Goal: Task Accomplishment & Management: Use online tool/utility

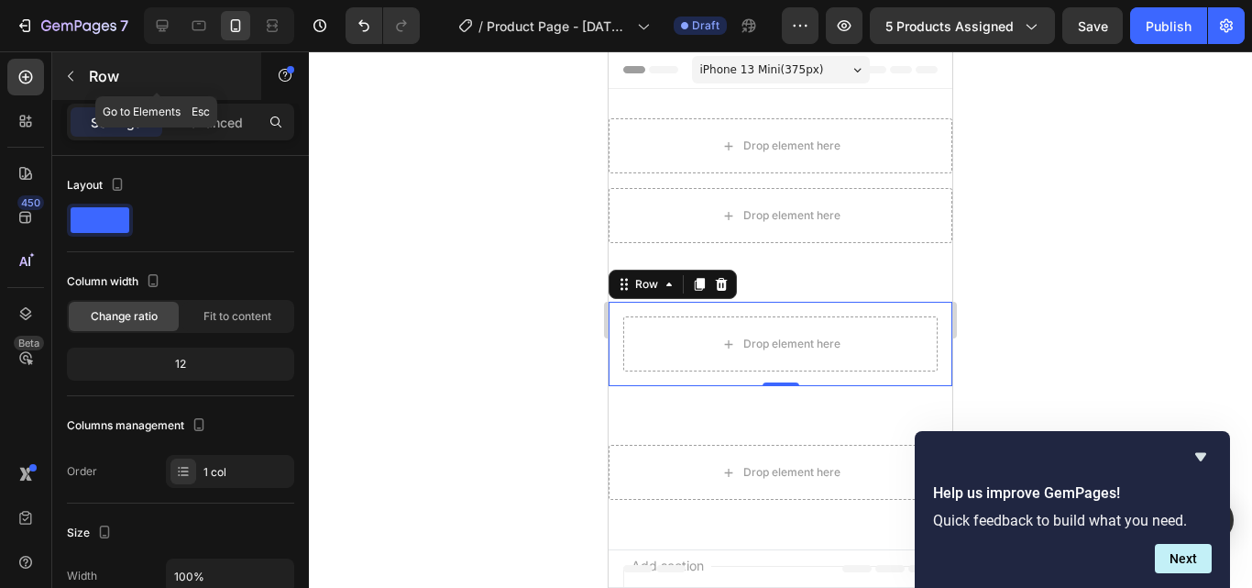
click at [82, 71] on button "button" at bounding box center [70, 75] width 29 height 29
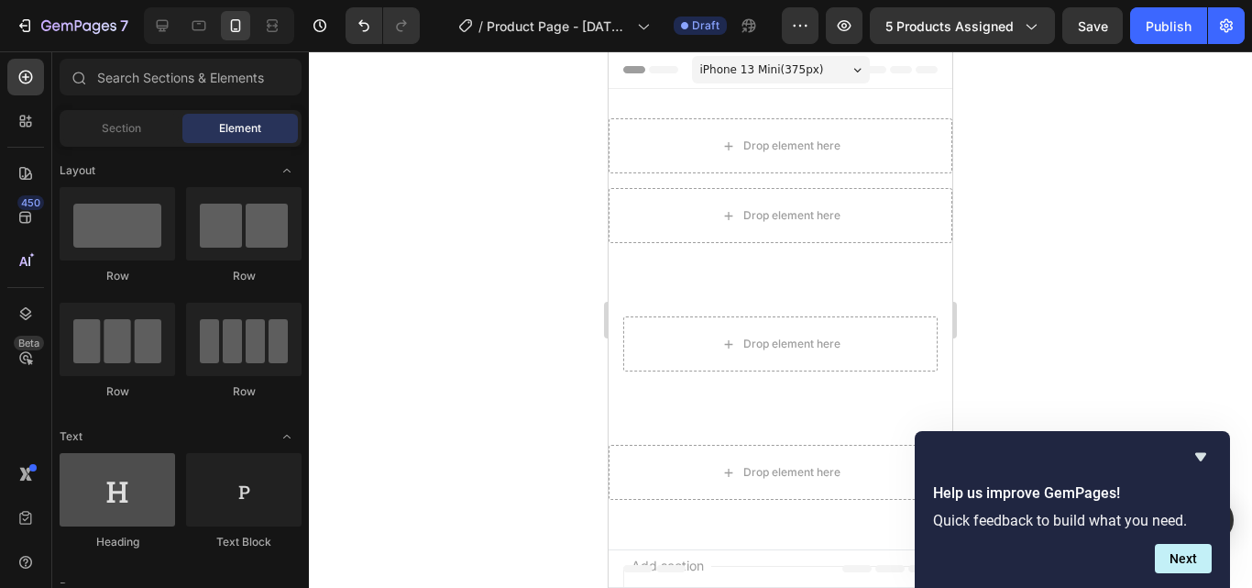
scroll to position [275, 0]
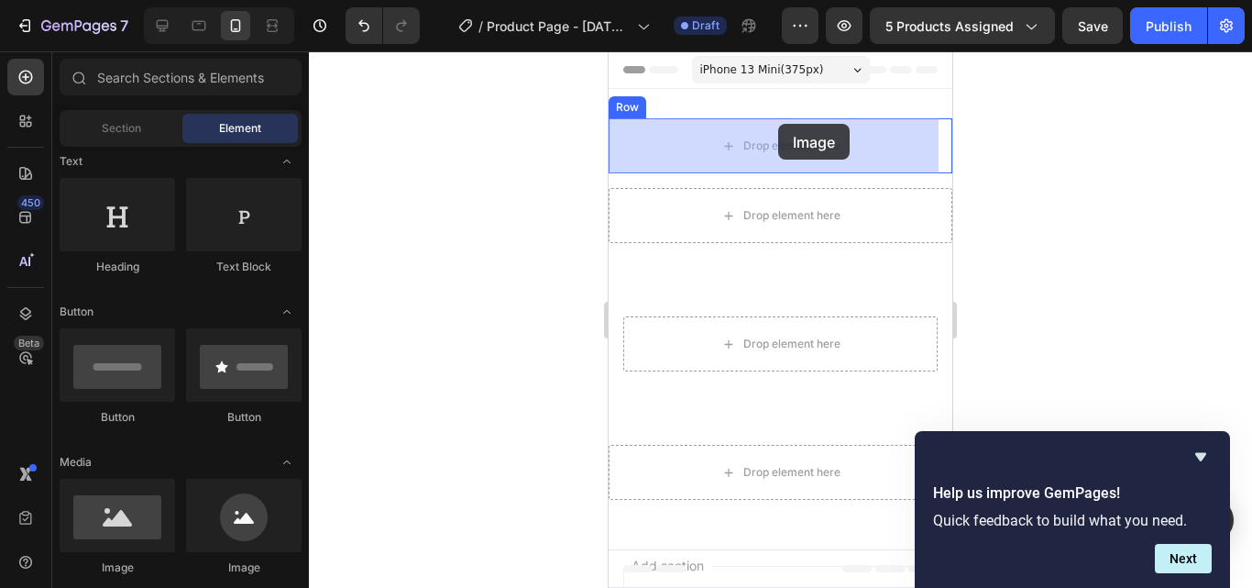
drag, startPoint x: 738, startPoint y: 586, endPoint x: 770, endPoint y: 163, distance: 423.8
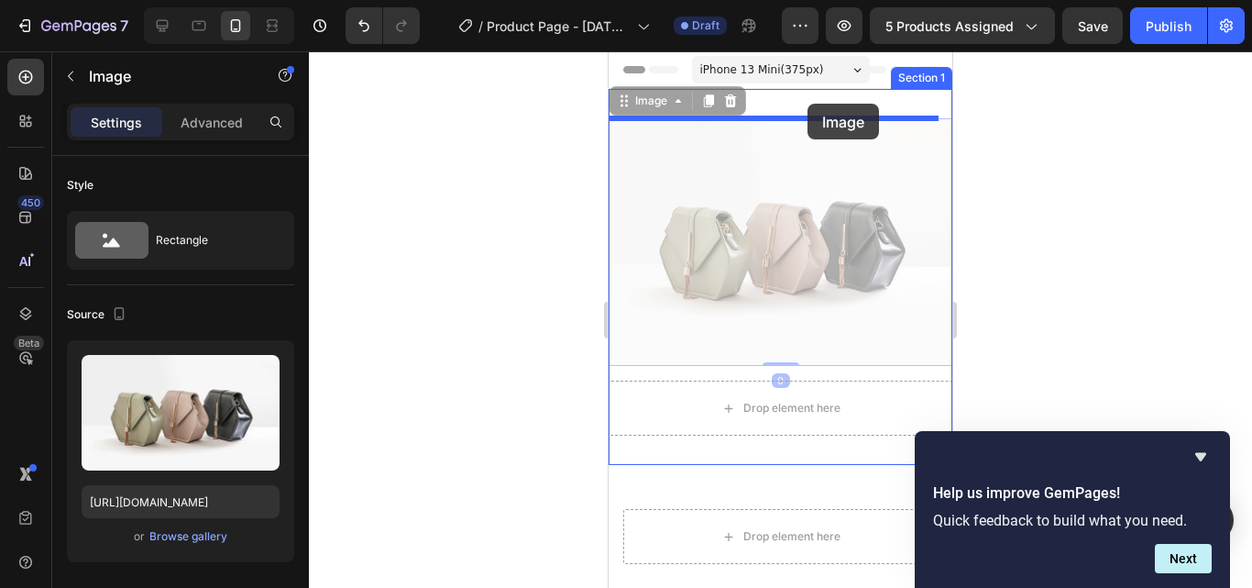
drag, startPoint x: 791, startPoint y: 184, endPoint x: 808, endPoint y: 104, distance: 82.3
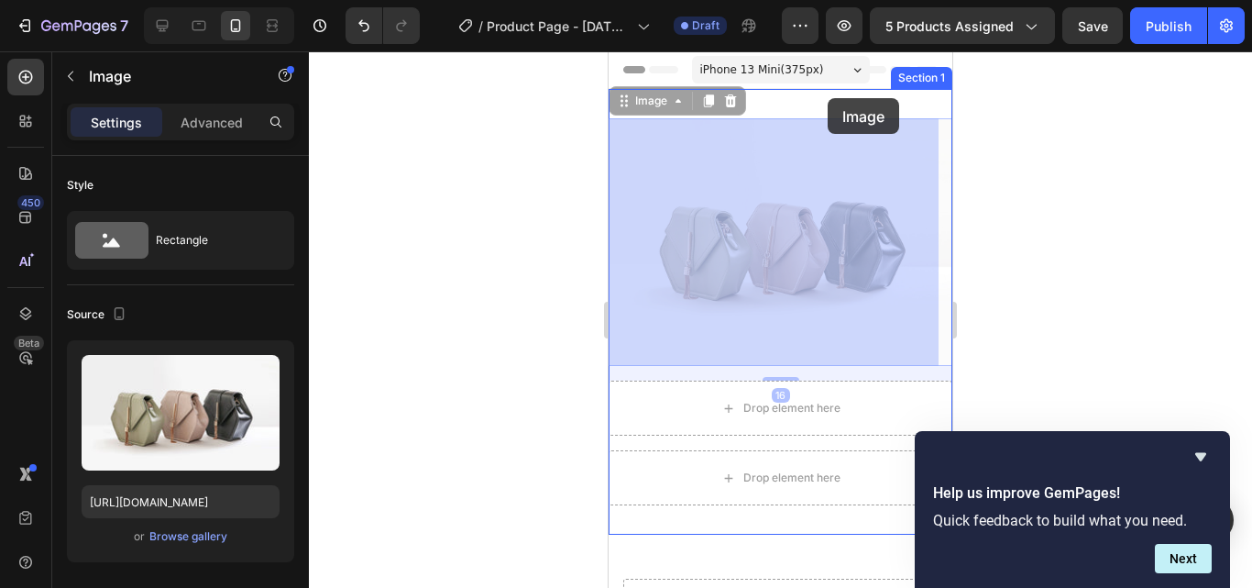
drag, startPoint x: 824, startPoint y: 210, endPoint x: 828, endPoint y: 95, distance: 114.6
click at [828, 95] on div "iPhone 13 Mini ( 375 px) iPhone 13 Mini iPhone 13 Pro iPhone 11 Pro Max iPhone …" at bounding box center [781, 593] width 344 height 1084
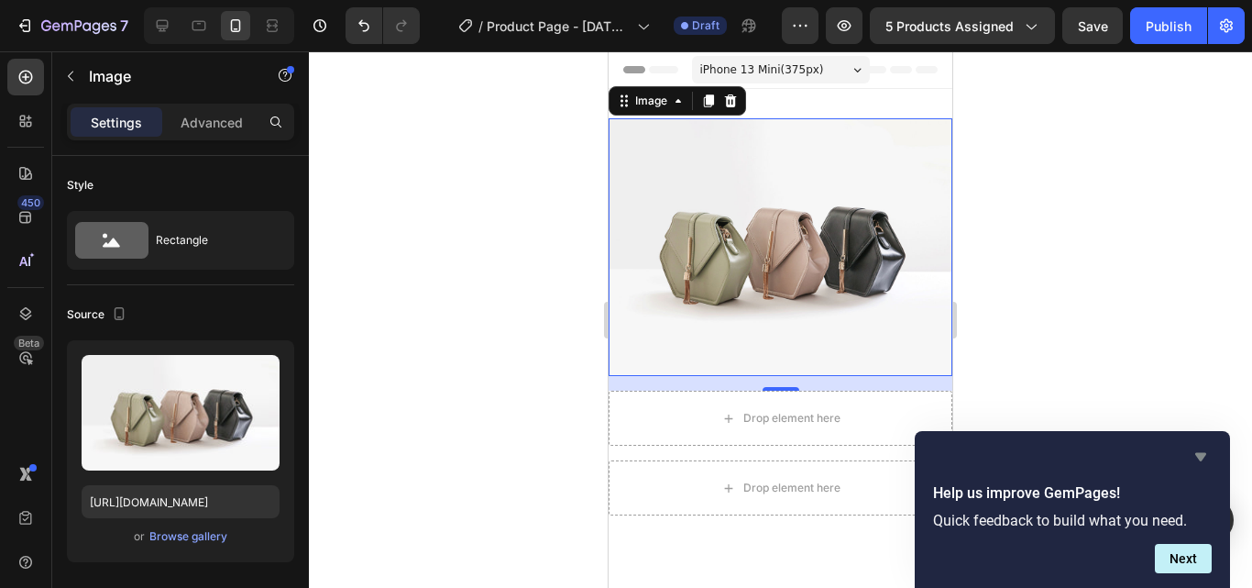
click at [1205, 453] on icon "Hide survey" at bounding box center [1200, 457] width 11 height 8
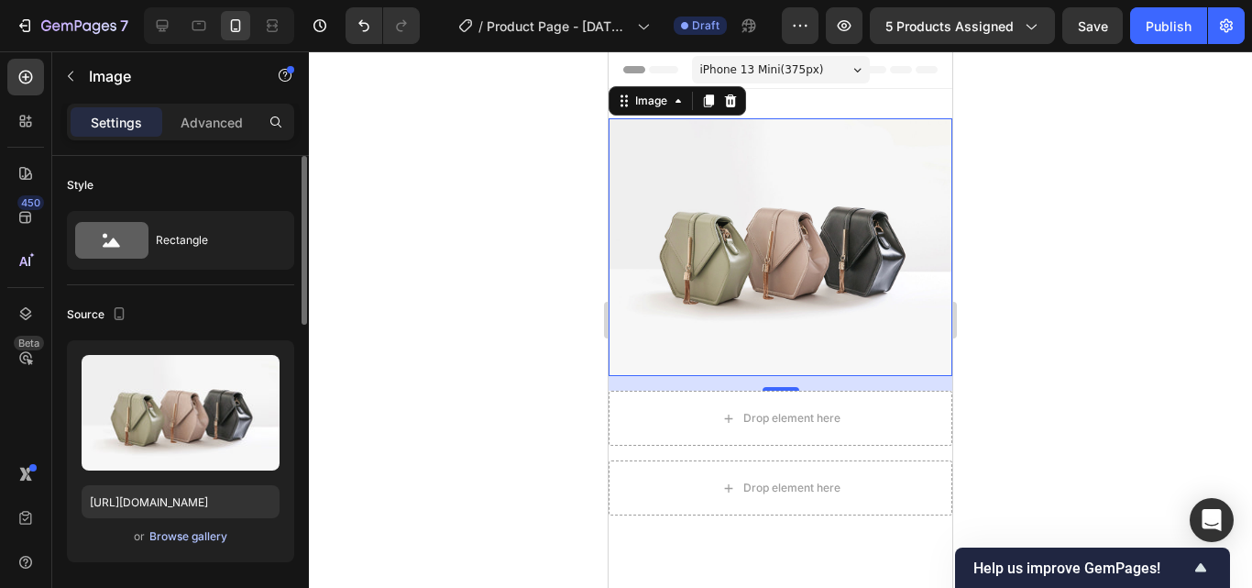
click at [225, 542] on div "Browse gallery" at bounding box center [188, 536] width 78 height 16
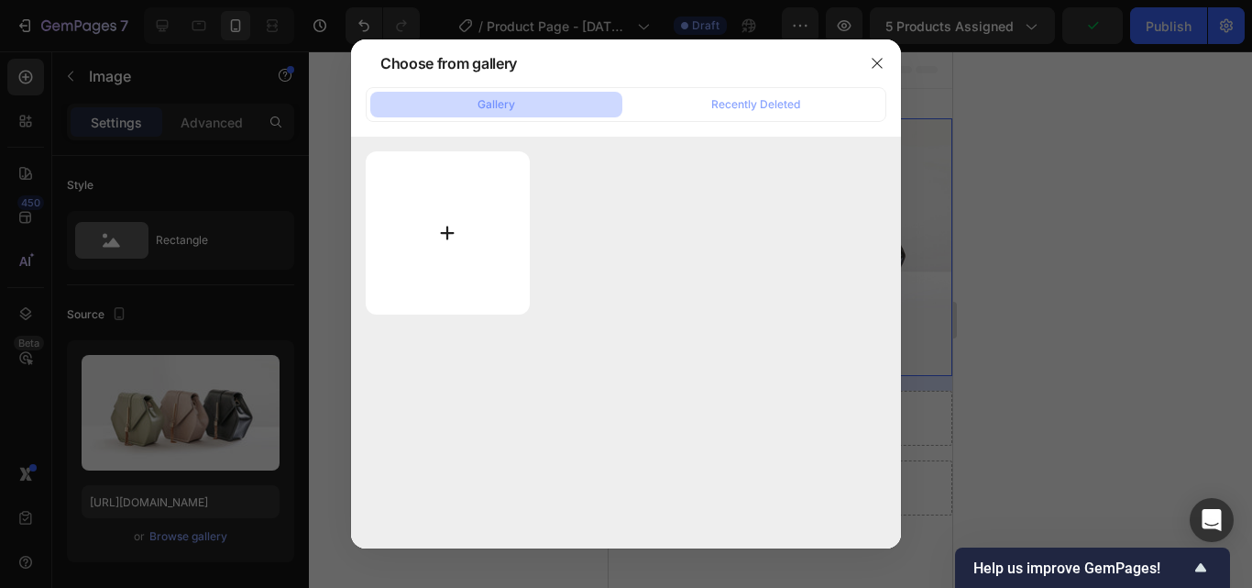
click at [461, 207] on input "file" at bounding box center [448, 232] width 164 height 163
type input "C:\fakepath\WhatsApp Image [DATE] 3.29.13 AM.jpeg"
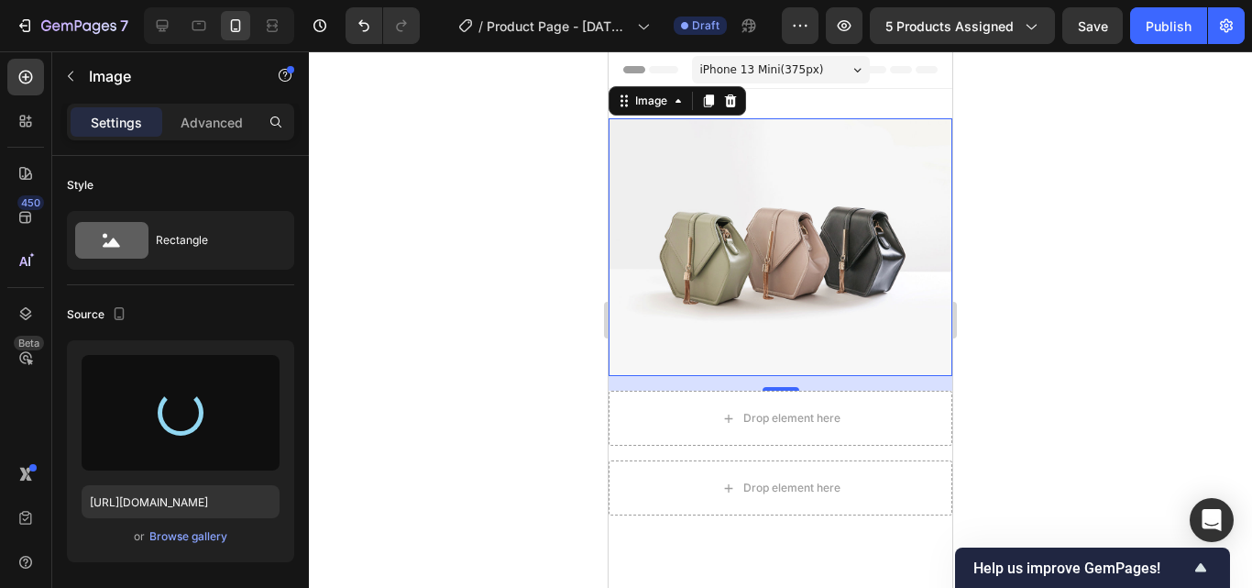
type input "[URL][DOMAIN_NAME]"
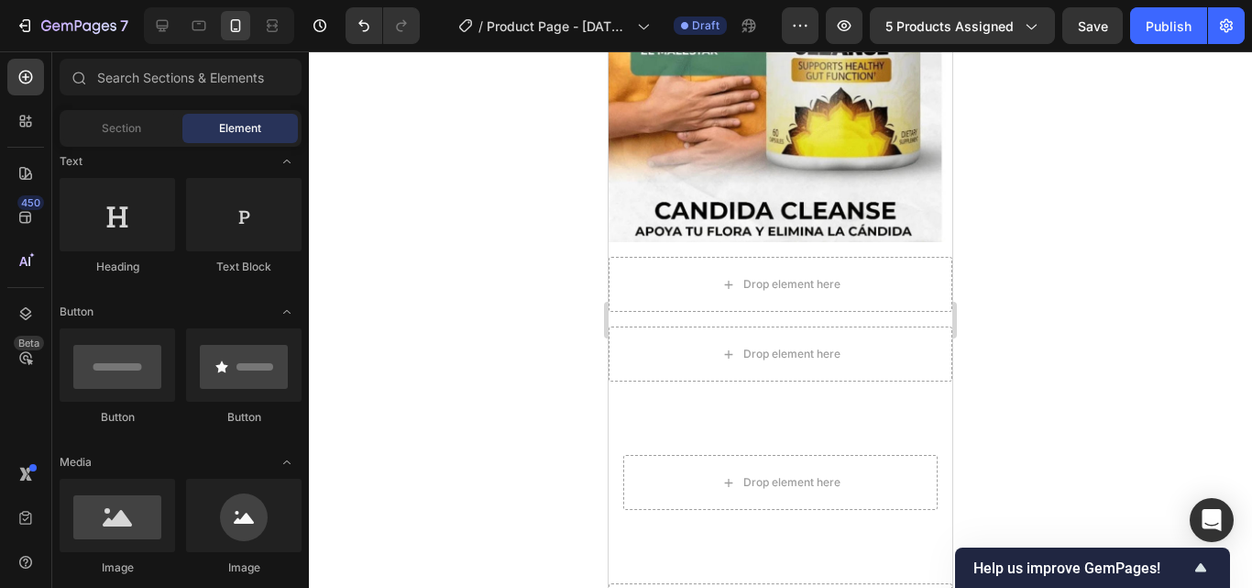
scroll to position [396, 0]
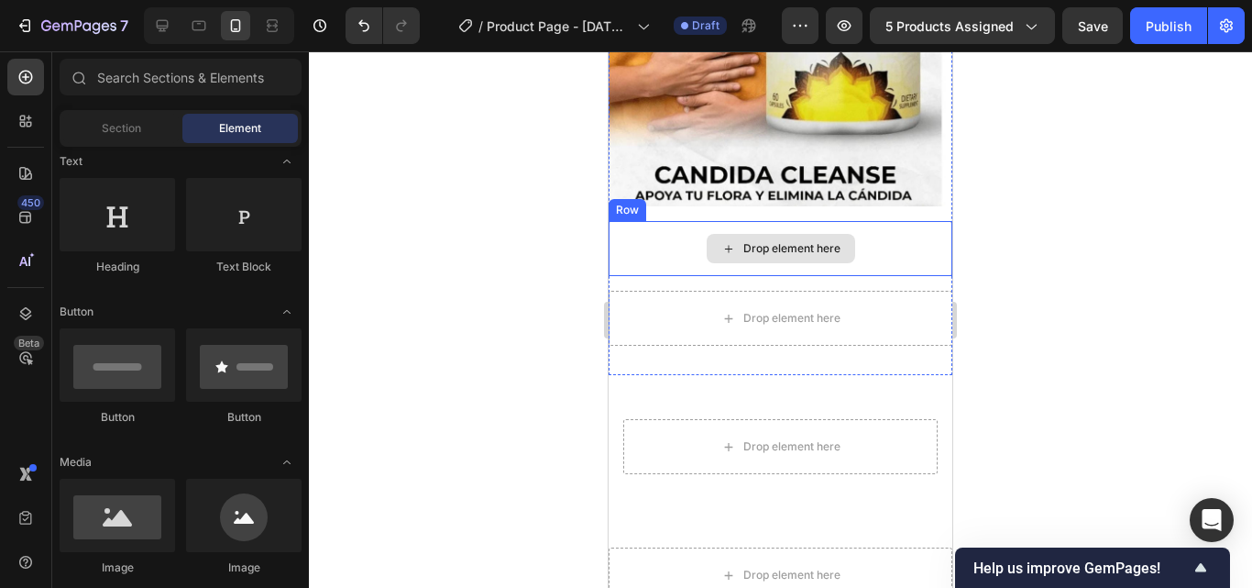
click at [868, 224] on div "Drop element here" at bounding box center [781, 248] width 344 height 55
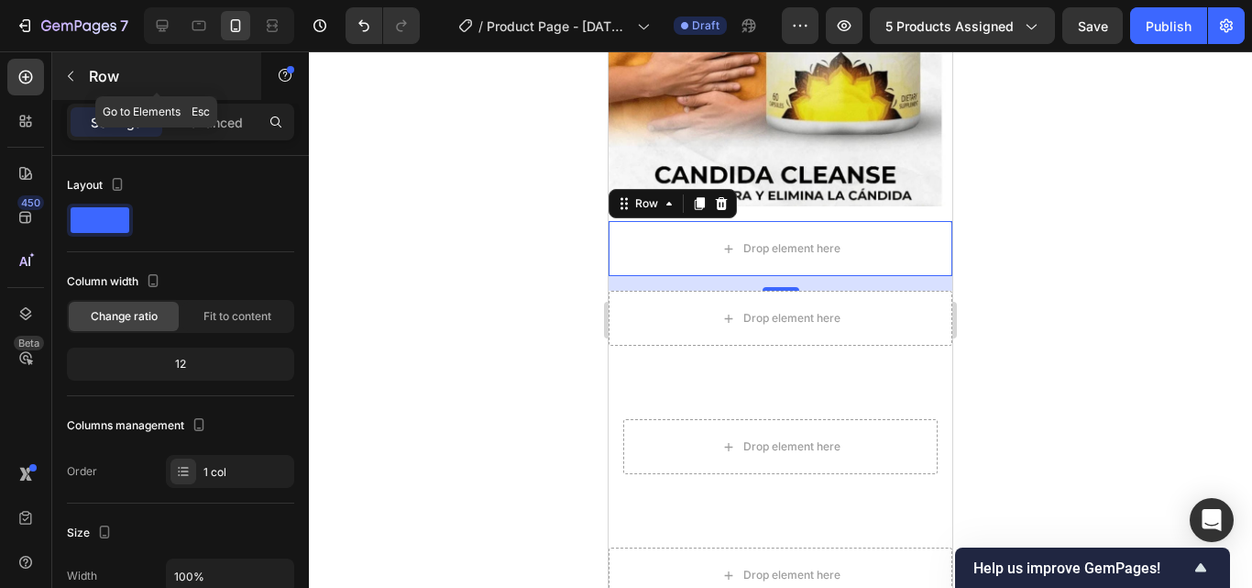
click at [71, 79] on icon "button" at bounding box center [70, 76] width 5 height 10
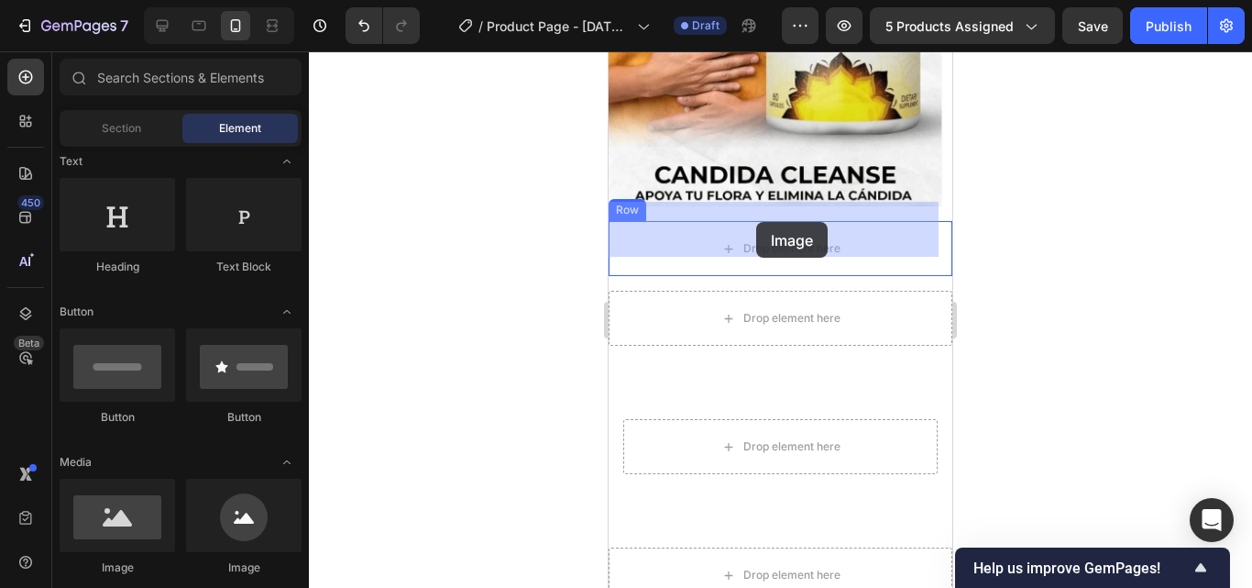
drag, startPoint x: 720, startPoint y: 563, endPoint x: 756, endPoint y: 222, distance: 342.8
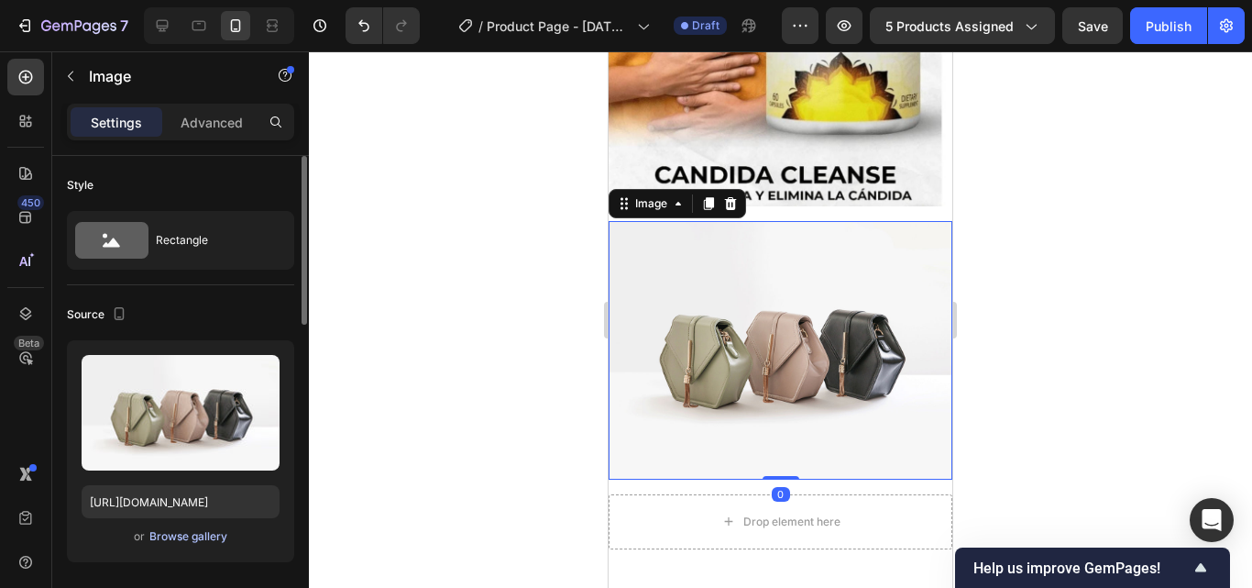
click at [218, 536] on div "Browse gallery" at bounding box center [188, 536] width 78 height 16
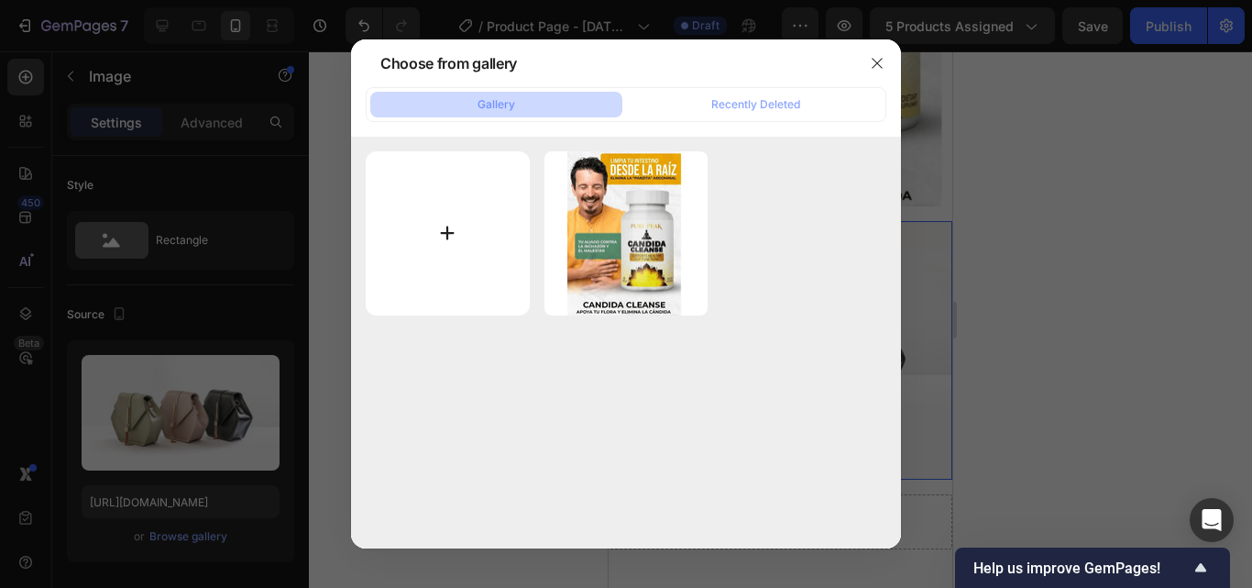
click at [476, 255] on input "file" at bounding box center [448, 233] width 164 height 164
type input "C:\fakepath\WhatsApp Image [DATE] 3.27.59 AM.jpeg"
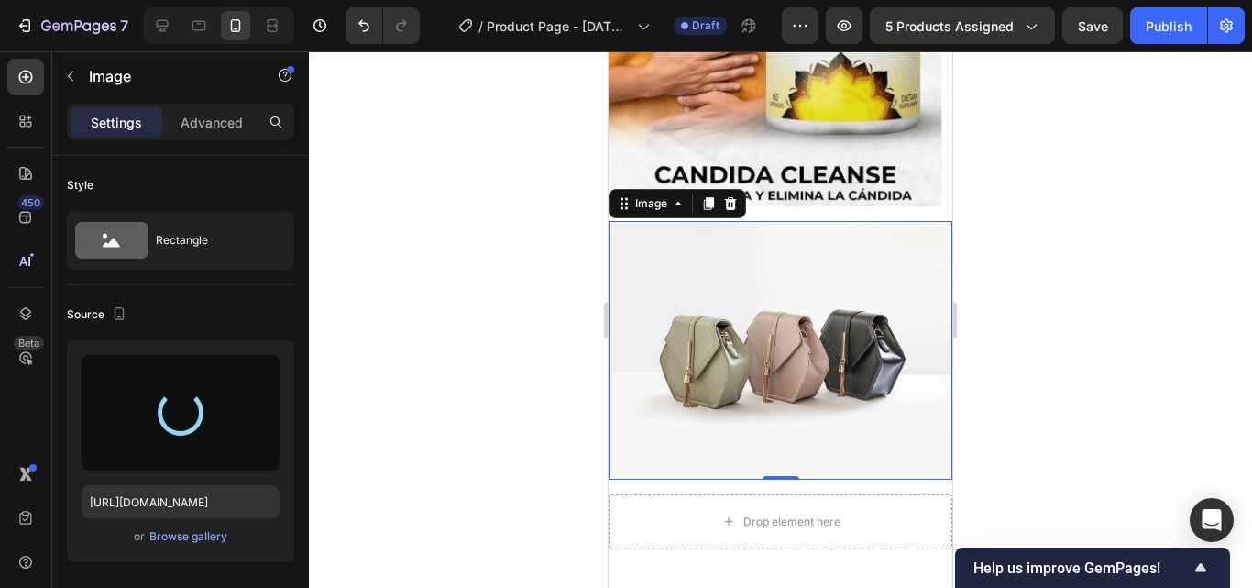
type input "[URL][DOMAIN_NAME]"
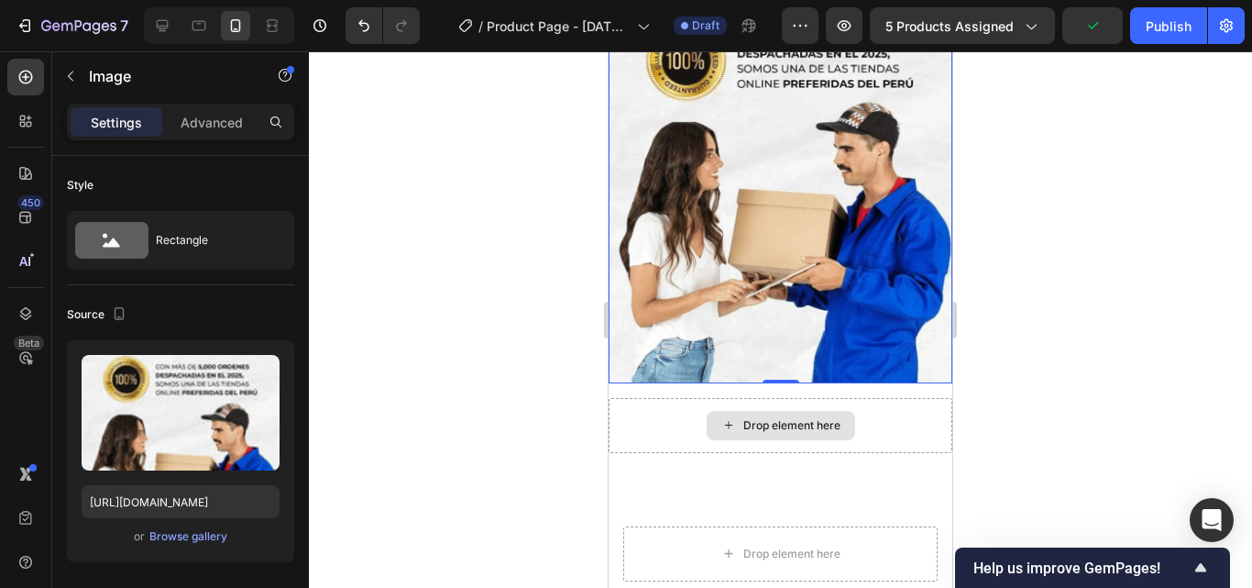
scroll to position [671, 0]
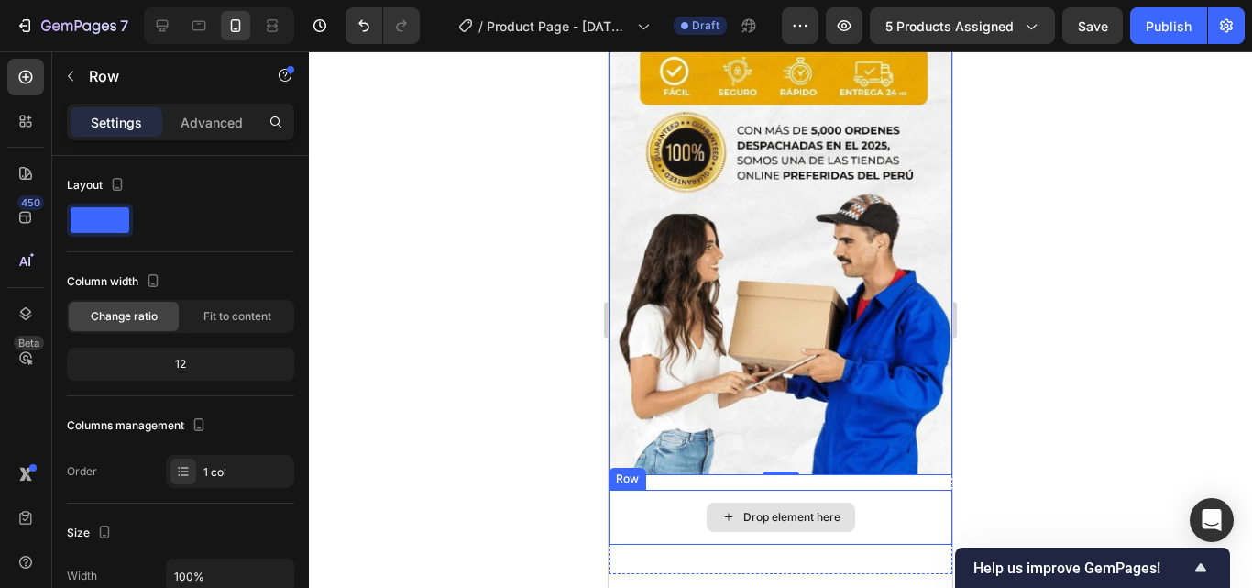
click at [868, 489] on div "Drop element here" at bounding box center [781, 516] width 344 height 55
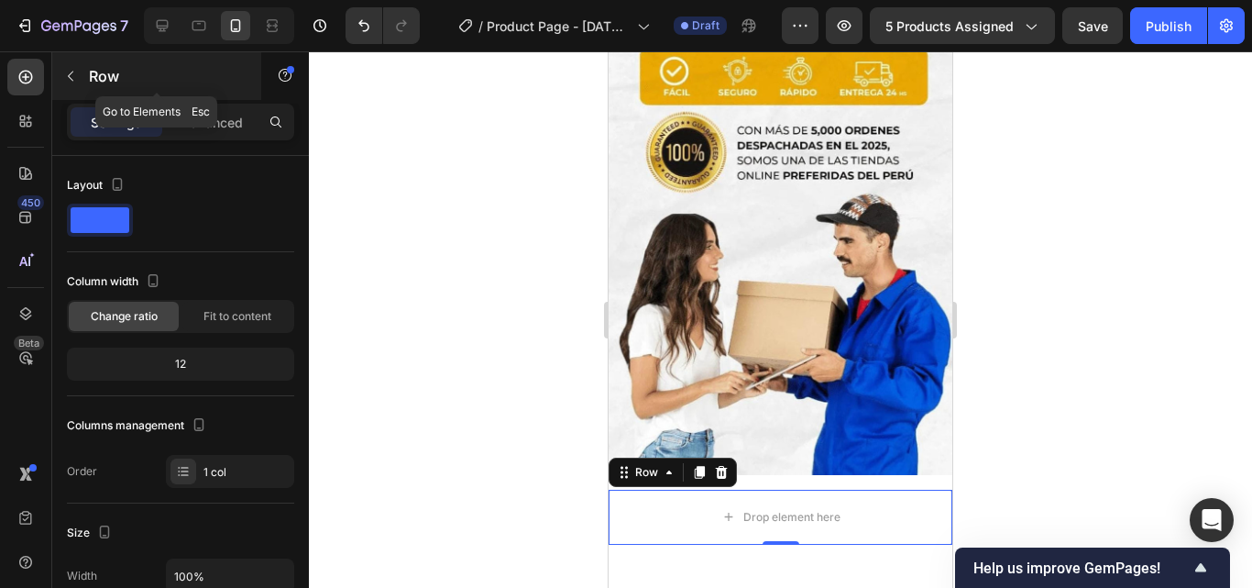
click at [80, 80] on button "button" at bounding box center [70, 75] width 29 height 29
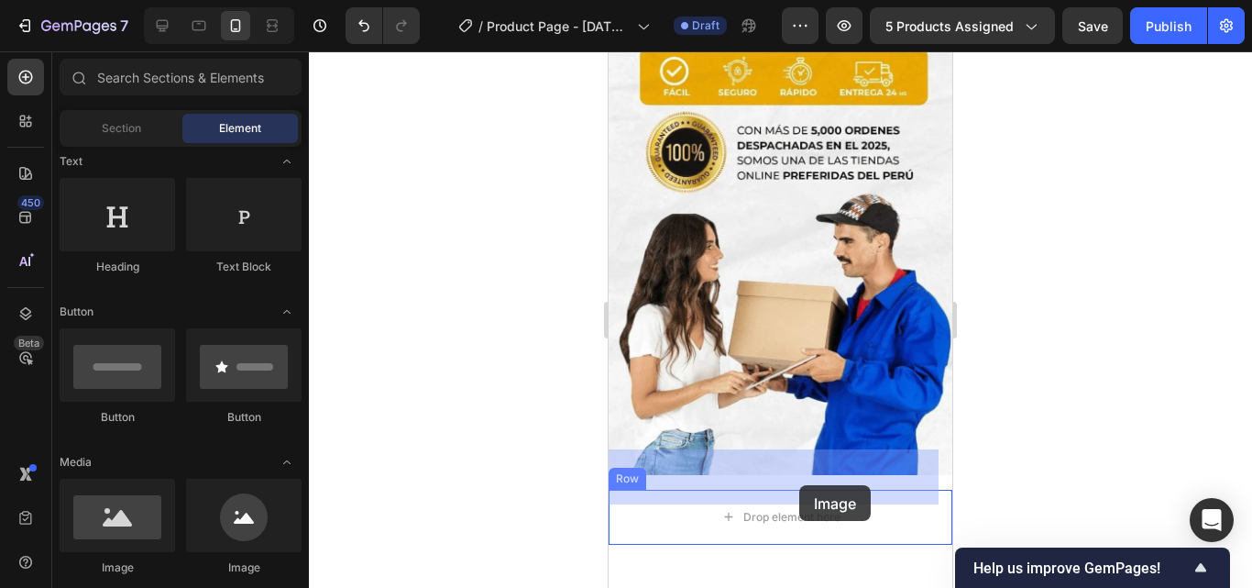
drag, startPoint x: 752, startPoint y: 574, endPoint x: 800, endPoint y: 484, distance: 102.1
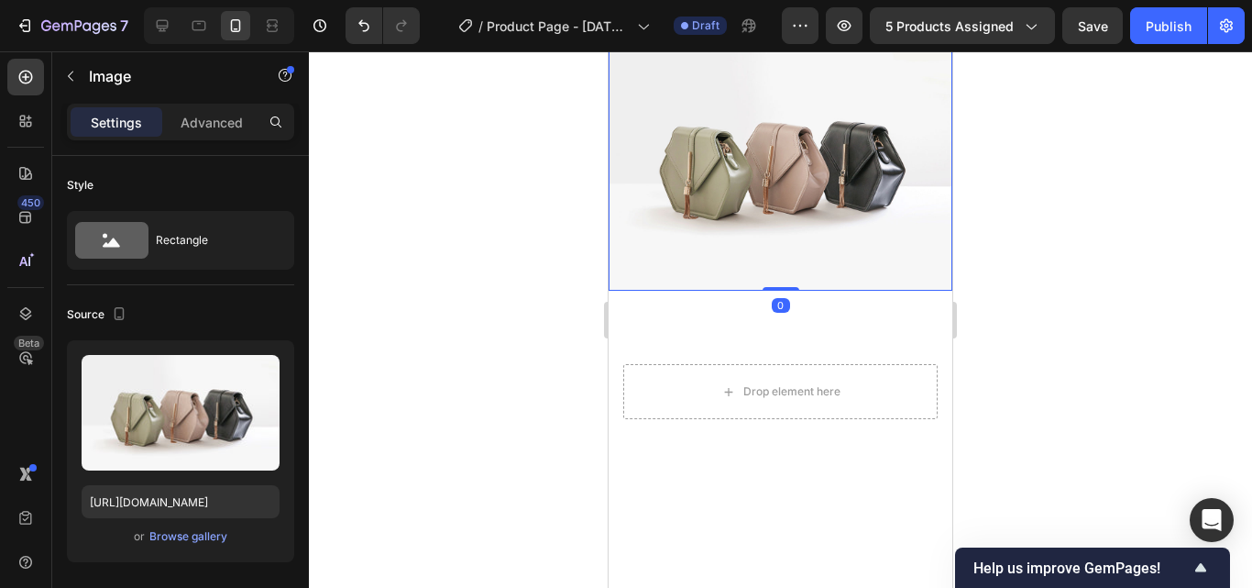
scroll to position [1129, 0]
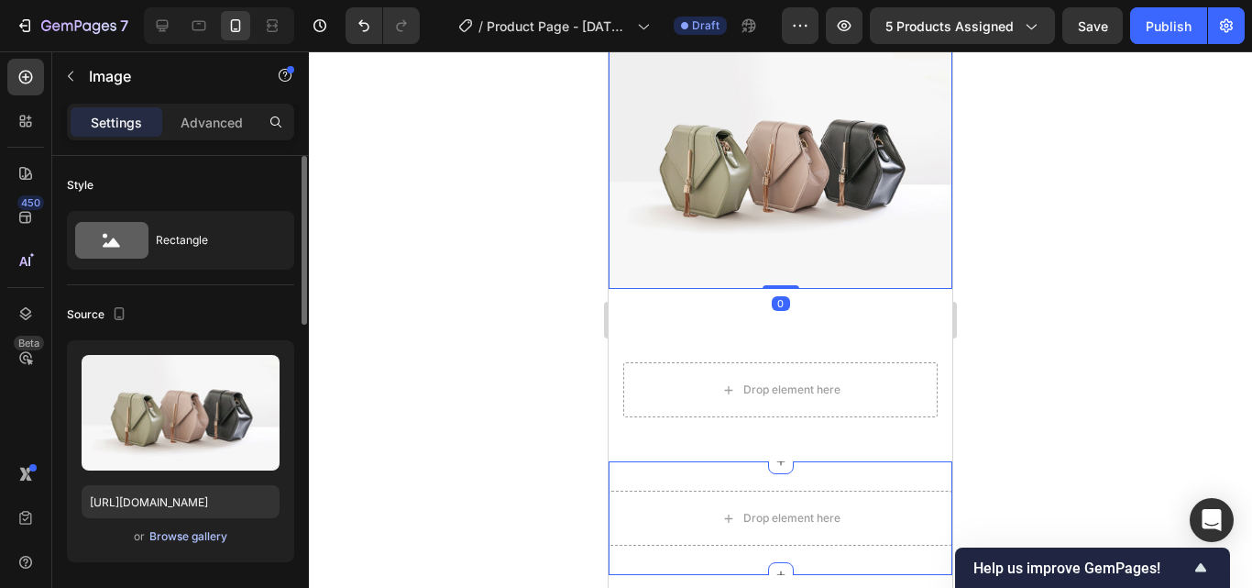
click at [192, 543] on div "Browse gallery" at bounding box center [188, 536] width 78 height 16
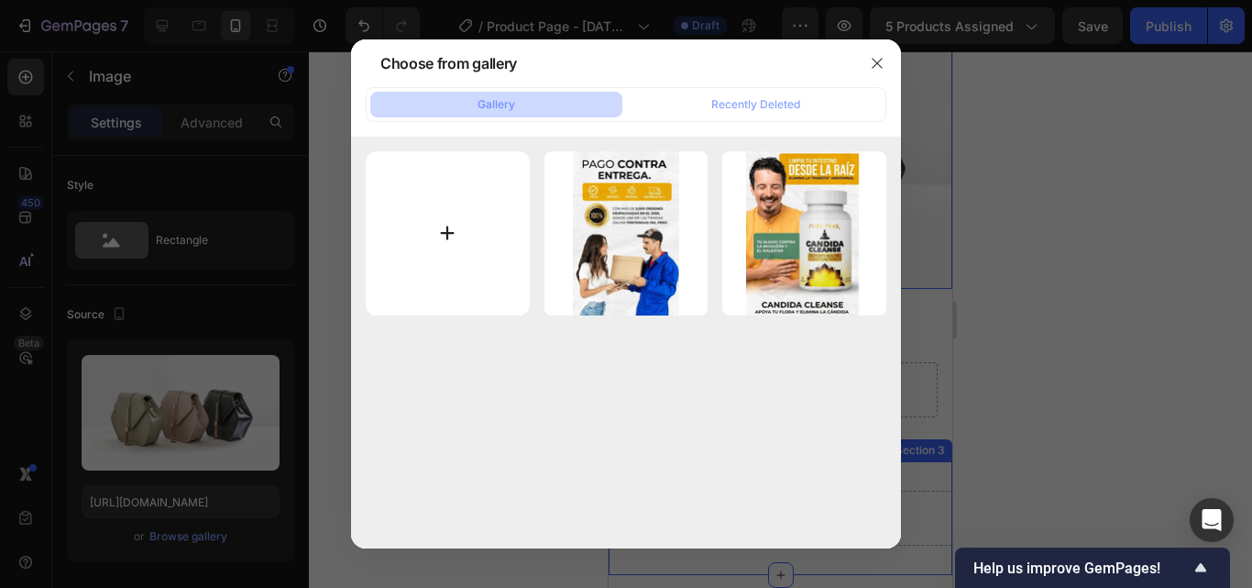
click at [496, 243] on input "file" at bounding box center [448, 233] width 164 height 164
type input "C:\fakepath\WhatsApp Image [DATE] 3.27.36 AM.jpeg"
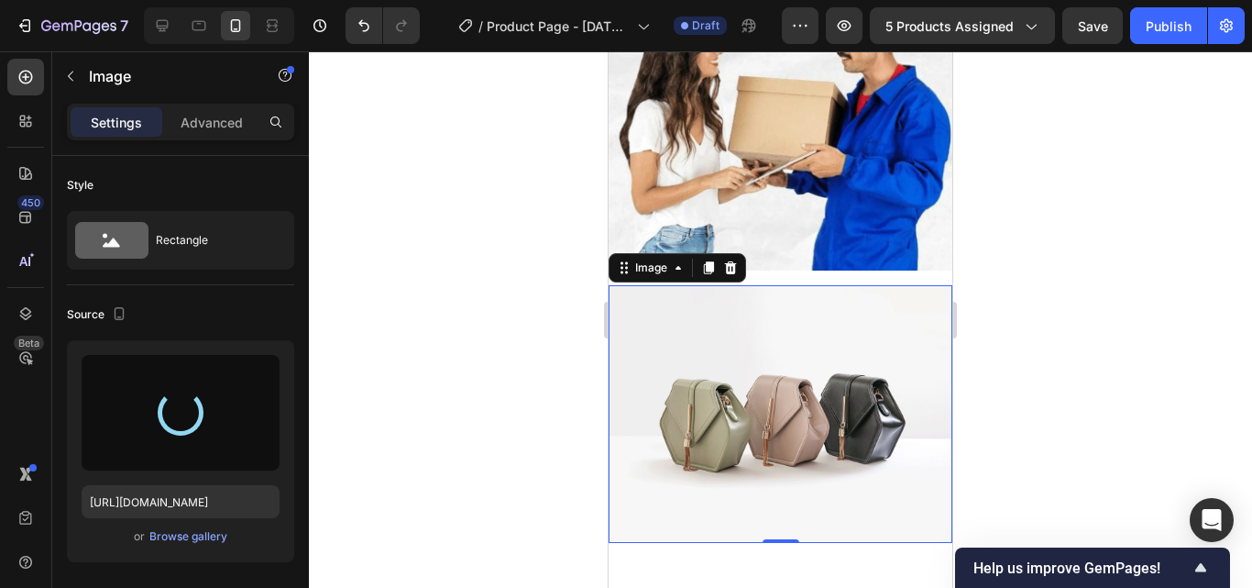
scroll to position [854, 0]
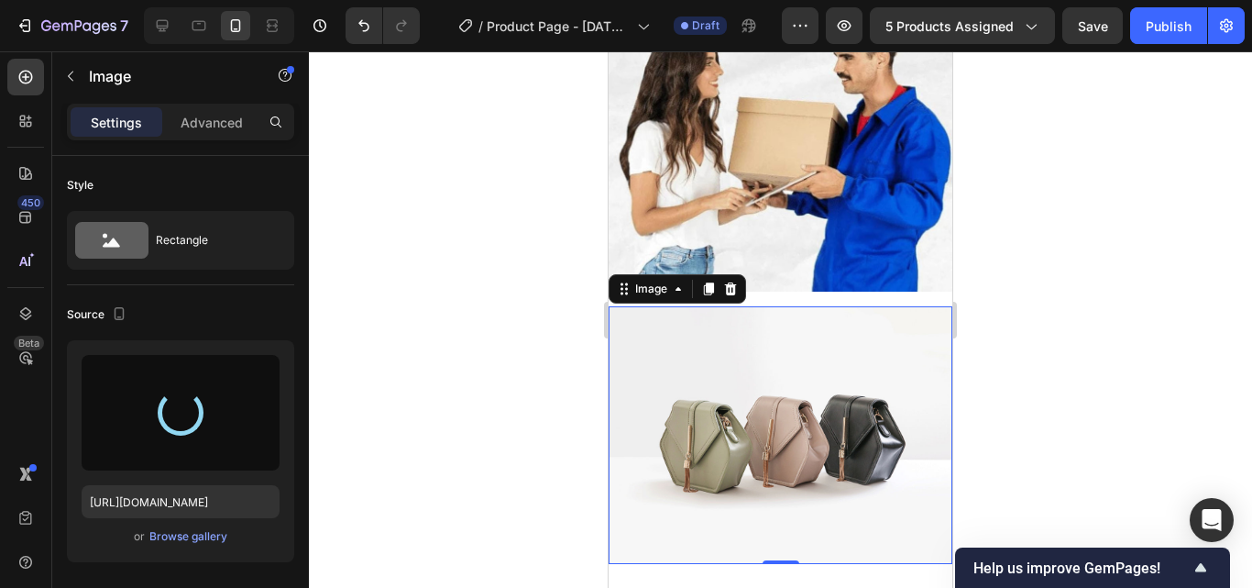
type input "[URL][DOMAIN_NAME]"
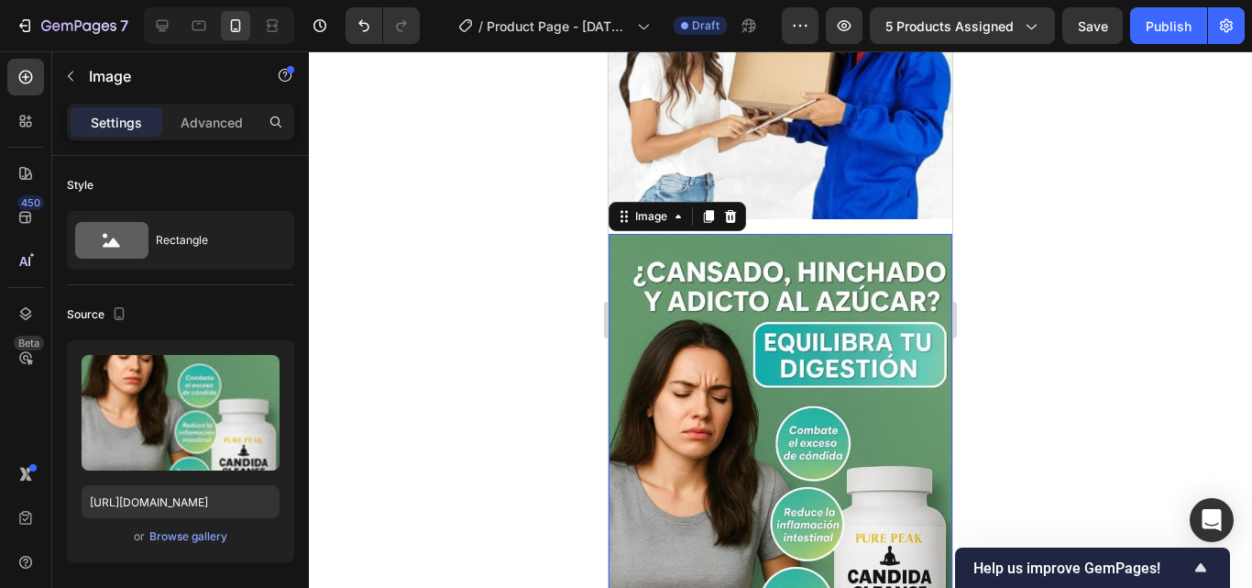
scroll to position [1313, 0]
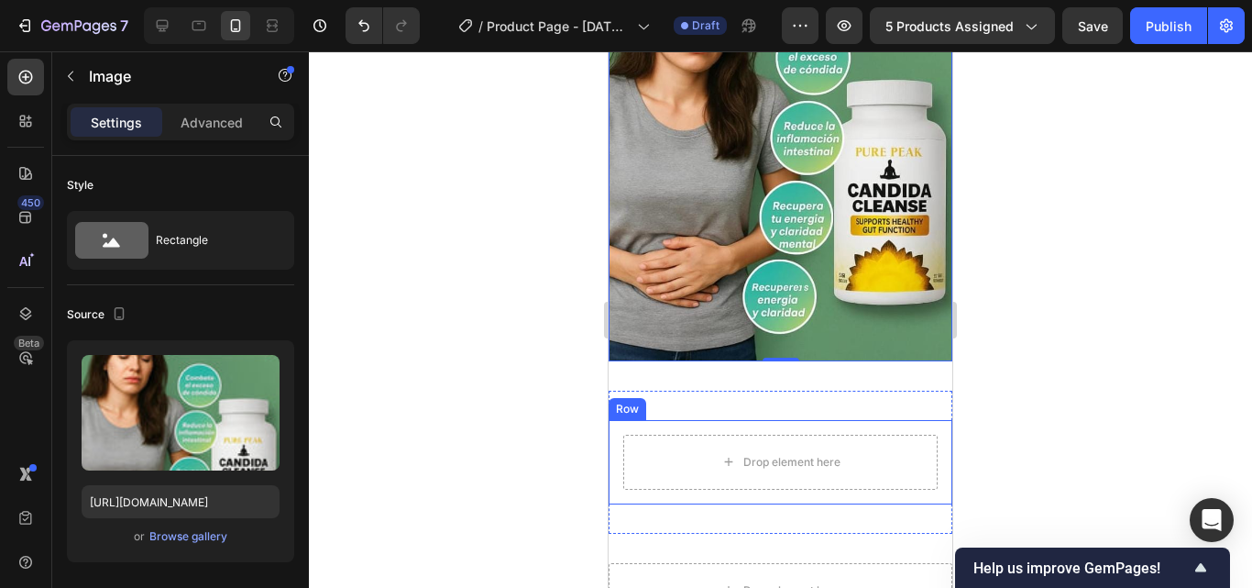
click at [928, 420] on div "Drop element here Row" at bounding box center [781, 462] width 344 height 84
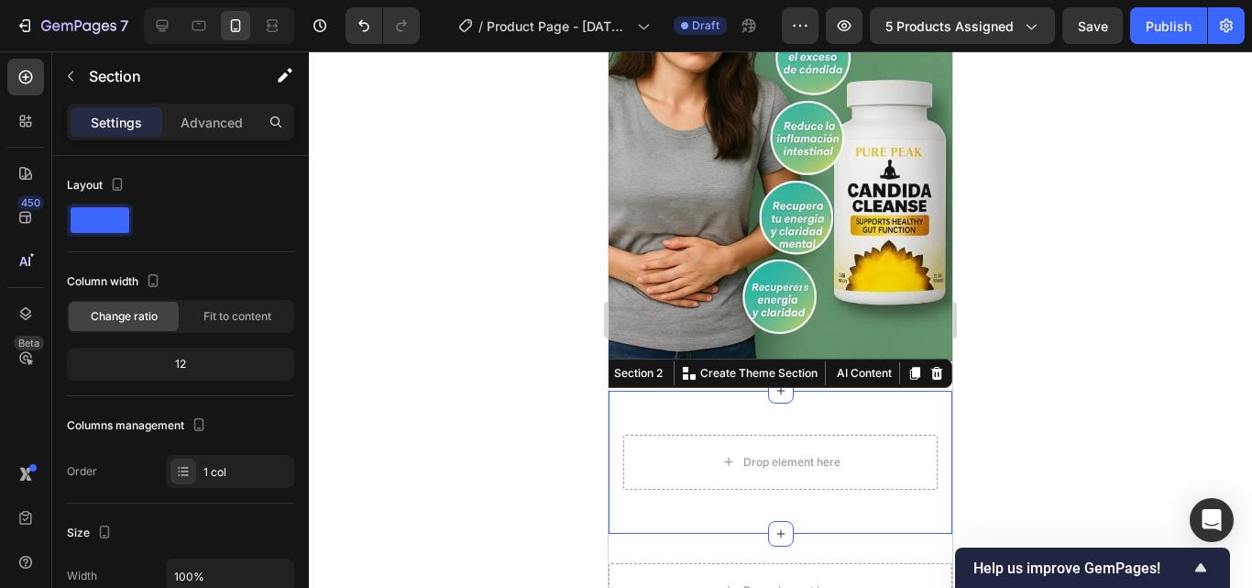
click at [802, 390] on div "Drop element here Row Section 2 You can create reusable sections Create Theme S…" at bounding box center [781, 461] width 344 height 143
click at [929, 366] on icon at bounding box center [936, 373] width 15 height 15
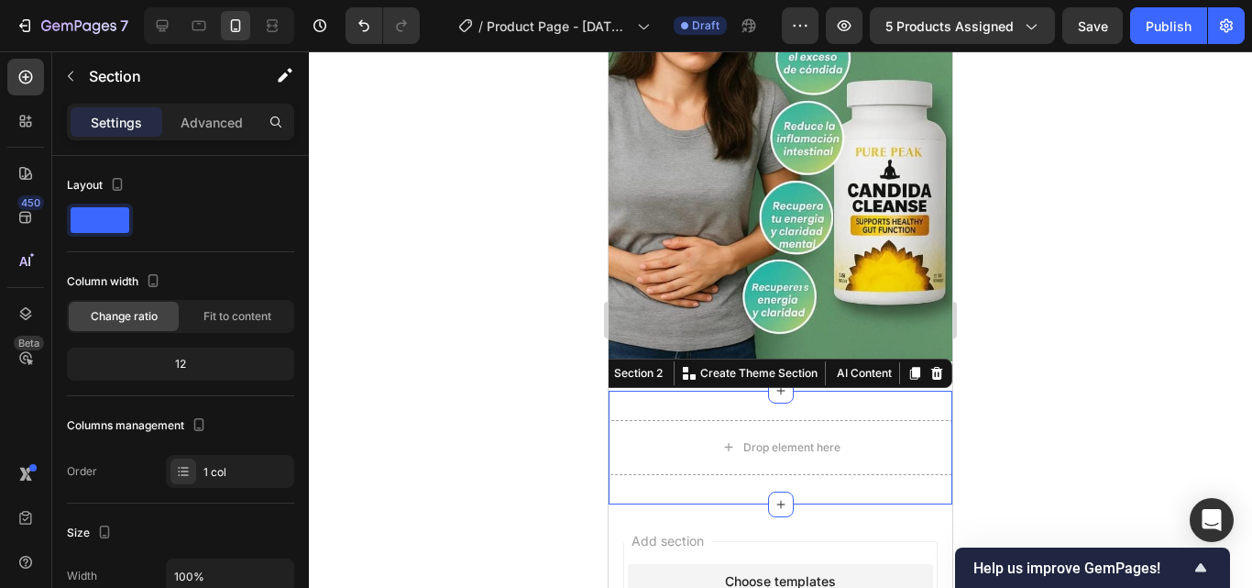
click at [831, 390] on div "Drop element here Section 2 You can create reusable sections Create Theme Secti…" at bounding box center [781, 447] width 344 height 114
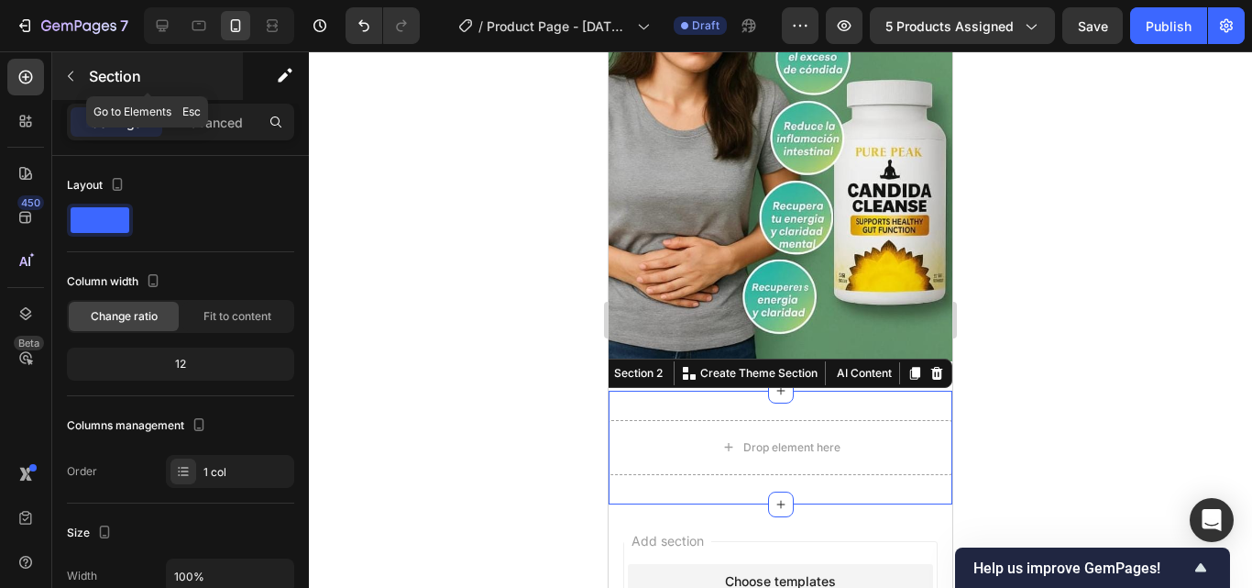
click at [83, 81] on button "button" at bounding box center [70, 75] width 29 height 29
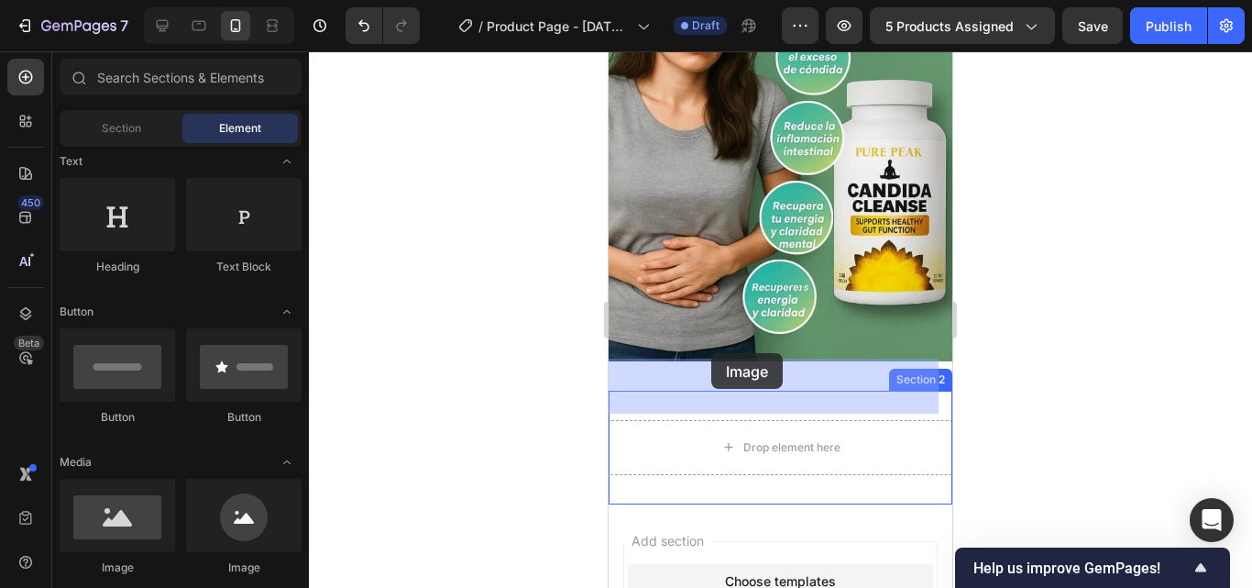
drag, startPoint x: 735, startPoint y: 551, endPoint x: 712, endPoint y: 351, distance: 201.1
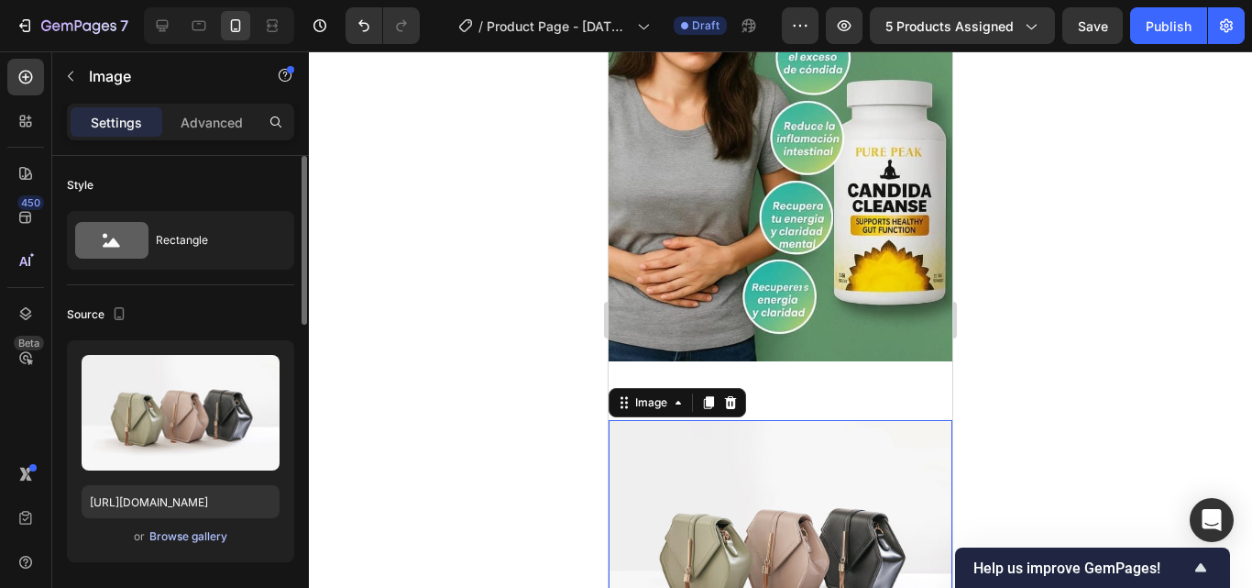
click at [176, 533] on div "Browse gallery" at bounding box center [188, 536] width 78 height 16
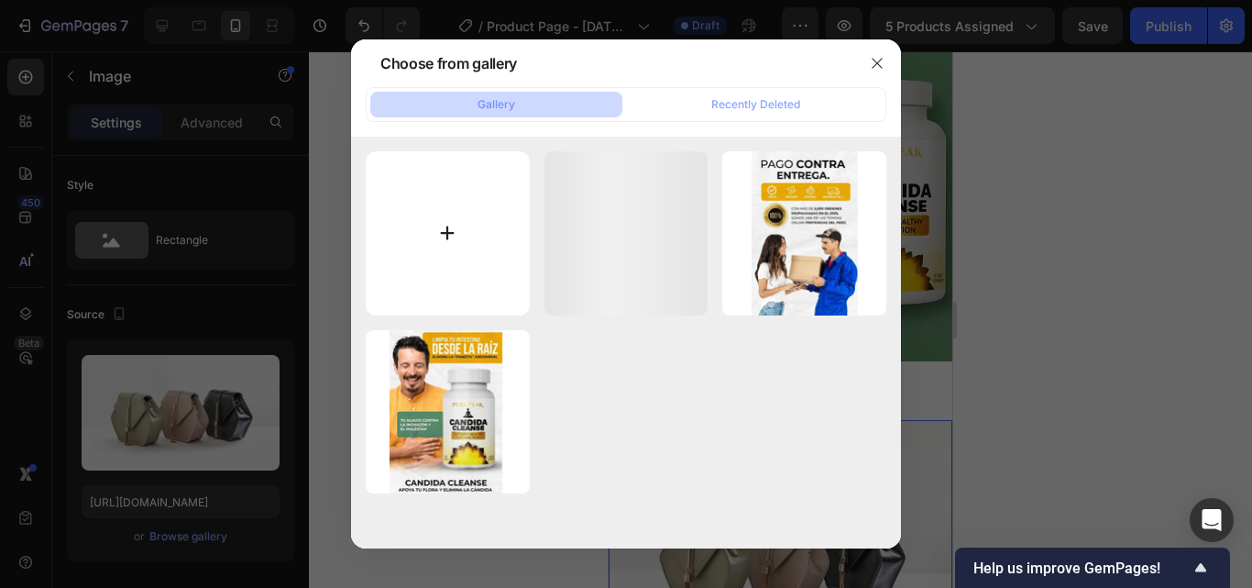
click at [459, 210] on input "file" at bounding box center [448, 233] width 164 height 164
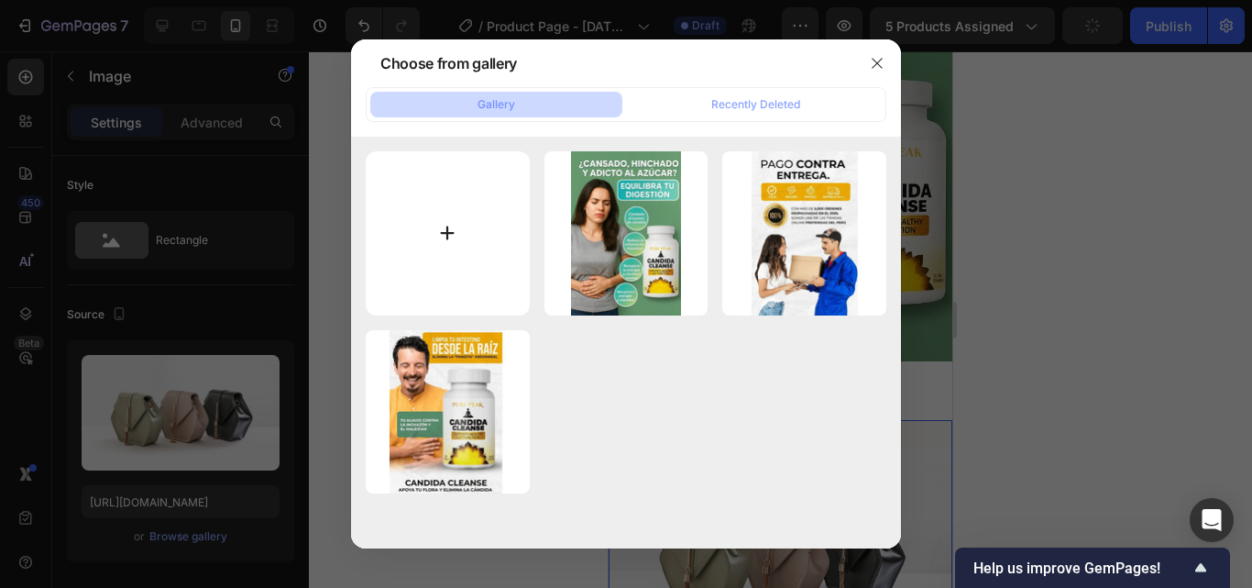
type input "C:\fakepath\WhatsApp Image [DATE] 3.26.45 AM.jpeg"
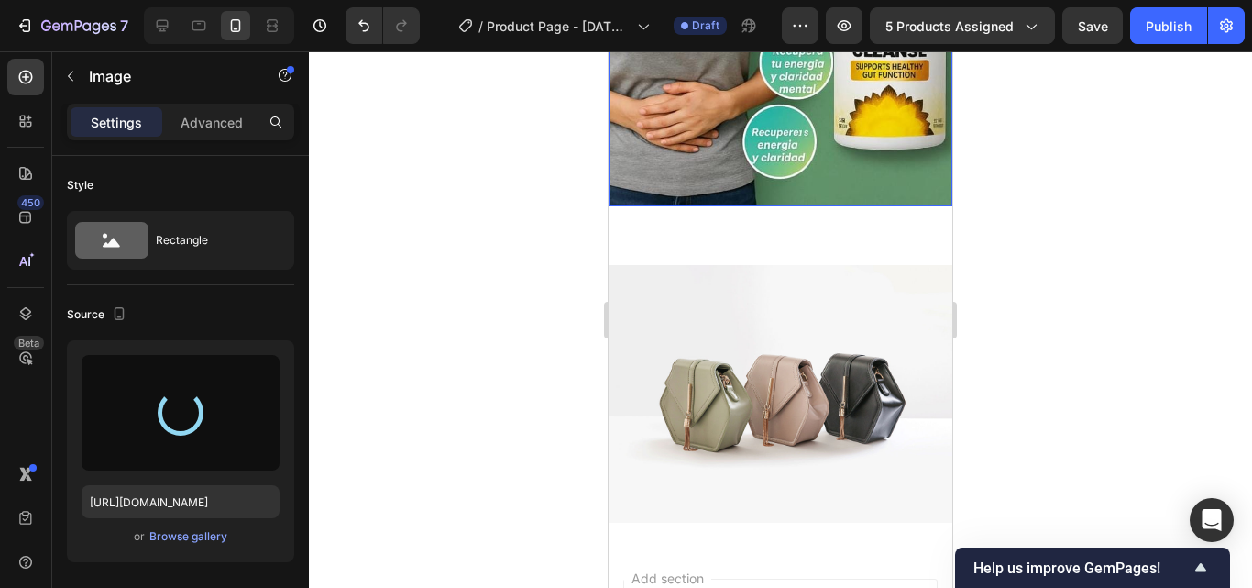
scroll to position [1496, 0]
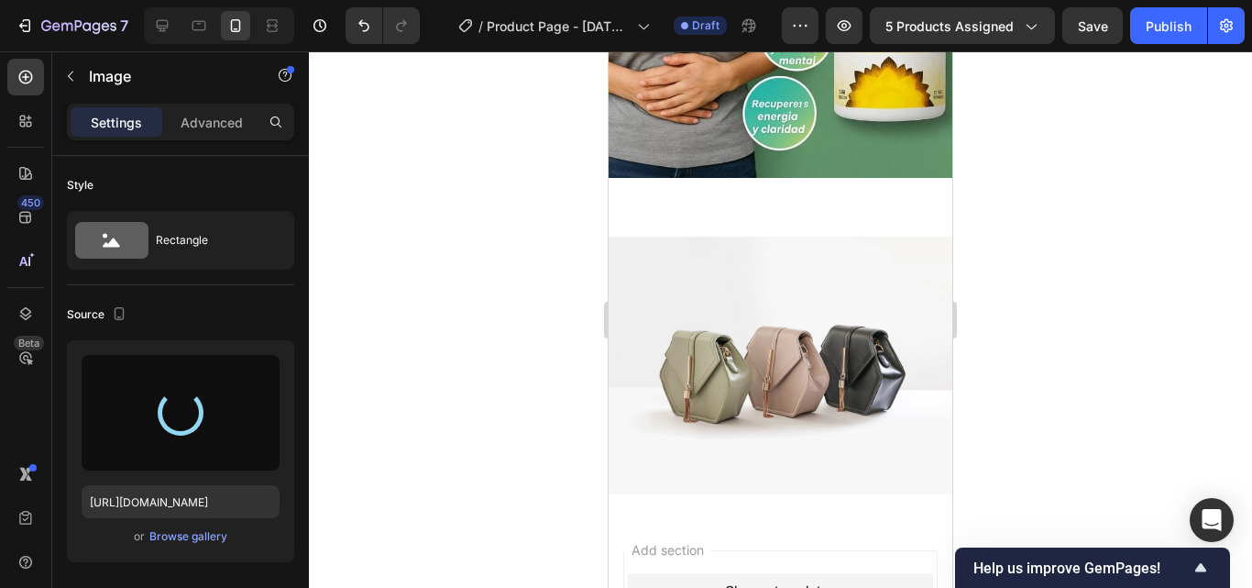
type input "[URL][DOMAIN_NAME]"
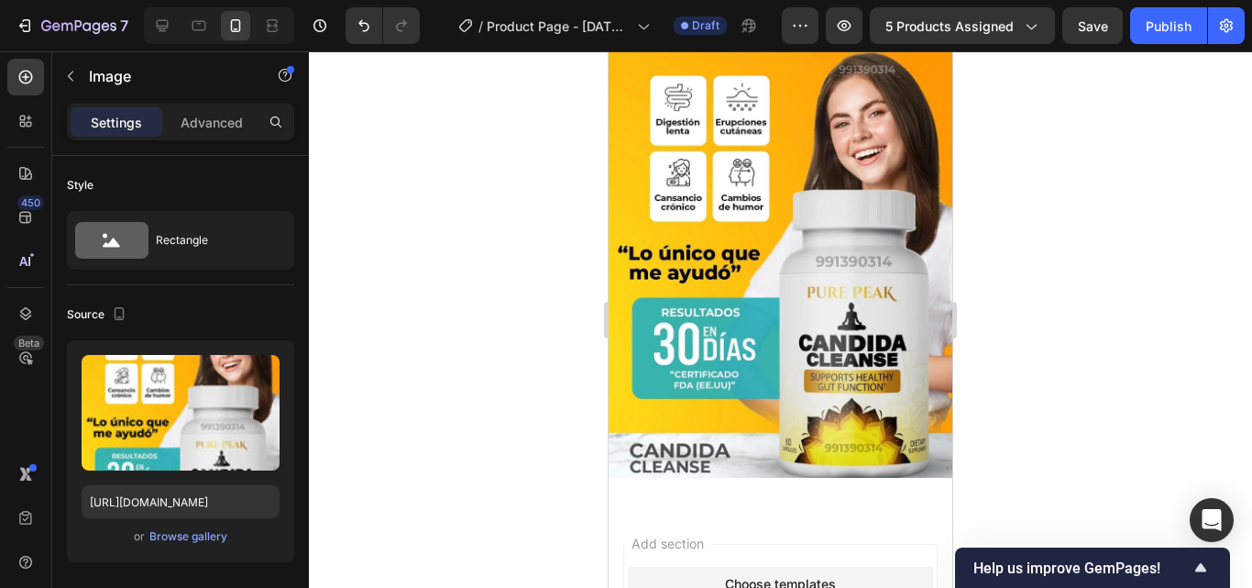
scroll to position [1679, 0]
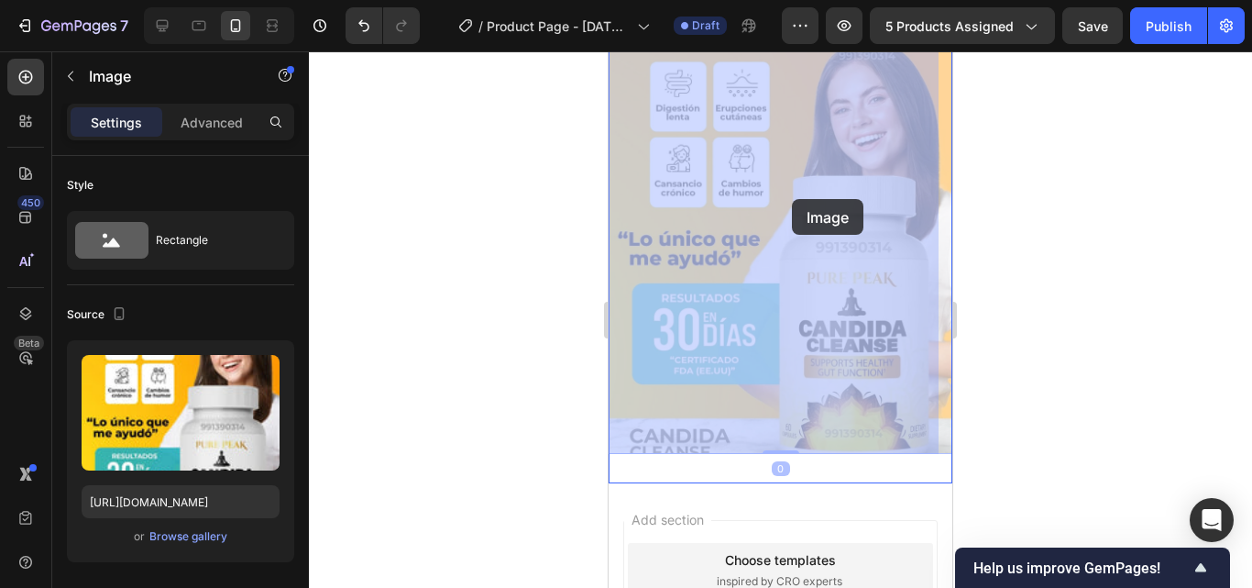
drag, startPoint x: 836, startPoint y: 263, endPoint x: 792, endPoint y: 199, distance: 77.8
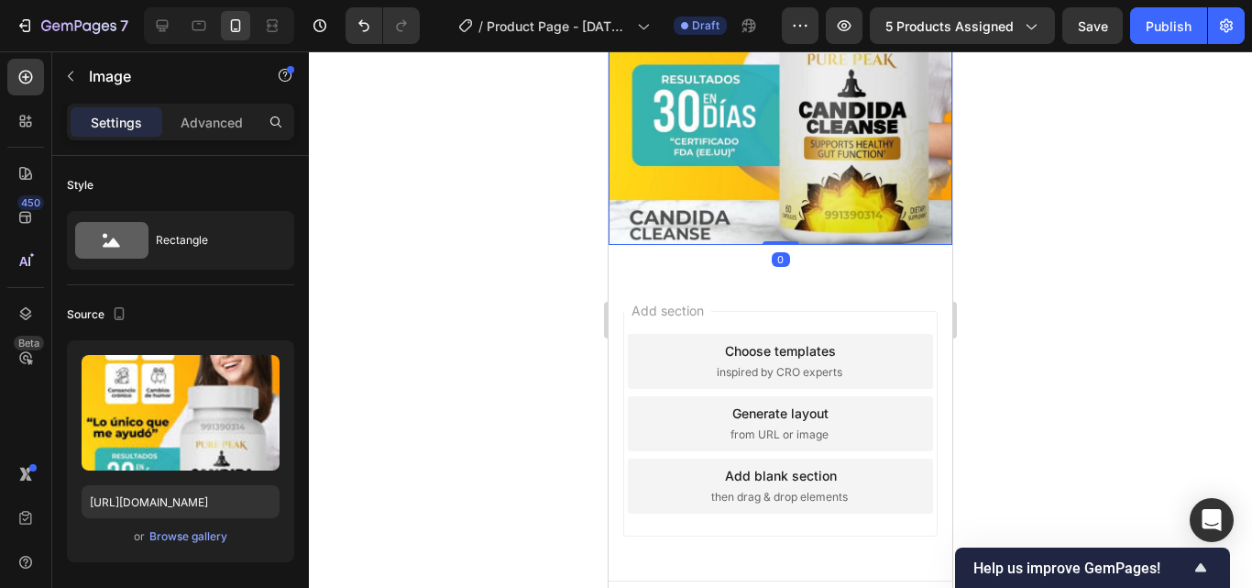
scroll to position [1919, 0]
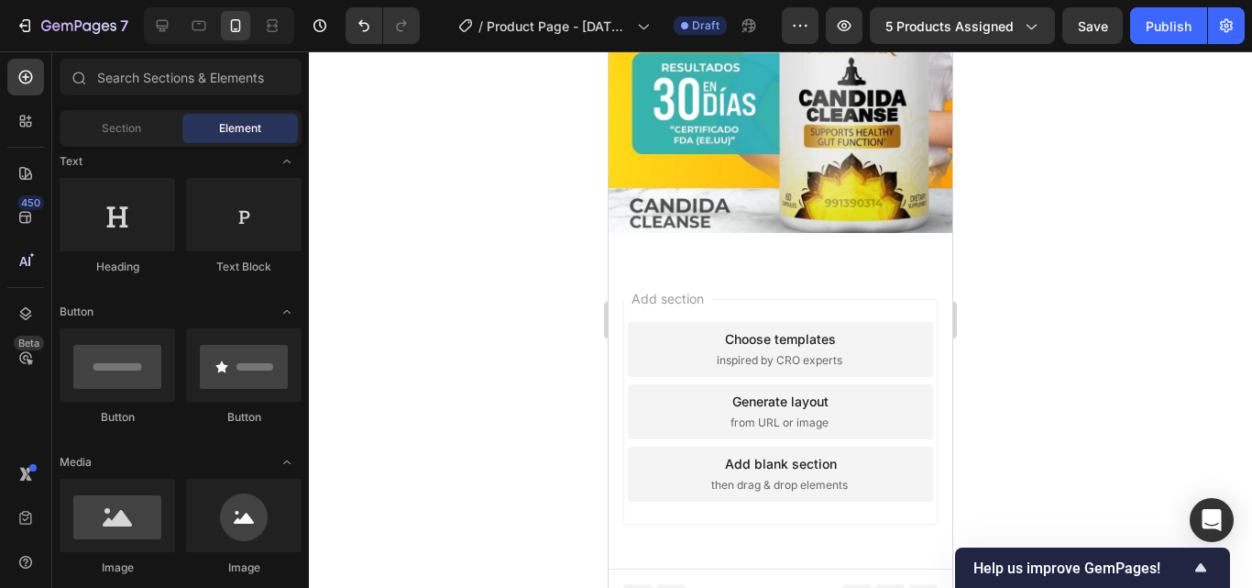
click at [740, 262] on div "Add section Choose templates inspired by CRO experts Generate layout from URL o…" at bounding box center [781, 415] width 344 height 306
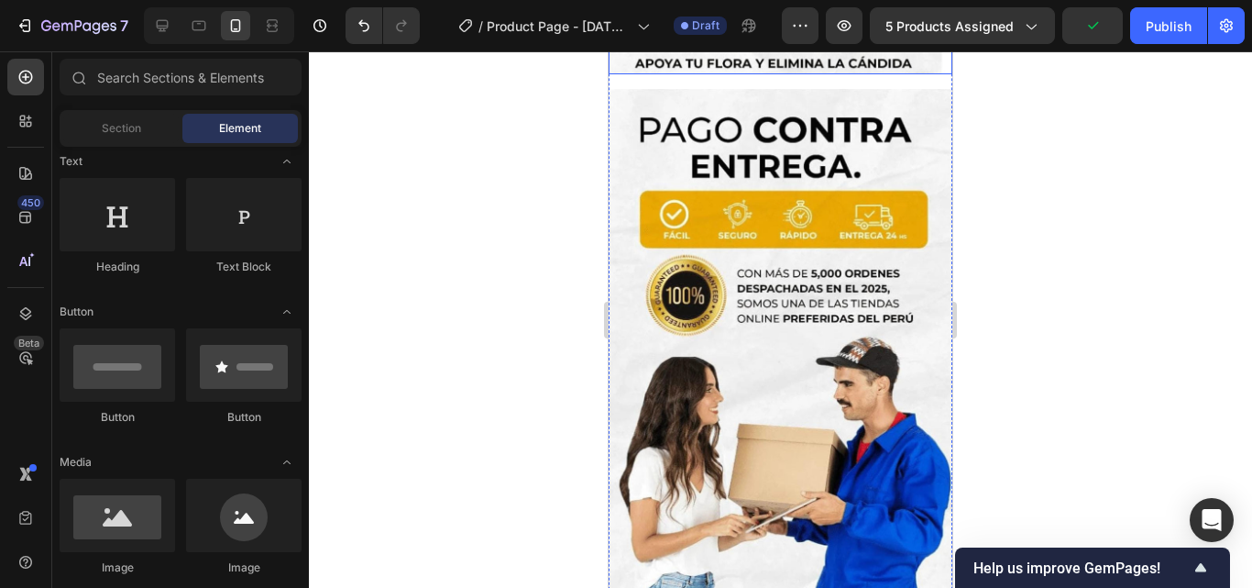
scroll to position [550, 0]
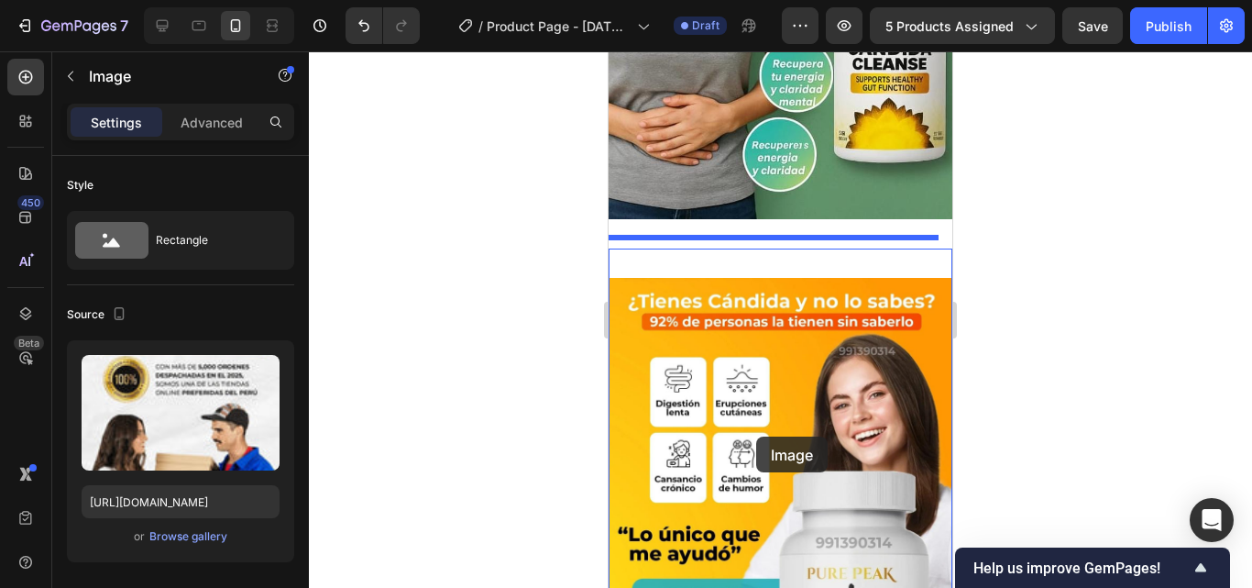
drag, startPoint x: 773, startPoint y: 258, endPoint x: 764, endPoint y: 440, distance: 181.7
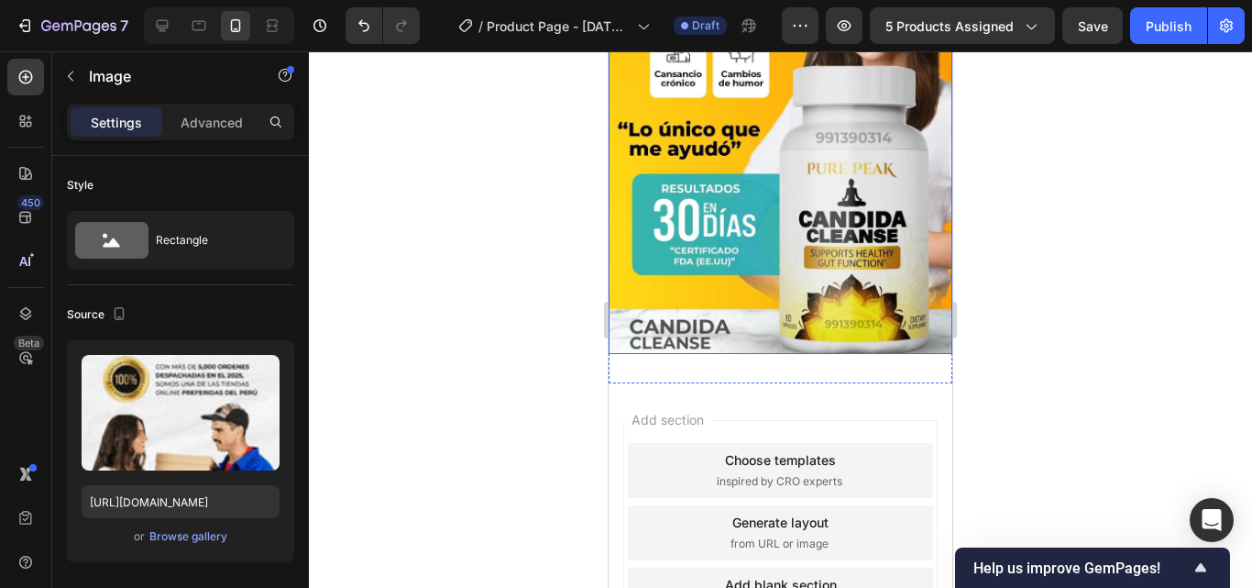
scroll to position [1989, 0]
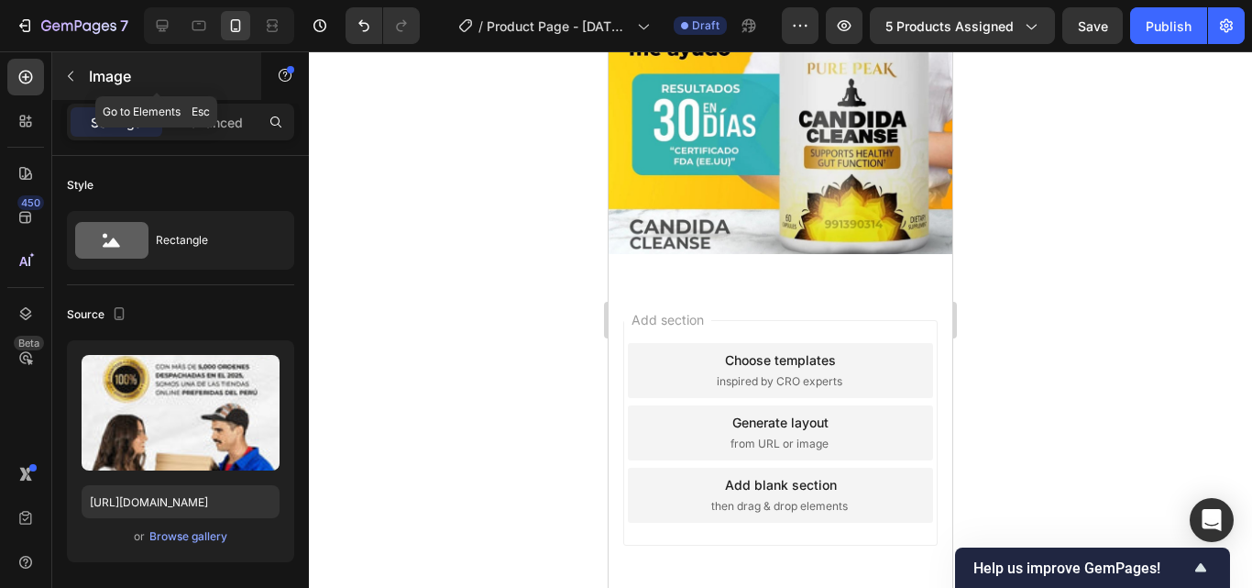
click at [71, 74] on icon "button" at bounding box center [70, 76] width 15 height 15
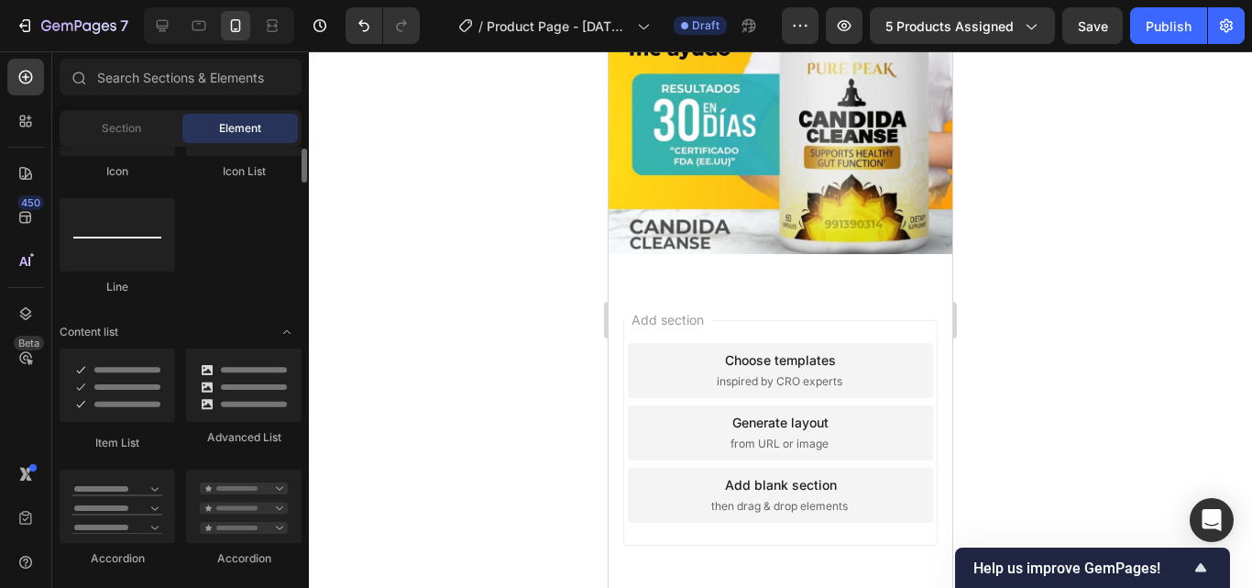
scroll to position [1192, 0]
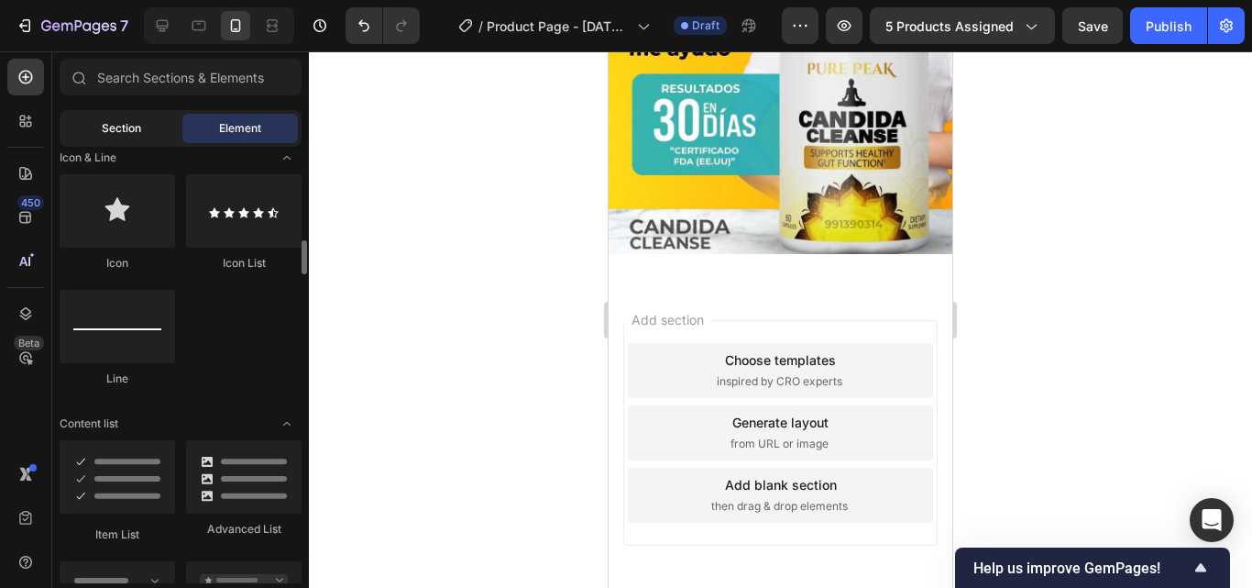
click at [117, 130] on span "Section" at bounding box center [121, 128] width 39 height 16
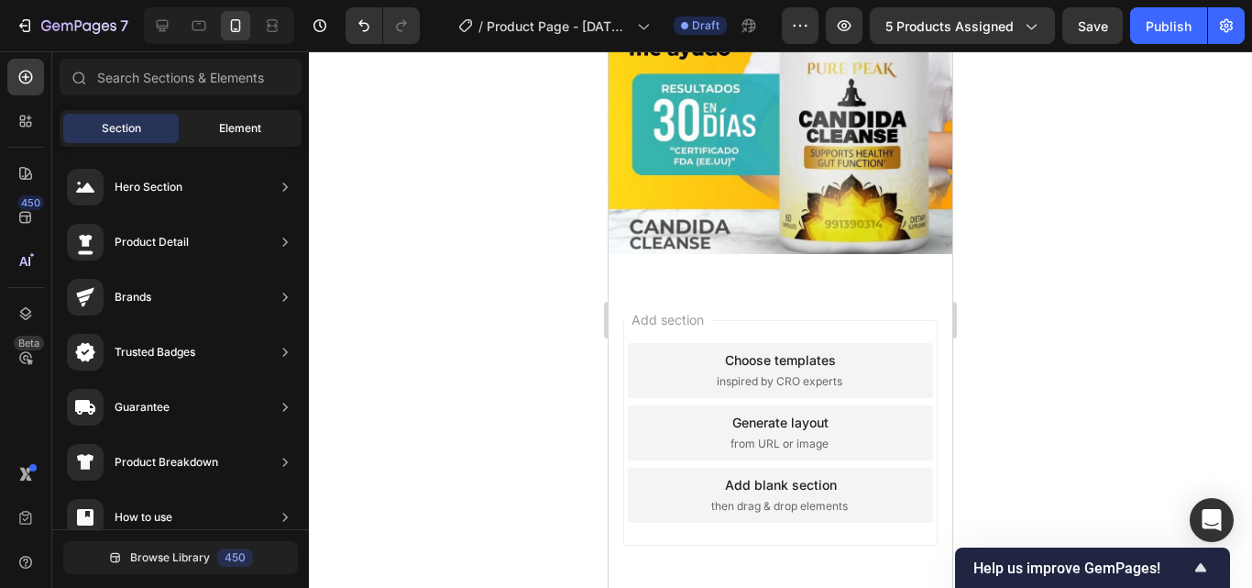
click at [231, 117] on div "Element" at bounding box center [239, 128] width 115 height 29
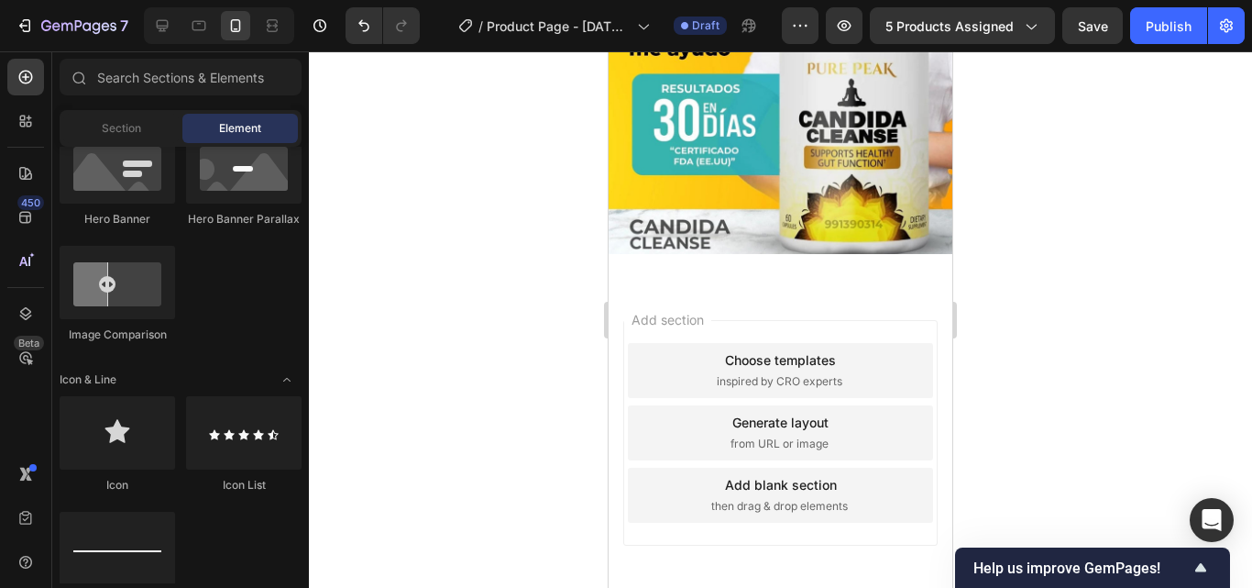
scroll to position [0, 0]
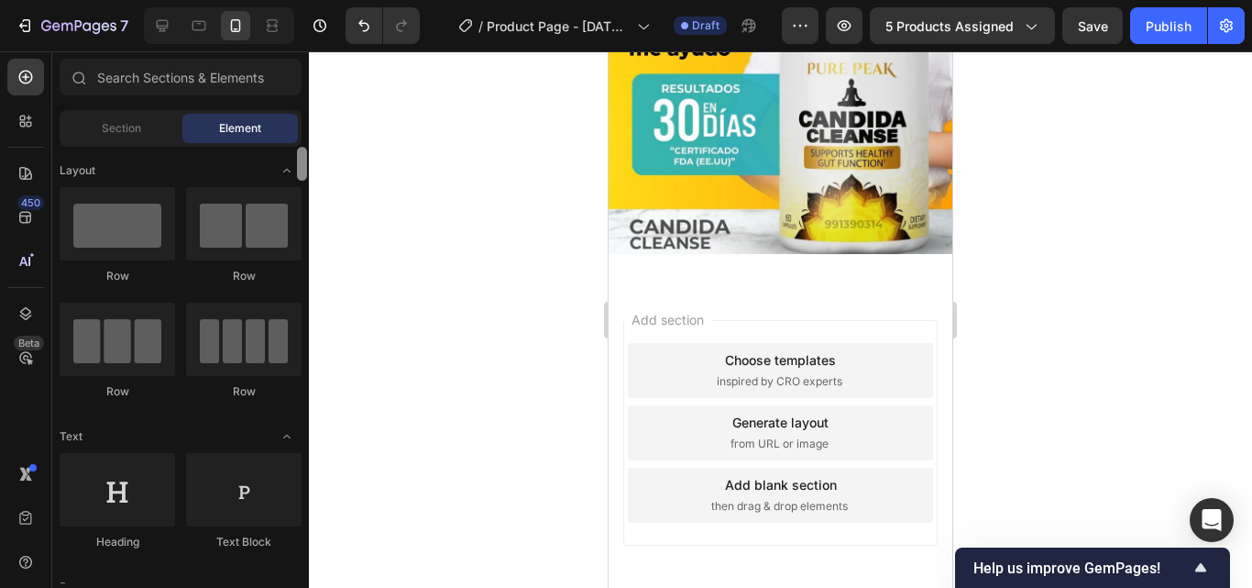
drag, startPoint x: 302, startPoint y: 372, endPoint x: 317, endPoint y: 123, distance: 249.7
click at [317, 0] on div "7 / Product Page - [DATE] 02:37:45 Draft Preview 5 products assigned Save Publi…" at bounding box center [626, 0] width 1252 height 0
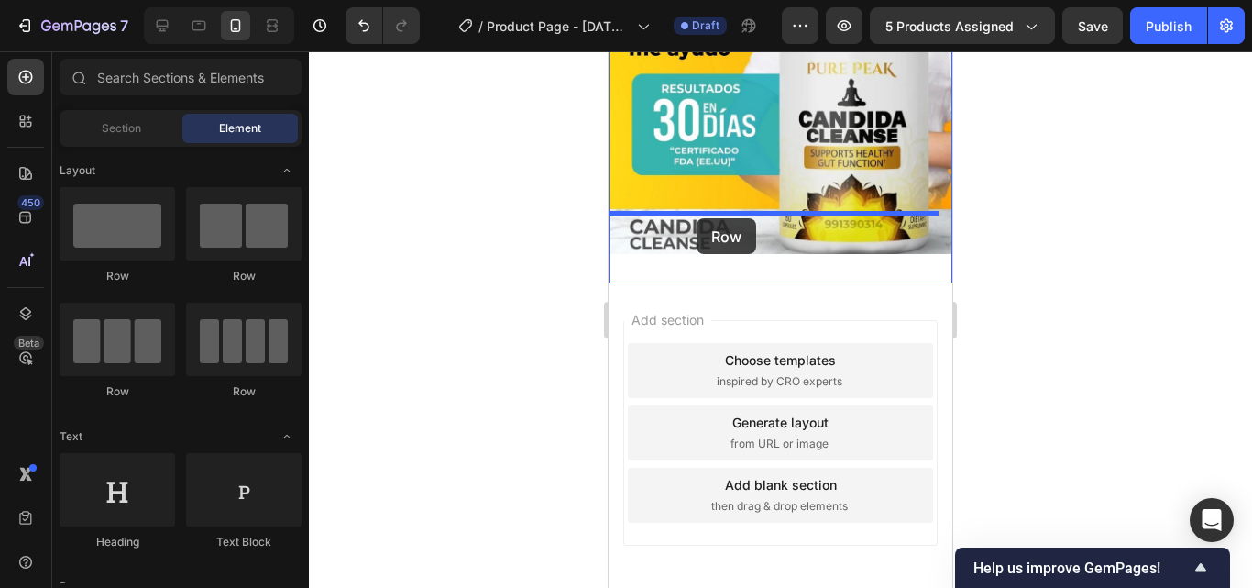
drag, startPoint x: 748, startPoint y: 280, endPoint x: 697, endPoint y: 218, distance: 80.7
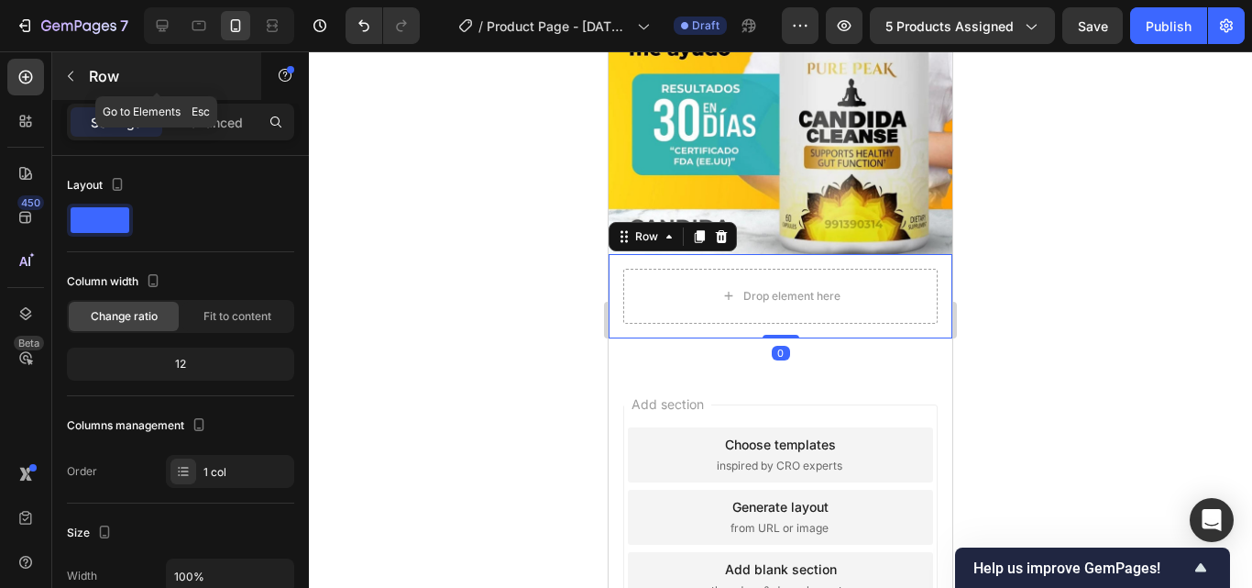
click at [75, 74] on icon "button" at bounding box center [70, 76] width 15 height 15
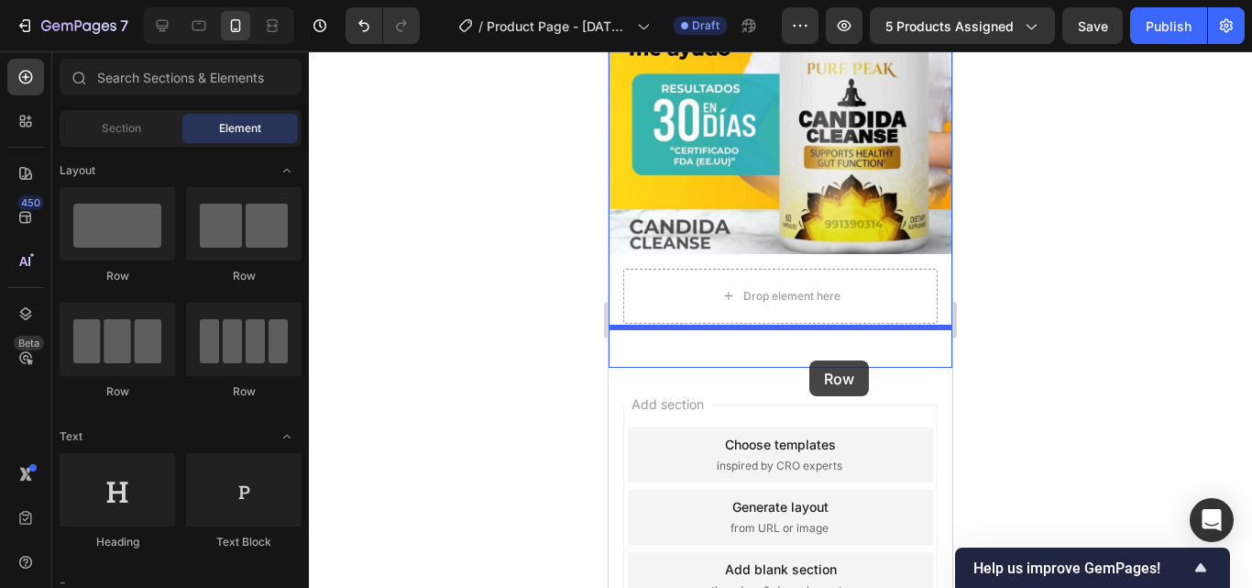
drag, startPoint x: 725, startPoint y: 293, endPoint x: 809, endPoint y: 360, distance: 107.6
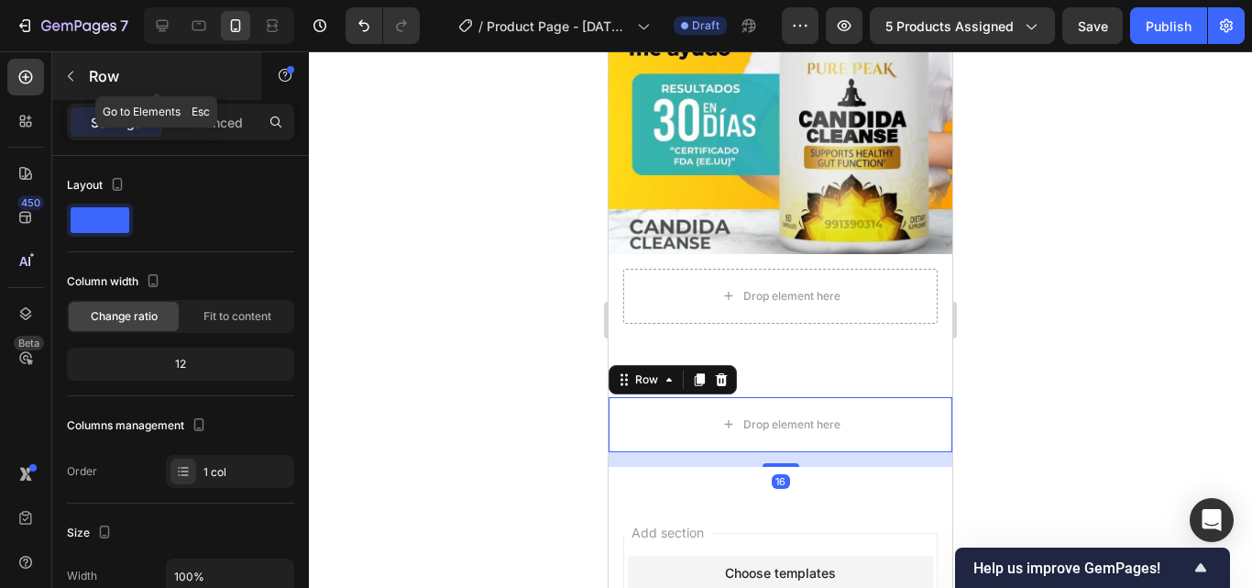
click at [75, 84] on button "button" at bounding box center [70, 75] width 29 height 29
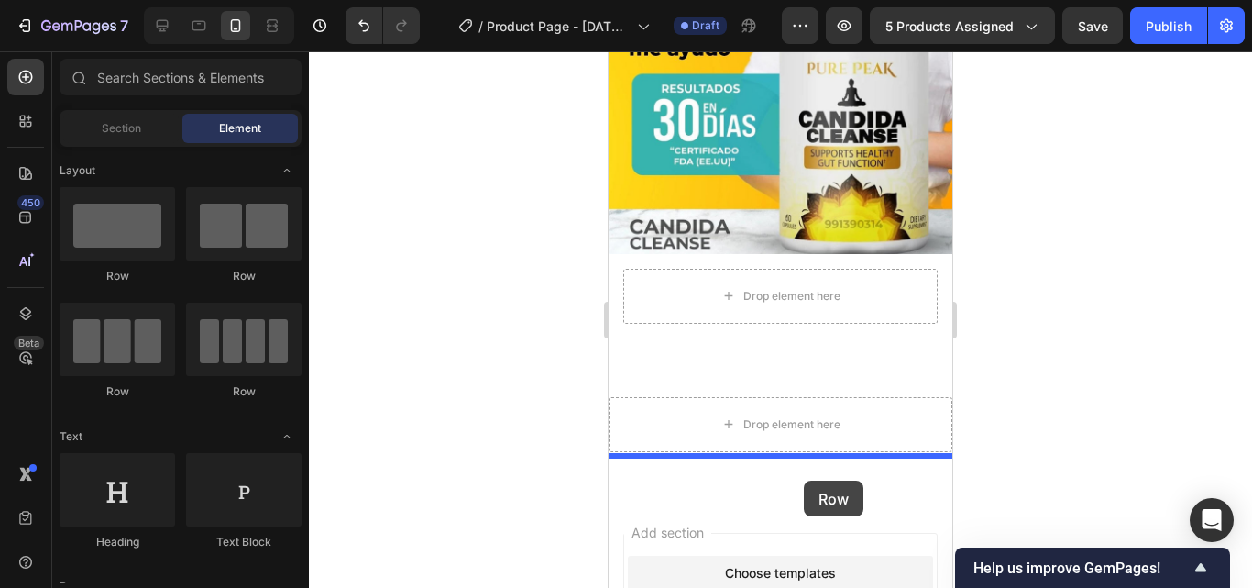
drag, startPoint x: 731, startPoint y: 291, endPoint x: 804, endPoint y: 480, distance: 203.1
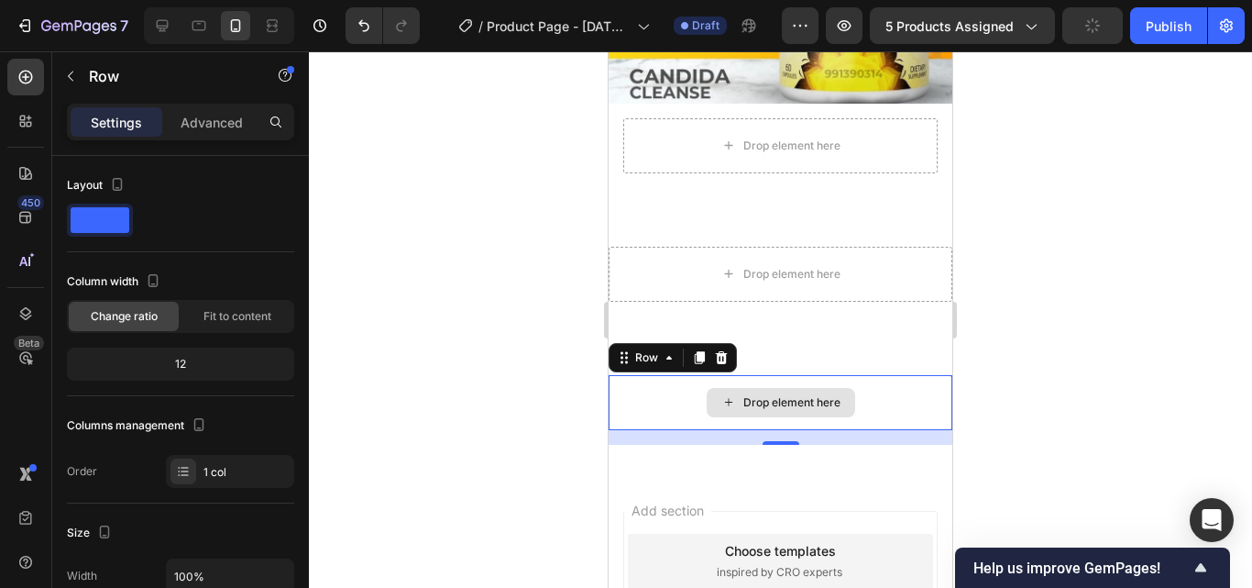
scroll to position [2172, 0]
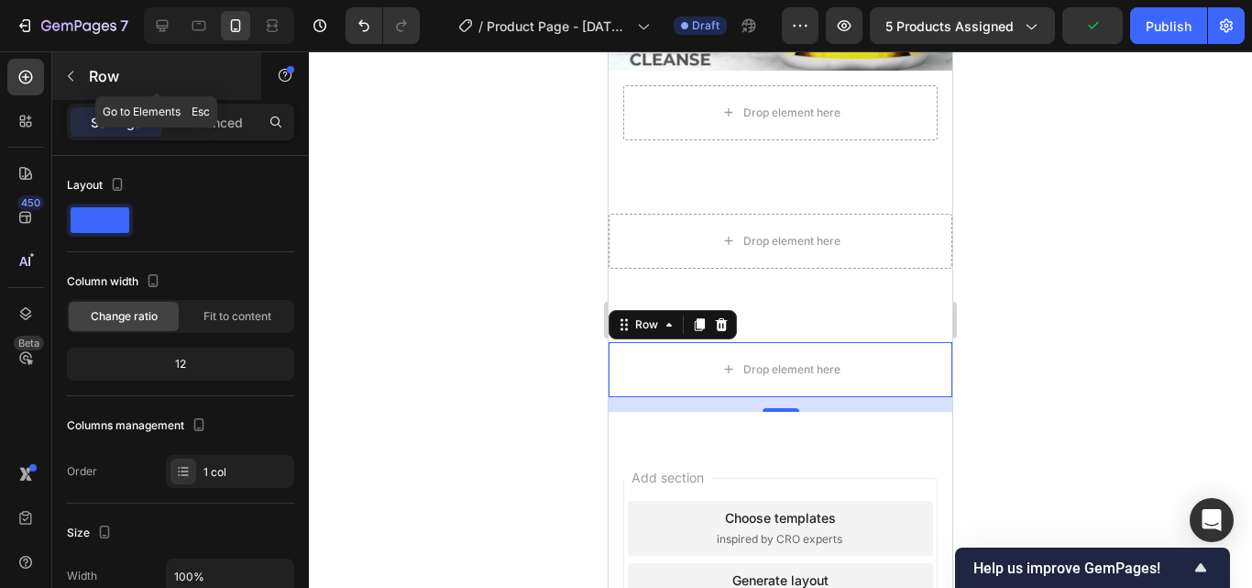
click at [81, 84] on button "button" at bounding box center [70, 75] width 29 height 29
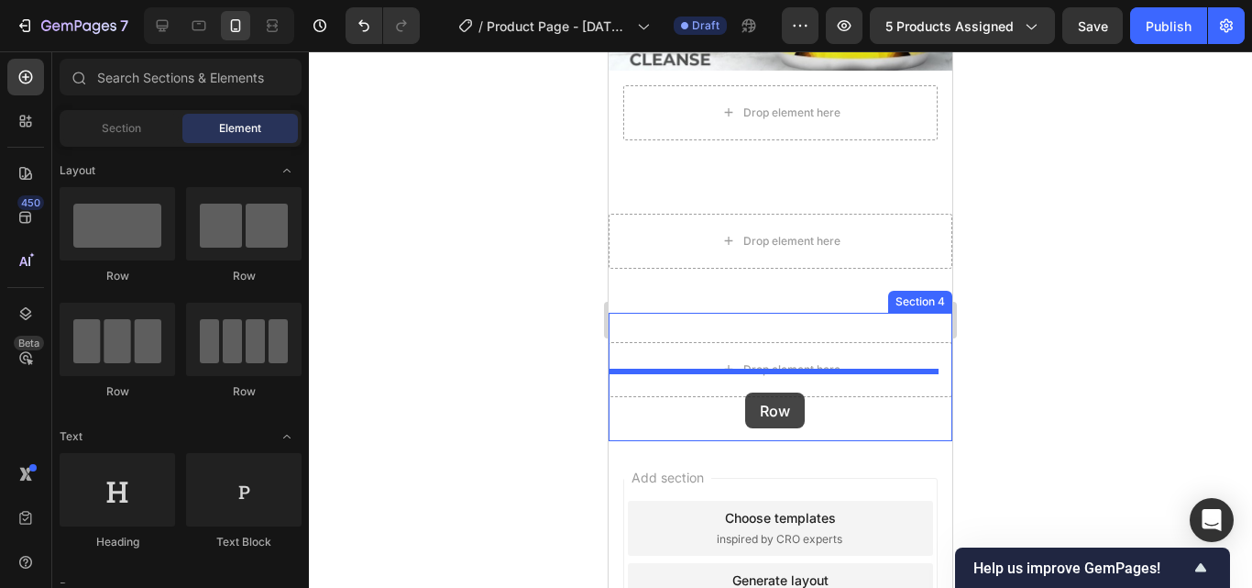
drag, startPoint x: 744, startPoint y: 269, endPoint x: 745, endPoint y: 393, distance: 123.7
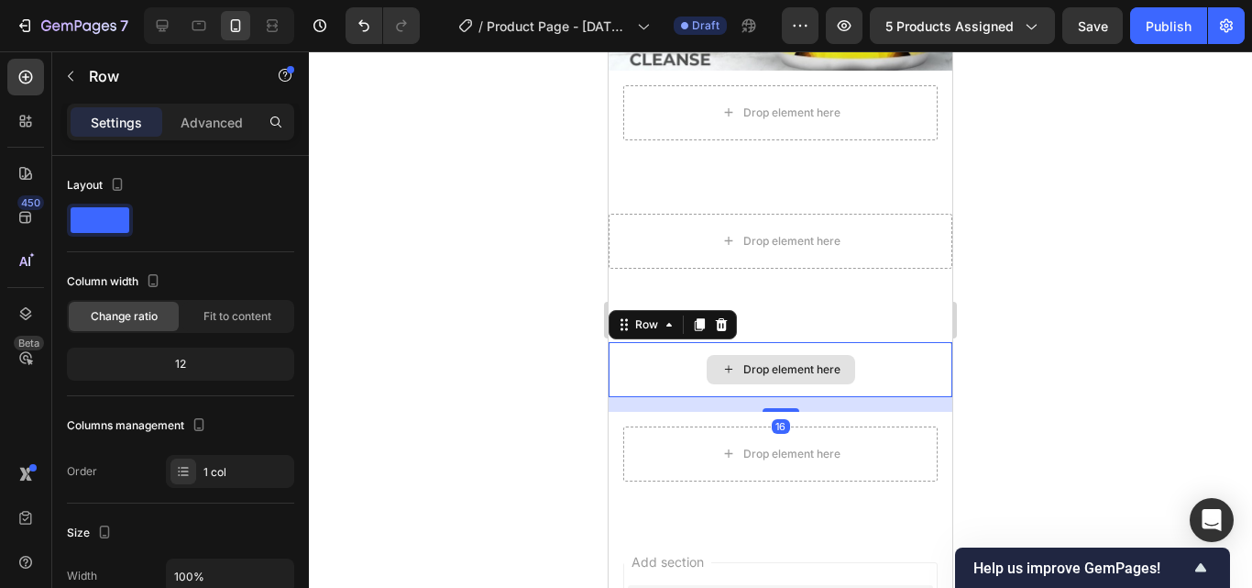
click at [892, 342] on div "Drop element here" at bounding box center [781, 369] width 344 height 55
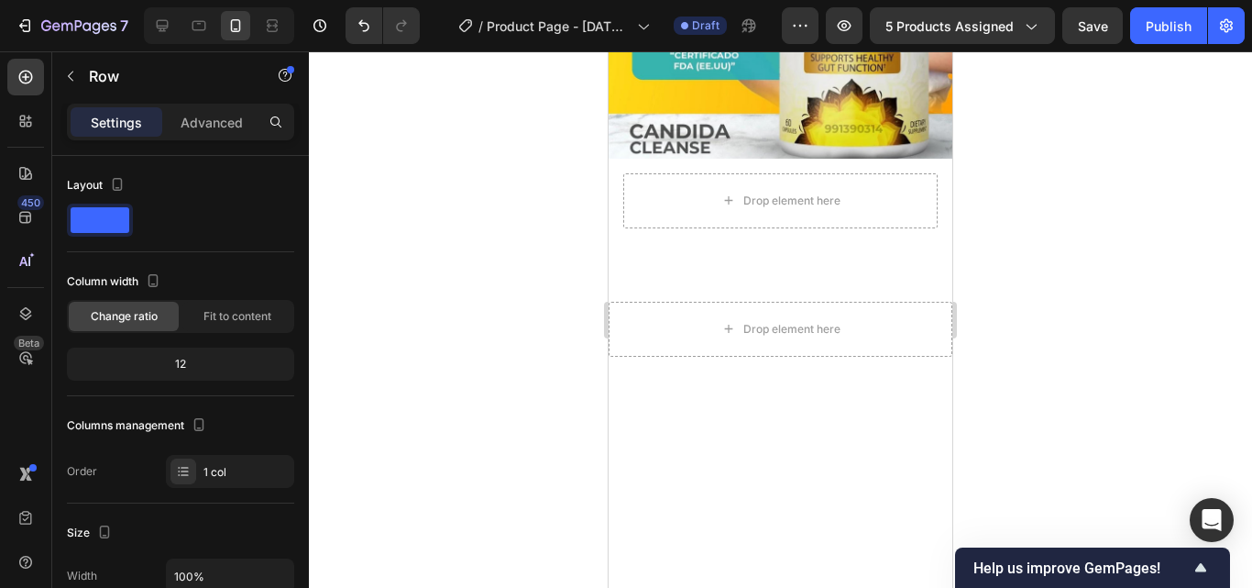
scroll to position [1806, 0]
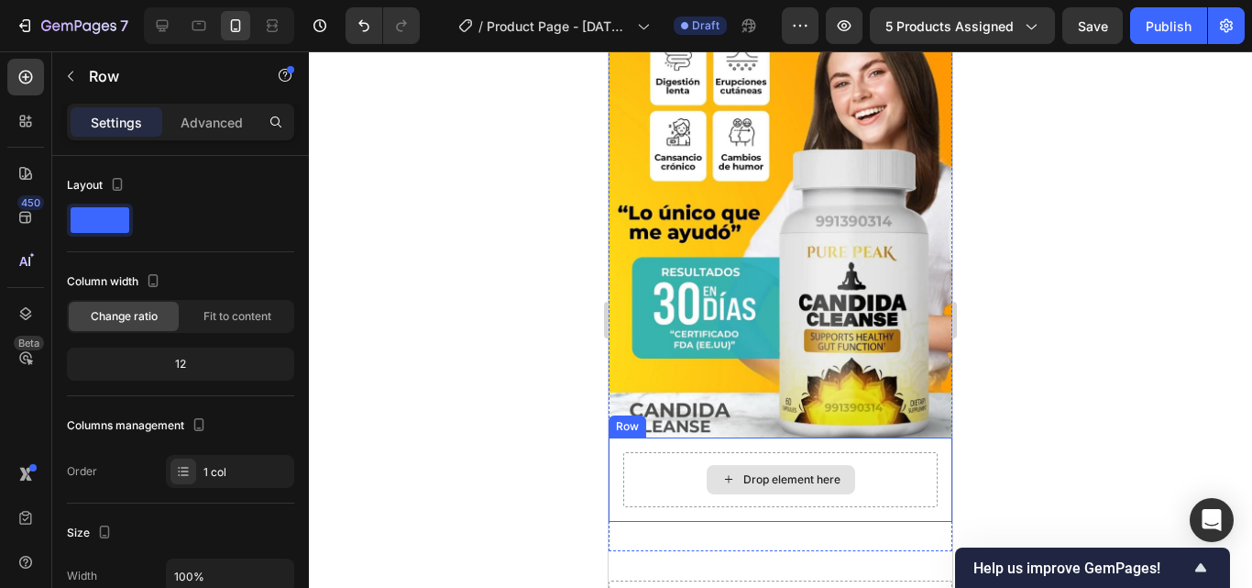
click at [871, 452] on div "Drop element here" at bounding box center [780, 479] width 314 height 55
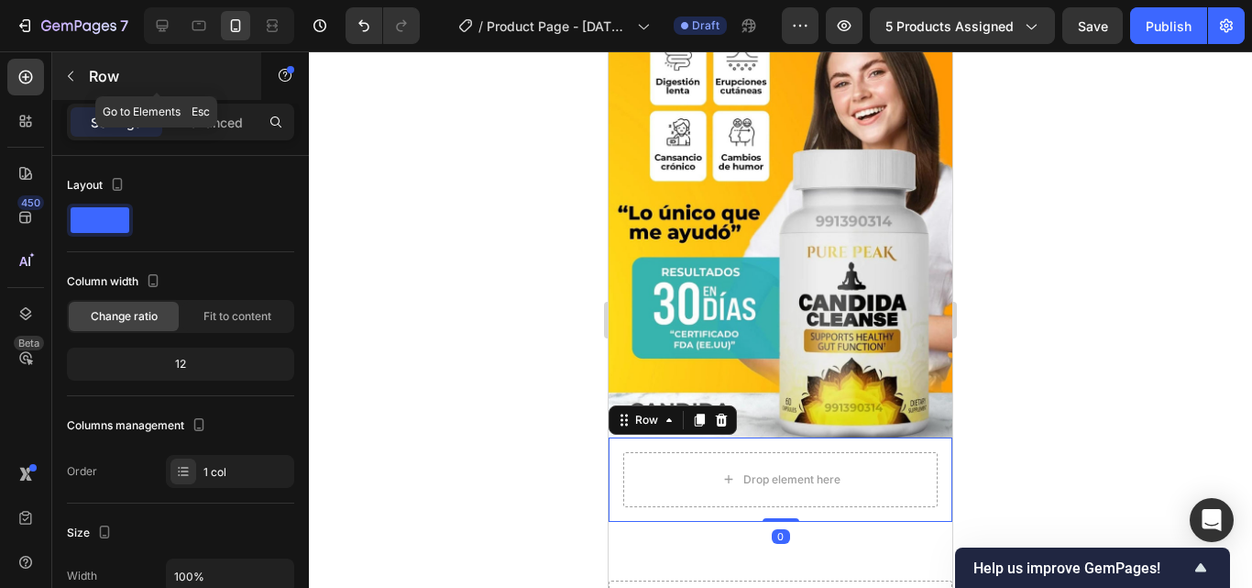
click at [68, 77] on icon "button" at bounding box center [70, 76] width 15 height 15
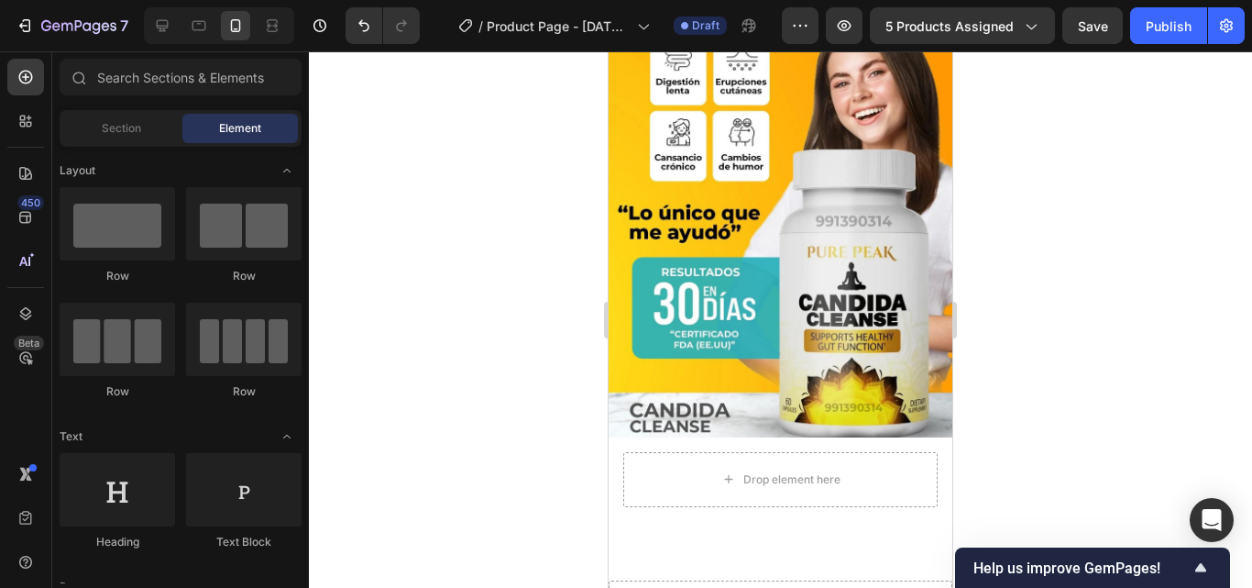
scroll to position [275, 0]
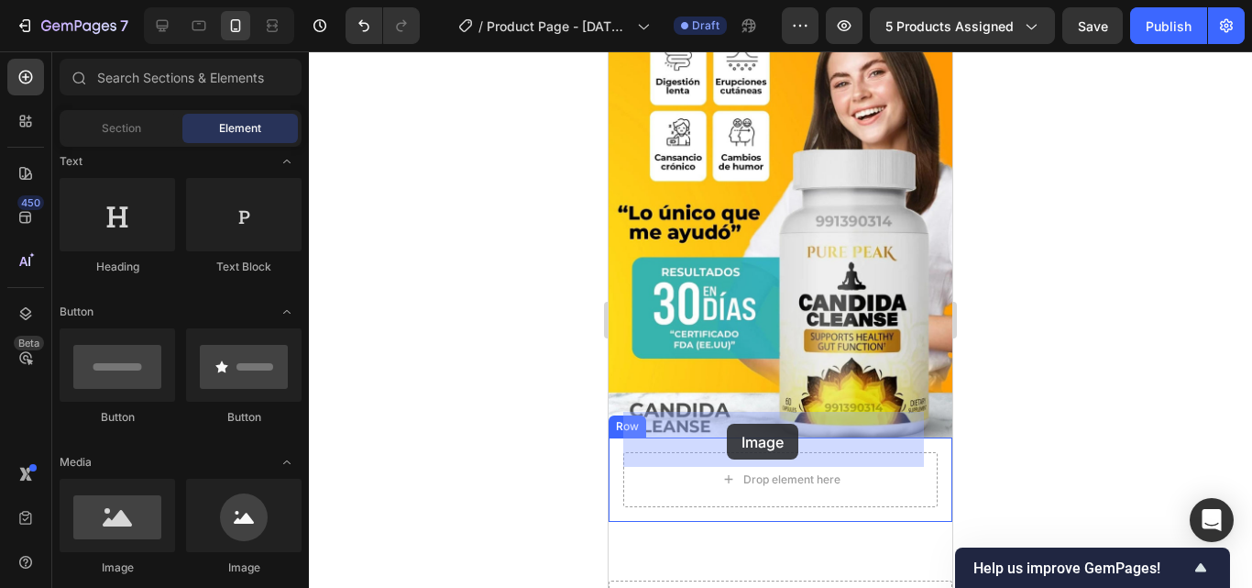
drag, startPoint x: 742, startPoint y: 578, endPoint x: 727, endPoint y: 423, distance: 155.7
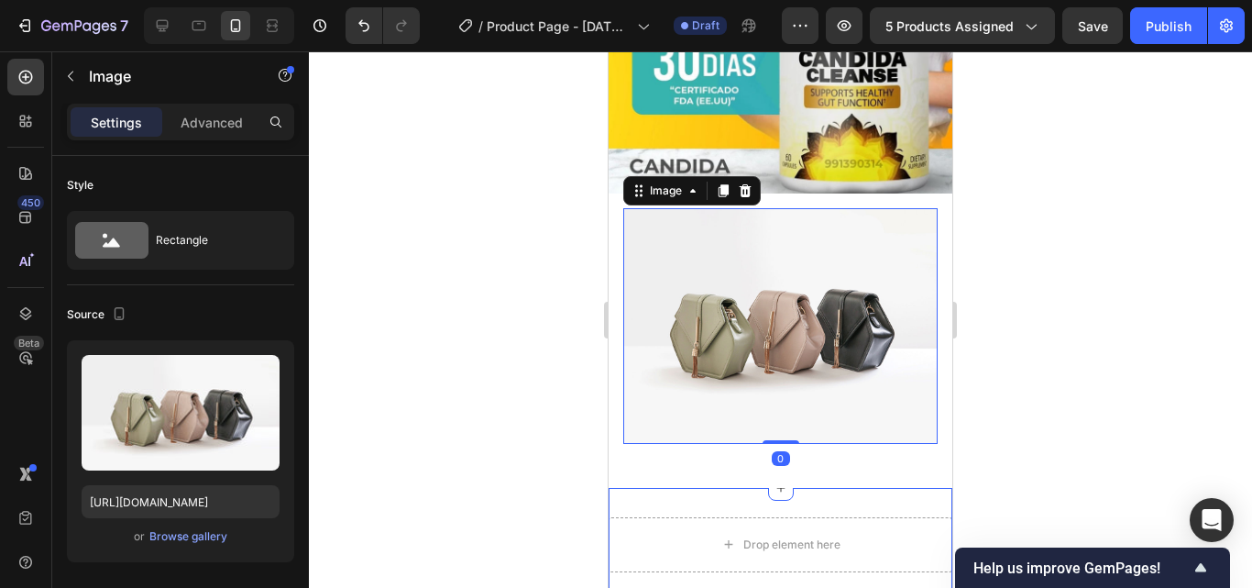
scroll to position [2081, 0]
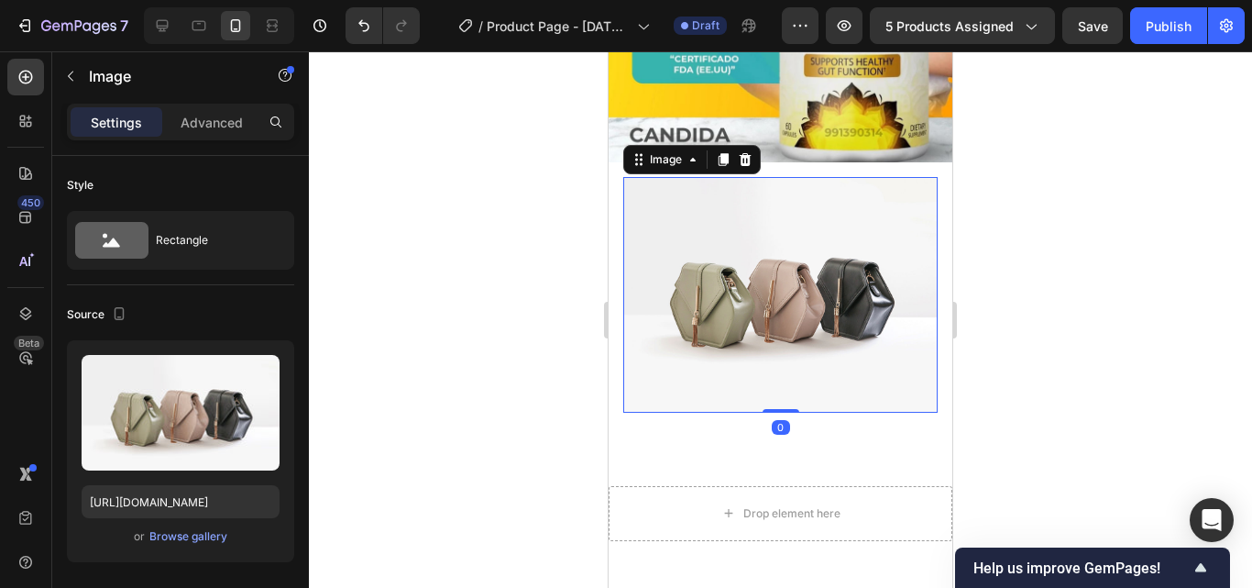
click at [916, 272] on img at bounding box center [780, 295] width 314 height 236
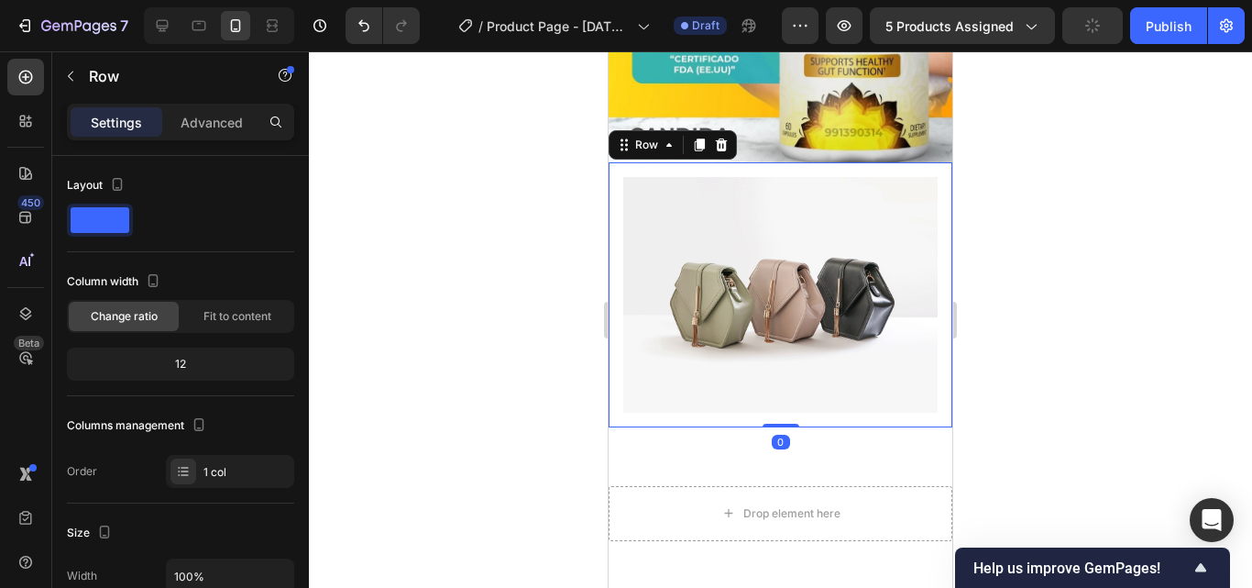
click at [938, 280] on div "Image Row 0" at bounding box center [781, 294] width 344 height 265
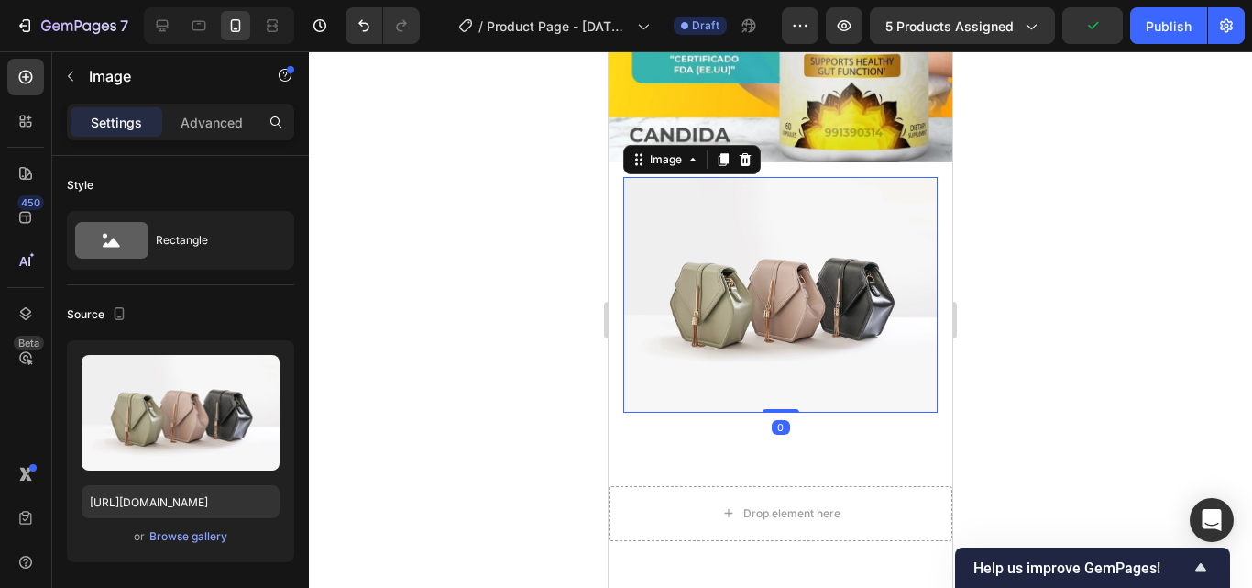
click at [902, 288] on img at bounding box center [780, 295] width 314 height 236
click at [740, 152] on icon at bounding box center [745, 159] width 15 height 15
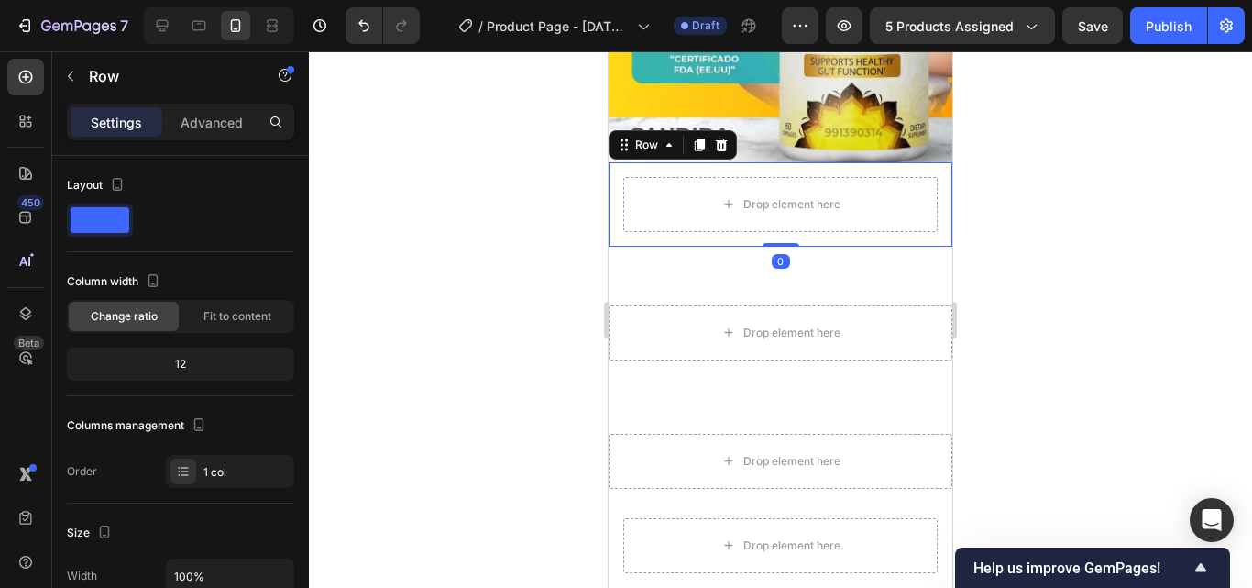
click at [815, 197] on div "Drop element here Row 0" at bounding box center [781, 204] width 344 height 84
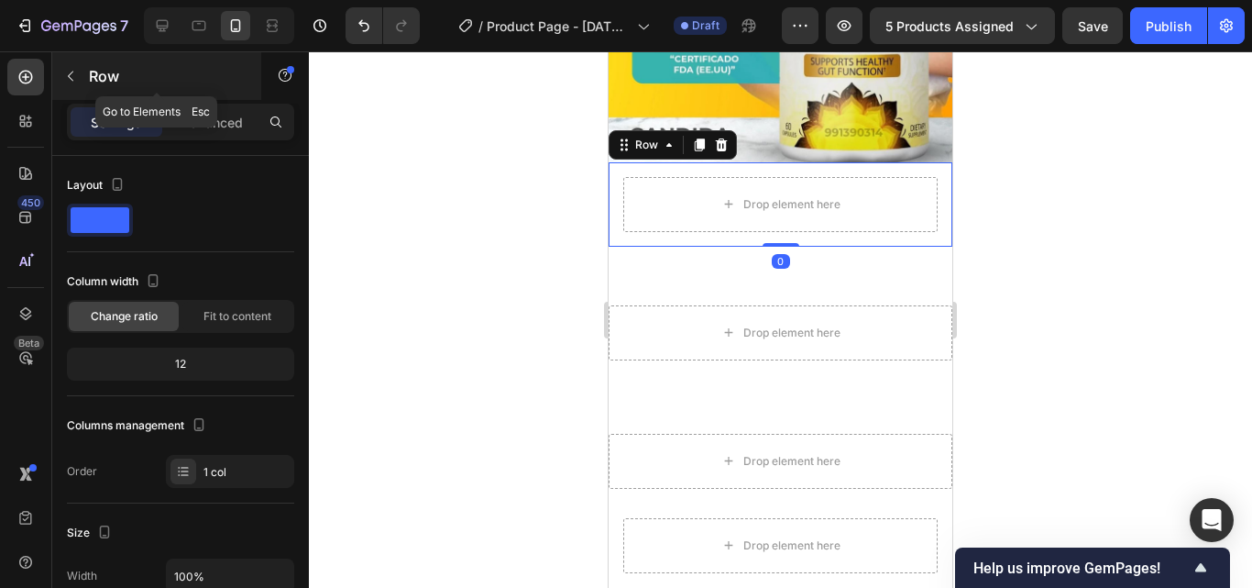
click at [79, 72] on button "button" at bounding box center [70, 75] width 29 height 29
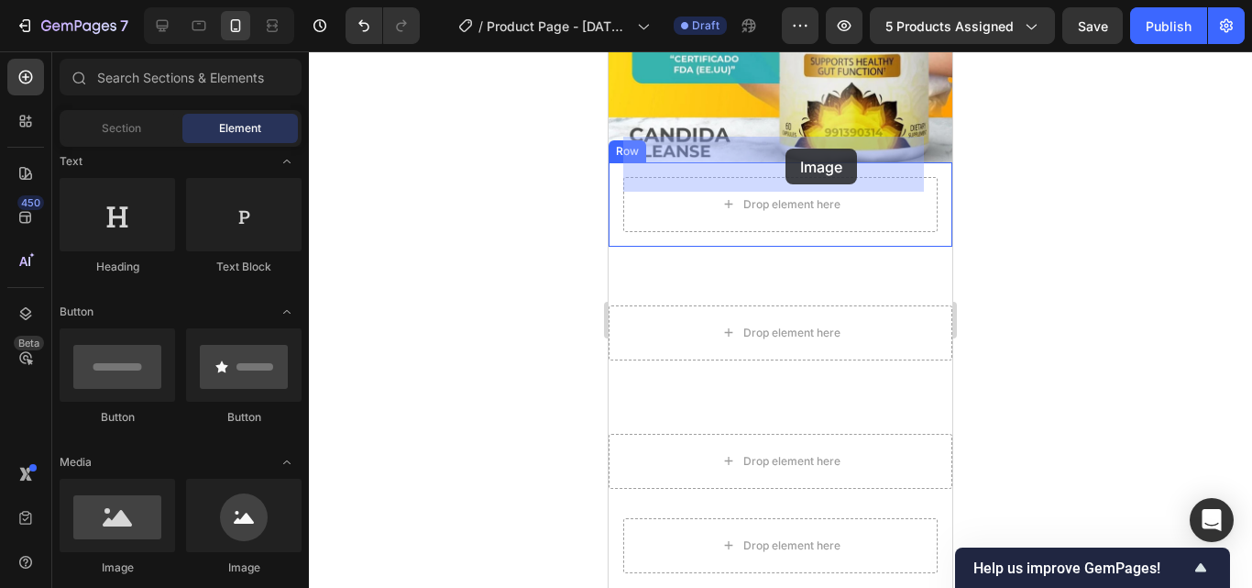
drag, startPoint x: 717, startPoint y: 560, endPoint x: 786, endPoint y: 148, distance: 417.2
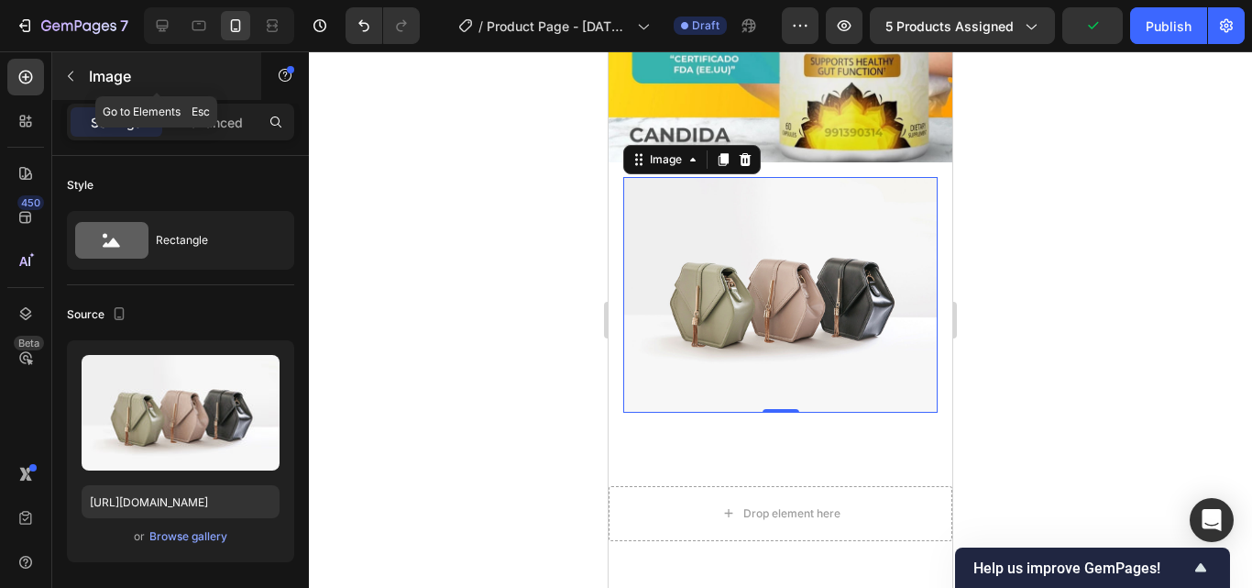
click at [71, 74] on icon "button" at bounding box center [70, 76] width 15 height 15
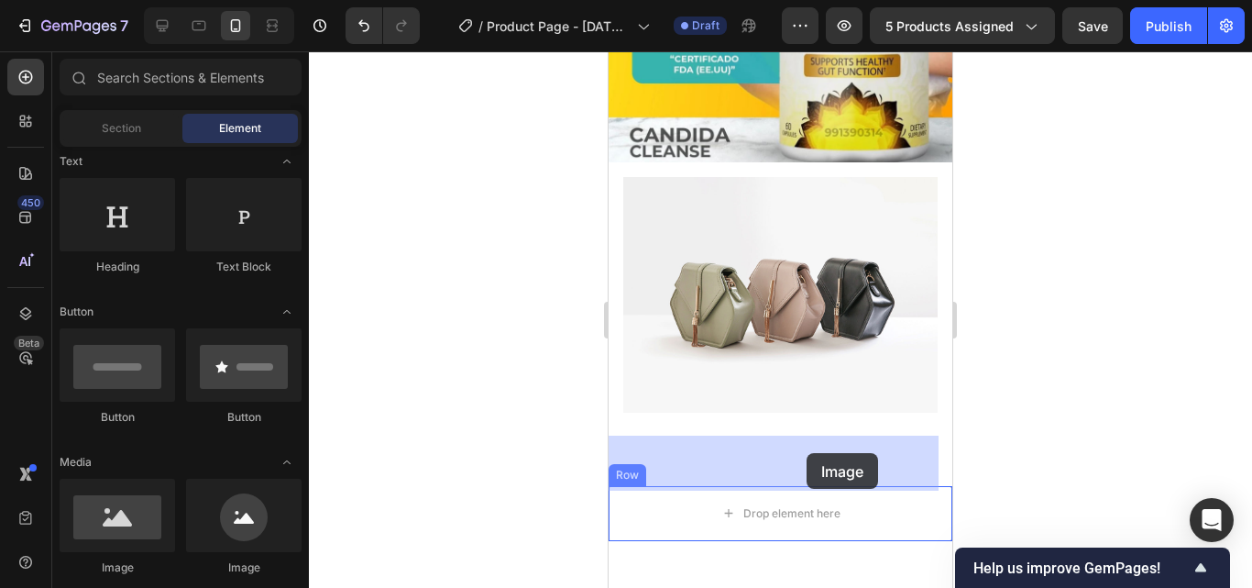
drag, startPoint x: 716, startPoint y: 585, endPoint x: 807, endPoint y: 453, distance: 160.2
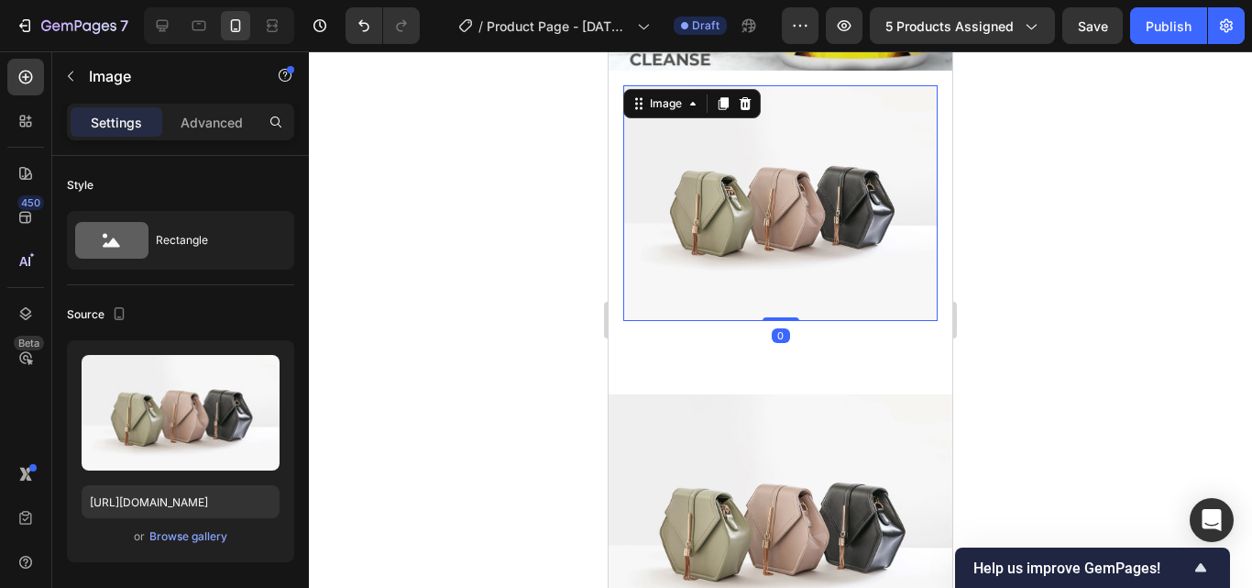
click at [814, 169] on img at bounding box center [780, 203] width 314 height 236
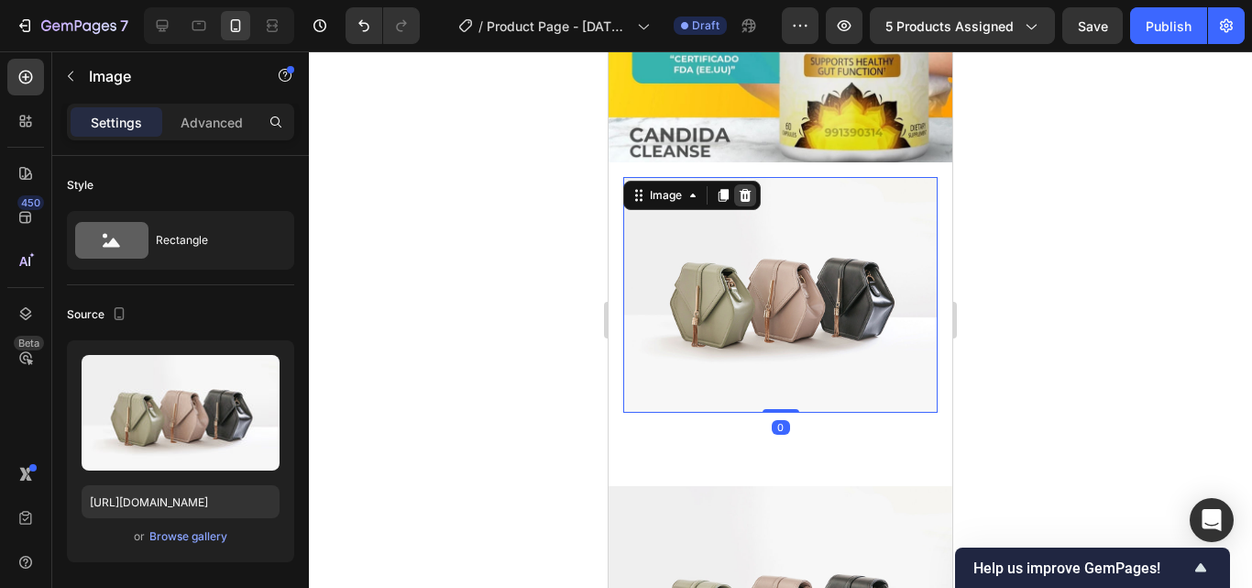
click at [745, 189] on icon at bounding box center [746, 195] width 12 height 13
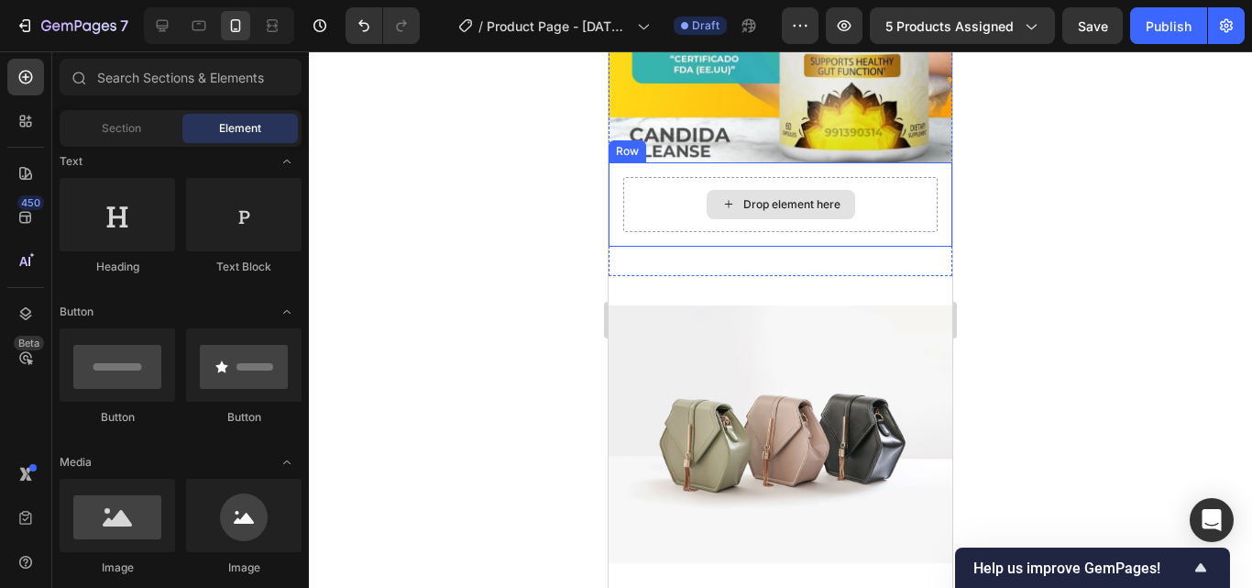
click at [830, 197] on div "Drop element here" at bounding box center [791, 204] width 97 height 15
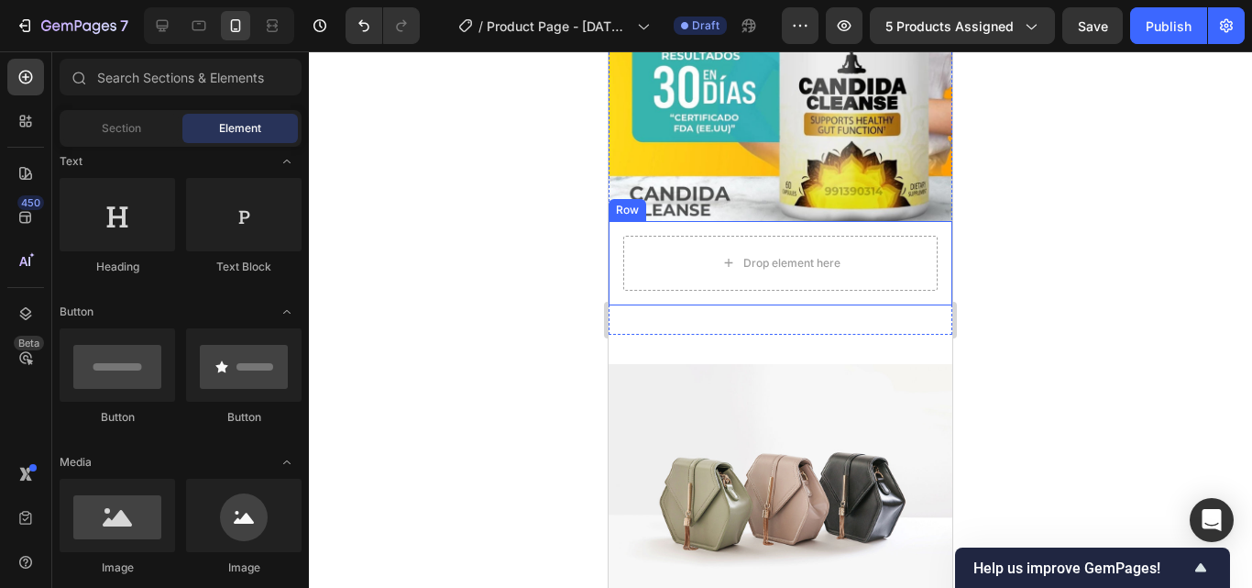
scroll to position [1989, 0]
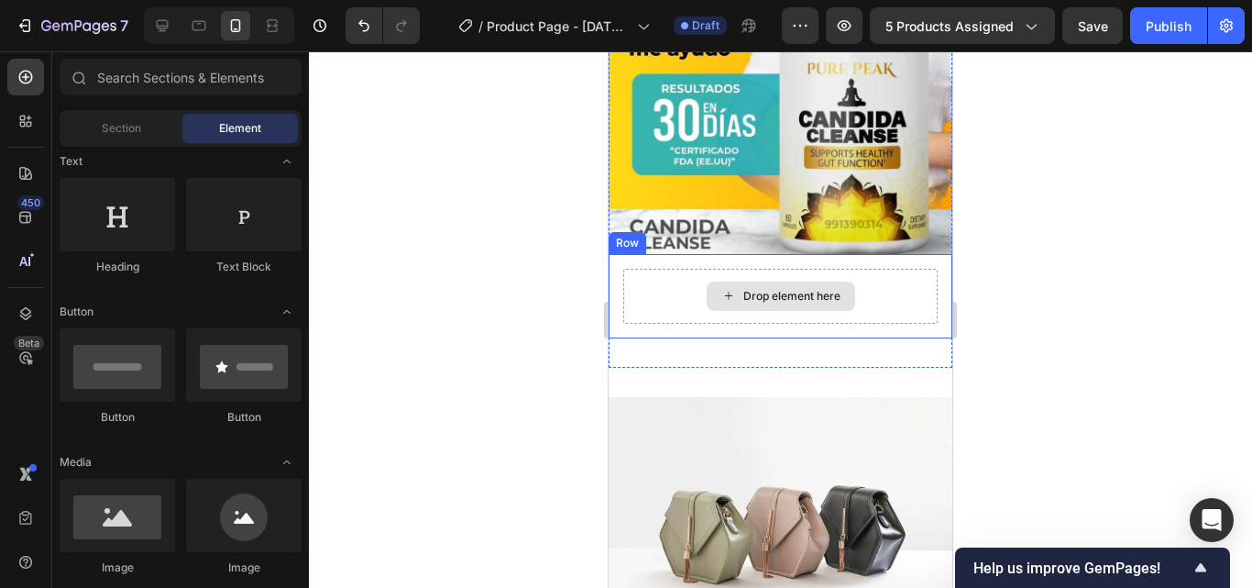
click at [783, 289] on div "Drop element here" at bounding box center [791, 296] width 97 height 15
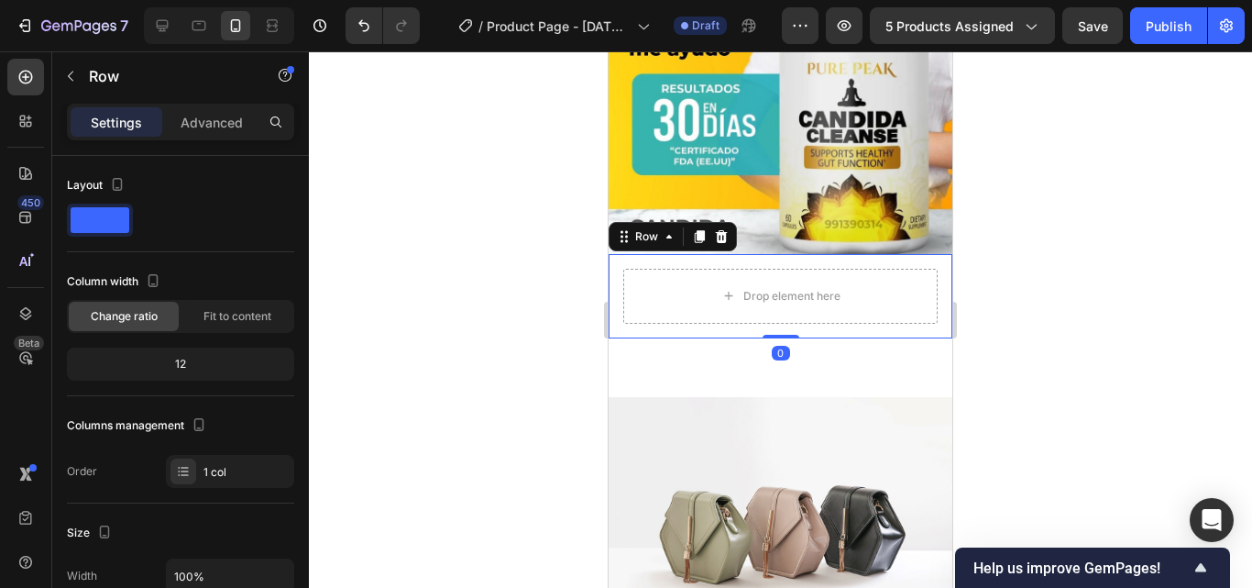
click at [626, 290] on div "Drop element here Row 0" at bounding box center [781, 296] width 344 height 84
click at [720, 230] on icon at bounding box center [722, 236] width 12 height 13
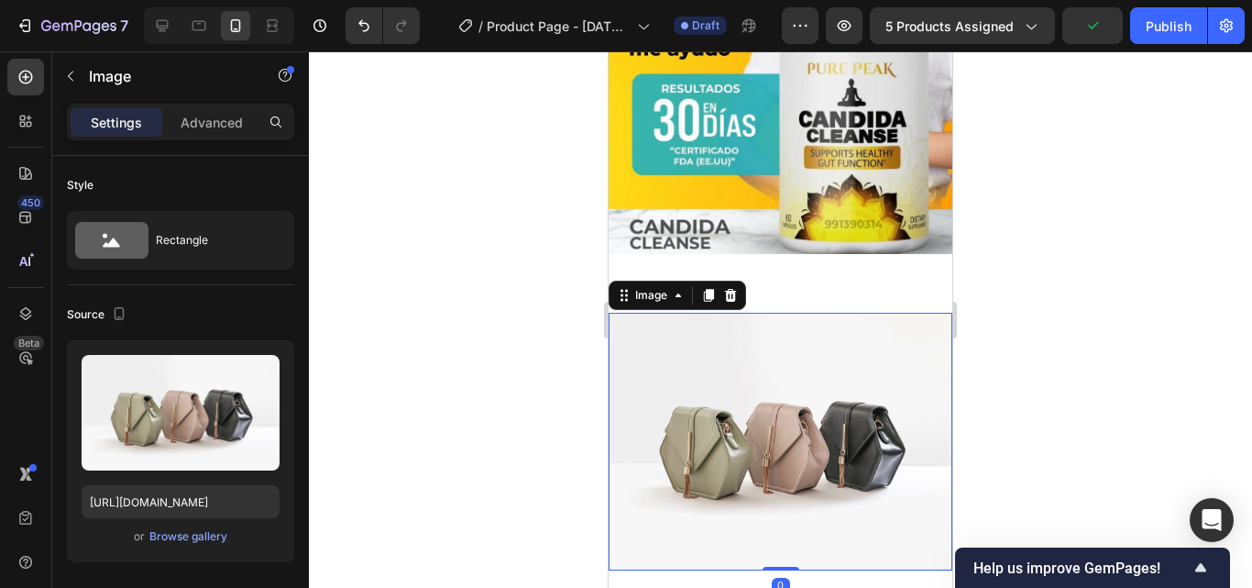
click at [797, 313] on img at bounding box center [781, 442] width 344 height 258
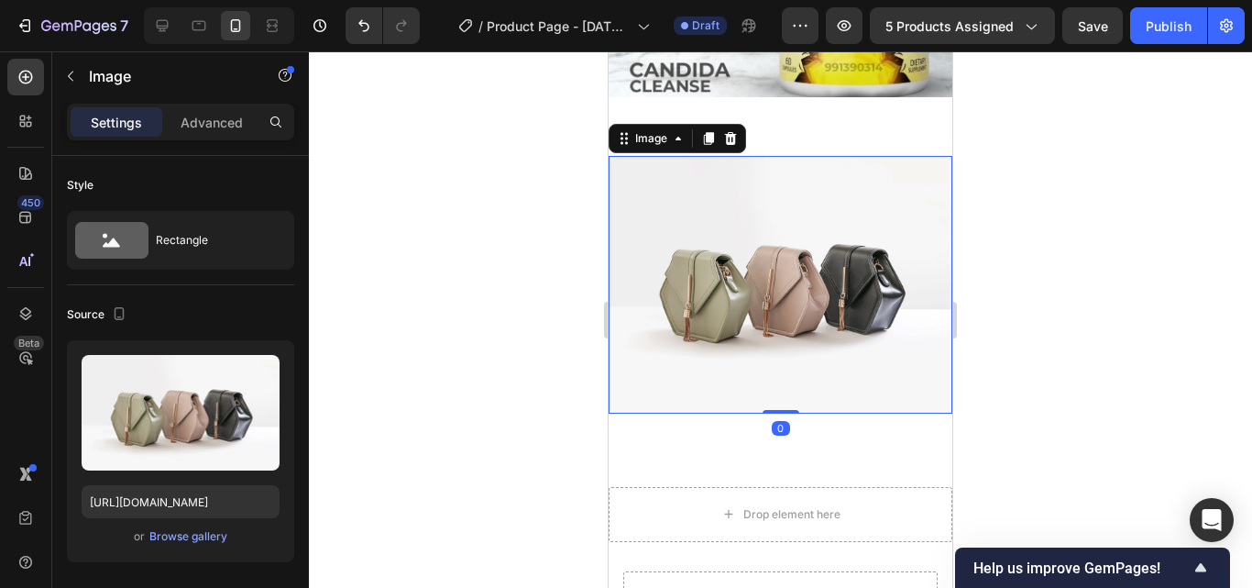
scroll to position [2172, 0]
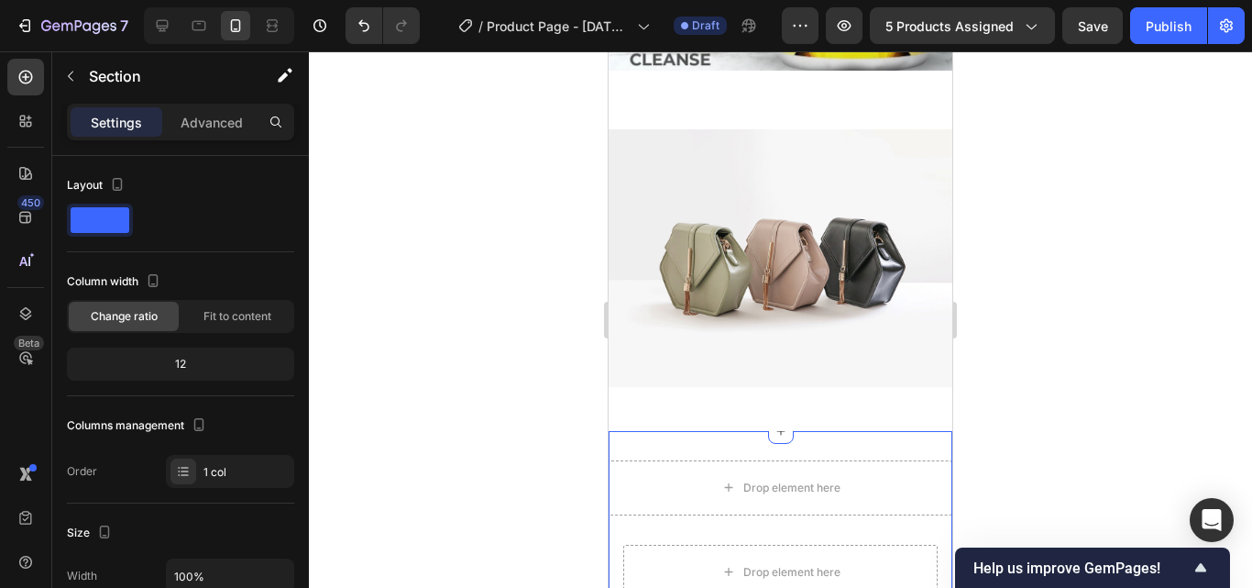
click at [808, 431] on div "Drop element here Row Drop element here Row Section 4 You can create reusable s…" at bounding box center [781, 537] width 344 height 213
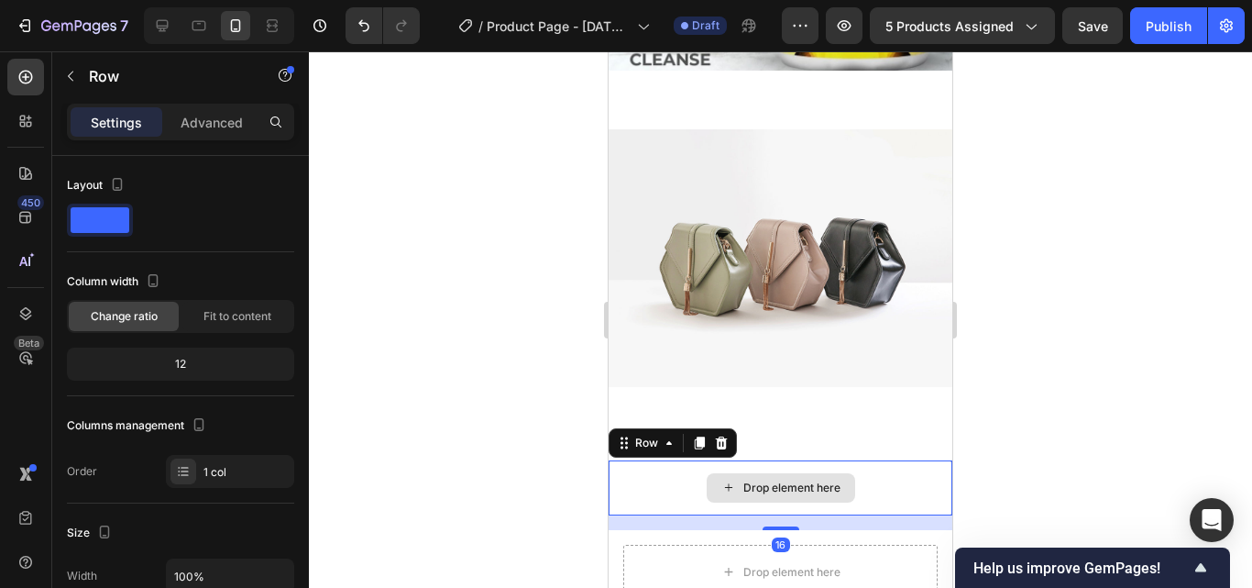
click at [919, 460] on div "Drop element here" at bounding box center [781, 487] width 344 height 55
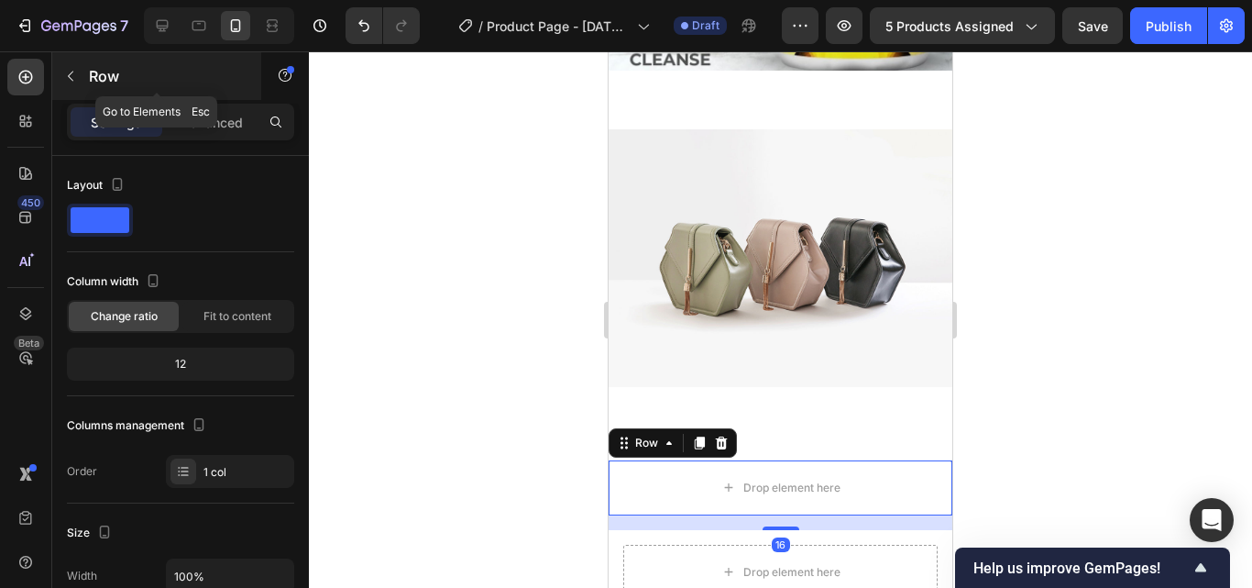
click at [80, 73] on button "button" at bounding box center [70, 75] width 29 height 29
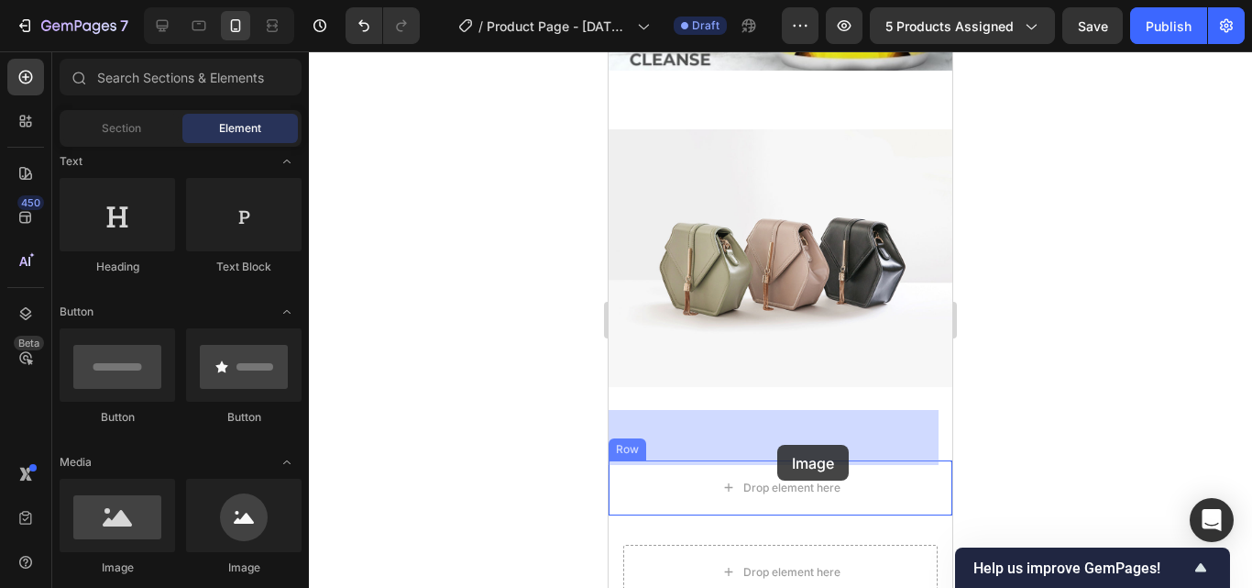
drag, startPoint x: 735, startPoint y: 550, endPoint x: 777, endPoint y: 445, distance: 113.5
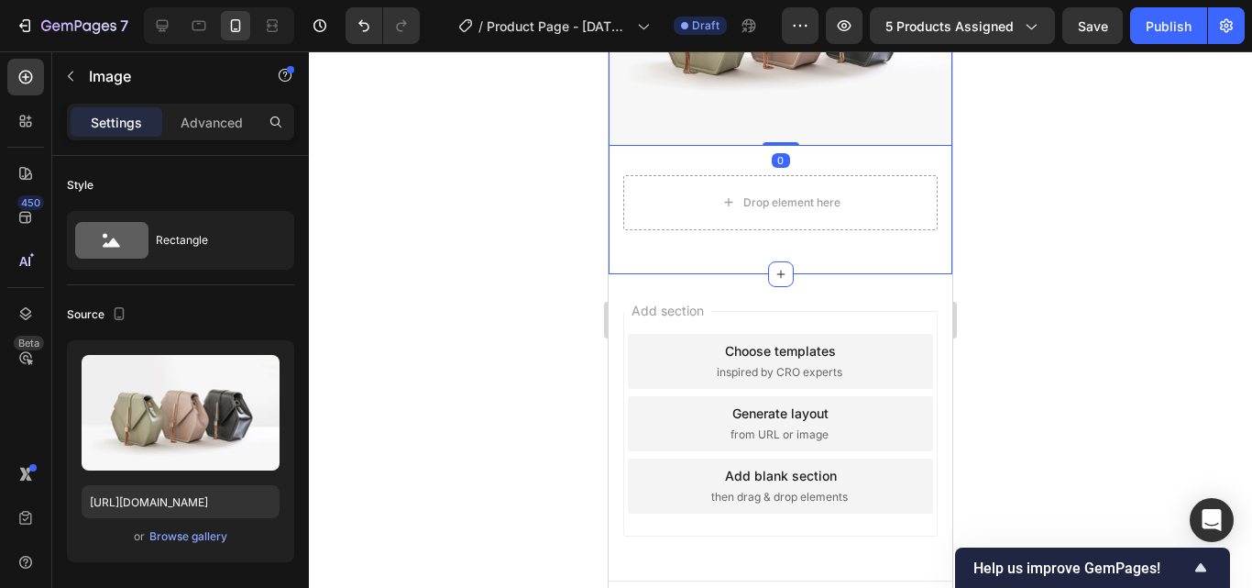
scroll to position [2715, 0]
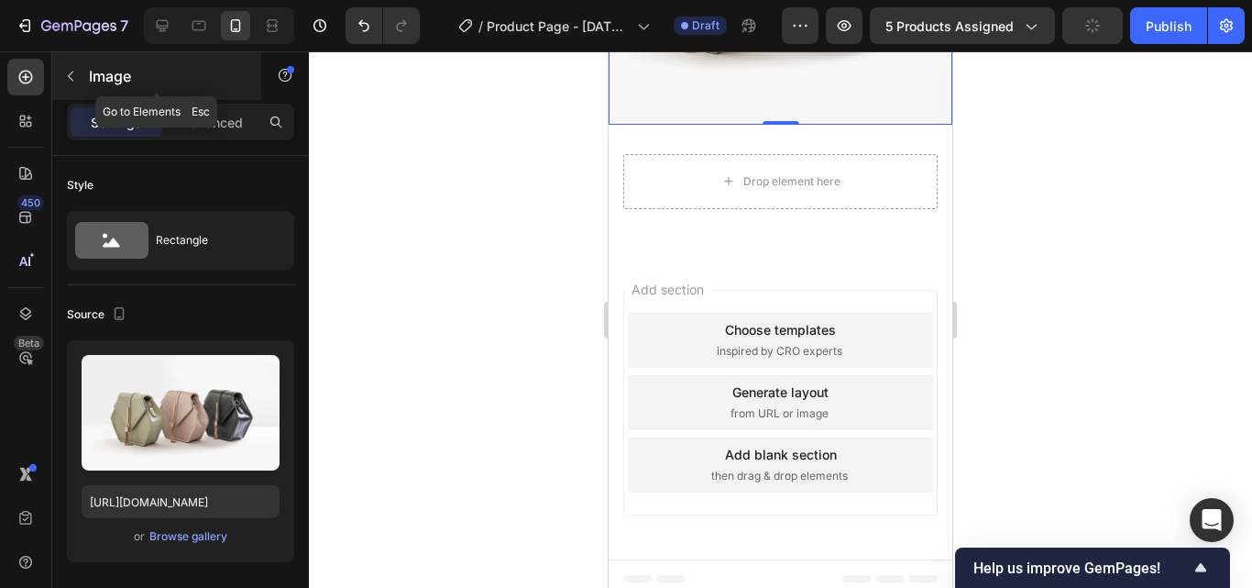
click at [77, 65] on button "button" at bounding box center [70, 75] width 29 height 29
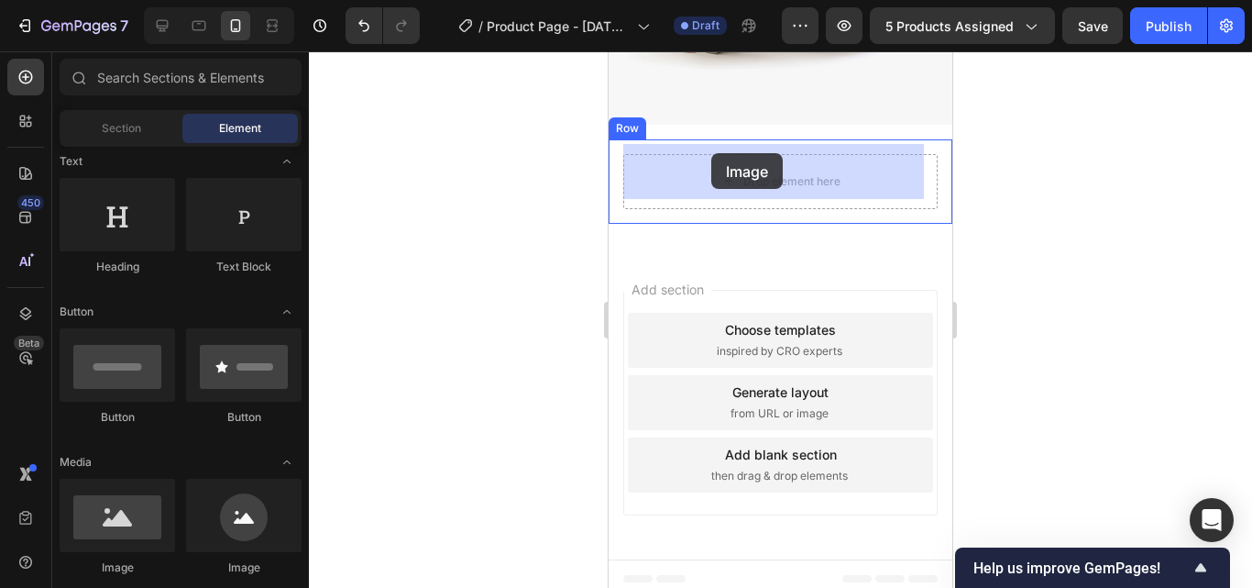
drag, startPoint x: 727, startPoint y: 570, endPoint x: 699, endPoint y: 153, distance: 417.9
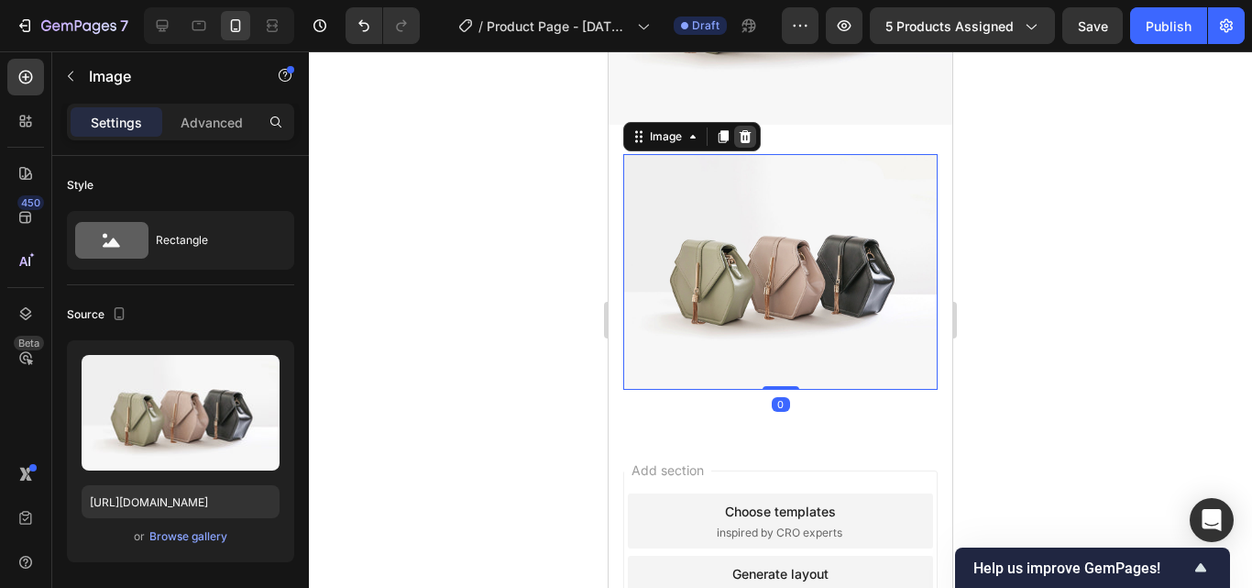
click at [752, 129] on icon at bounding box center [745, 136] width 15 height 15
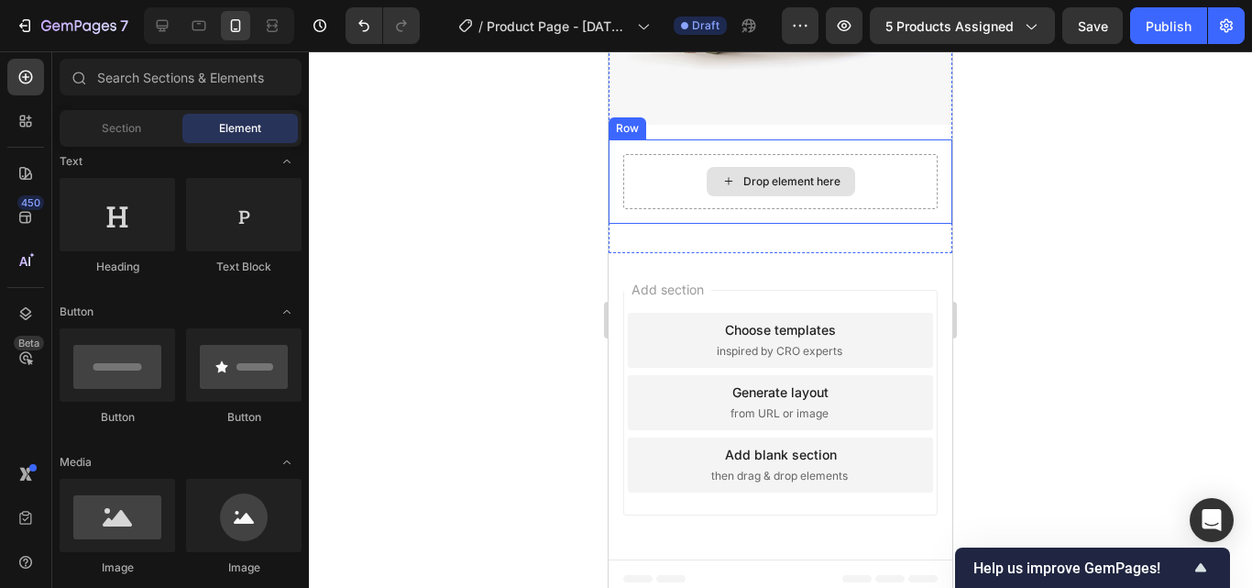
click at [713, 178] on div "Drop element here" at bounding box center [781, 181] width 148 height 29
click at [643, 159] on div "Drop element here" at bounding box center [780, 181] width 314 height 55
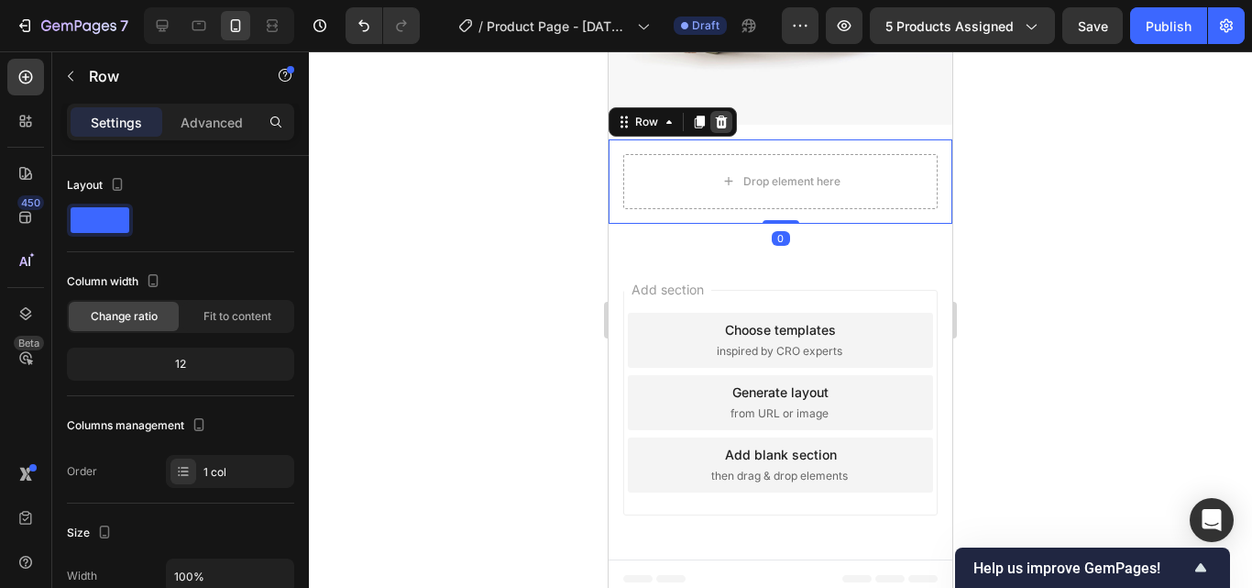
click at [723, 115] on icon at bounding box center [722, 121] width 12 height 13
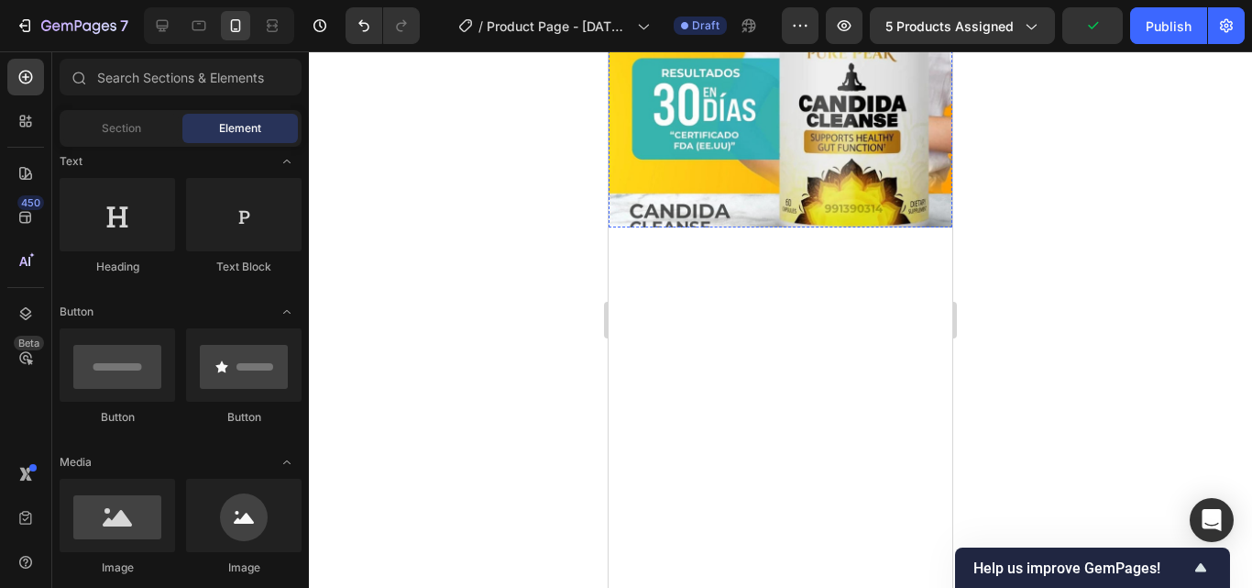
scroll to position [2016, 0]
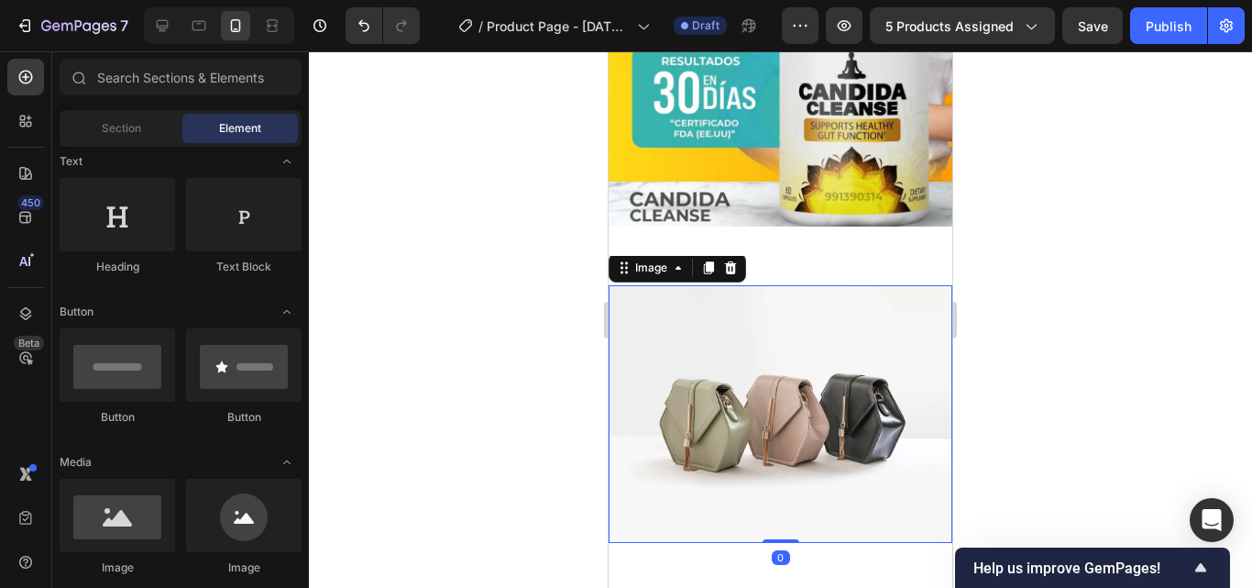
click at [801, 324] on img at bounding box center [781, 414] width 344 height 258
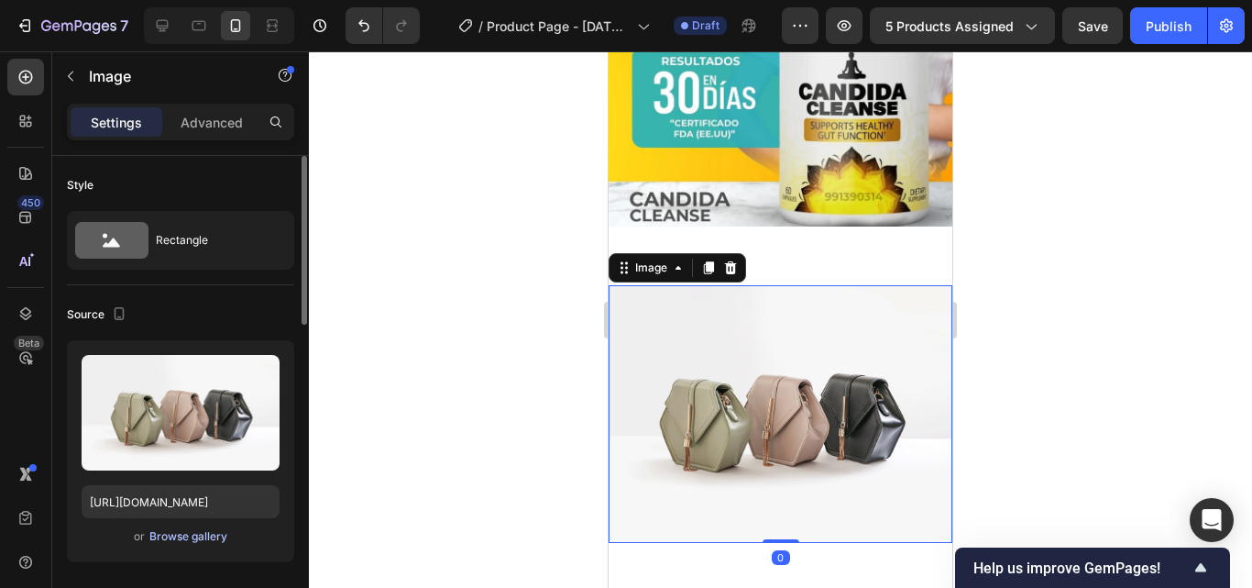
click at [190, 534] on div "Browse gallery" at bounding box center [188, 536] width 78 height 16
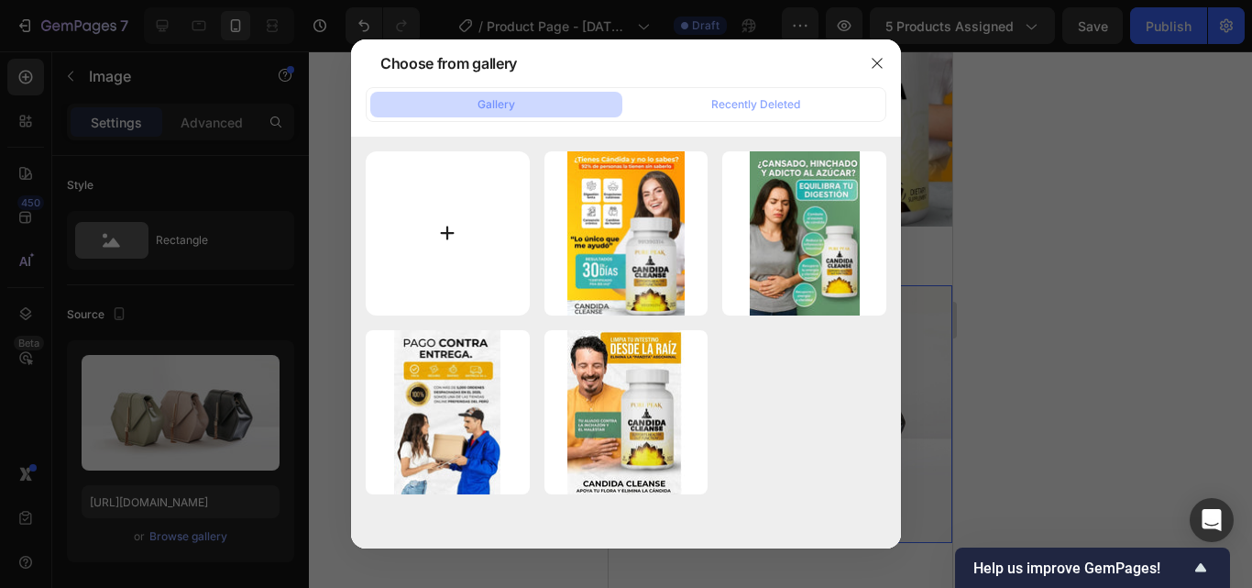
click at [443, 236] on input "file" at bounding box center [448, 233] width 164 height 164
type input "C:\fakepath\WhatsApp Image [DATE] 3.21.47 AM.jpeg"
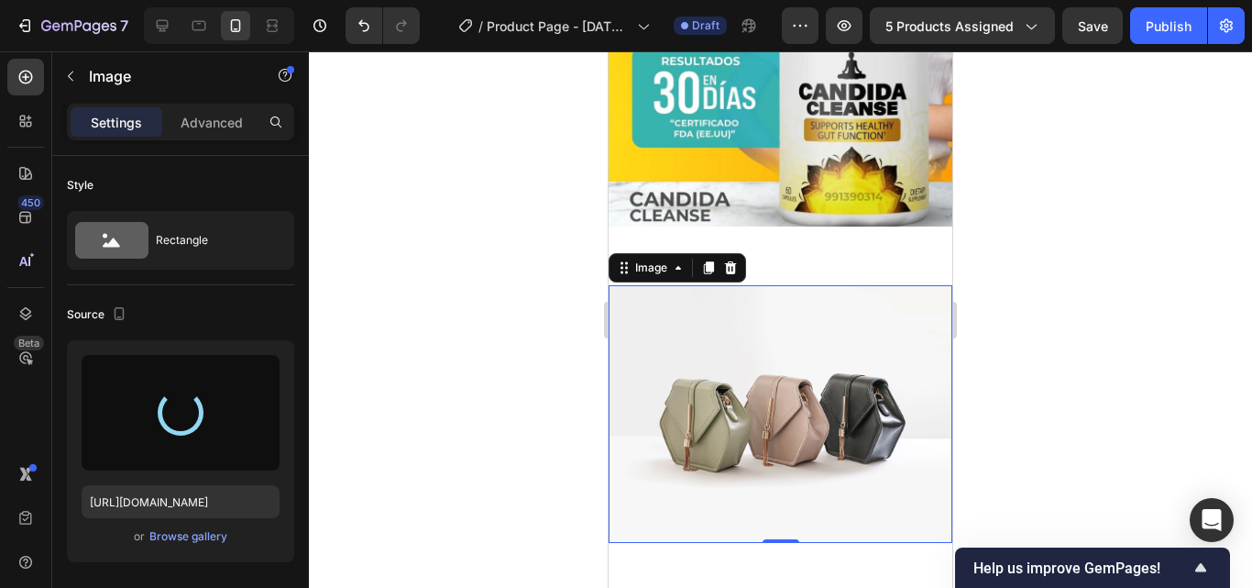
type input "[URL][DOMAIN_NAME]"
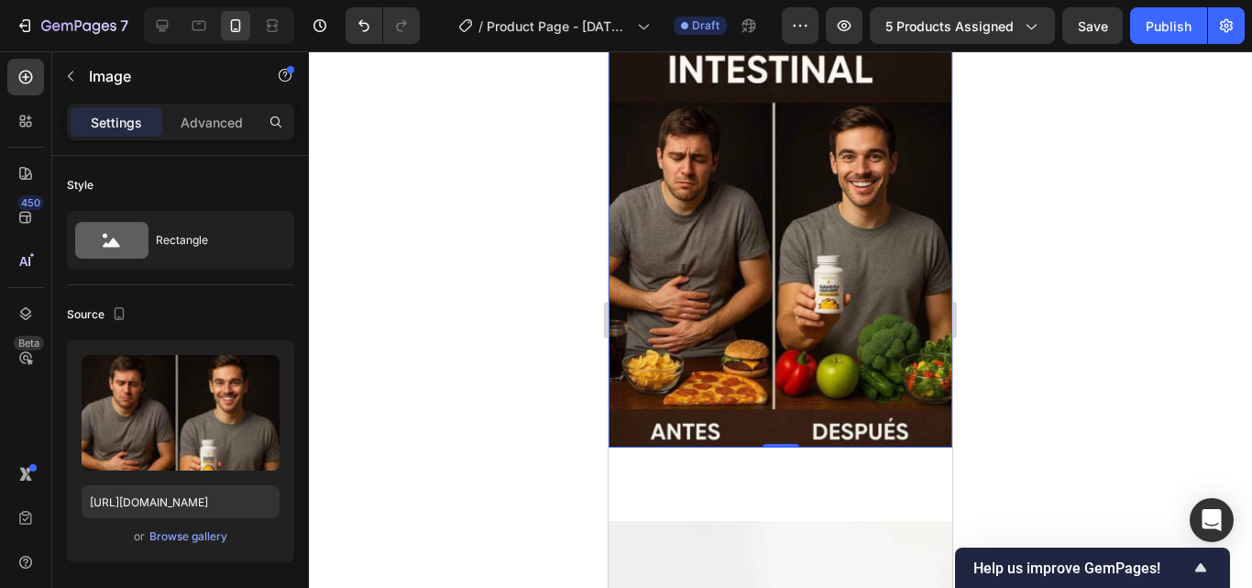
scroll to position [2475, 0]
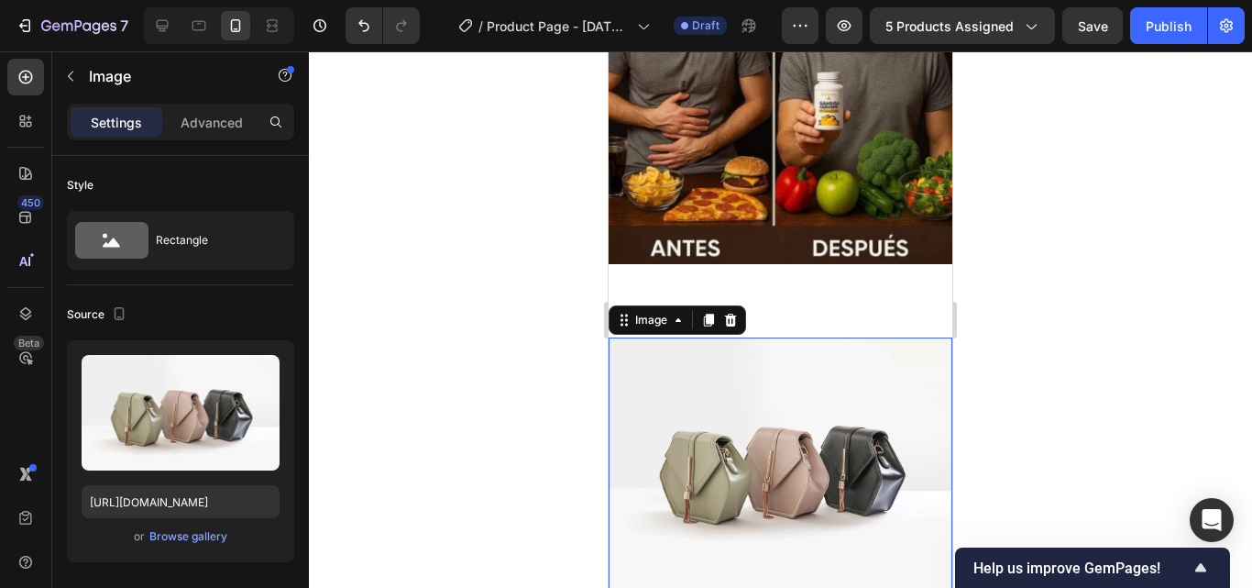
click at [746, 358] on img at bounding box center [781, 466] width 344 height 258
click at [151, 538] on div "Browse gallery" at bounding box center [188, 536] width 78 height 16
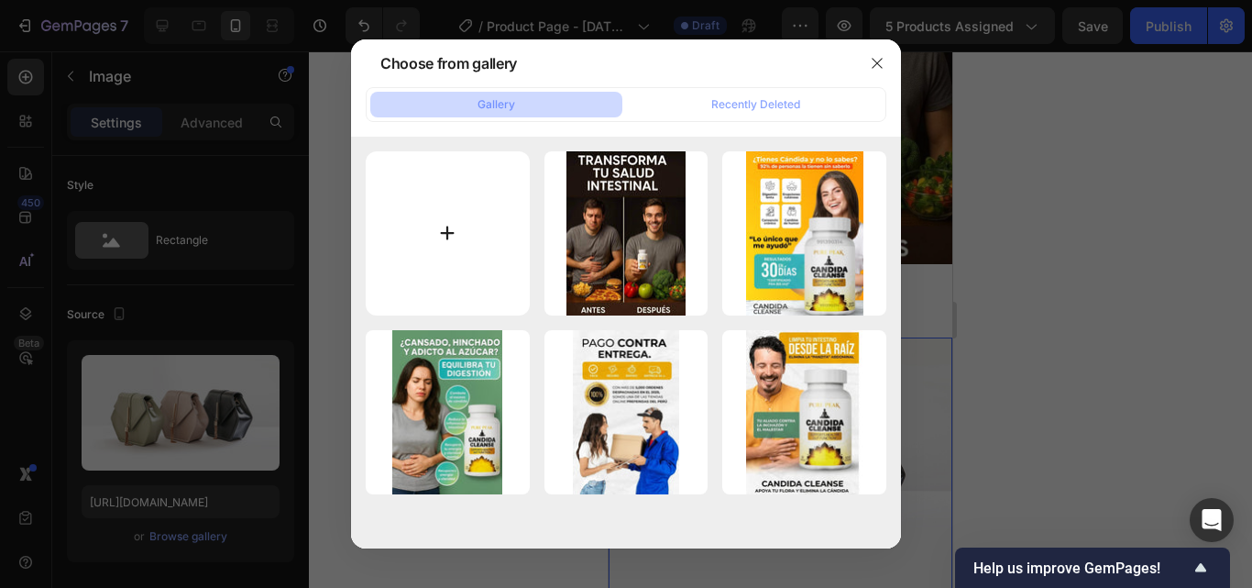
click at [447, 232] on input "file" at bounding box center [448, 233] width 164 height 164
type input "C:\fakepath\WhatsApp Image [DATE] 3.04.26 AM (3).jpeg"
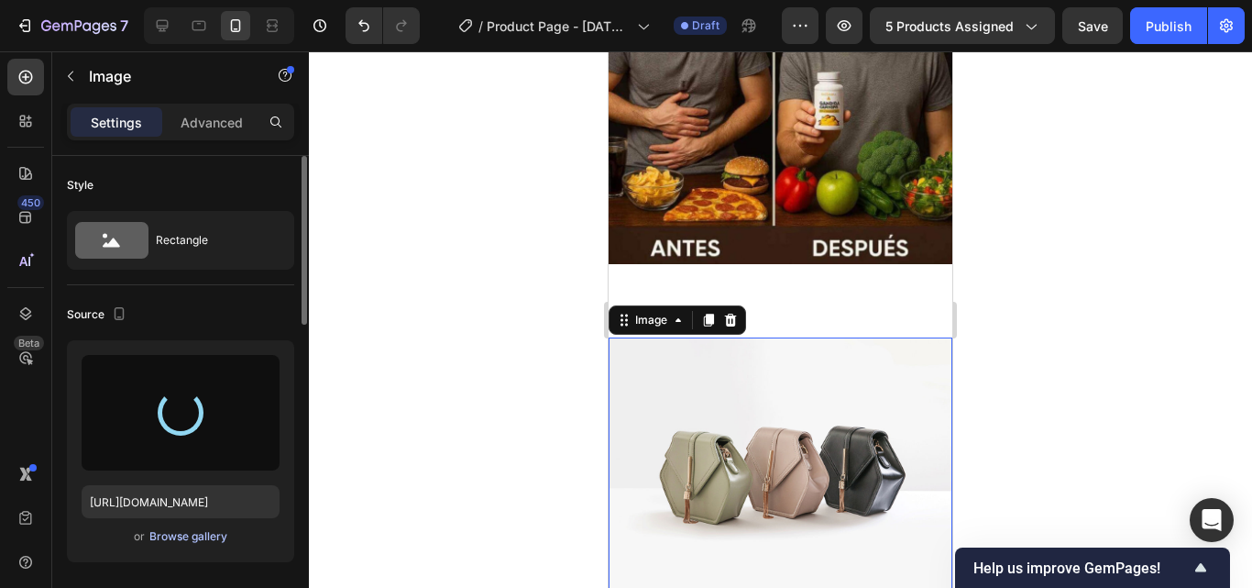
click at [192, 533] on div "Browse gallery" at bounding box center [188, 536] width 78 height 16
type input "[URL][DOMAIN_NAME]"
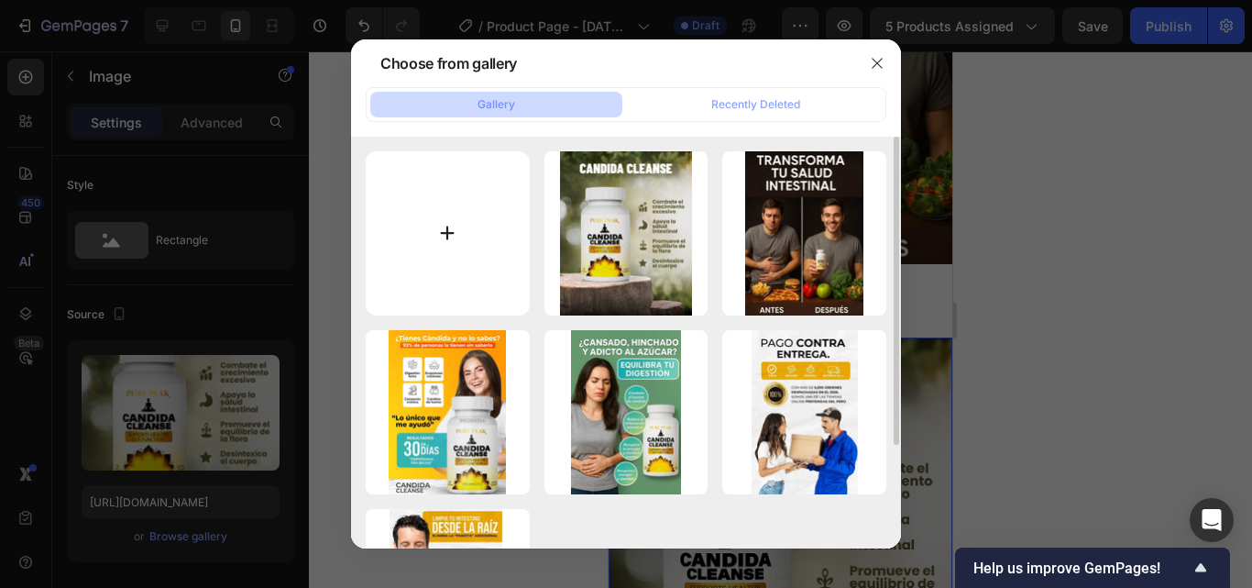
click at [473, 231] on input "file" at bounding box center [448, 233] width 164 height 164
type input "C:\fakepath\WhatsApp Image [DATE] 3.21.47 AM.jpeg"
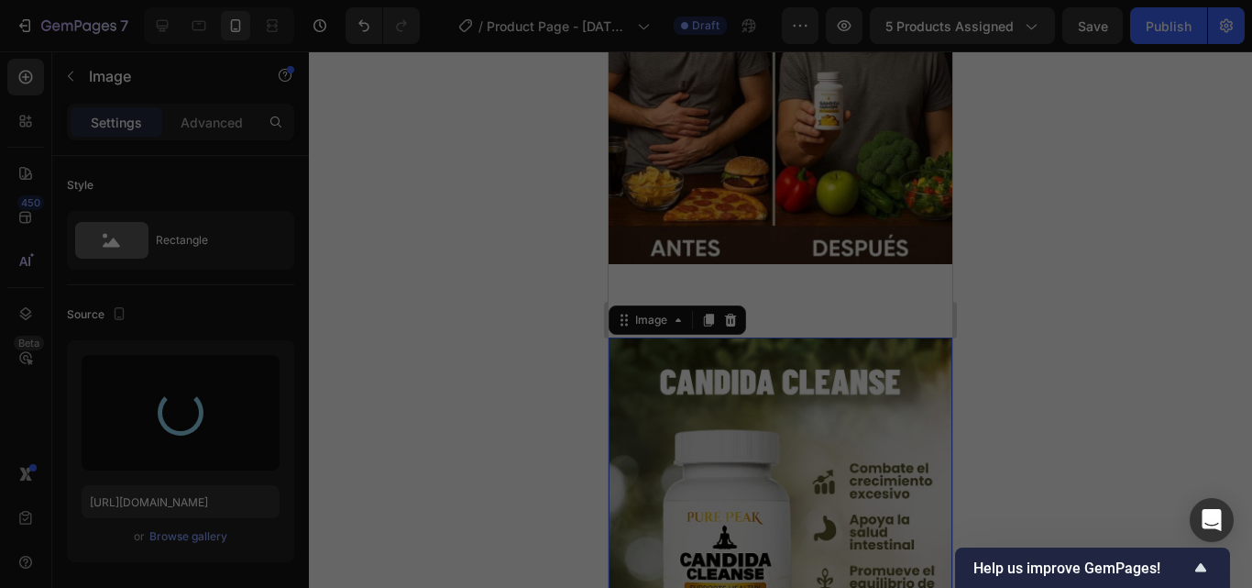
type input "[URL][DOMAIN_NAME]"
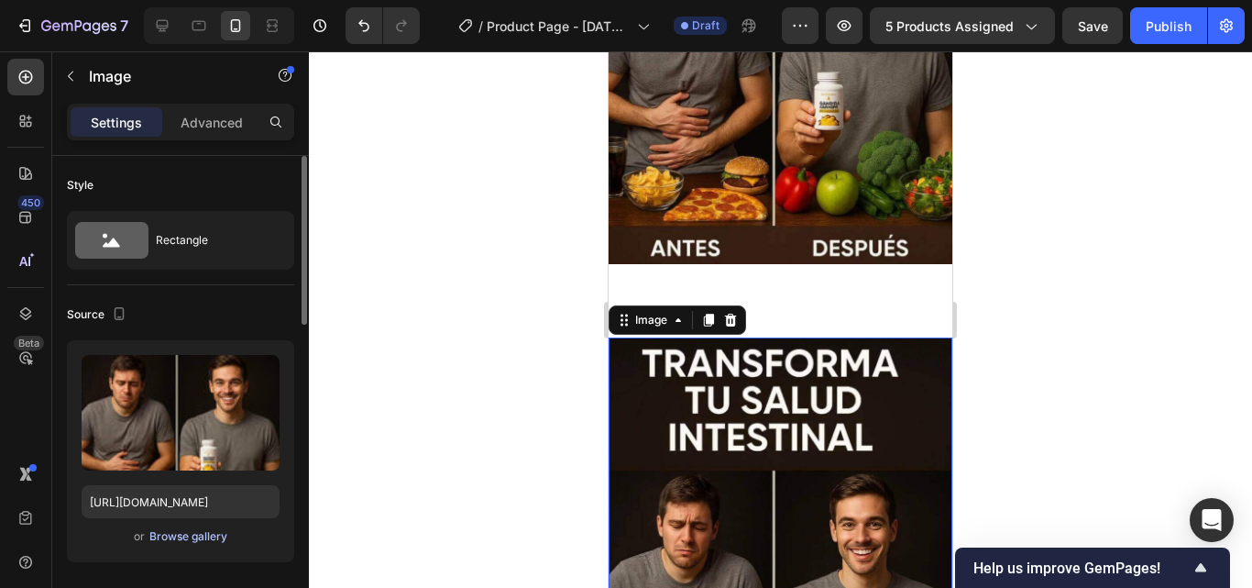
click at [191, 539] on div "Browse gallery" at bounding box center [188, 536] width 78 height 16
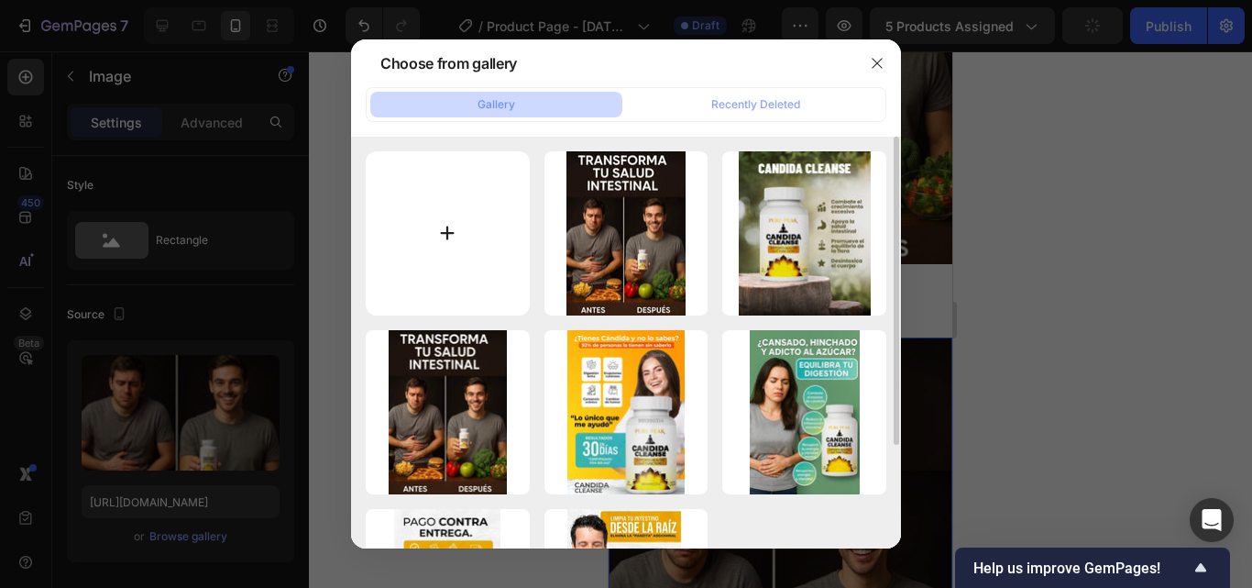
click at [449, 233] on input "file" at bounding box center [448, 233] width 164 height 164
type input "C:\fakepath\WhatsApp Image [DATE] 3.04.27 AM.jpeg"
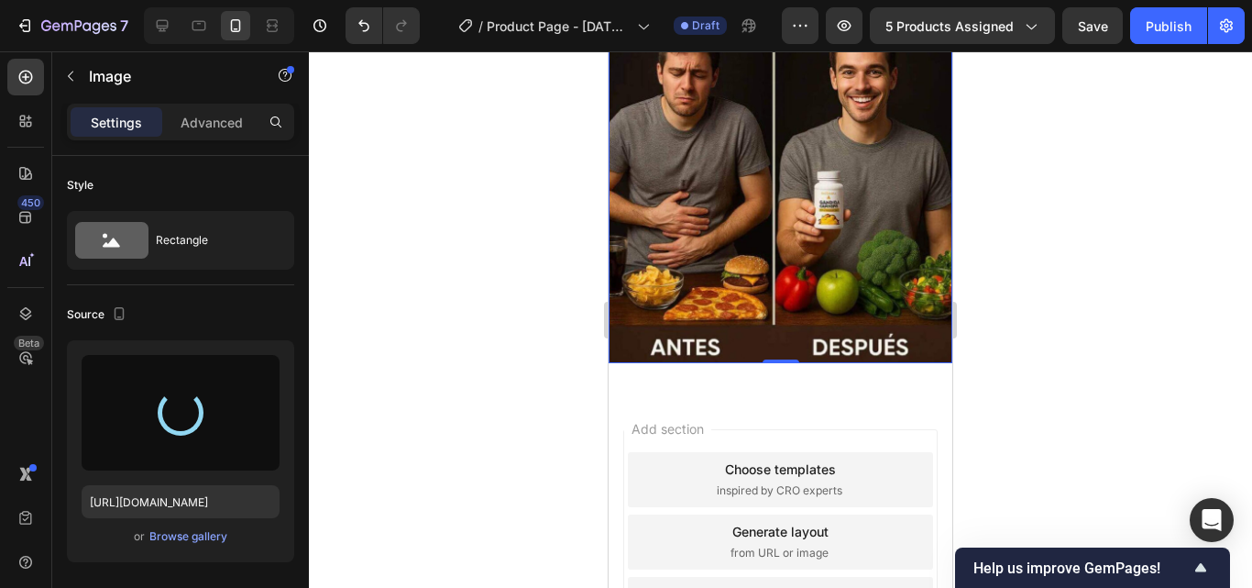
type input "[URL][DOMAIN_NAME]"
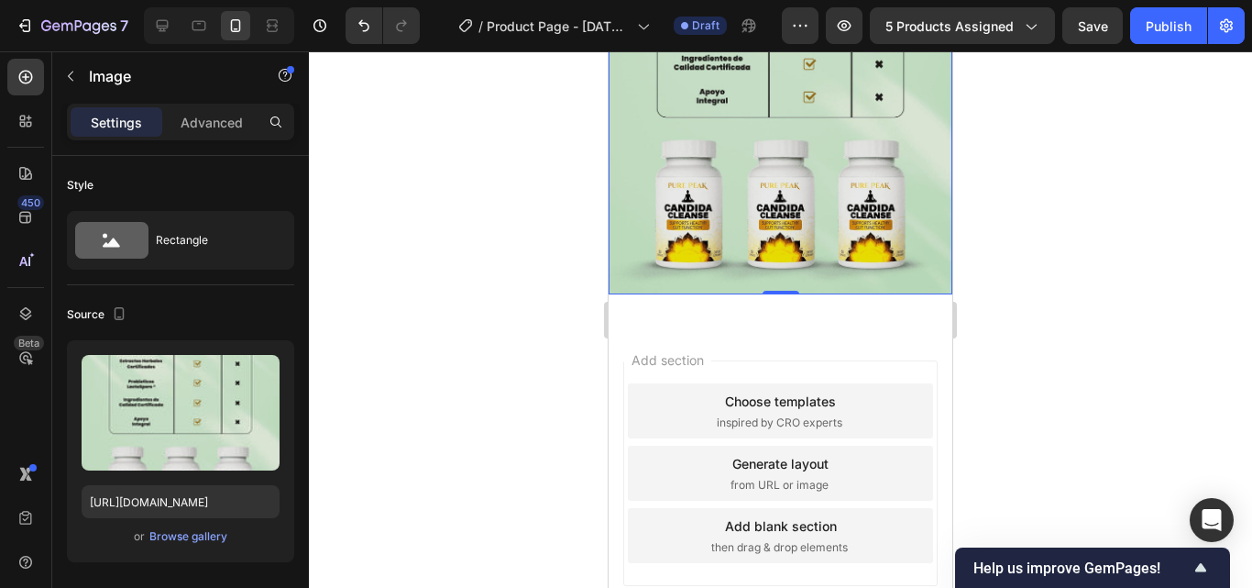
scroll to position [2933, 0]
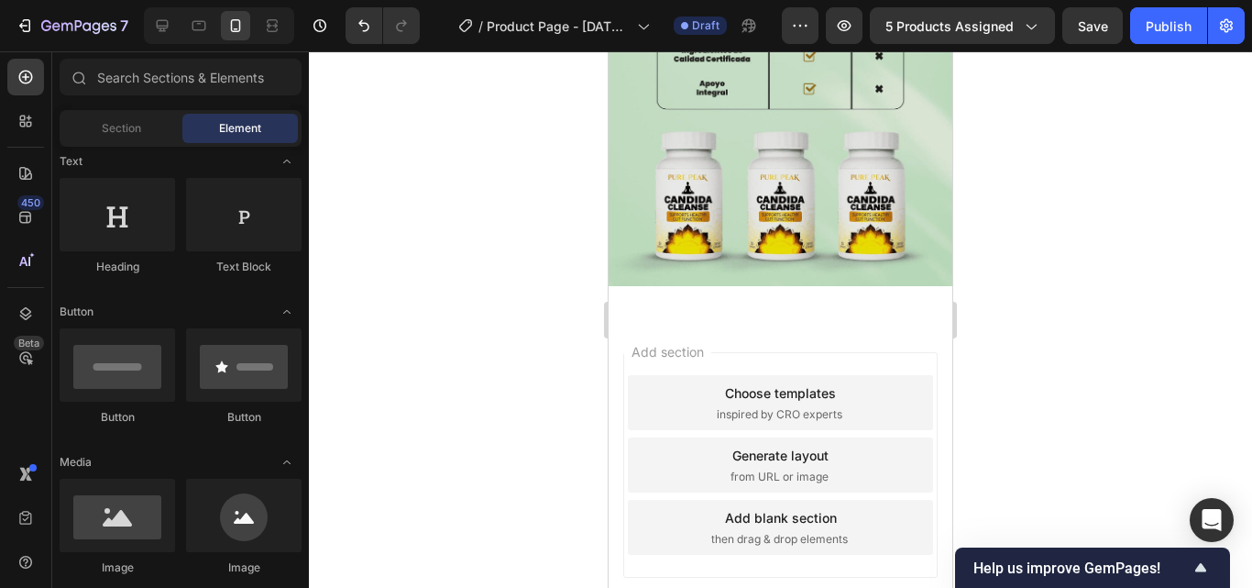
click at [787, 331] on div "Add section Choose templates inspired by CRO experts Generate layout from URL o…" at bounding box center [781, 468] width 344 height 306
click at [781, 315] on div "Add section Choose templates inspired by CRO experts Generate layout from URL o…" at bounding box center [781, 468] width 344 height 306
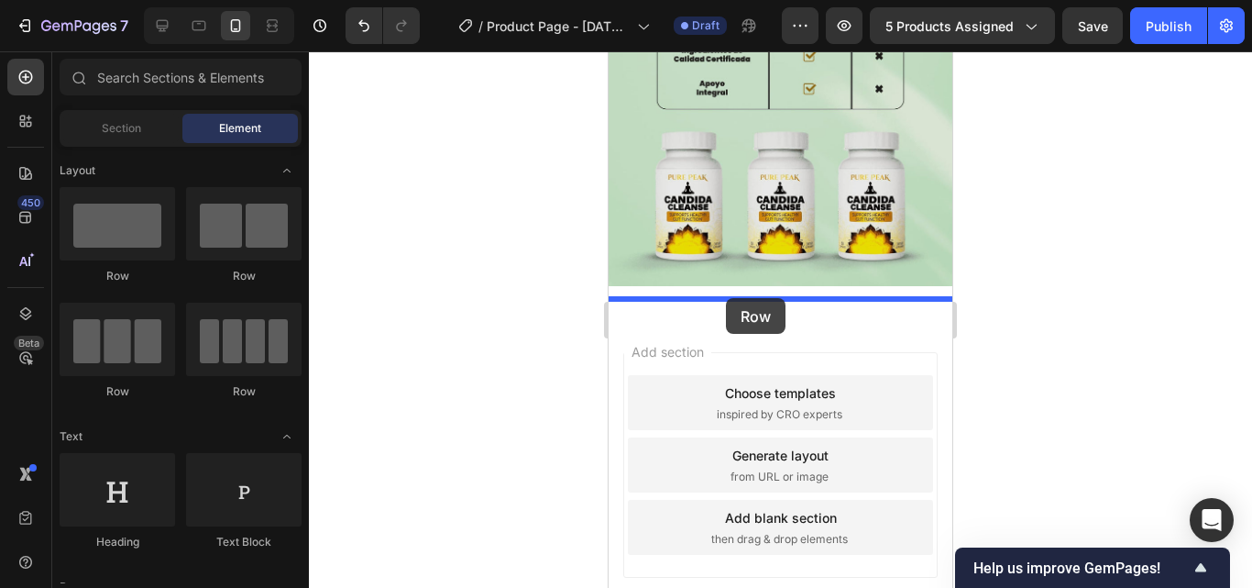
drag, startPoint x: 707, startPoint y: 388, endPoint x: 726, endPoint y: 298, distance: 91.9
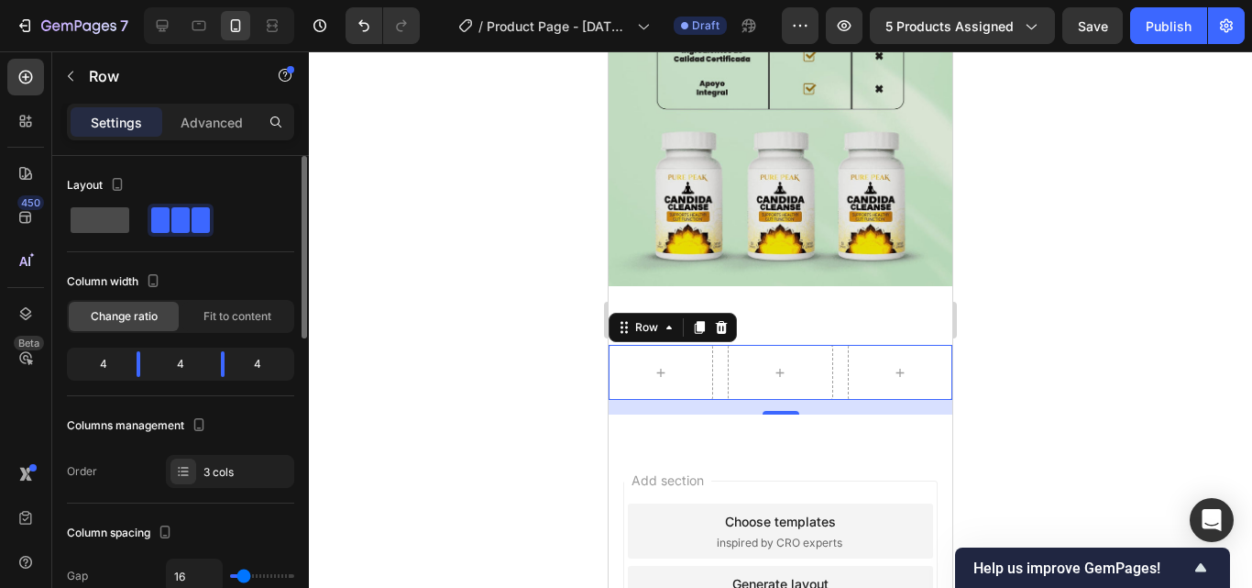
click at [105, 215] on span at bounding box center [100, 220] width 59 height 26
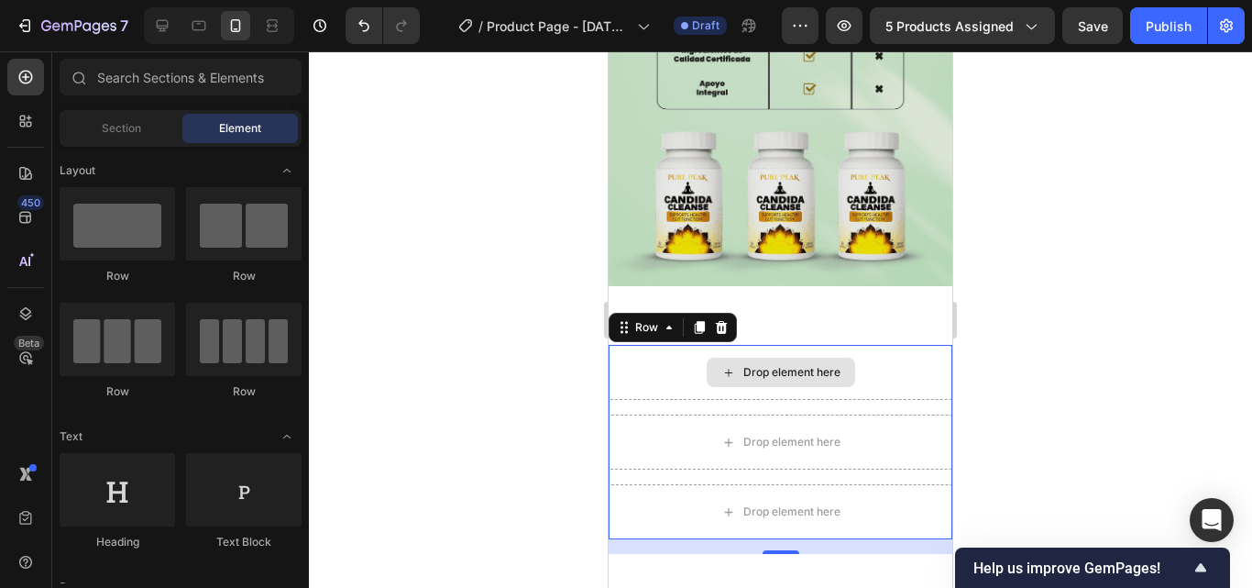
click at [738, 363] on div "Drop element here" at bounding box center [781, 371] width 148 height 29
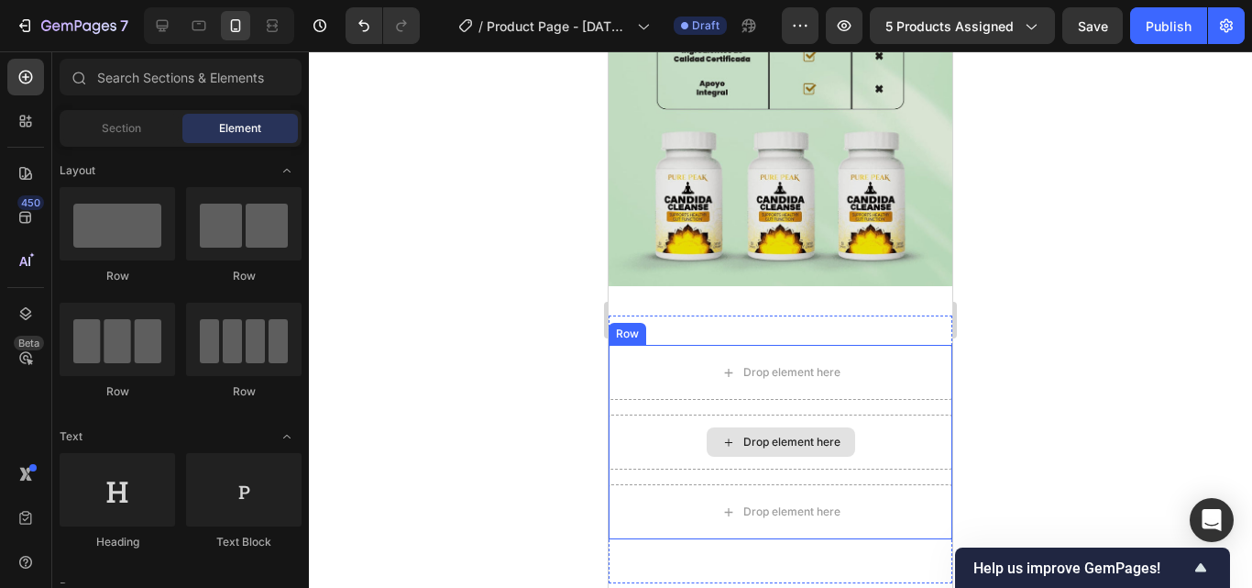
click at [891, 414] on div "Drop element here" at bounding box center [781, 441] width 344 height 55
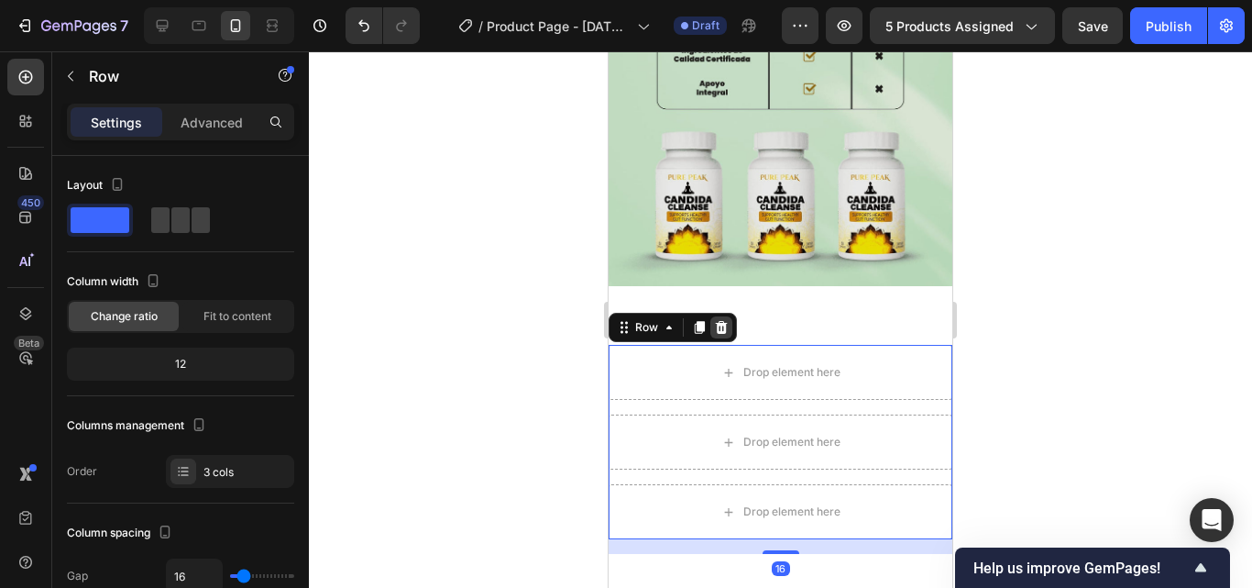
click at [714, 320] on icon at bounding box center [721, 327] width 15 height 15
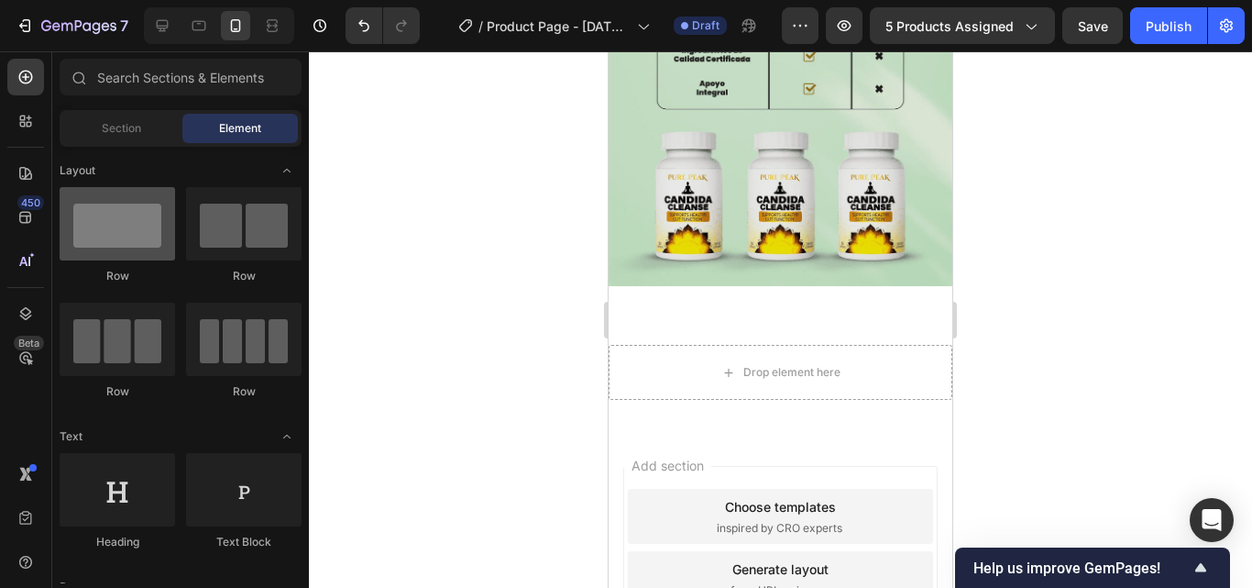
click at [137, 253] on div at bounding box center [117, 223] width 115 height 73
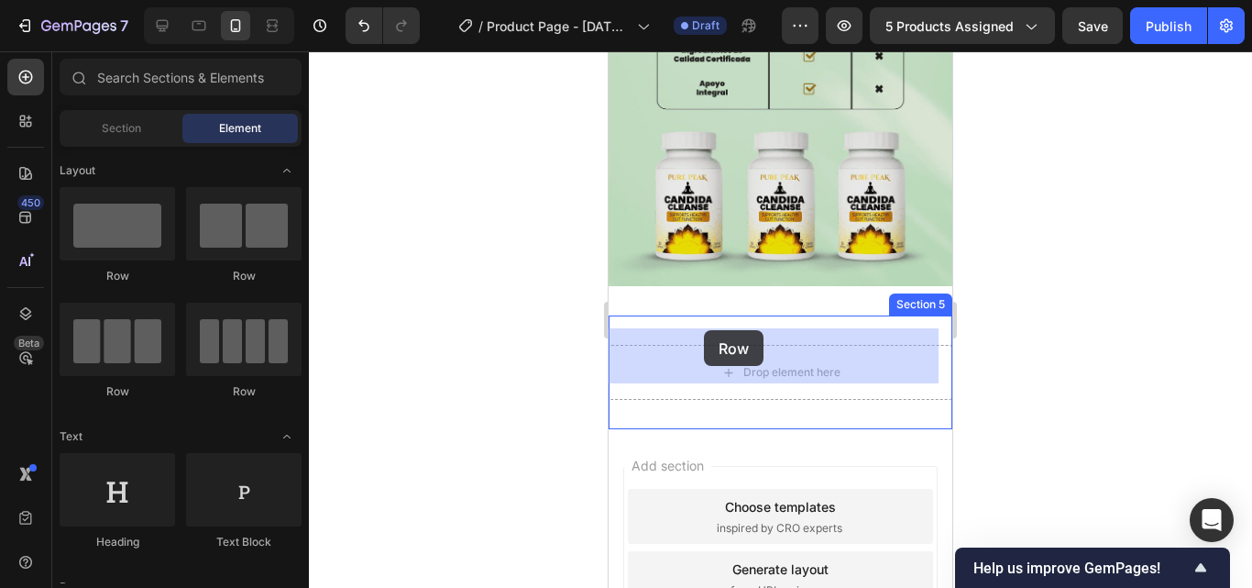
drag, startPoint x: 709, startPoint y: 292, endPoint x: 704, endPoint y: 330, distance: 38.0
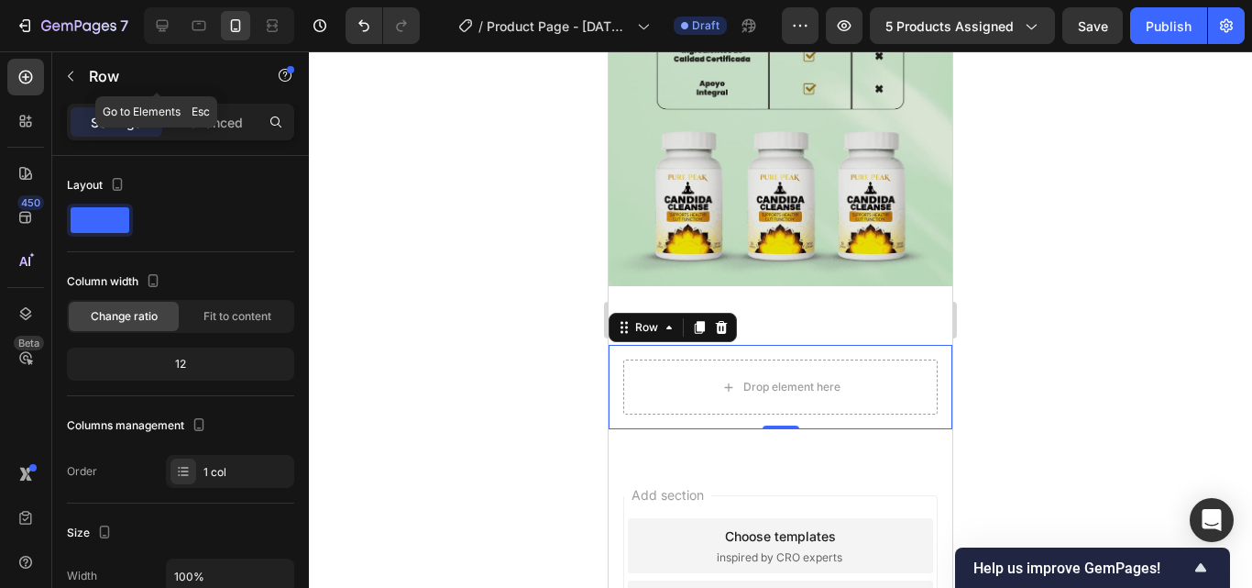
click at [79, 74] on button "button" at bounding box center [70, 75] width 29 height 29
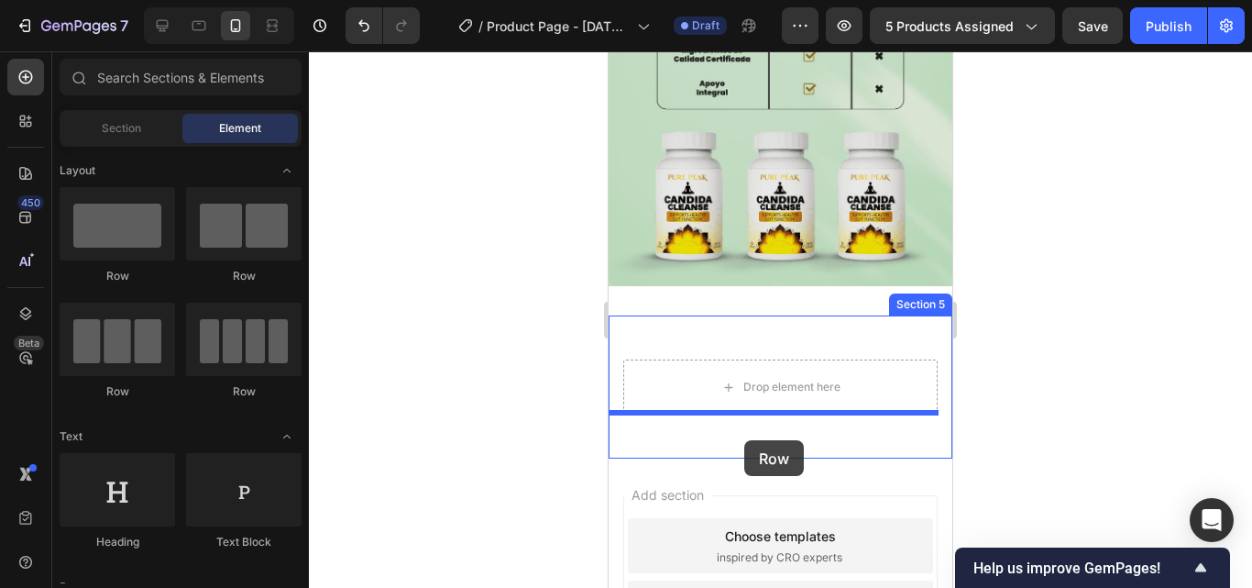
drag, startPoint x: 733, startPoint y: 247, endPoint x: 744, endPoint y: 440, distance: 192.8
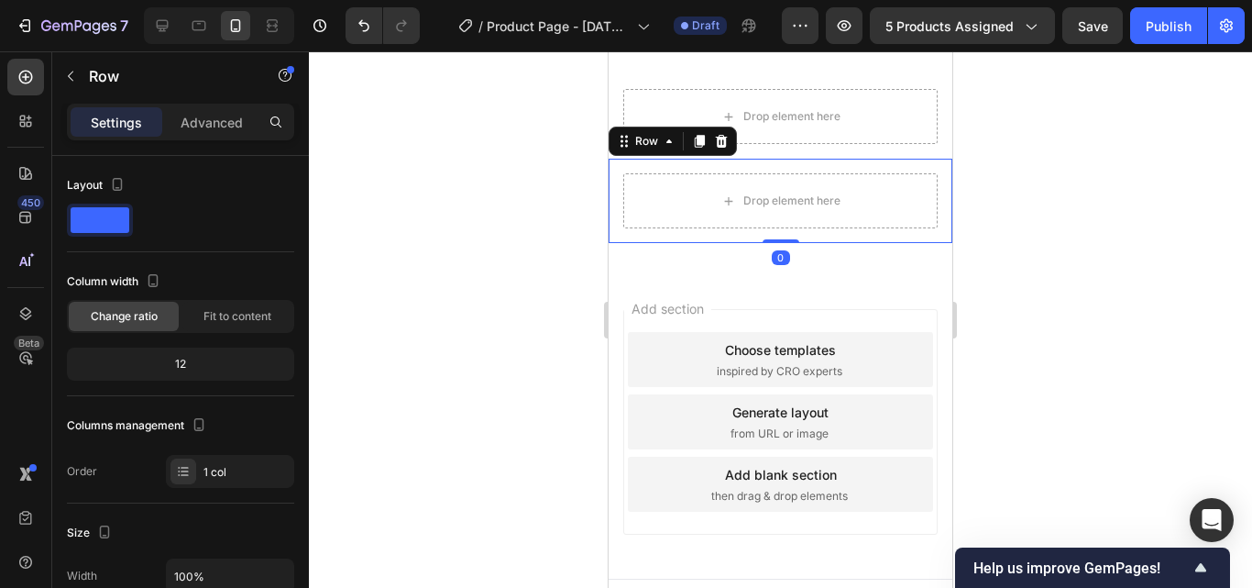
scroll to position [3208, 0]
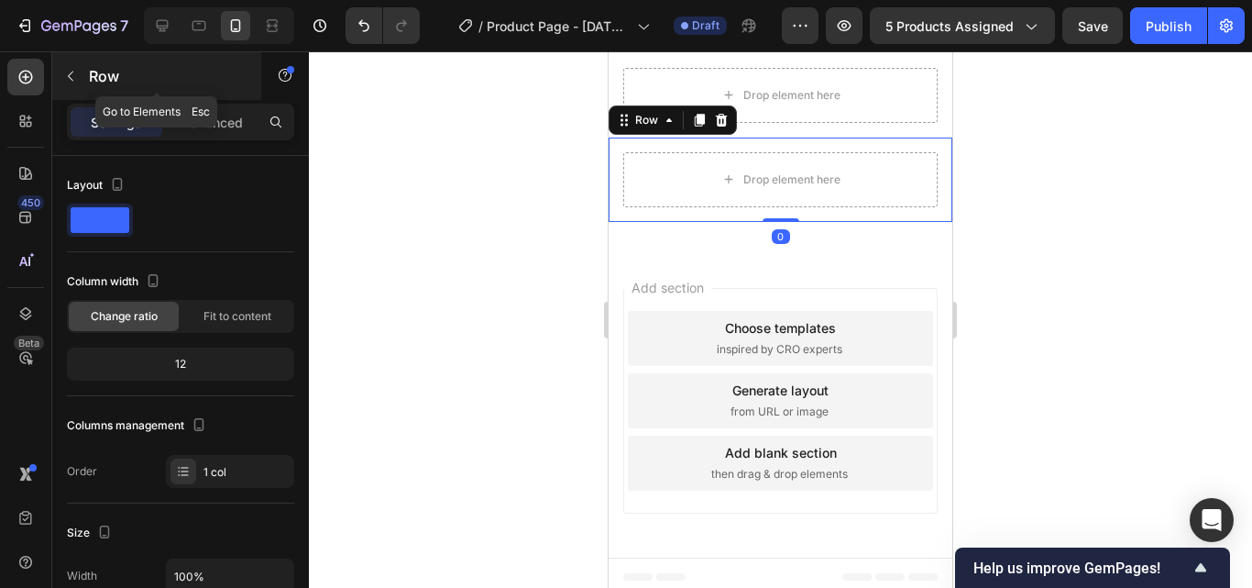
click at [77, 81] on icon "button" at bounding box center [70, 76] width 15 height 15
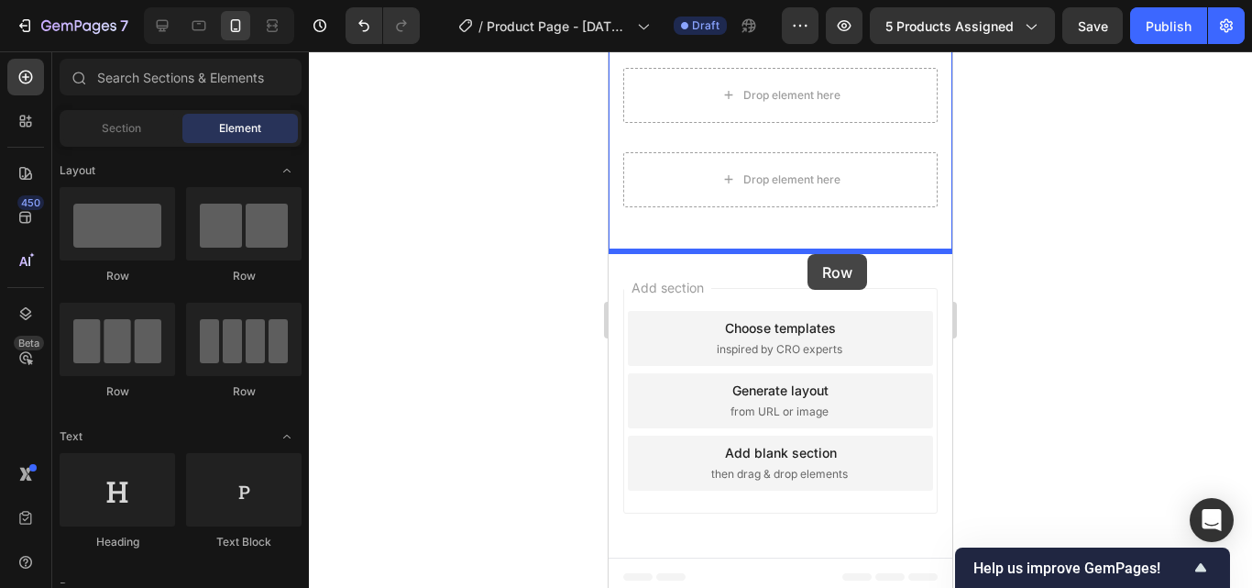
drag, startPoint x: 740, startPoint y: 258, endPoint x: 808, endPoint y: 254, distance: 68.0
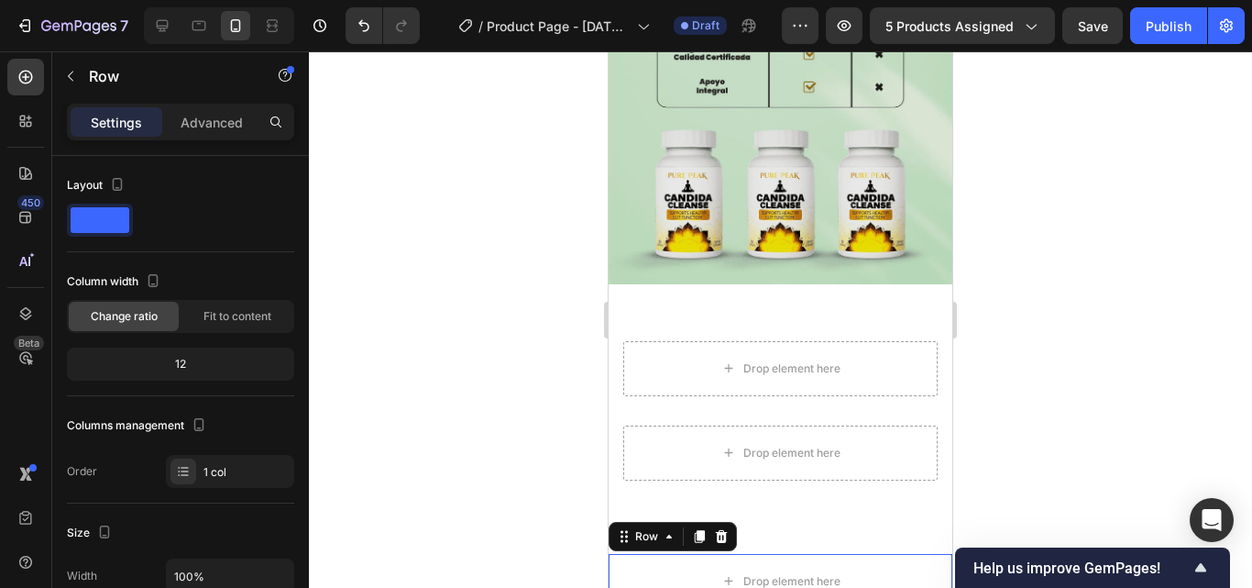
scroll to position [2933, 0]
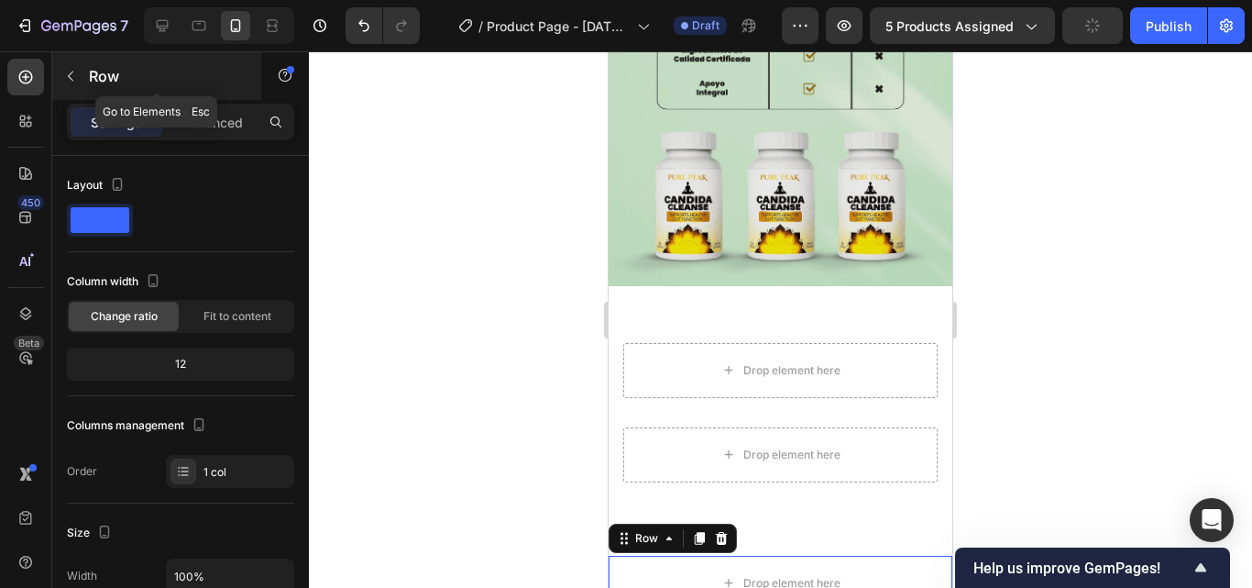
click at [79, 82] on button "button" at bounding box center [70, 75] width 29 height 29
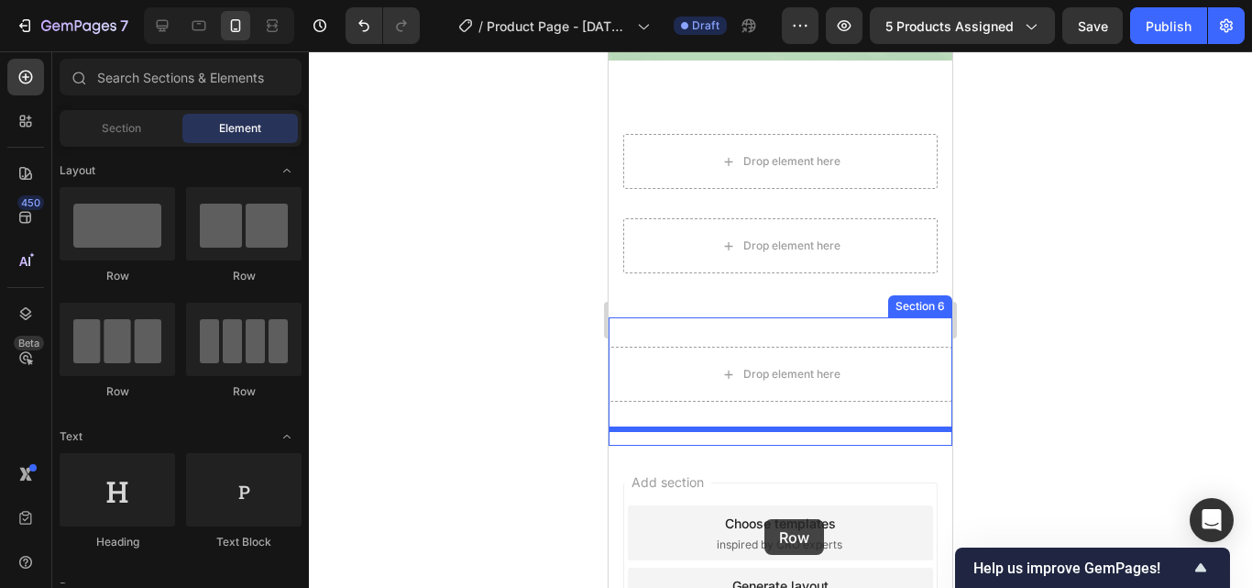
scroll to position [3167, 0]
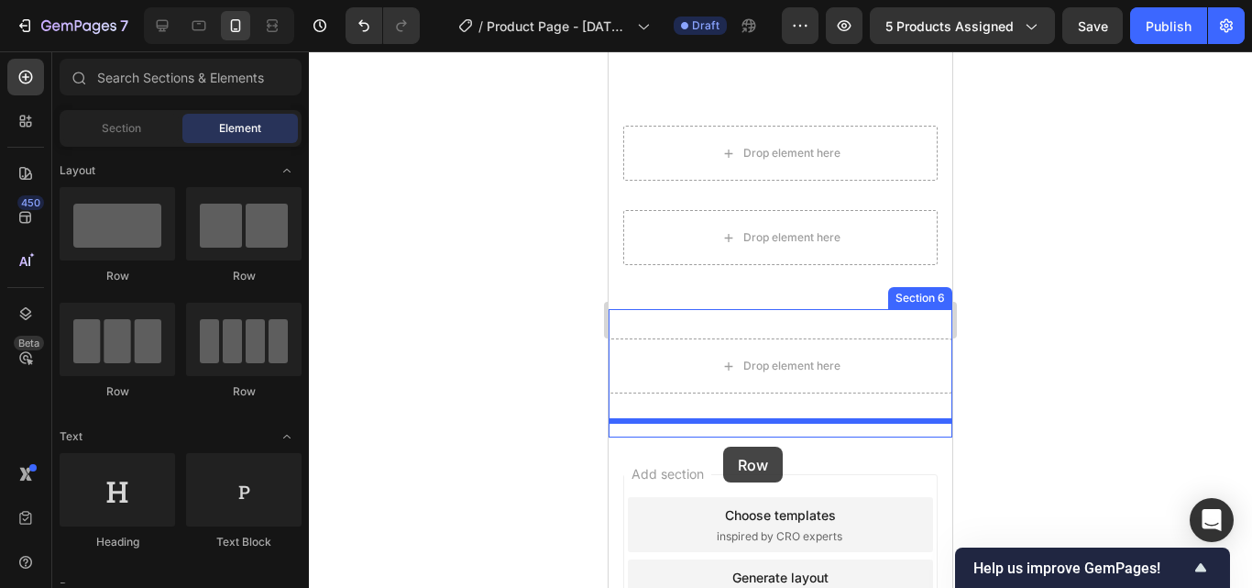
drag, startPoint x: 793, startPoint y: 311, endPoint x: 723, endPoint y: 446, distance: 152.5
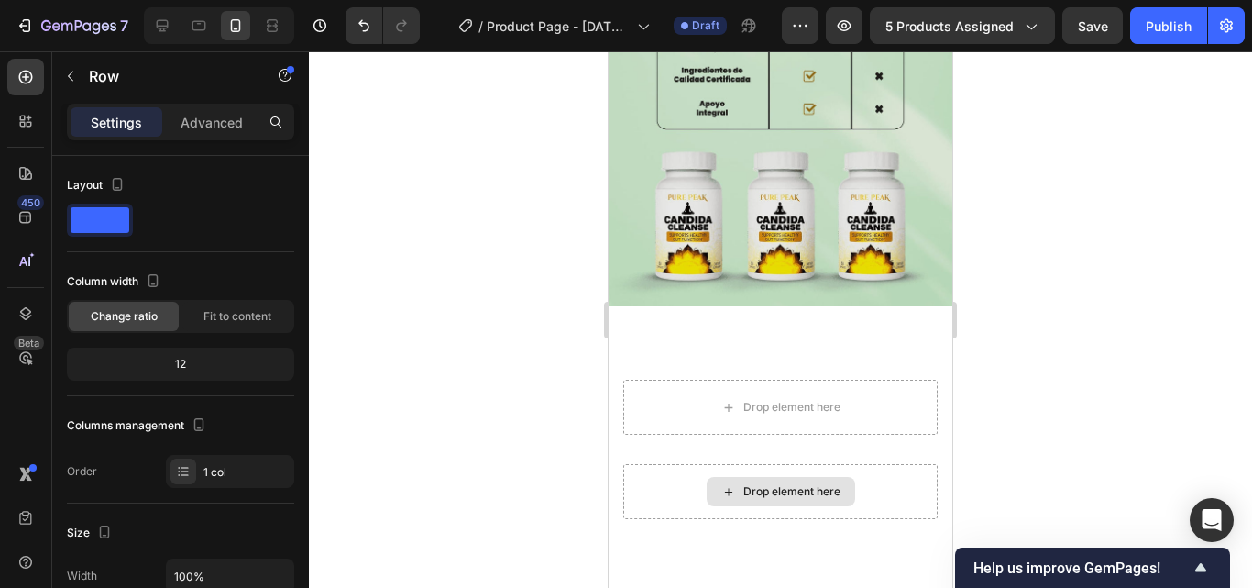
scroll to position [2892, 0]
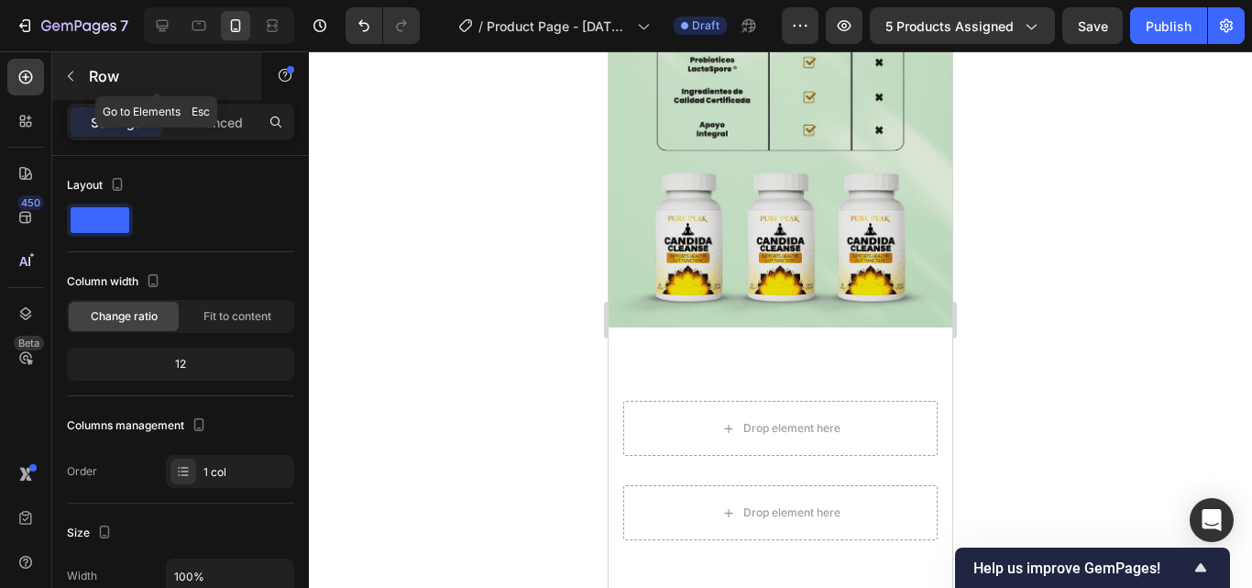
click at [77, 75] on icon "button" at bounding box center [70, 76] width 15 height 15
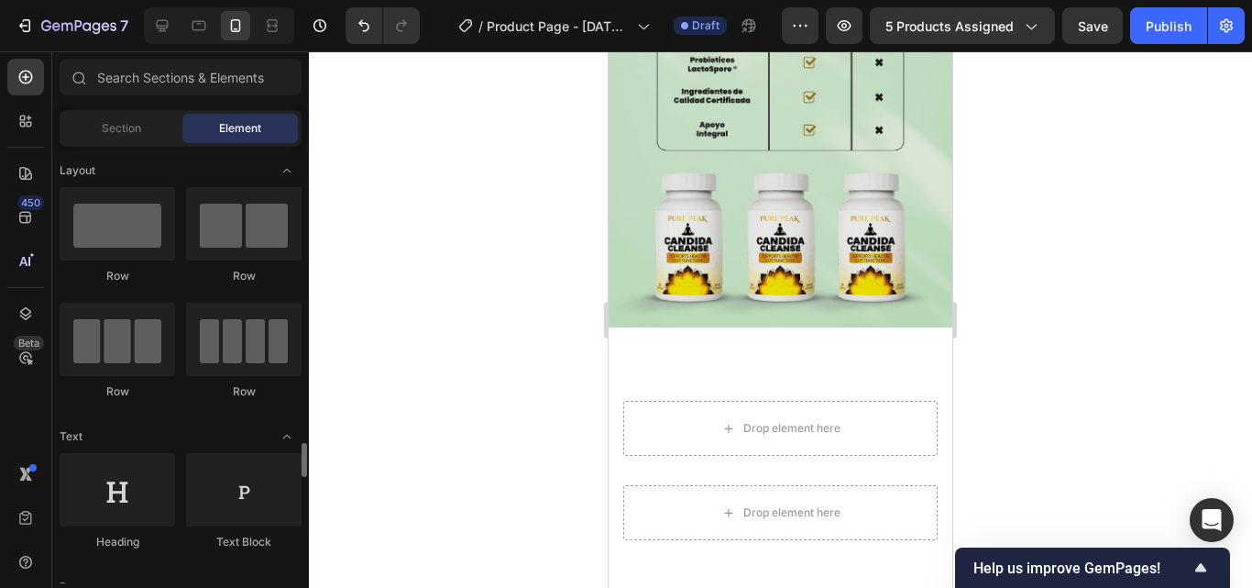
scroll to position [367, 0]
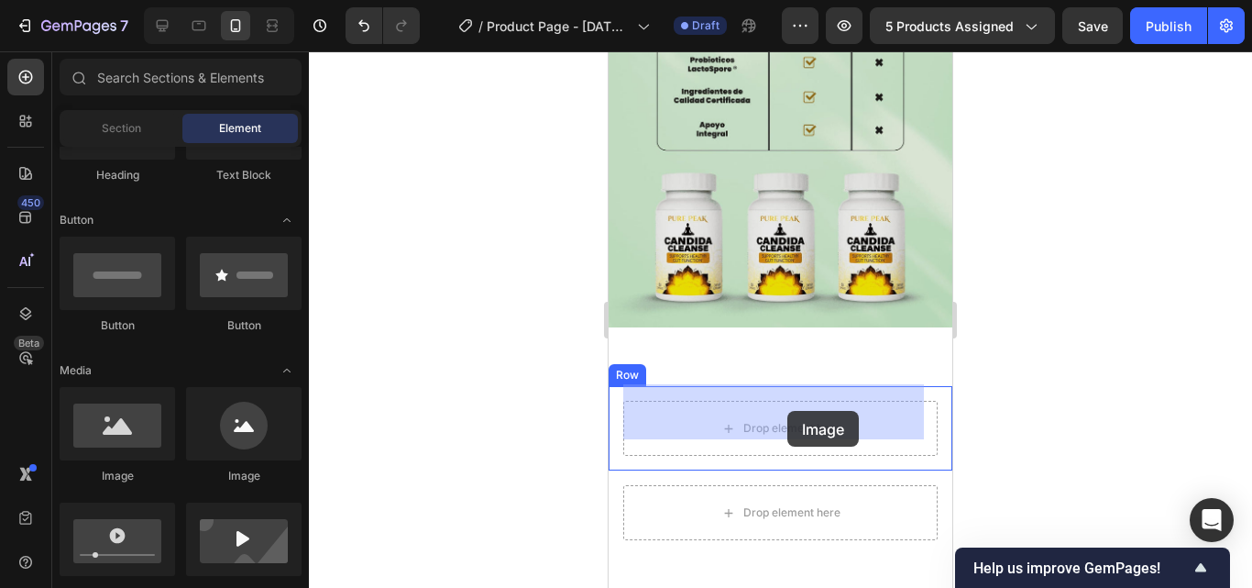
drag, startPoint x: 731, startPoint y: 502, endPoint x: 785, endPoint y: 410, distance: 107.2
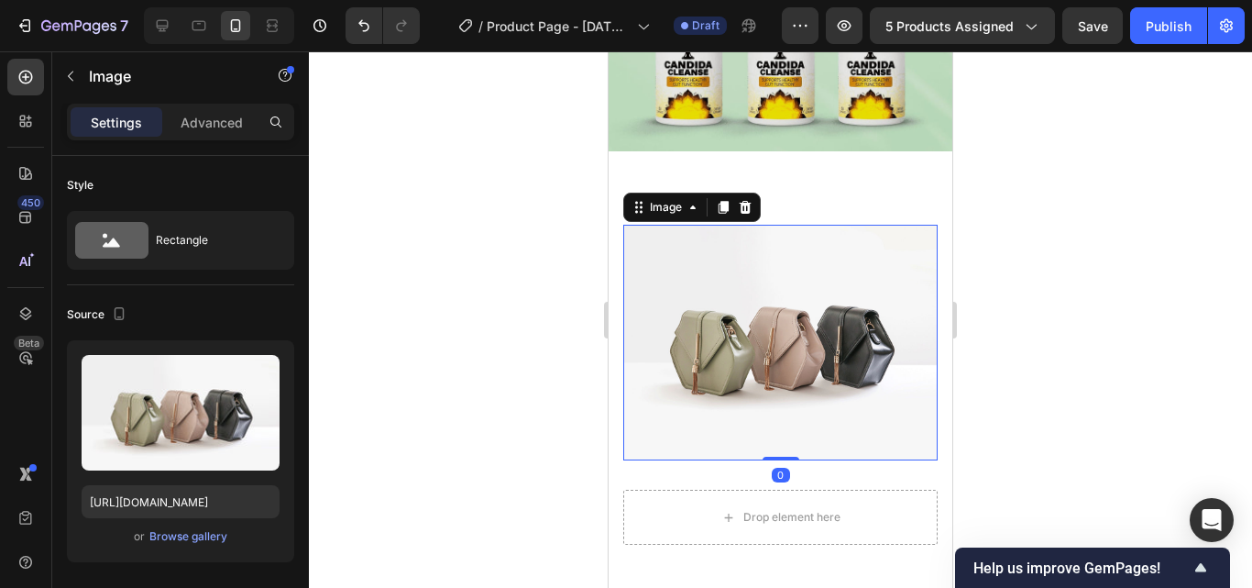
scroll to position [3075, 0]
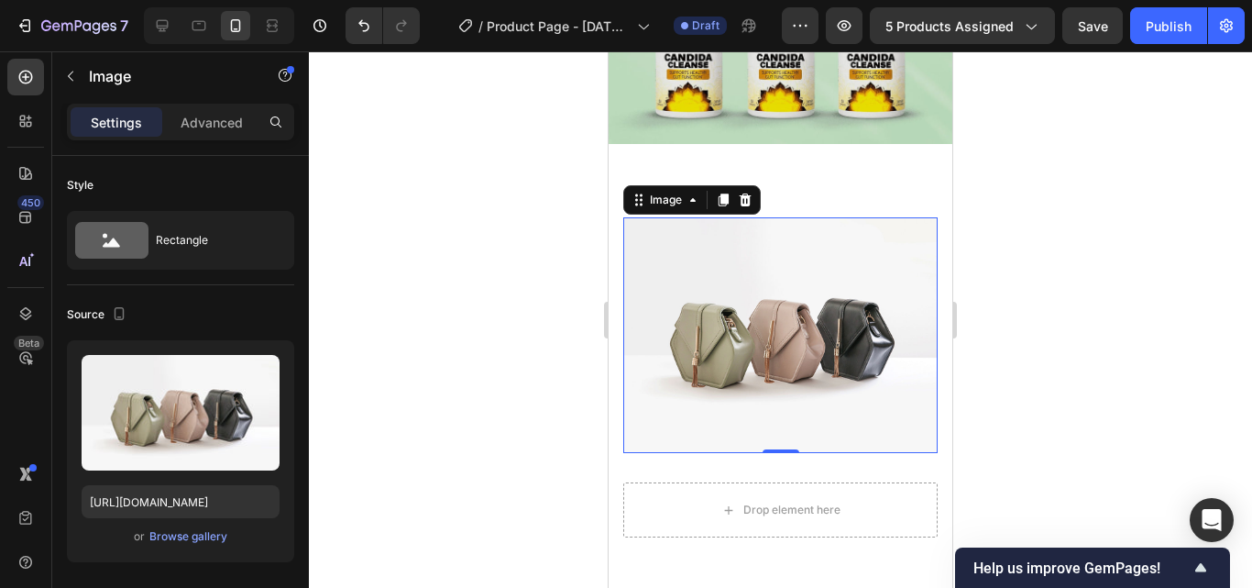
click at [748, 192] on icon at bounding box center [745, 199] width 15 height 15
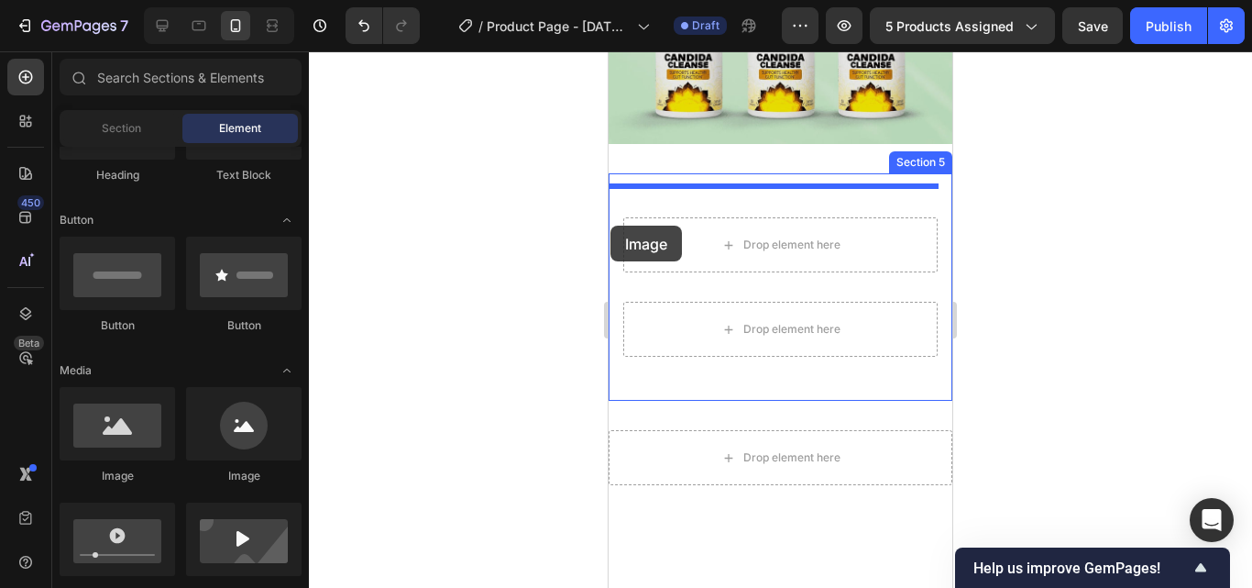
drag, startPoint x: 708, startPoint y: 465, endPoint x: 610, endPoint y: 225, distance: 258.2
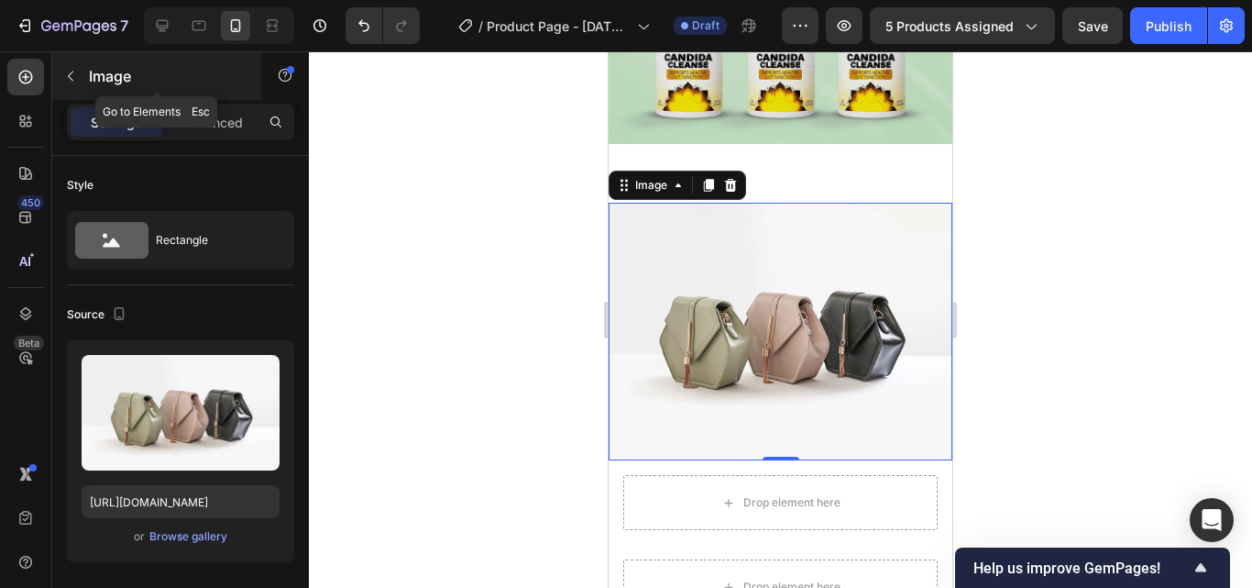
click at [71, 76] on icon "button" at bounding box center [70, 76] width 15 height 15
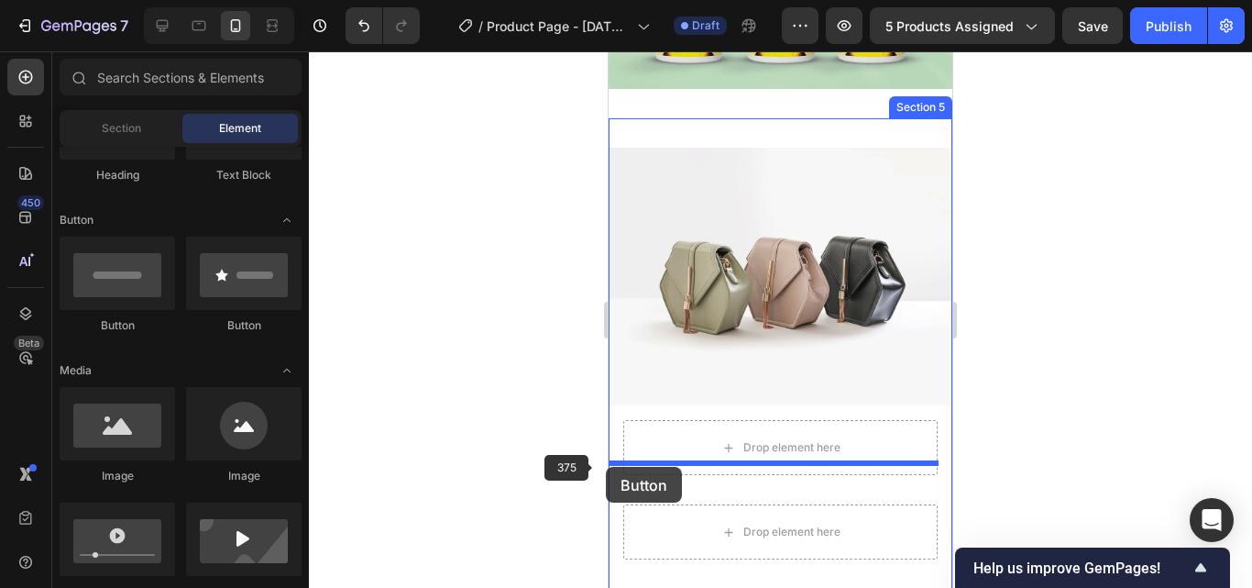
scroll to position [3136, 0]
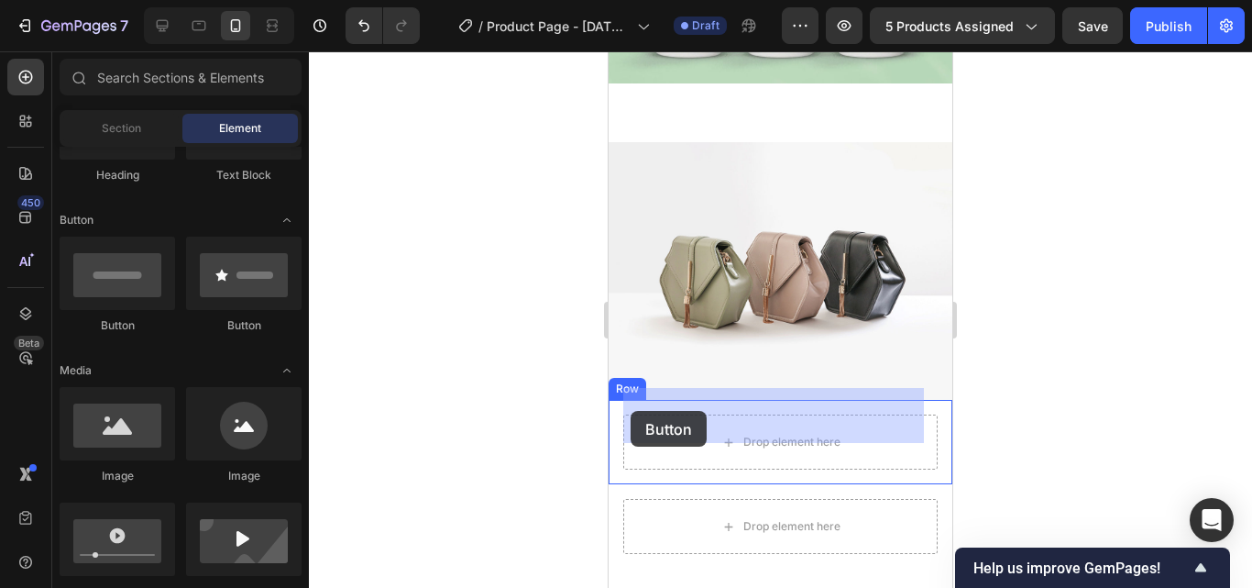
drag, startPoint x: 720, startPoint y: 335, endPoint x: 631, endPoint y: 411, distance: 116.4
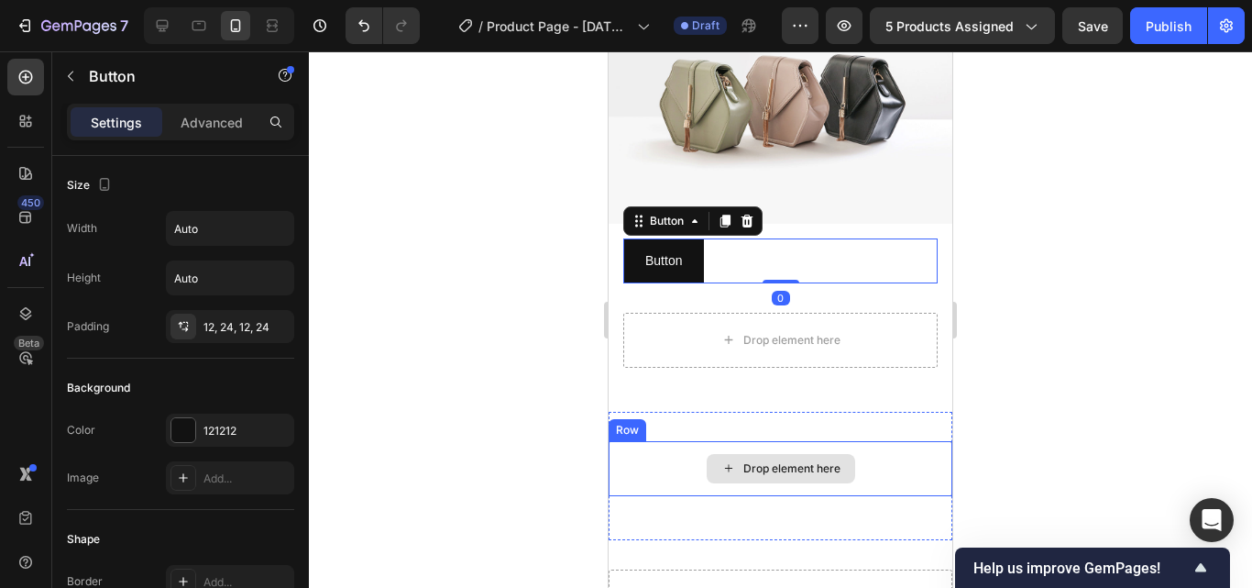
scroll to position [3319, 0]
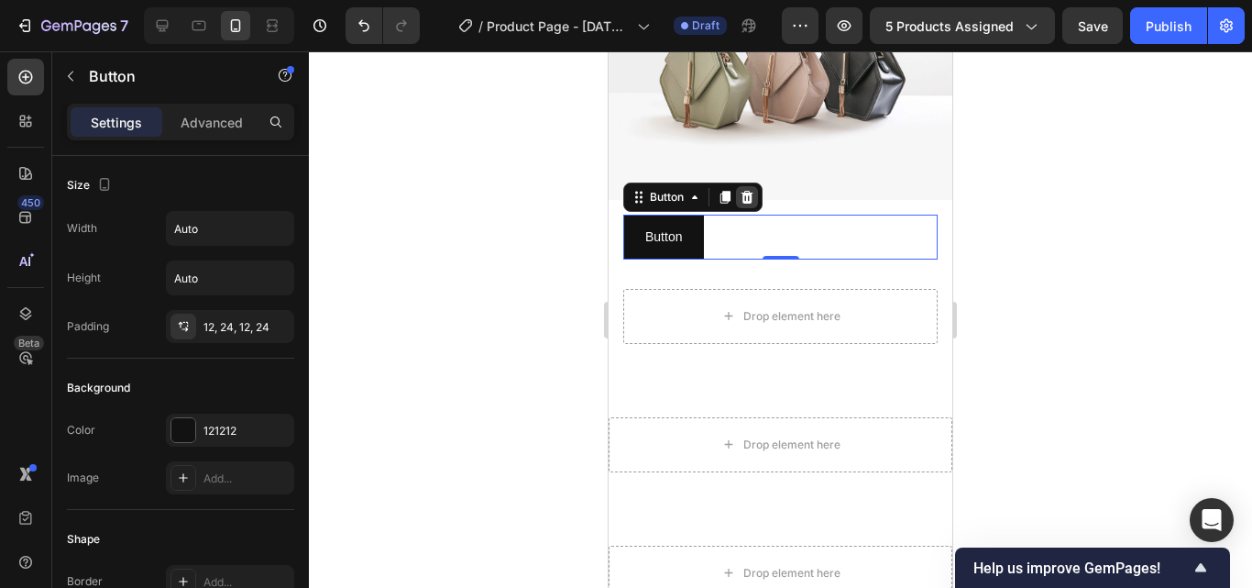
click at [742, 190] on icon at bounding box center [747, 197] width 15 height 15
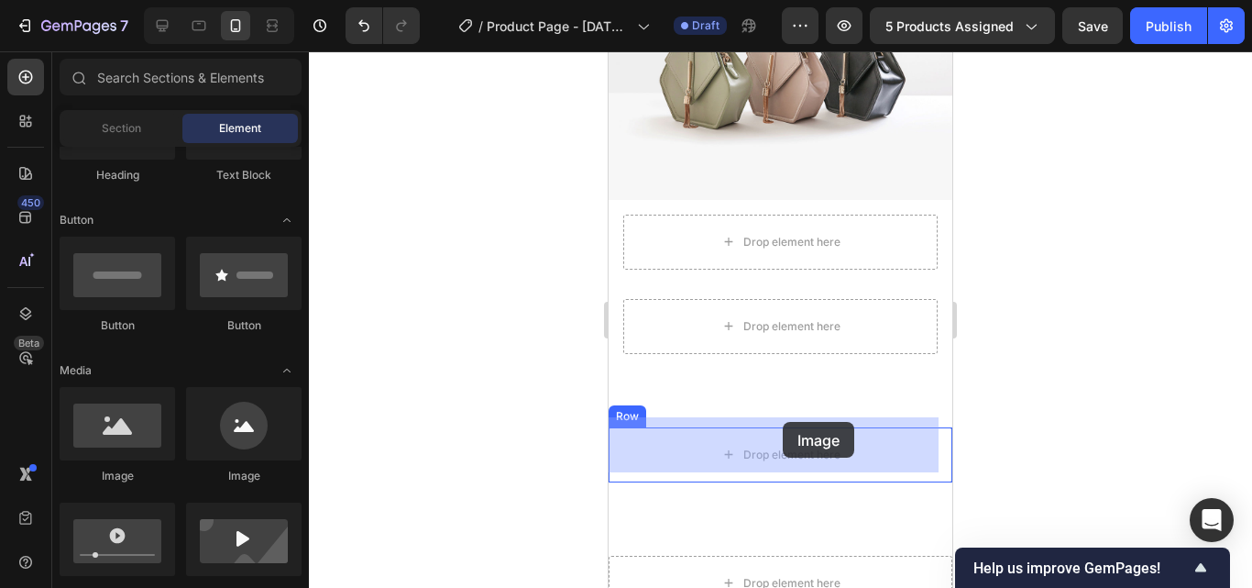
drag, startPoint x: 712, startPoint y: 485, endPoint x: 1147, endPoint y: 477, distance: 434.5
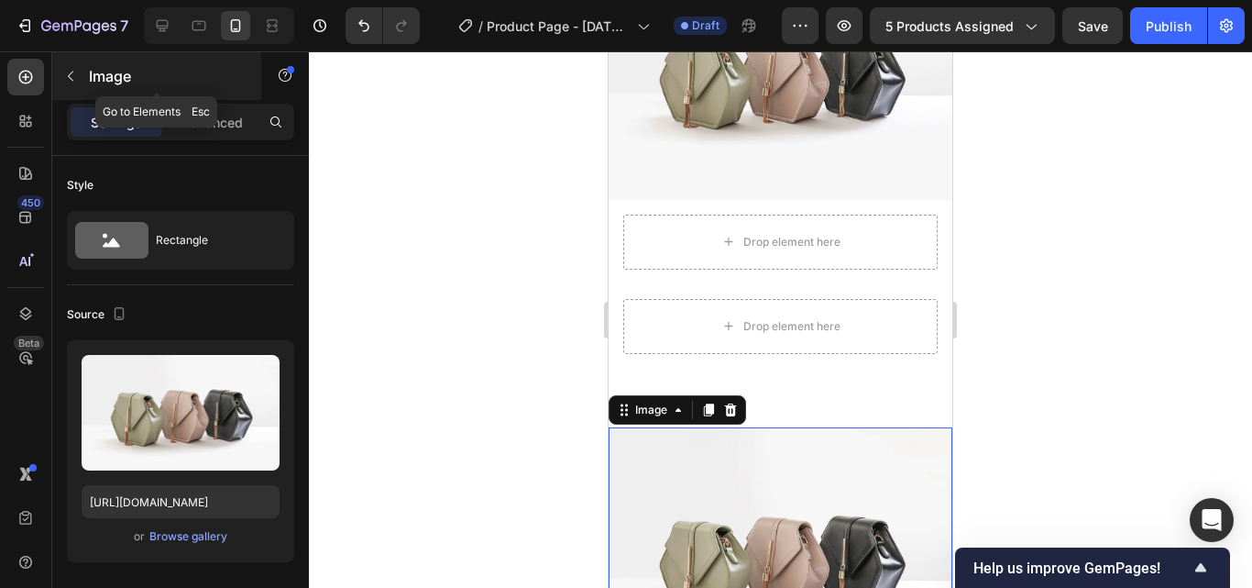
click at [75, 81] on icon "button" at bounding box center [70, 76] width 15 height 15
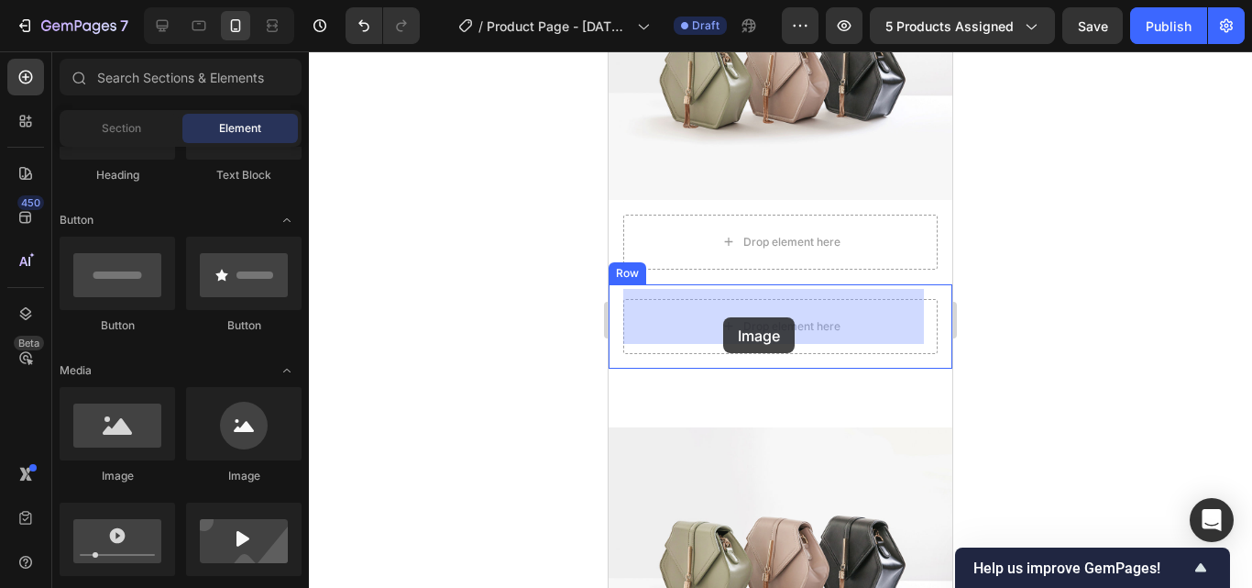
drag, startPoint x: 720, startPoint y: 492, endPoint x: 723, endPoint y: 316, distance: 176.0
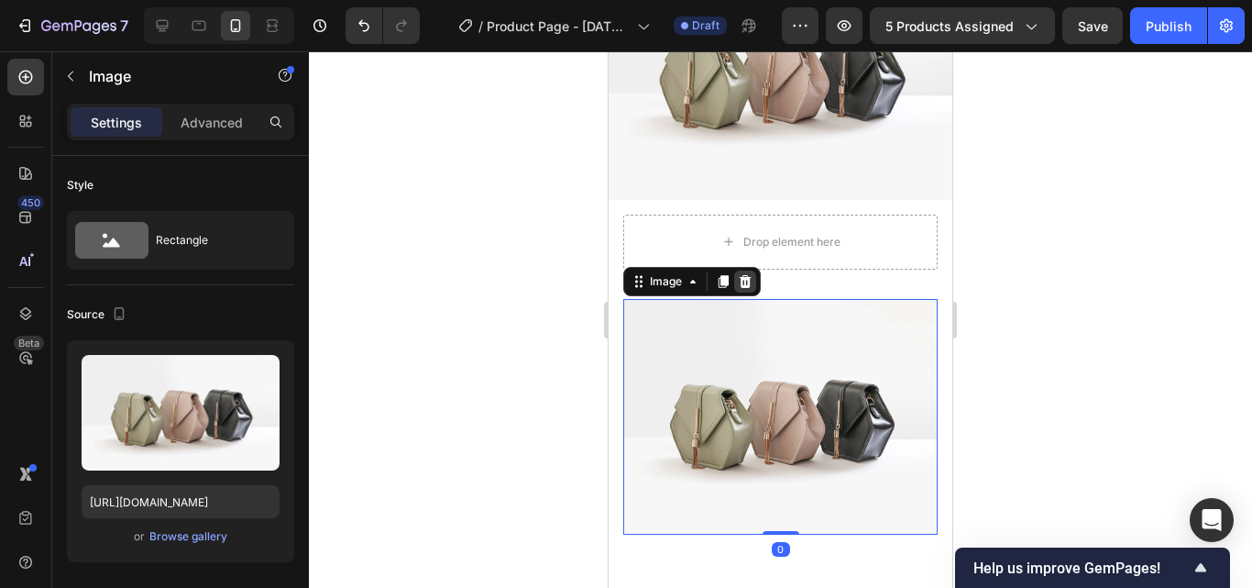
click at [747, 274] on icon at bounding box center [745, 281] width 15 height 15
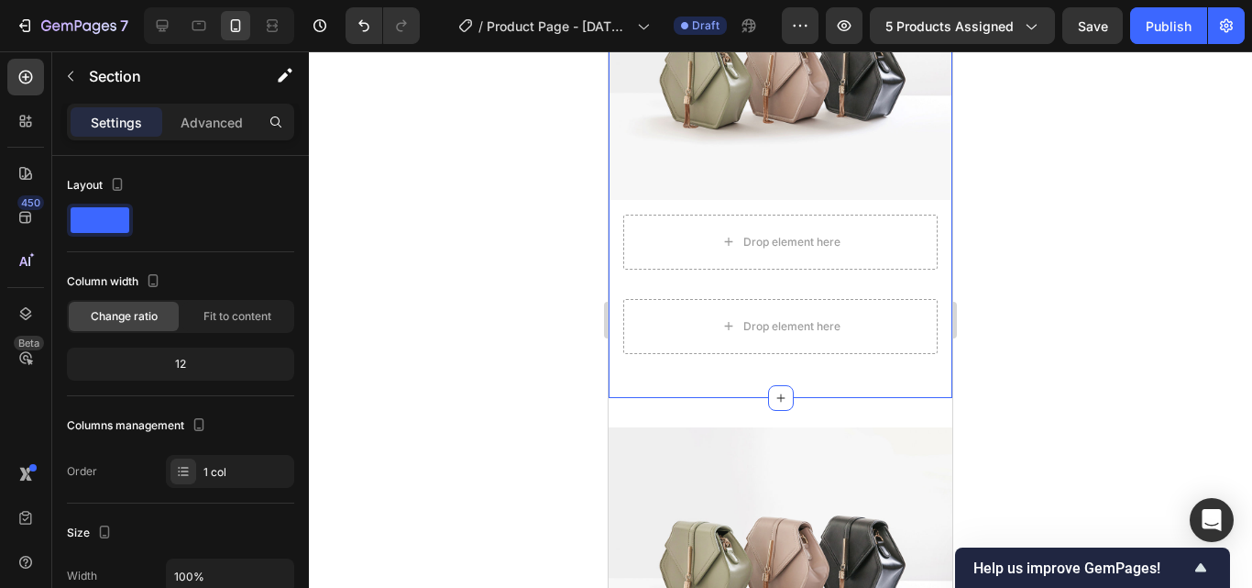
click at [626, 363] on div "Image Drop element here Row Drop element here Row Section 5" at bounding box center [781, 155] width 344 height 485
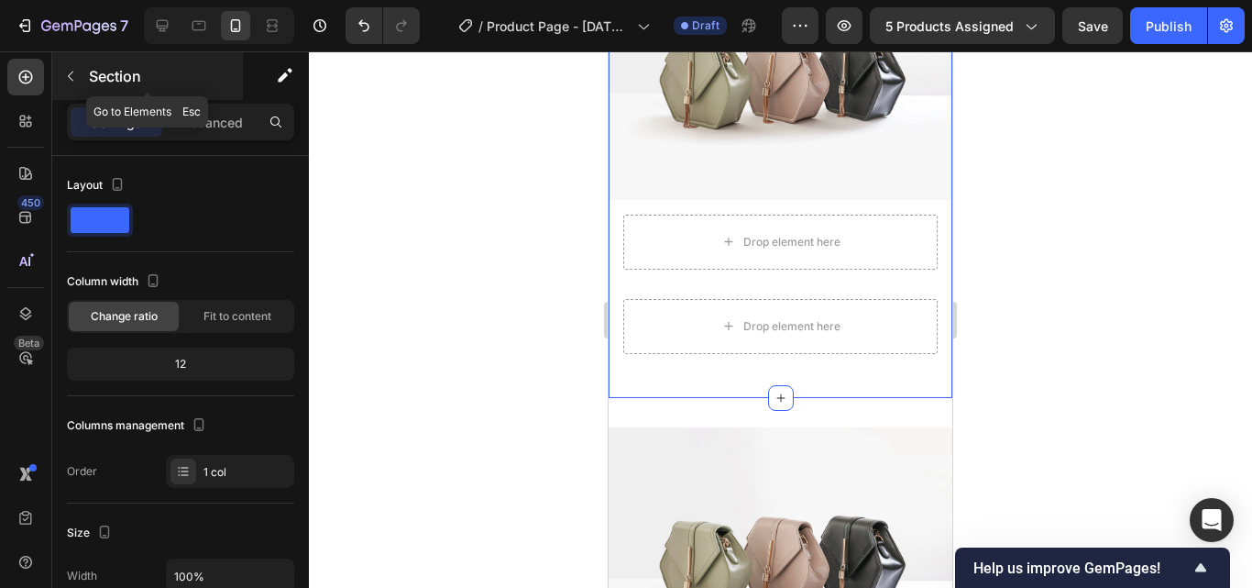
click at [71, 72] on icon "button" at bounding box center [70, 76] width 5 height 10
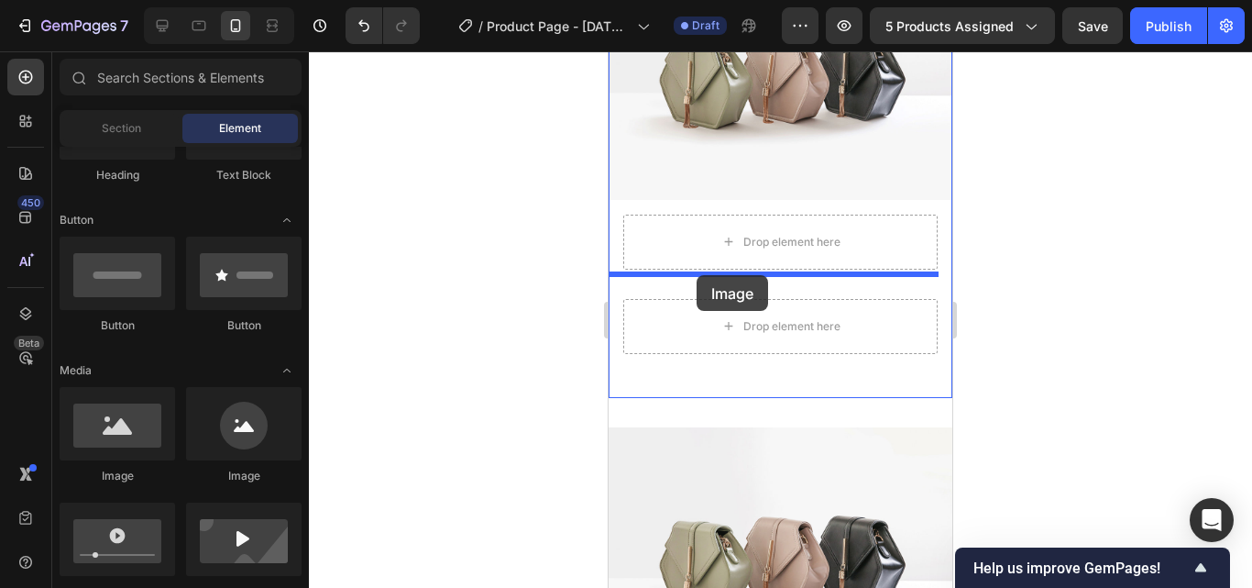
drag, startPoint x: 721, startPoint y: 472, endPoint x: 676, endPoint y: 278, distance: 199.6
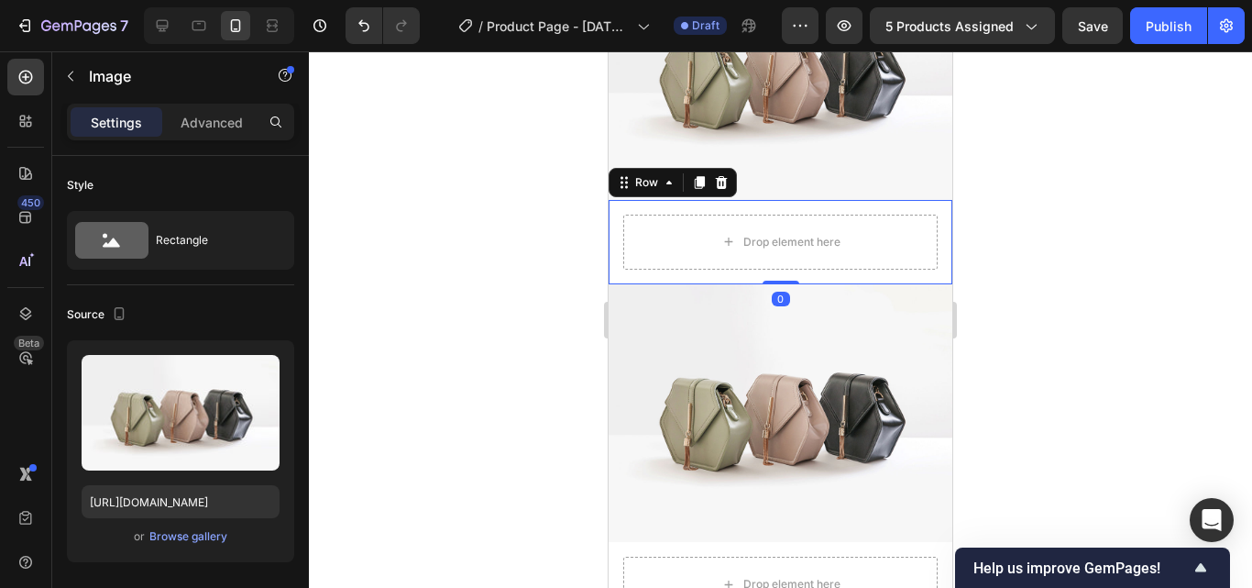
click at [928, 203] on div "Drop element here Row 0" at bounding box center [781, 242] width 344 height 84
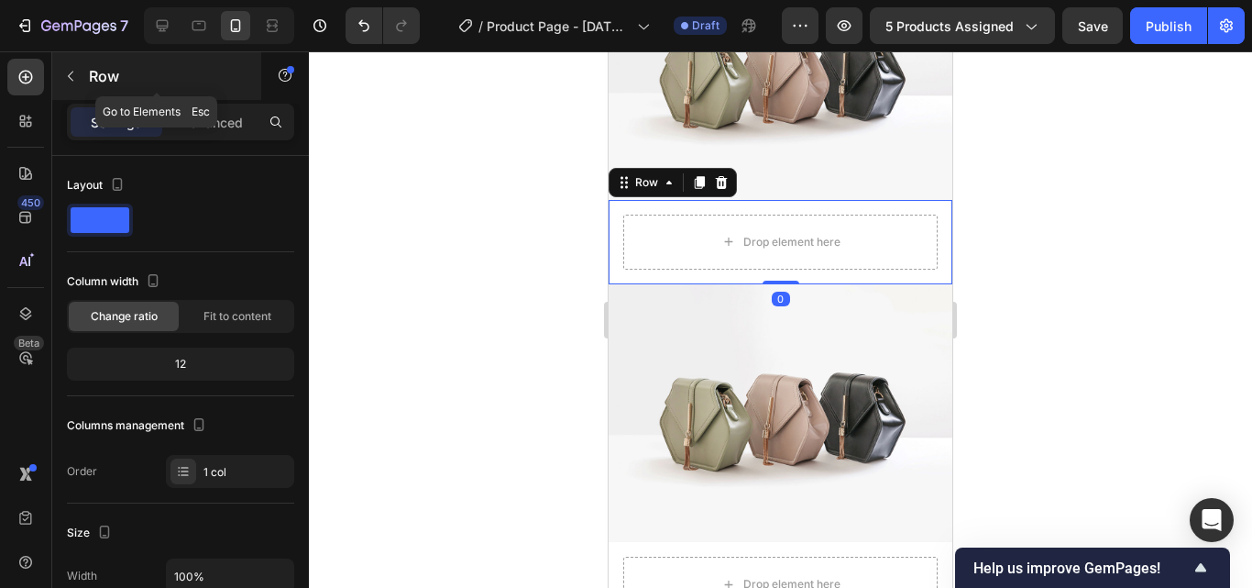
click at [71, 88] on button "button" at bounding box center [70, 75] width 29 height 29
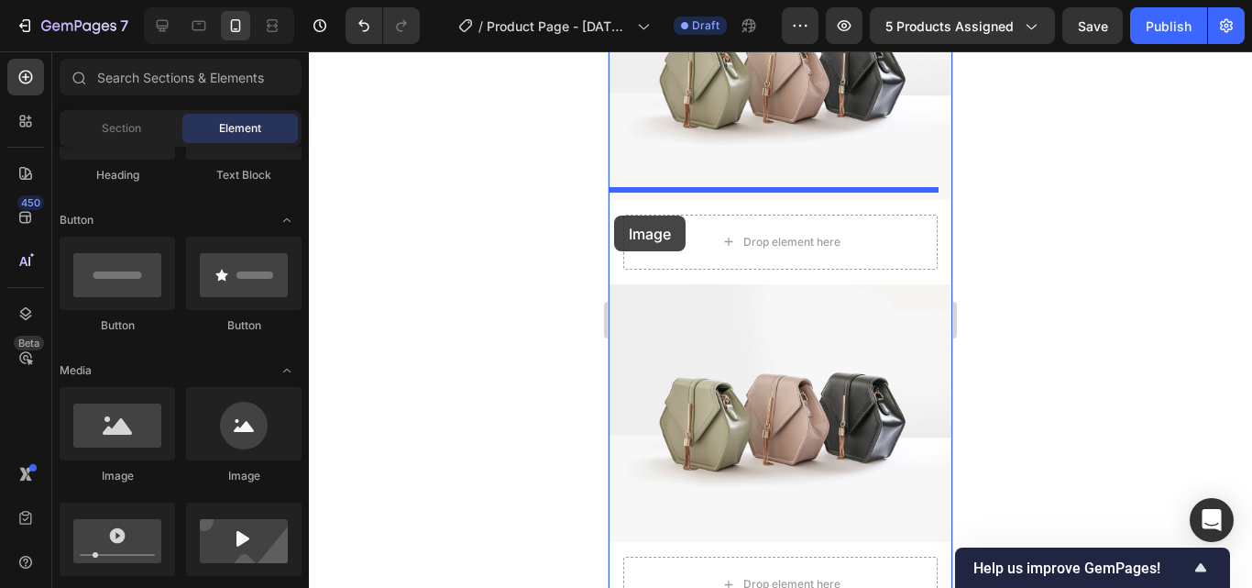
drag, startPoint x: 721, startPoint y: 468, endPoint x: 614, endPoint y: 215, distance: 274.8
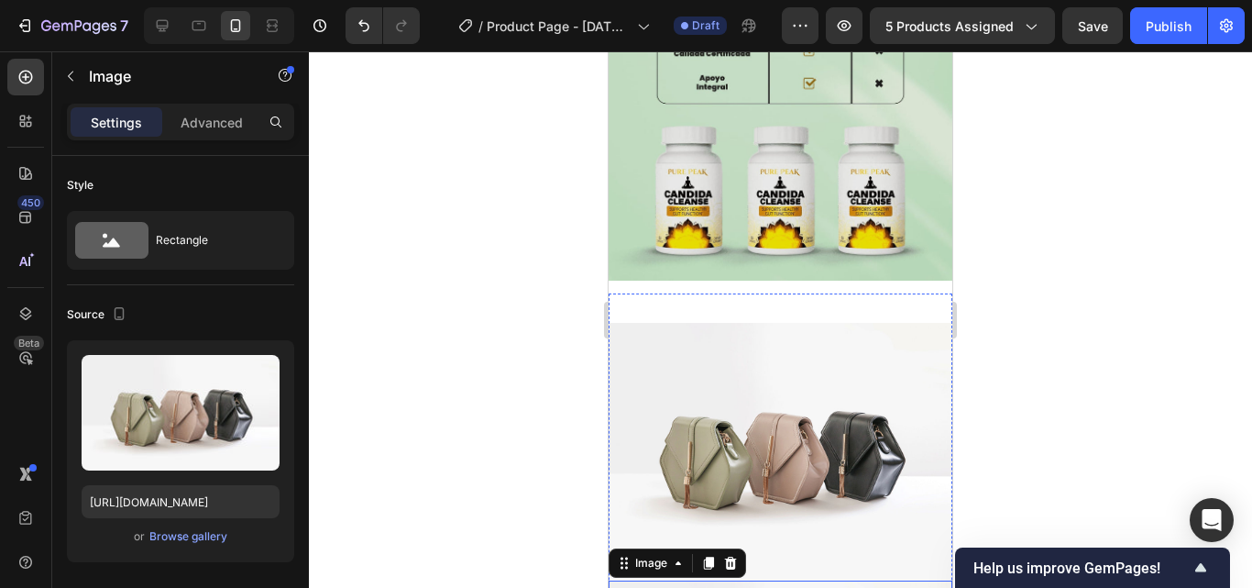
scroll to position [2861, 0]
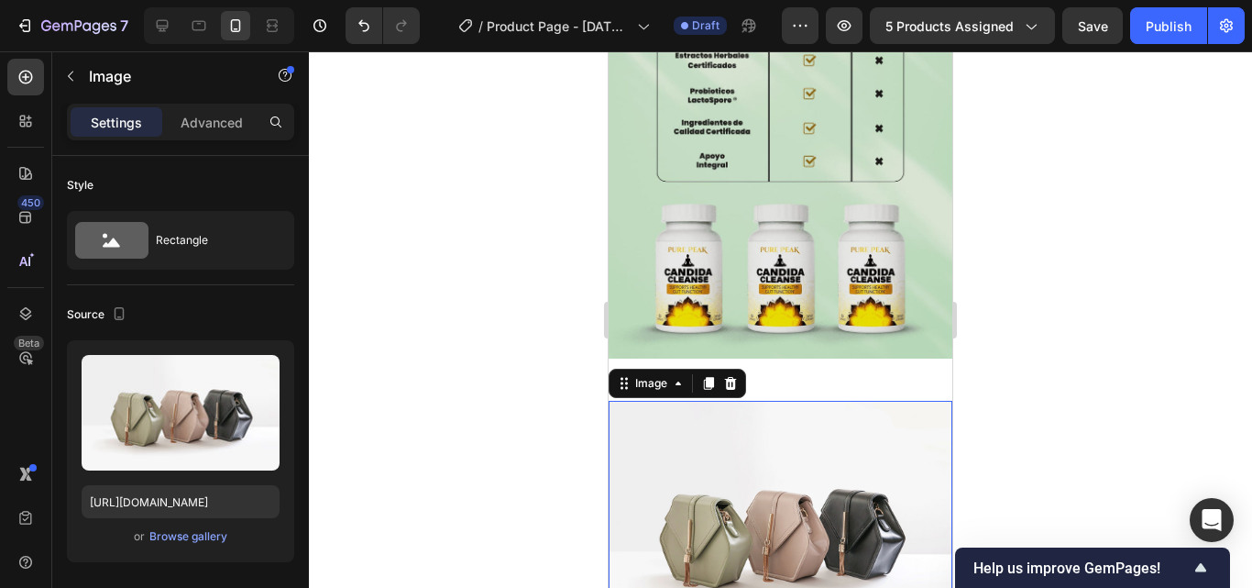
click at [737, 456] on img at bounding box center [781, 530] width 344 height 258
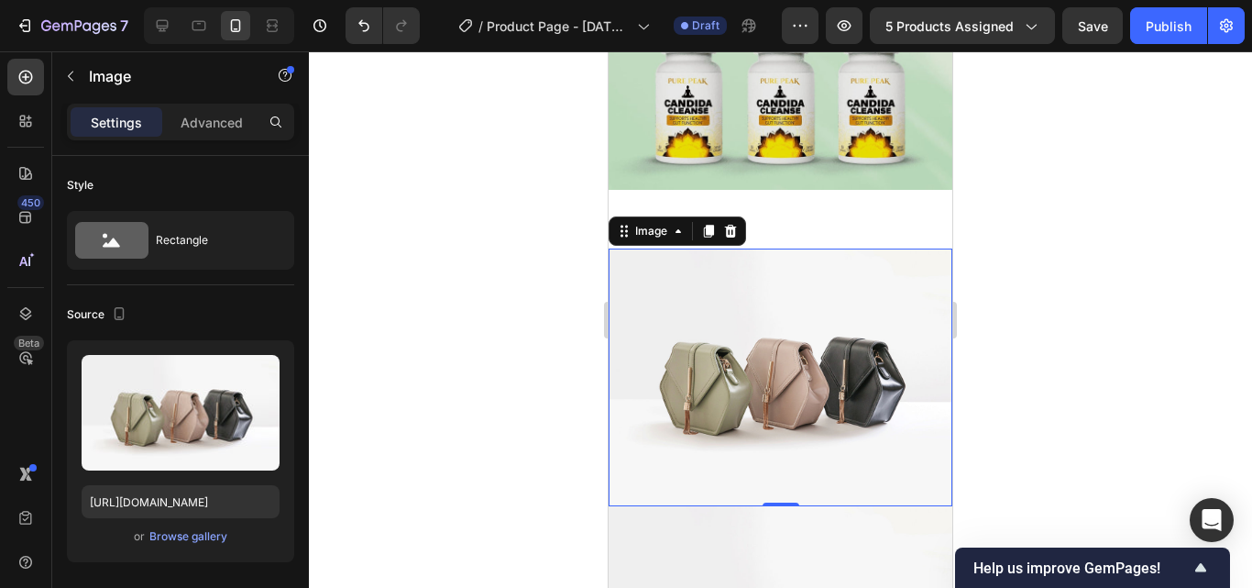
scroll to position [3044, 0]
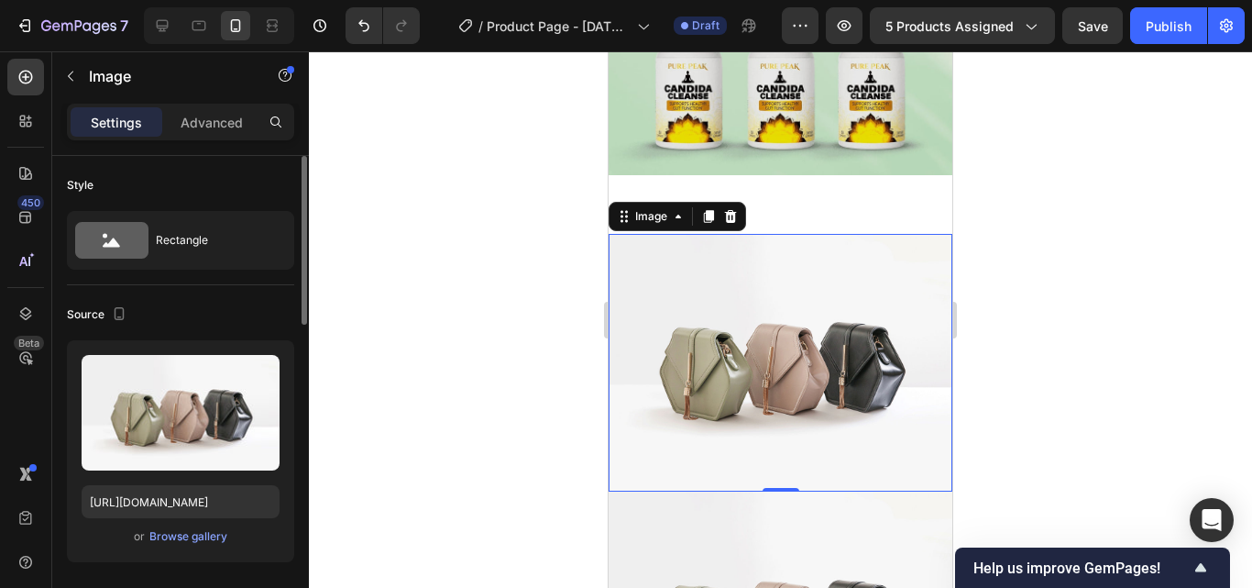
click at [164, 522] on div "Upload Image [URL][DOMAIN_NAME] or Browse gallery" at bounding box center [180, 451] width 227 height 222
click at [164, 536] on div "Browse gallery" at bounding box center [188, 536] width 78 height 16
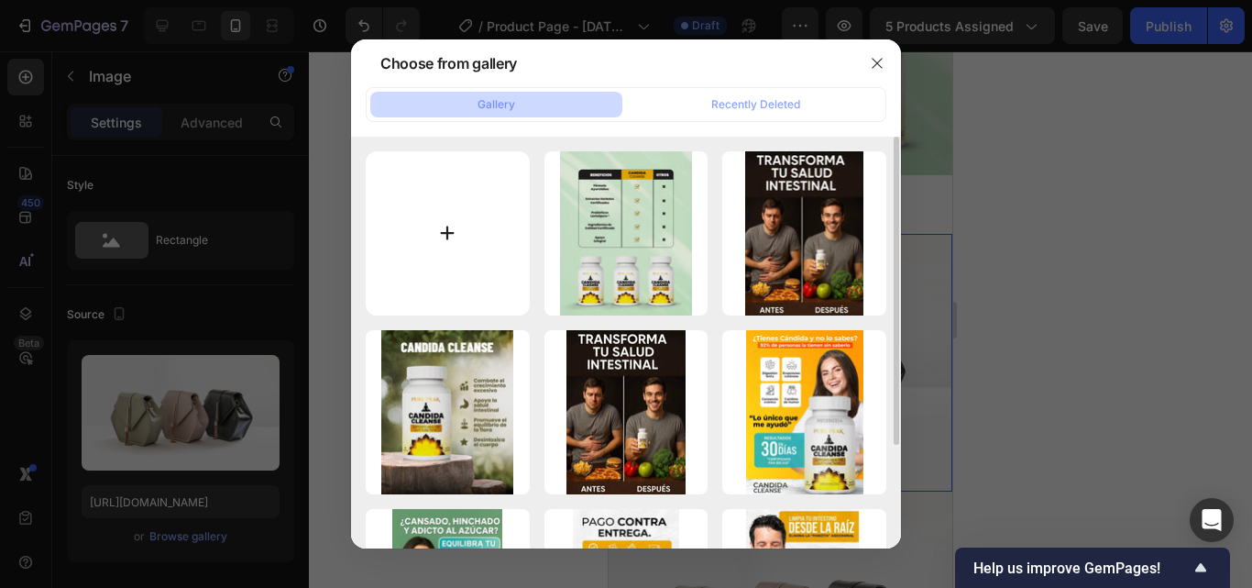
click at [467, 215] on input "file" at bounding box center [448, 233] width 164 height 164
type input "C:\fakepath\WhatsApp Image [DATE] 3.04.26 AM (3).jpeg"
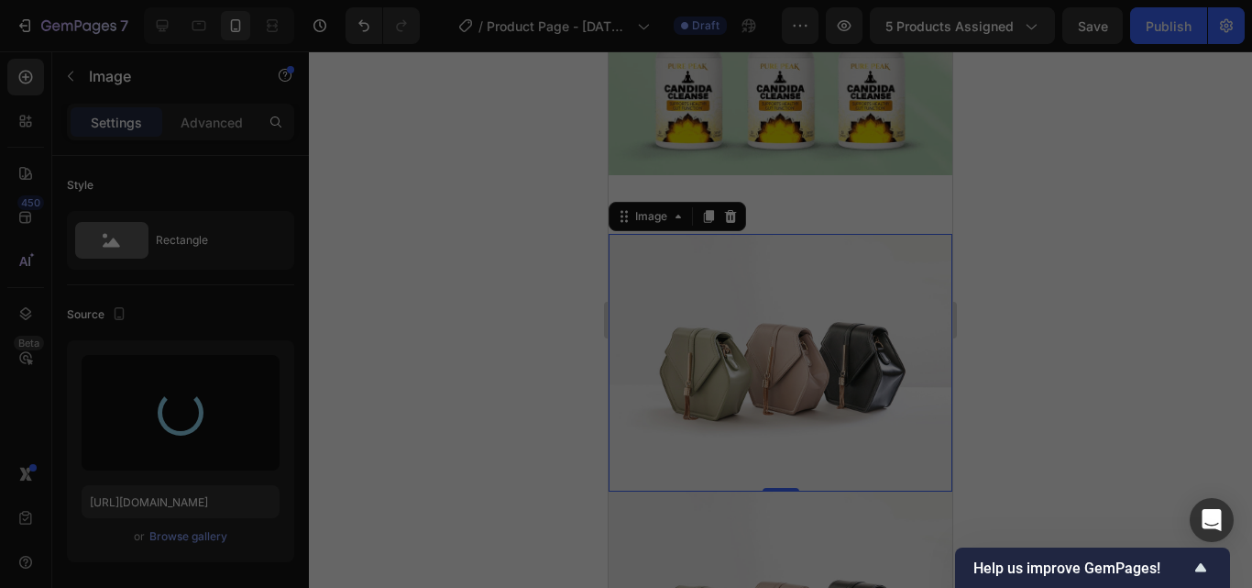
type input "[URL][DOMAIN_NAME]"
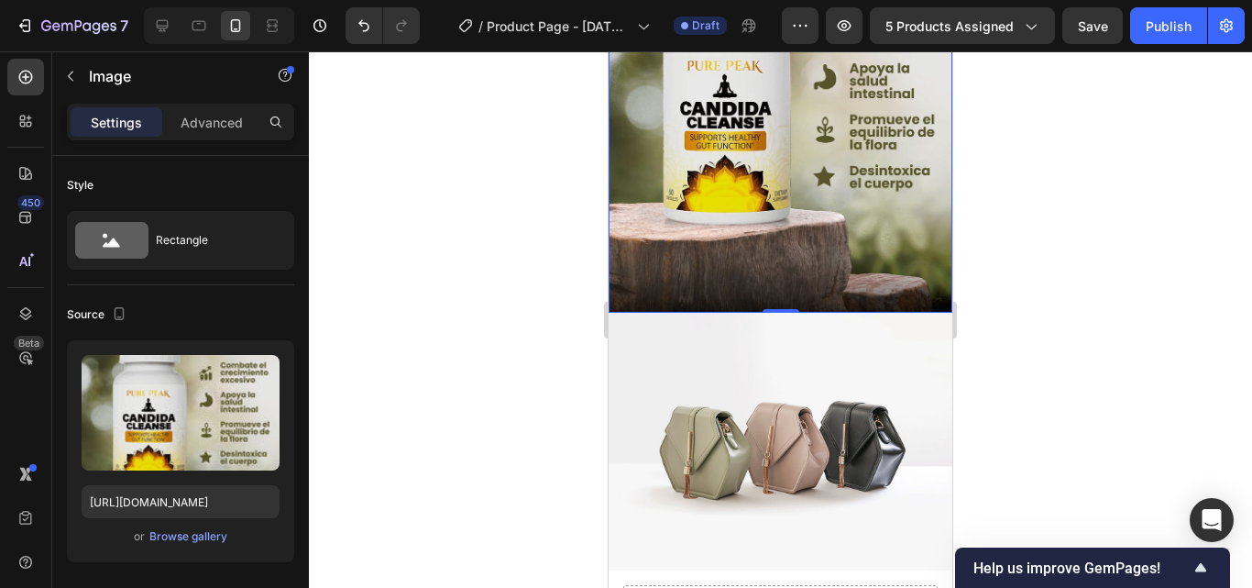
scroll to position [3411, 0]
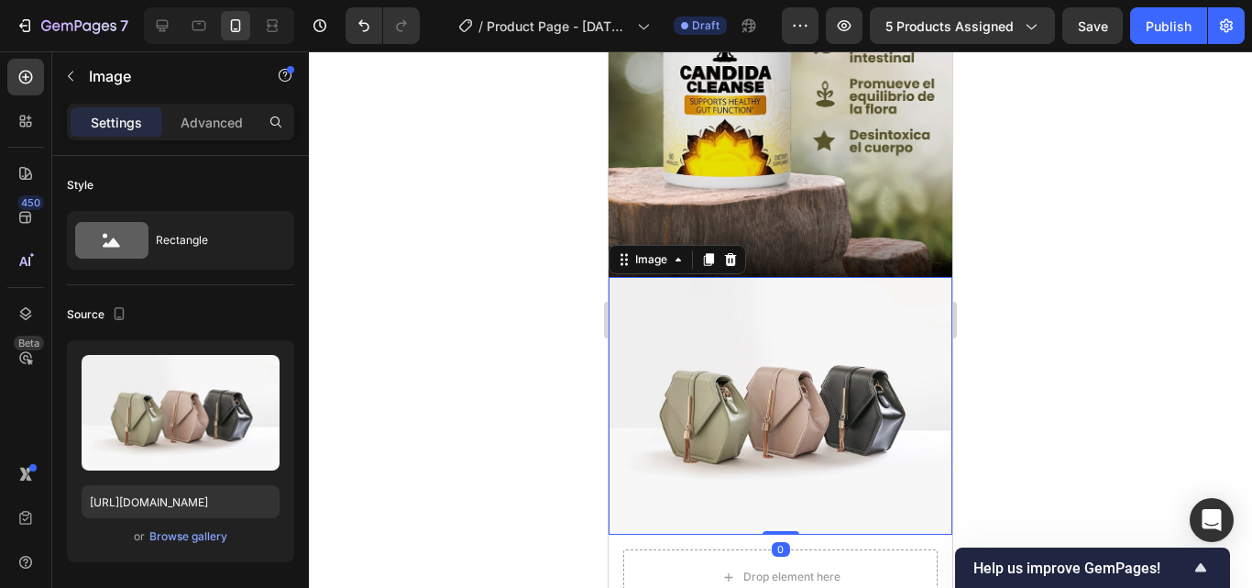
click at [748, 347] on img at bounding box center [781, 406] width 344 height 258
click at [177, 549] on div "Upload Image [URL][DOMAIN_NAME] or Browse gallery" at bounding box center [180, 451] width 227 height 222
click at [172, 529] on div "Browse gallery" at bounding box center [188, 536] width 78 height 16
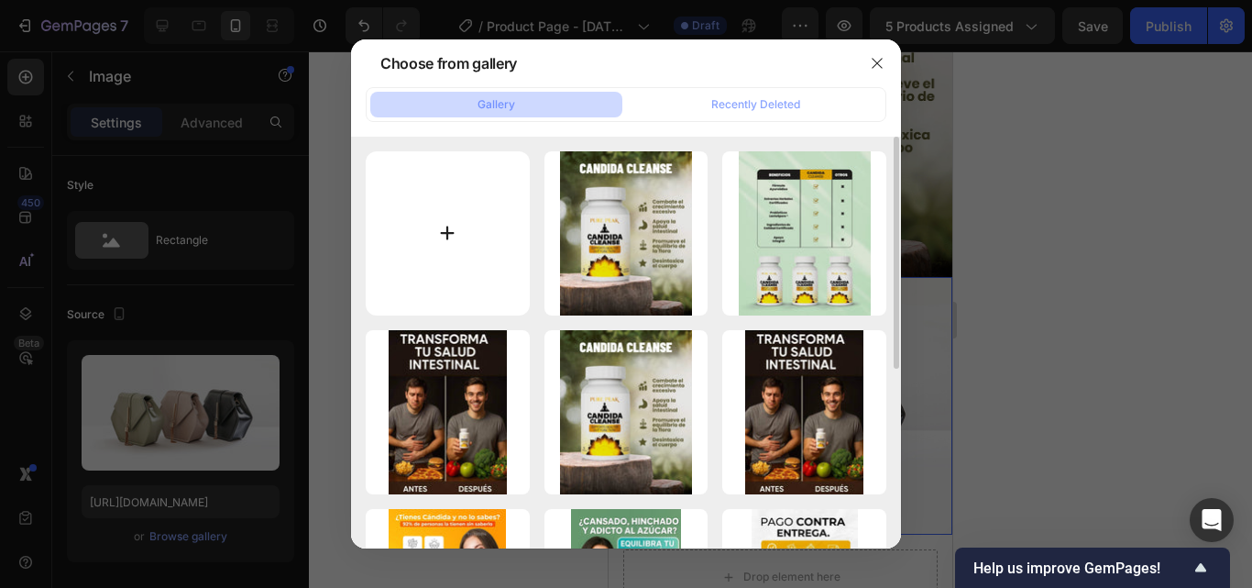
click at [449, 210] on input "file" at bounding box center [448, 233] width 164 height 164
type input "C:\fakepath\WhatsApp Image [DATE] 3.04.26 AM (3).jpeg"
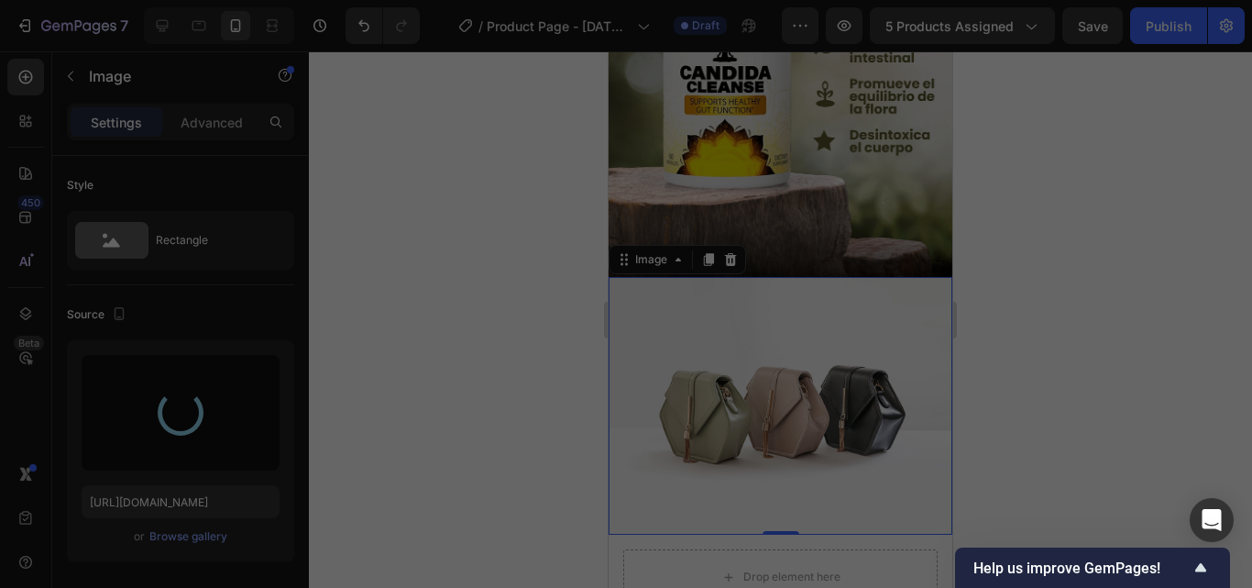
type input "[URL][DOMAIN_NAME]"
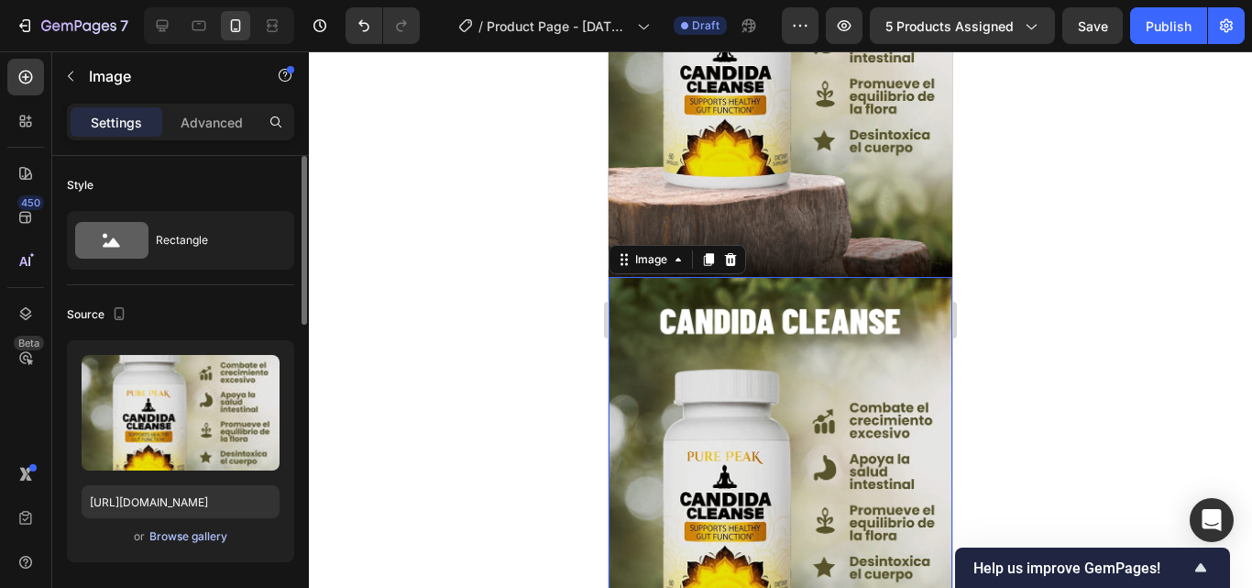
click at [195, 535] on div "Browse gallery" at bounding box center [188, 536] width 78 height 16
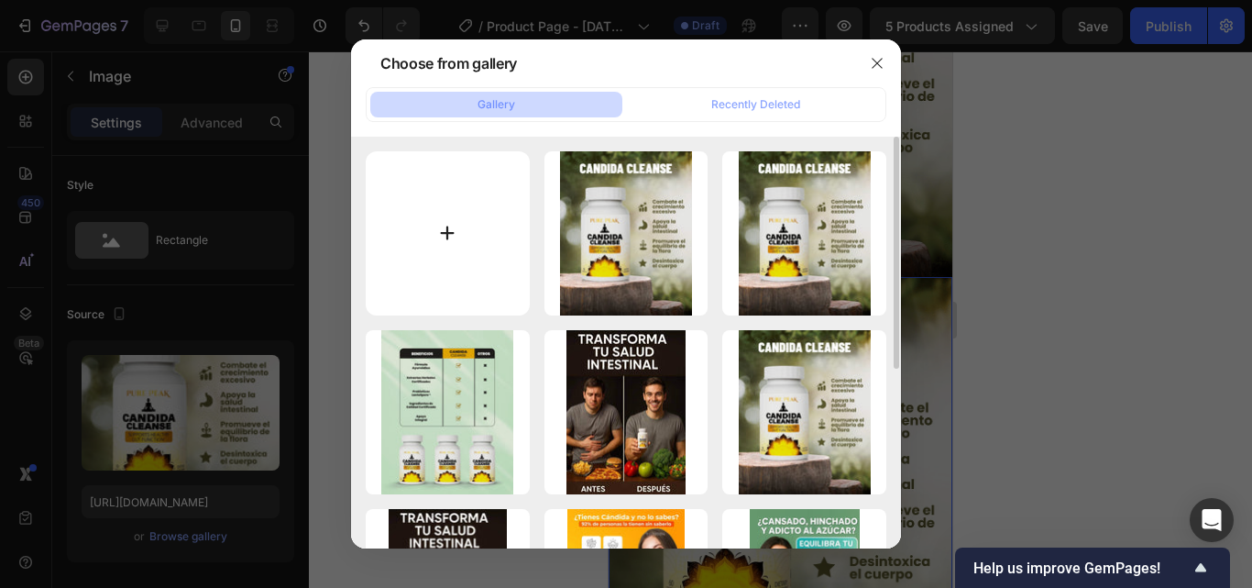
click at [466, 186] on input "file" at bounding box center [448, 233] width 164 height 164
type input "C:\fakepath\WhatsApp Image [DATE] 3.04.26 AM (2).jpeg"
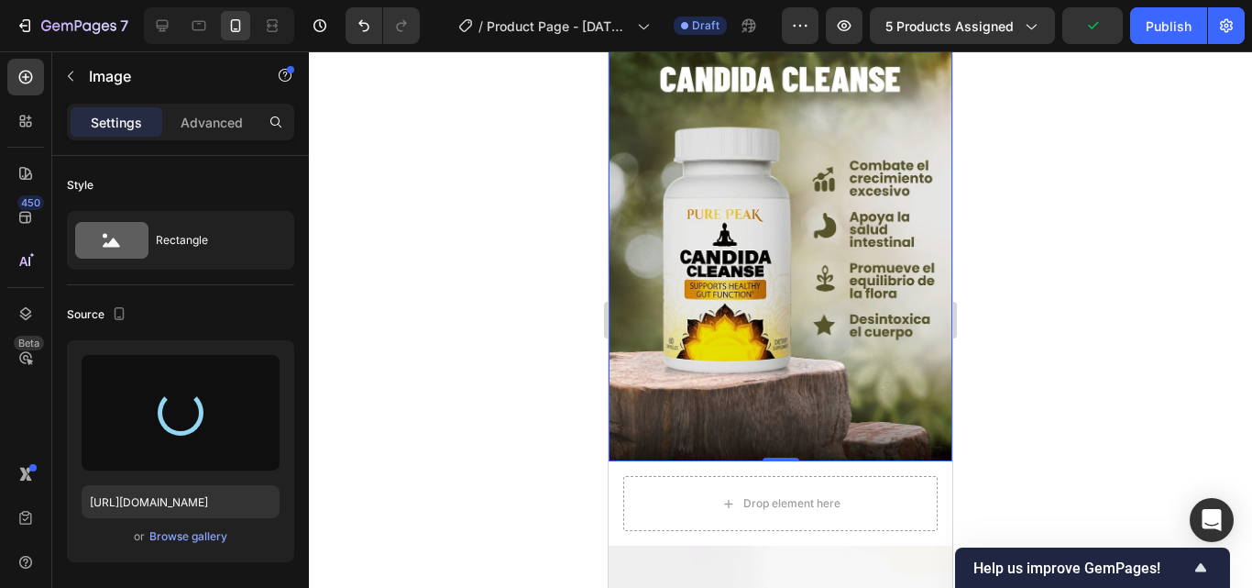
scroll to position [3686, 0]
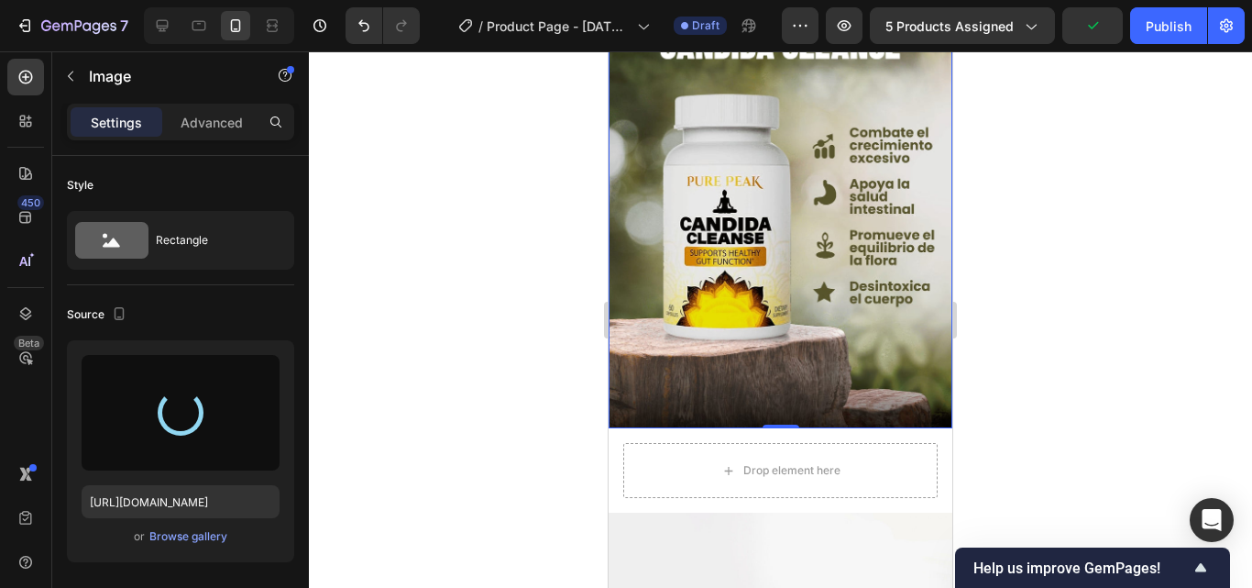
type input "[URL][DOMAIN_NAME]"
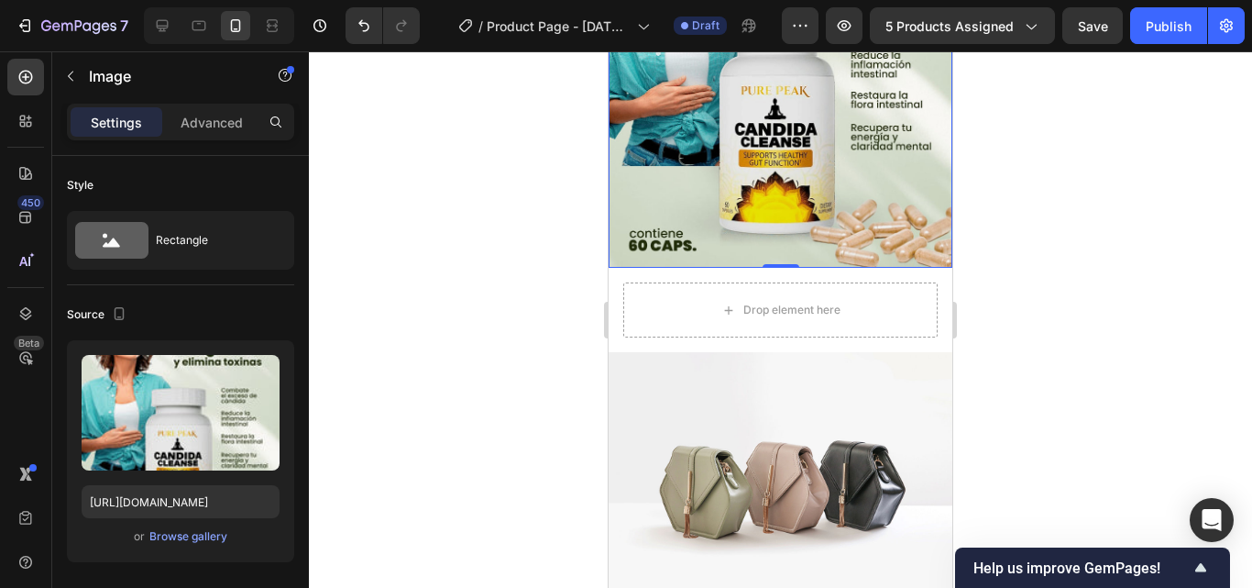
scroll to position [3869, 0]
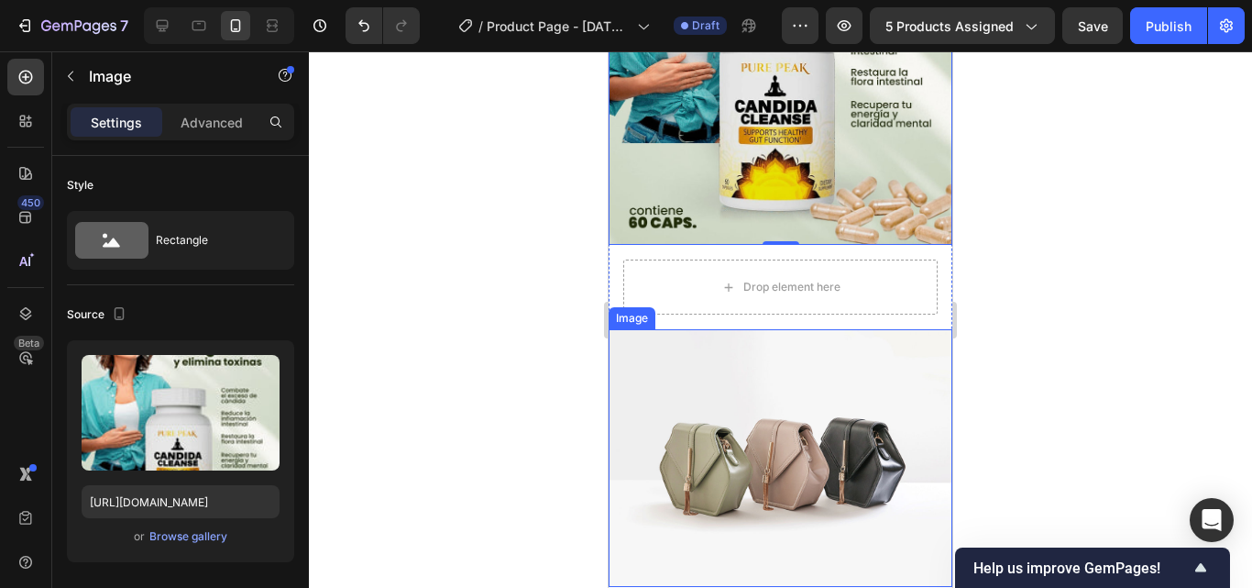
click at [651, 354] on img at bounding box center [781, 458] width 344 height 258
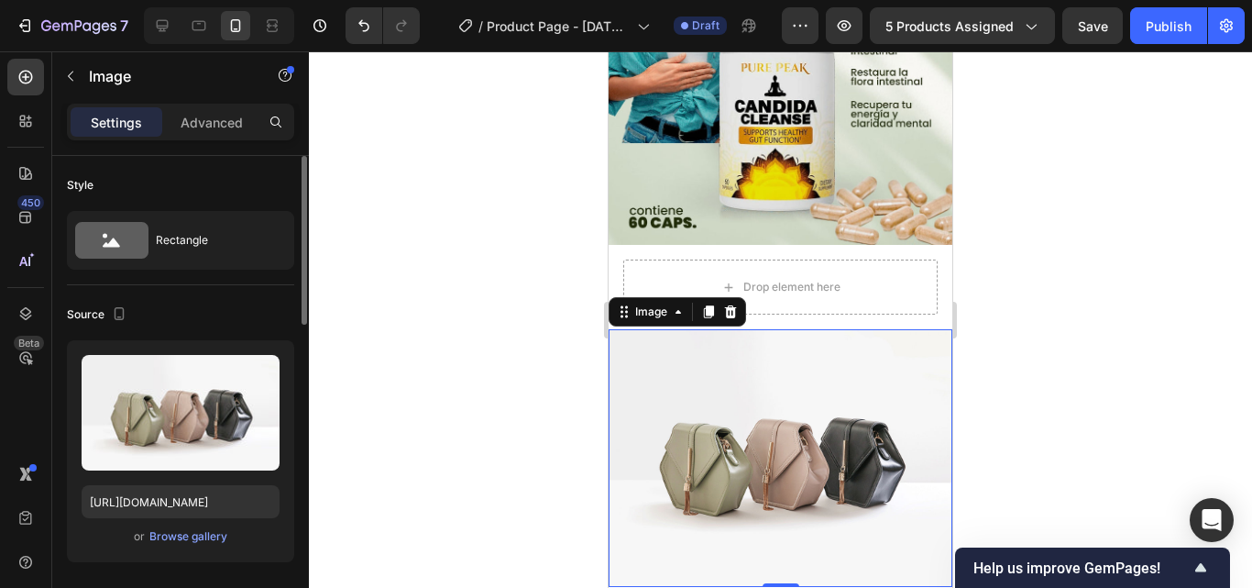
click at [155, 547] on div "Upload Image [URL][DOMAIN_NAME] or Browse gallery" at bounding box center [180, 451] width 227 height 222
click at [172, 539] on div "Browse gallery" at bounding box center [188, 536] width 78 height 16
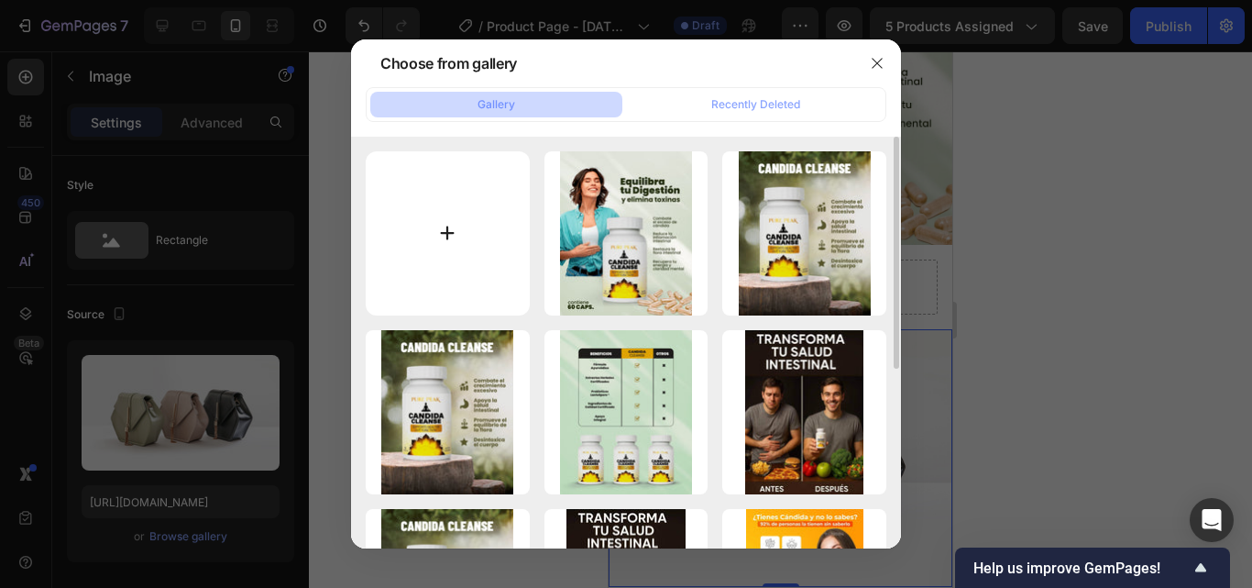
click at [391, 190] on input "file" at bounding box center [448, 233] width 164 height 164
type input "C:\fakepath\WhatsApp Image [DATE] 3.04.26 AM (1).jpeg"
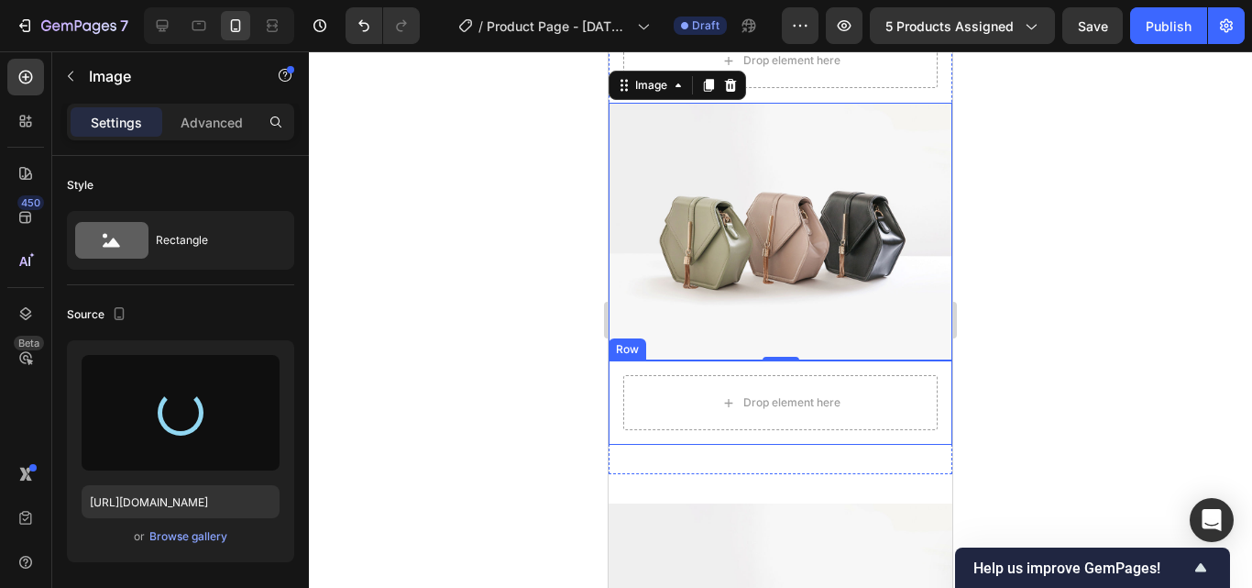
scroll to position [4144, 0]
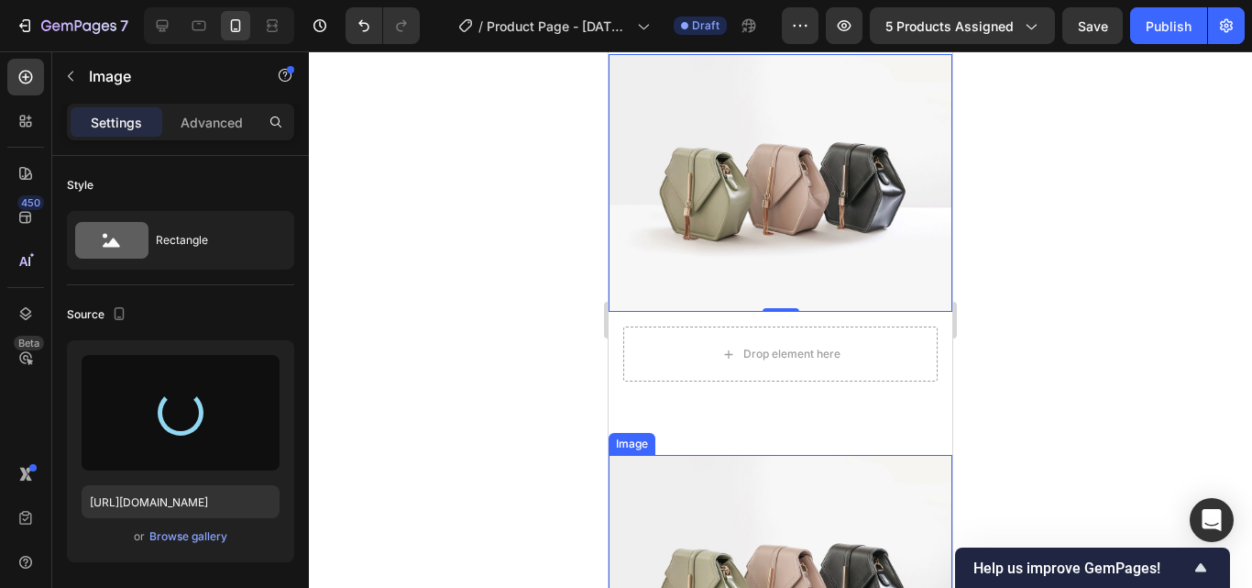
type input "[URL][DOMAIN_NAME]"
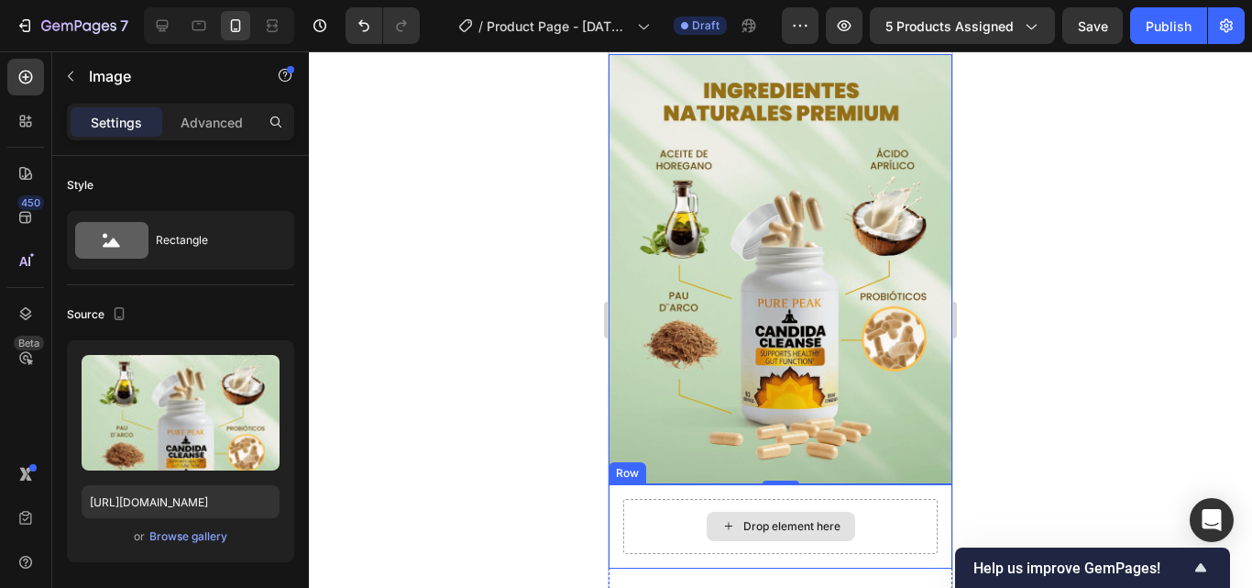
scroll to position [4510, 0]
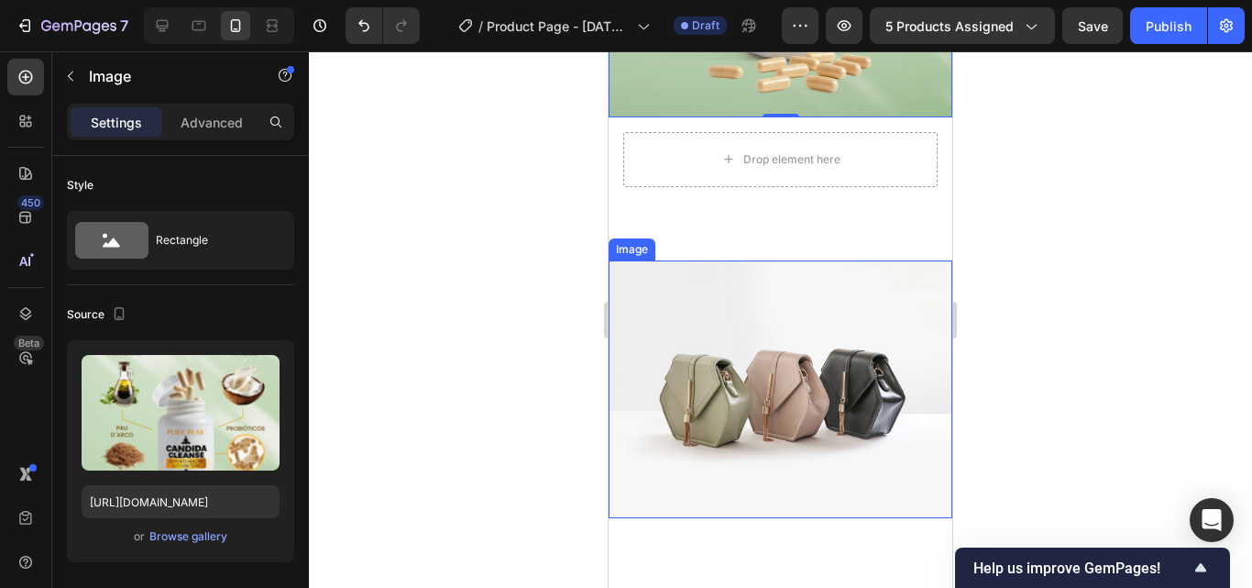
click at [679, 412] on img at bounding box center [781, 389] width 344 height 258
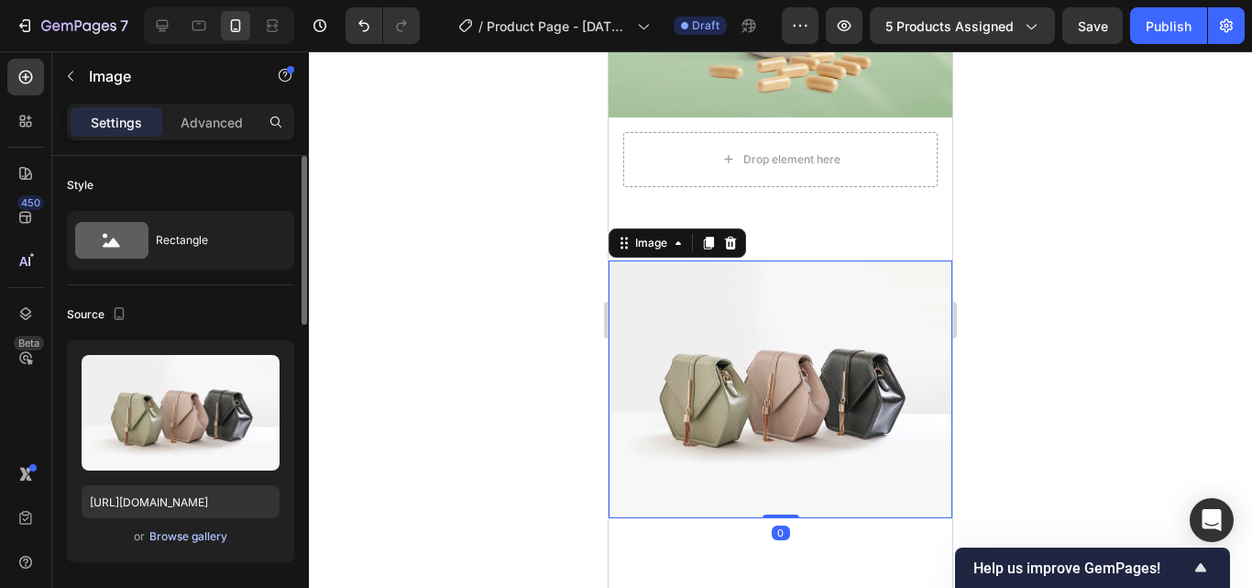
click at [197, 541] on div "Browse gallery" at bounding box center [188, 536] width 78 height 16
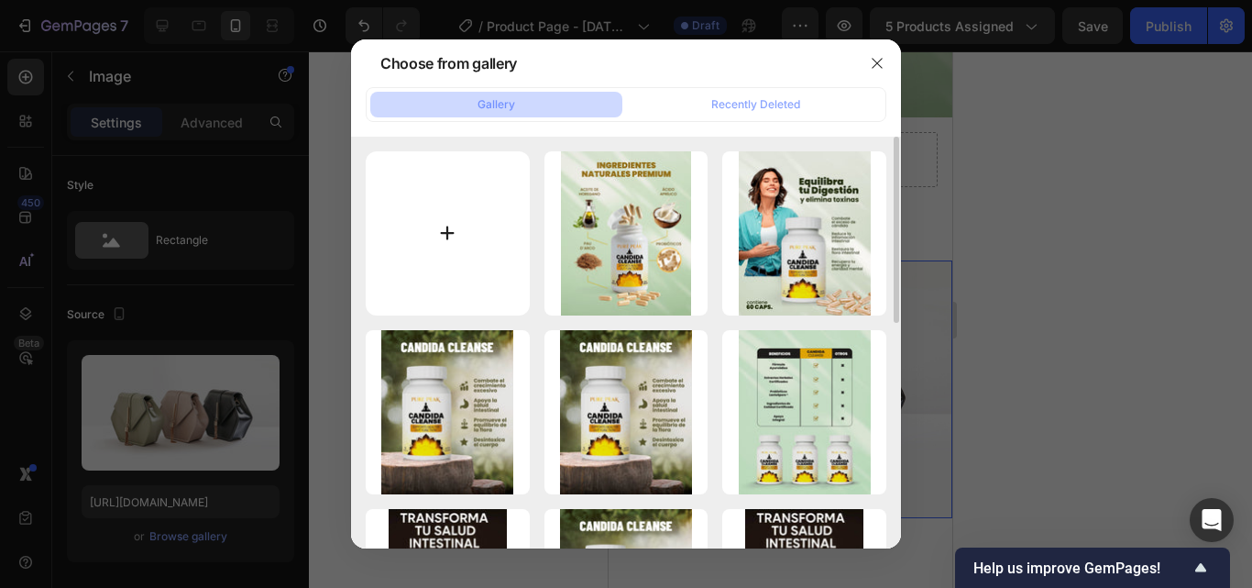
click at [438, 230] on input "file" at bounding box center [448, 233] width 164 height 164
type input "C:\fakepath\WhatsApp Image [DATE] 3.04.26 AM.jpeg"
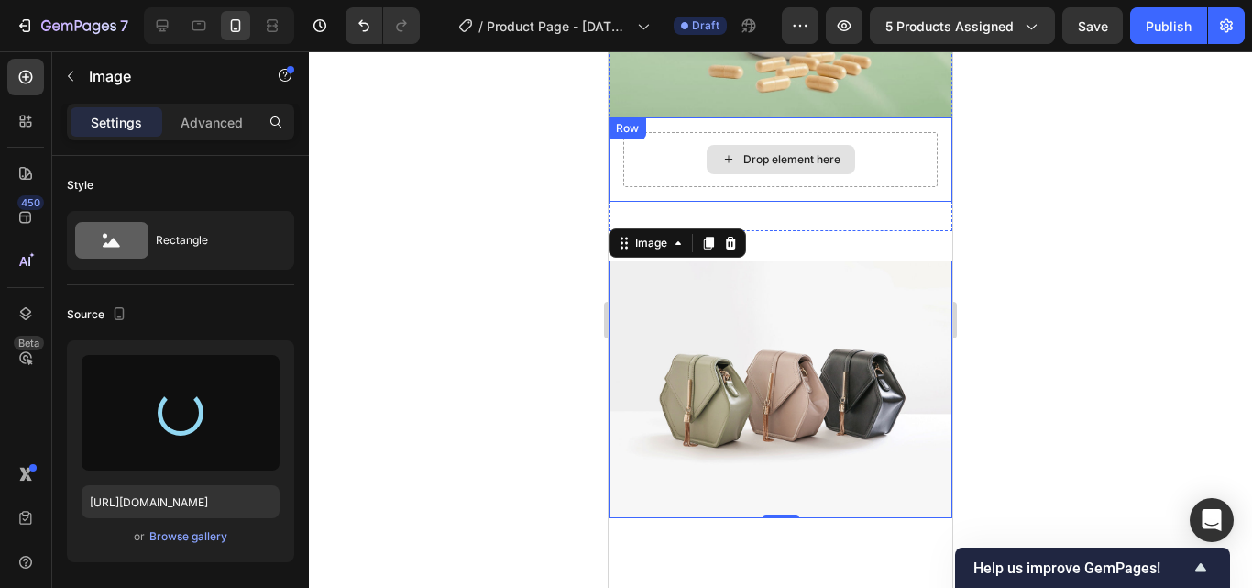
type input "[URL][DOMAIN_NAME]"
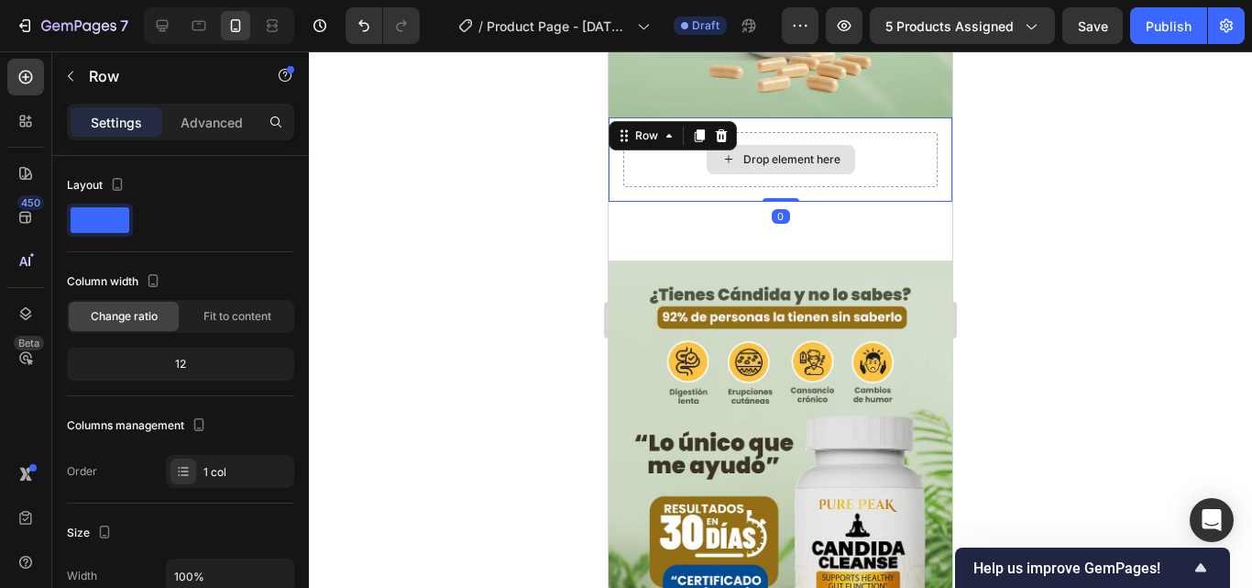
click at [833, 134] on div "Drop element here" at bounding box center [780, 159] width 314 height 55
click at [720, 129] on icon at bounding box center [722, 135] width 12 height 13
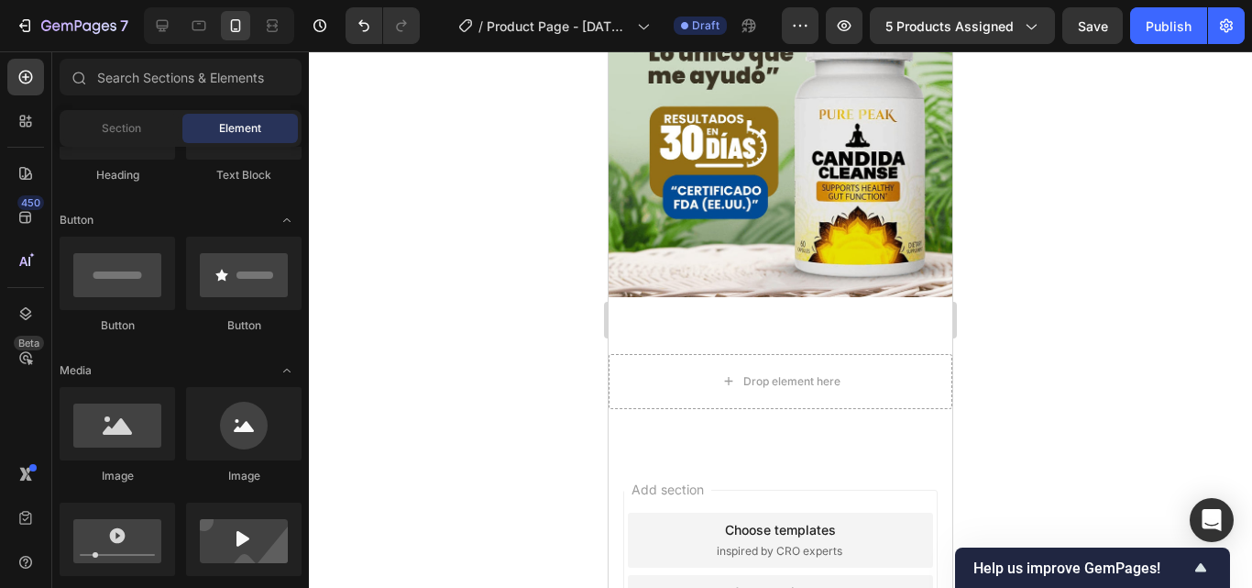
scroll to position [4744, 0]
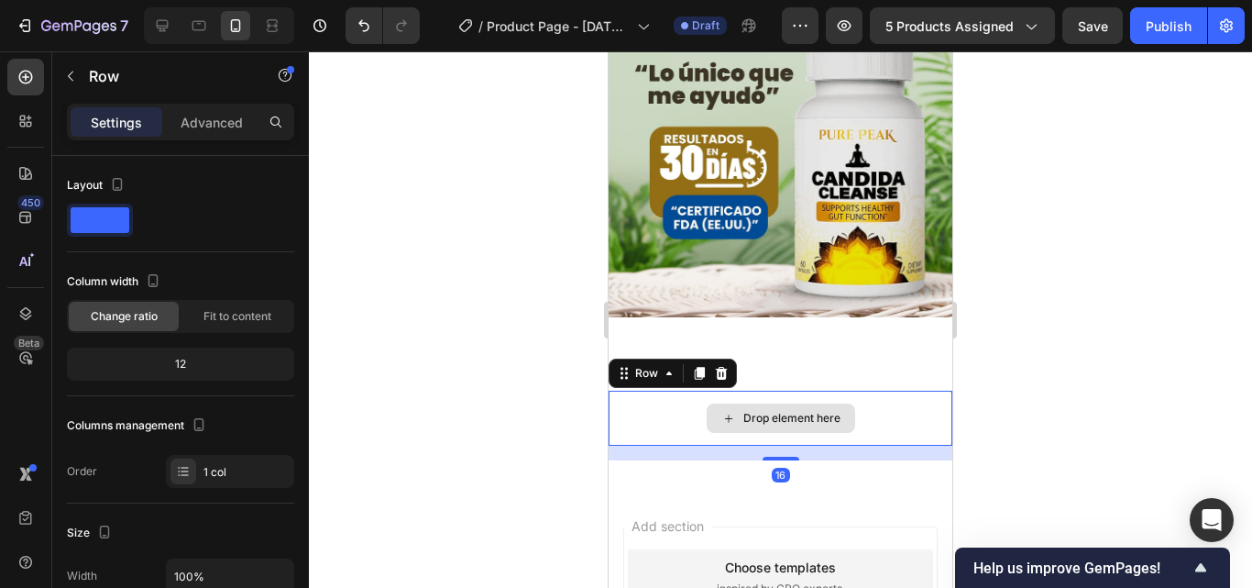
click at [779, 417] on div "Drop element here" at bounding box center [781, 417] width 344 height 55
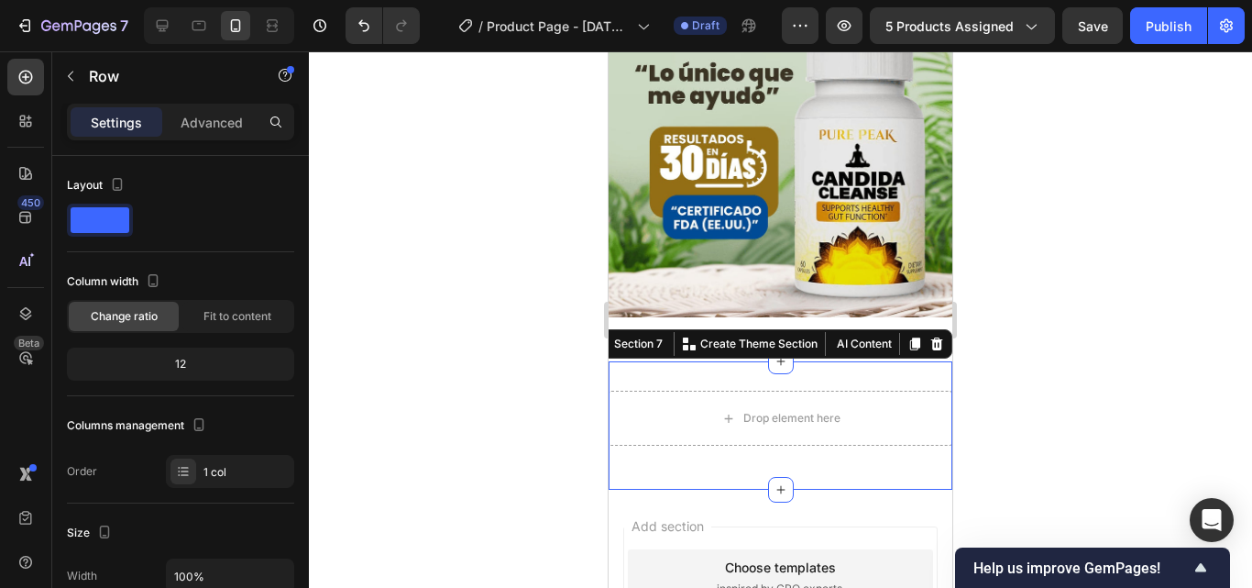
click at [745, 370] on div "Drop element here Row Section 7 You can create reusable sections Create Theme S…" at bounding box center [781, 425] width 344 height 128
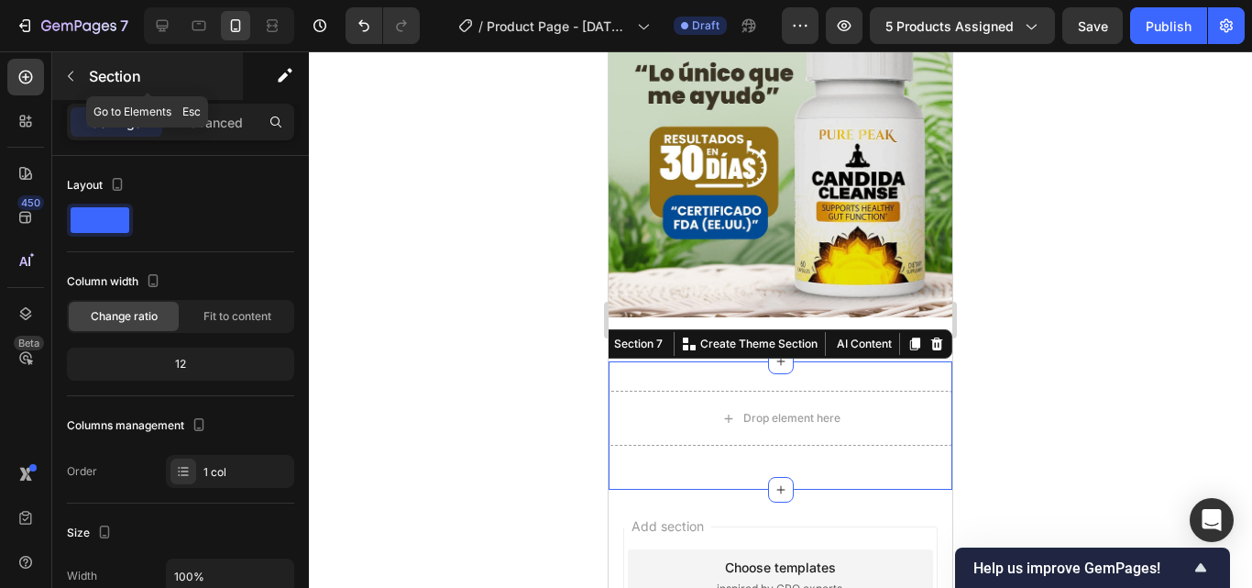
click at [67, 71] on icon "button" at bounding box center [70, 76] width 15 height 15
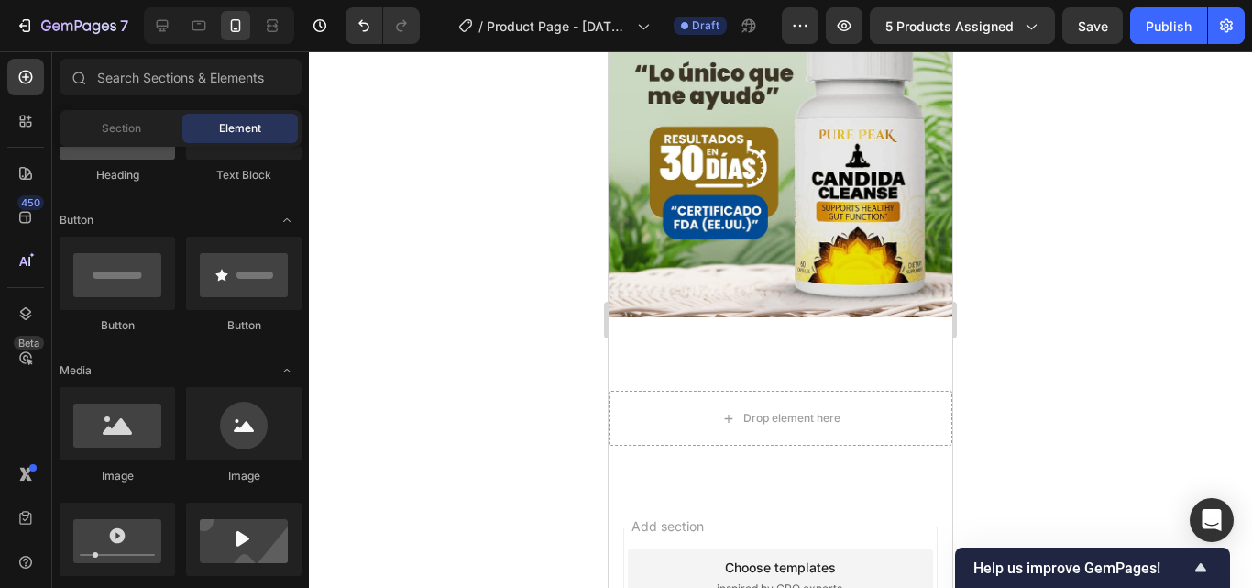
scroll to position [0, 0]
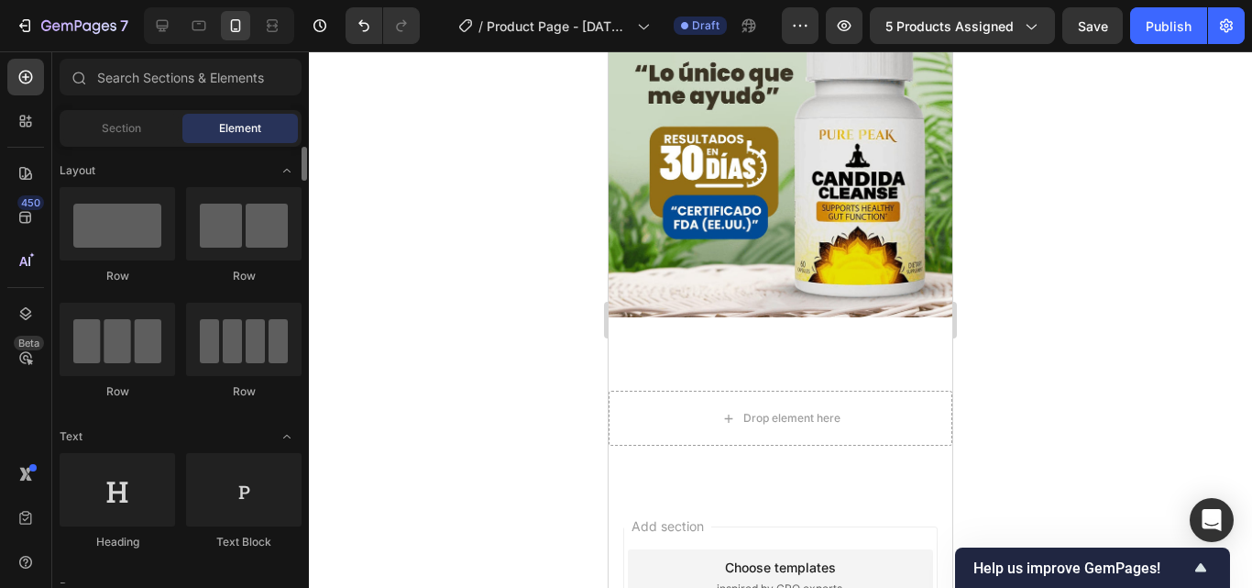
click at [115, 269] on div "Row" at bounding box center [117, 276] width 115 height 16
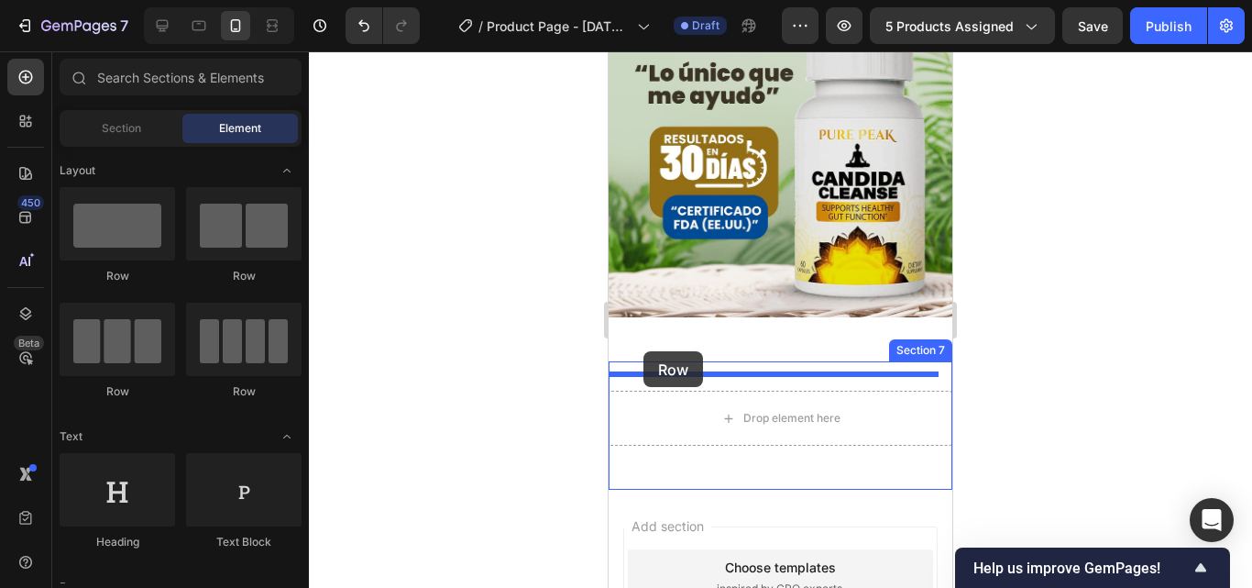
drag, startPoint x: 726, startPoint y: 300, endPoint x: 644, endPoint y: 351, distance: 96.4
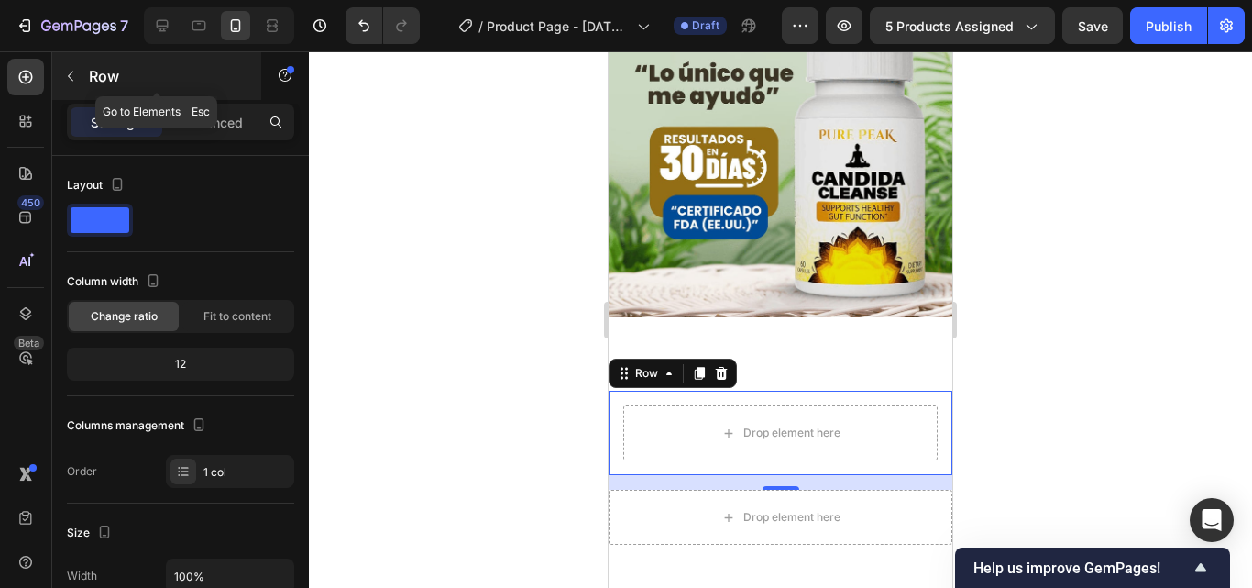
click at [75, 79] on icon "button" at bounding box center [70, 76] width 15 height 15
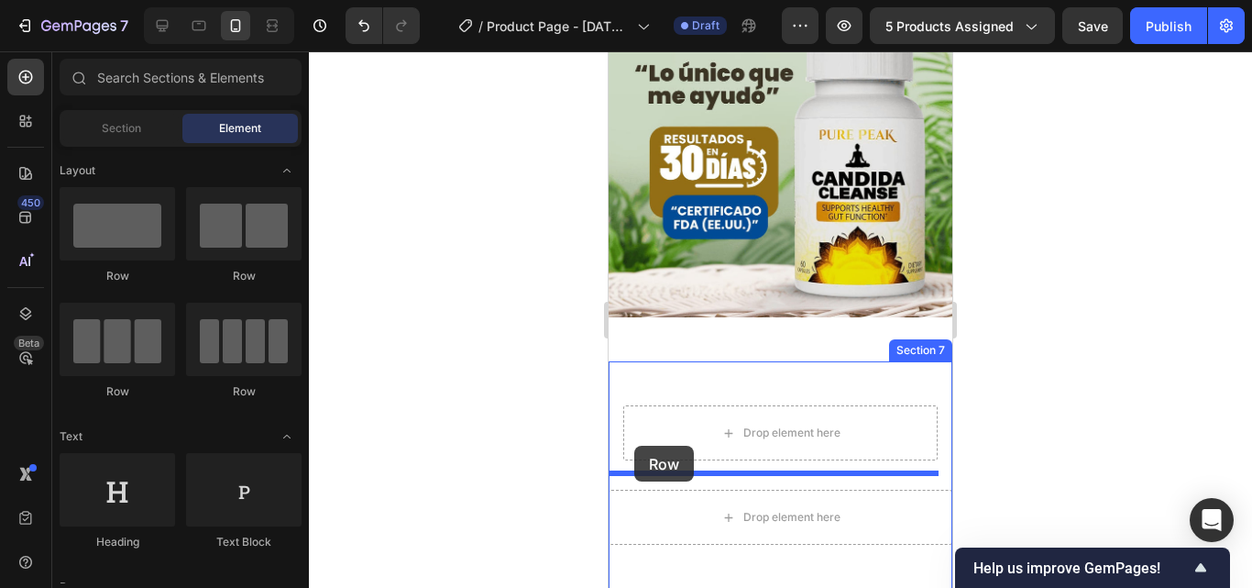
drag, startPoint x: 709, startPoint y: 287, endPoint x: 650, endPoint y: 454, distance: 176.8
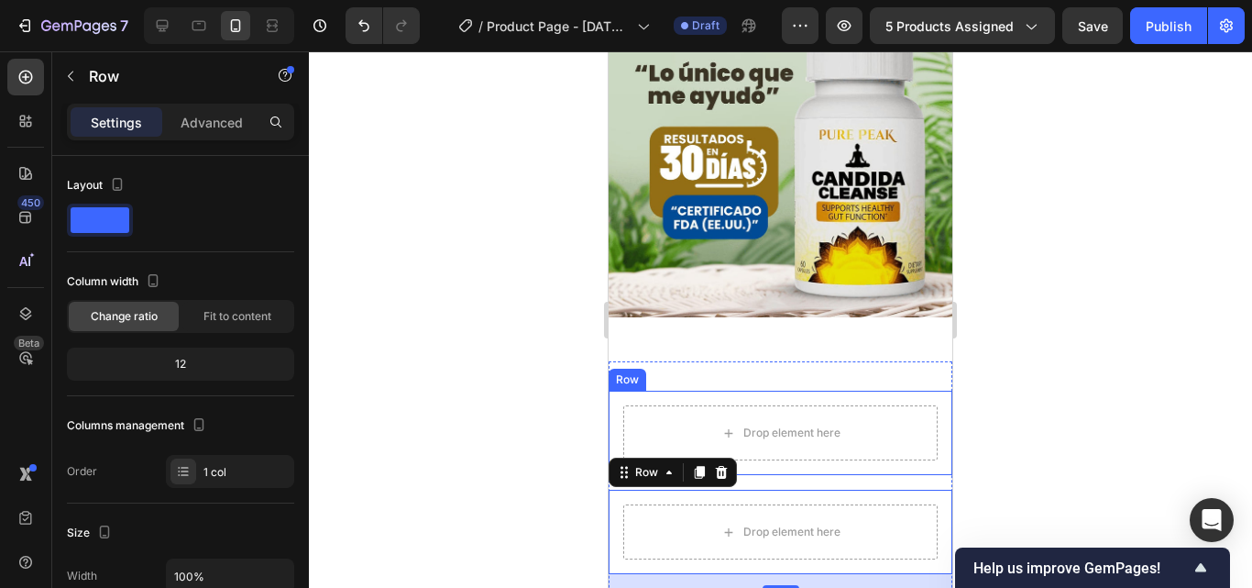
scroll to position [5019, 0]
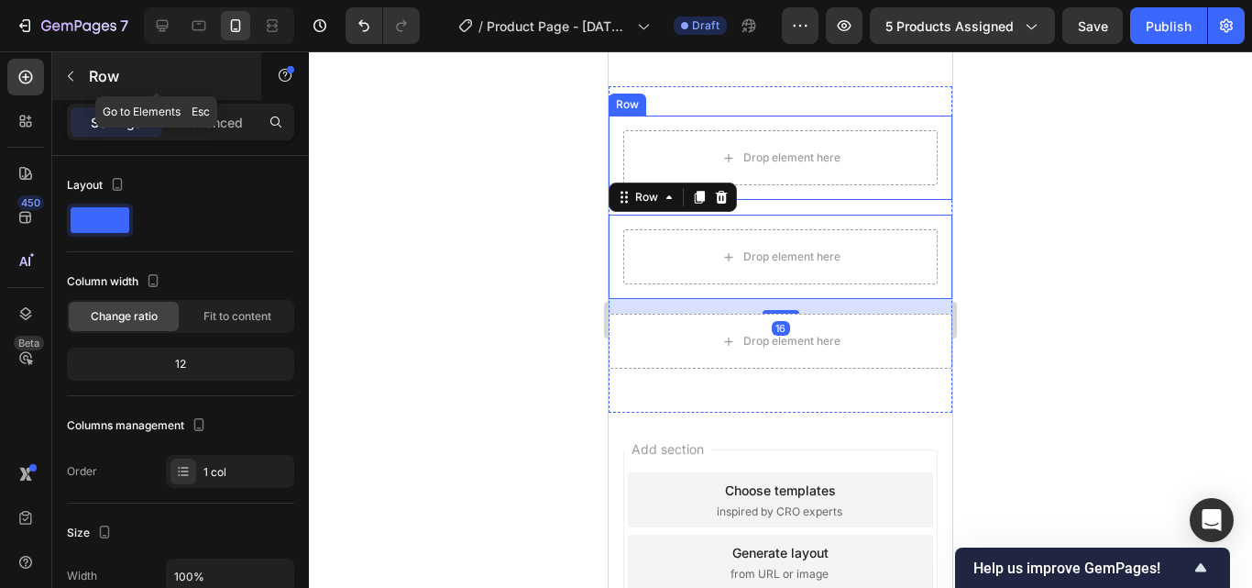
click at [75, 71] on icon "button" at bounding box center [70, 76] width 15 height 15
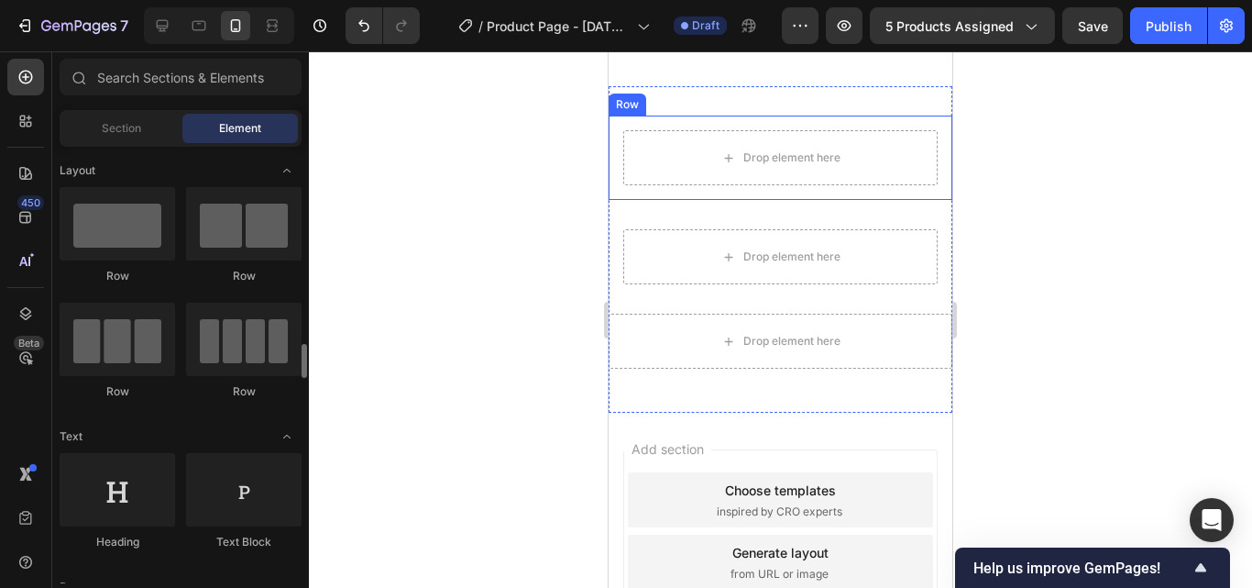
scroll to position [275, 0]
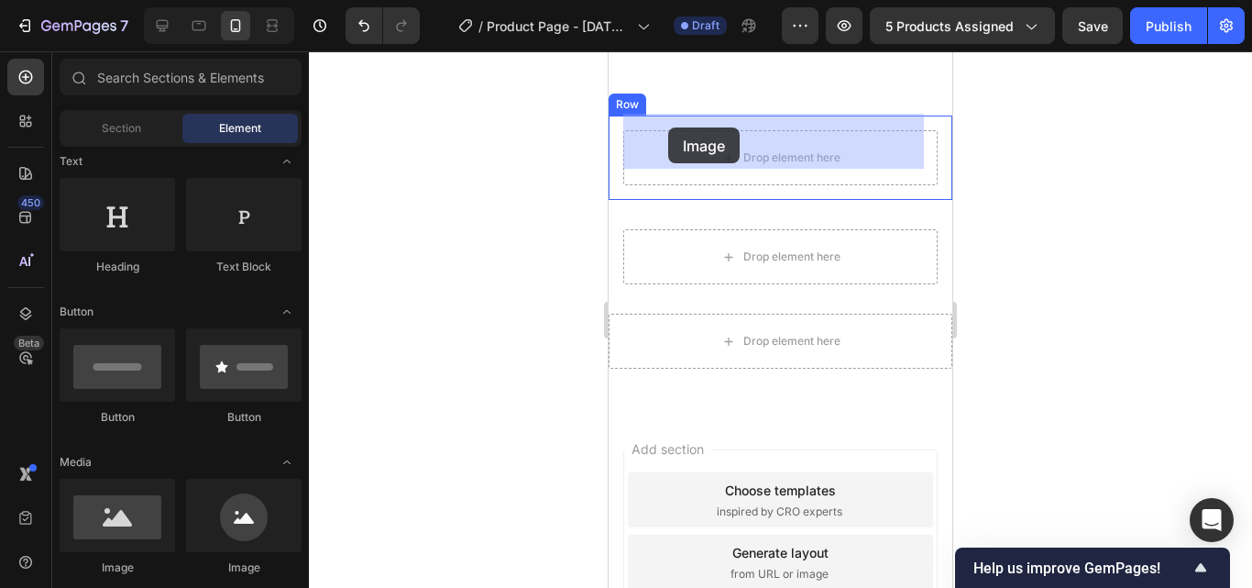
drag, startPoint x: 716, startPoint y: 577, endPoint x: 668, endPoint y: 127, distance: 451.6
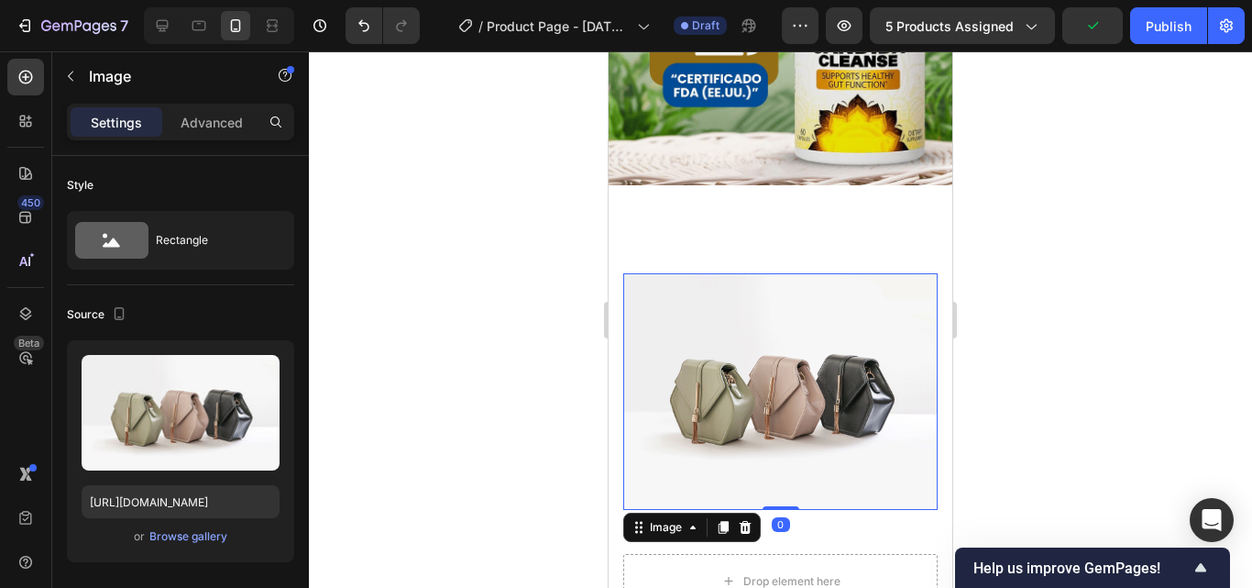
scroll to position [4836, 0]
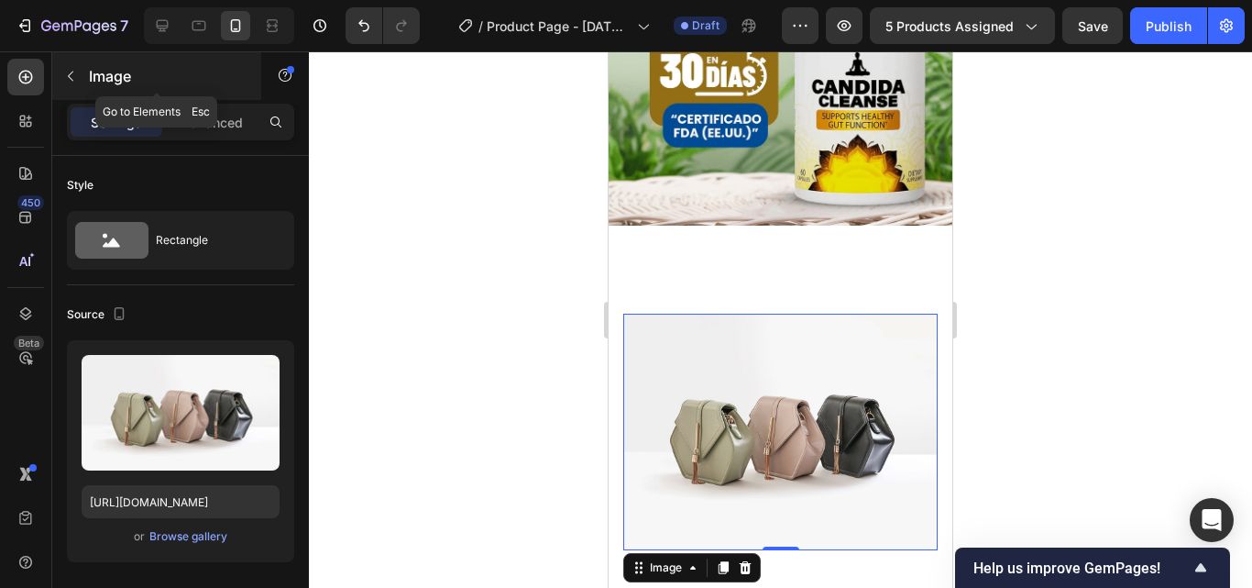
click at [74, 71] on icon "button" at bounding box center [70, 76] width 15 height 15
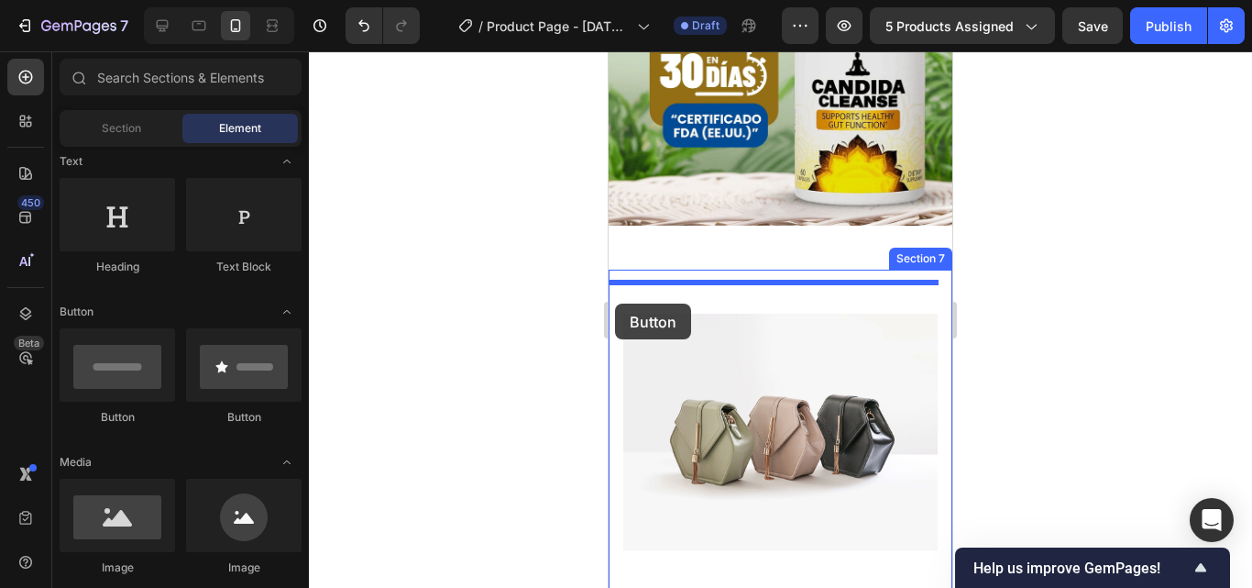
drag, startPoint x: 731, startPoint y: 430, endPoint x: 615, endPoint y: 303, distance: 171.9
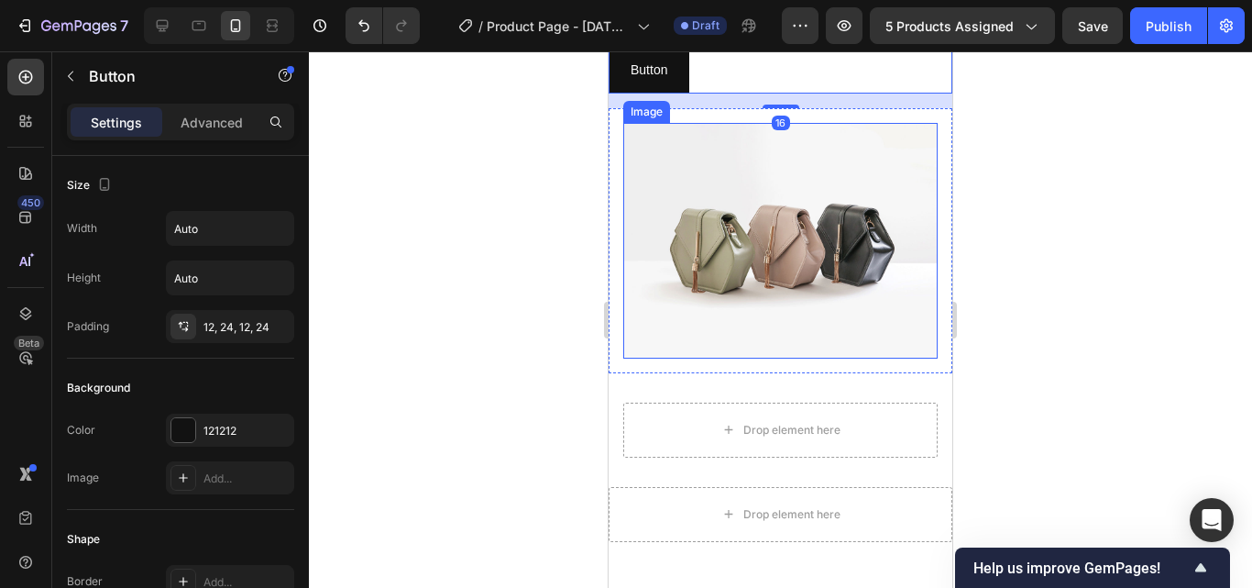
scroll to position [5111, 0]
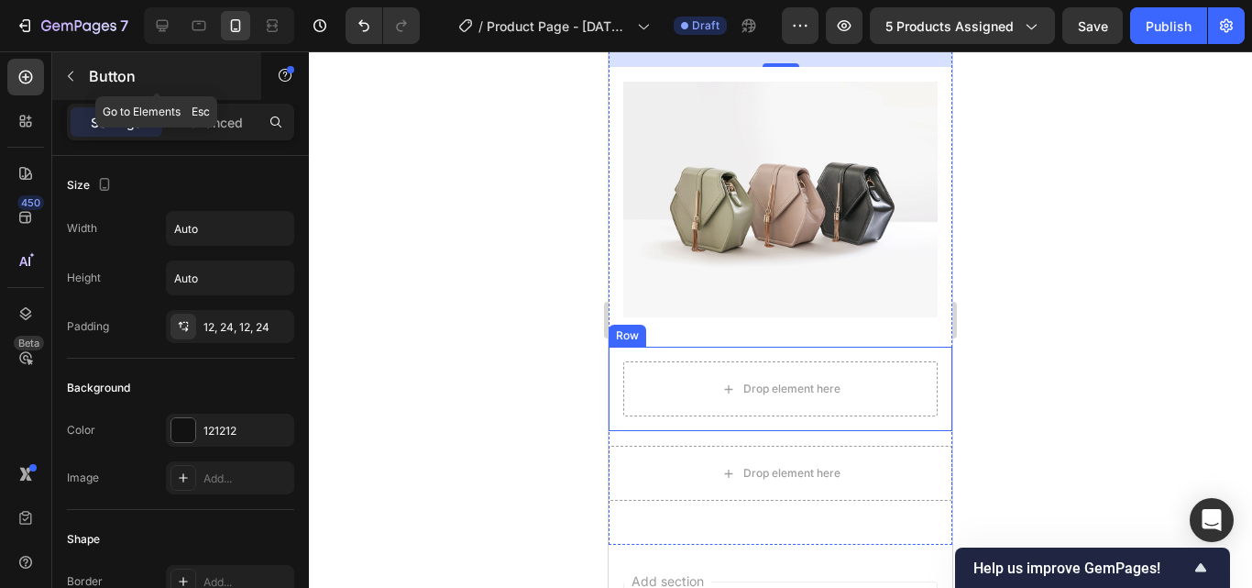
click at [73, 77] on icon "button" at bounding box center [70, 76] width 15 height 15
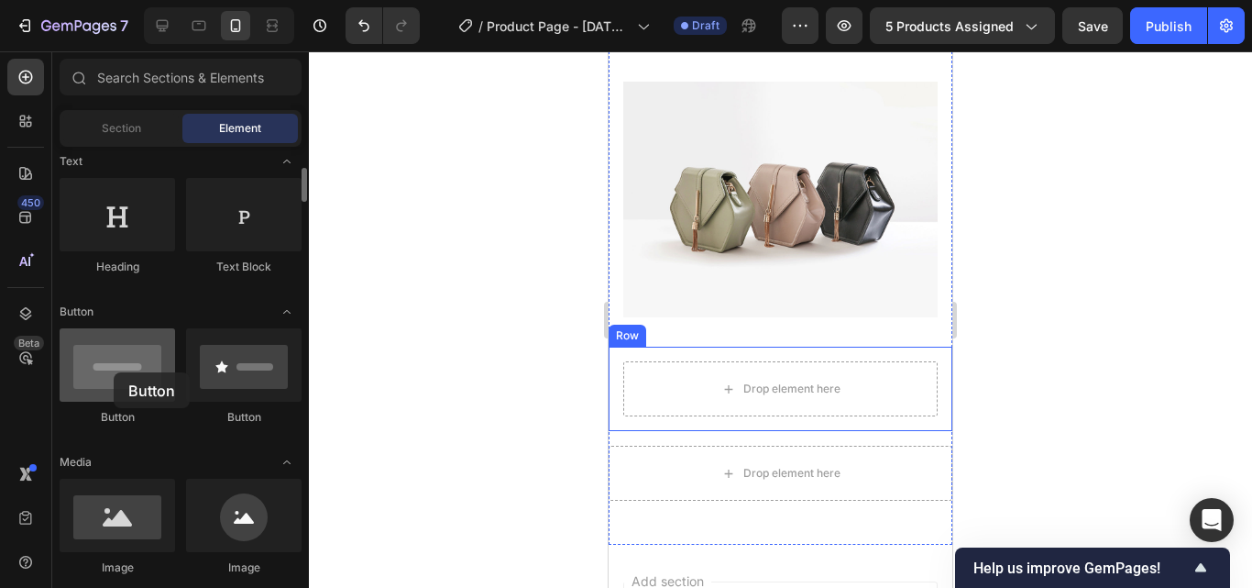
drag, startPoint x: 114, startPoint y: 372, endPoint x: 109, endPoint y: 390, distance: 18.9
click at [113, 373] on div at bounding box center [117, 364] width 115 height 73
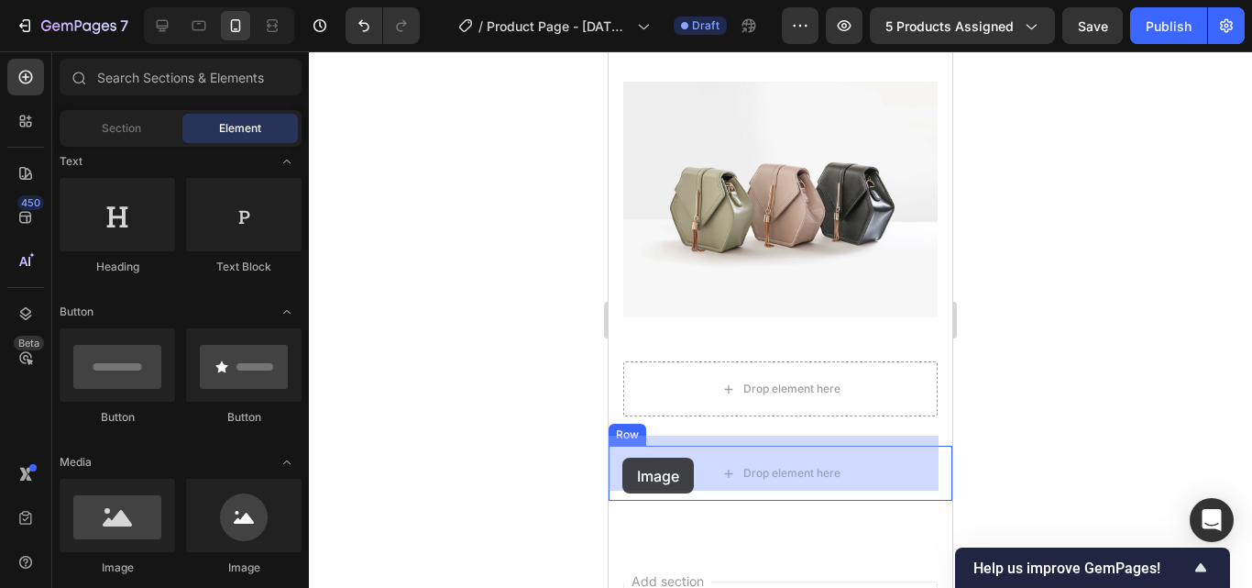
drag, startPoint x: 721, startPoint y: 566, endPoint x: 622, endPoint y: 457, distance: 146.6
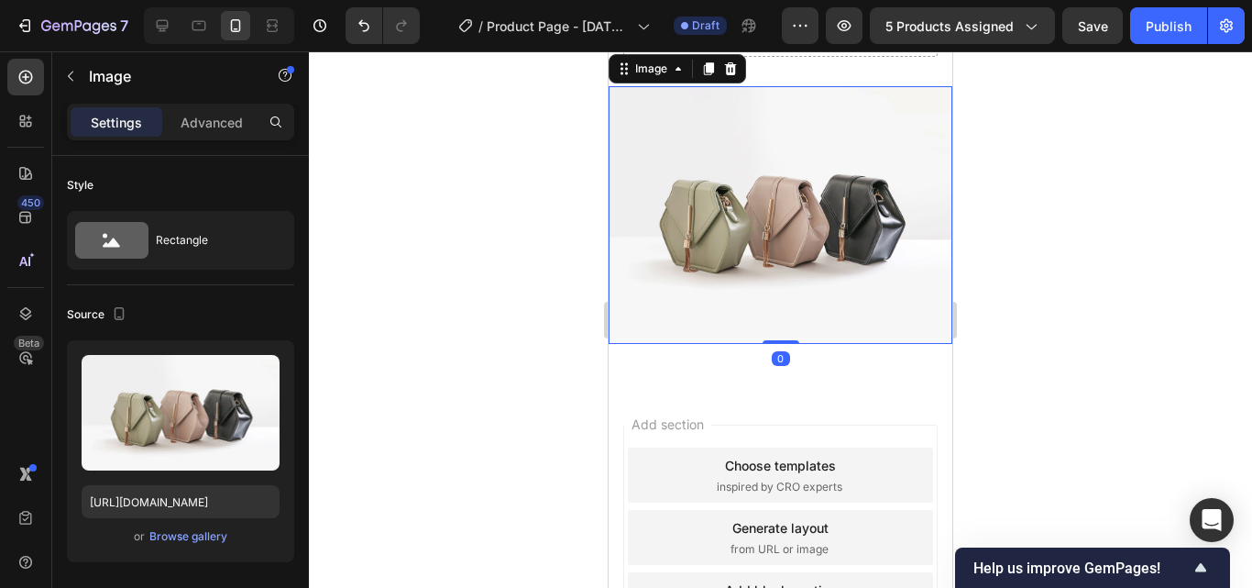
scroll to position [5477, 0]
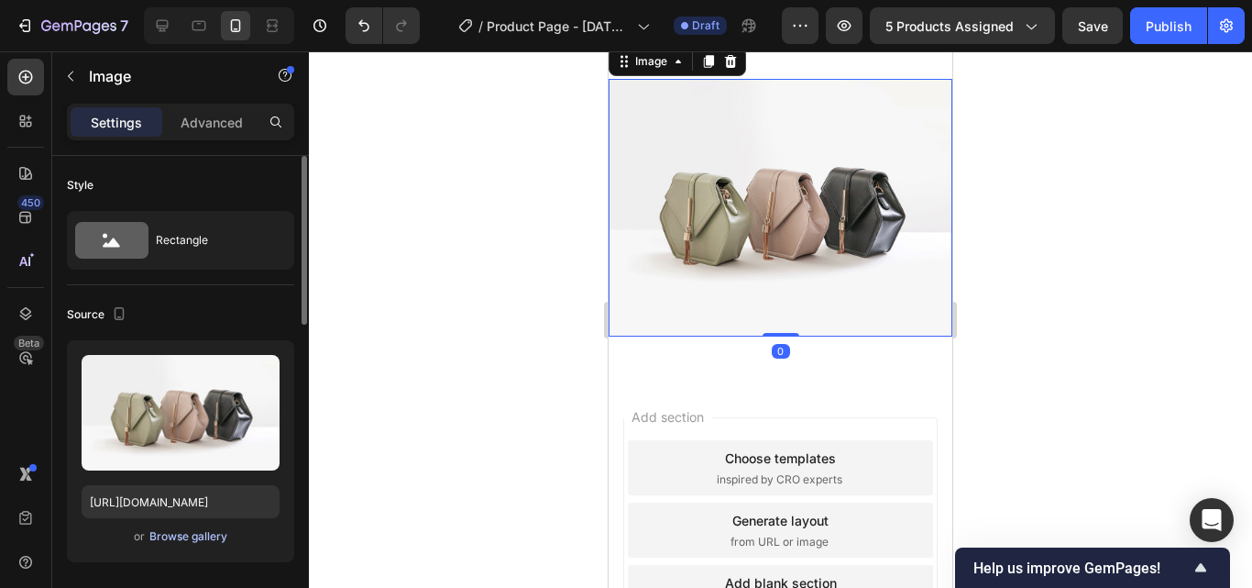
click at [157, 539] on div "Browse gallery" at bounding box center [188, 536] width 78 height 16
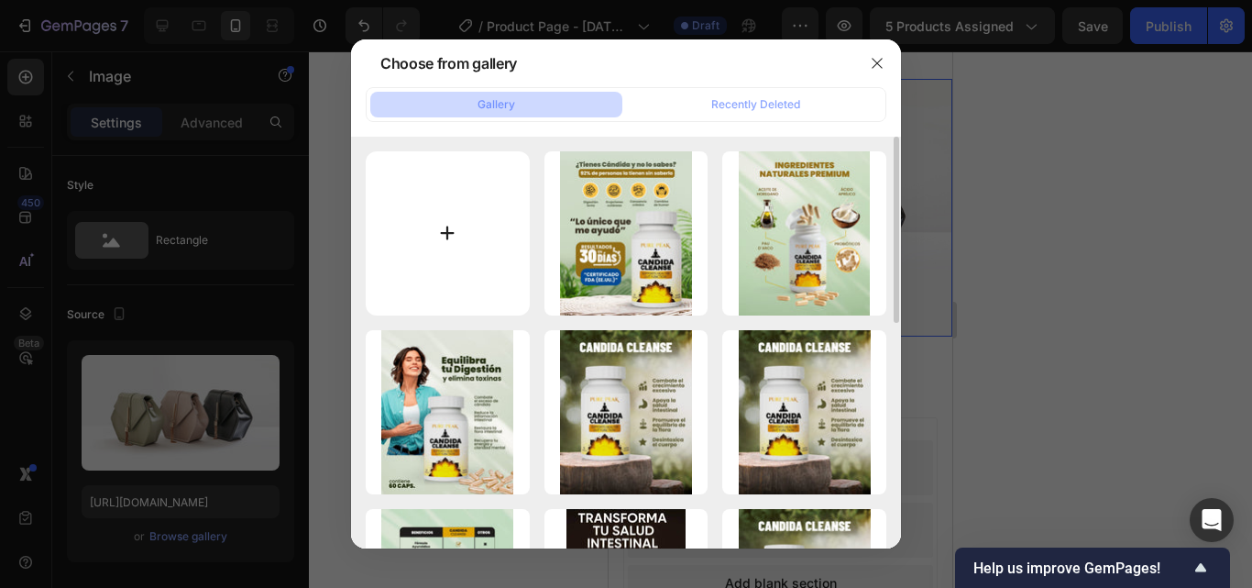
click at [519, 249] on input "file" at bounding box center [448, 233] width 164 height 164
click at [457, 275] on input "file" at bounding box center [448, 233] width 164 height 164
type input "C:\fakepath\WhatsApp Image [DATE] 3.41.01 AM.jpeg"
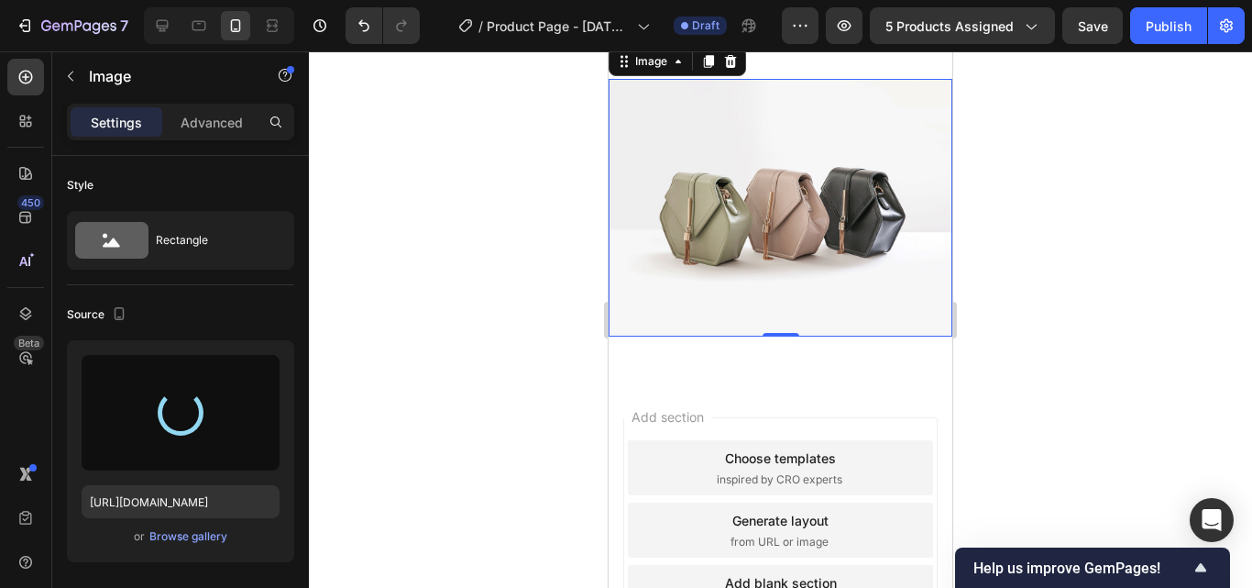
scroll to position [5294, 0]
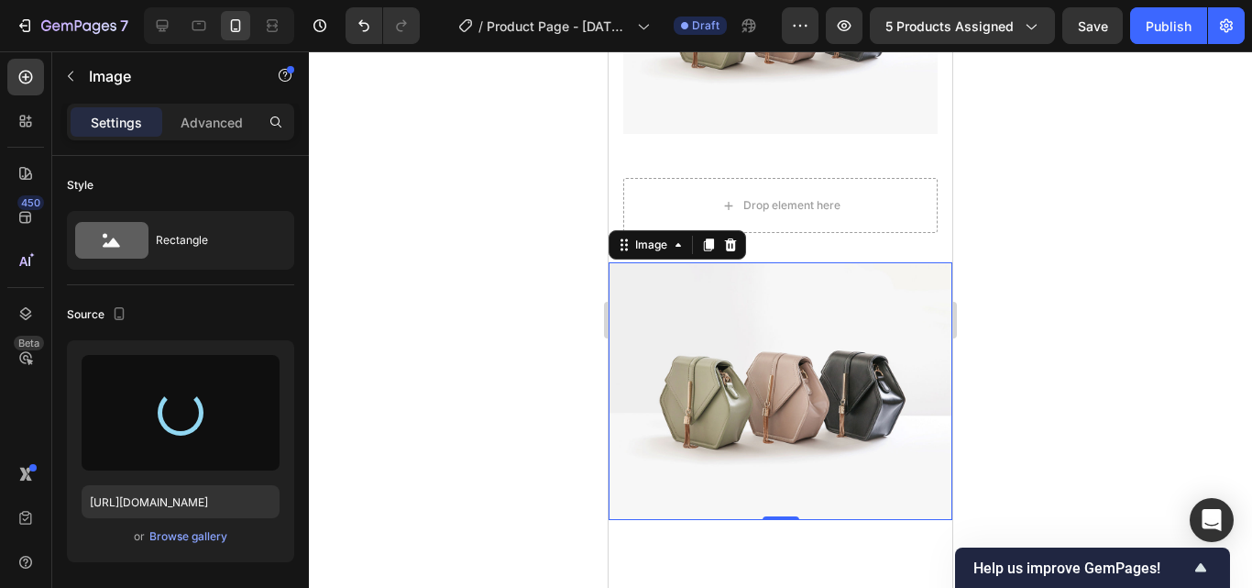
type input "[URL][DOMAIN_NAME]"
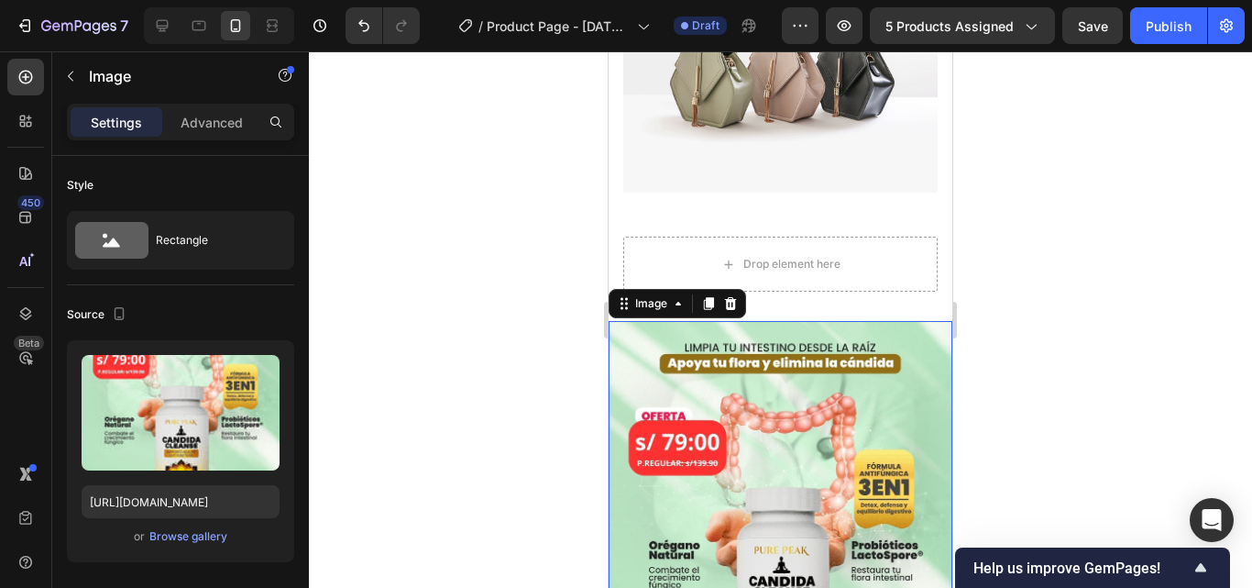
scroll to position [5203, 0]
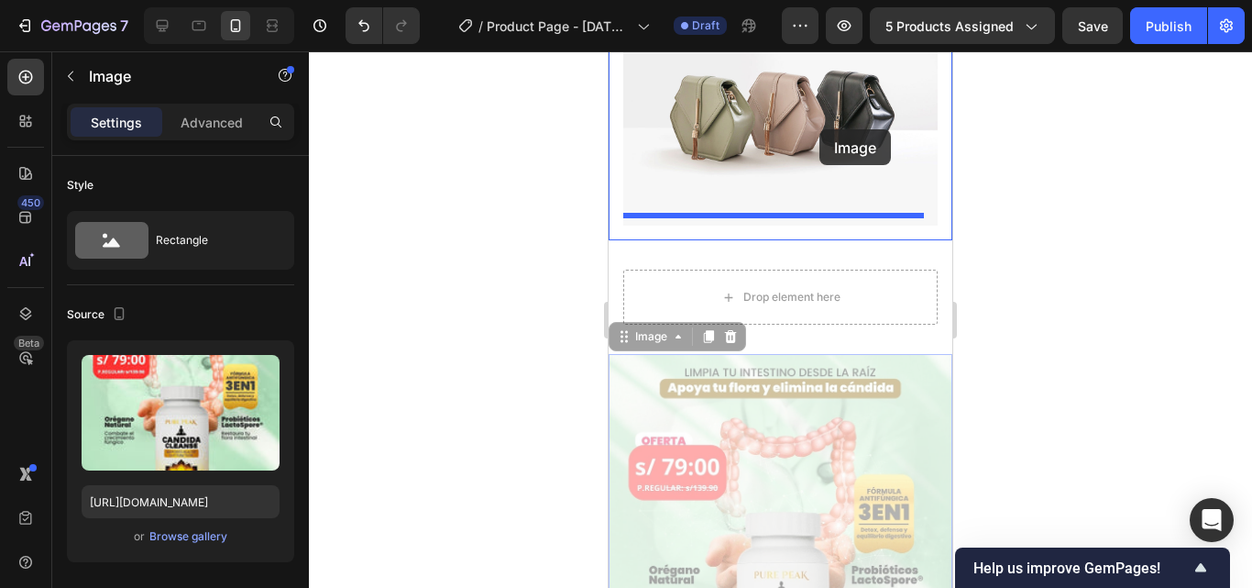
drag, startPoint x: 831, startPoint y: 525, endPoint x: 819, endPoint y: 129, distance: 396.1
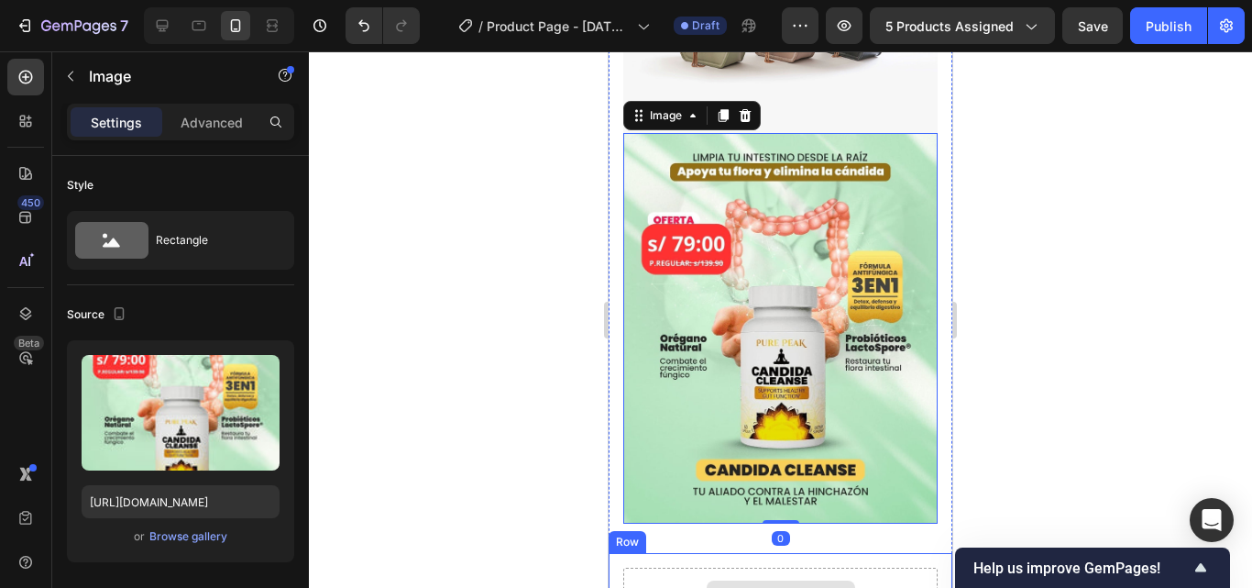
scroll to position [5294, 0]
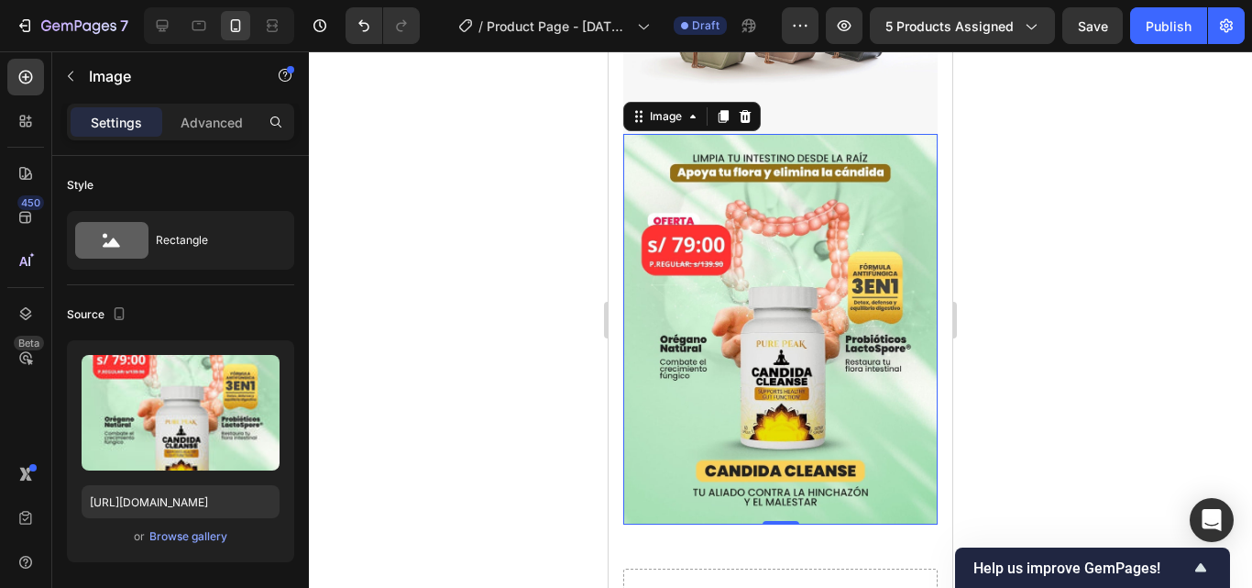
click at [731, 404] on img at bounding box center [780, 329] width 314 height 390
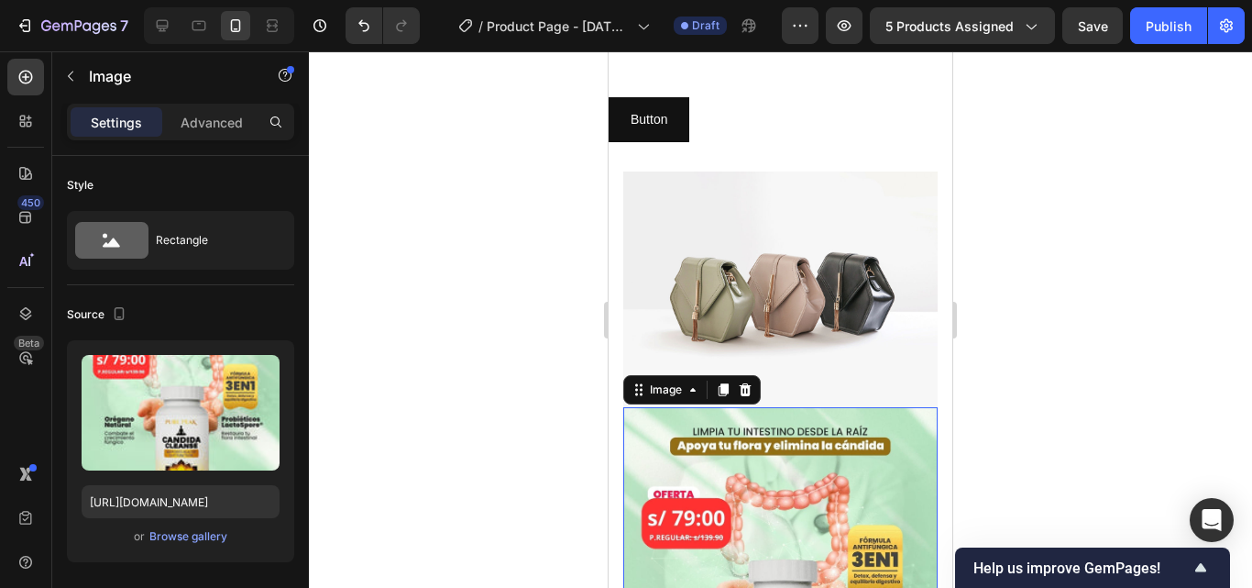
scroll to position [5019, 0]
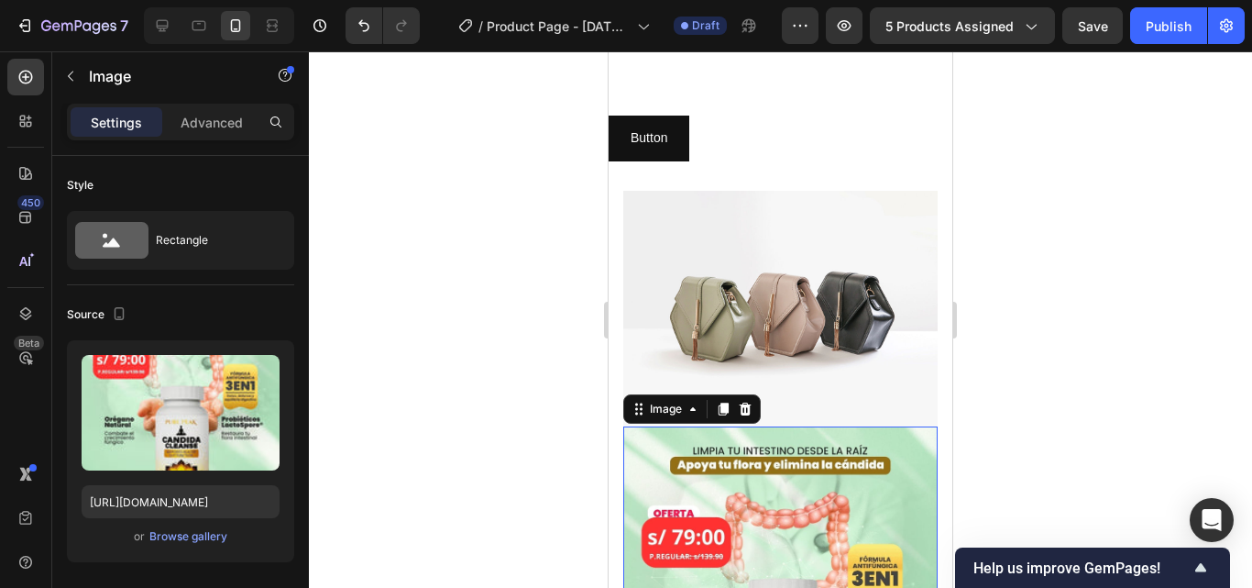
click at [685, 401] on div "Image" at bounding box center [665, 409] width 39 height 16
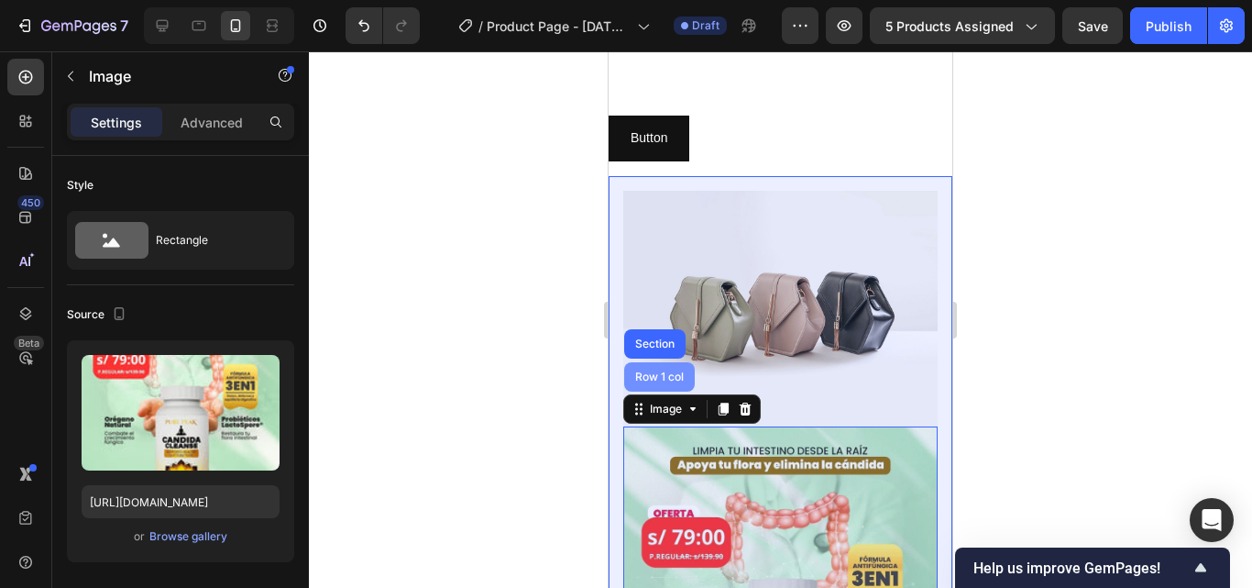
click at [682, 362] on div "Row 1 col" at bounding box center [659, 376] width 71 height 29
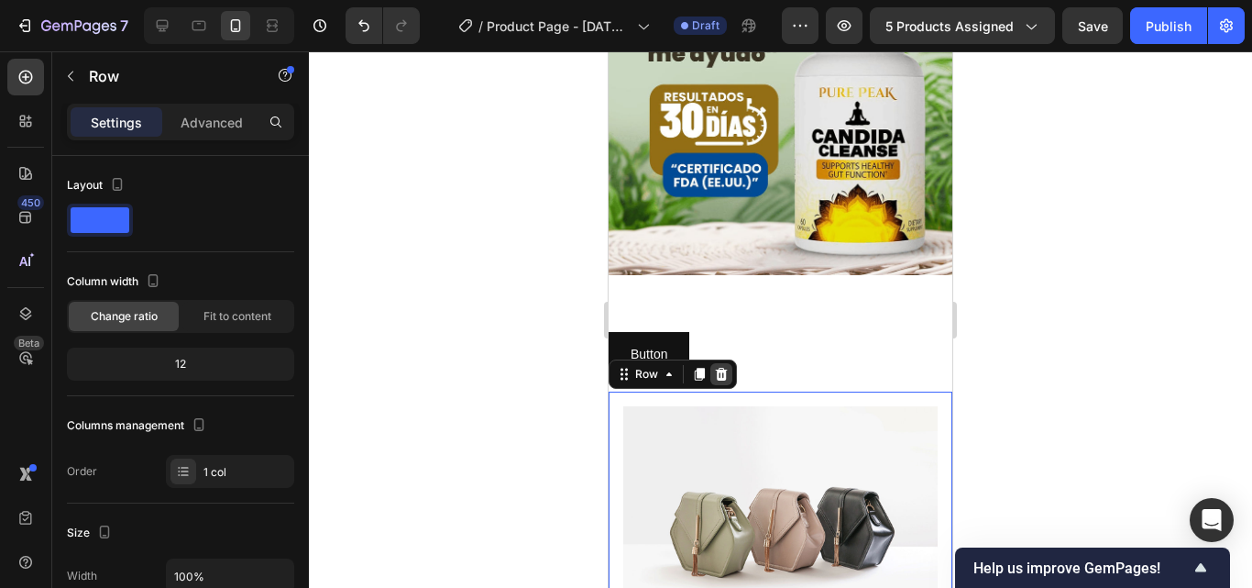
scroll to position [4744, 0]
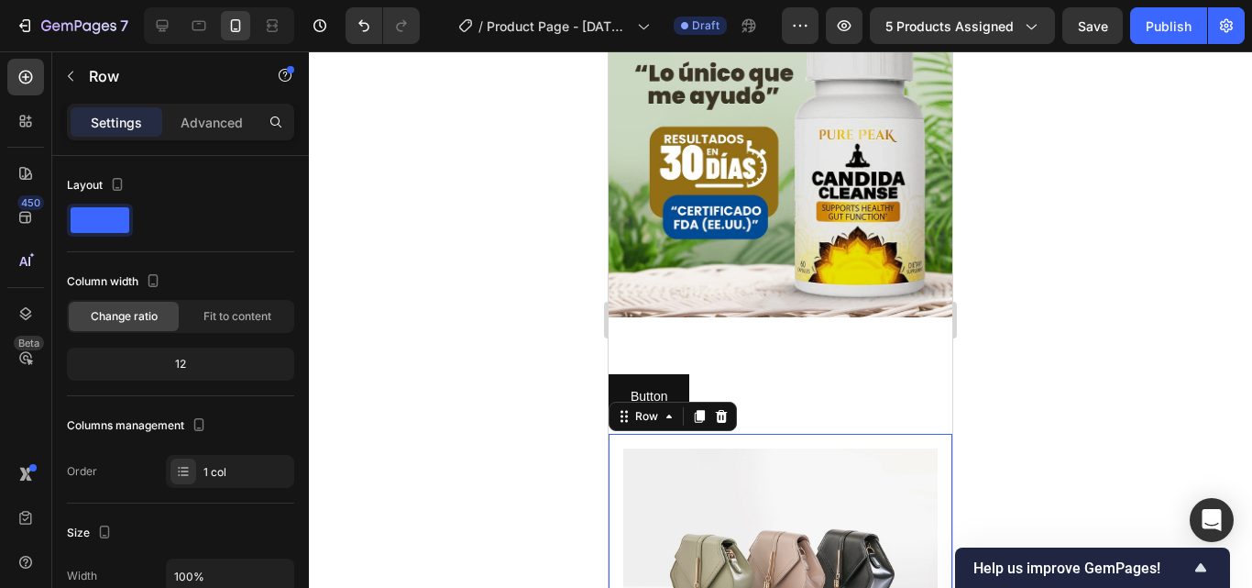
click at [726, 407] on div at bounding box center [721, 416] width 22 height 22
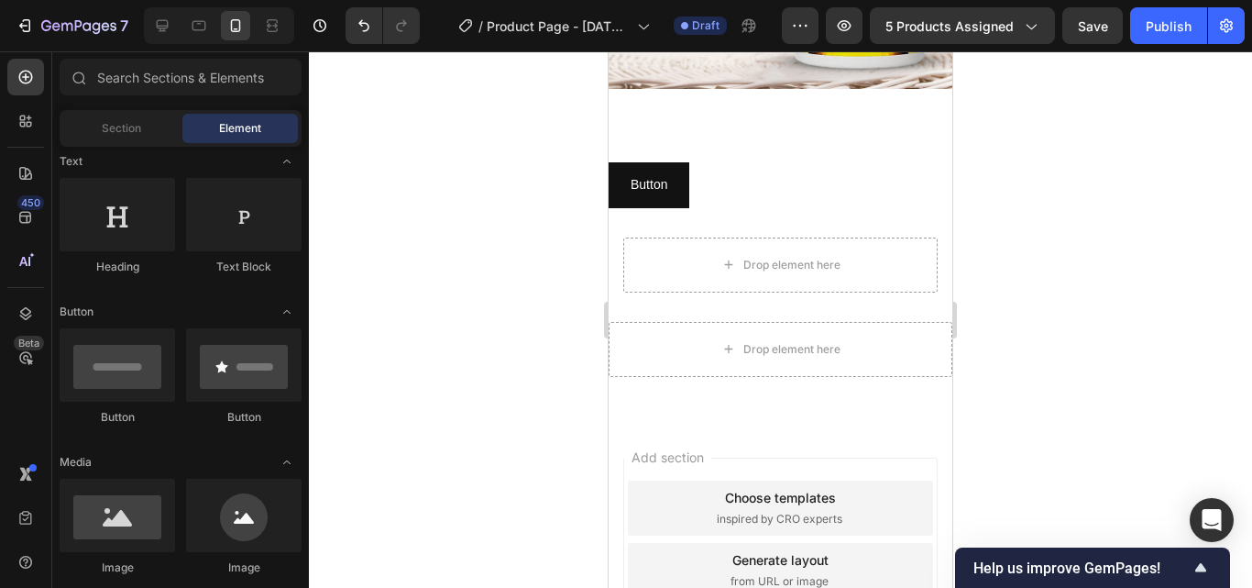
scroll to position [4928, 0]
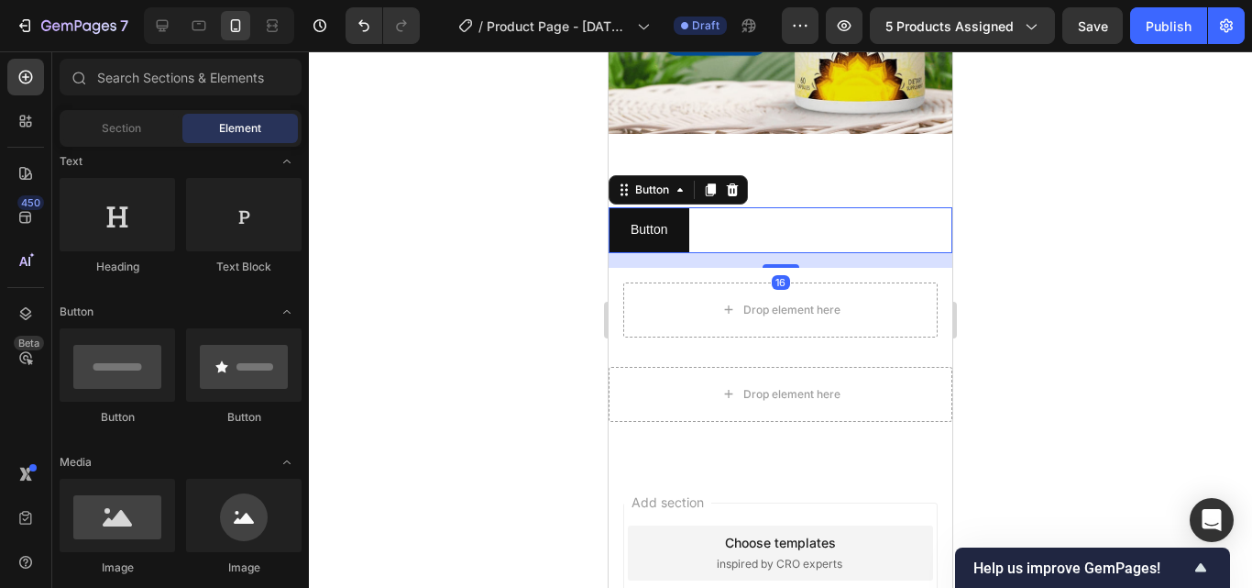
click at [720, 218] on div "Button Button 16" at bounding box center [781, 229] width 344 height 45
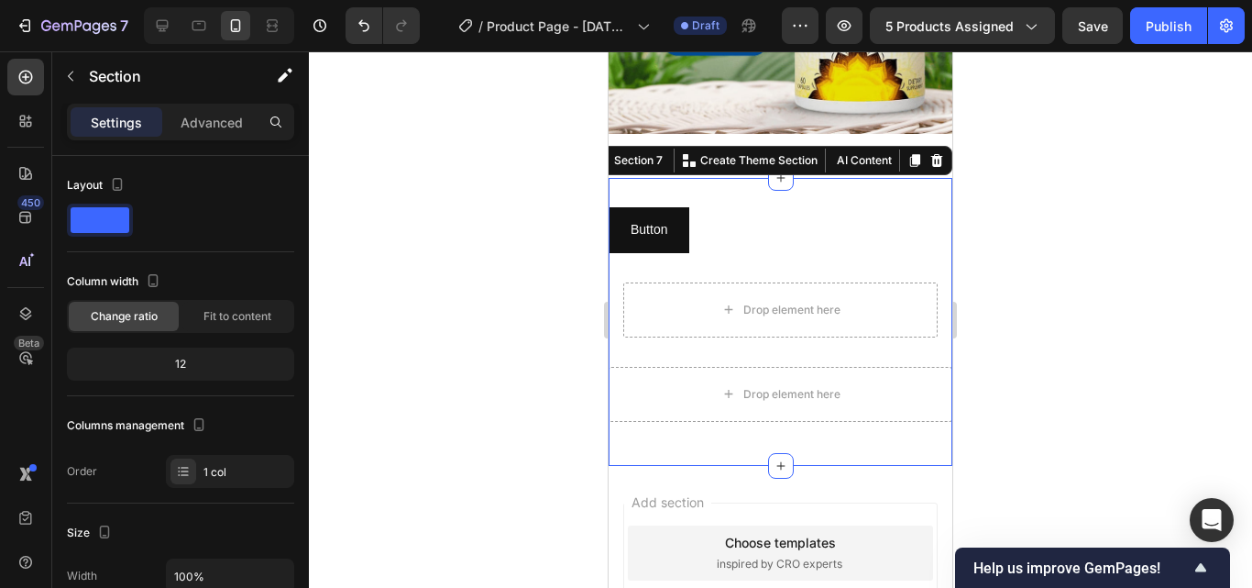
click at [642, 422] on div "Button Button Drop element here Row Drop element here Row Section 7 You can cre…" at bounding box center [781, 321] width 344 height 287
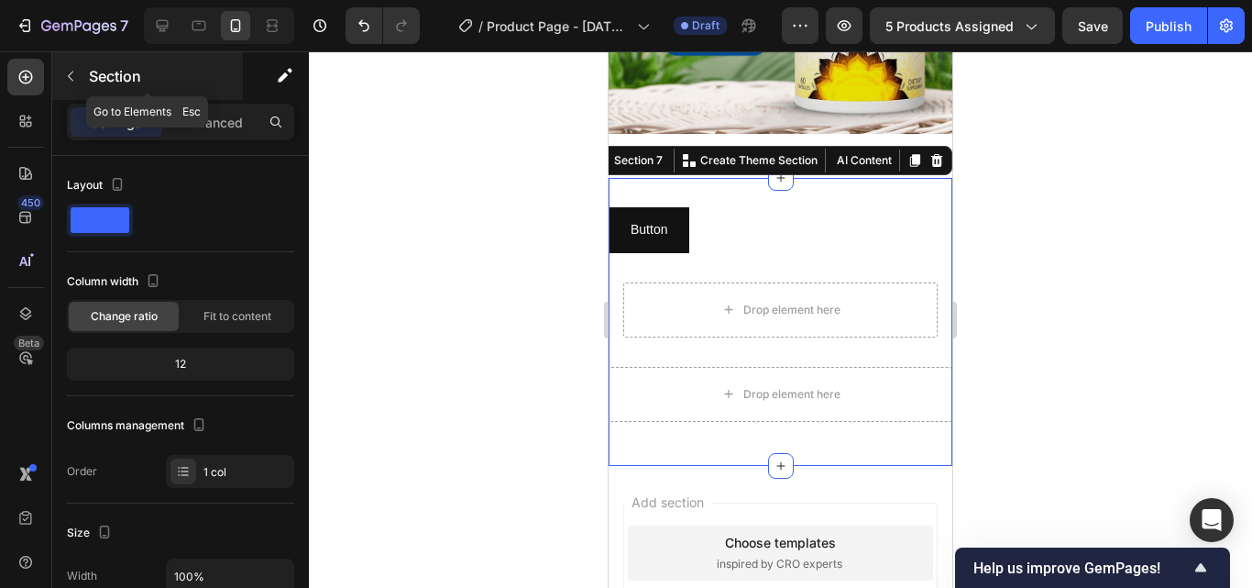
click at [76, 72] on icon "button" at bounding box center [70, 76] width 15 height 15
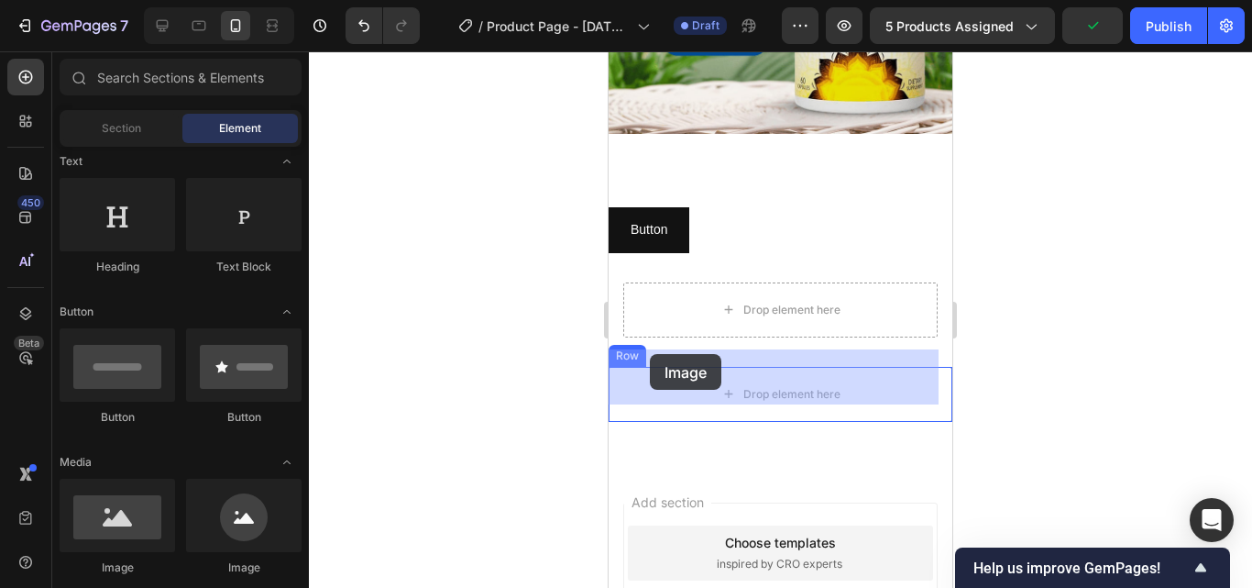
drag, startPoint x: 722, startPoint y: 586, endPoint x: 609, endPoint y: 365, distance: 248.4
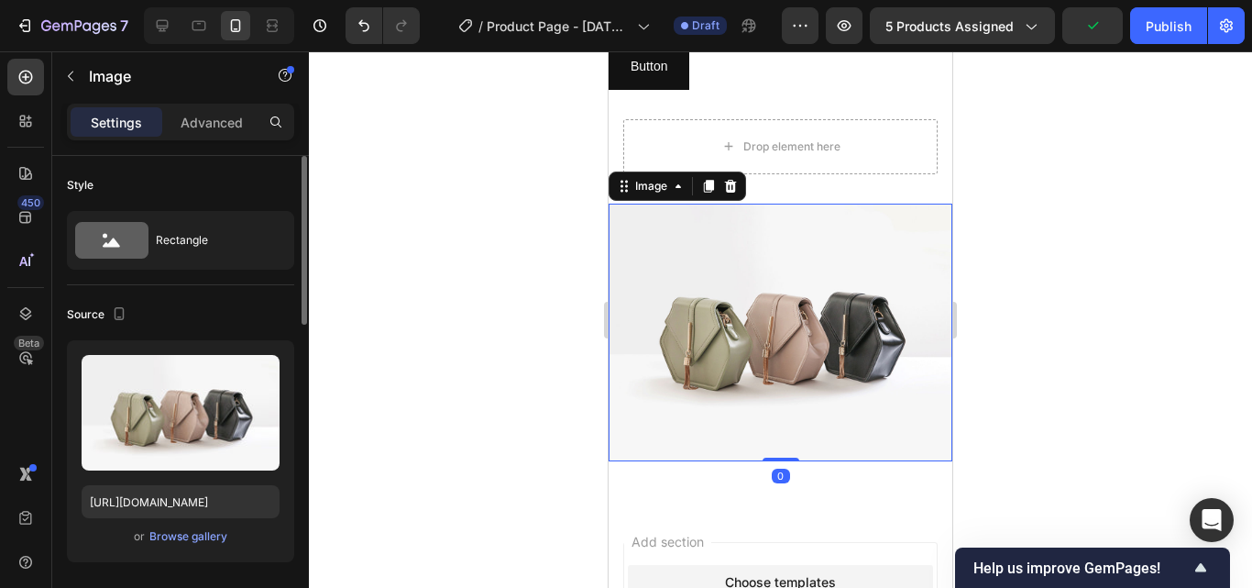
scroll to position [5111, 0]
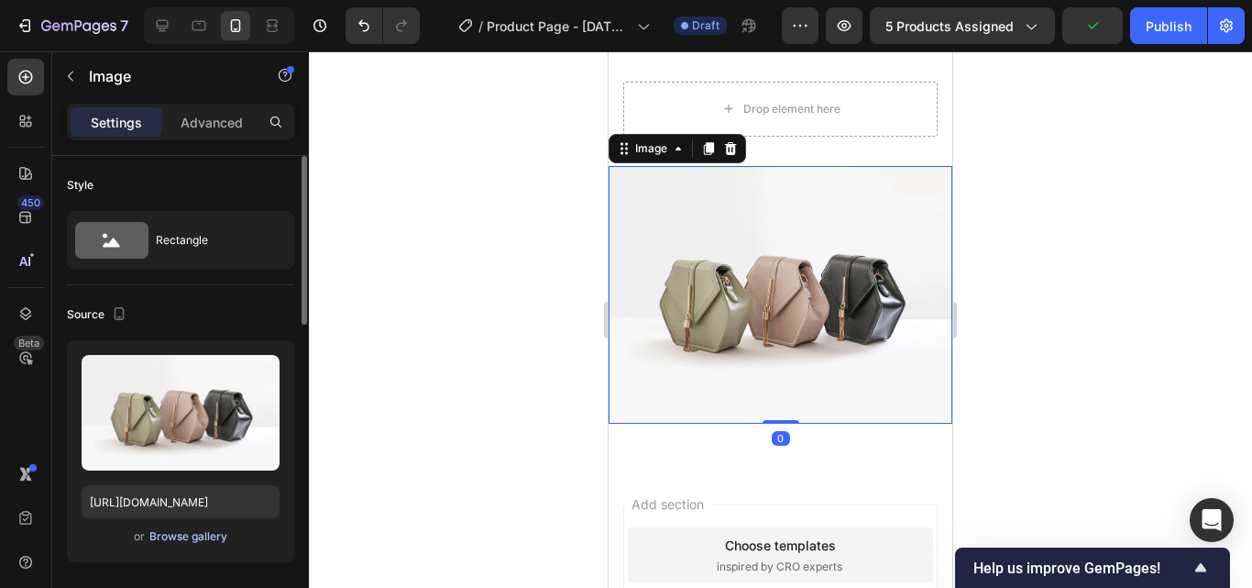
click at [159, 539] on div "Browse gallery" at bounding box center [188, 536] width 78 height 16
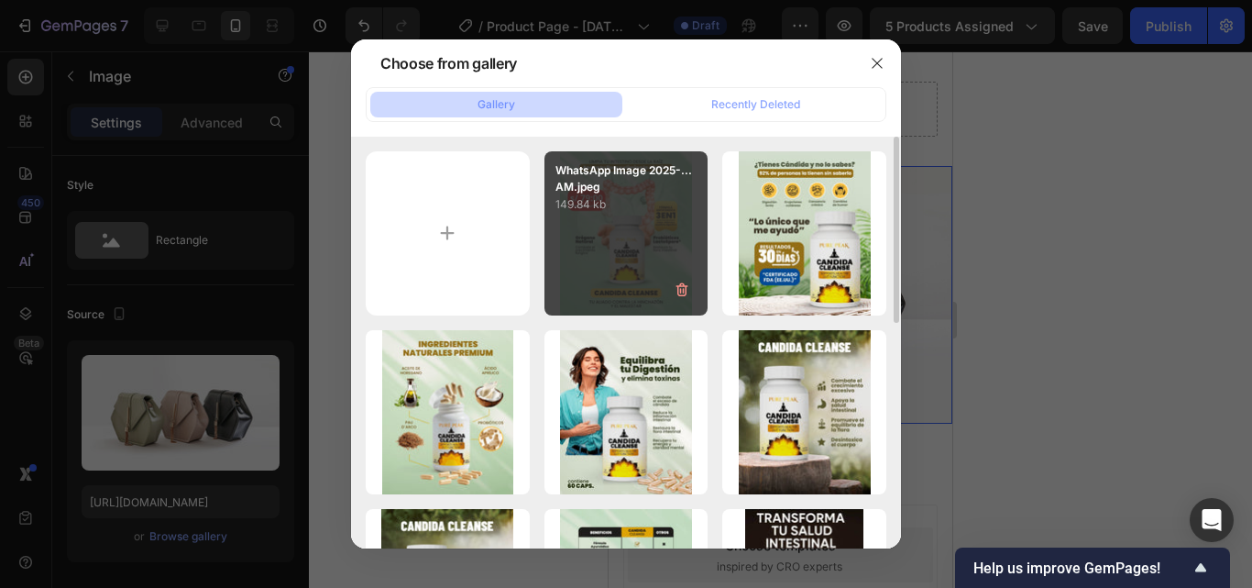
click at [640, 240] on div "WhatsApp Image 2025-...AM.jpeg 149.84 kb" at bounding box center [626, 233] width 164 height 164
type input "[URL][DOMAIN_NAME]"
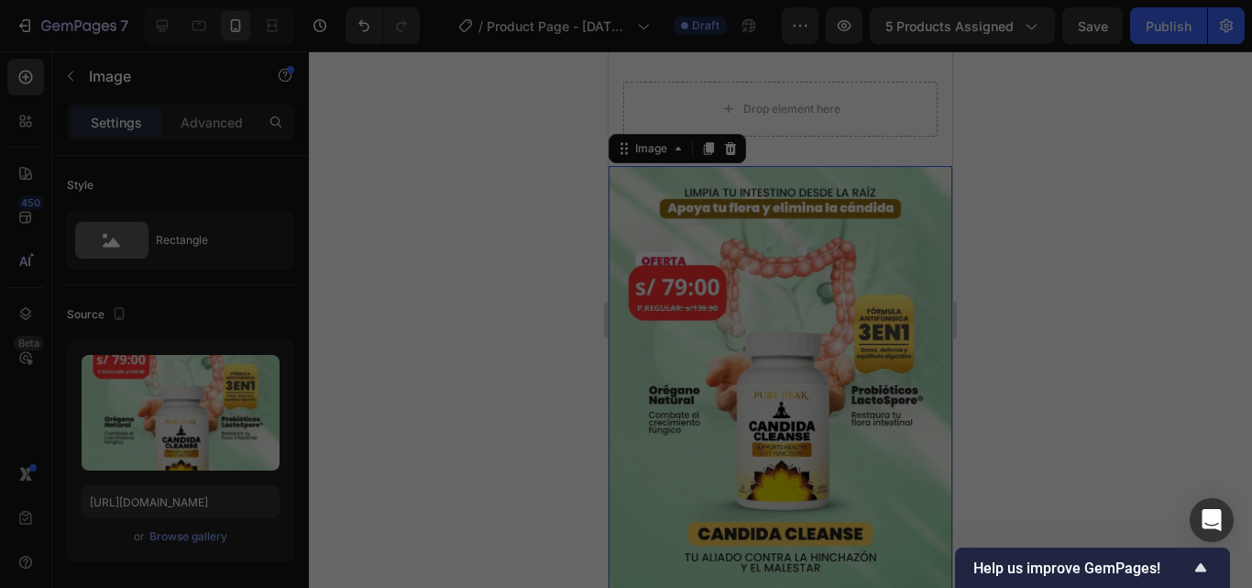
click at [640, 240] on div "WhatsApp Image 2025-...AM.jpeg 149.84 kb" at bounding box center [626, 233] width 164 height 164
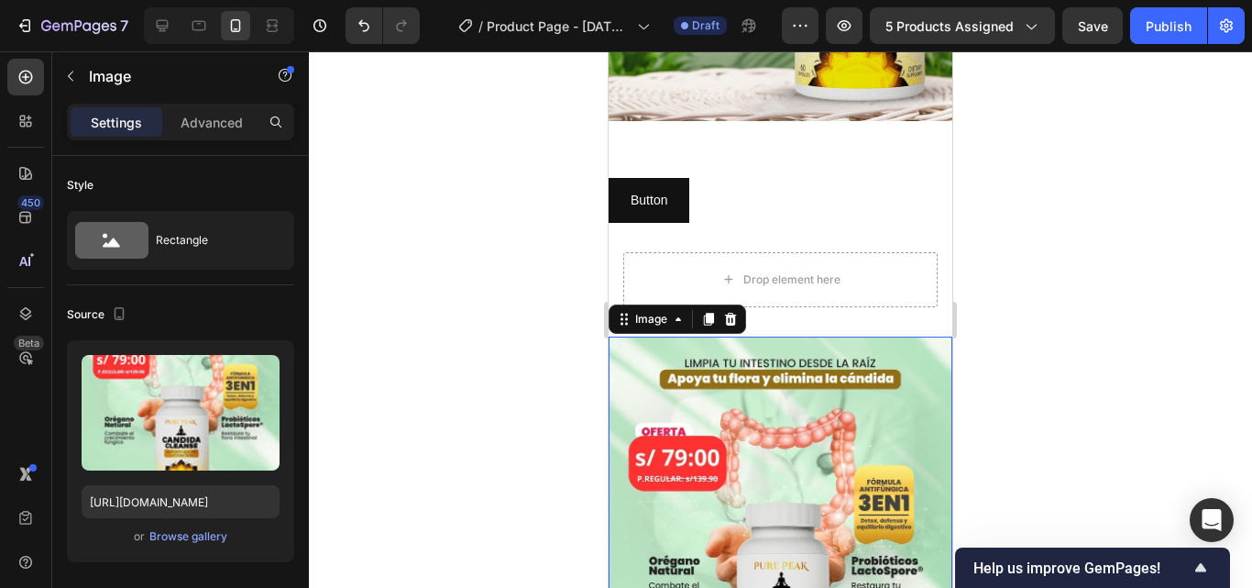
scroll to position [4744, 0]
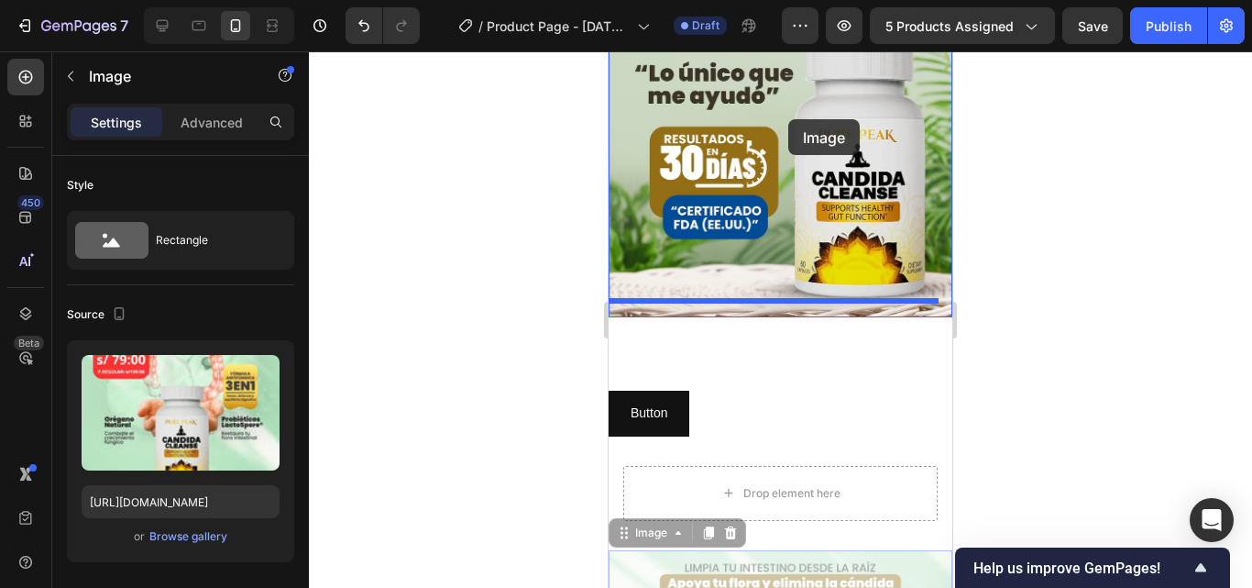
drag, startPoint x: 854, startPoint y: 543, endPoint x: 791, endPoint y: 115, distance: 431.8
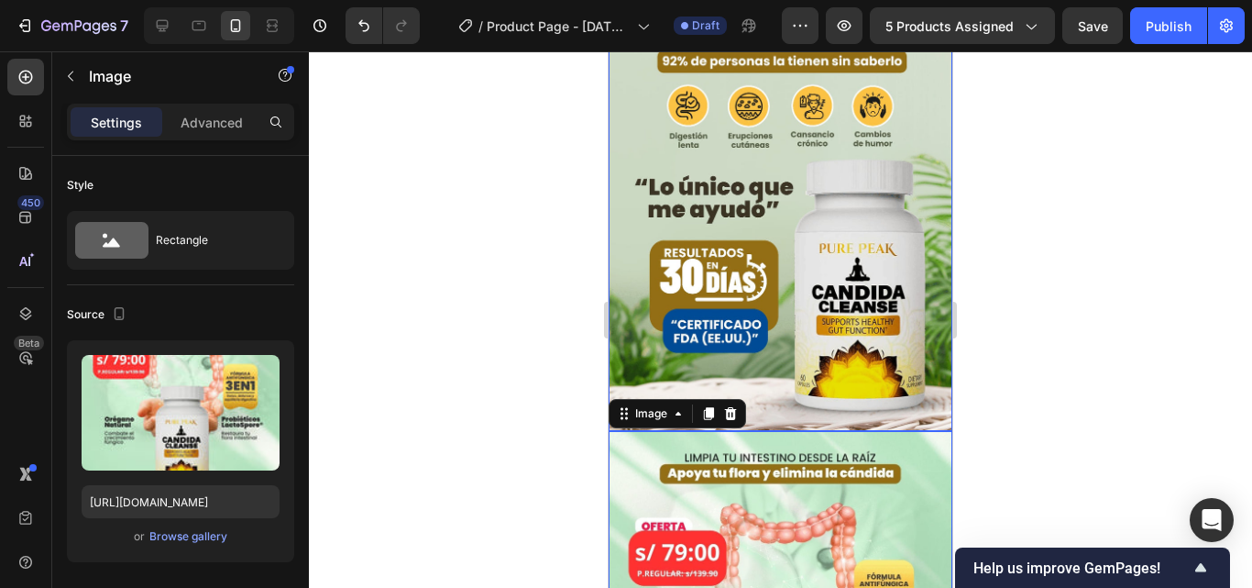
scroll to position [4653, 0]
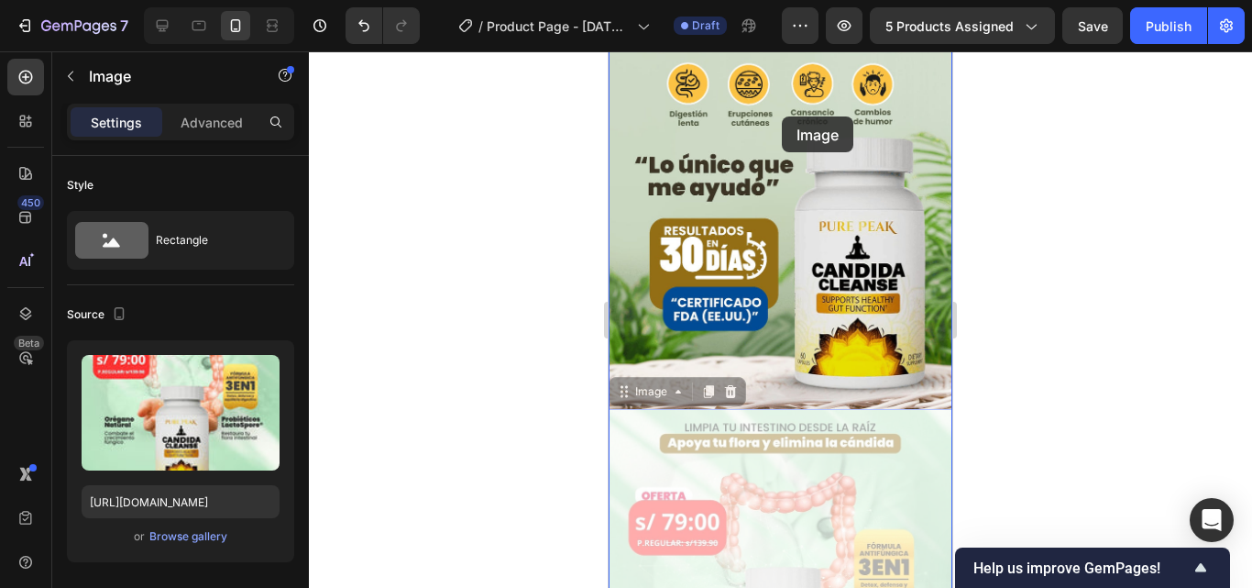
drag, startPoint x: 838, startPoint y: 481, endPoint x: 782, endPoint y: 111, distance: 374.5
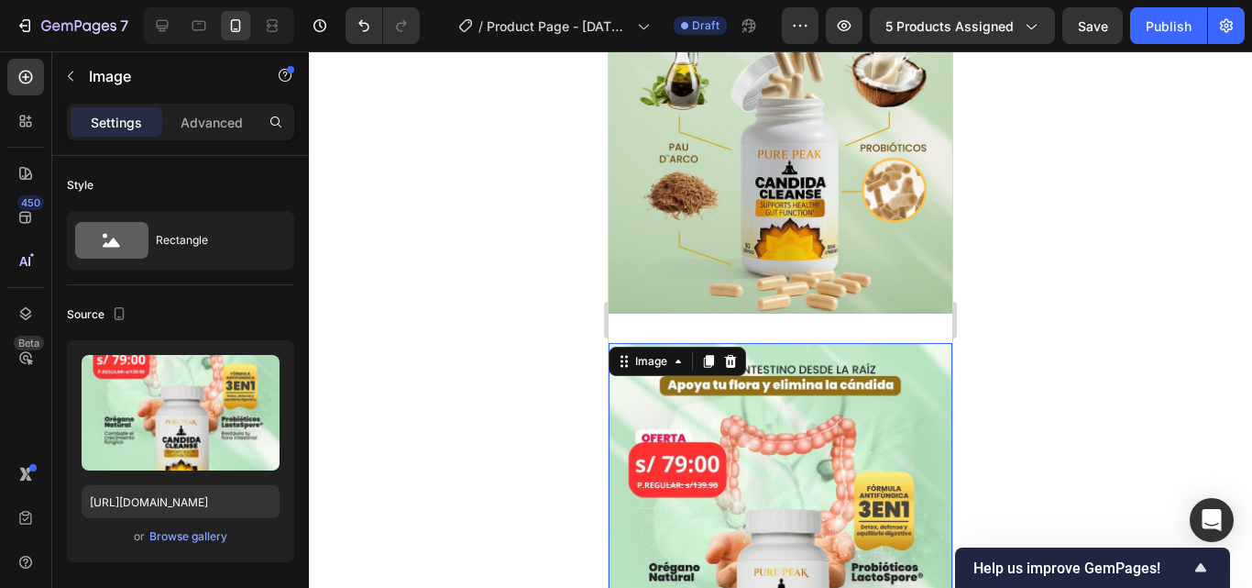
scroll to position [4194, 0]
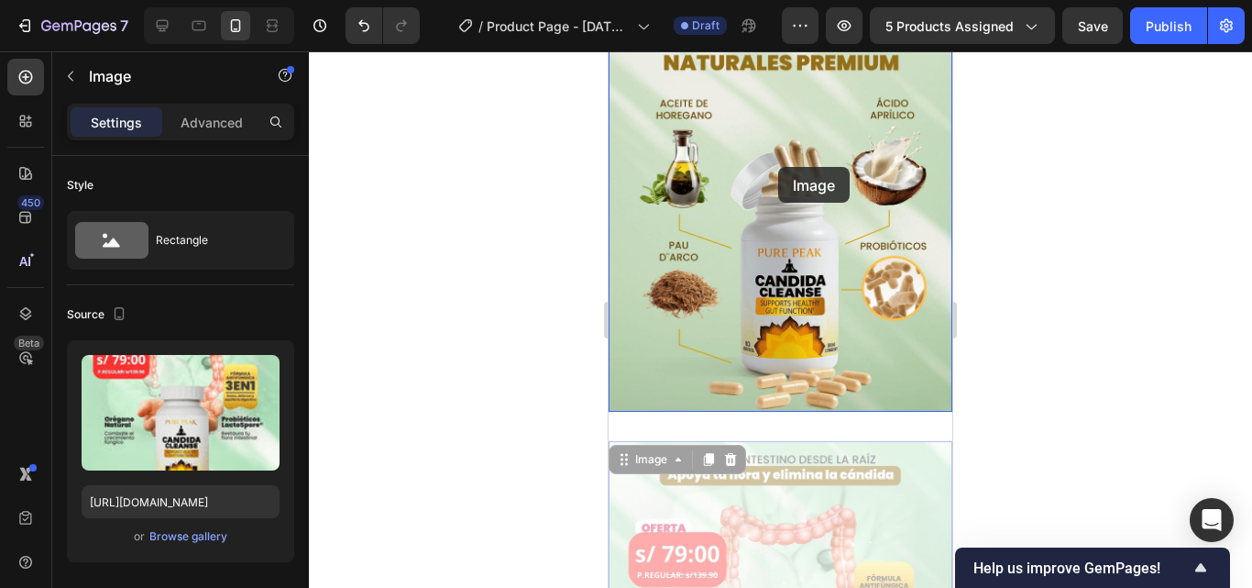
drag, startPoint x: 825, startPoint y: 520, endPoint x: 766, endPoint y: 112, distance: 412.1
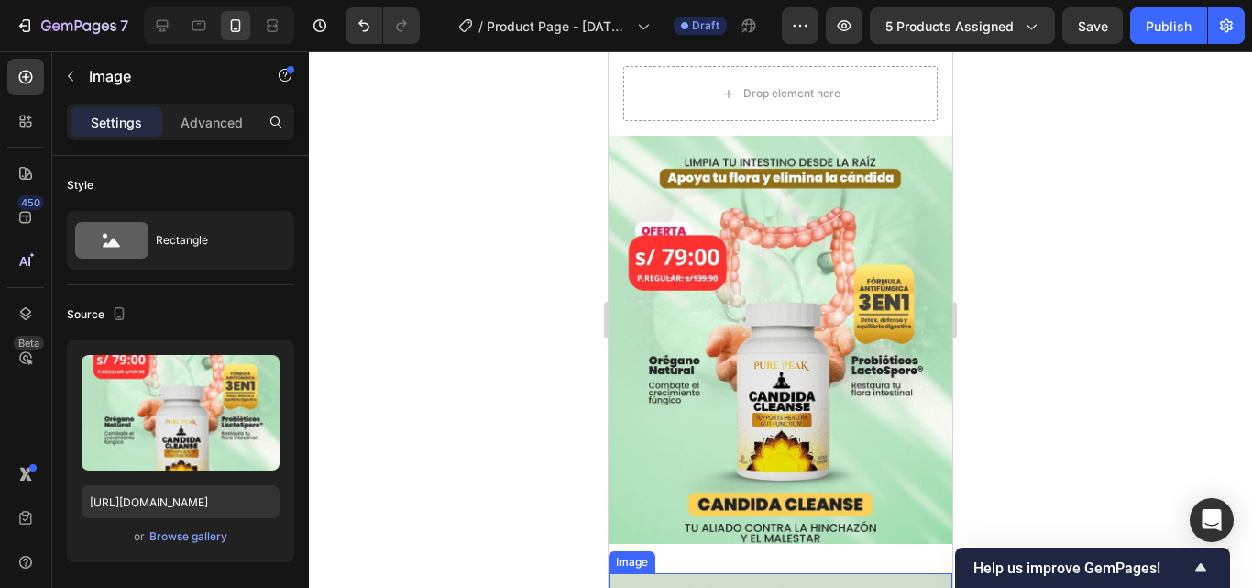
scroll to position [4054, 0]
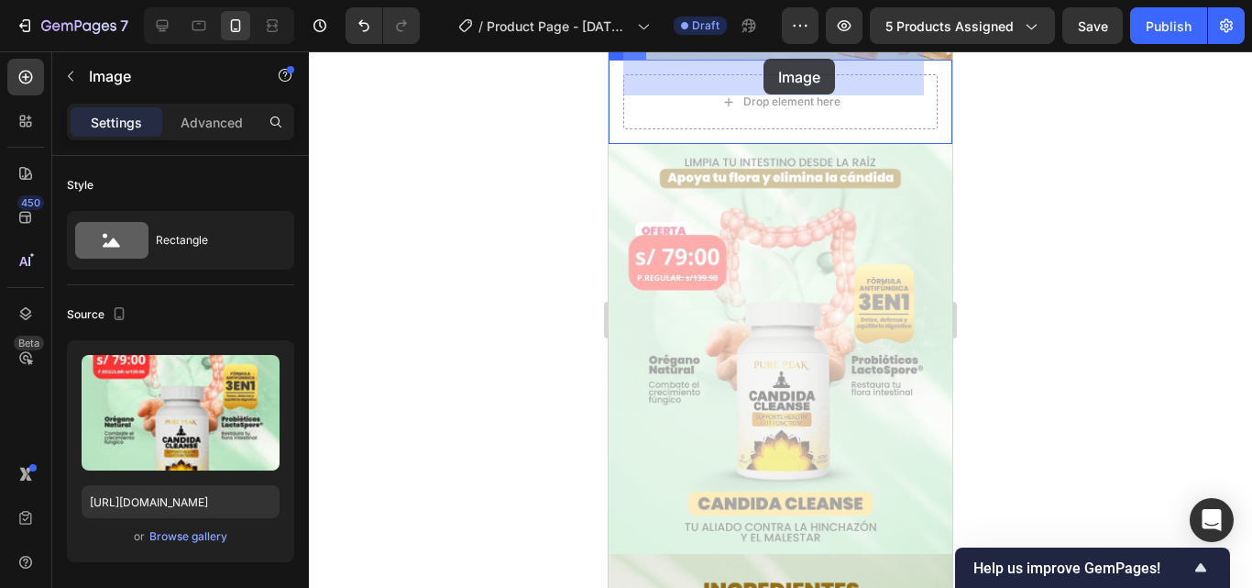
drag, startPoint x: 773, startPoint y: 391, endPoint x: 1370, endPoint y: 103, distance: 663.7
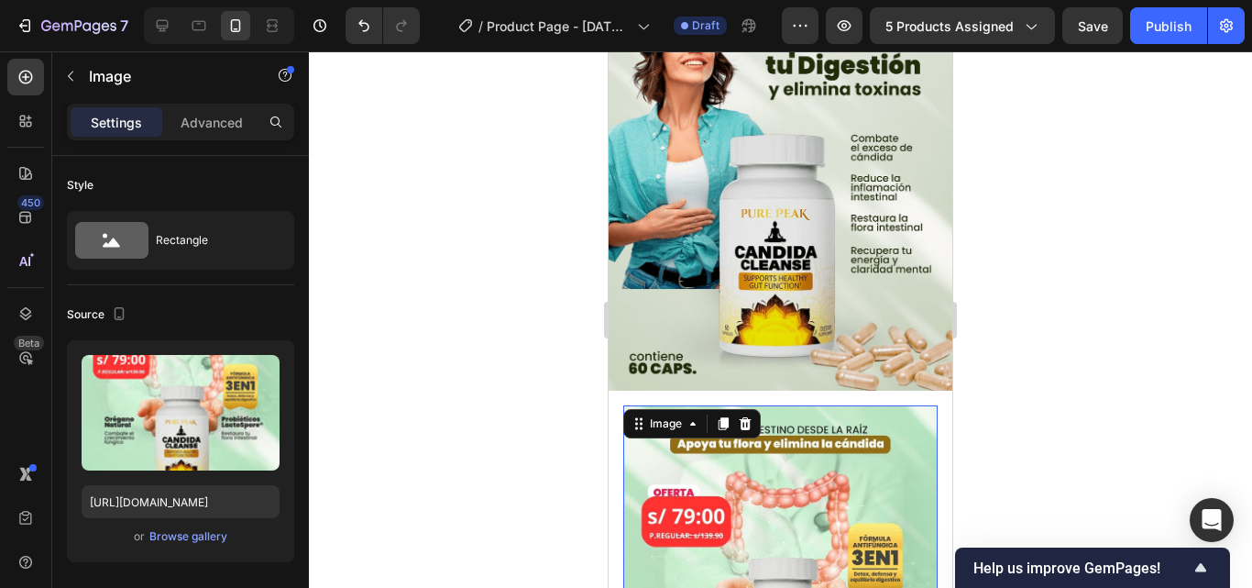
scroll to position [3779, 0]
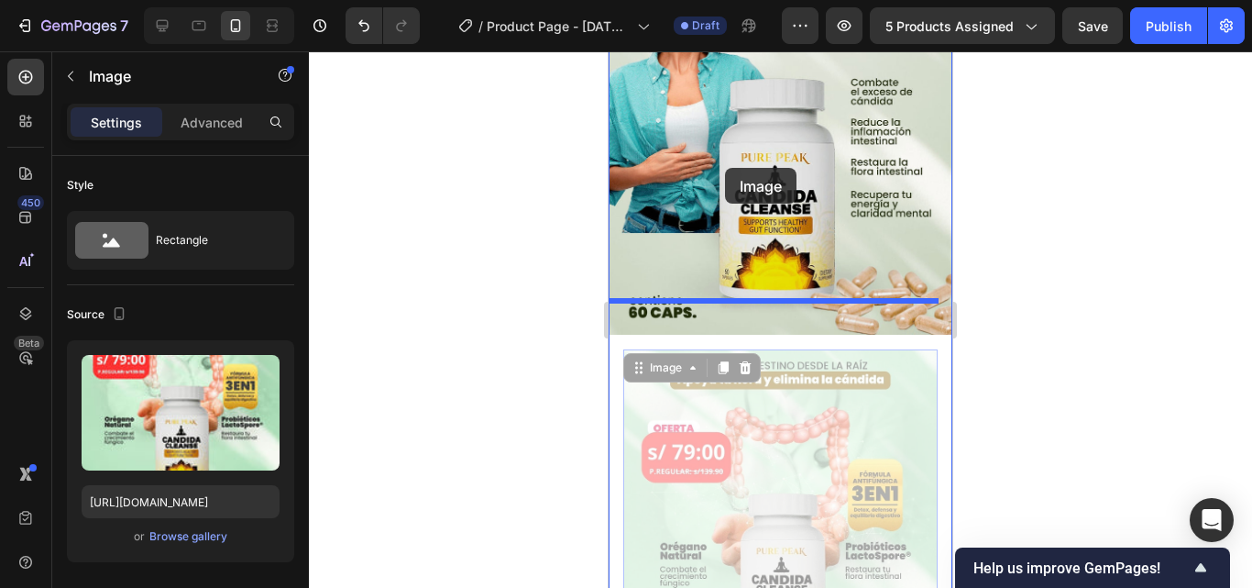
drag, startPoint x: 750, startPoint y: 447, endPoint x: 716, endPoint y: 94, distance: 354.5
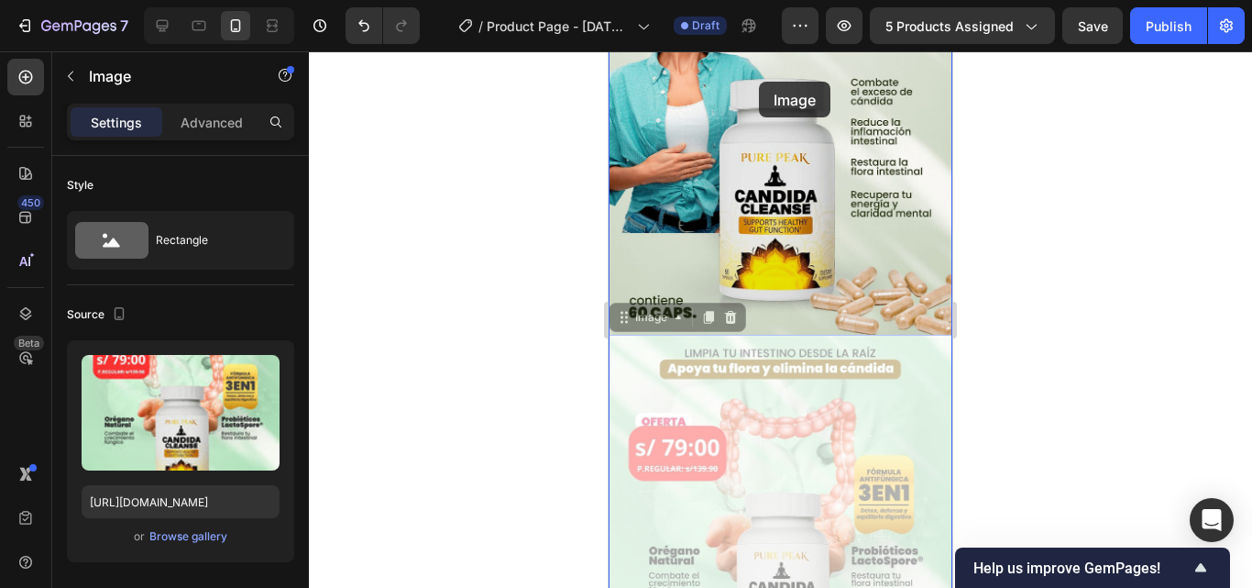
drag, startPoint x: 781, startPoint y: 445, endPoint x: 756, endPoint y: 71, distance: 373.9
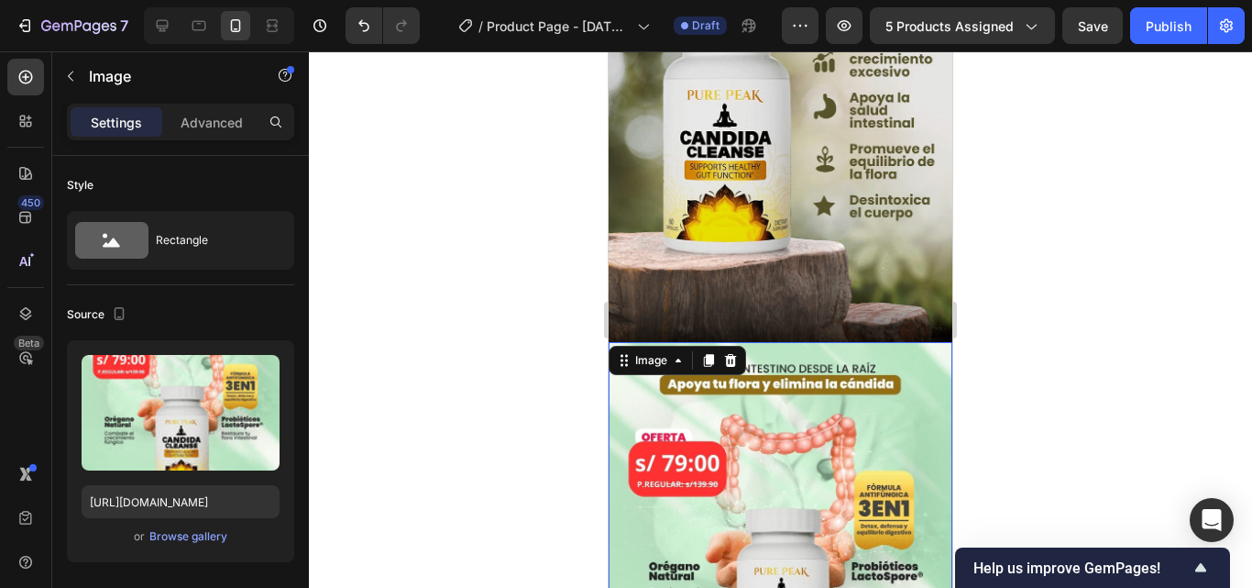
scroll to position [3321, 0]
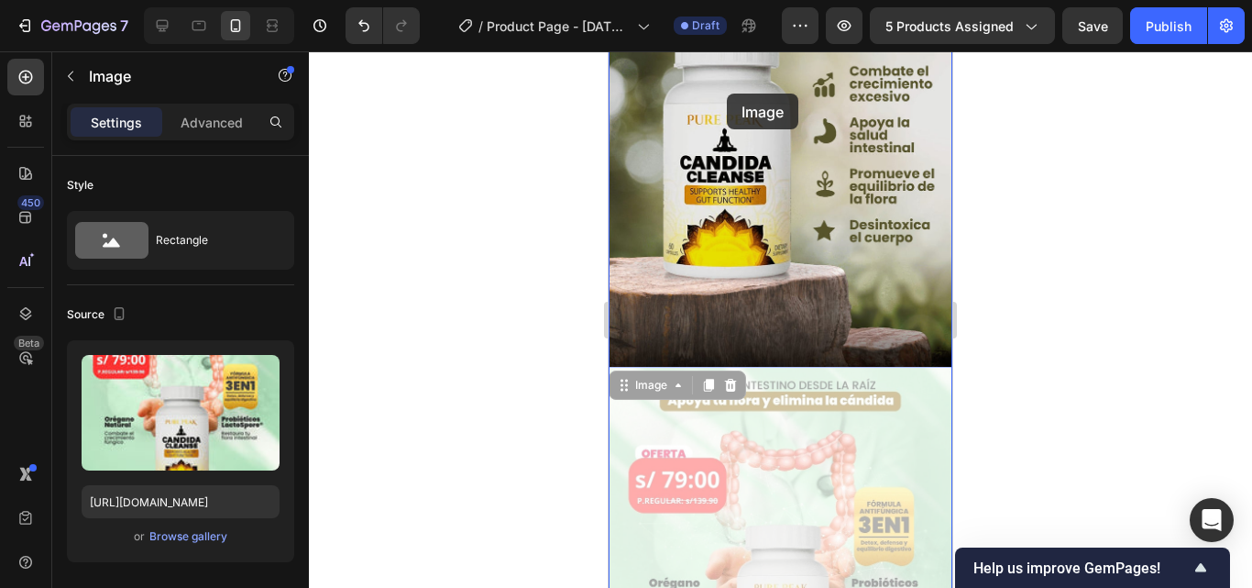
drag, startPoint x: 764, startPoint y: 456, endPoint x: 730, endPoint y: 41, distance: 415.8
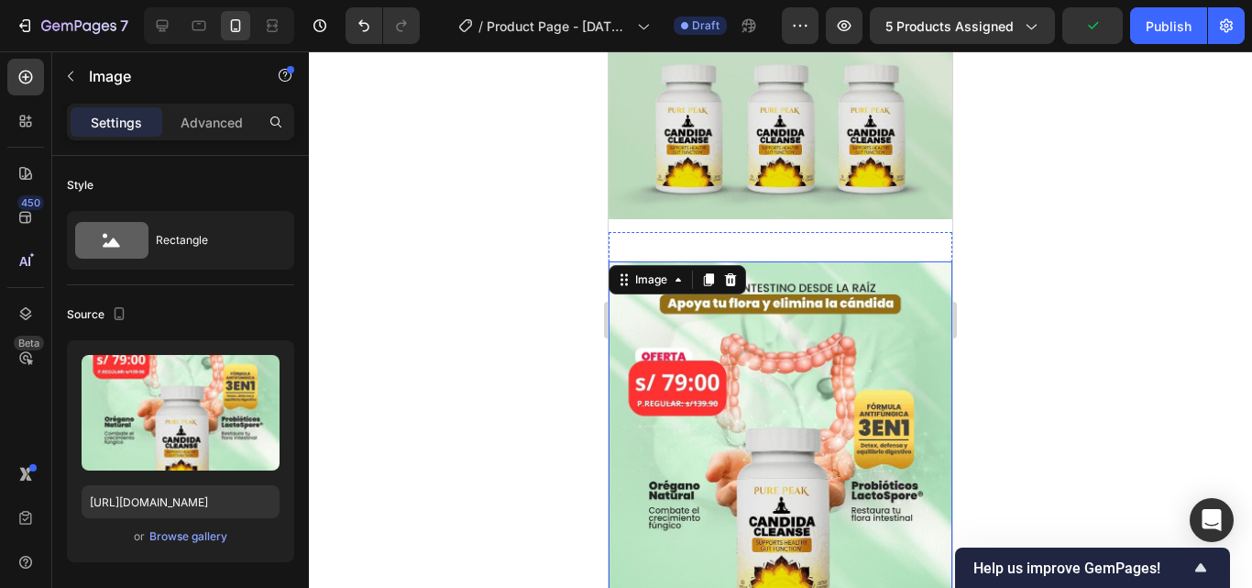
scroll to position [2954, 0]
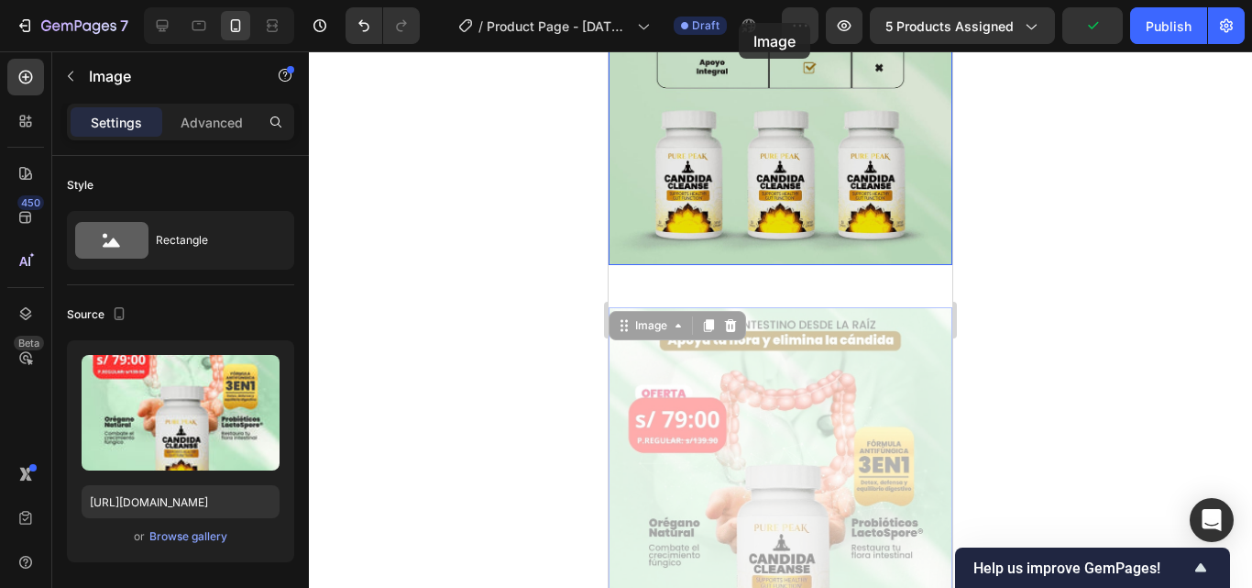
drag, startPoint x: 767, startPoint y: 495, endPoint x: 741, endPoint y: 10, distance: 485.6
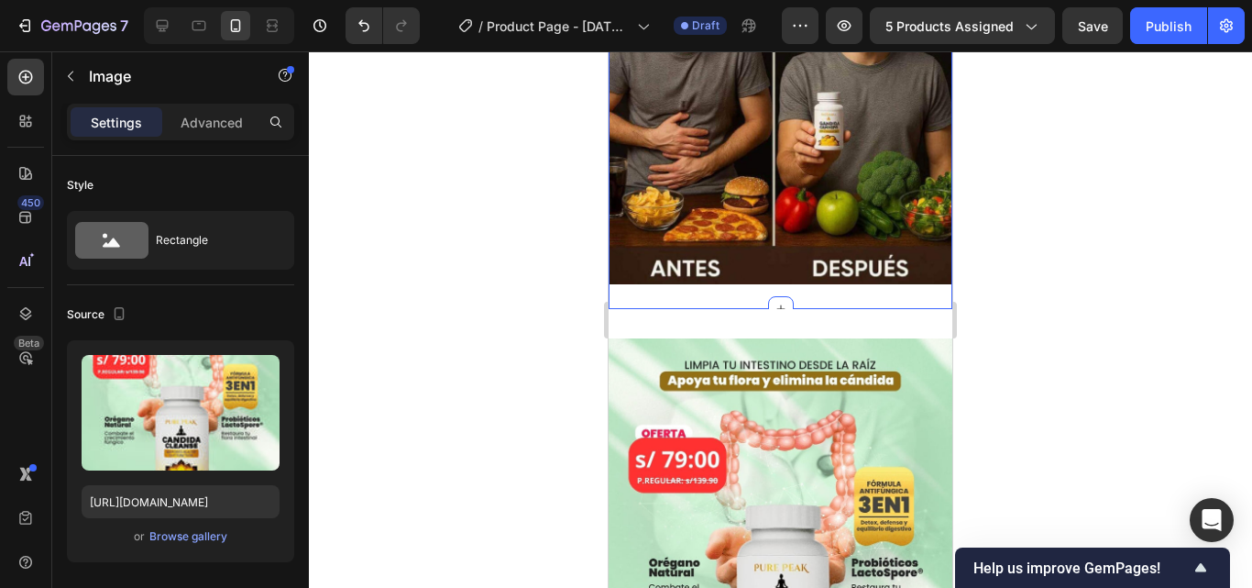
scroll to position [2462, 0]
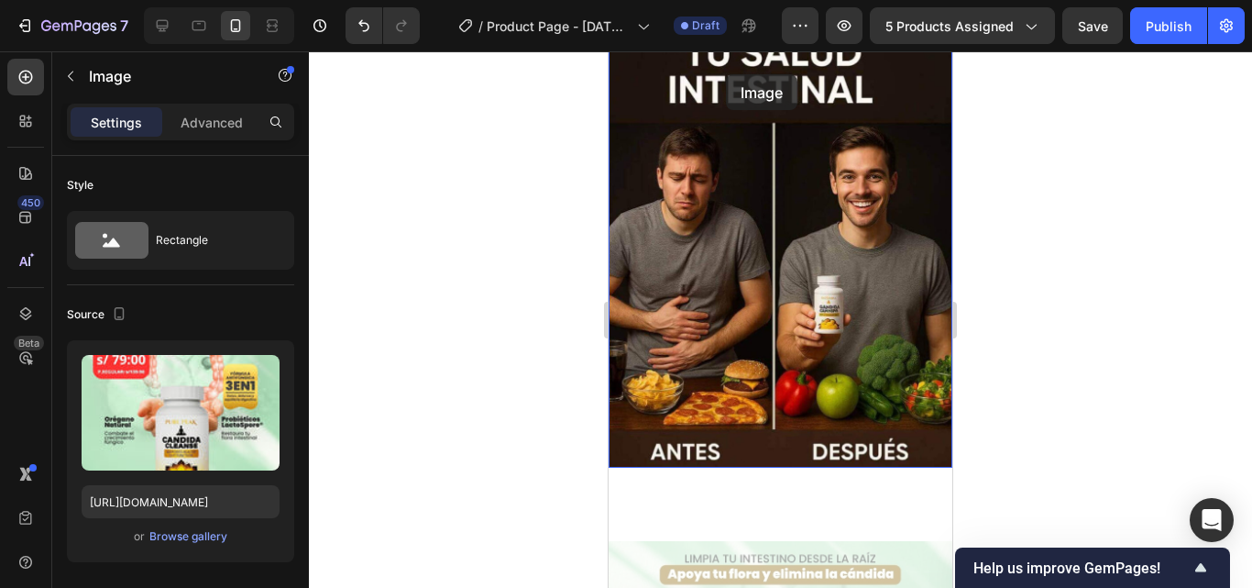
drag, startPoint x: 764, startPoint y: 489, endPoint x: 727, endPoint y: 83, distance: 406.8
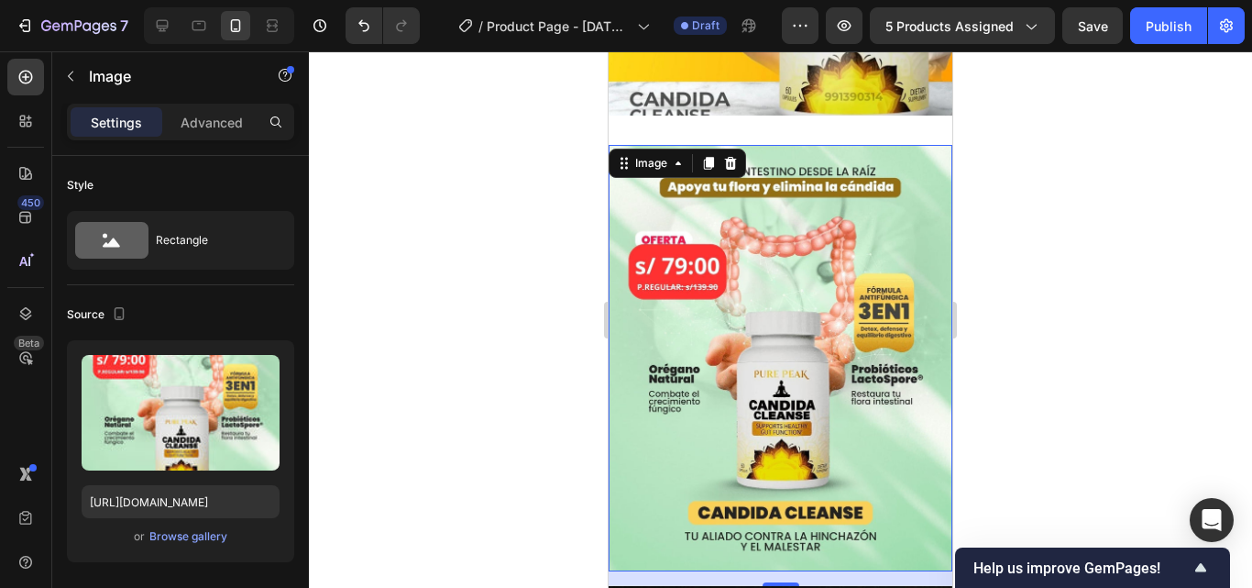
scroll to position [1837, 0]
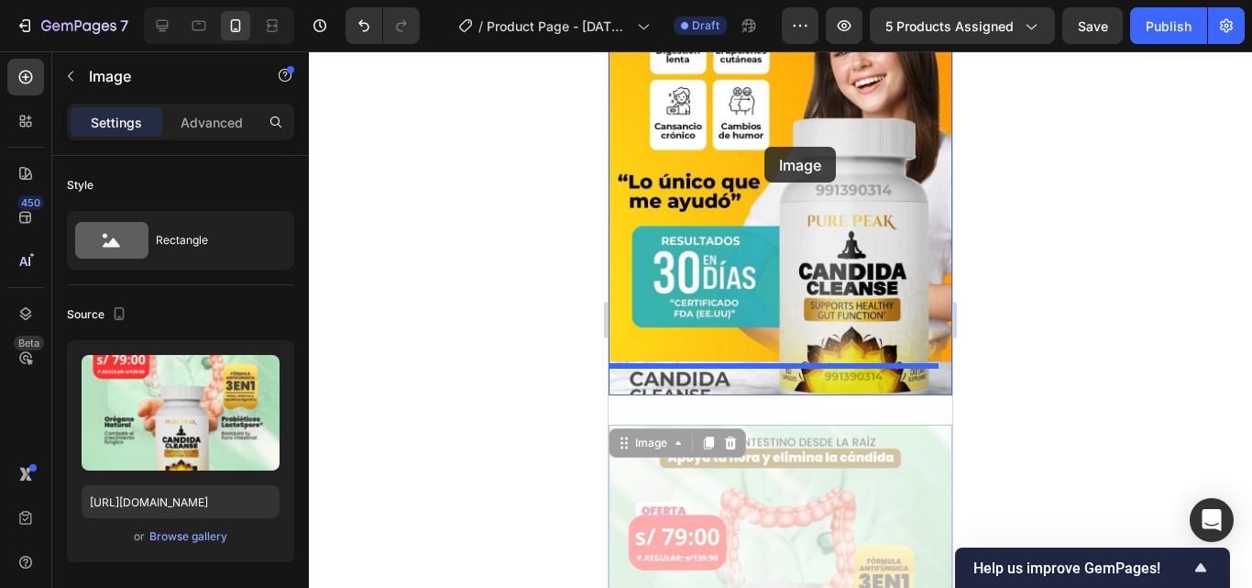
drag, startPoint x: 819, startPoint y: 471, endPoint x: 769, endPoint y: 176, distance: 299.3
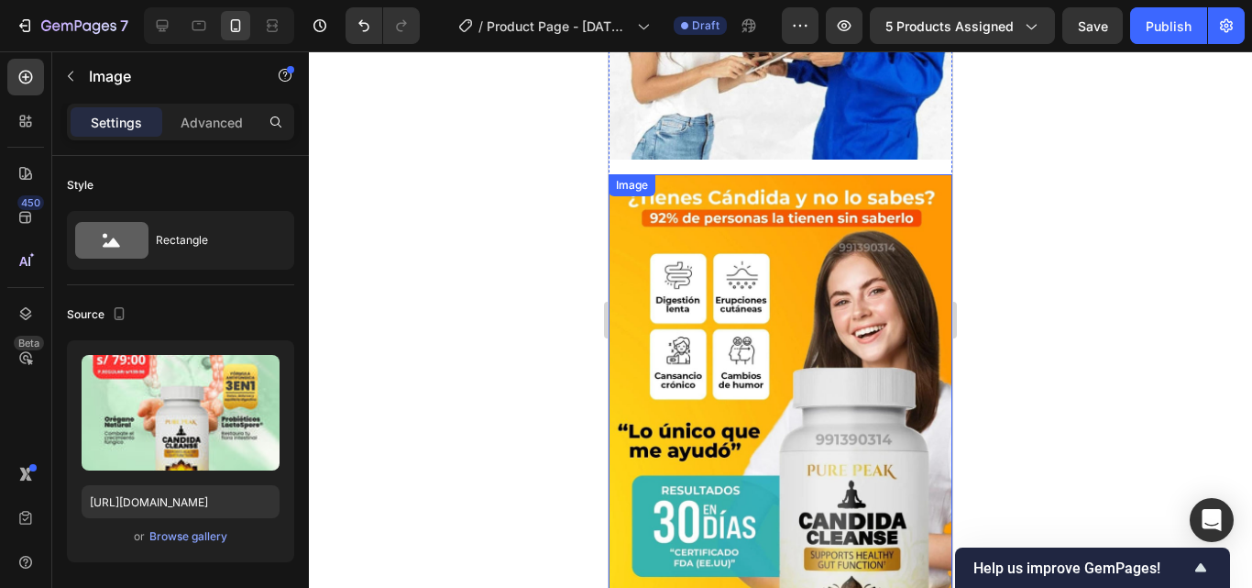
scroll to position [1928, 0]
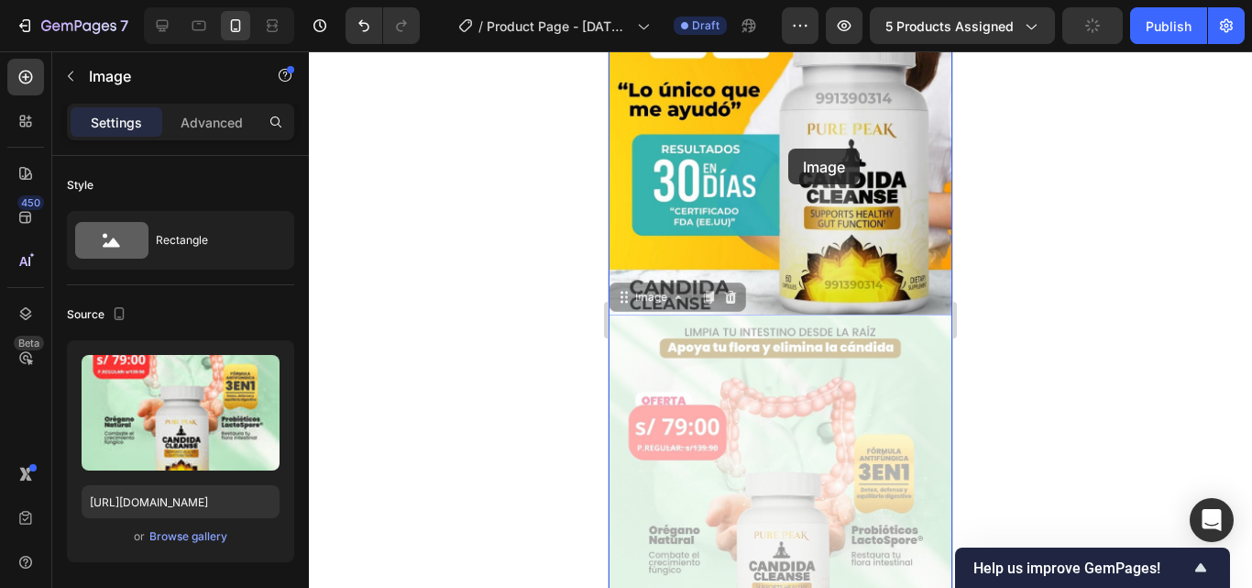
drag, startPoint x: 833, startPoint y: 325, endPoint x: 788, endPoint y: 148, distance: 182.5
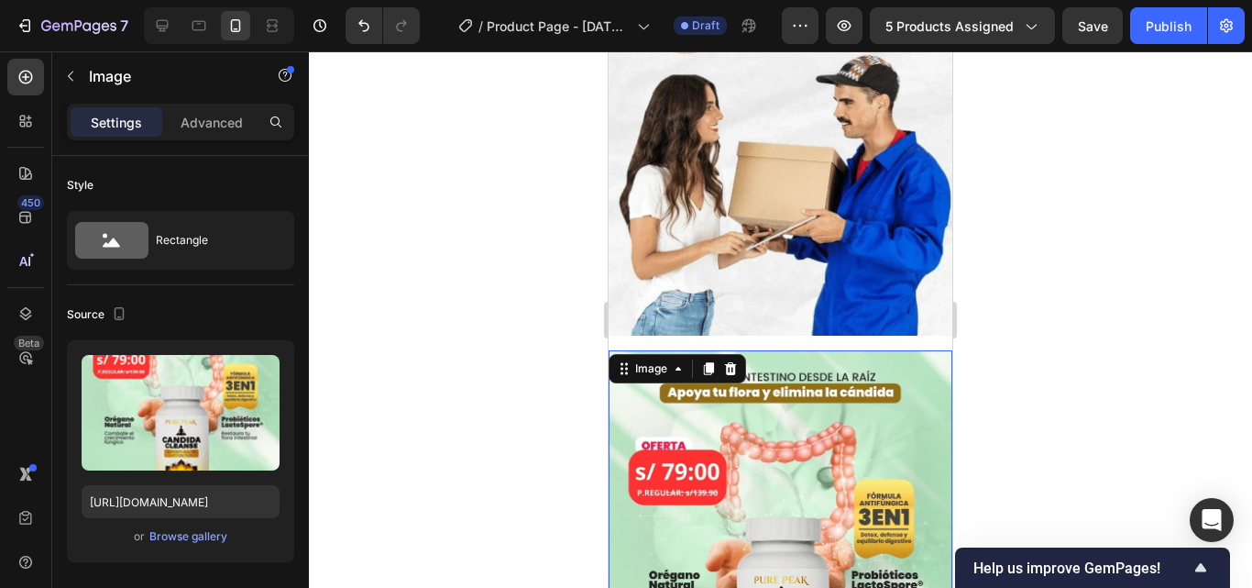
scroll to position [1379, 0]
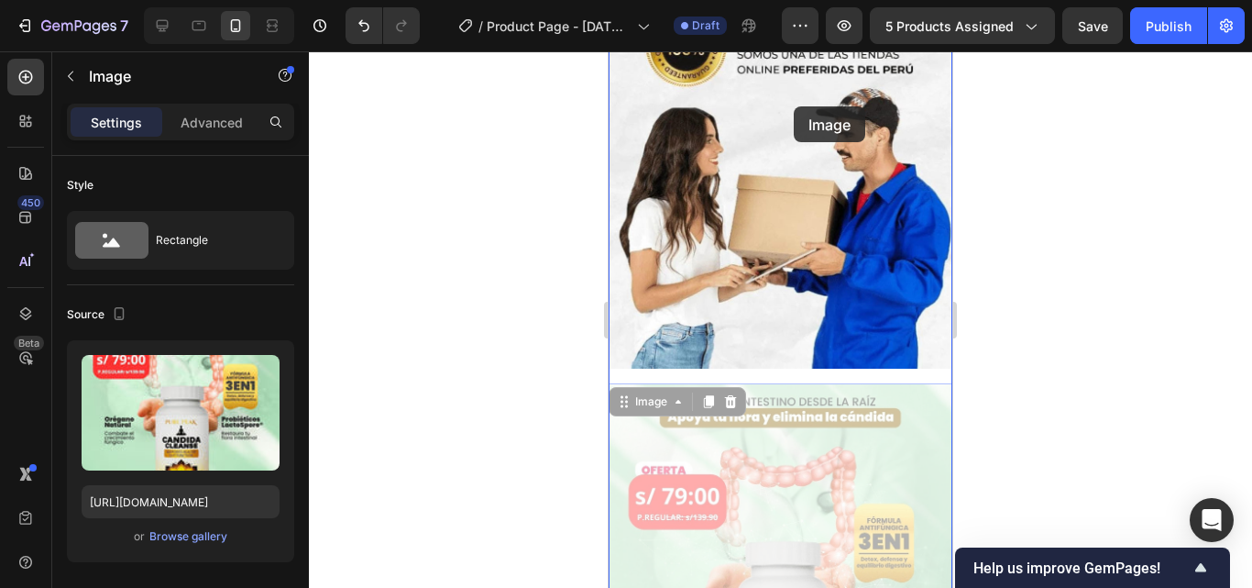
drag, startPoint x: 816, startPoint y: 423, endPoint x: 793, endPoint y: 104, distance: 318.9
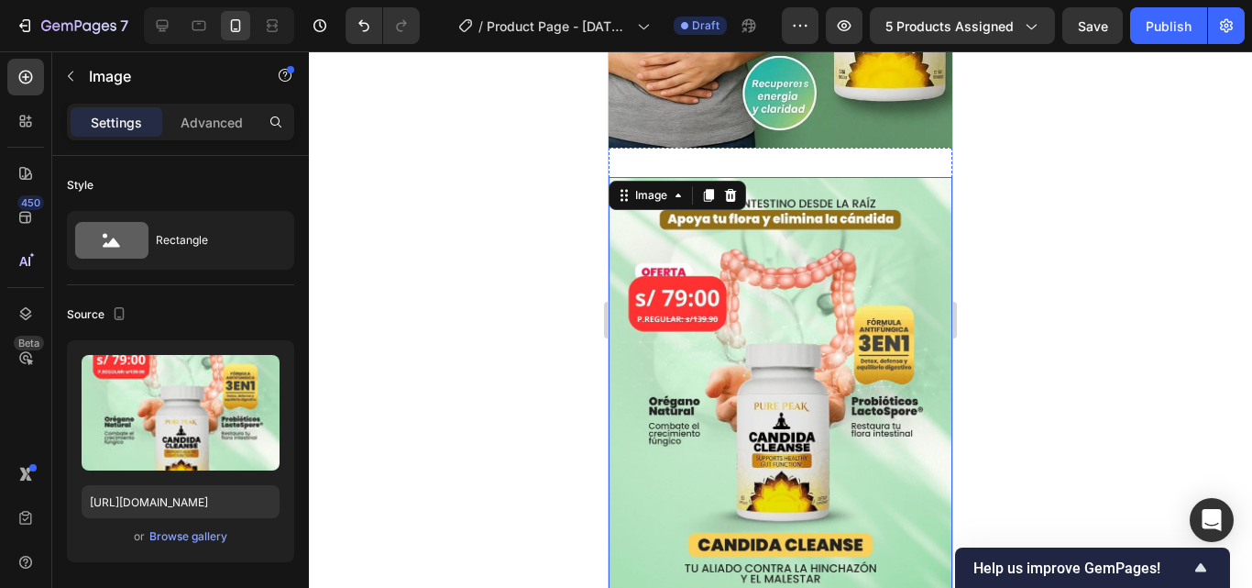
scroll to position [1012, 0]
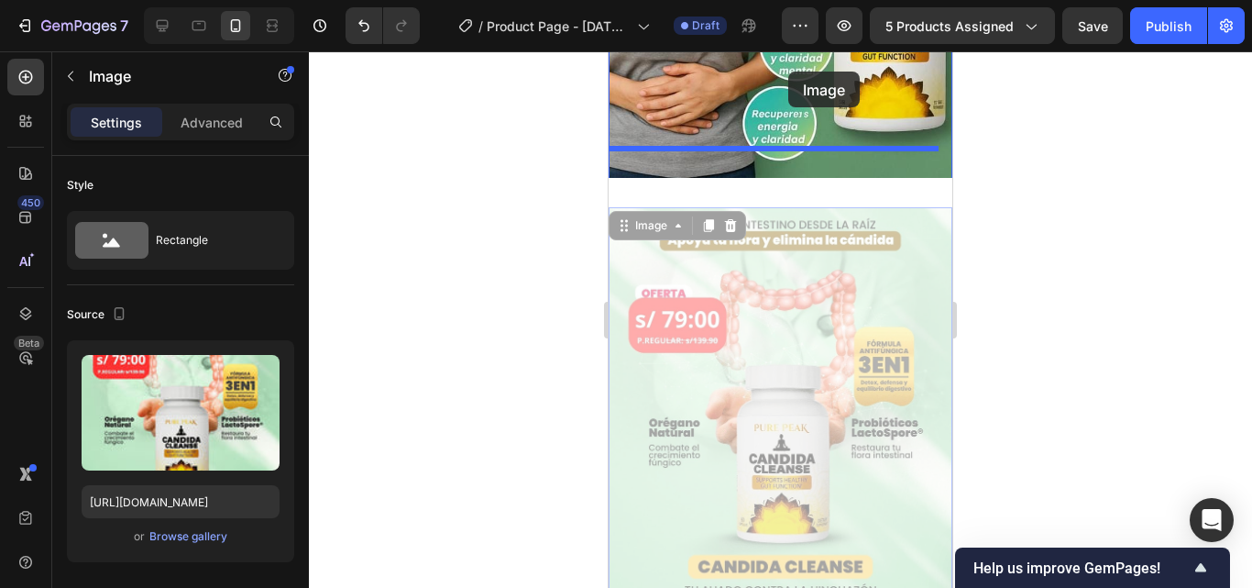
drag, startPoint x: 808, startPoint y: 410, endPoint x: 788, endPoint y: 106, distance: 304.0
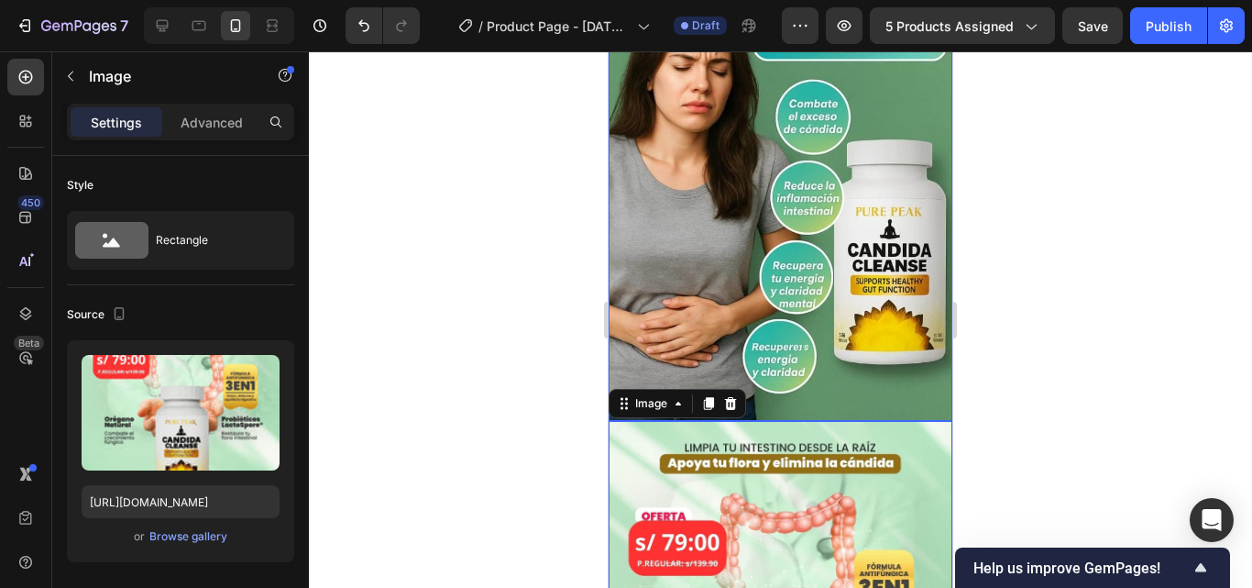
scroll to position [829, 0]
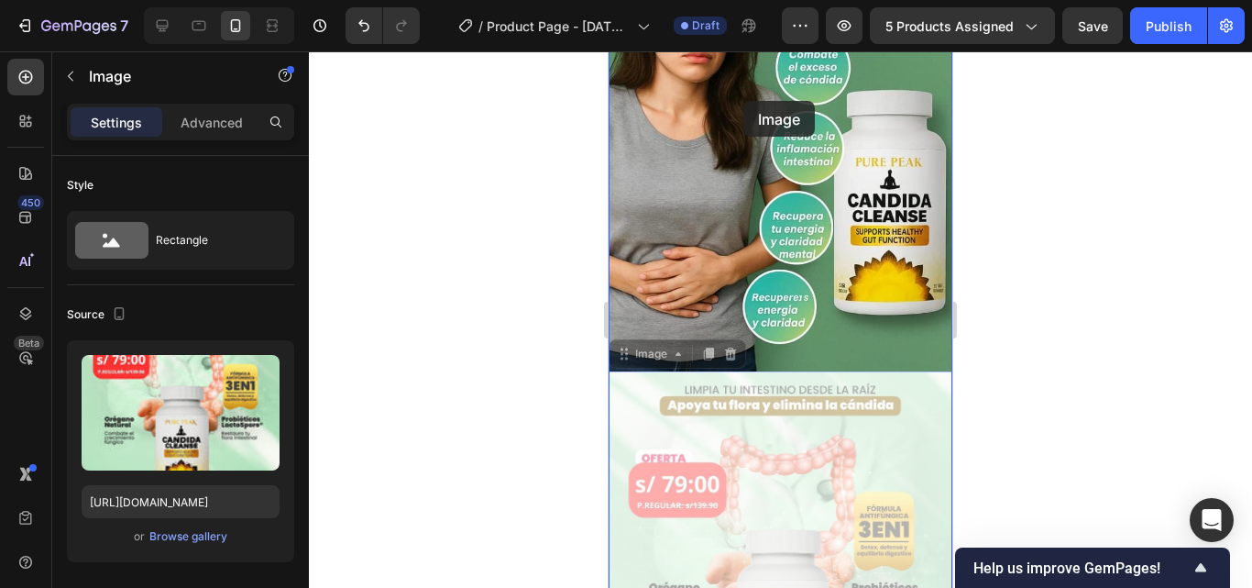
drag, startPoint x: 797, startPoint y: 424, endPoint x: 739, endPoint y: 79, distance: 350.3
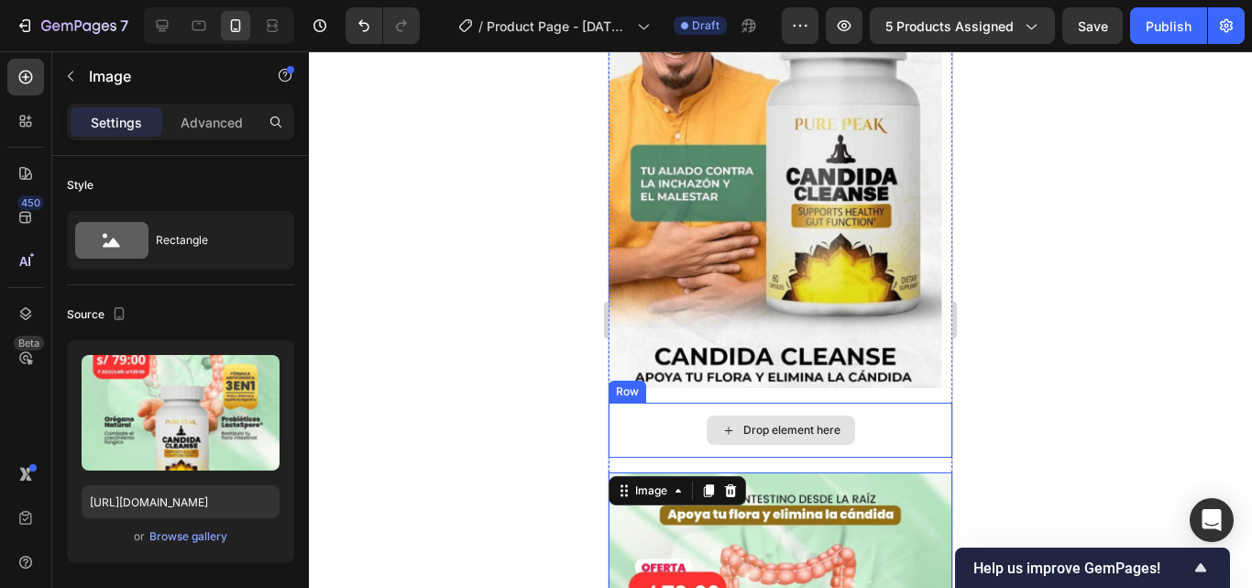
scroll to position [187, 0]
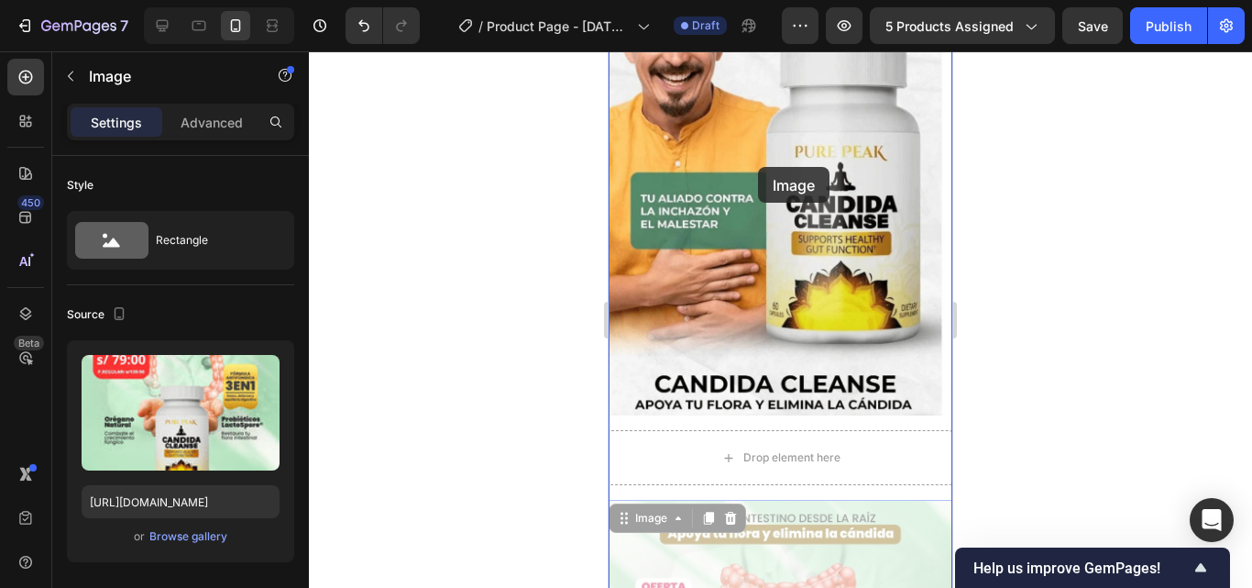
drag, startPoint x: 826, startPoint y: 500, endPoint x: 757, endPoint y: 146, distance: 360.4
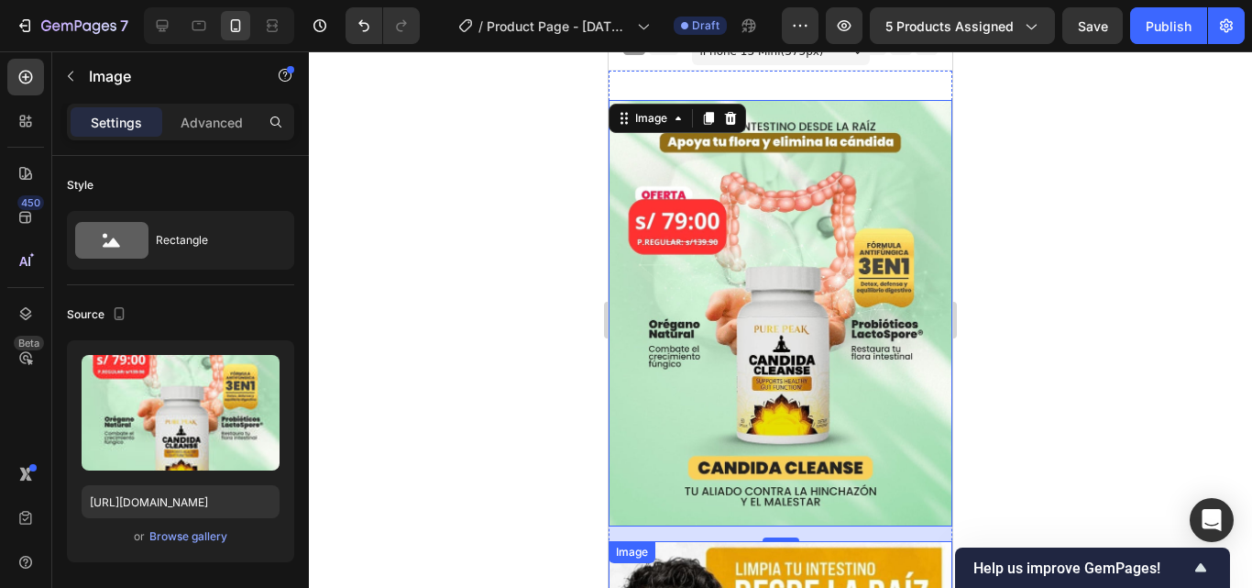
scroll to position [0, 0]
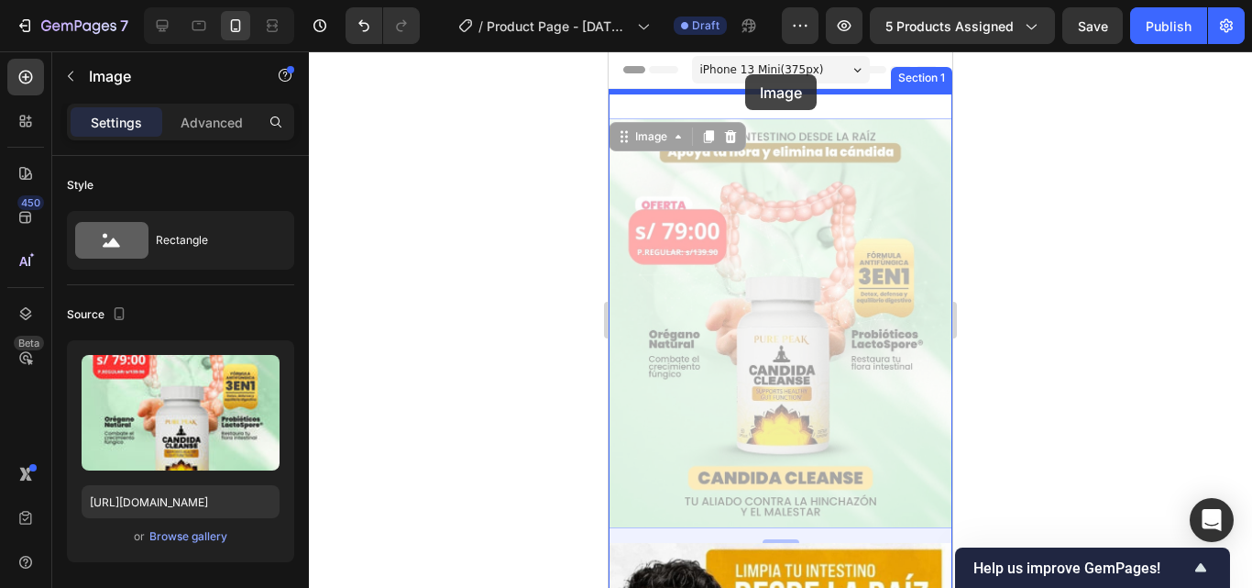
drag, startPoint x: 763, startPoint y: 252, endPoint x: 745, endPoint y: 74, distance: 178.7
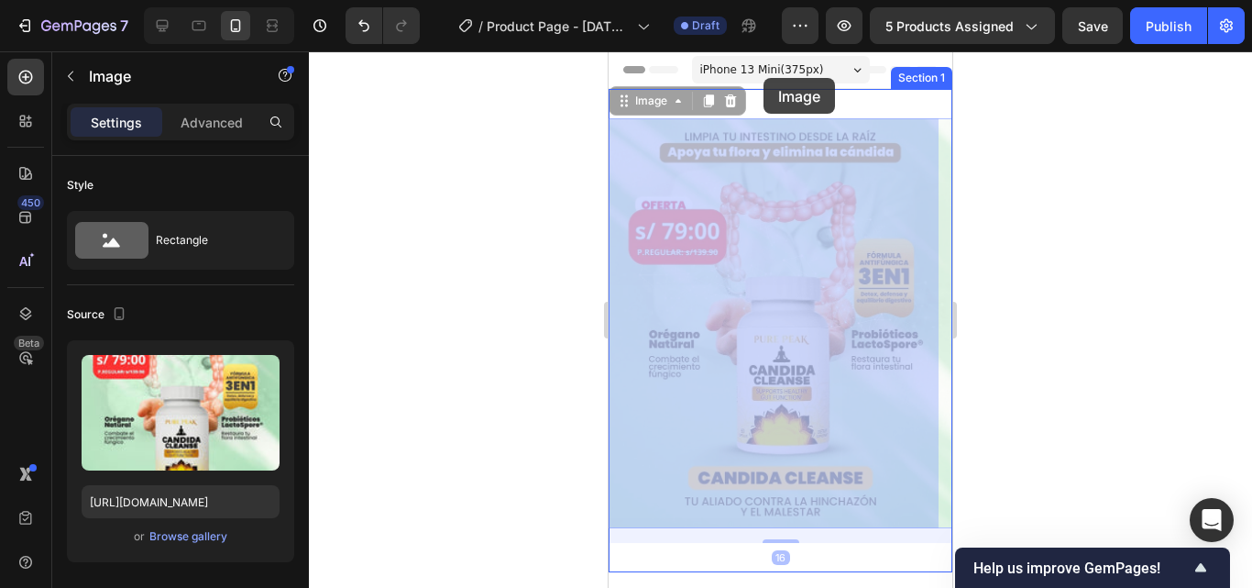
drag, startPoint x: 791, startPoint y: 199, endPoint x: 764, endPoint y: 78, distance: 124.1
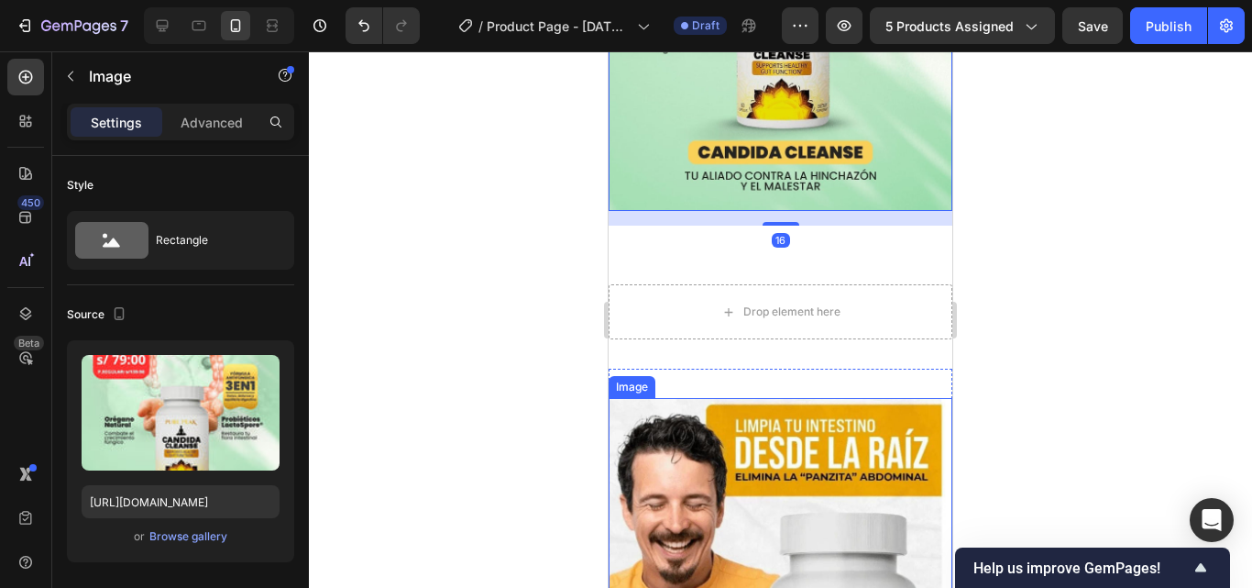
scroll to position [367, 0]
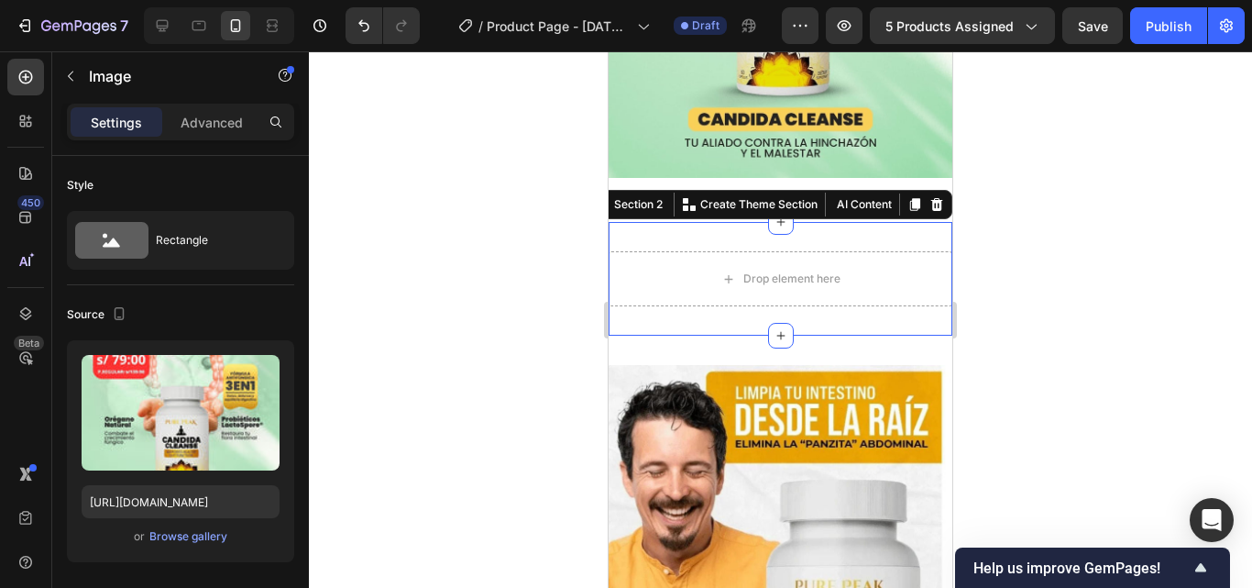
click at [825, 308] on div "Drop element here Section 2 You can create reusable sections Create Theme Secti…" at bounding box center [781, 279] width 344 height 114
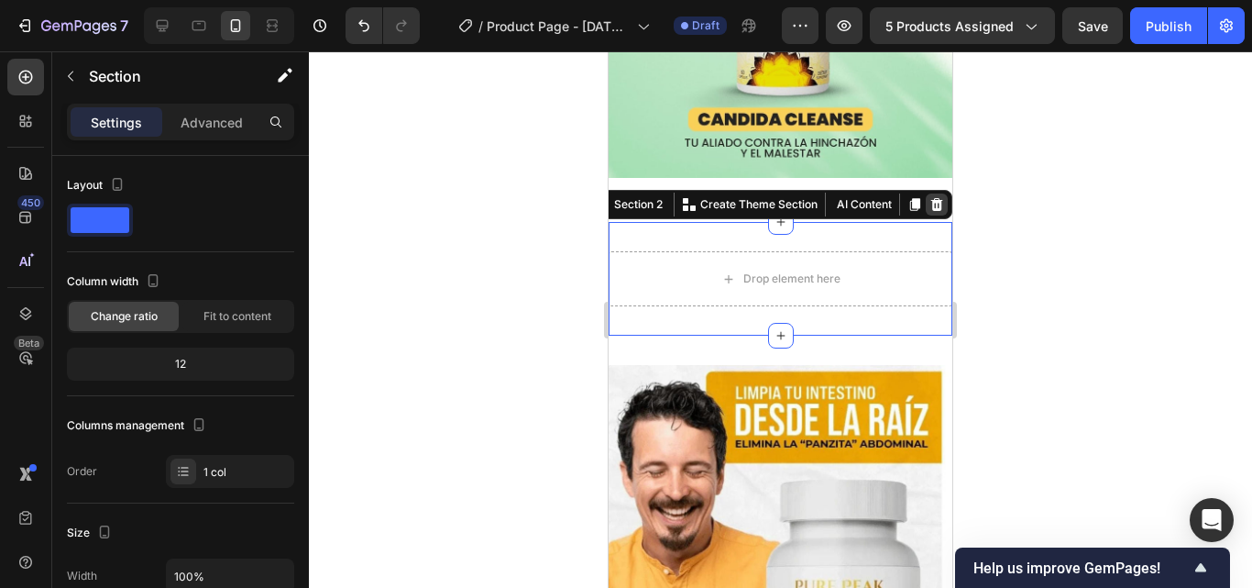
click at [929, 197] on icon at bounding box center [936, 204] width 15 height 15
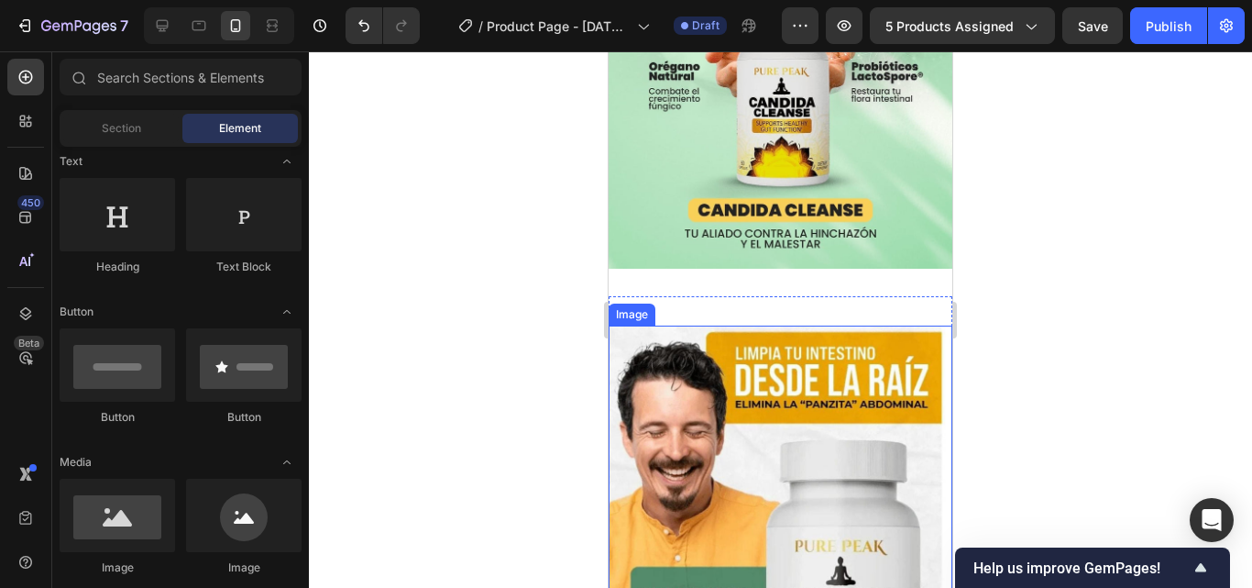
scroll to position [275, 0]
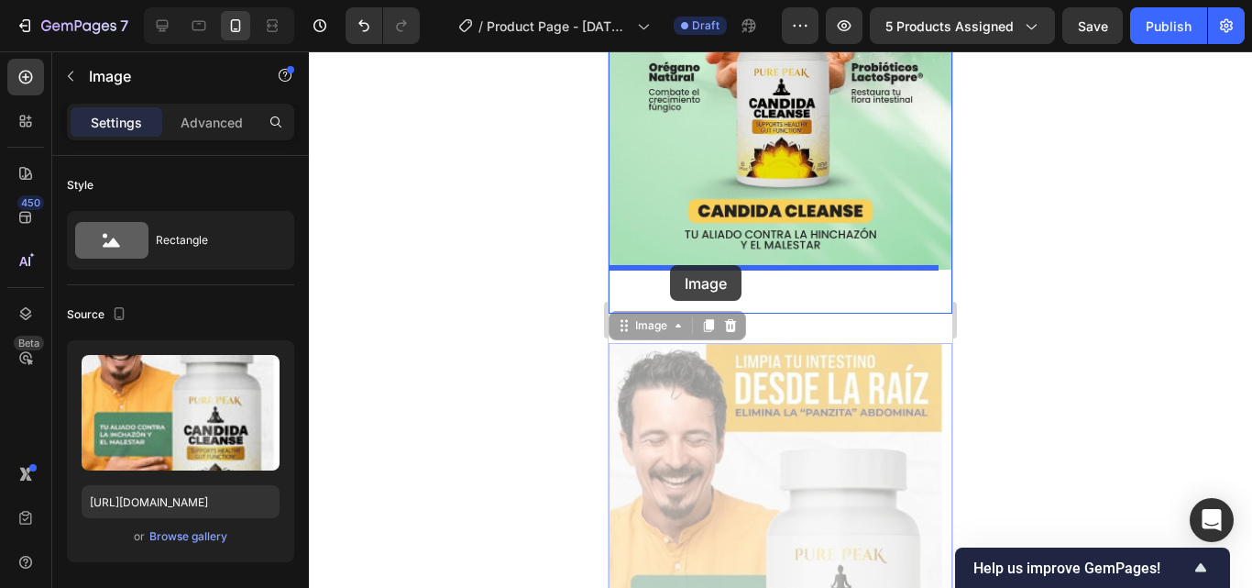
drag, startPoint x: 698, startPoint y: 378, endPoint x: 670, endPoint y: 265, distance: 116.3
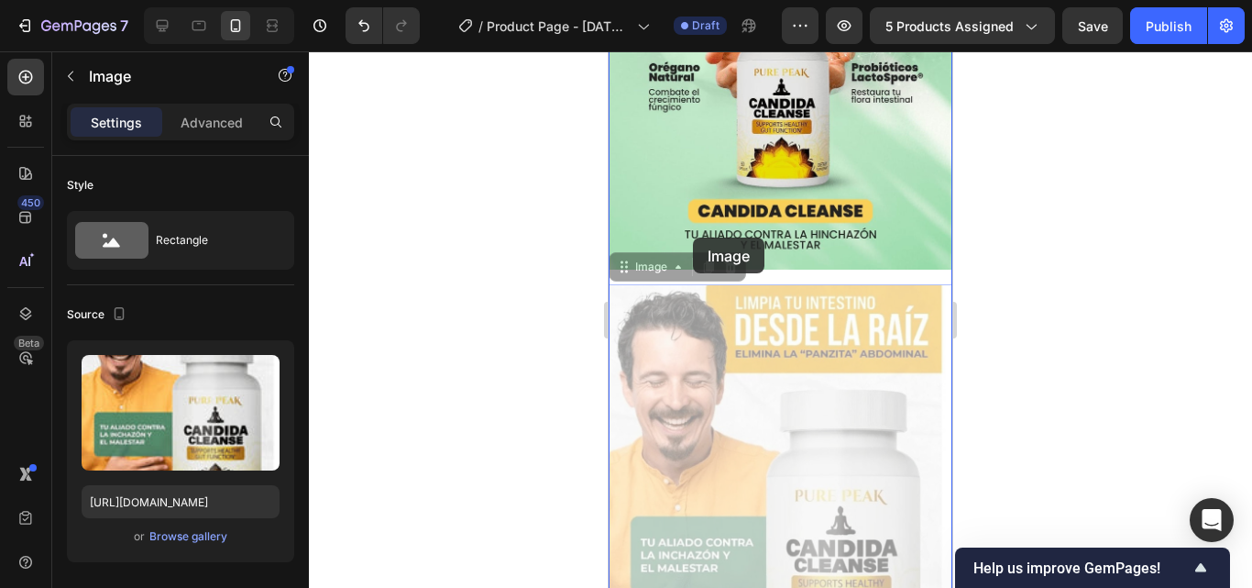
drag, startPoint x: 690, startPoint y: 342, endPoint x: 693, endPoint y: 237, distance: 104.5
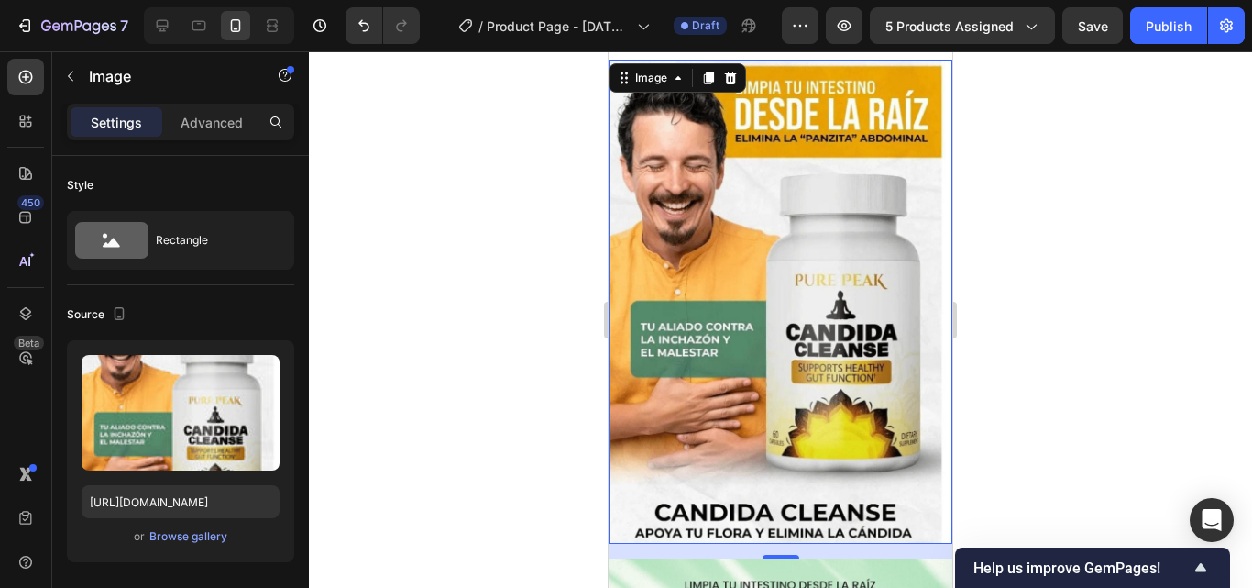
scroll to position [92, 0]
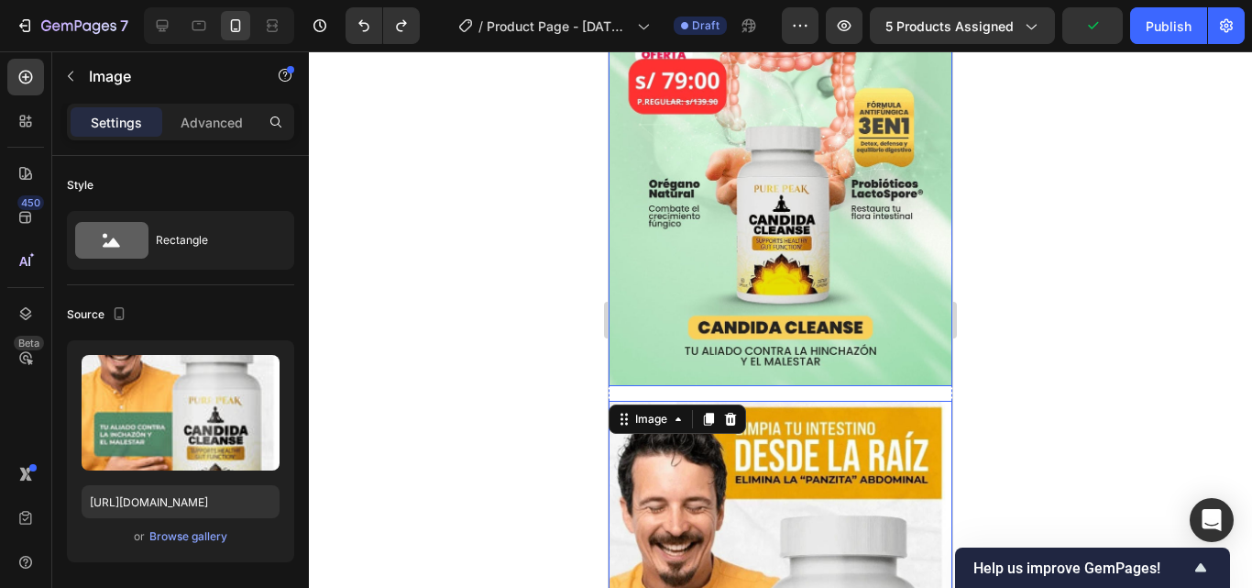
scroll to position [275, 0]
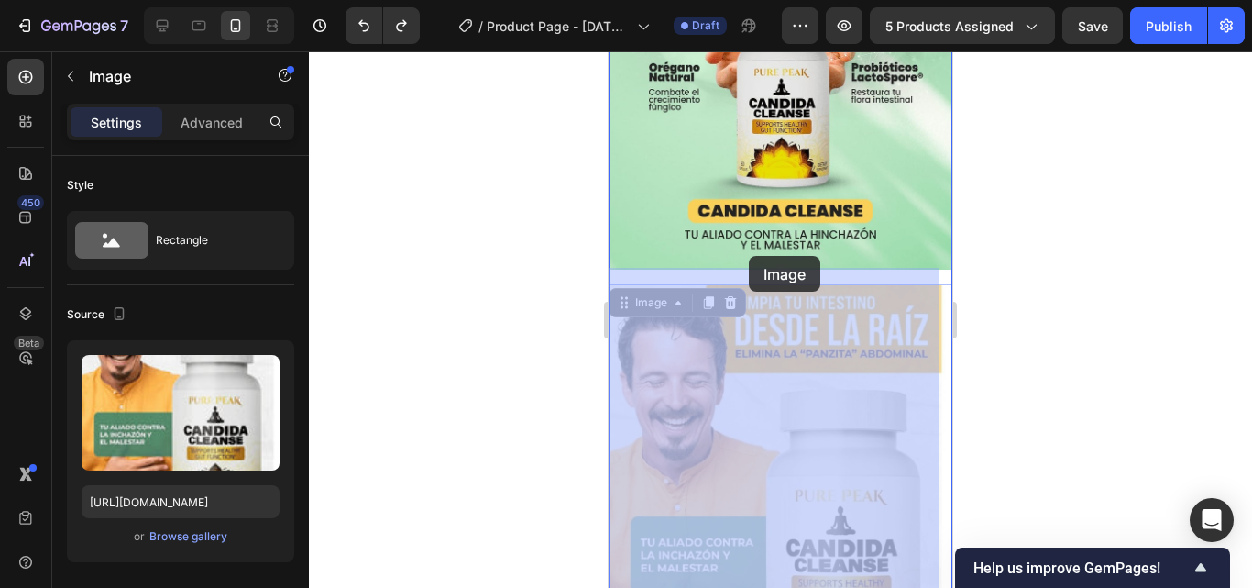
drag, startPoint x: 746, startPoint y: 281, endPoint x: 749, endPoint y: 256, distance: 25.8
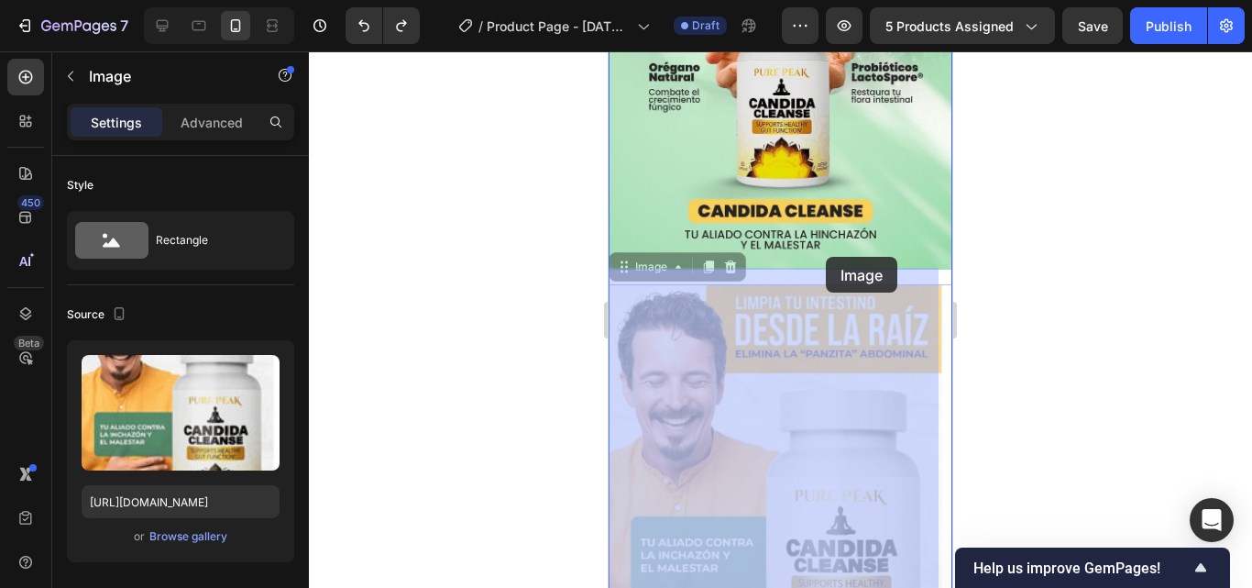
drag, startPoint x: 812, startPoint y: 313, endPoint x: 826, endPoint y: 257, distance: 58.5
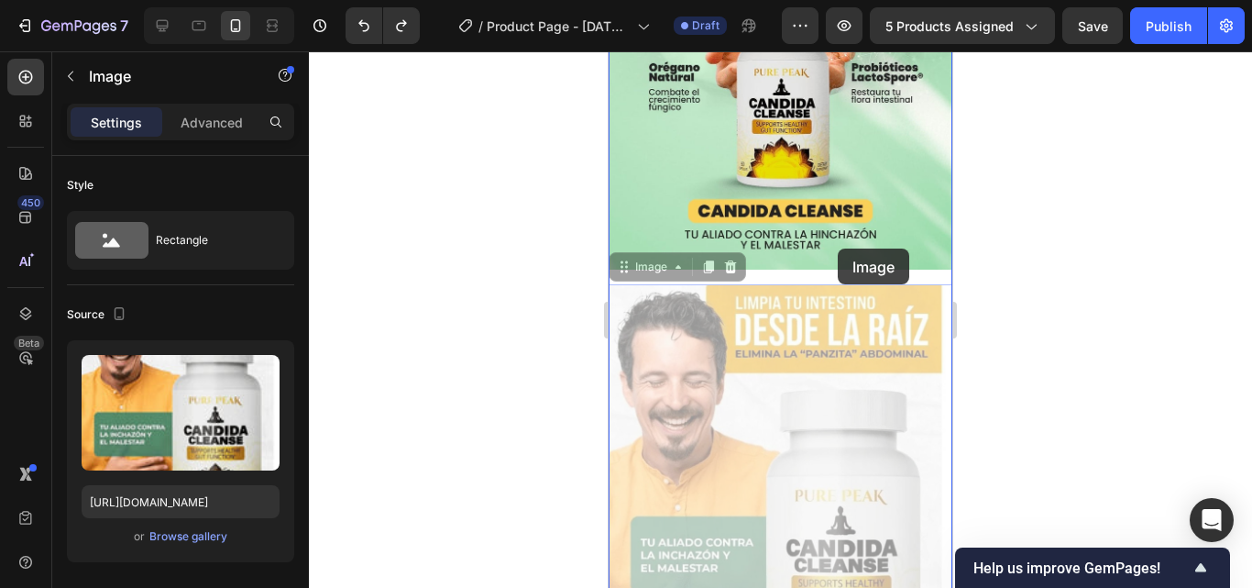
drag, startPoint x: 835, startPoint y: 291, endPoint x: 838, endPoint y: 248, distance: 43.2
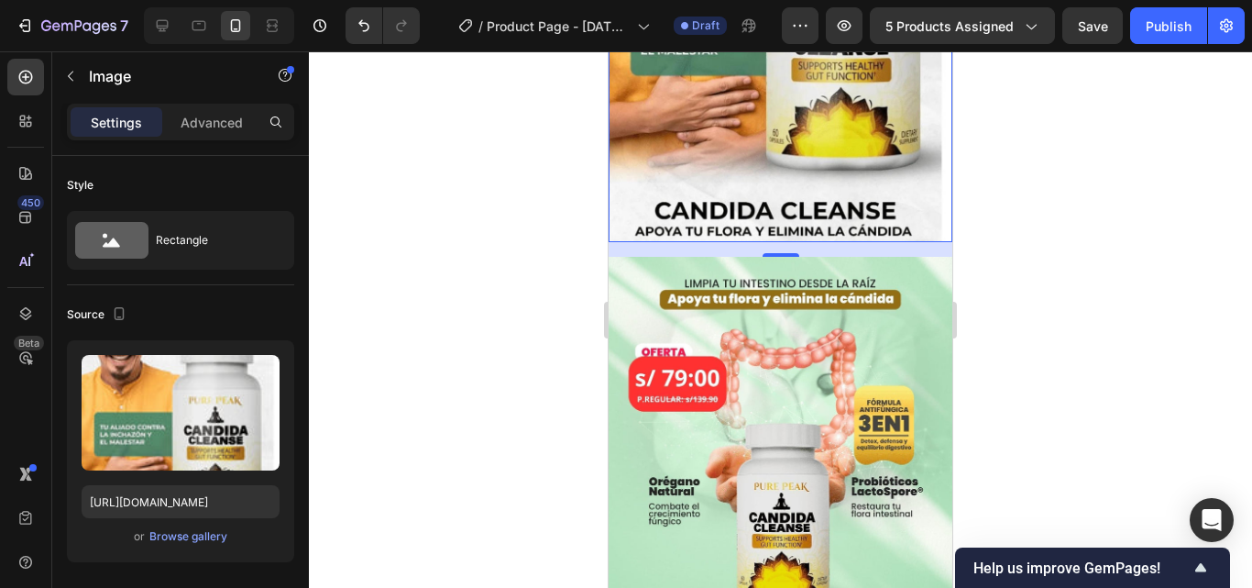
scroll to position [367, 0]
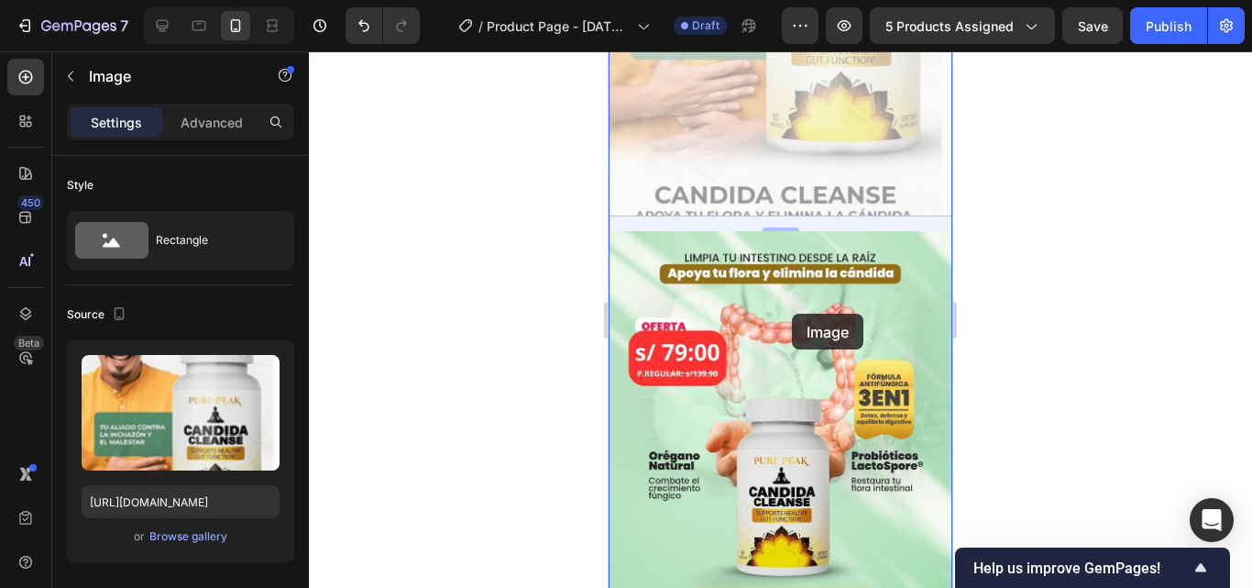
drag, startPoint x: 796, startPoint y: 158, endPoint x: 792, endPoint y: 313, distance: 155.9
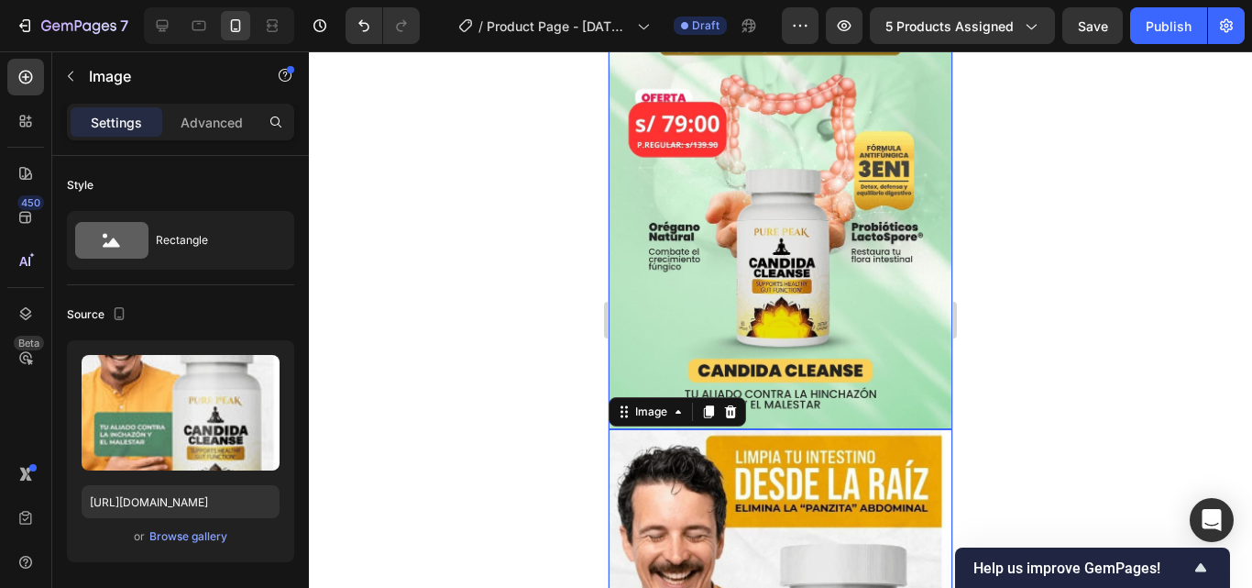
scroll to position [275, 0]
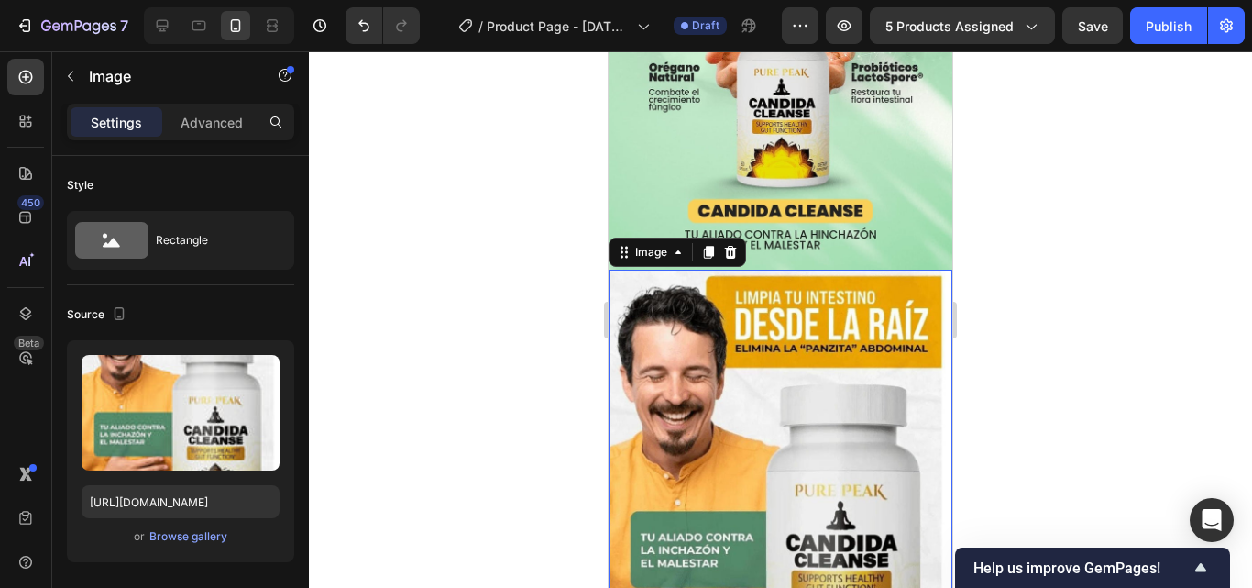
click at [808, 288] on img at bounding box center [781, 511] width 344 height 484
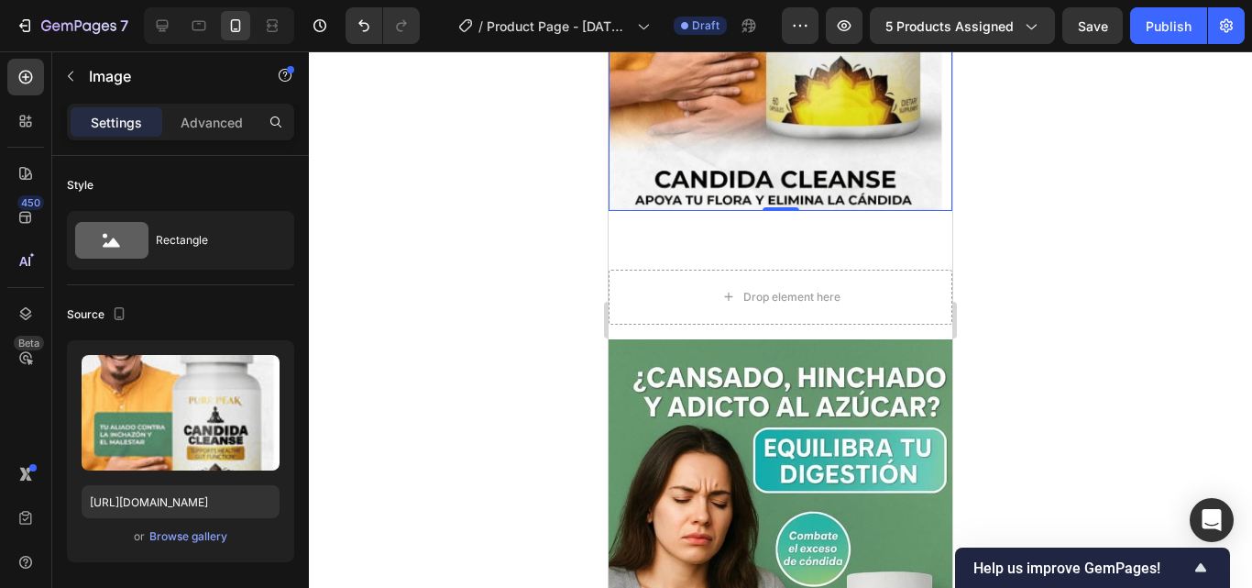
scroll to position [825, 0]
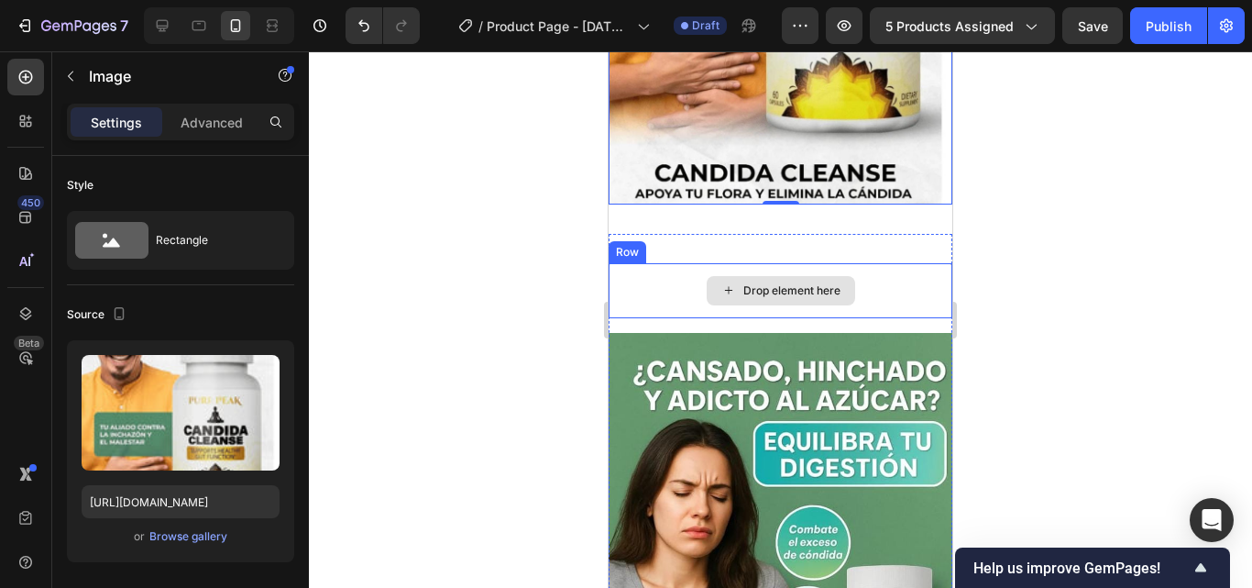
click at [790, 283] on div "Drop element here" at bounding box center [791, 290] width 97 height 15
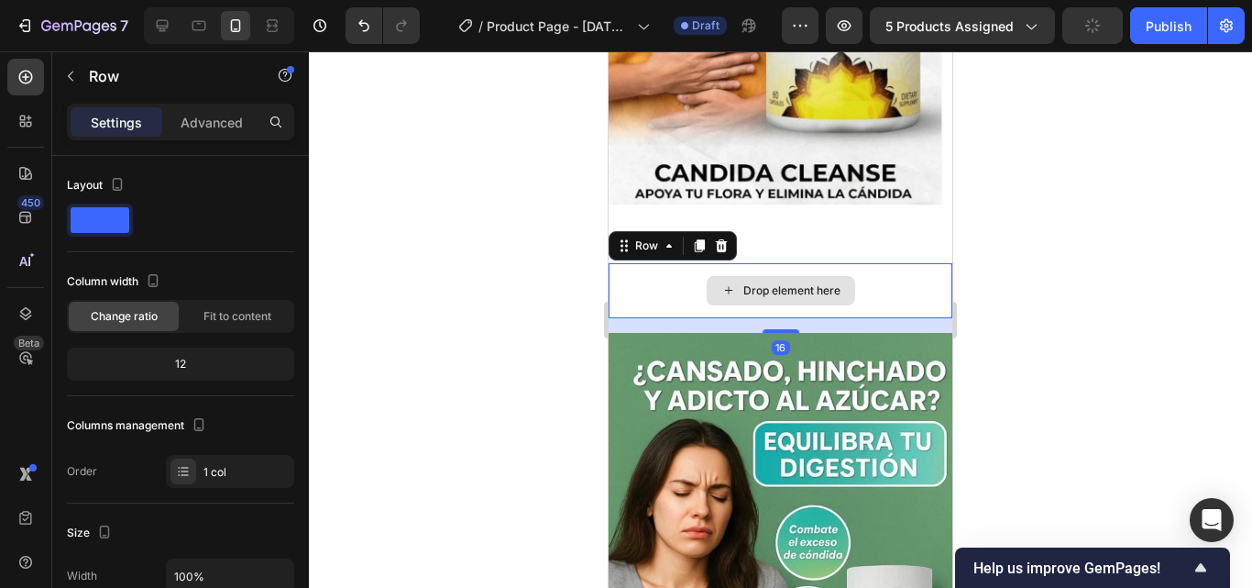
click at [780, 263] on div "Drop element here" at bounding box center [781, 290] width 344 height 55
click at [726, 239] on icon at bounding box center [722, 245] width 12 height 13
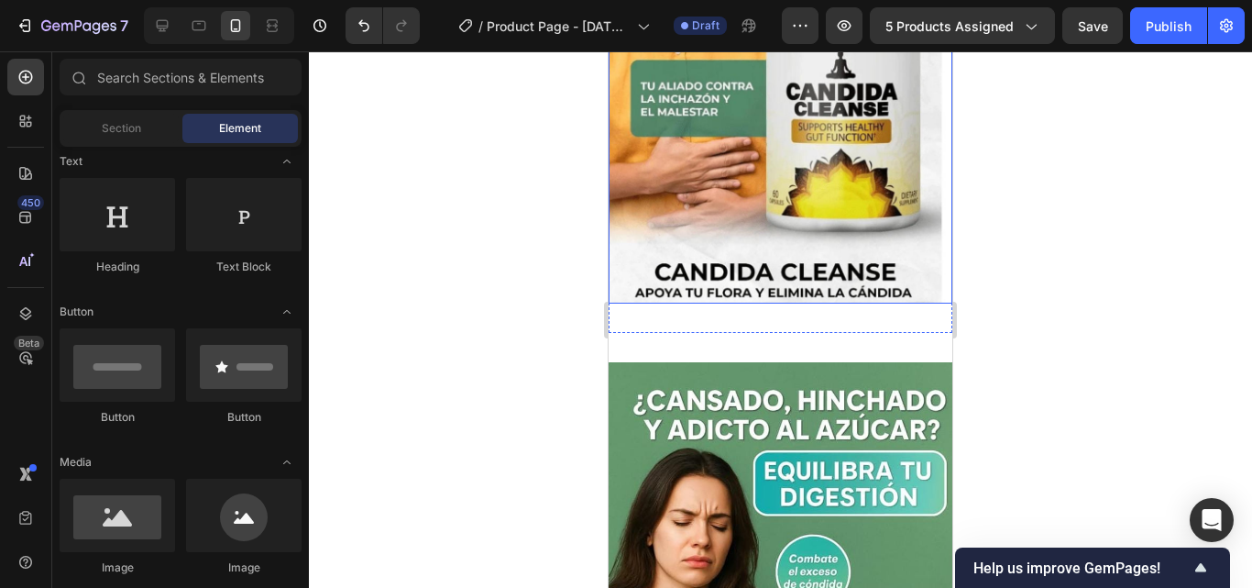
scroll to position [733, 0]
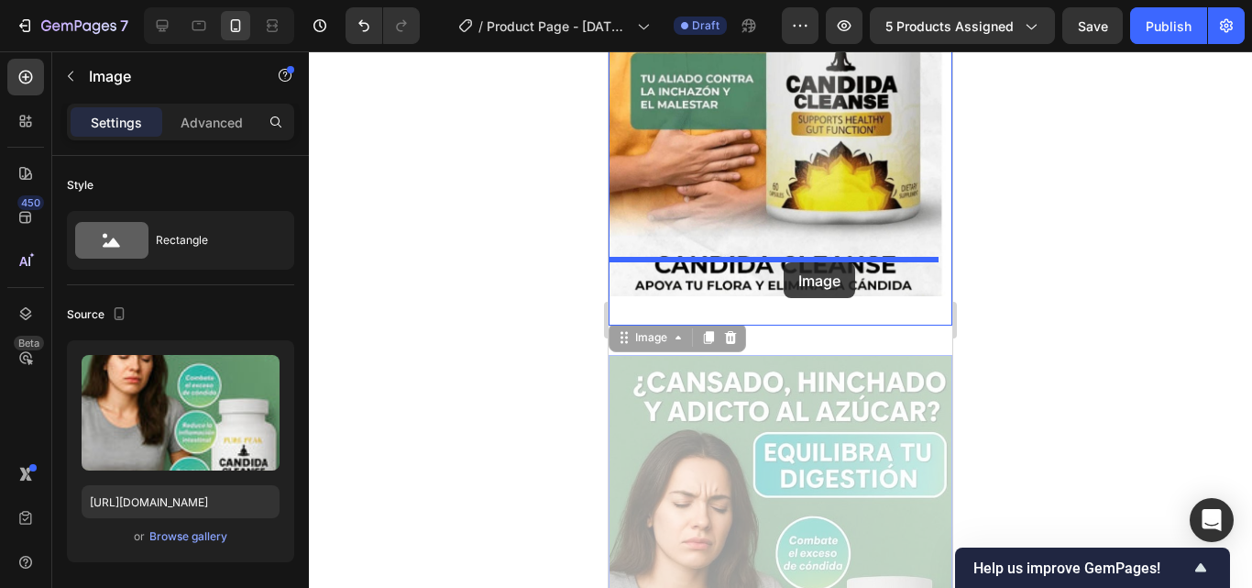
drag, startPoint x: 780, startPoint y: 322, endPoint x: 784, endPoint y: 262, distance: 59.7
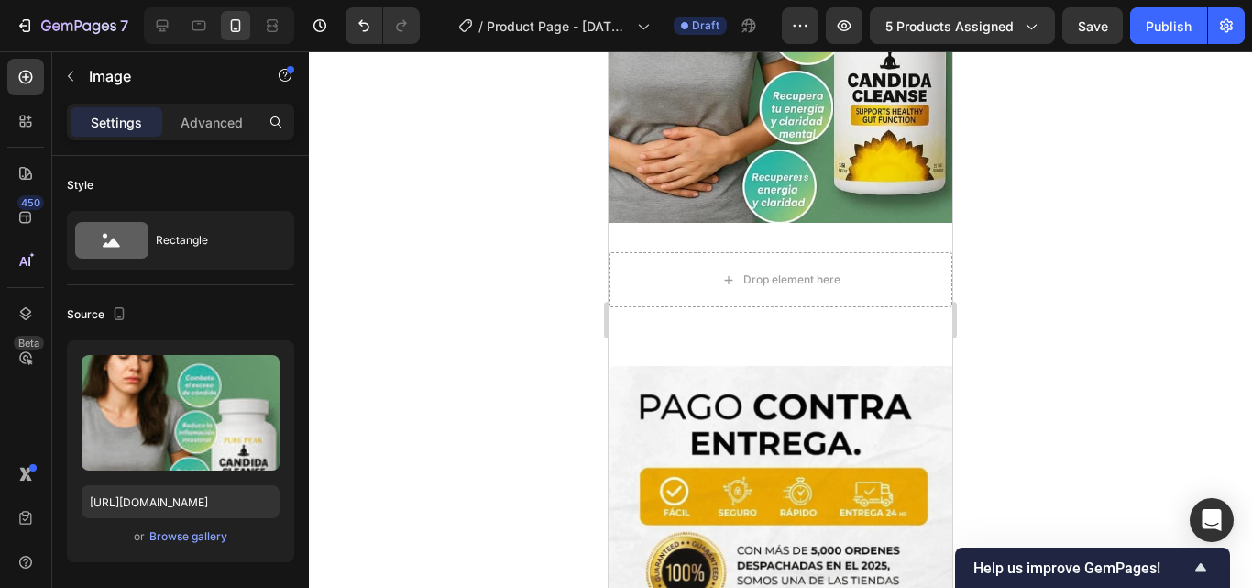
scroll to position [1283, 0]
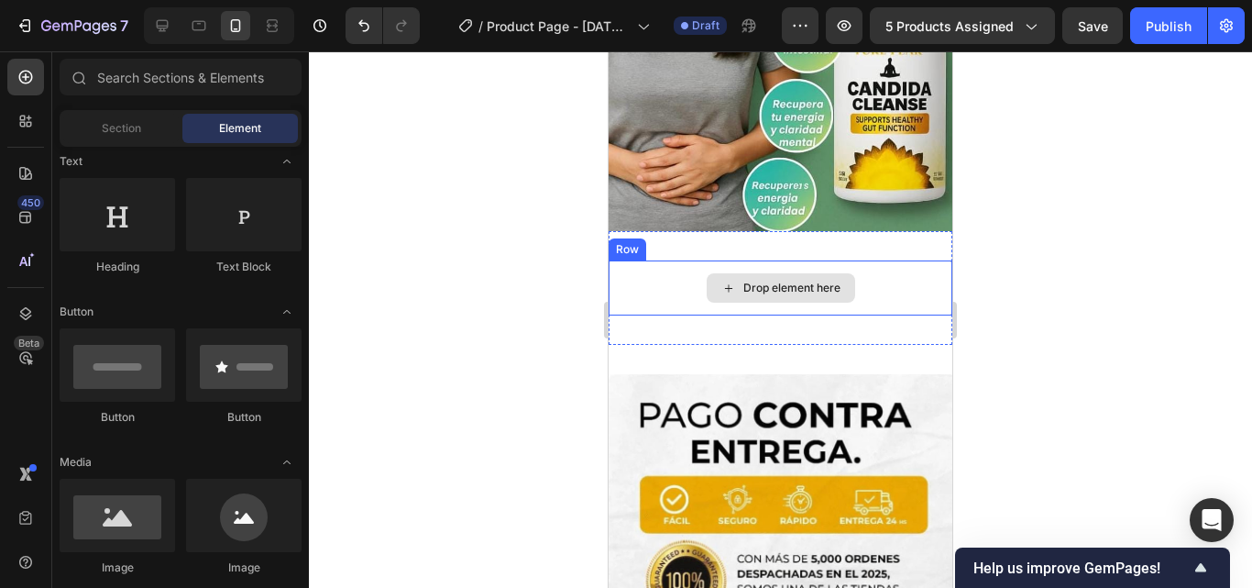
click at [846, 285] on div "Drop element here" at bounding box center [781, 287] width 148 height 29
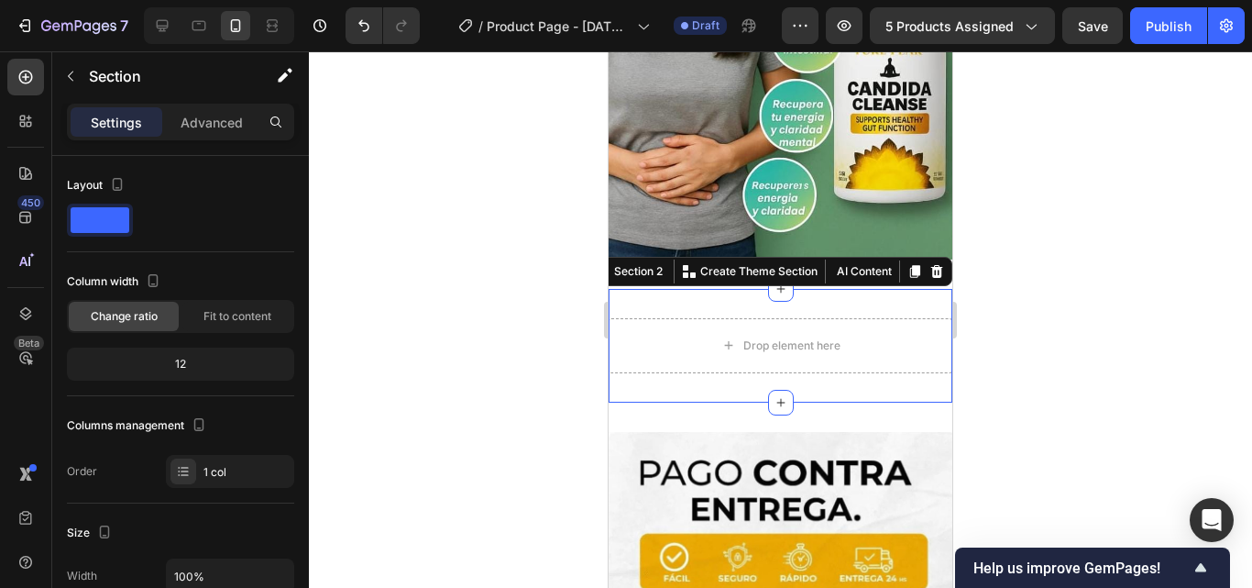
click at [710, 289] on div "Drop element here Row Section 2 You can create reusable sections Create Theme S…" at bounding box center [781, 346] width 344 height 114
drag, startPoint x: 920, startPoint y: 213, endPoint x: 918, endPoint y: 225, distance: 13.0
click at [929, 264] on icon at bounding box center [936, 271] width 15 height 15
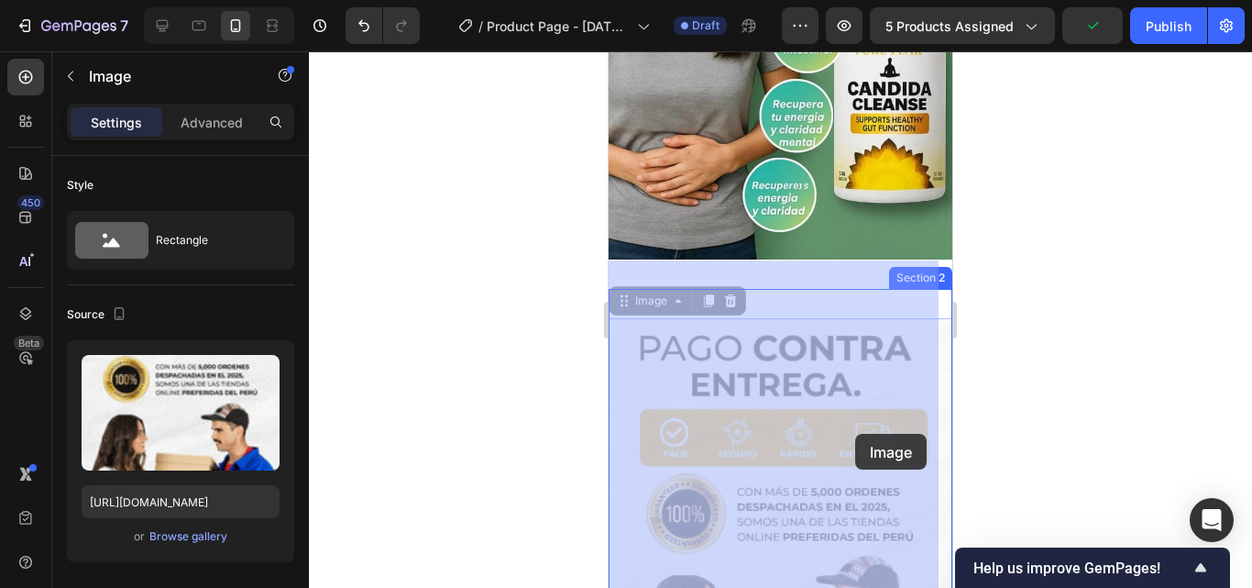
drag, startPoint x: 859, startPoint y: 297, endPoint x: 855, endPoint y: 489, distance: 191.6
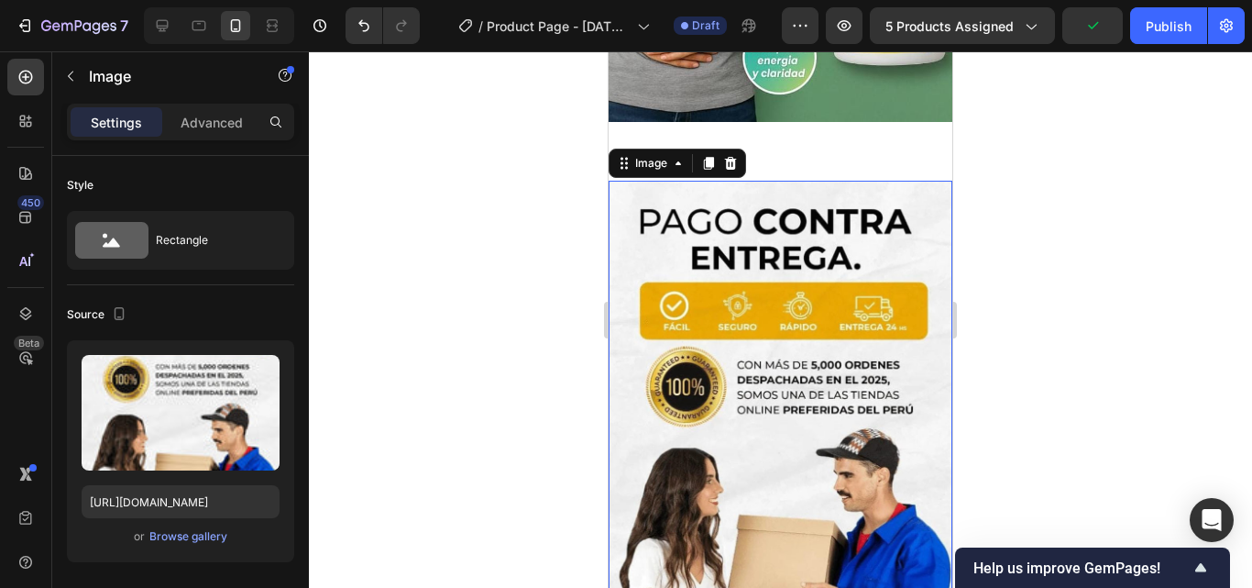
scroll to position [1741, 0]
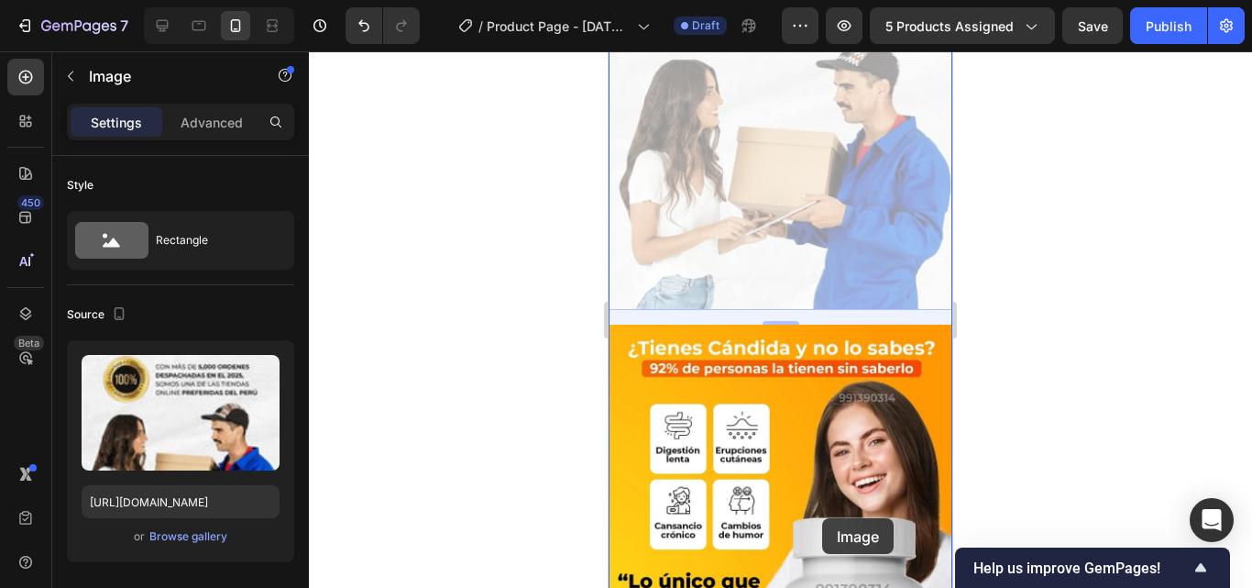
drag, startPoint x: 802, startPoint y: 226, endPoint x: 821, endPoint y: 500, distance: 273.8
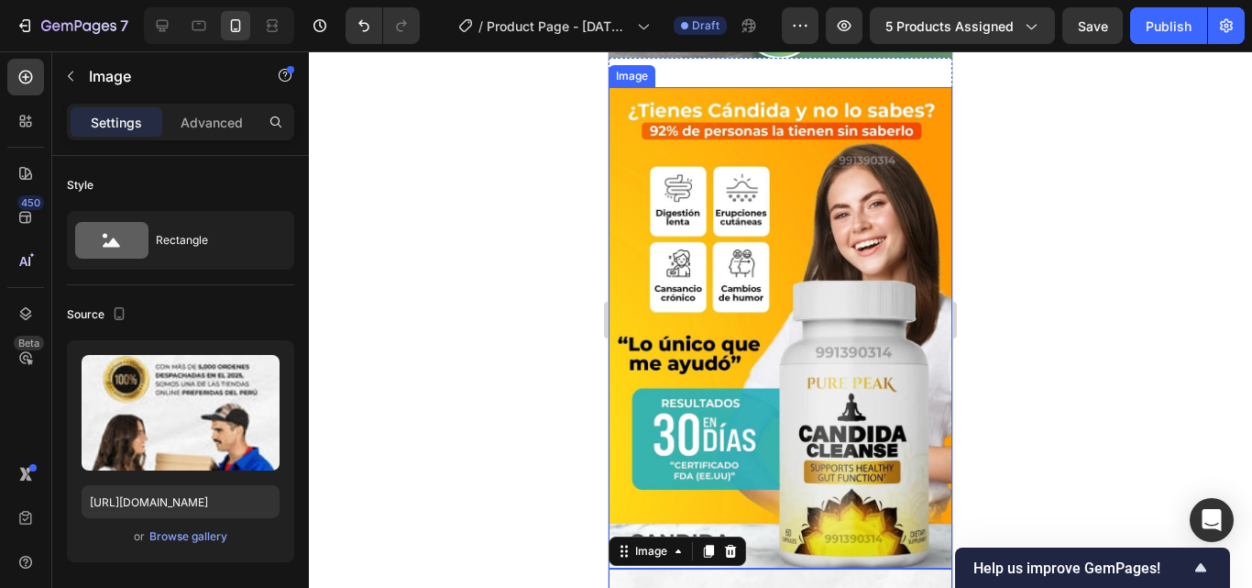
scroll to position [1494, 0]
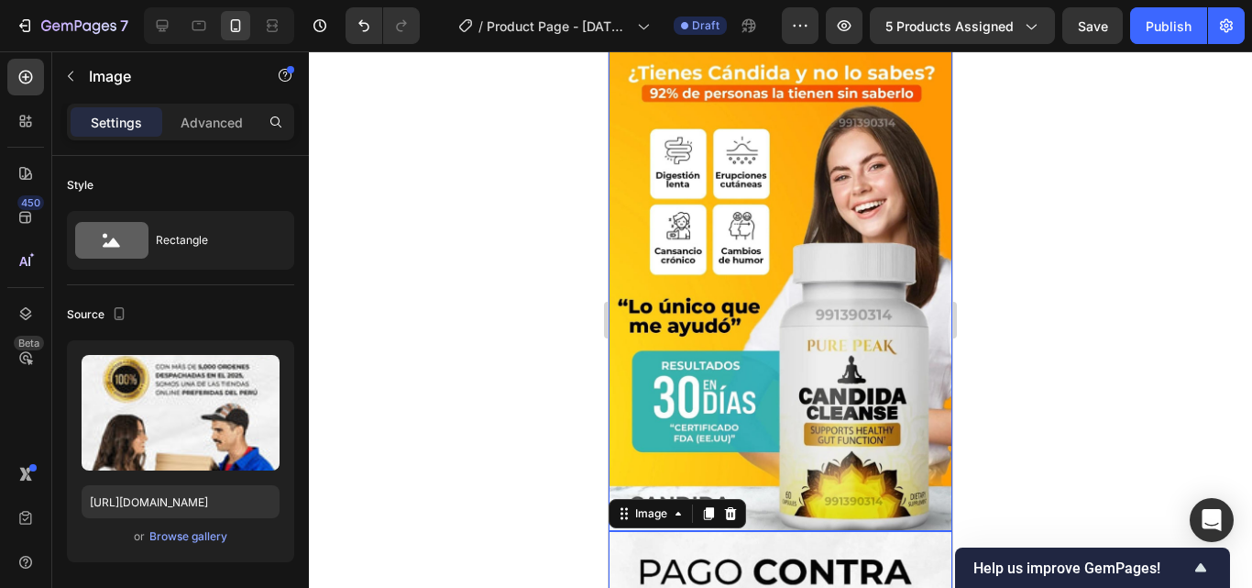
click at [772, 330] on img at bounding box center [781, 289] width 344 height 480
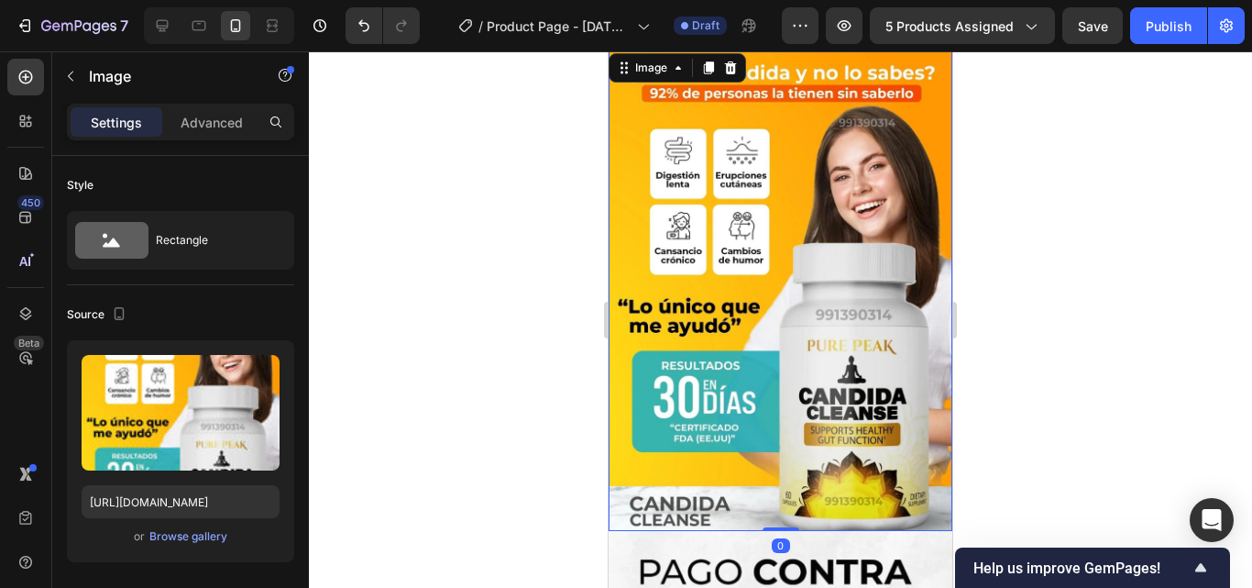
scroll to position [1402, 0]
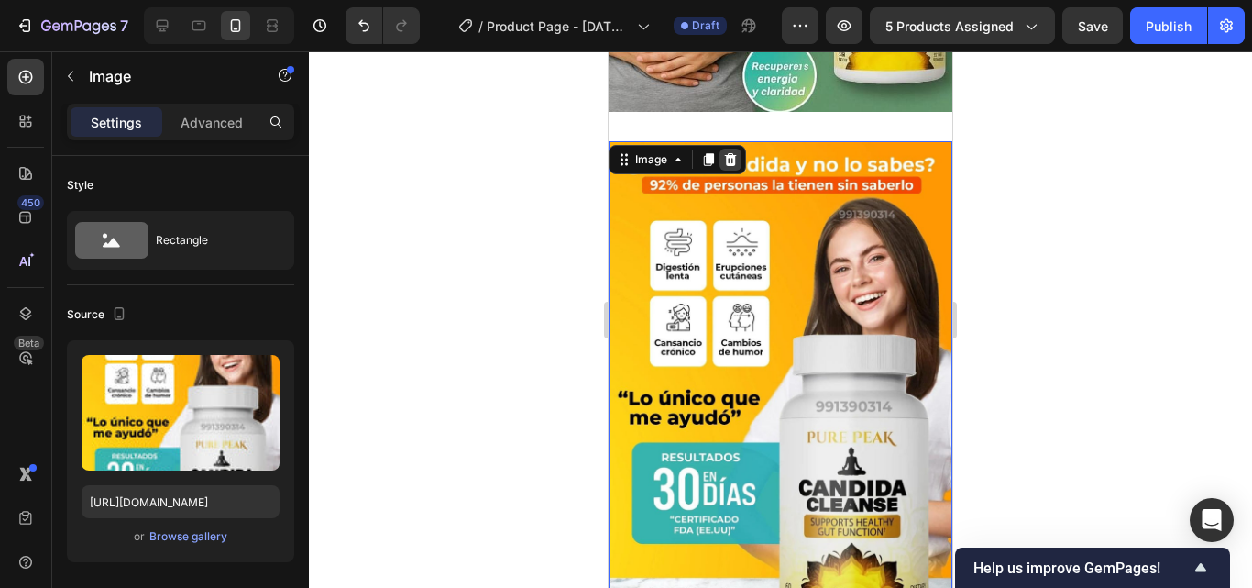
click at [735, 153] on icon at bounding box center [730, 159] width 15 height 15
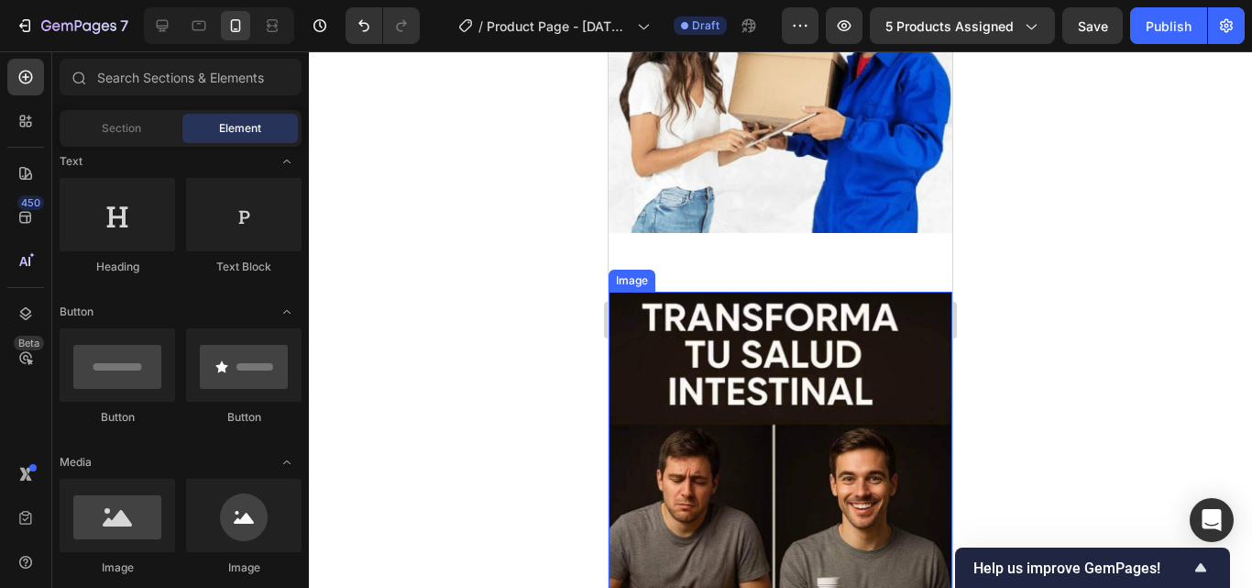
scroll to position [1861, 0]
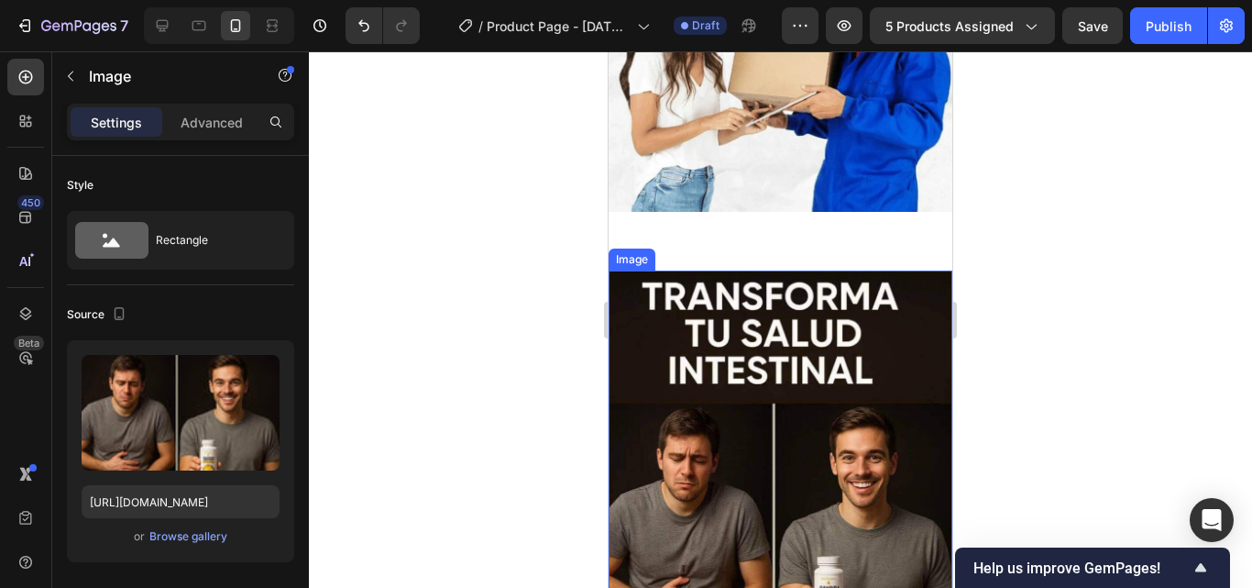
click at [844, 330] on img at bounding box center [781, 509] width 344 height 478
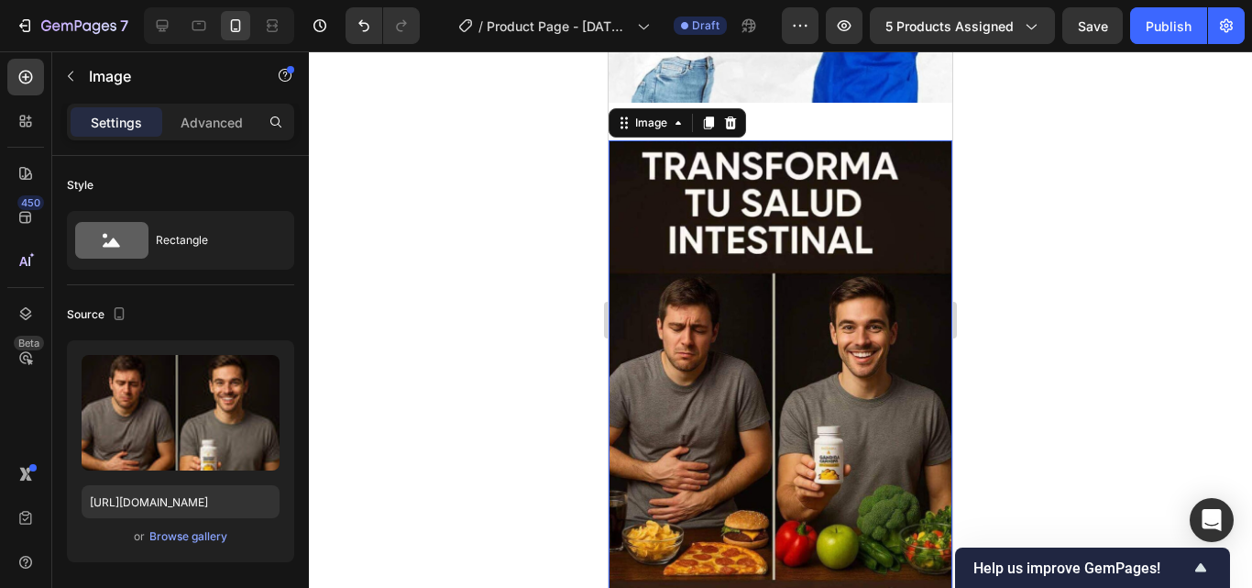
scroll to position [1952, 0]
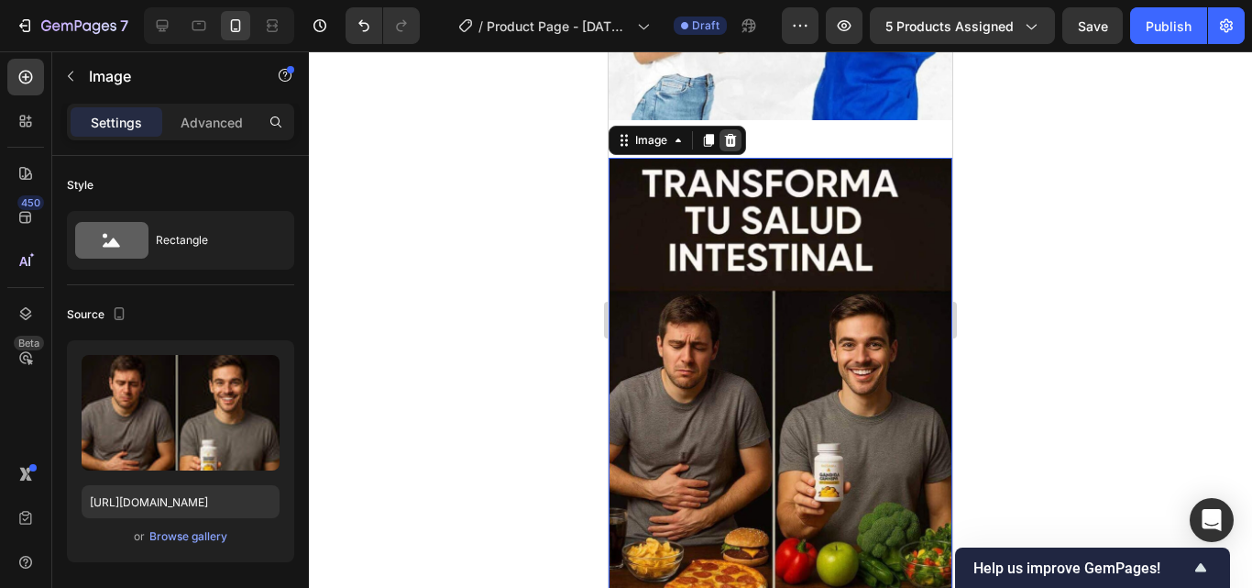
click at [736, 133] on icon at bounding box center [730, 140] width 15 height 15
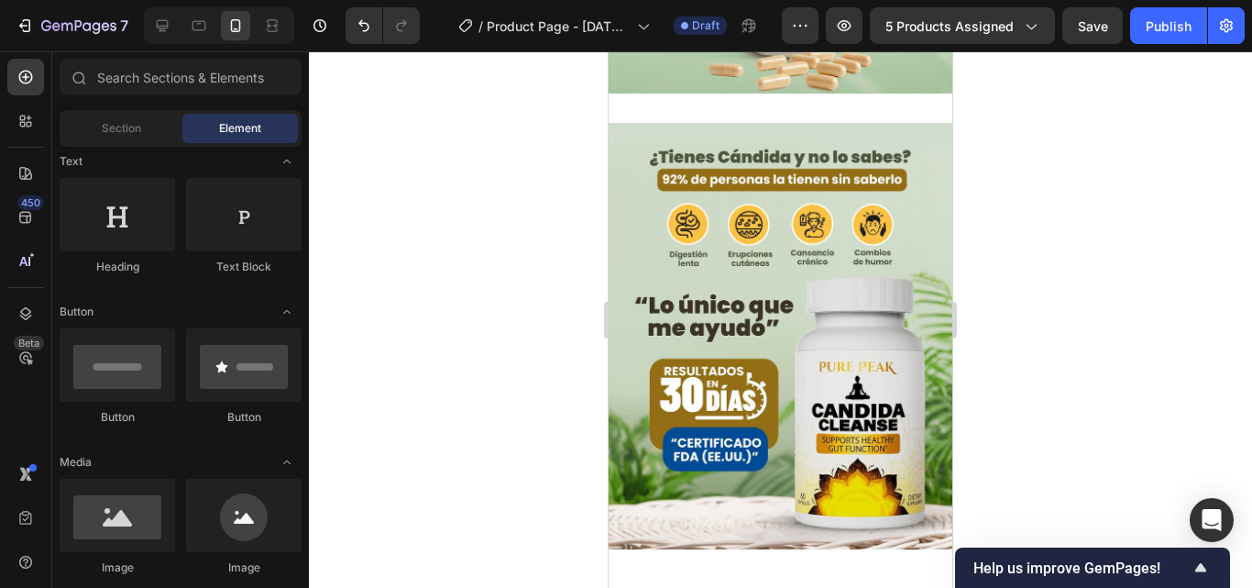
scroll to position [3937, 0]
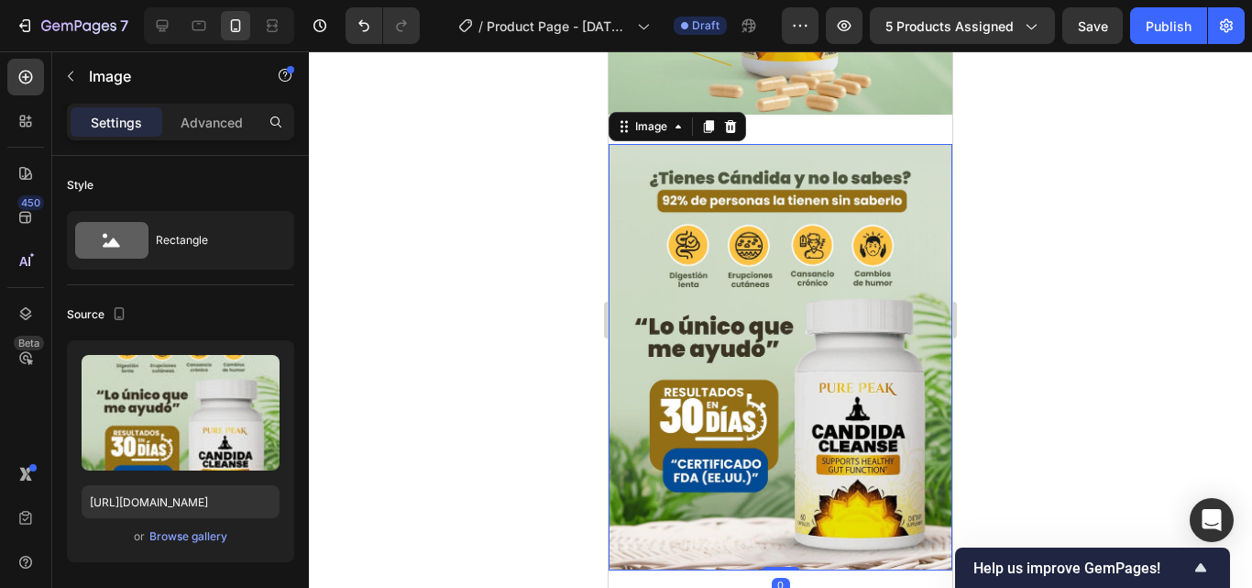
drag, startPoint x: 826, startPoint y: 407, endPoint x: 826, endPoint y: 347, distance: 59.6
click at [827, 363] on img at bounding box center [781, 357] width 344 height 426
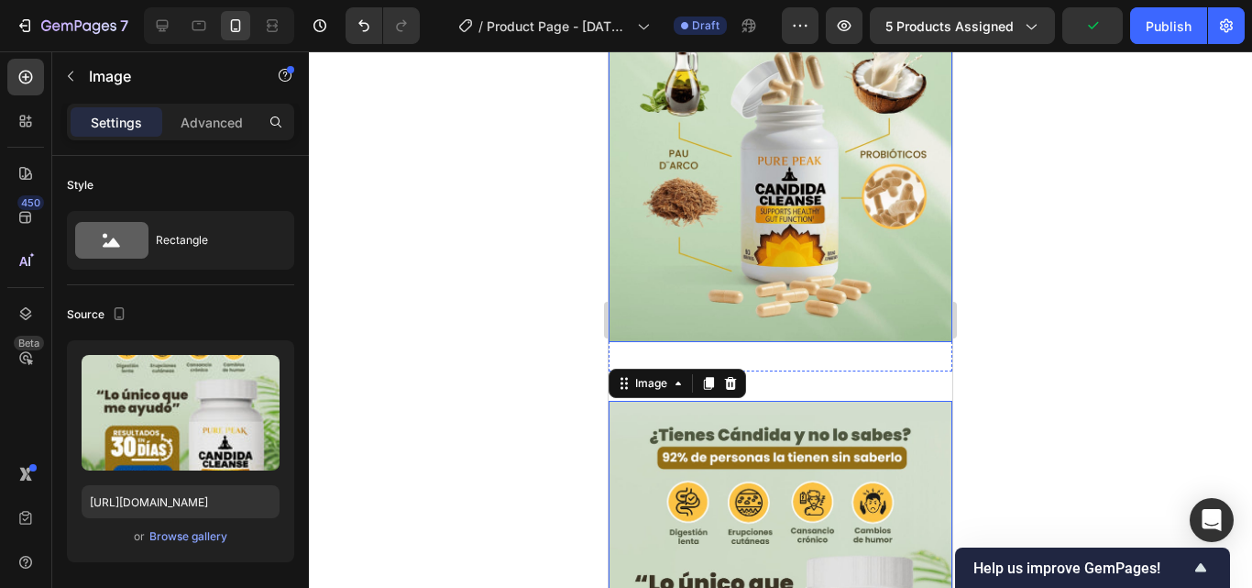
scroll to position [3753, 0]
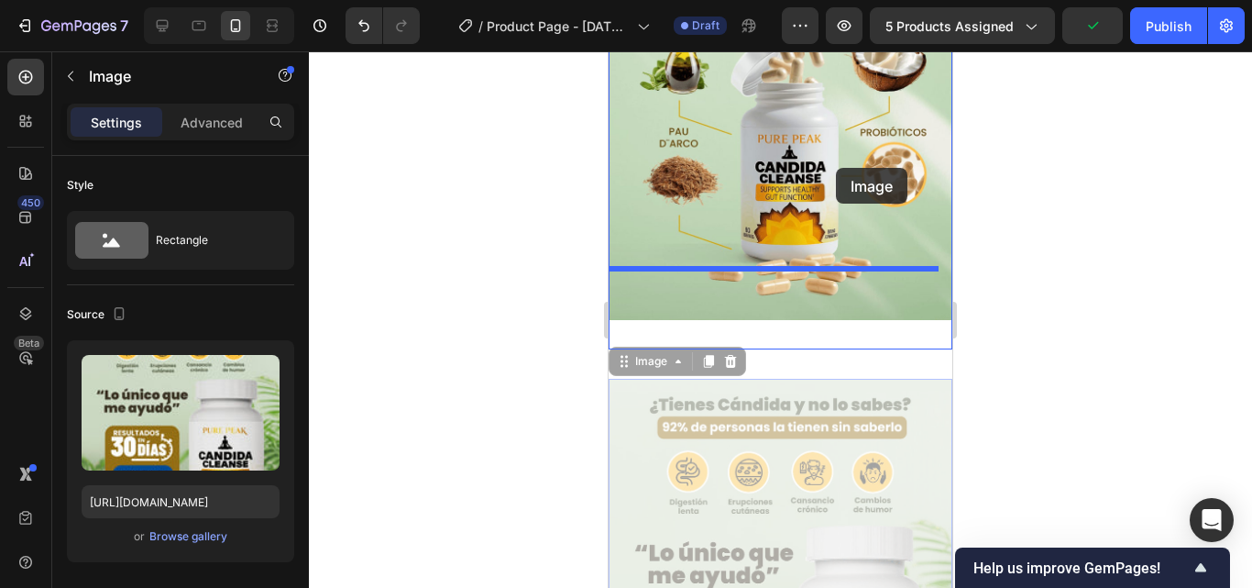
drag, startPoint x: 834, startPoint y: 346, endPoint x: 833, endPoint y: 132, distance: 214.5
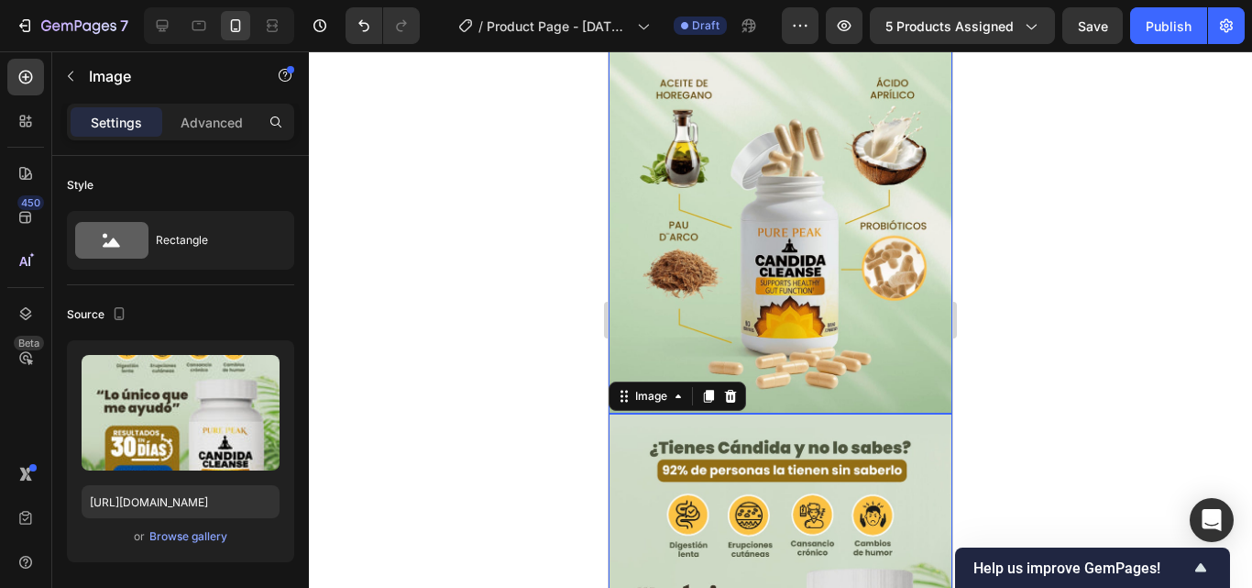
scroll to position [3662, 0]
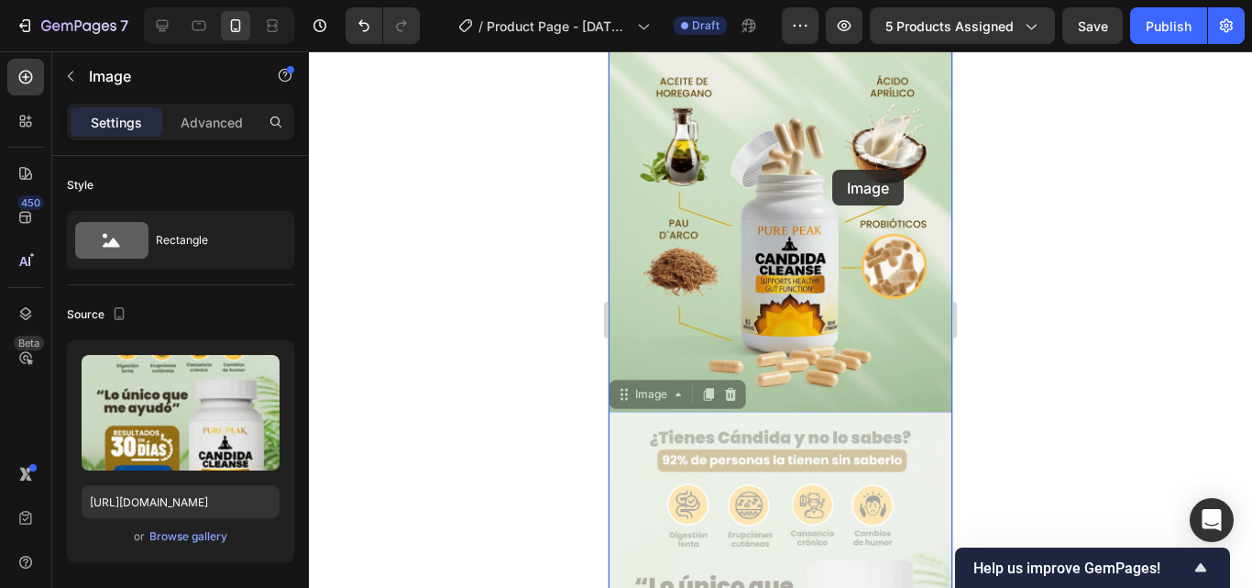
drag, startPoint x: 829, startPoint y: 478, endPoint x: 832, endPoint y: 140, distance: 337.3
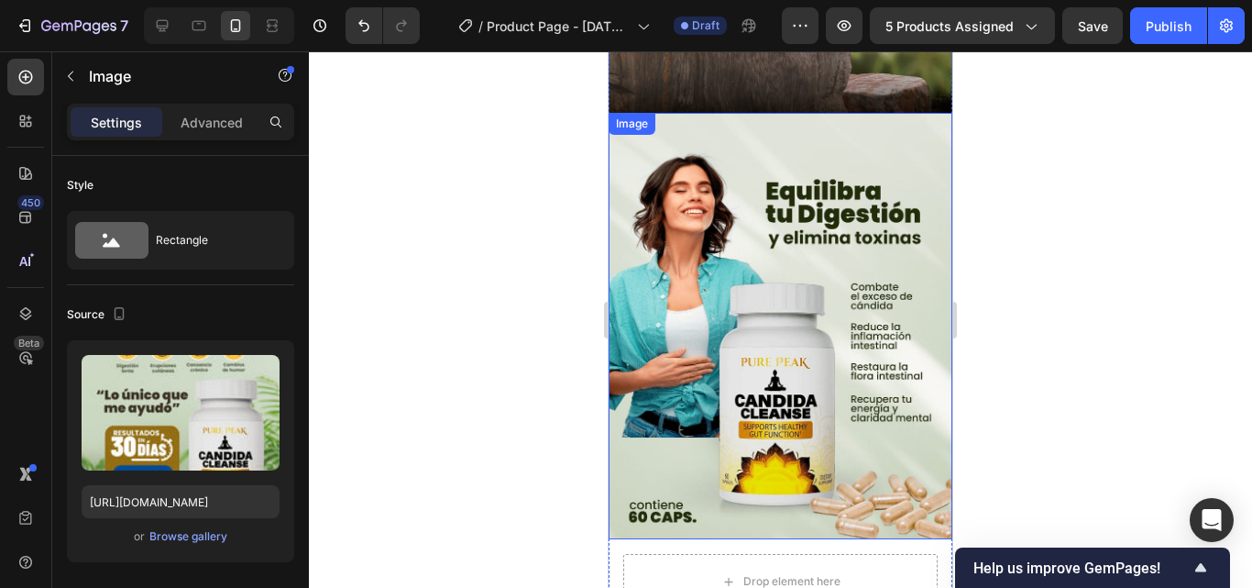
scroll to position [3203, 0]
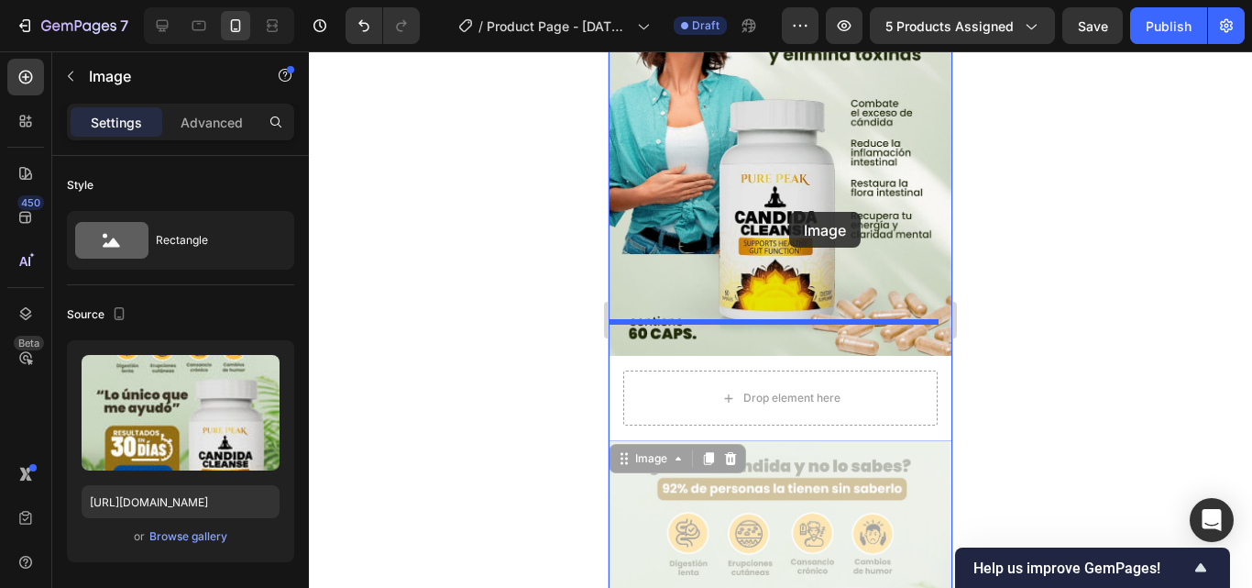
drag, startPoint x: 789, startPoint y: 522, endPoint x: 787, endPoint y: 186, distance: 336.4
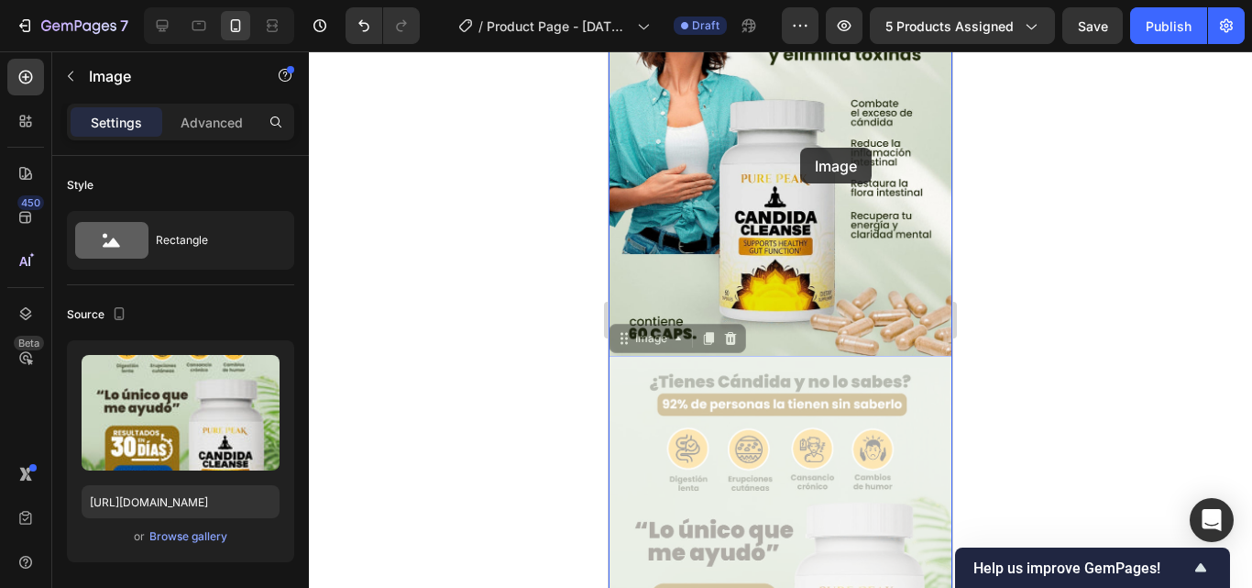
drag, startPoint x: 822, startPoint y: 396, endPoint x: 800, endPoint y: 146, distance: 251.2
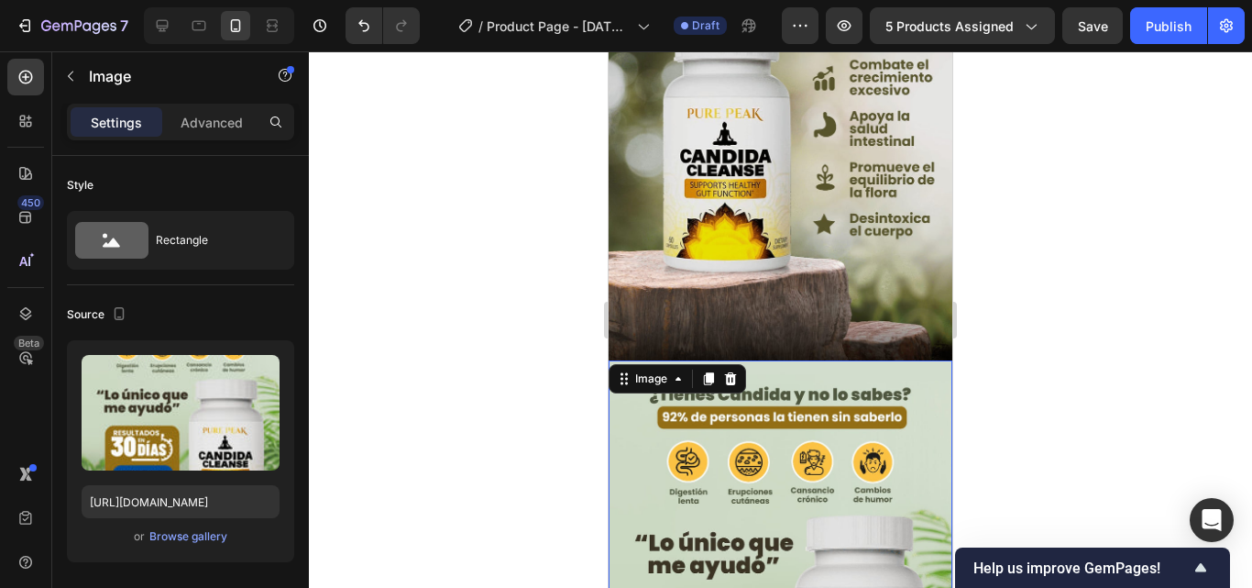
scroll to position [2745, 0]
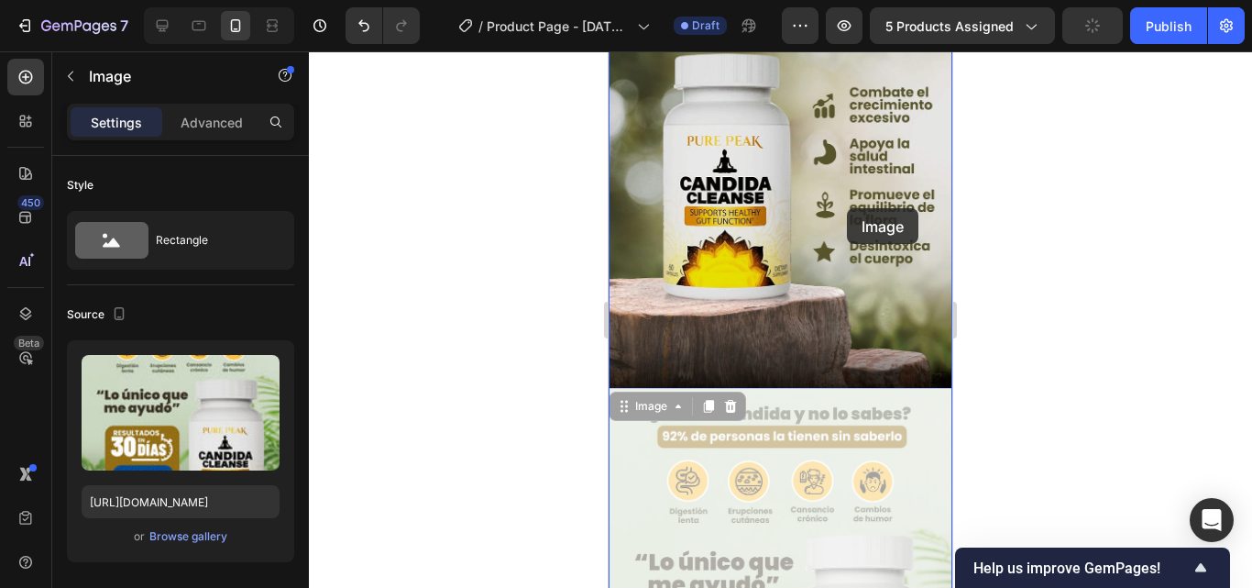
drag, startPoint x: 858, startPoint y: 505, endPoint x: 845, endPoint y: 212, distance: 293.6
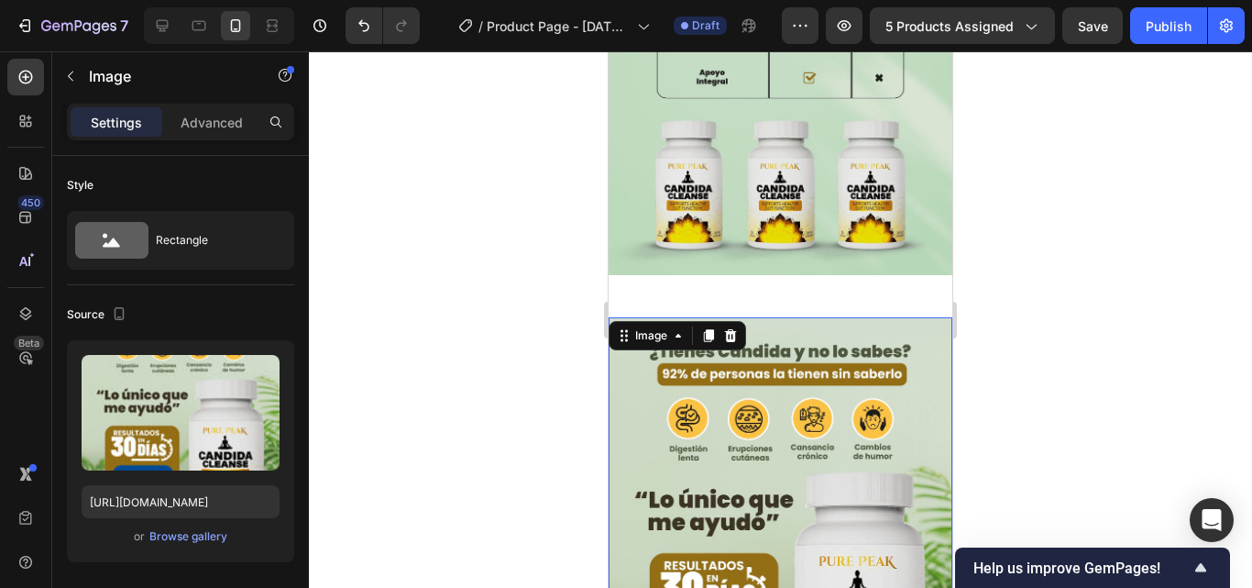
scroll to position [2379, 0]
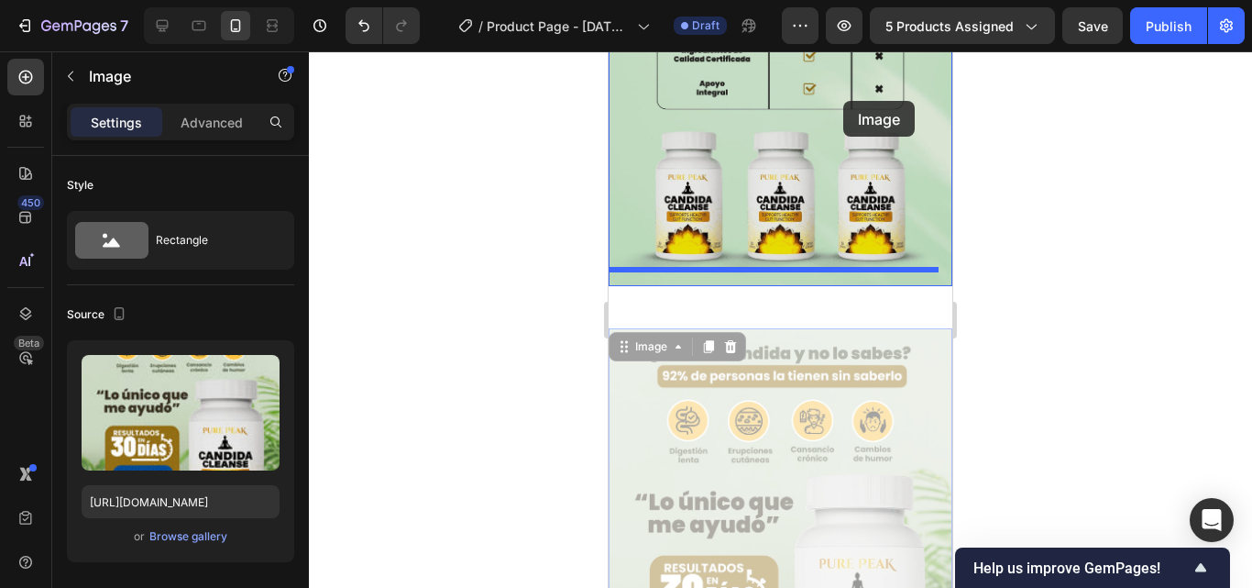
drag, startPoint x: 849, startPoint y: 373, endPoint x: 843, endPoint y: 99, distance: 274.1
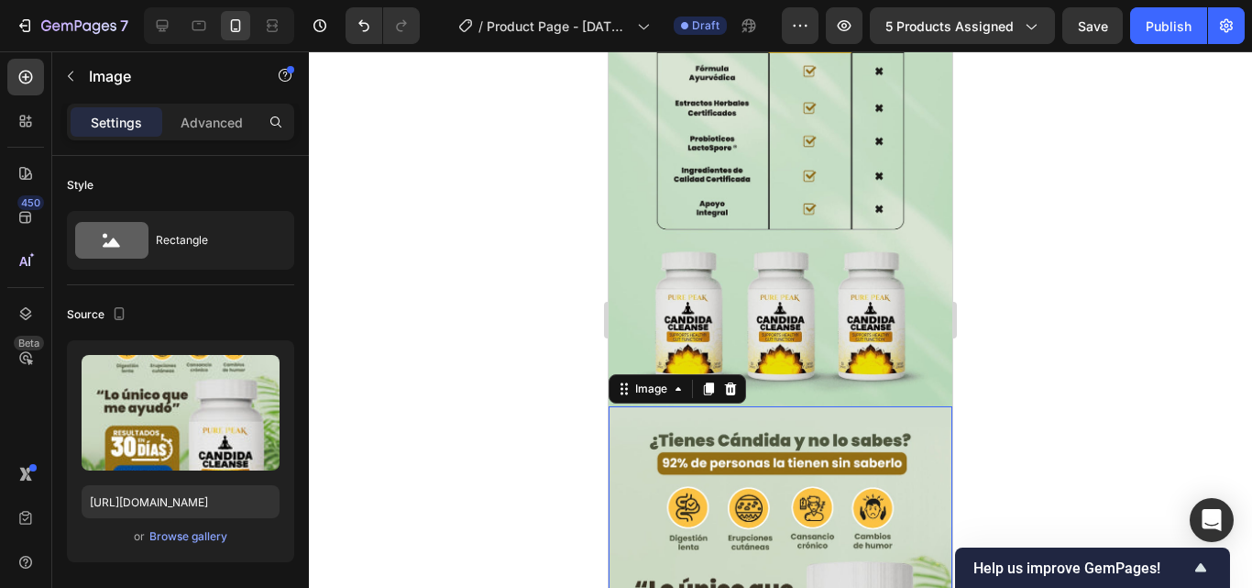
scroll to position [2287, 0]
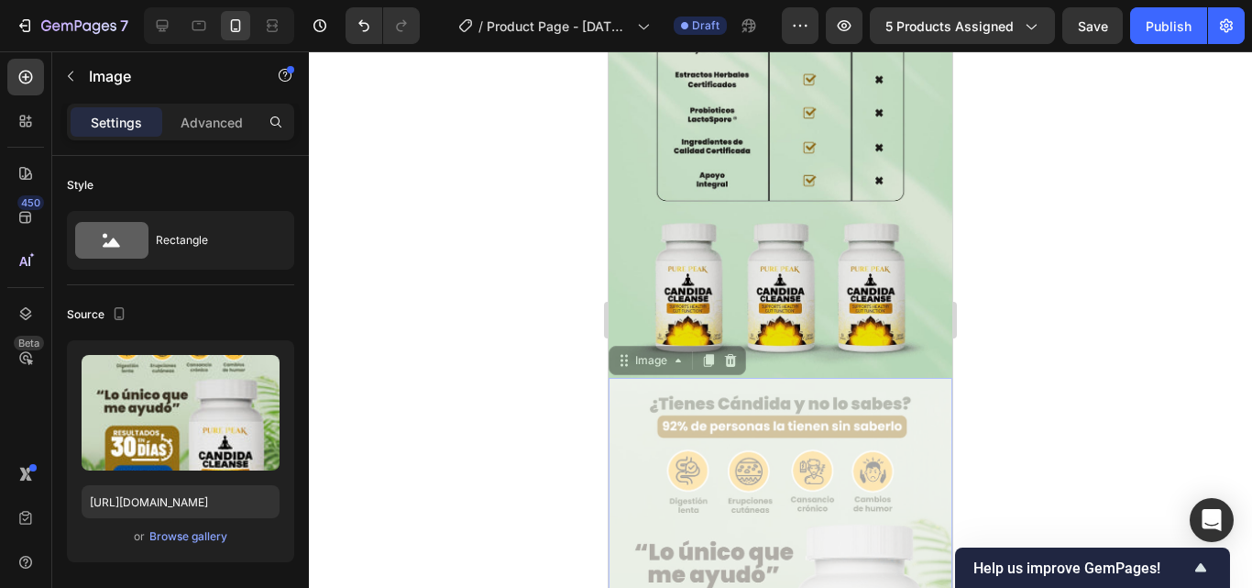
drag, startPoint x: 826, startPoint y: 513, endPoint x: 814, endPoint y: 104, distance: 409.9
click at [814, 104] on div "iPhone 13 Mini ( 375 px) iPhone 13 Mini iPhone 13 Pro iPhone 11 Pro Max iPhone …" at bounding box center [781, 357] width 344 height 5187
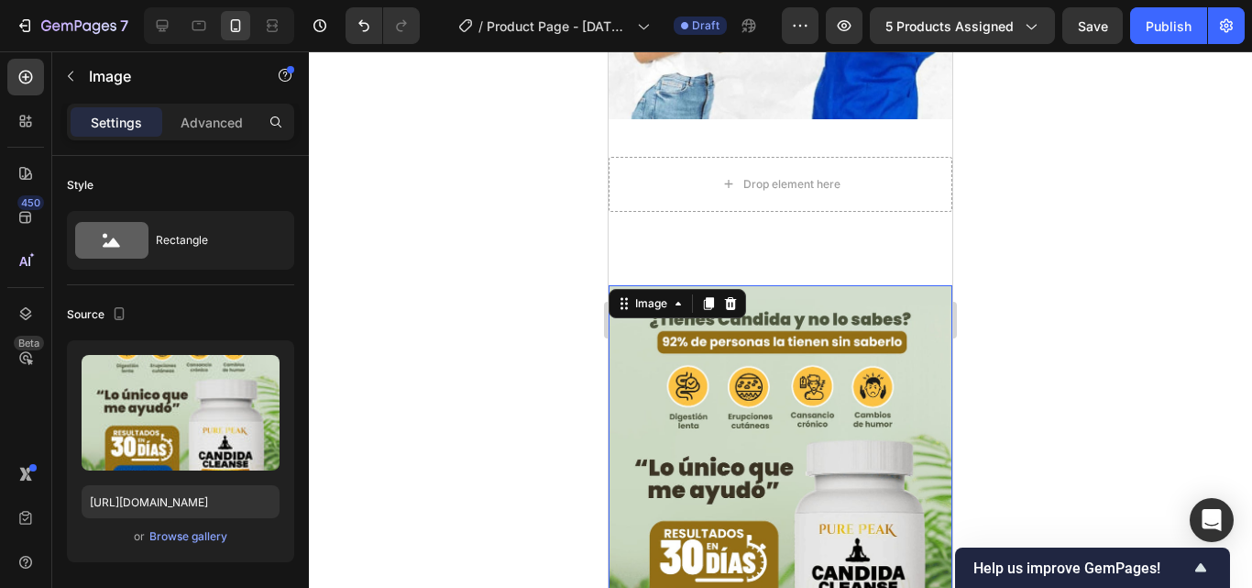
scroll to position [1920, 0]
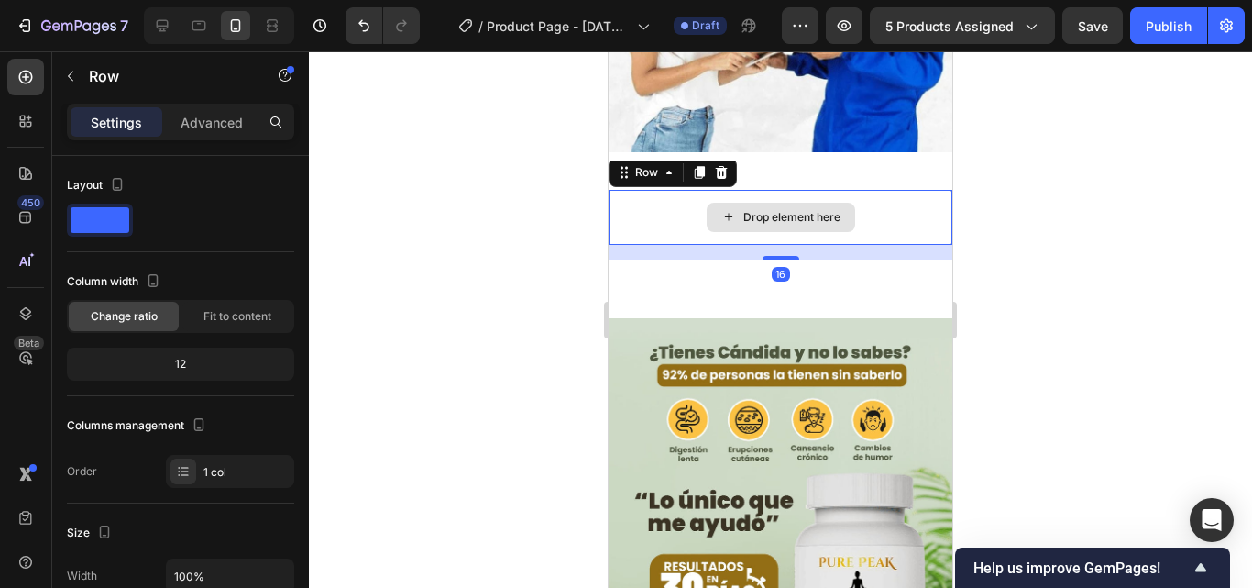
click at [816, 192] on div "Drop element here" at bounding box center [781, 217] width 344 height 55
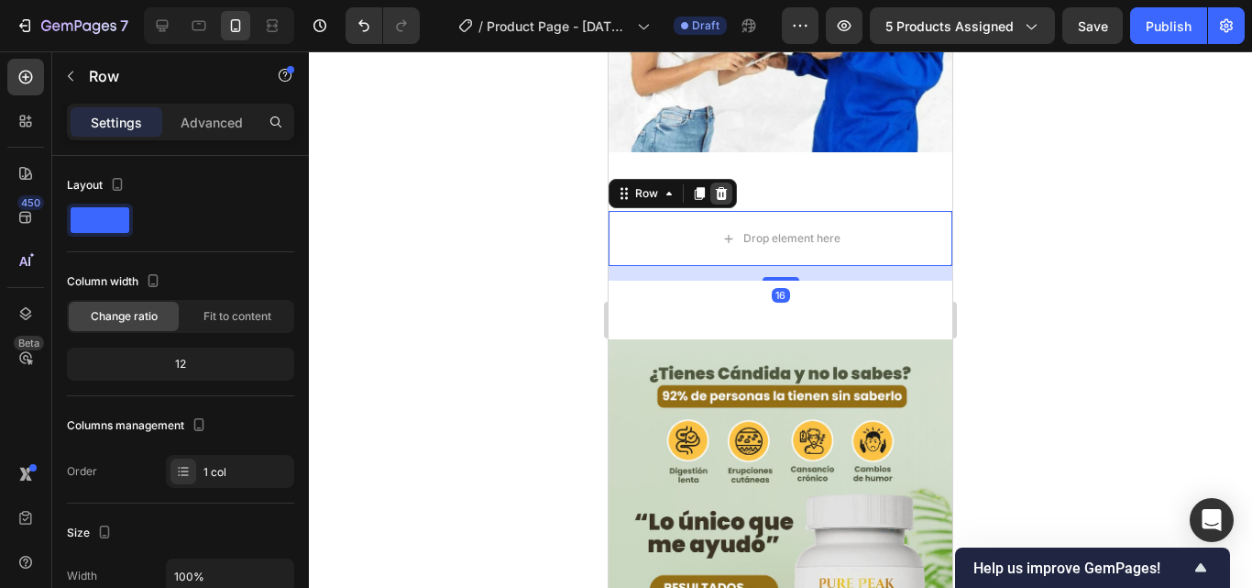
click at [722, 187] on icon at bounding box center [722, 193] width 12 height 13
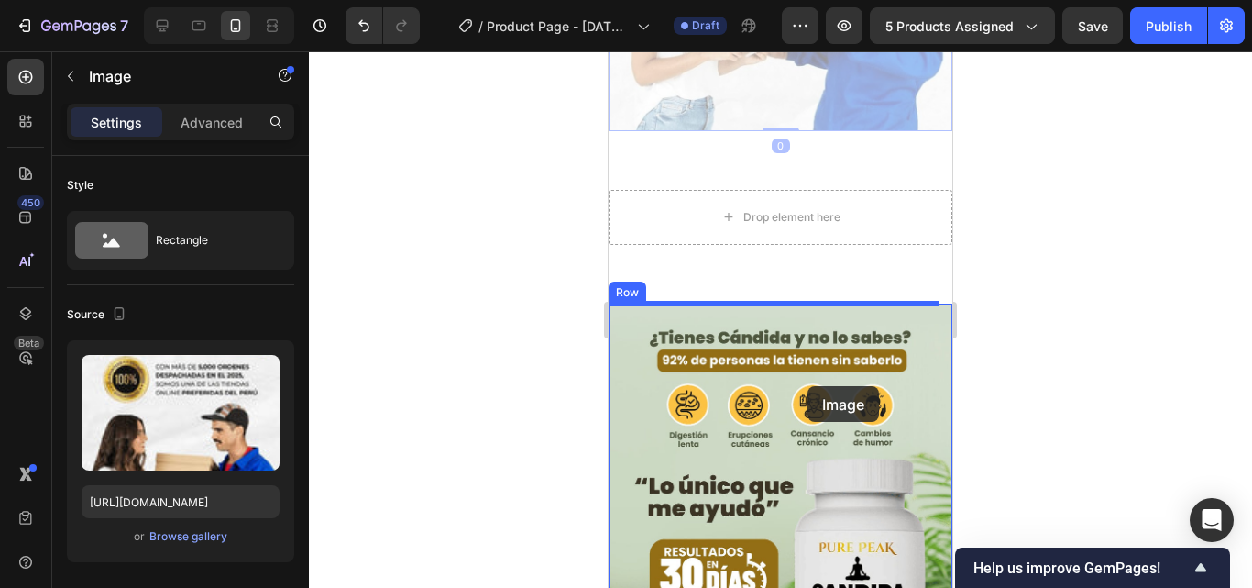
drag, startPoint x: 792, startPoint y: 84, endPoint x: 811, endPoint y: 434, distance: 349.7
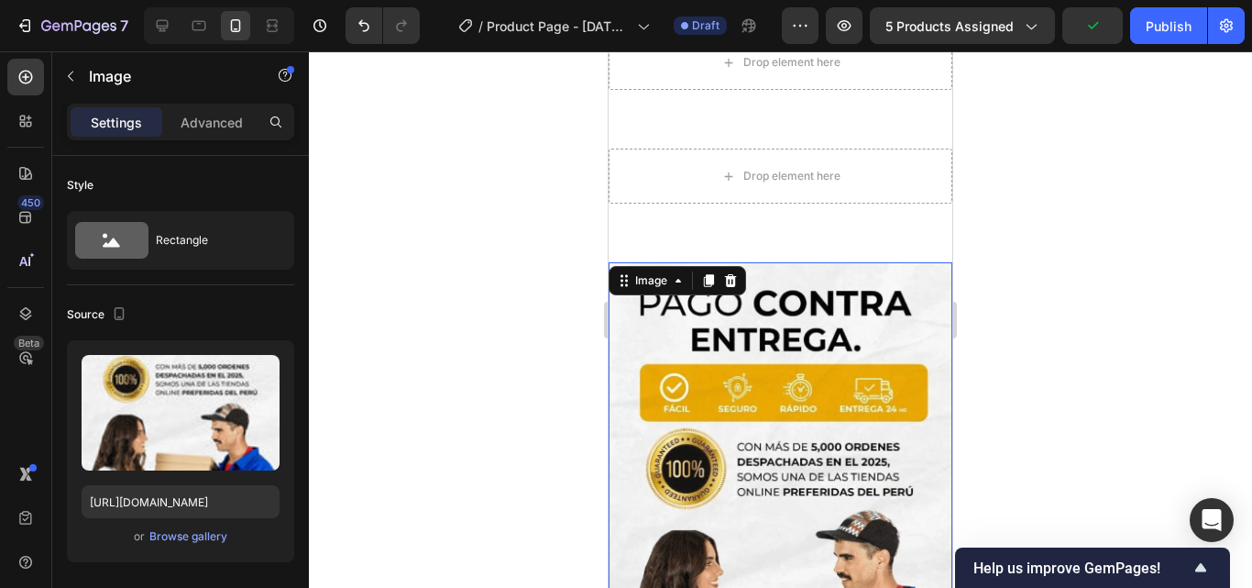
scroll to position [1829, 0]
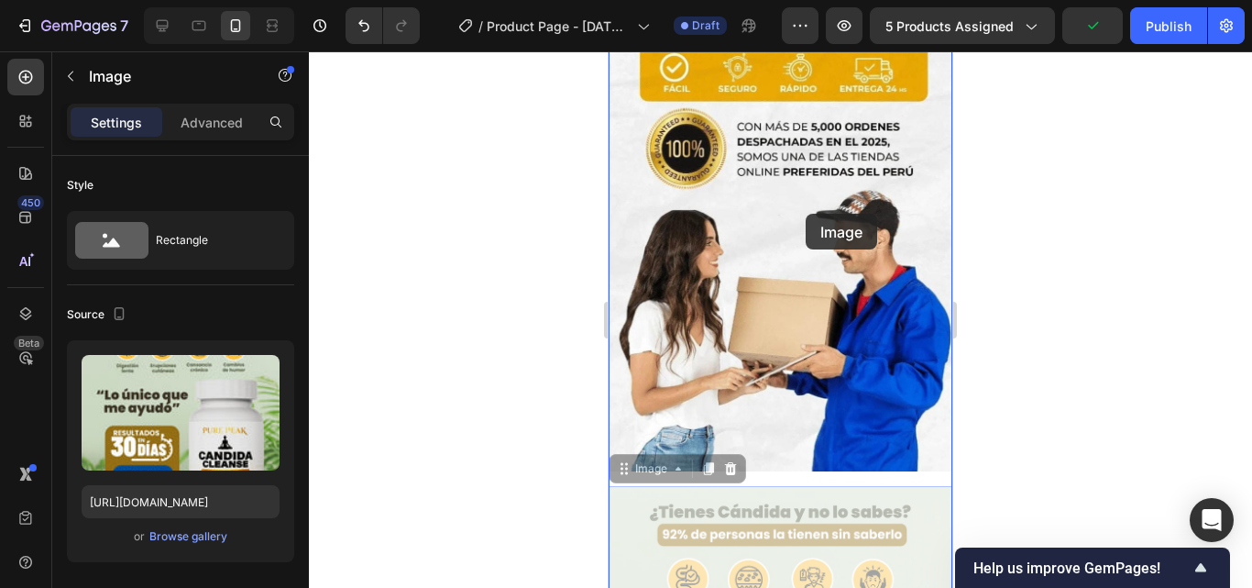
drag, startPoint x: 809, startPoint y: 518, endPoint x: 804, endPoint y: 202, distance: 316.3
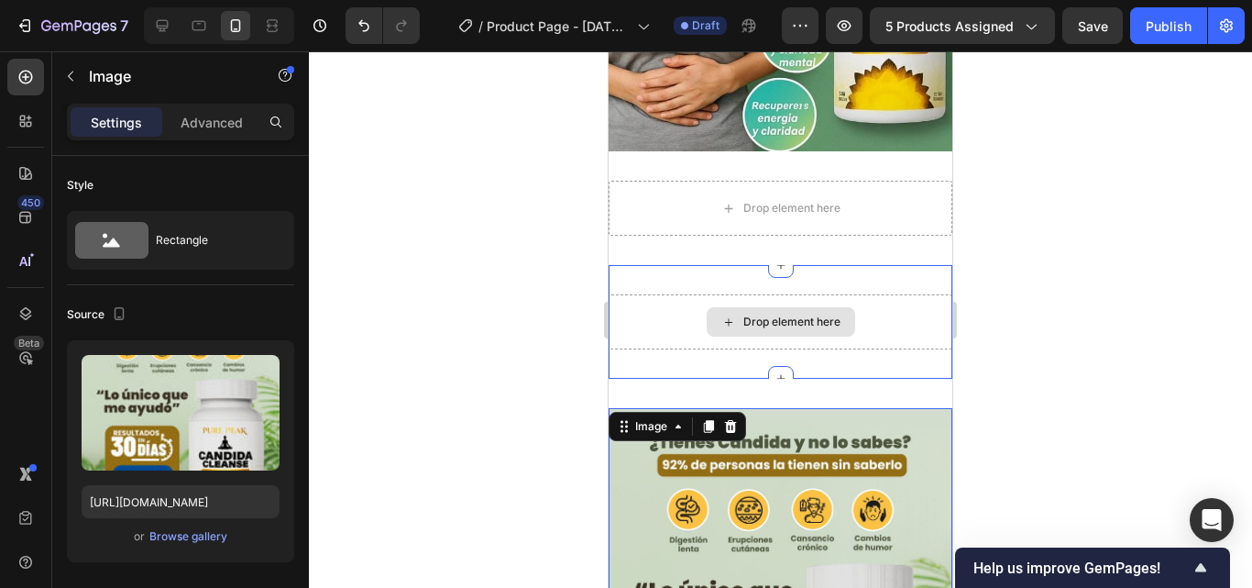
scroll to position [1370, 0]
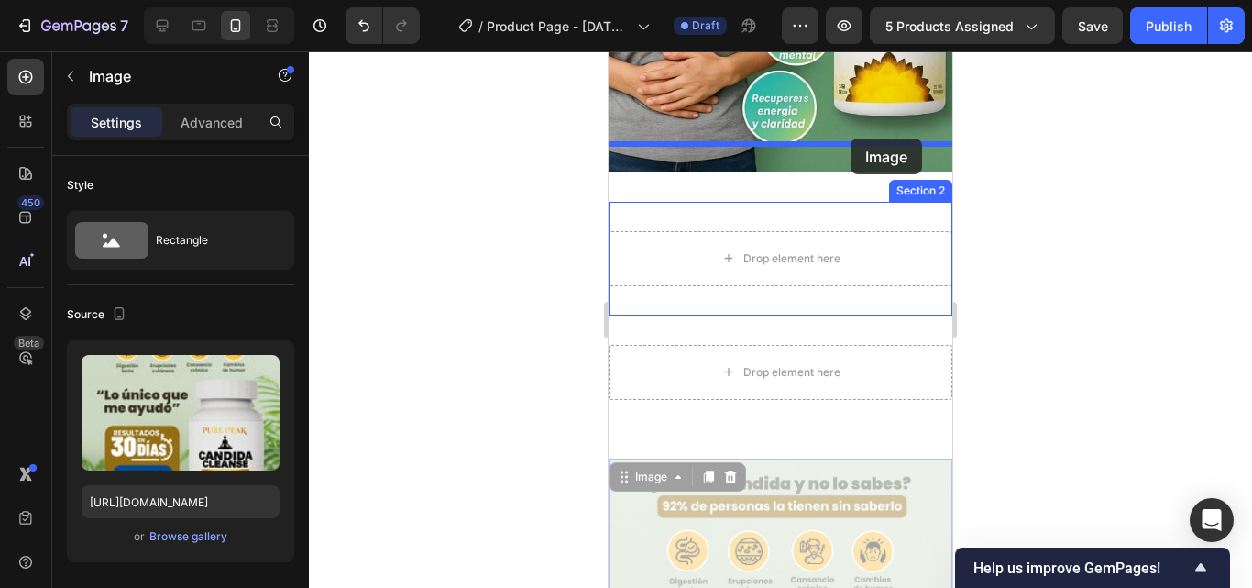
drag, startPoint x: 858, startPoint y: 464, endPoint x: 851, endPoint y: 138, distance: 325.5
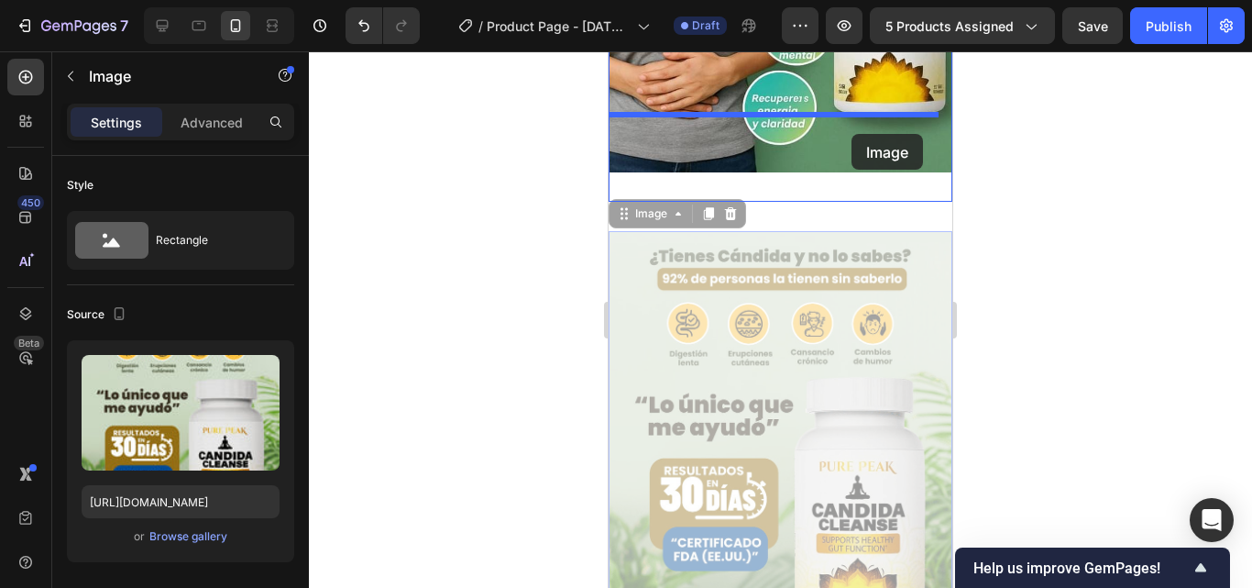
drag, startPoint x: 840, startPoint y: 332, endPoint x: 852, endPoint y: 134, distance: 198.3
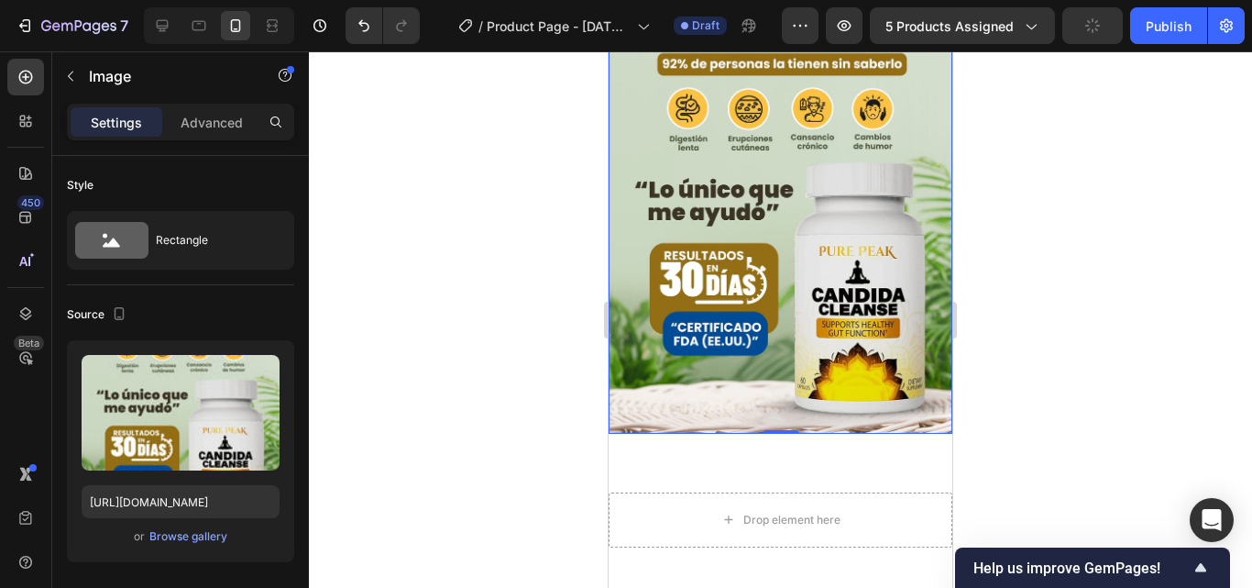
scroll to position [1650, 0]
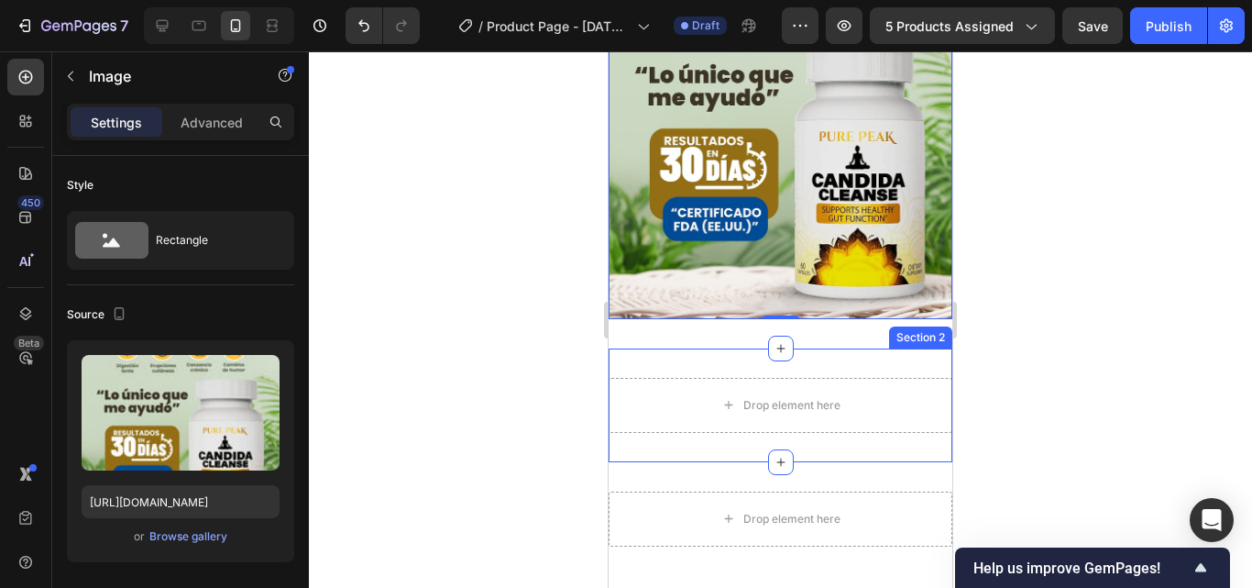
click at [804, 348] on div "Drop element here Section 2" at bounding box center [781, 405] width 344 height 114
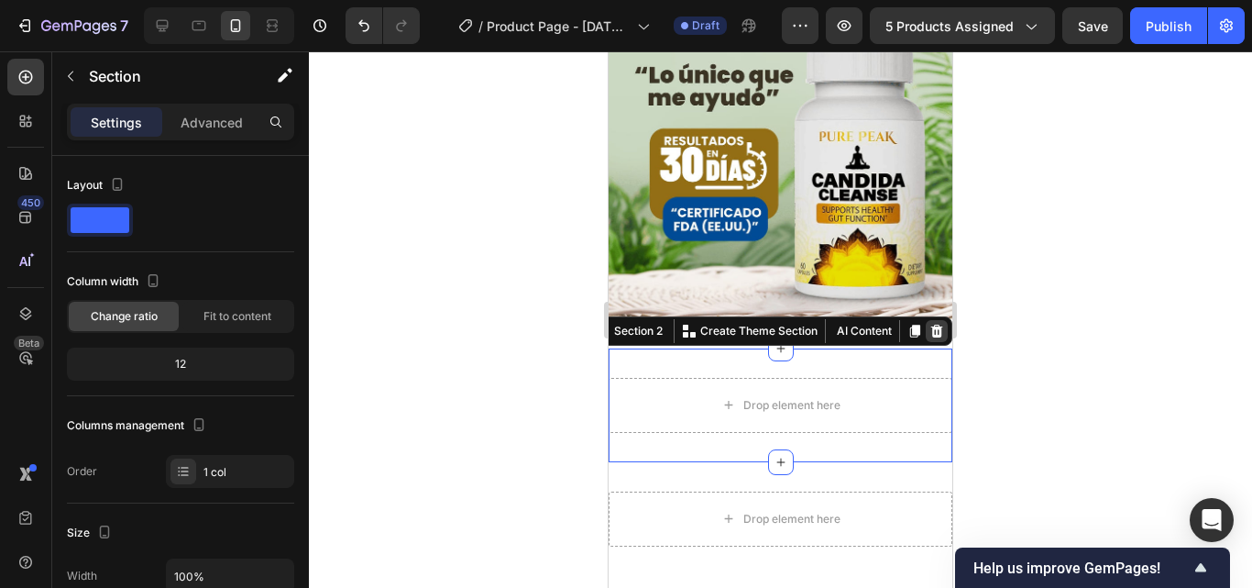
click at [929, 324] on icon at bounding box center [936, 331] width 15 height 15
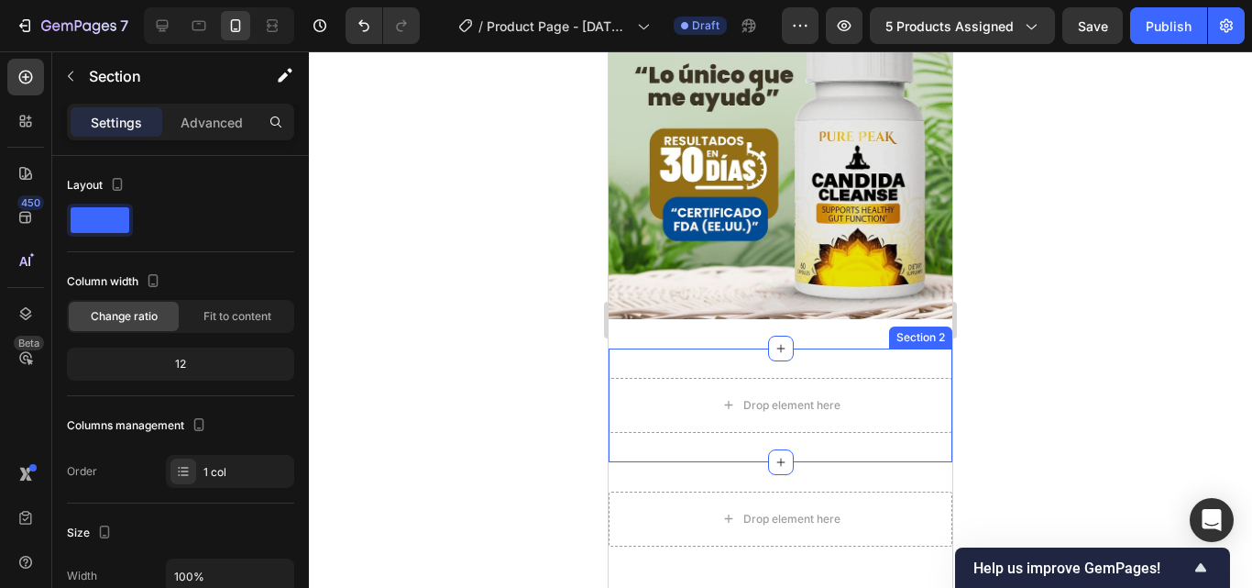
click at [868, 348] on div "Drop element here Section 2" at bounding box center [781, 405] width 344 height 114
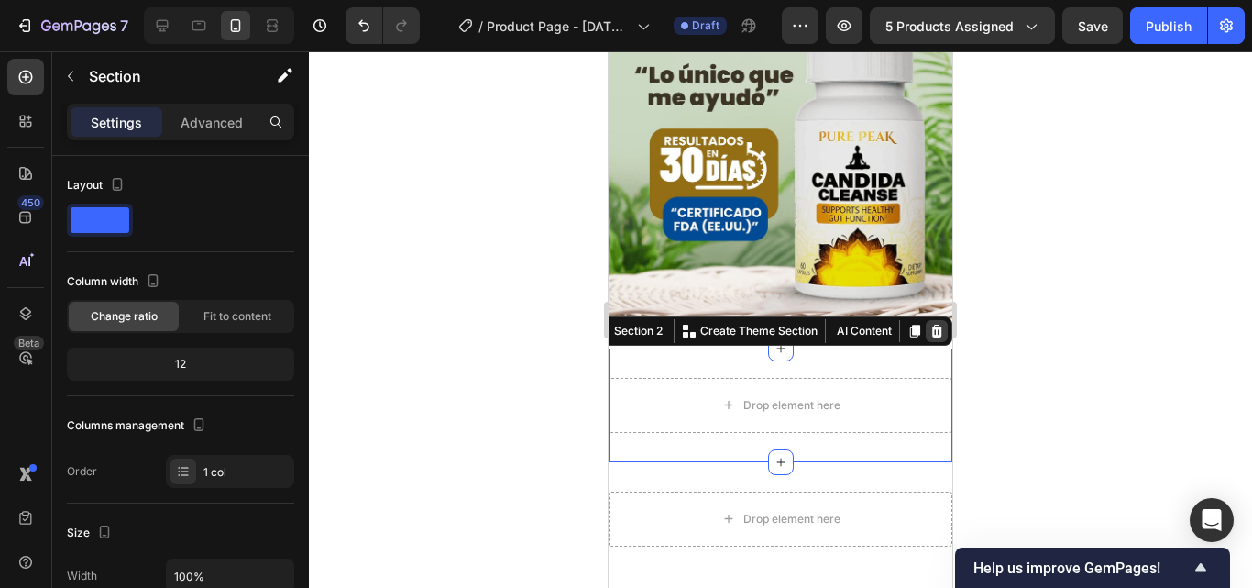
click at [929, 324] on icon at bounding box center [936, 331] width 15 height 15
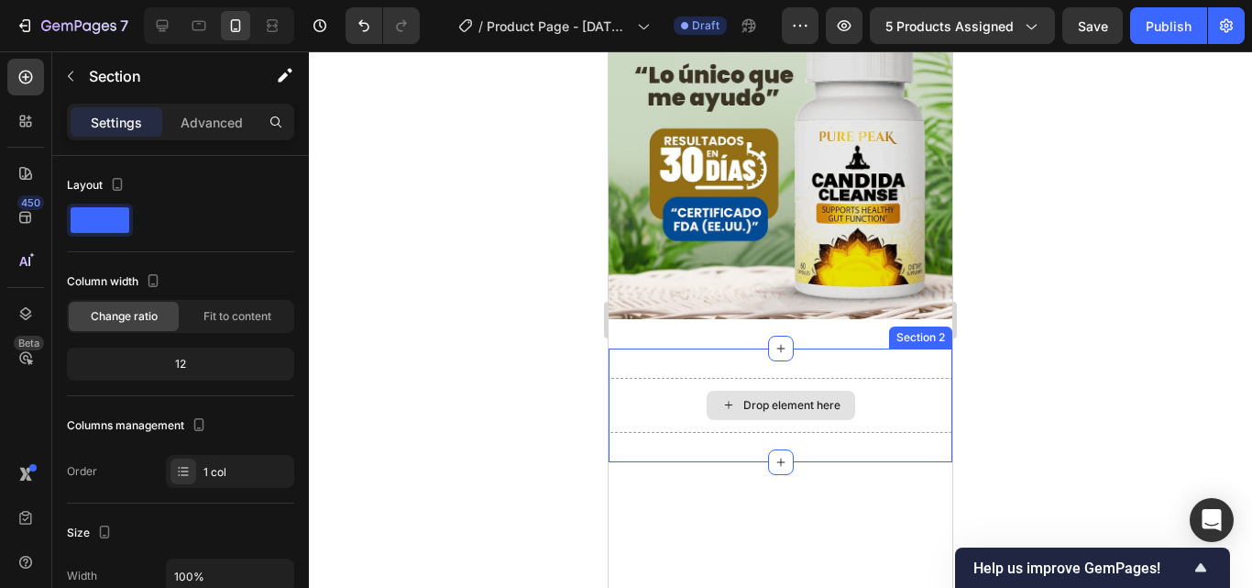
click at [882, 348] on div "Drop element here Section 2" at bounding box center [781, 405] width 344 height 114
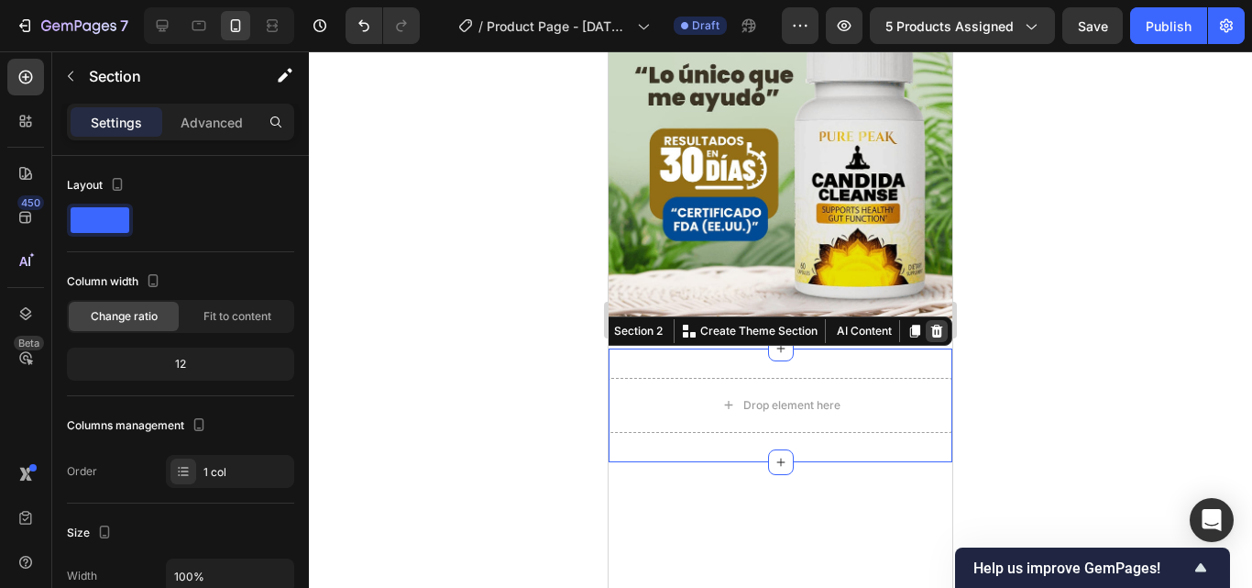
click at [929, 324] on icon at bounding box center [936, 331] width 15 height 15
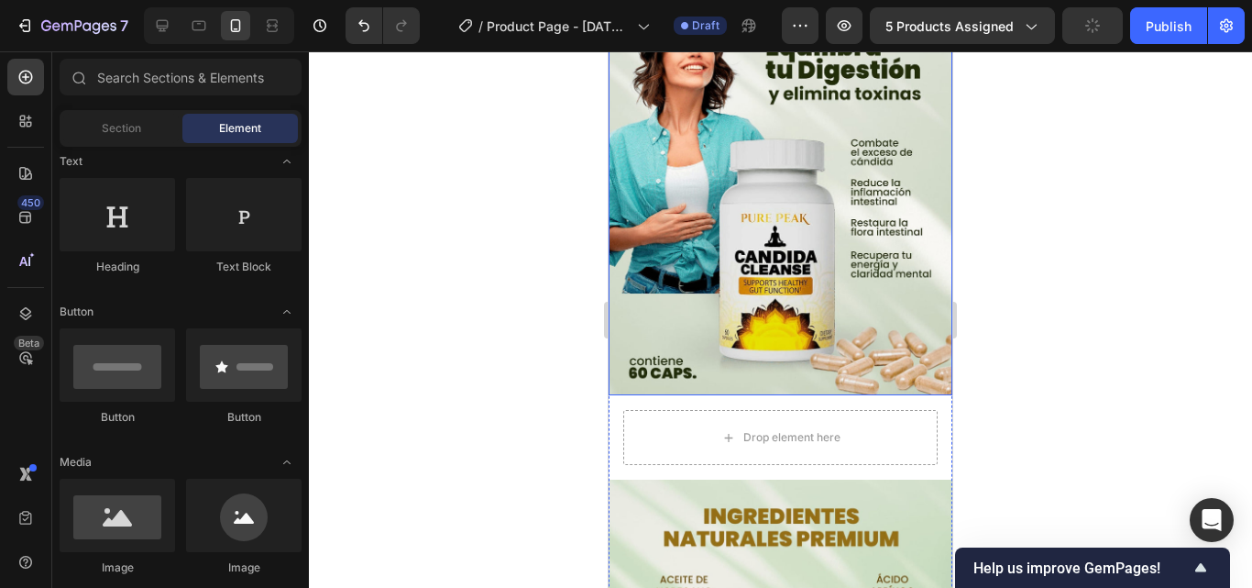
scroll to position [3391, 0]
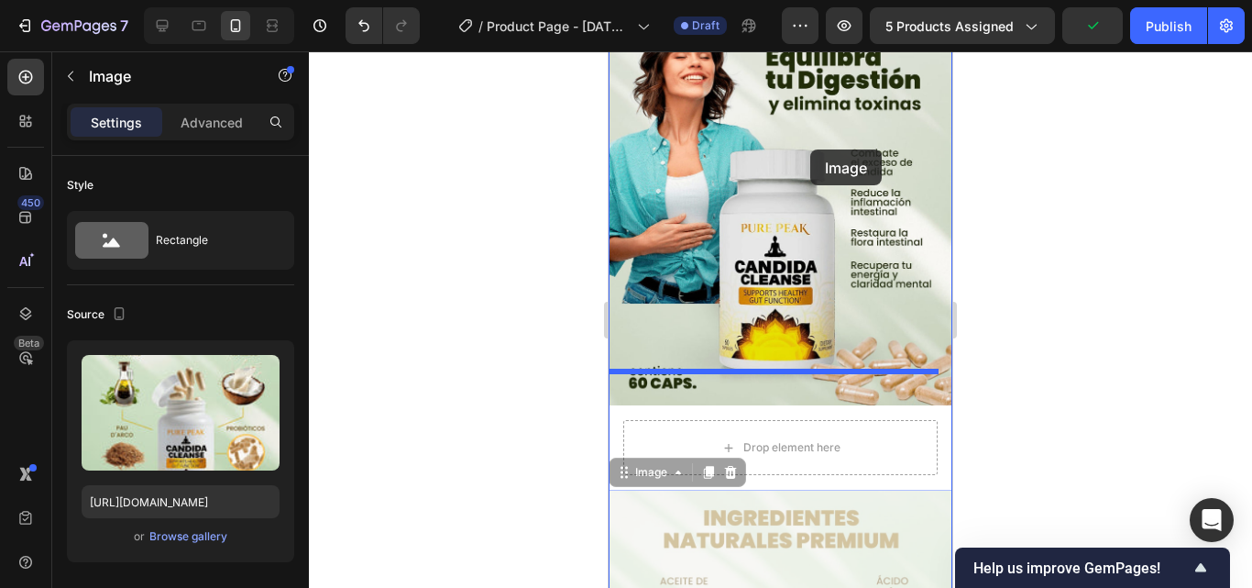
drag, startPoint x: 848, startPoint y: 481, endPoint x: 810, endPoint y: 145, distance: 338.5
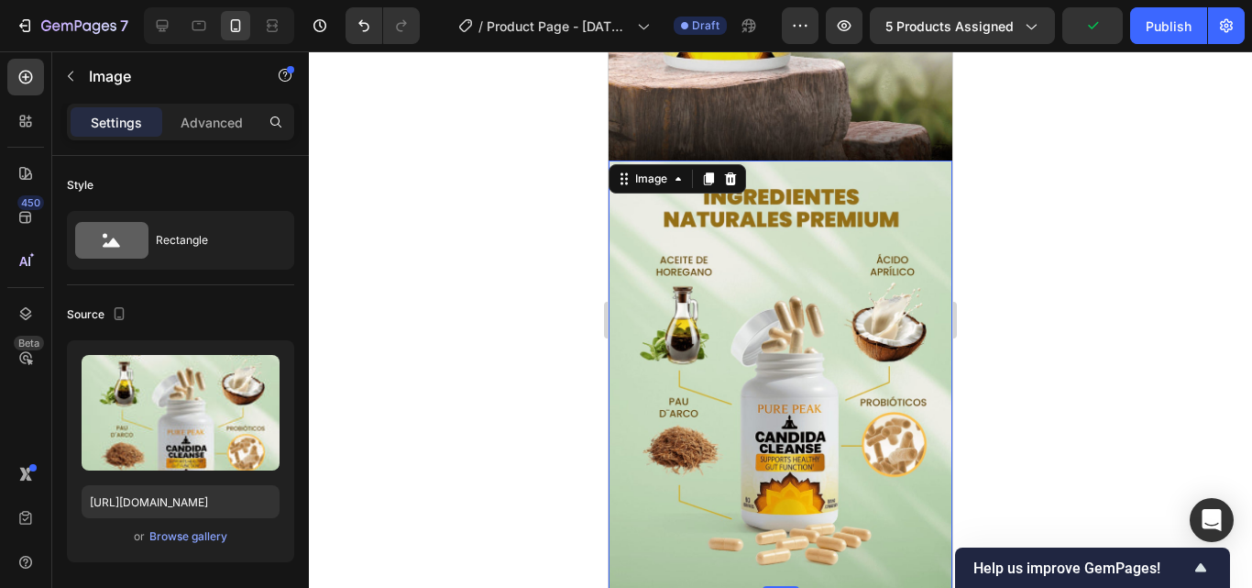
scroll to position [3208, 0]
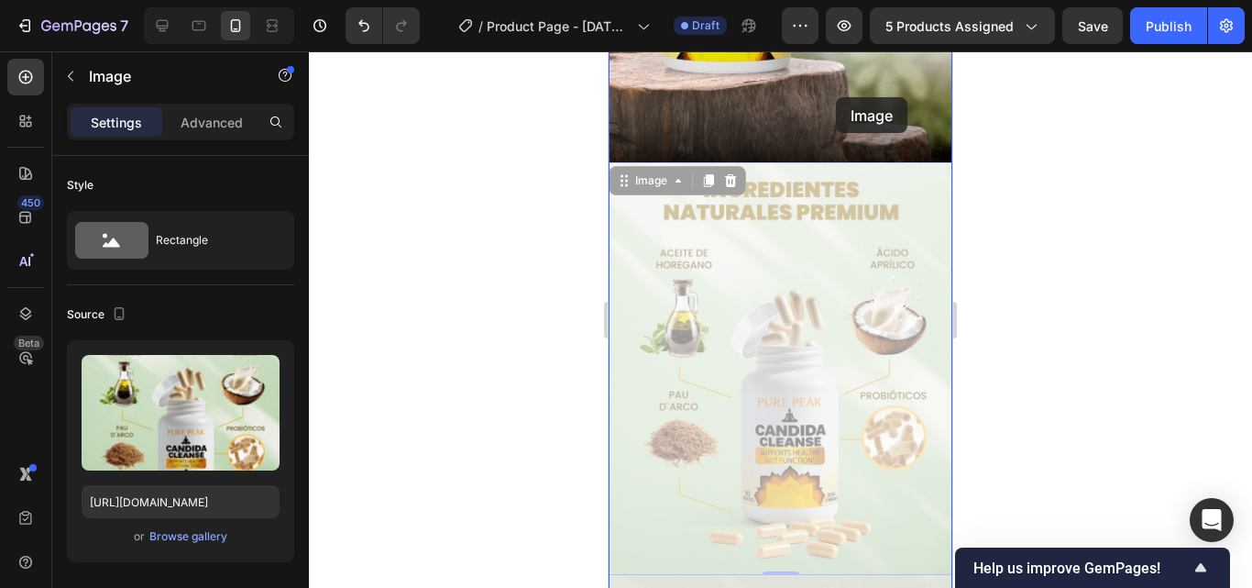
drag, startPoint x: 856, startPoint y: 383, endPoint x: 834, endPoint y: 91, distance: 293.2
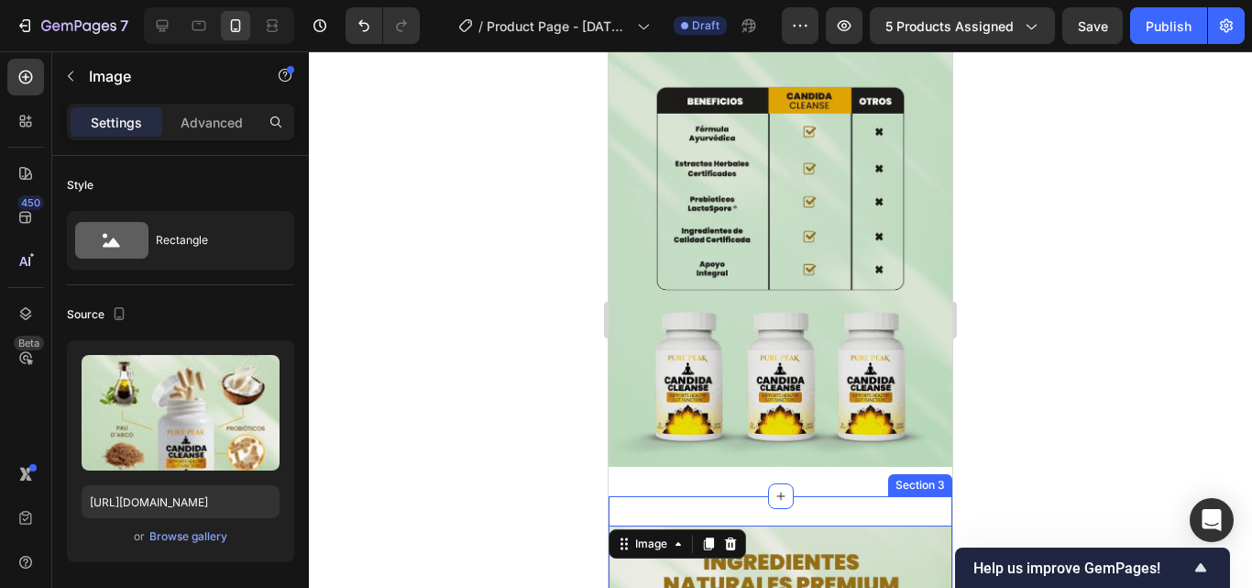
scroll to position [2548, 0]
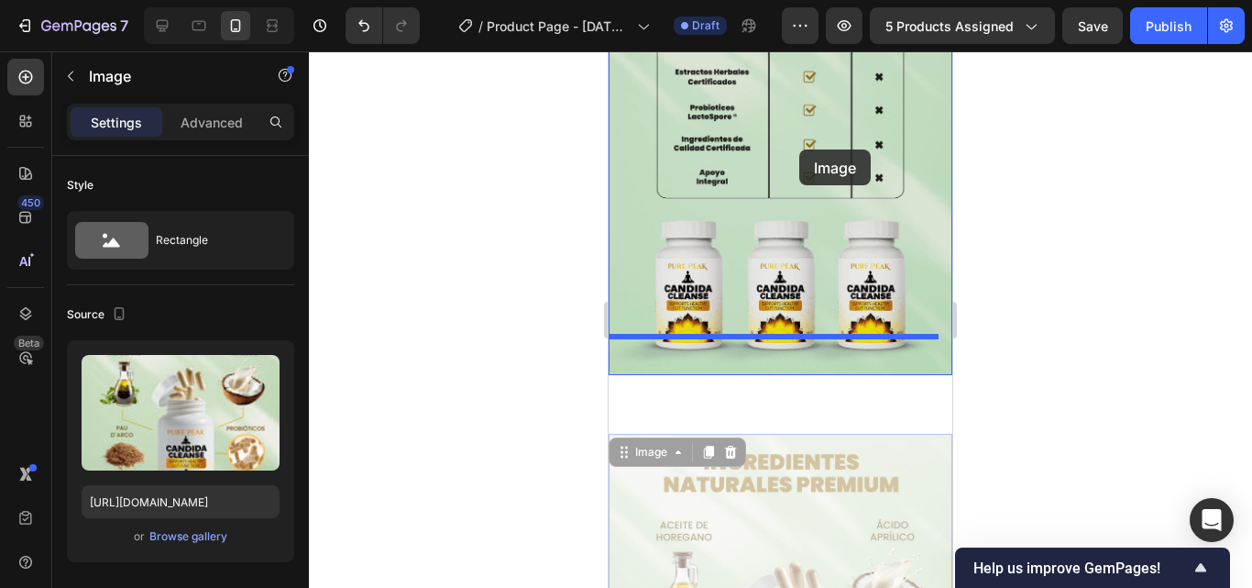
drag, startPoint x: 856, startPoint y: 469, endPoint x: 799, endPoint y: 149, distance: 324.9
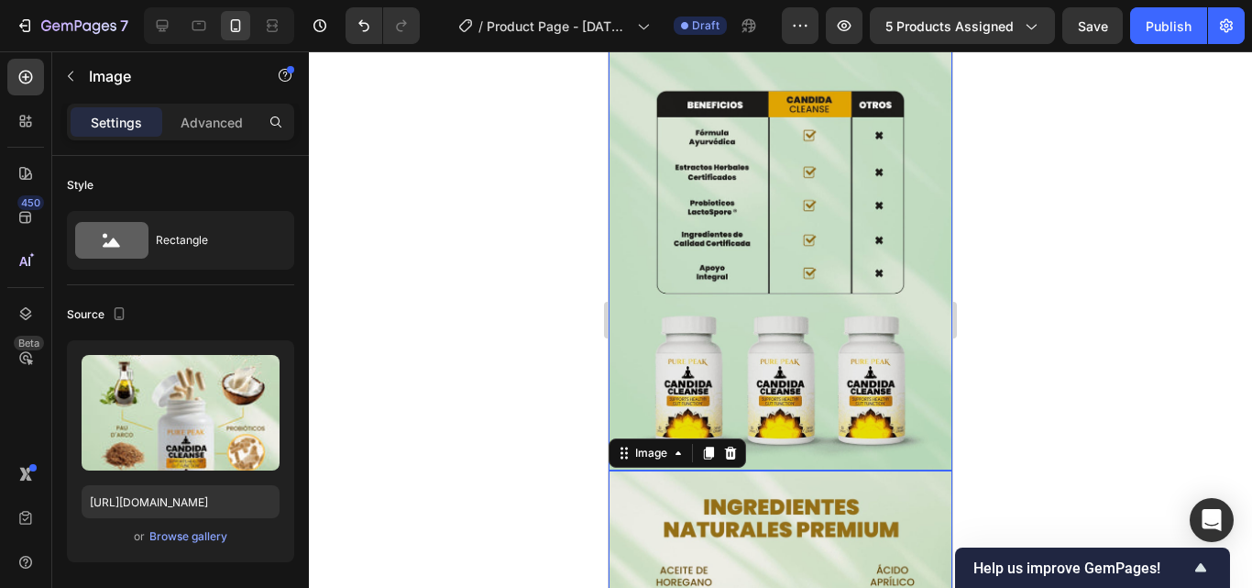
scroll to position [2456, 0]
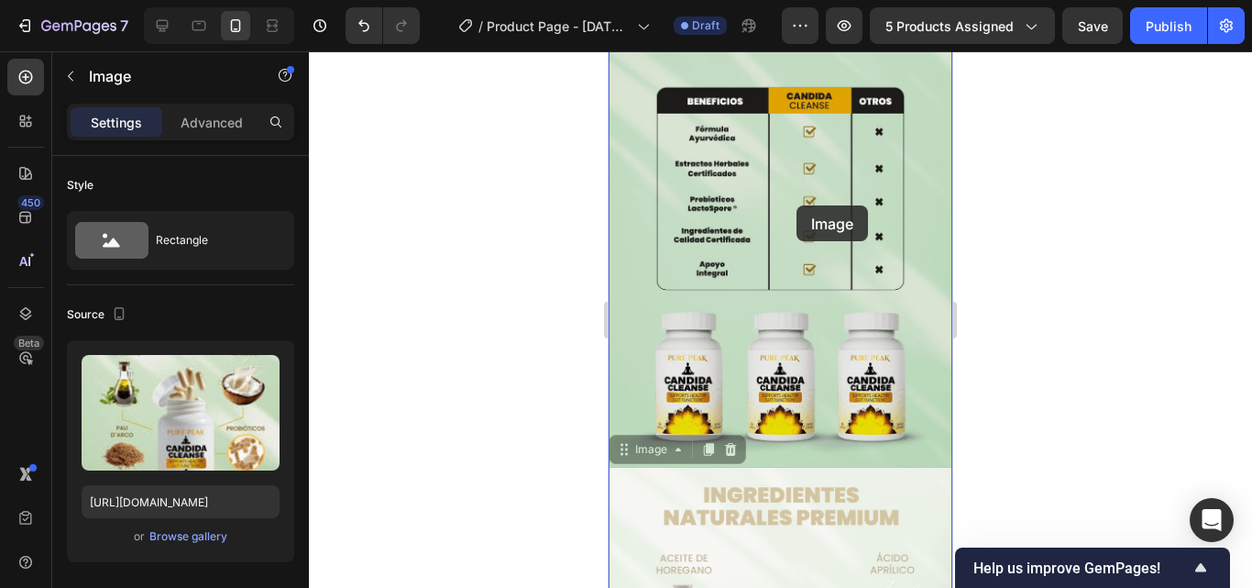
drag, startPoint x: 841, startPoint y: 485, endPoint x: 797, endPoint y: 148, distance: 339.2
click at [797, 148] on div "iPhone 13 Mini ( 375 px) iPhone 13 Mini iPhone 13 Pro iPhone 11 Pro Max iPhone …" at bounding box center [781, 113] width 344 height 5036
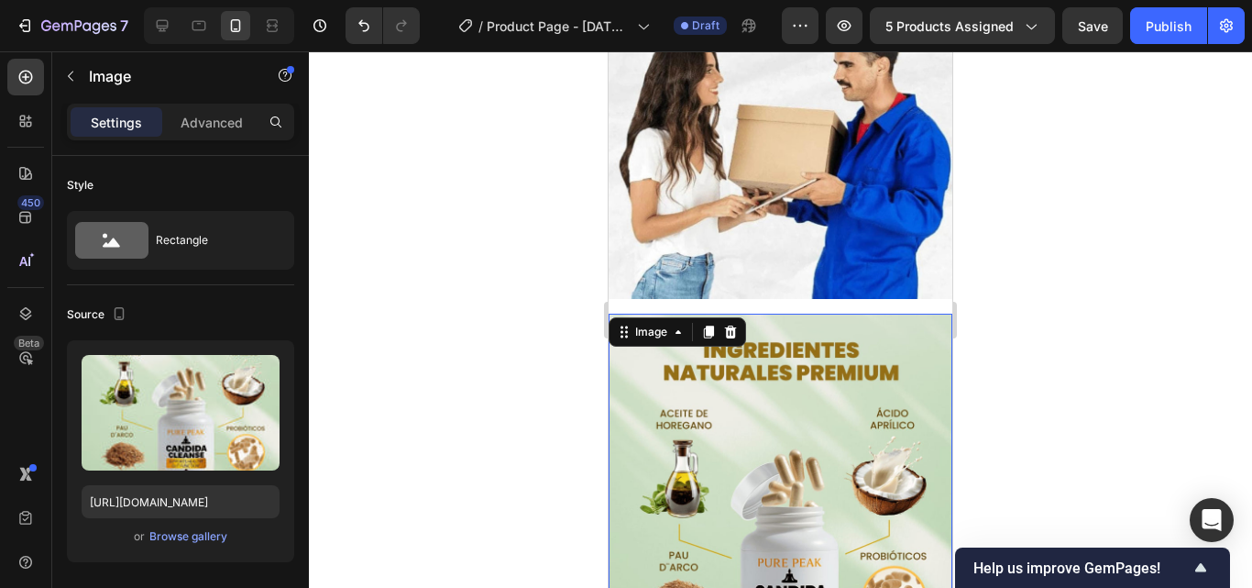
scroll to position [2181, 0]
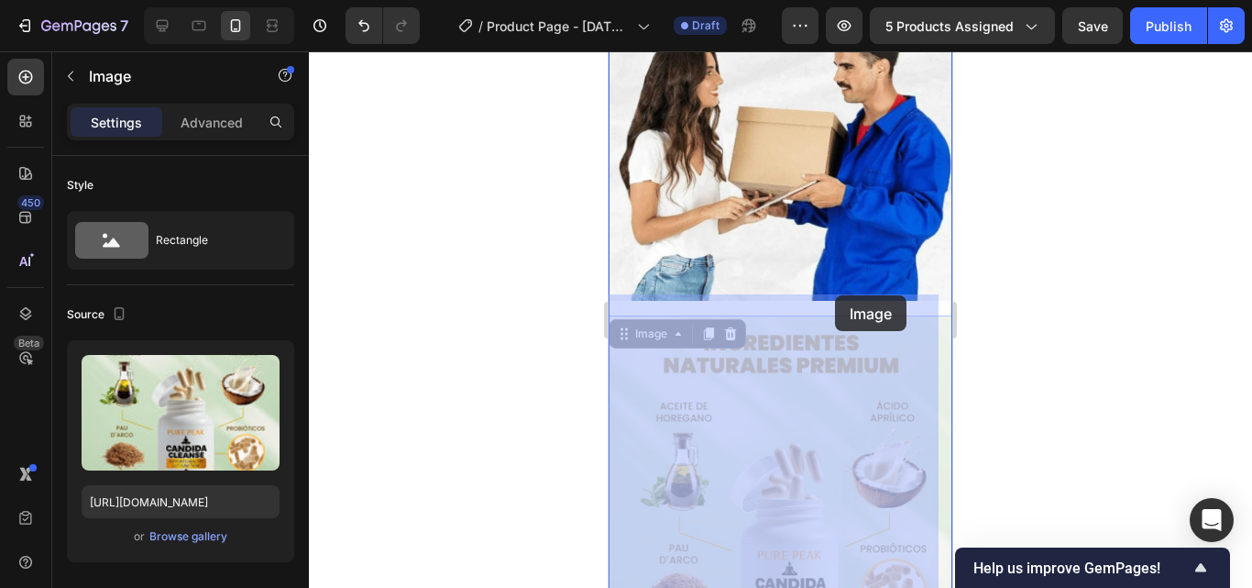
drag, startPoint x: 832, startPoint y: 405, endPoint x: 835, endPoint y: 295, distance: 110.0
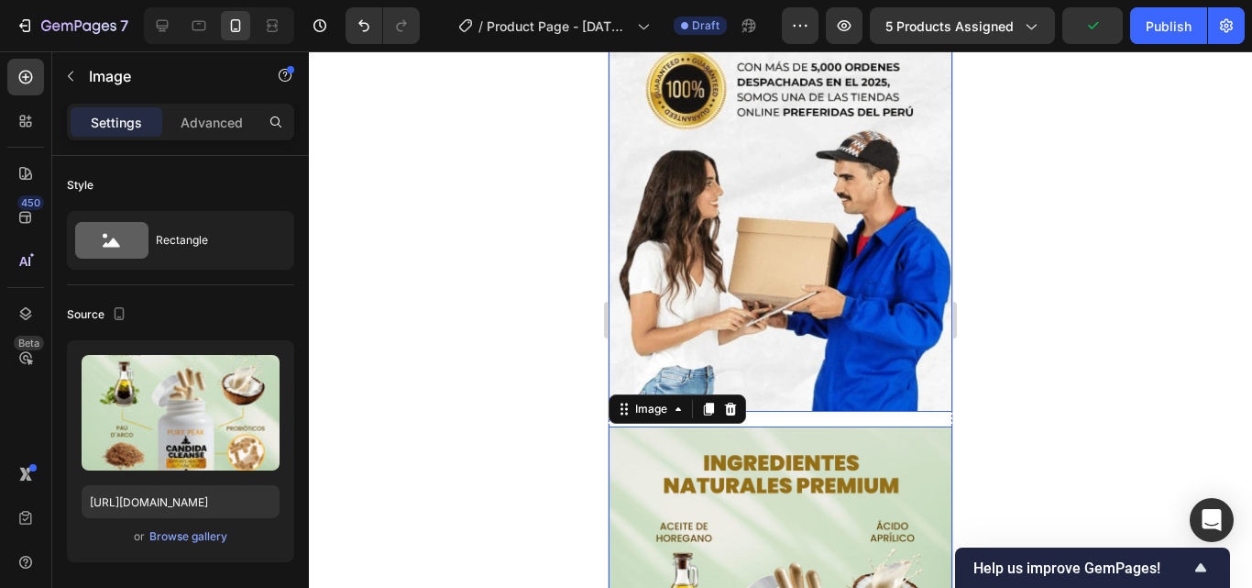
scroll to position [2090, 0]
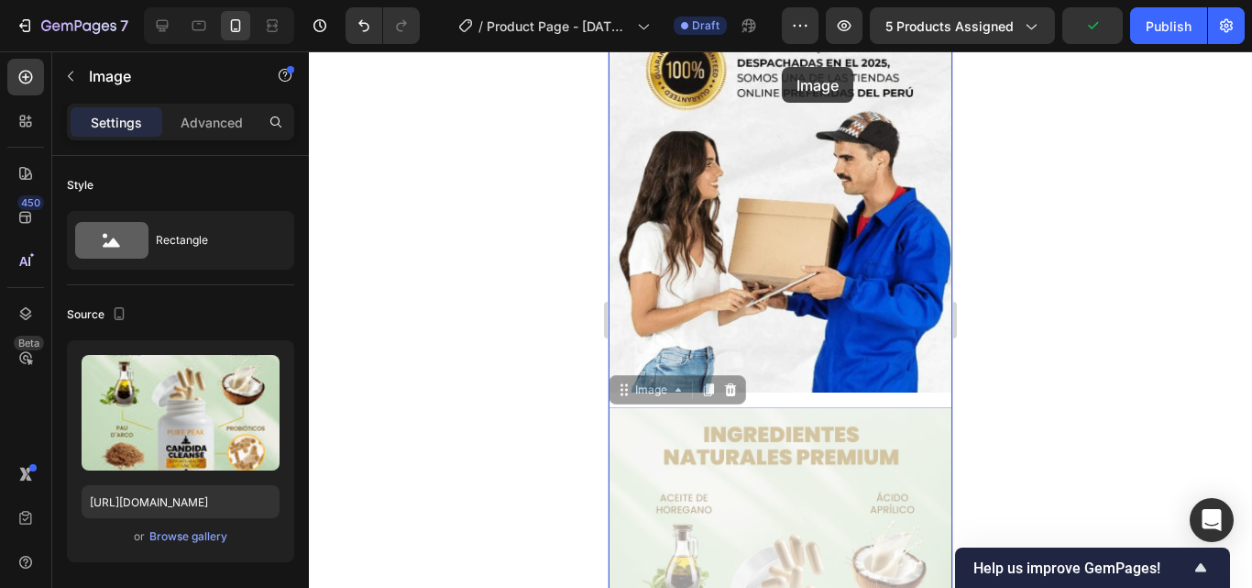
drag, startPoint x: 833, startPoint y: 450, endPoint x: 782, endPoint y: 67, distance: 386.6
click at [782, 67] on div "iPhone 13 Mini ( 375 px) iPhone 13 Mini iPhone 13 Pro iPhone 11 Pro Max iPhone …" at bounding box center [781, 487] width 344 height 5050
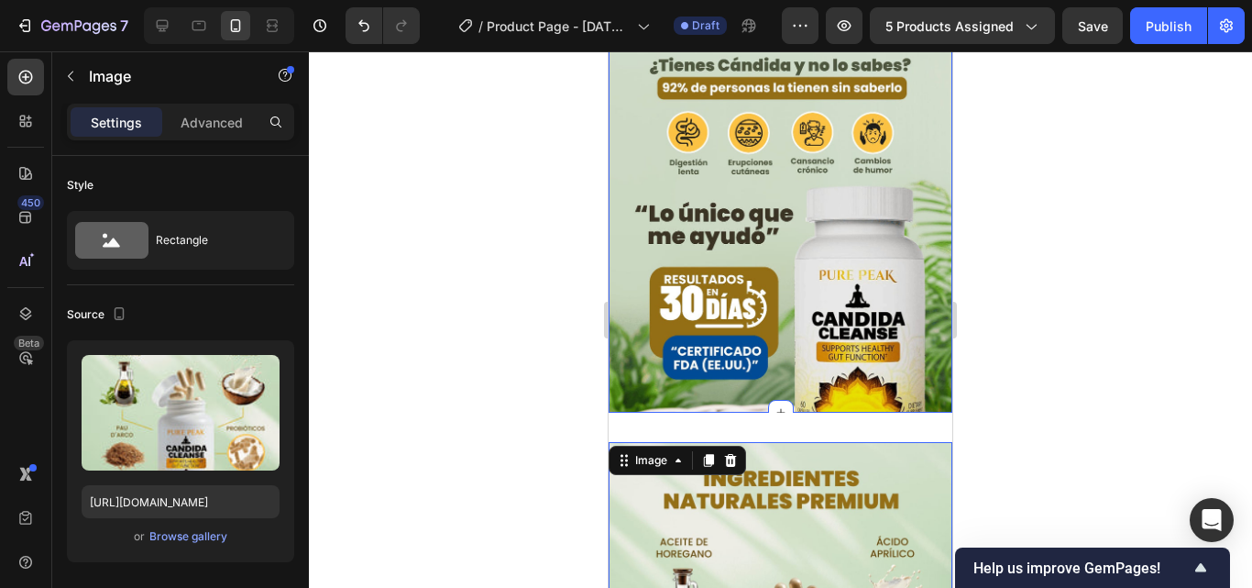
scroll to position [1540, 0]
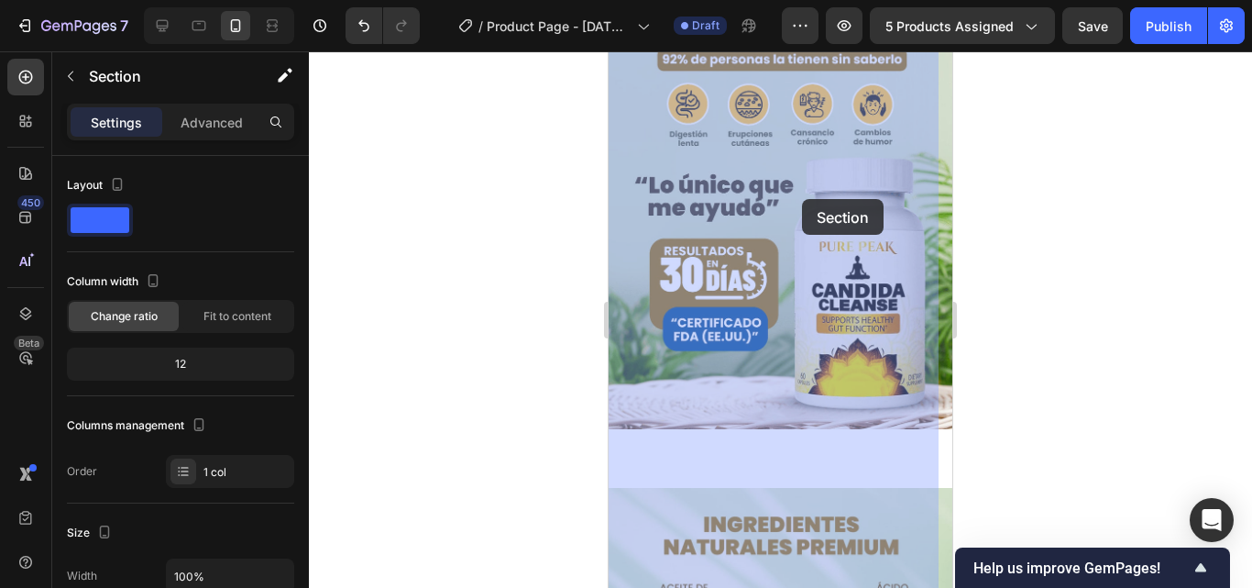
drag, startPoint x: 818, startPoint y: 490, endPoint x: 800, endPoint y: 170, distance: 320.4
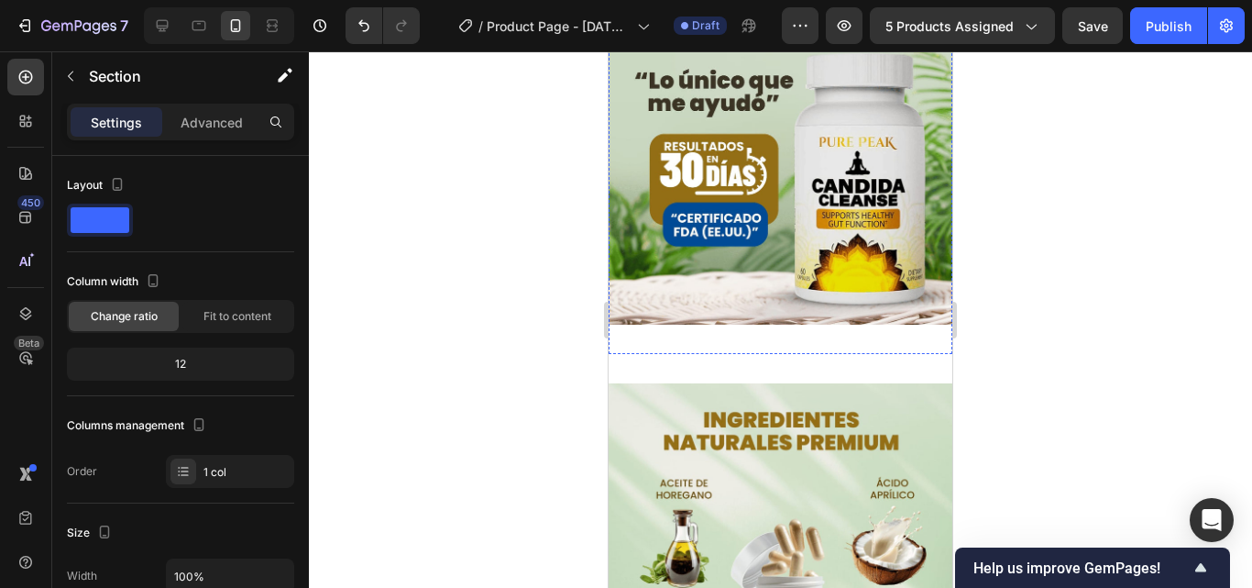
scroll to position [1650, 0]
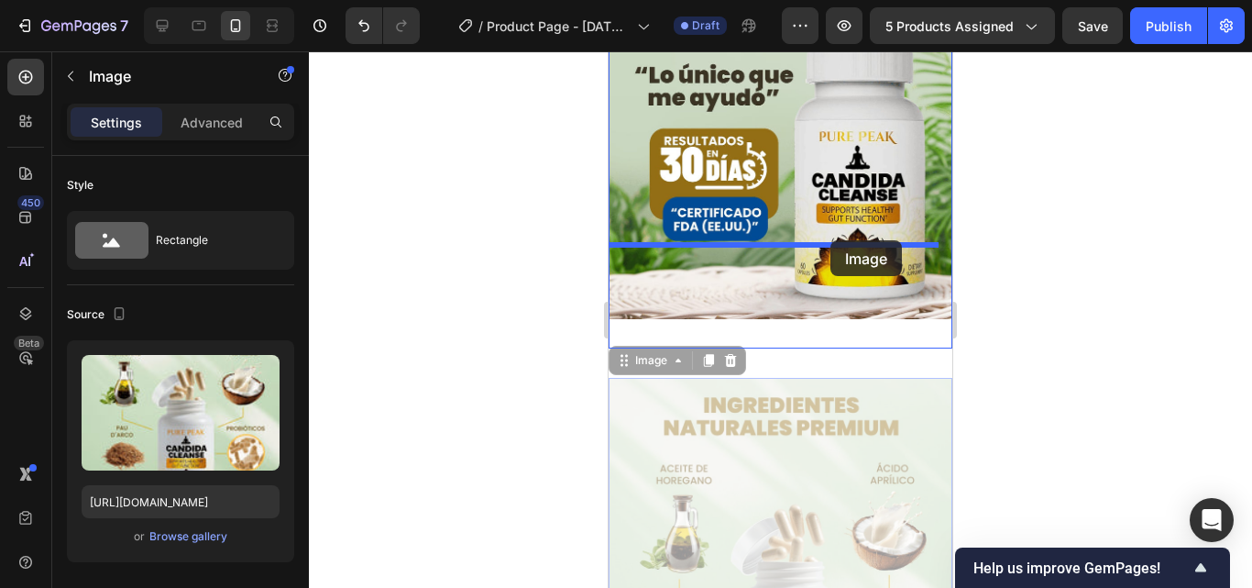
drag, startPoint x: 838, startPoint y: 321, endPoint x: 830, endPoint y: 240, distance: 81.0
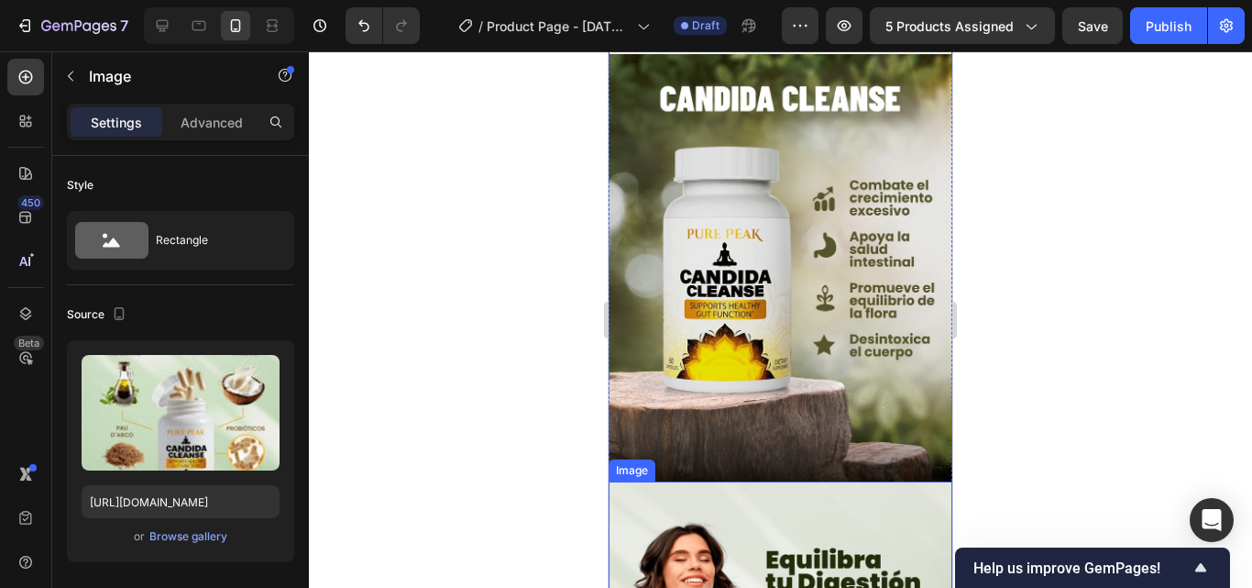
scroll to position [3300, 0]
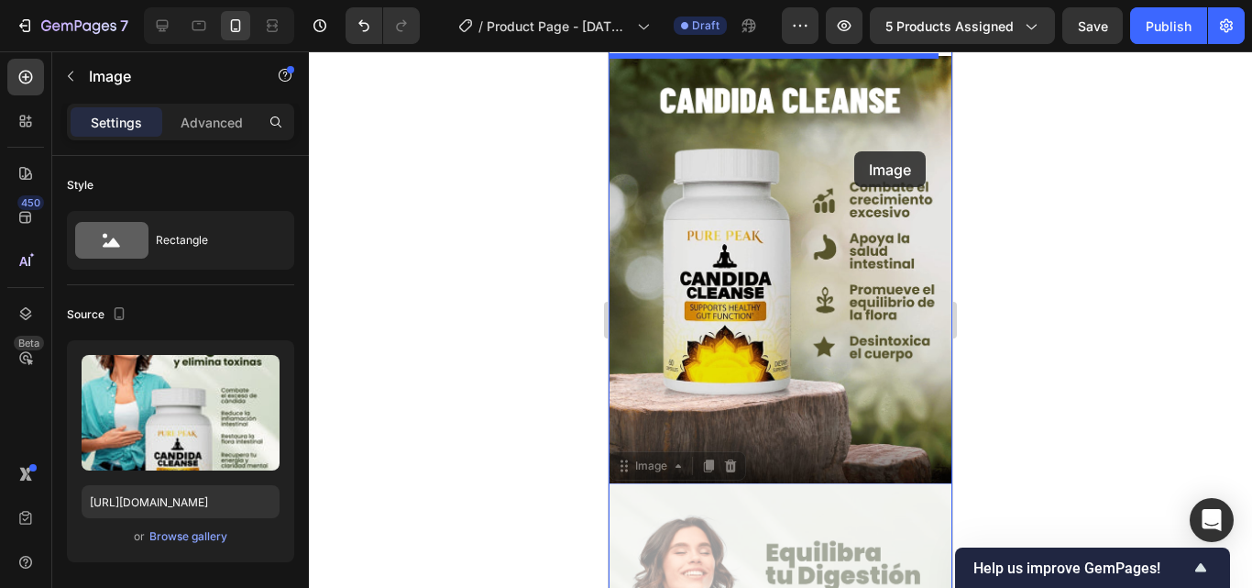
drag, startPoint x: 825, startPoint y: 532, endPoint x: 855, endPoint y: 134, distance: 398.9
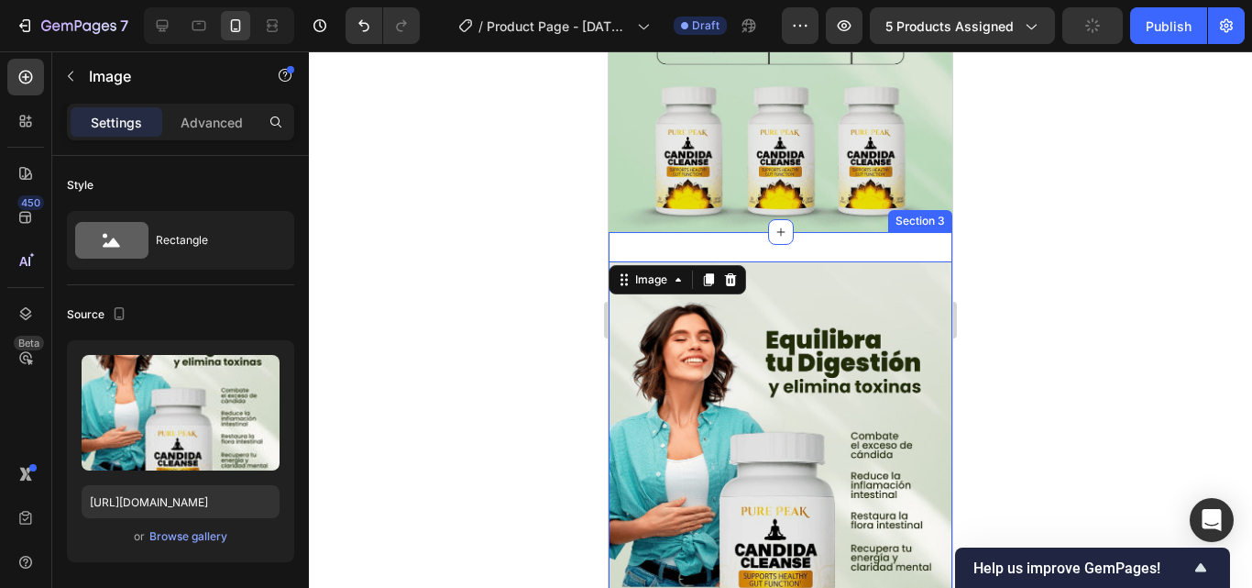
scroll to position [3025, 0]
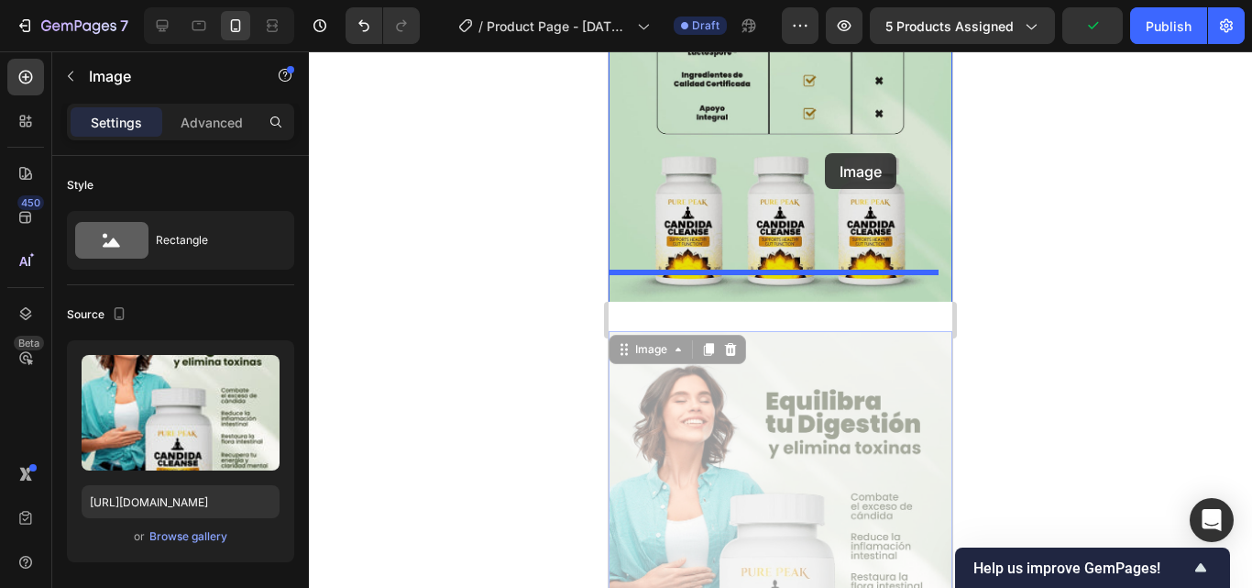
drag, startPoint x: 858, startPoint y: 412, endPoint x: 824, endPoint y: 129, distance: 284.3
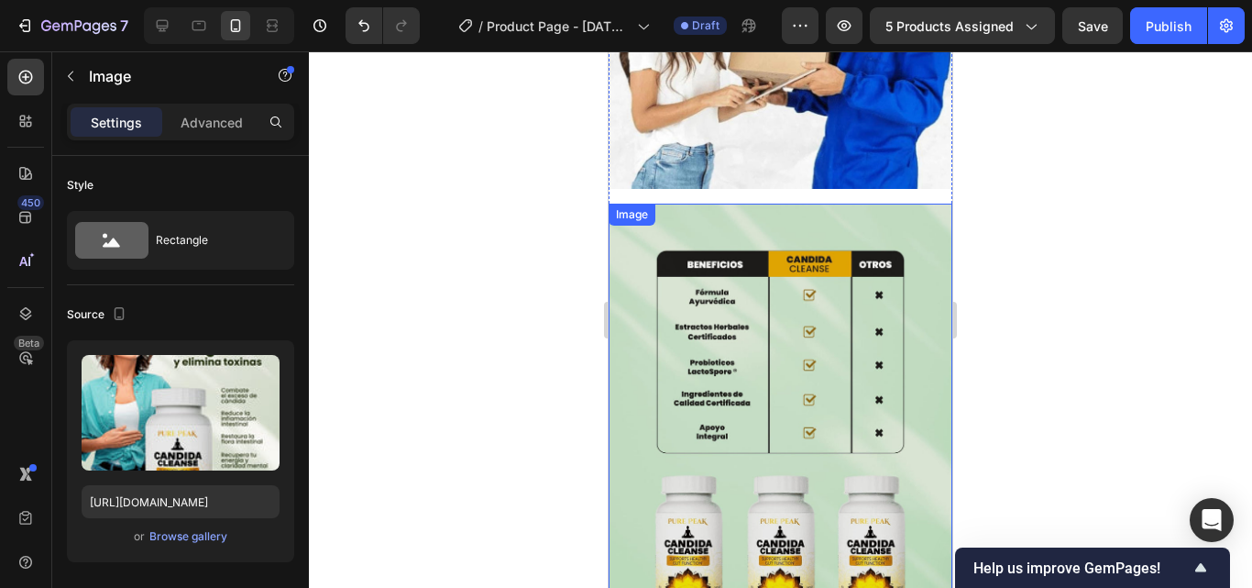
scroll to position [2841, 0]
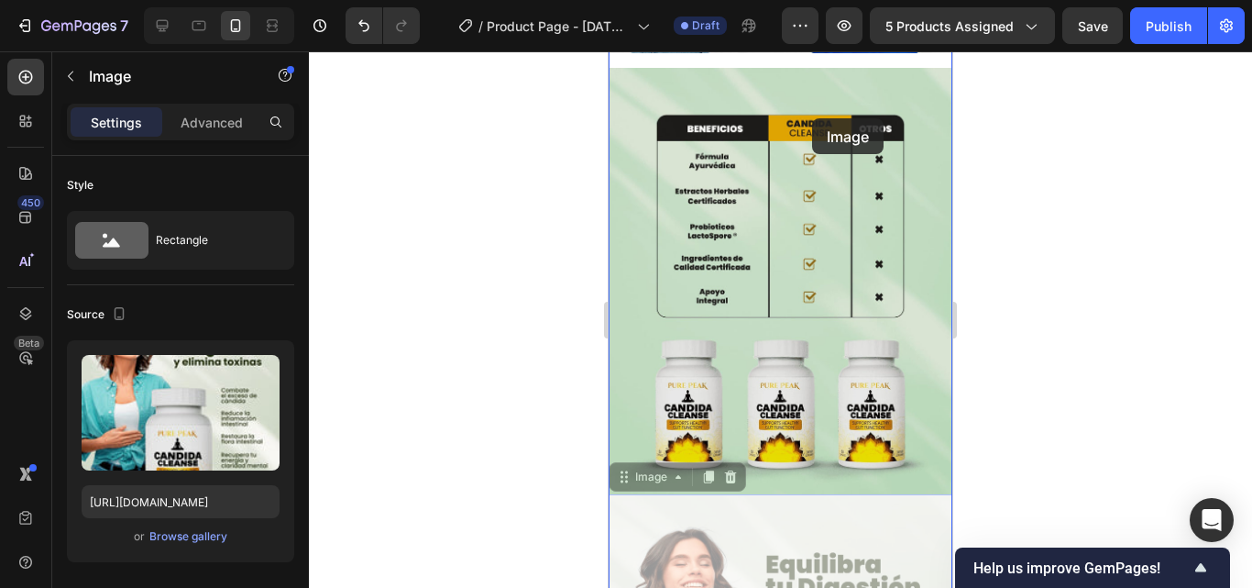
drag, startPoint x: 820, startPoint y: 514, endPoint x: 812, endPoint y: 99, distance: 415.3
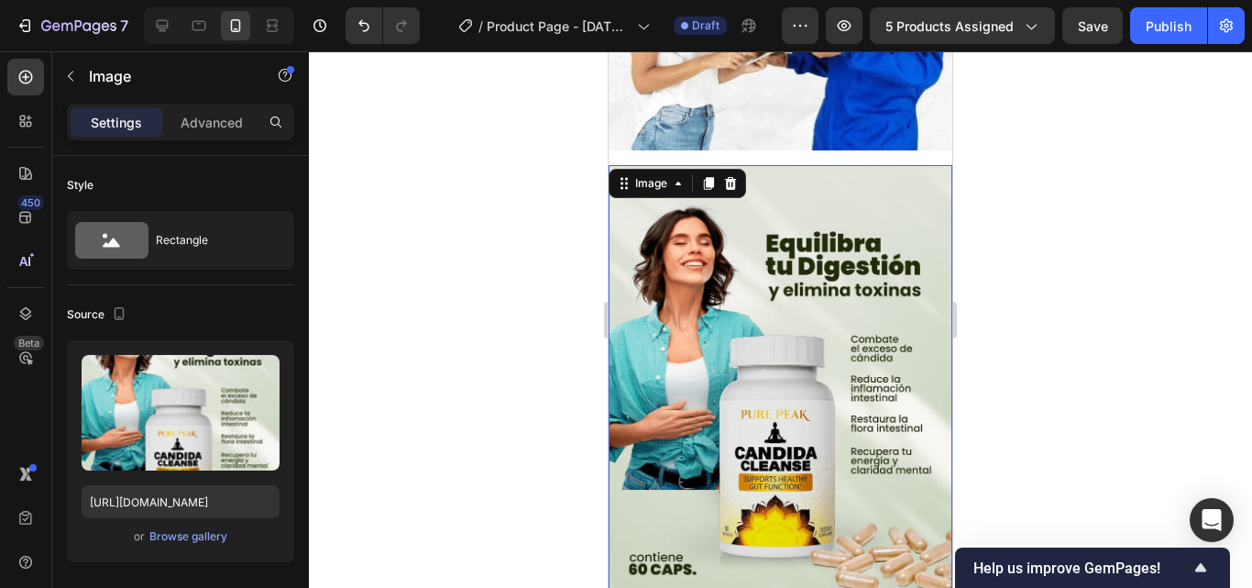
scroll to position [2566, 0]
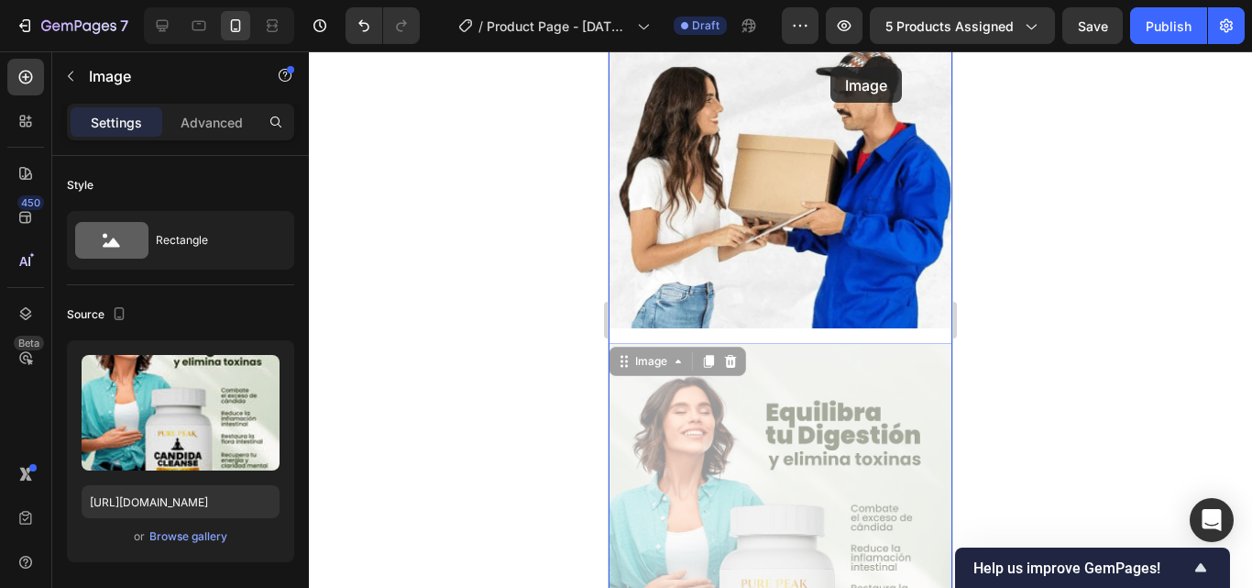
drag, startPoint x: 839, startPoint y: 344, endPoint x: 821, endPoint y: 130, distance: 214.3
click at [829, 68] on div "iPhone 13 Mini ( 375 px) iPhone 13 Mini iPhone 13 Pro iPhone 11 Pro Max iPhone …" at bounding box center [781, 10] width 344 height 5050
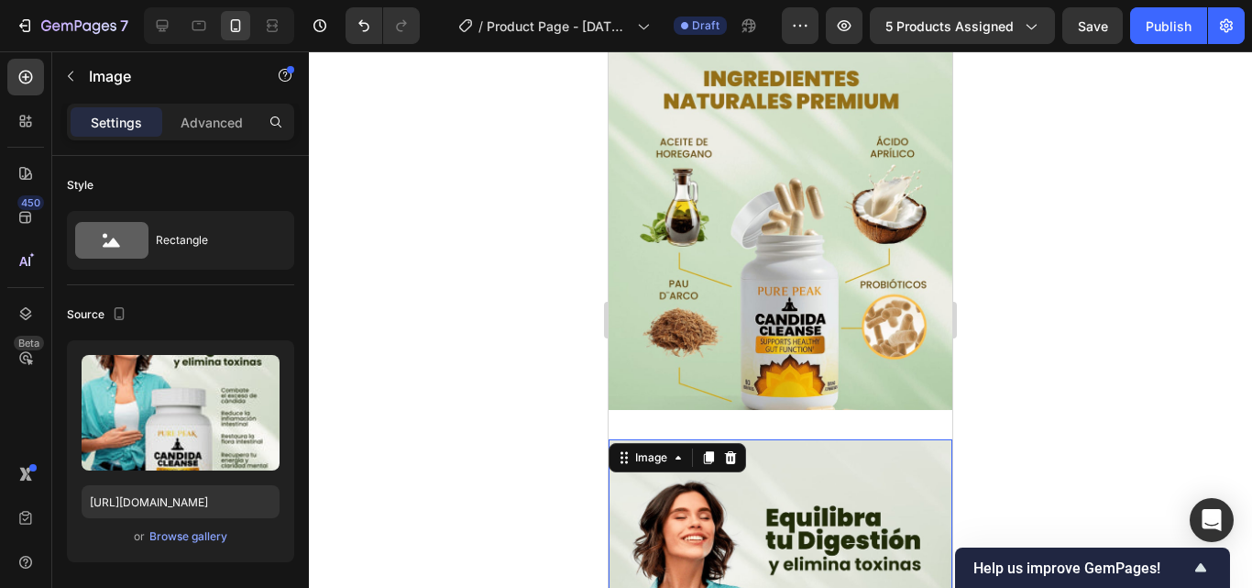
scroll to position [1925, 0]
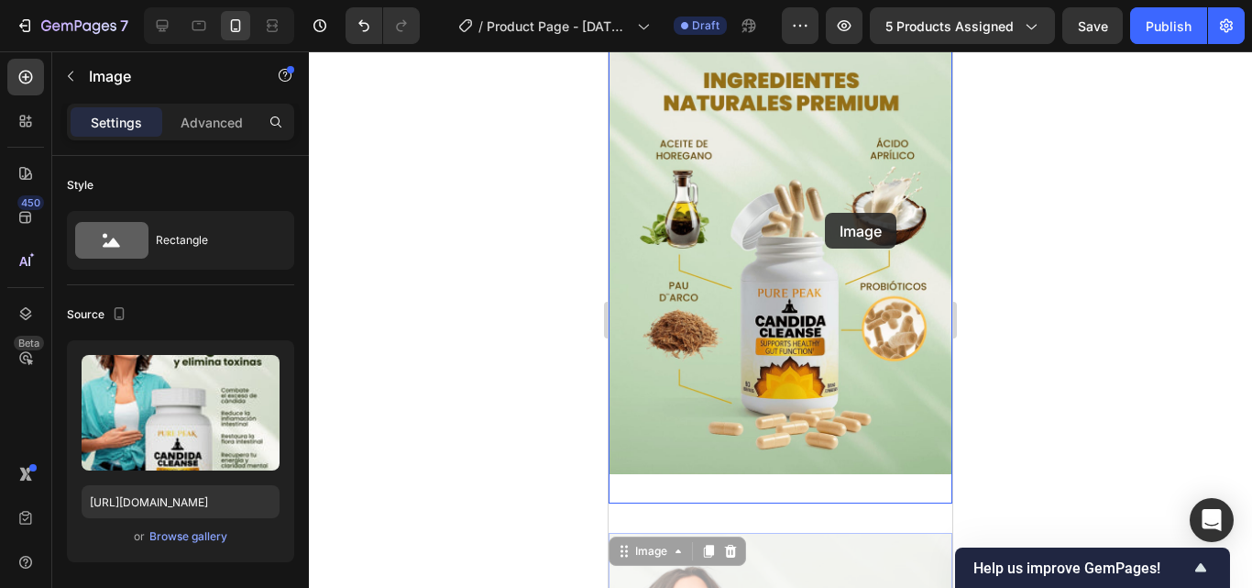
drag, startPoint x: 828, startPoint y: 445, endPoint x: 825, endPoint y: 171, distance: 273.2
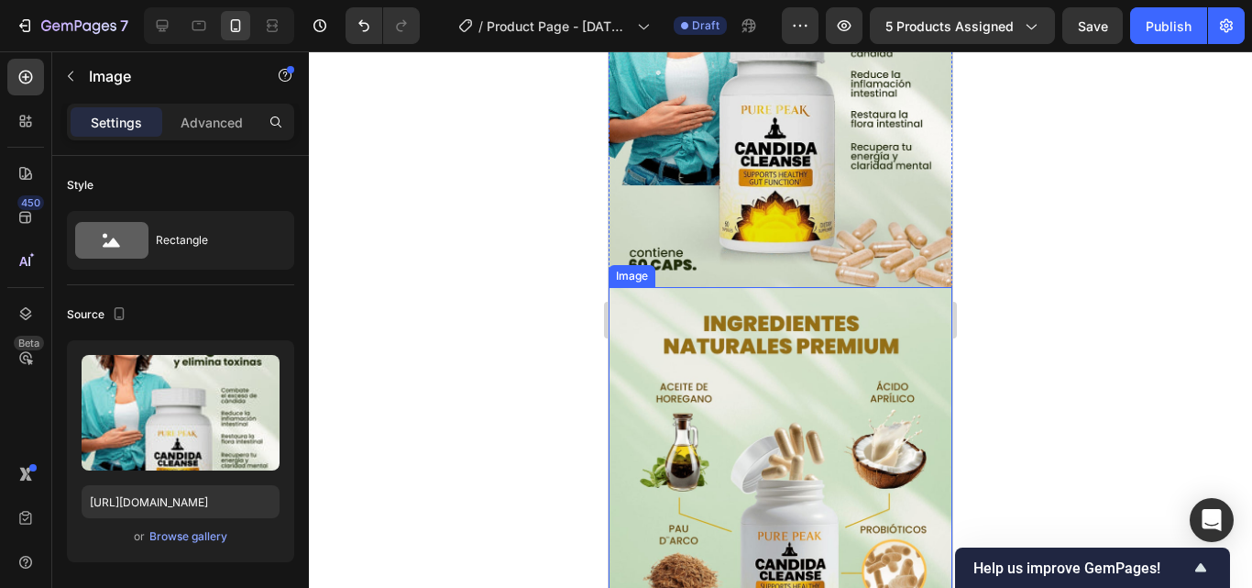
scroll to position [2016, 0]
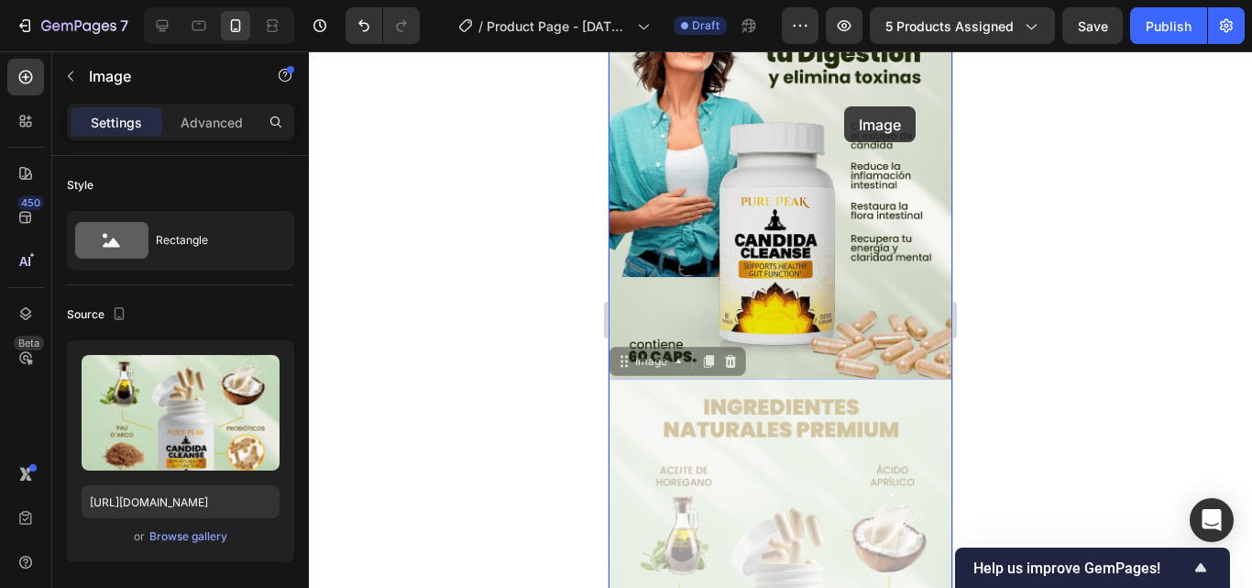
drag, startPoint x: 850, startPoint y: 323, endPoint x: 832, endPoint y: 148, distance: 175.9
click at [840, 106] on div "iPhone 13 Mini ( 375 px) iPhone 13 Mini iPhone 13 Pro iPhone 11 Pro Max iPhone …" at bounding box center [781, 579] width 344 height 5088
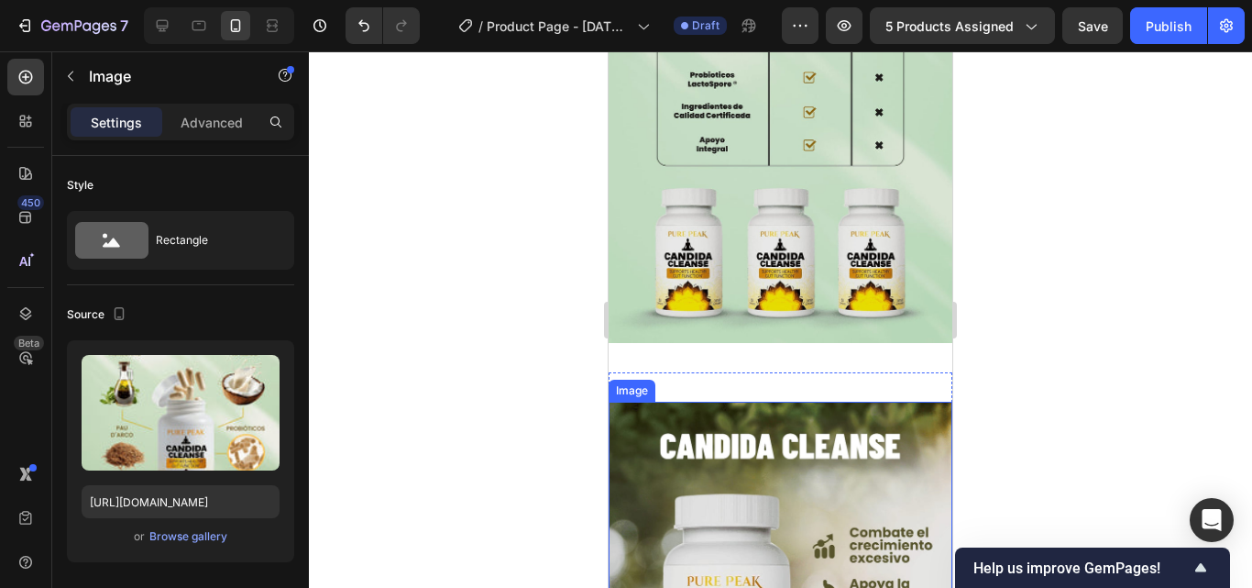
scroll to position [3391, 0]
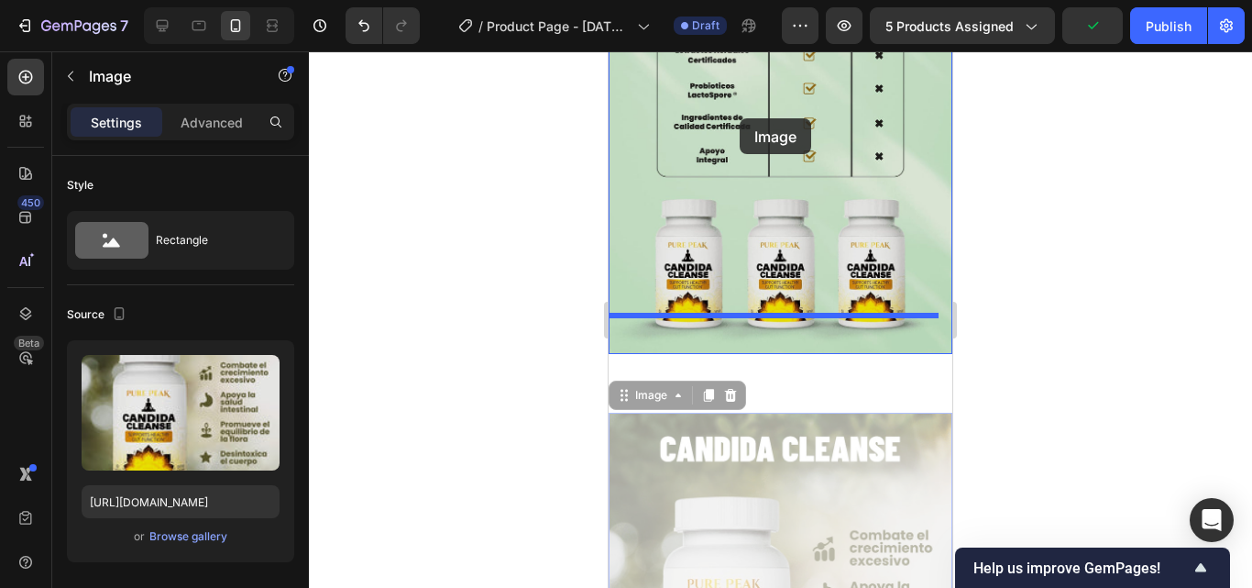
drag, startPoint x: 803, startPoint y: 440, endPoint x: 811, endPoint y: 192, distance: 247.6
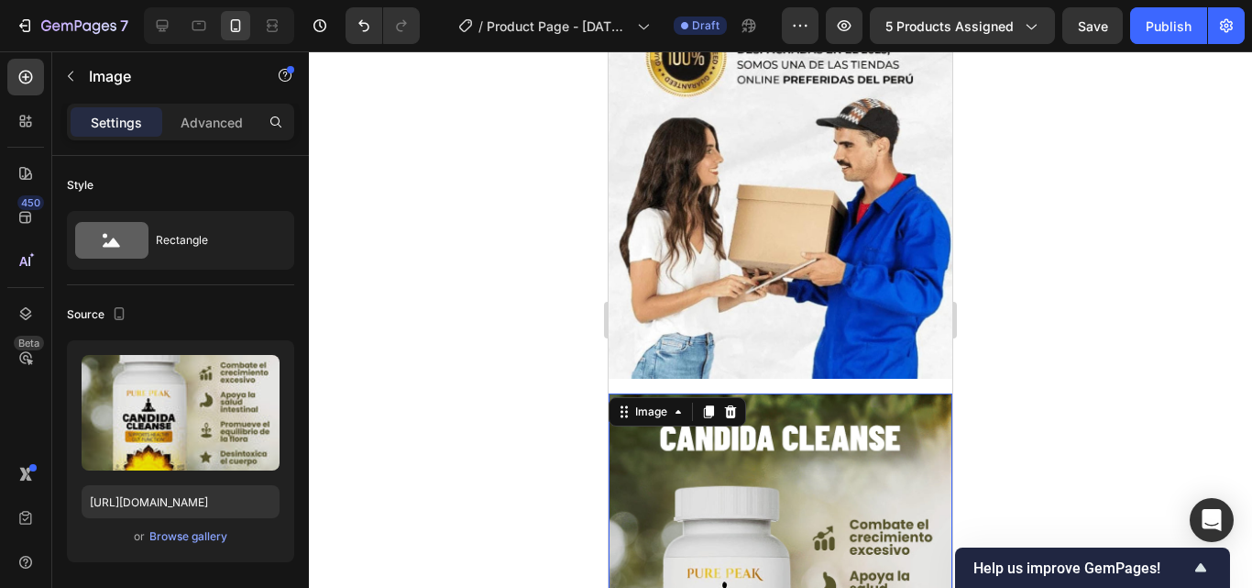
scroll to position [2899, 0]
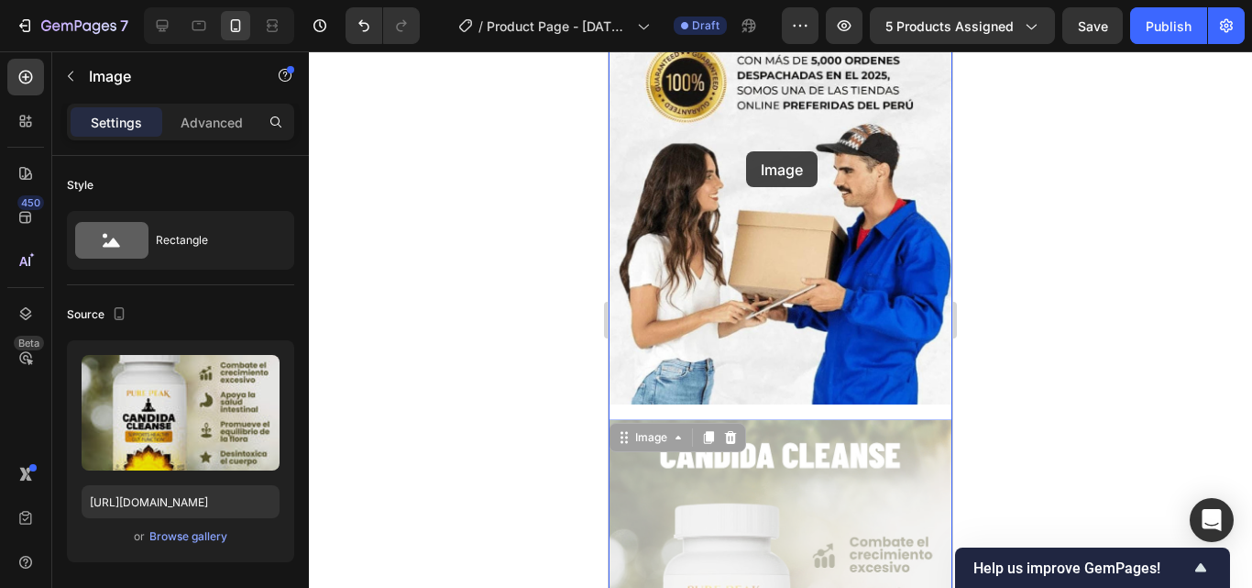
drag, startPoint x: 807, startPoint y: 471, endPoint x: 746, endPoint y: 151, distance: 325.6
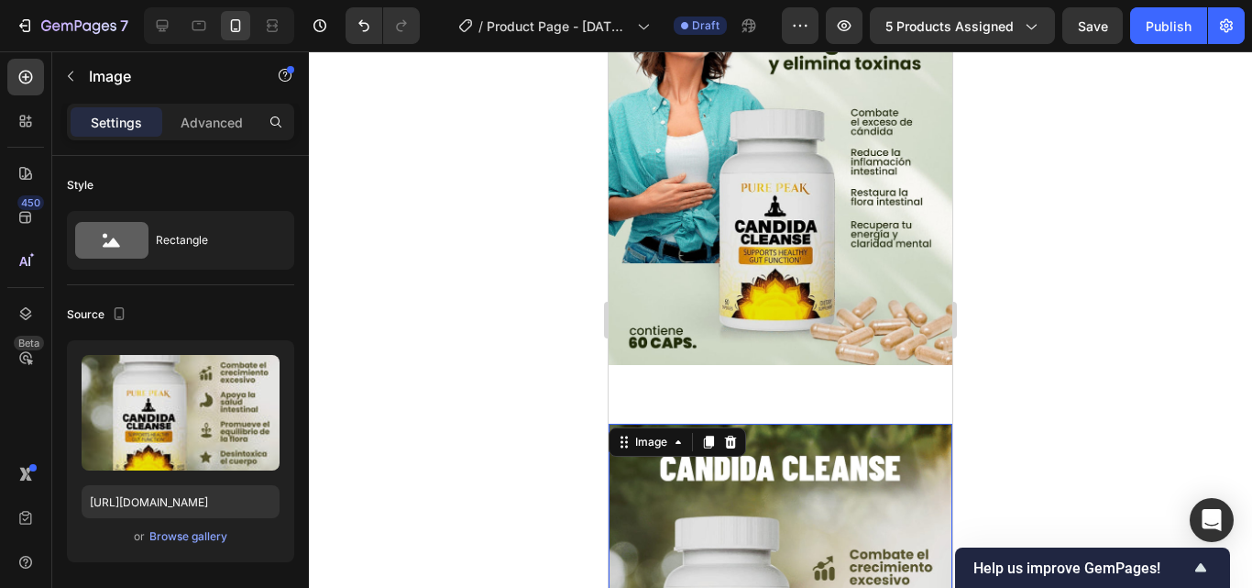
scroll to position [2533, 0]
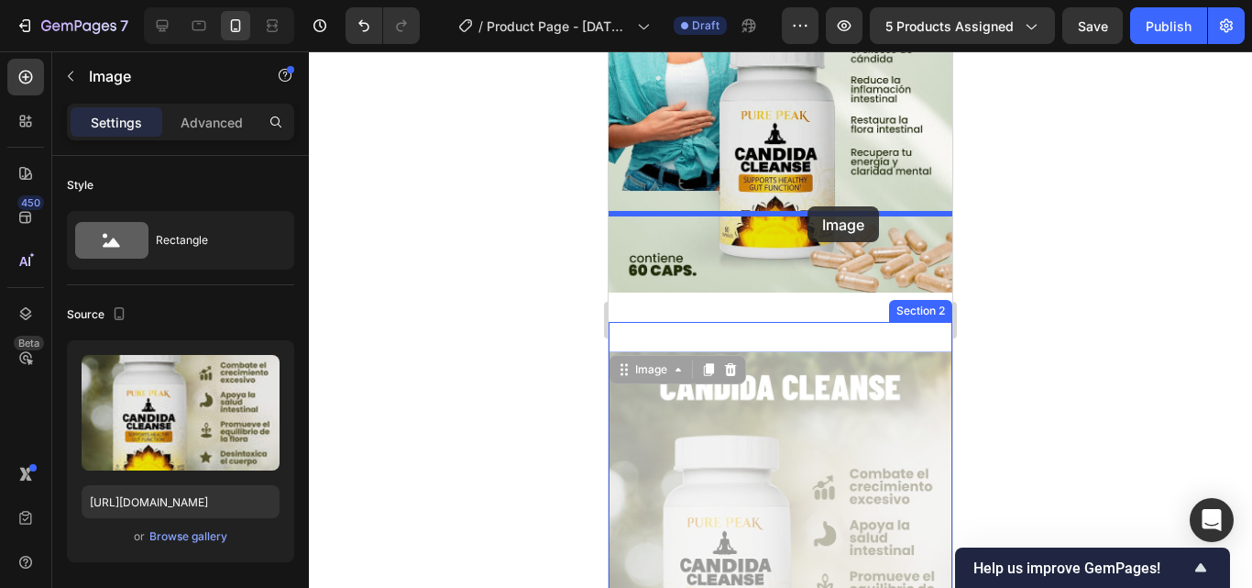
drag, startPoint x: 805, startPoint y: 274, endPoint x: 808, endPoint y: 206, distance: 67.9
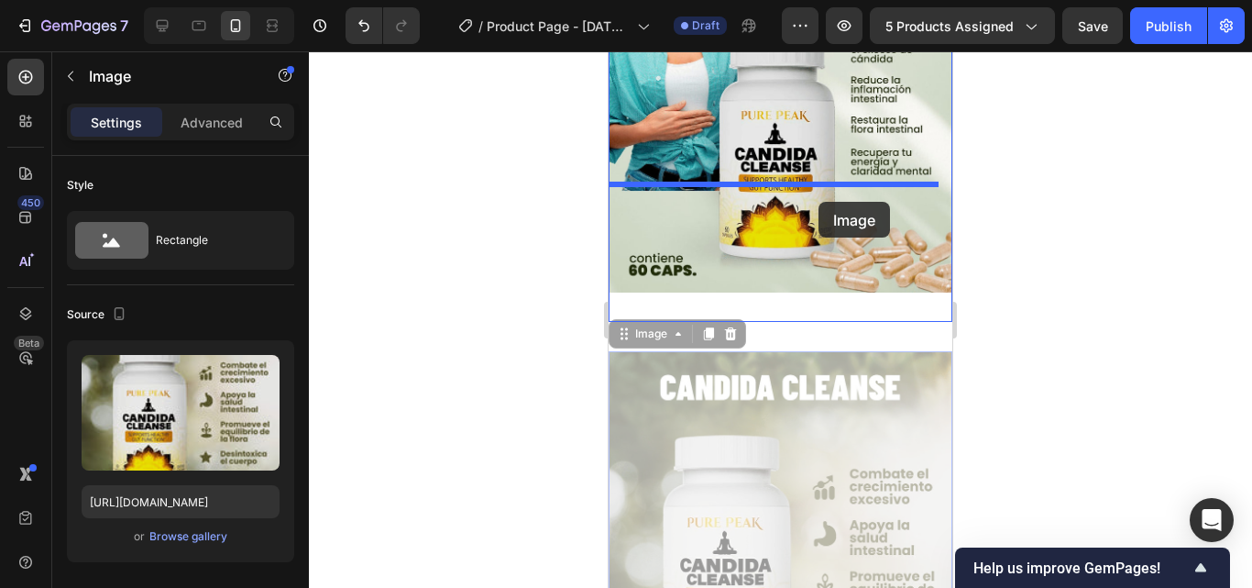
drag, startPoint x: 821, startPoint y: 290, endPoint x: 819, endPoint y: 202, distance: 88.0
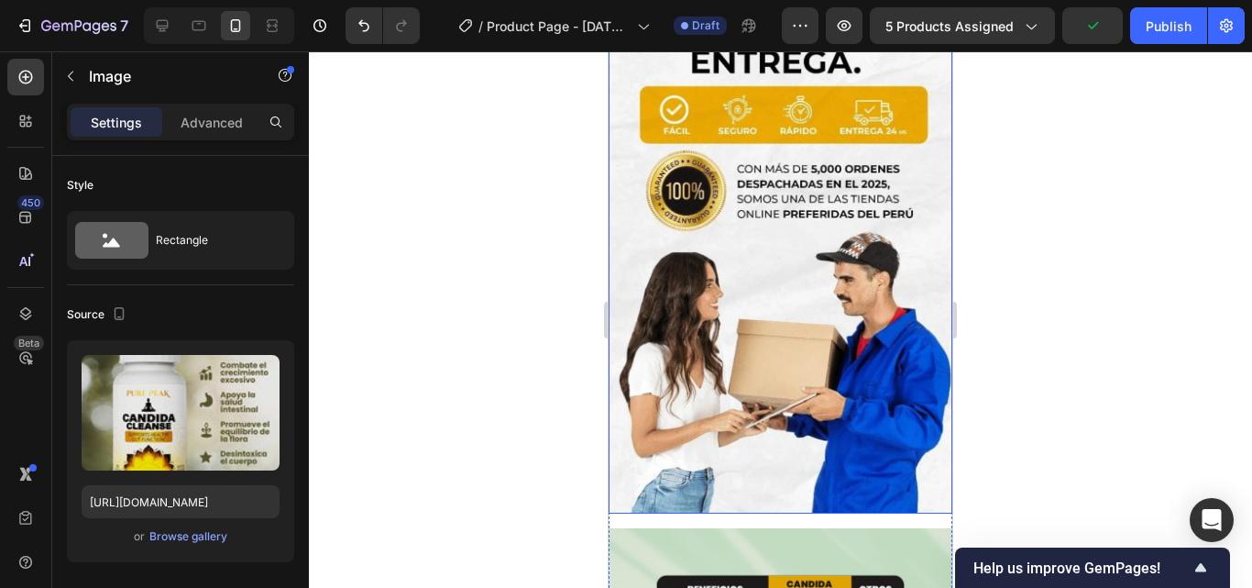
scroll to position [3449, 0]
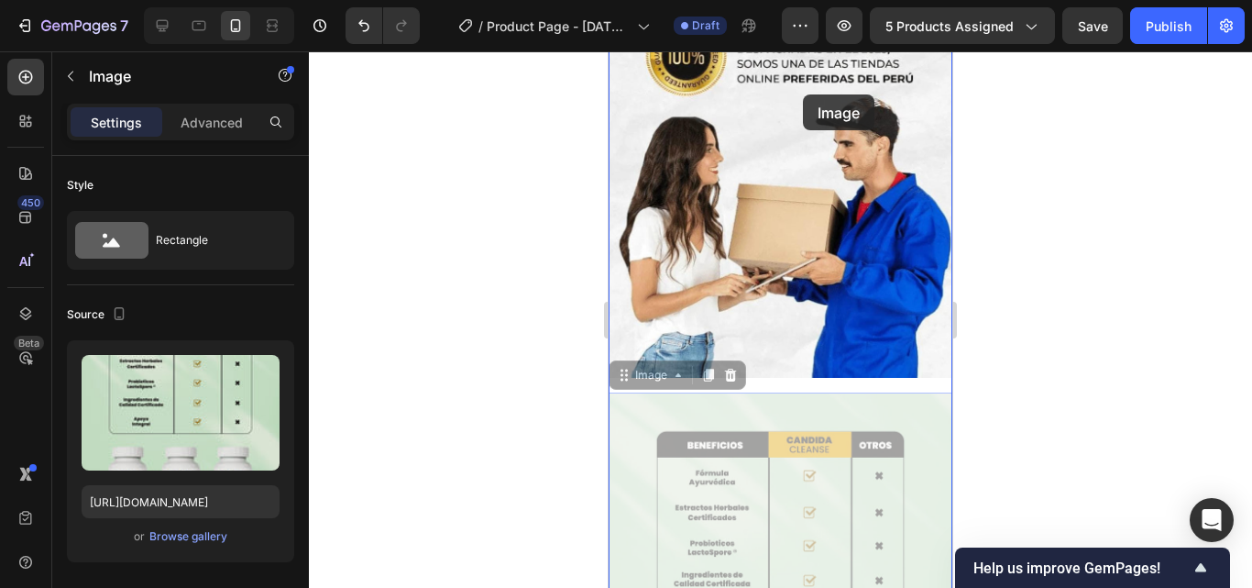
drag, startPoint x: 834, startPoint y: 432, endPoint x: 802, endPoint y: 83, distance: 349.8
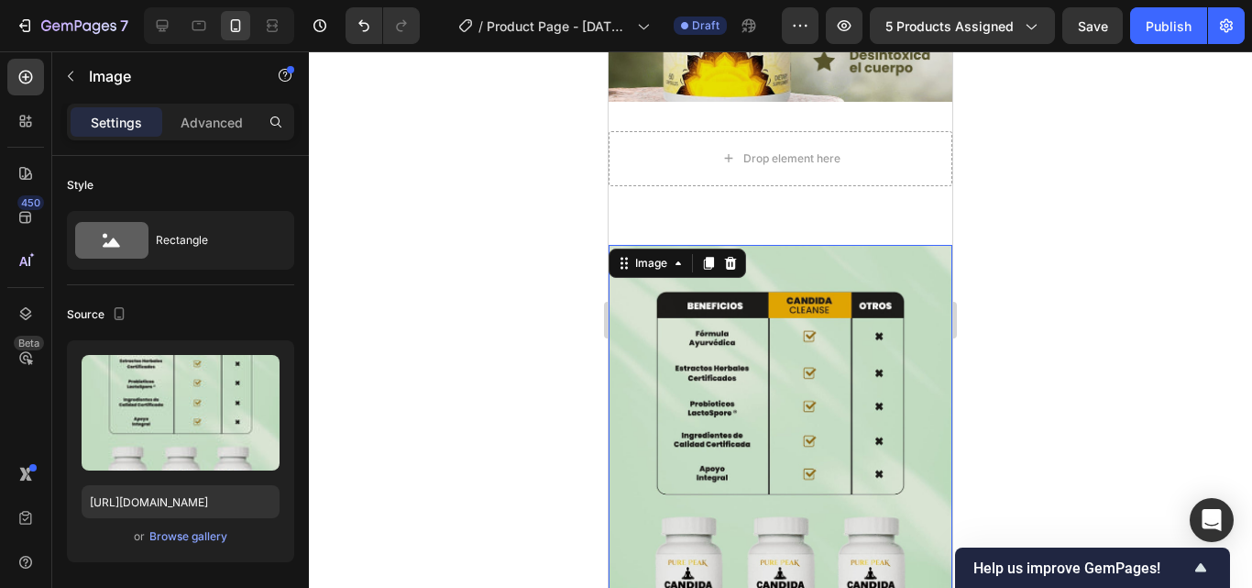
scroll to position [2991, 0]
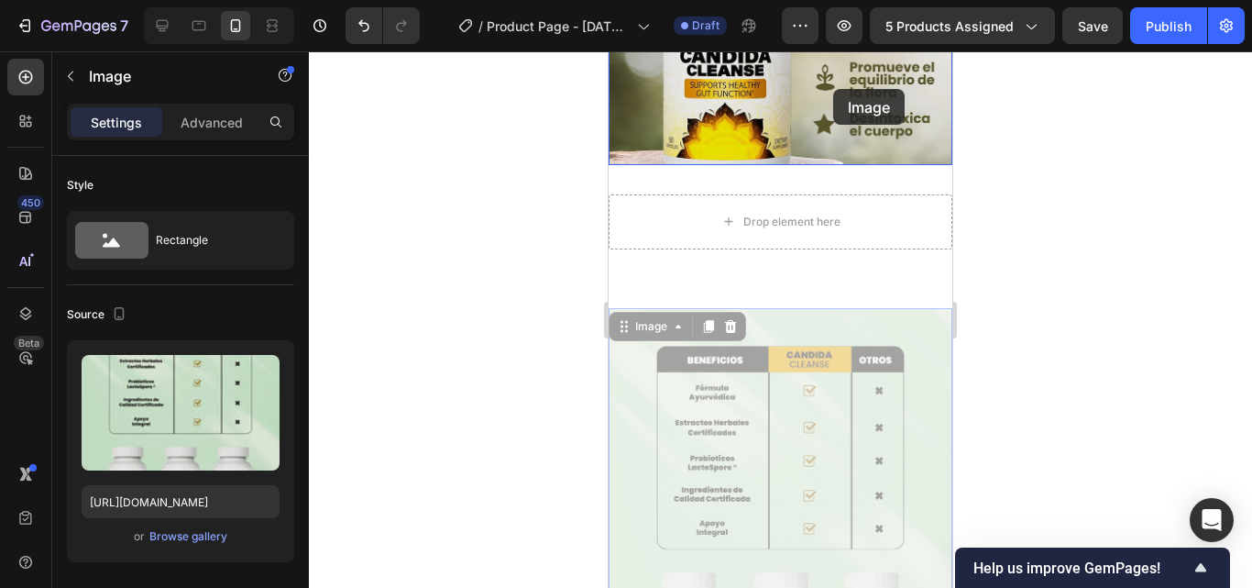
drag, startPoint x: 856, startPoint y: 314, endPoint x: 831, endPoint y: 82, distance: 233.2
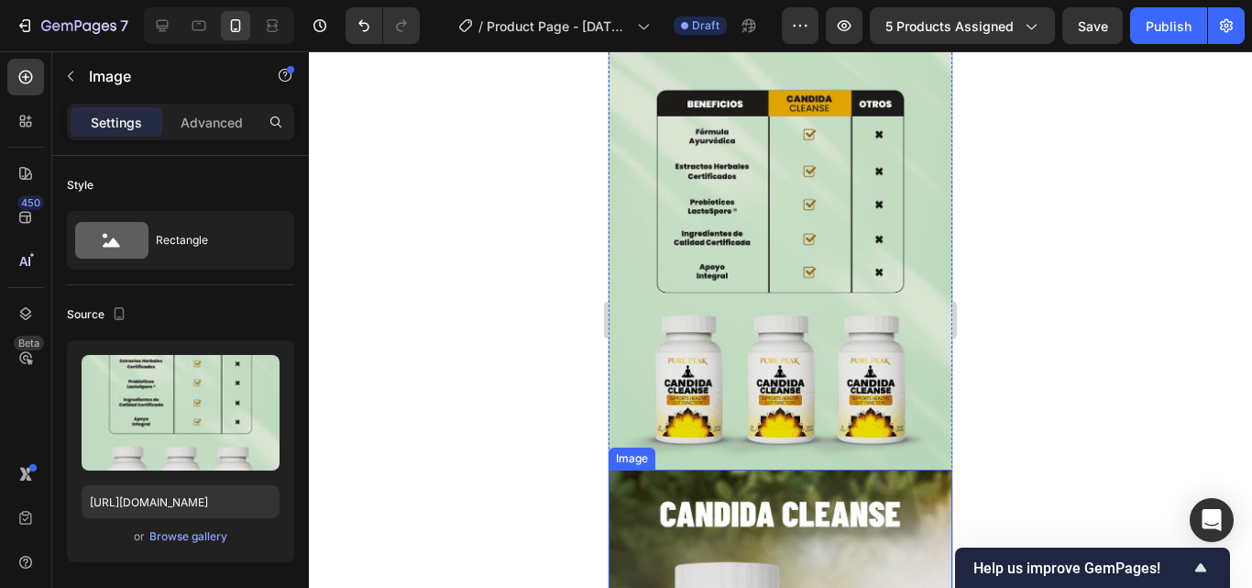
scroll to position [2750, 0]
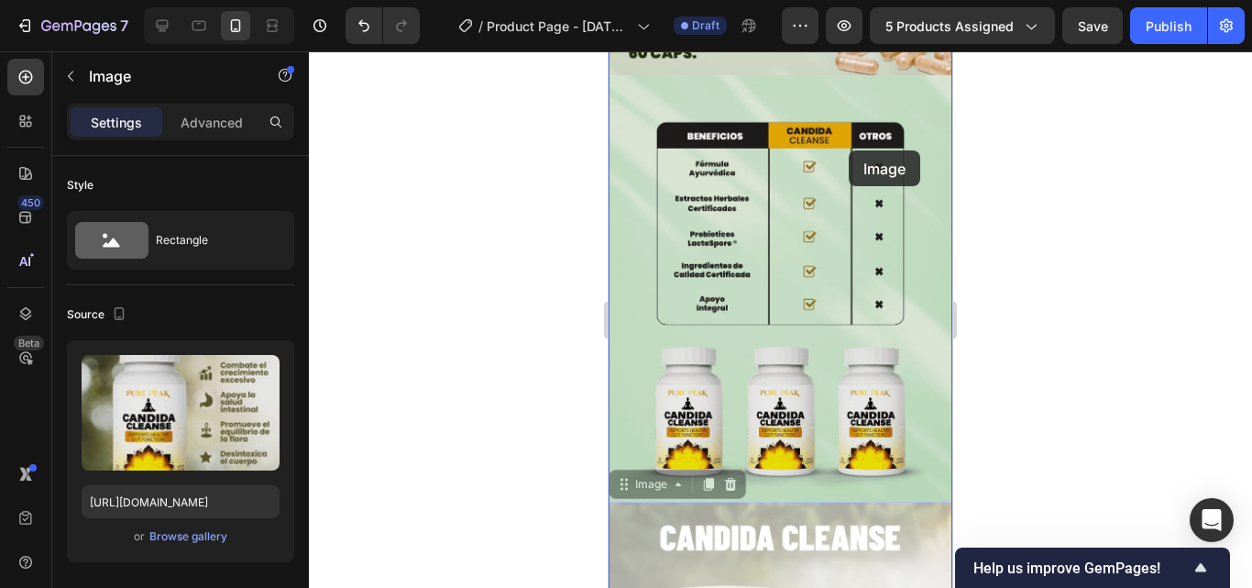
drag, startPoint x: 873, startPoint y: 495, endPoint x: 844, endPoint y: 173, distance: 323.1
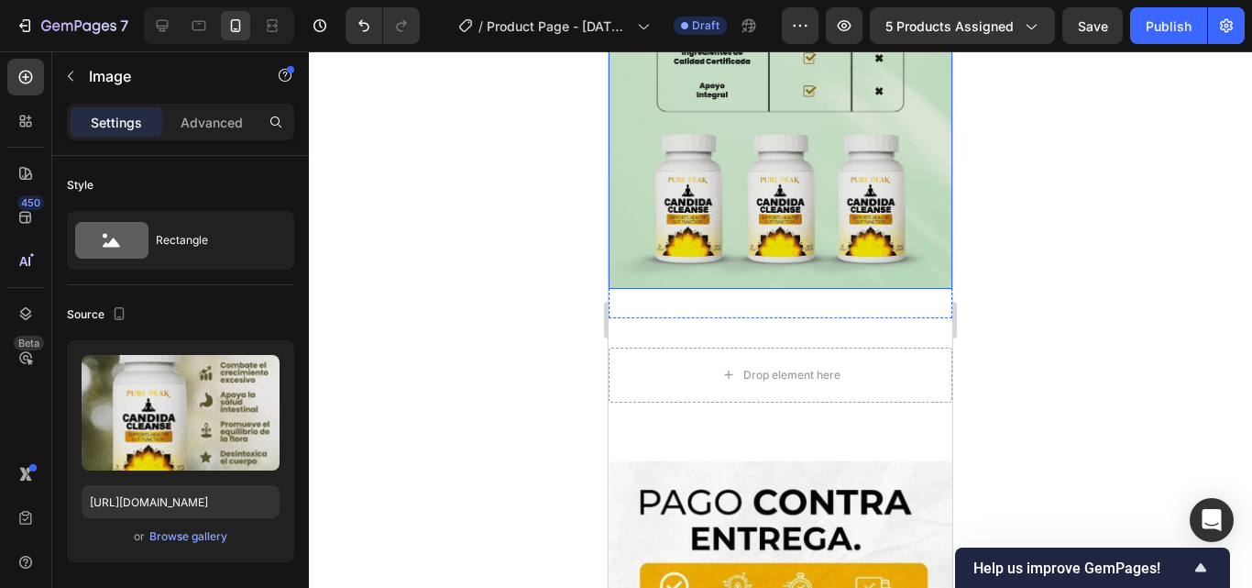
scroll to position [3391, 0]
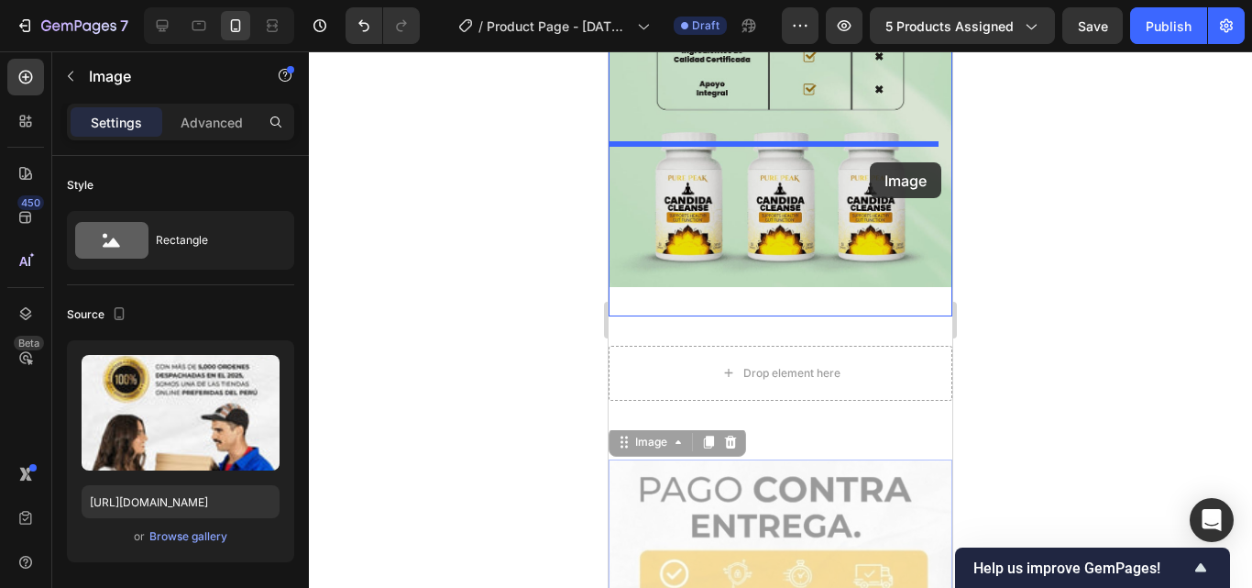
drag, startPoint x: 873, startPoint y: 365, endPoint x: 869, endPoint y: 161, distance: 203.5
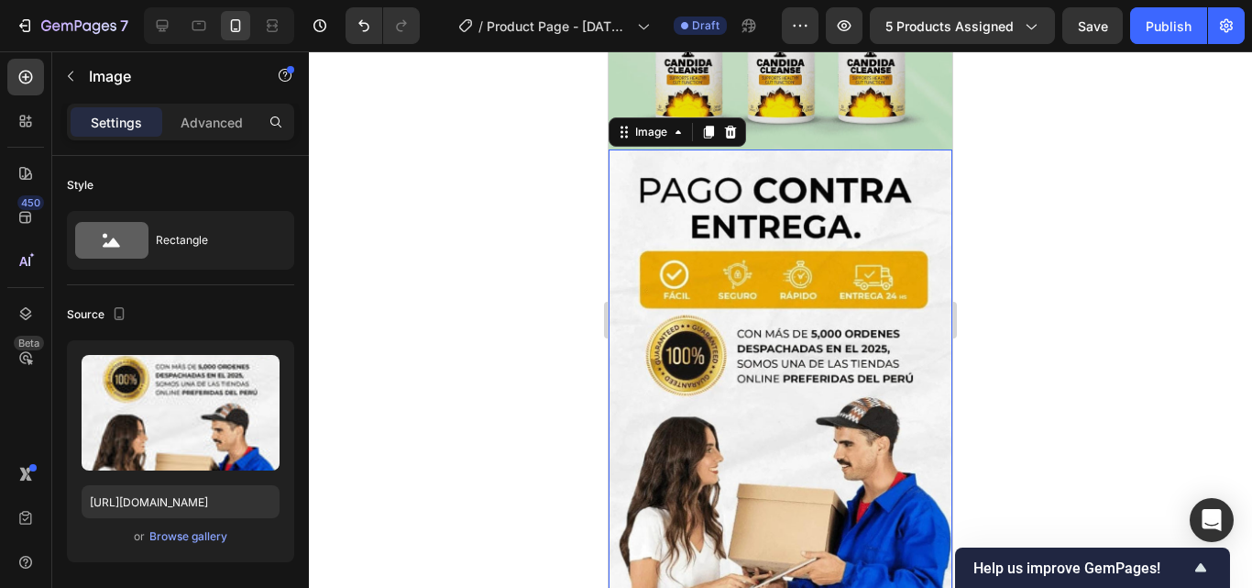
scroll to position [3941, 0]
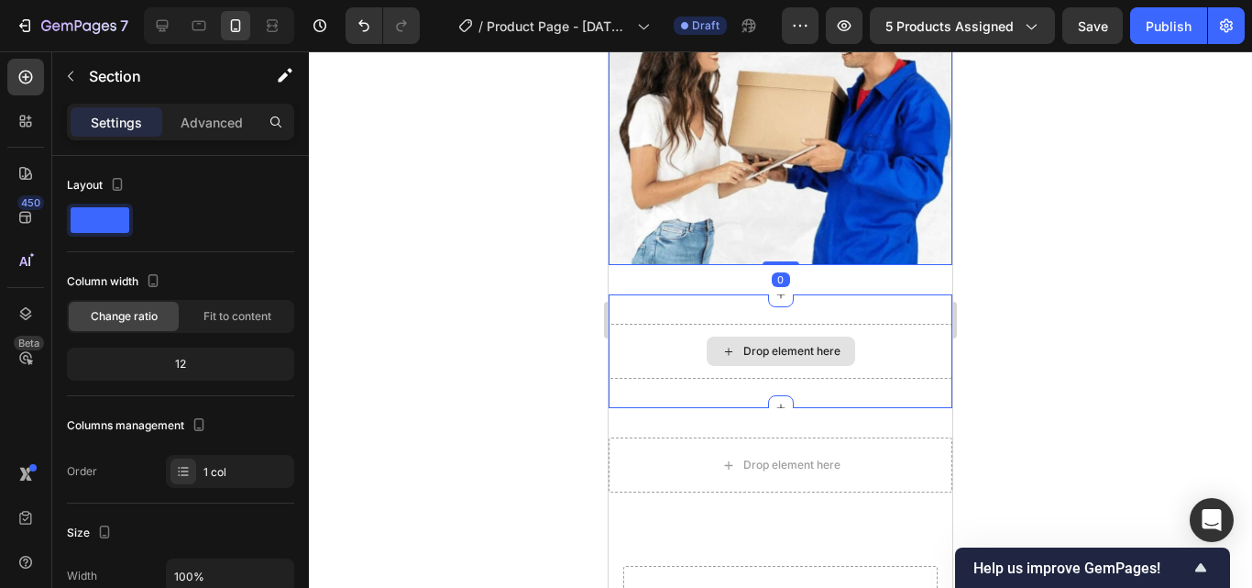
click at [871, 324] on div "Drop element here" at bounding box center [781, 351] width 344 height 55
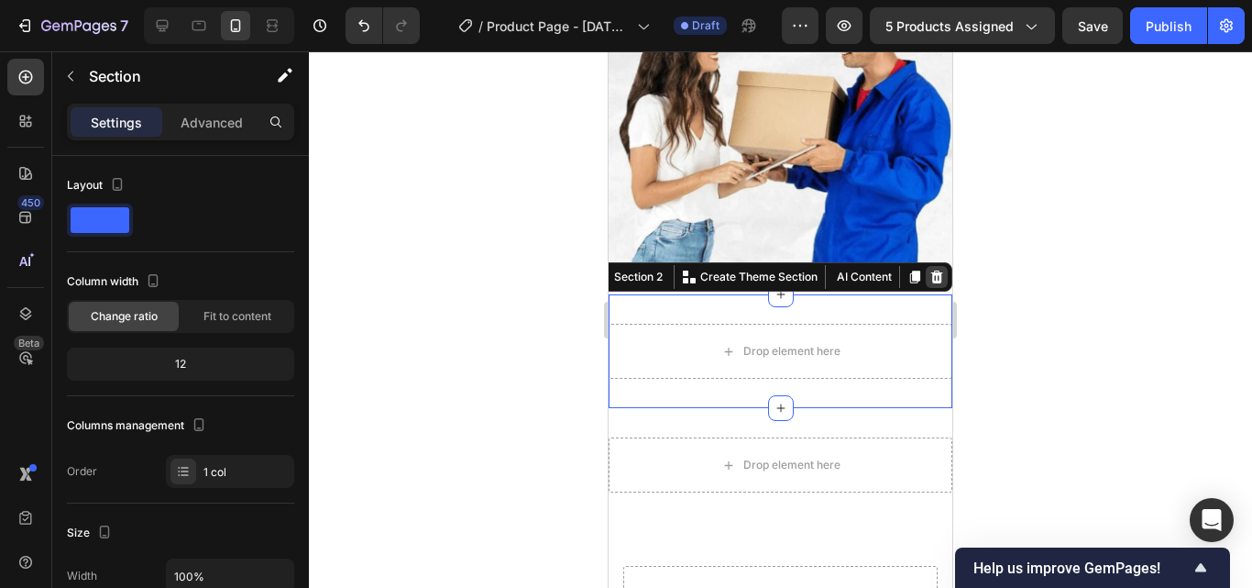
click at [929, 269] on icon at bounding box center [936, 276] width 15 height 15
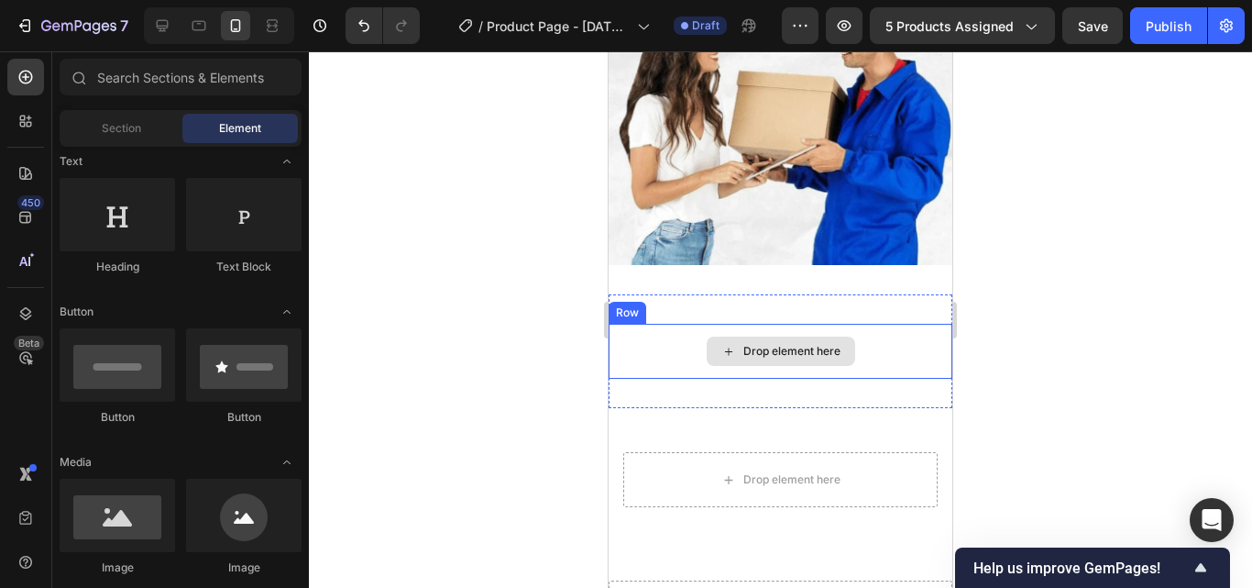
click at [849, 324] on div "Drop element here" at bounding box center [781, 351] width 344 height 55
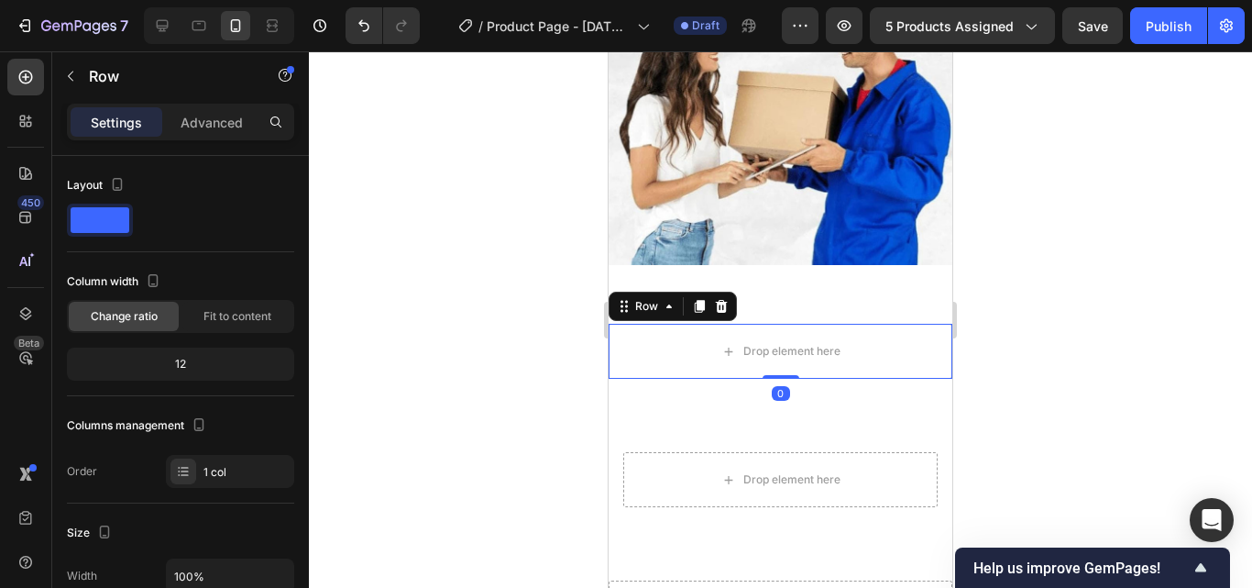
click at [732, 291] on div "Row" at bounding box center [673, 305] width 128 height 29
click at [722, 299] on icon at bounding box center [721, 306] width 15 height 15
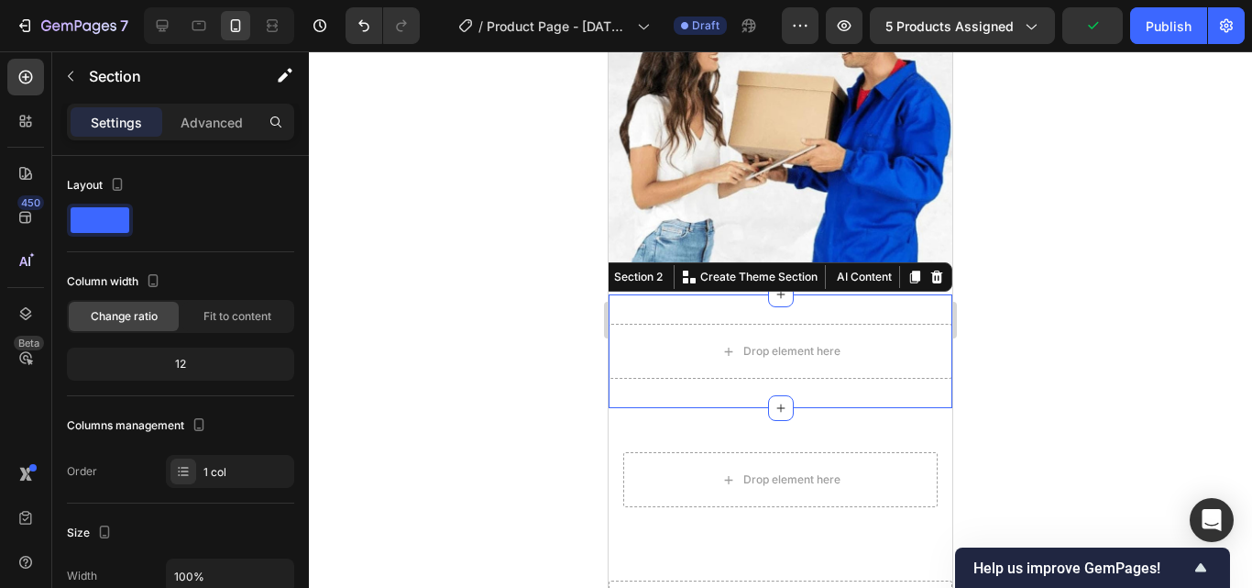
click at [712, 294] on div "Drop element here Section 2 You can create reusable sections Create Theme Secti…" at bounding box center [781, 351] width 344 height 114
click at [931, 270] on icon at bounding box center [937, 276] width 12 height 13
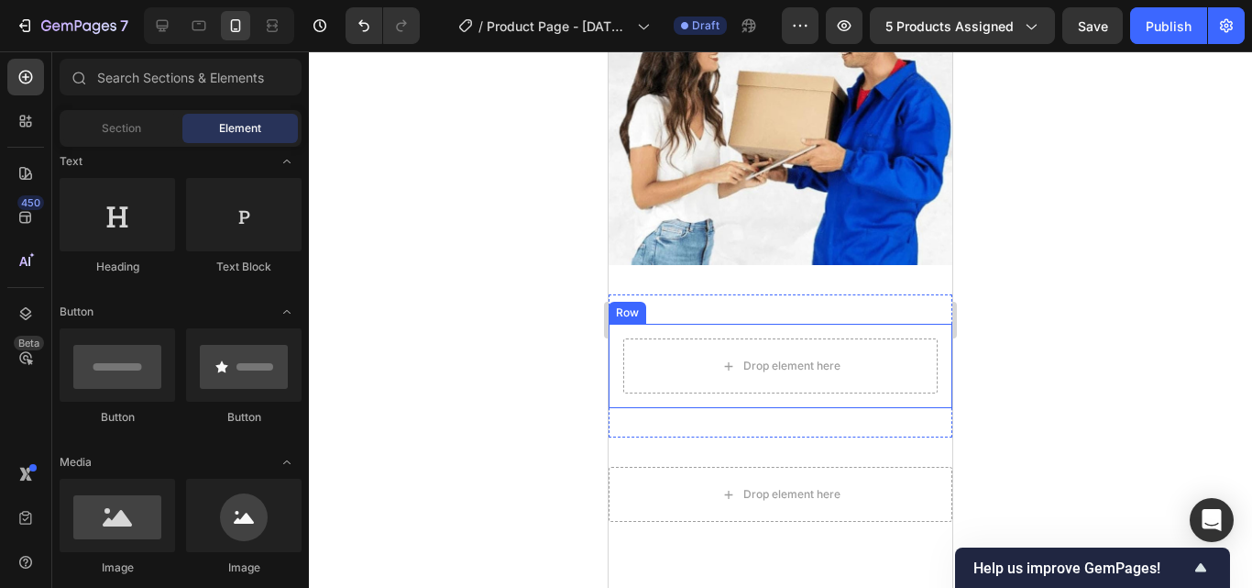
click at [837, 324] on div "Drop element here Row" at bounding box center [781, 366] width 344 height 84
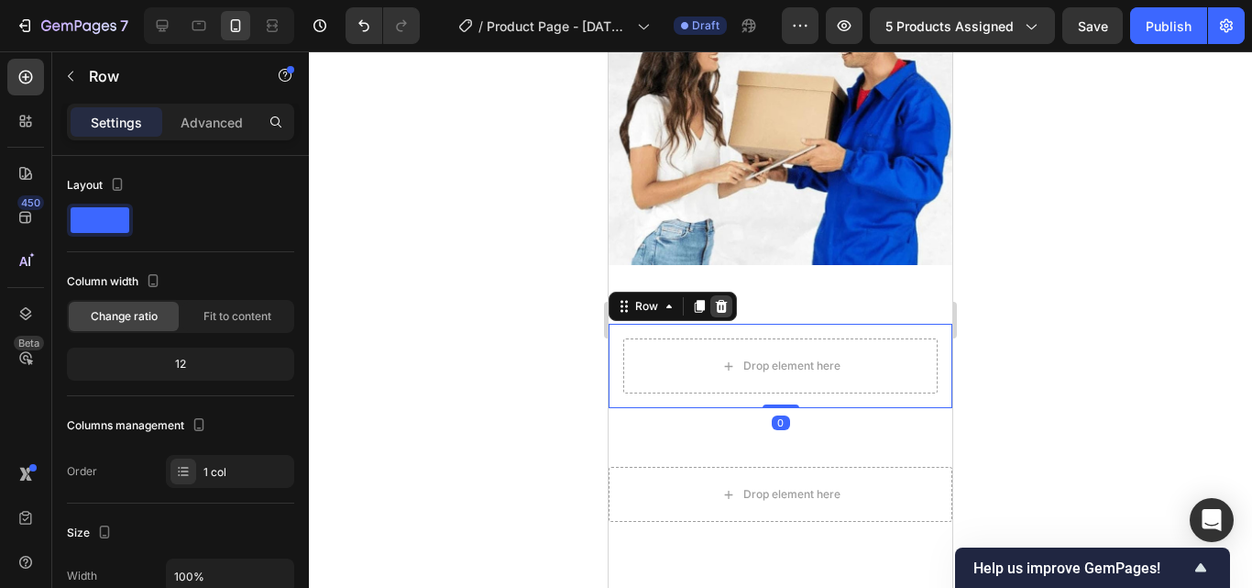
click at [727, 299] on icon at bounding box center [721, 306] width 15 height 15
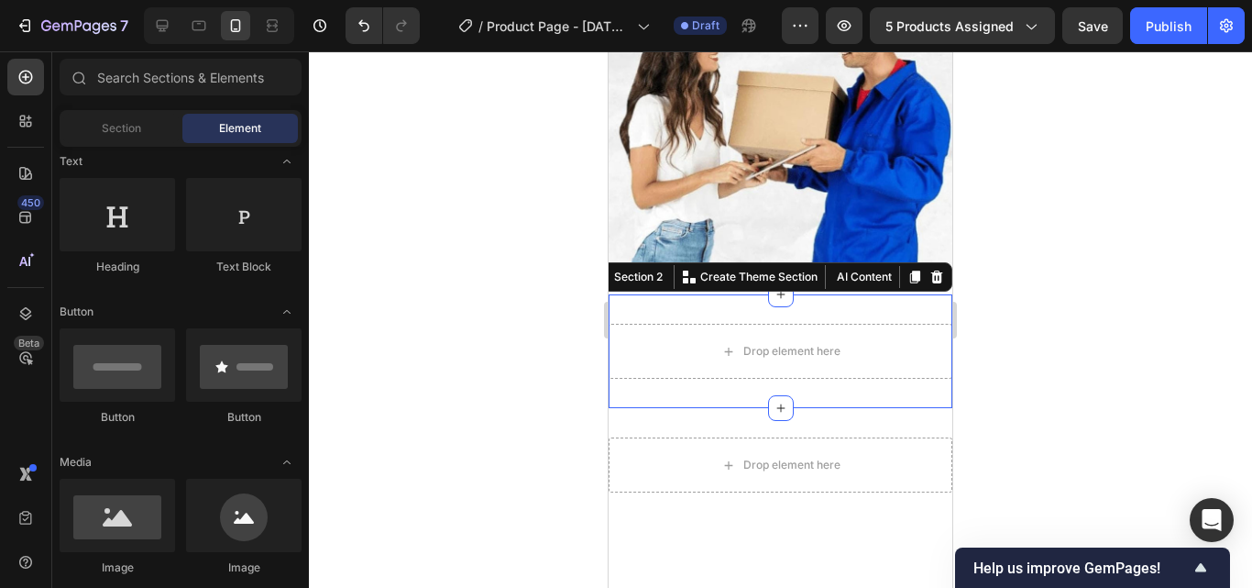
click at [730, 294] on div "Drop element here Section 2 You can create reusable sections Create Theme Secti…" at bounding box center [781, 351] width 344 height 114
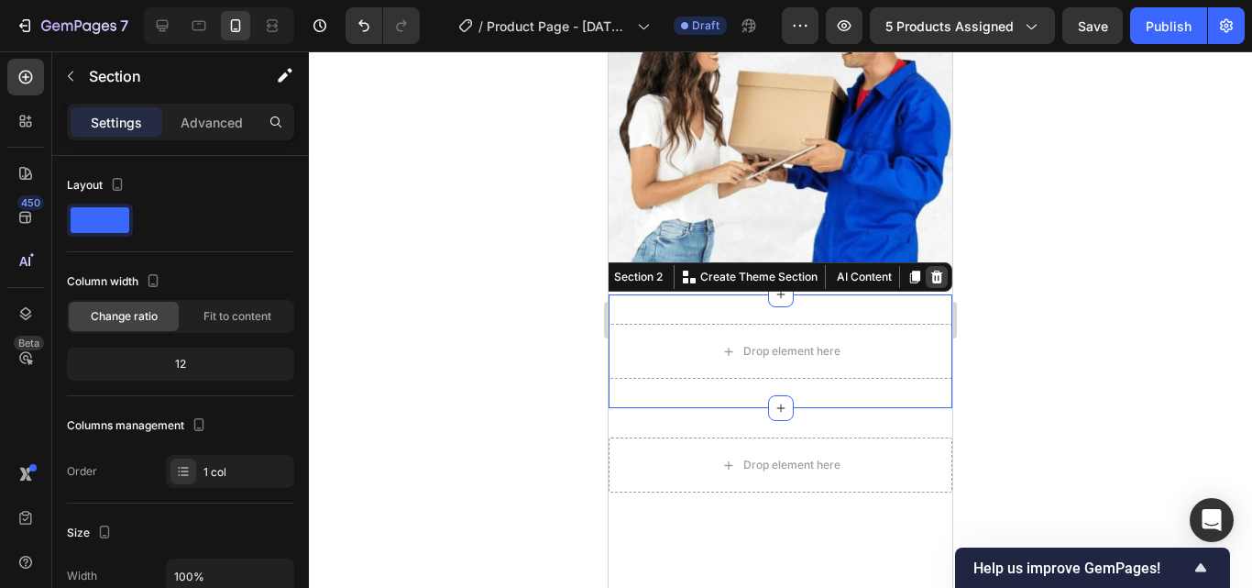
click at [931, 270] on icon at bounding box center [937, 276] width 12 height 13
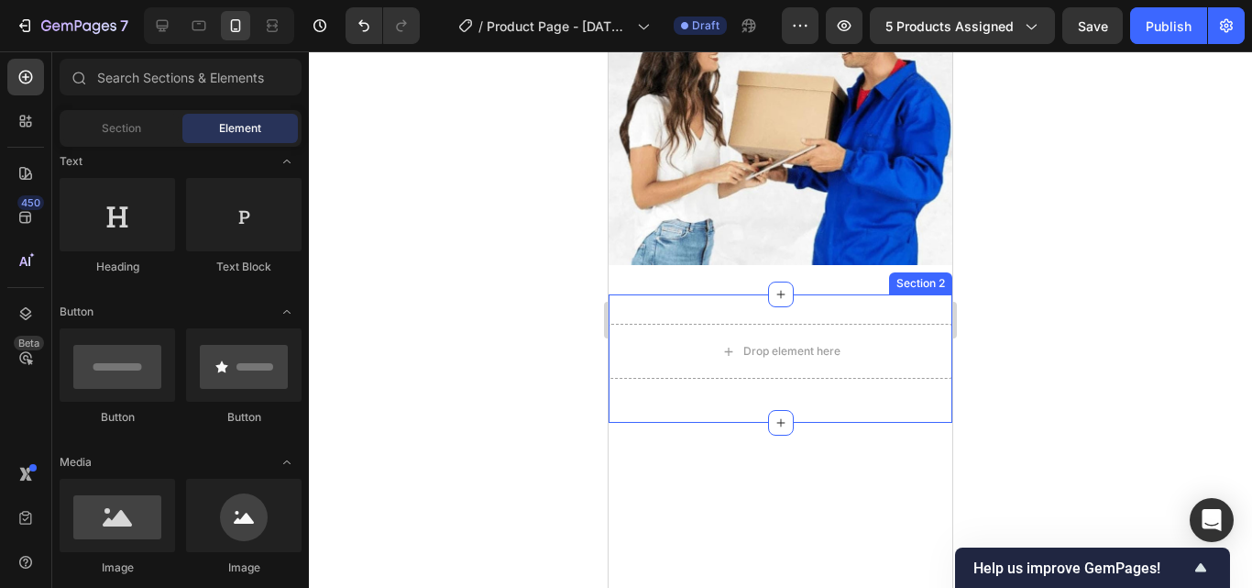
click at [877, 294] on div "Drop element here Row Section 2" at bounding box center [781, 358] width 344 height 128
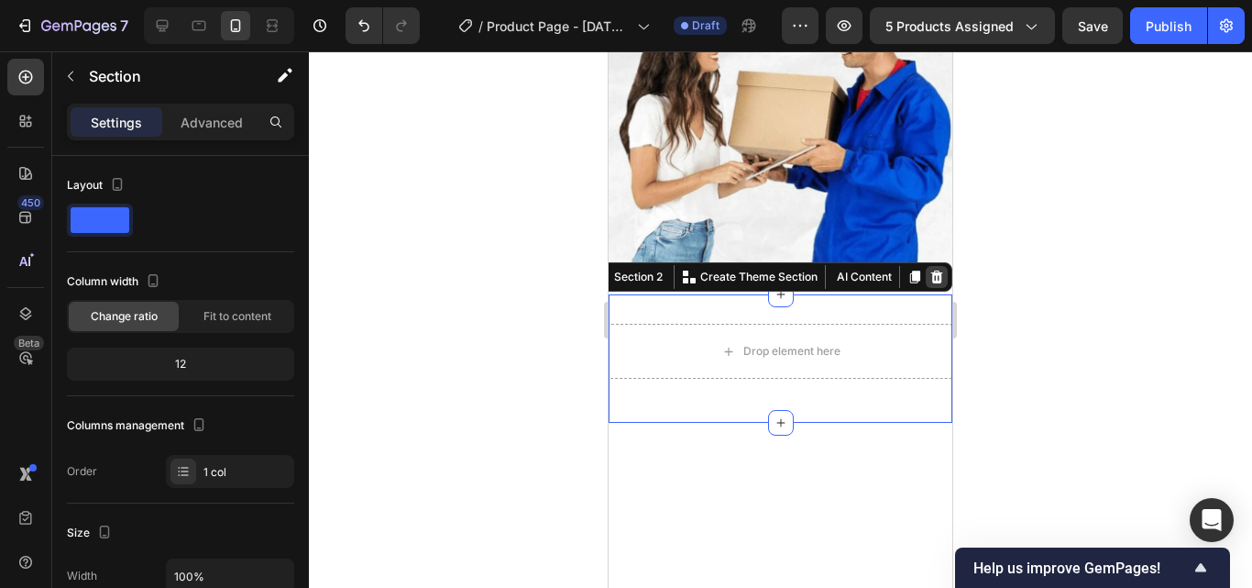
click at [929, 269] on icon at bounding box center [936, 276] width 15 height 15
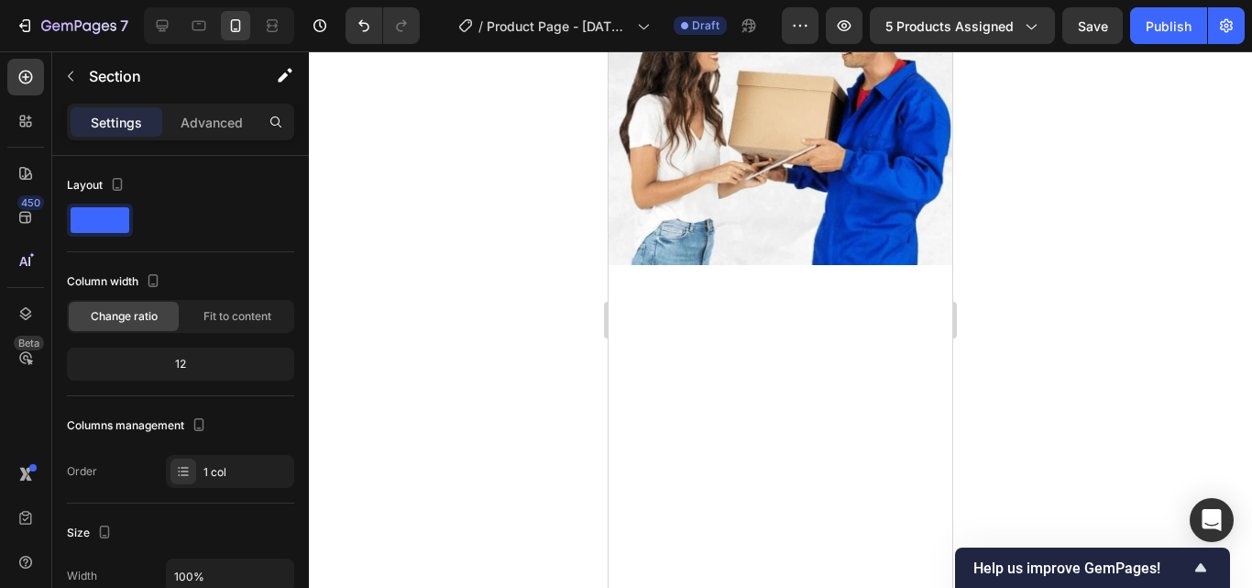
click at [852, 322] on div at bounding box center [781, 437] width 344 height 287
drag, startPoint x: 727, startPoint y: 321, endPoint x: 755, endPoint y: 358, distance: 47.1
click at [726, 322] on div at bounding box center [781, 437] width 344 height 287
drag, startPoint x: 795, startPoint y: 413, endPoint x: 820, endPoint y: 439, distance: 36.3
click at [797, 418] on div at bounding box center [781, 437] width 344 height 287
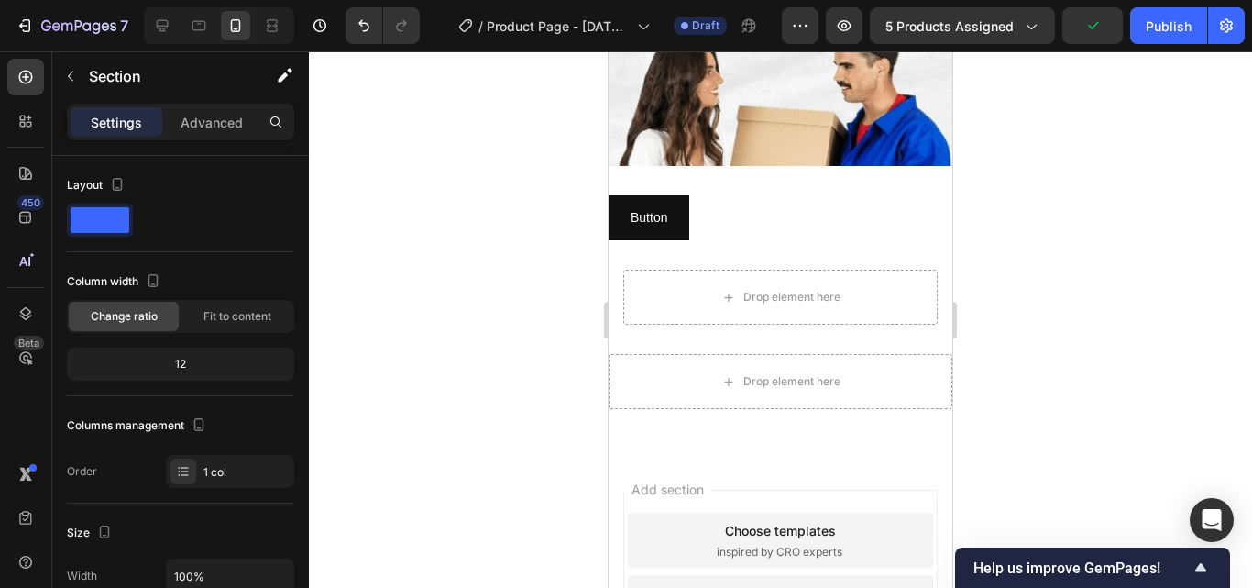
scroll to position [3750, 0]
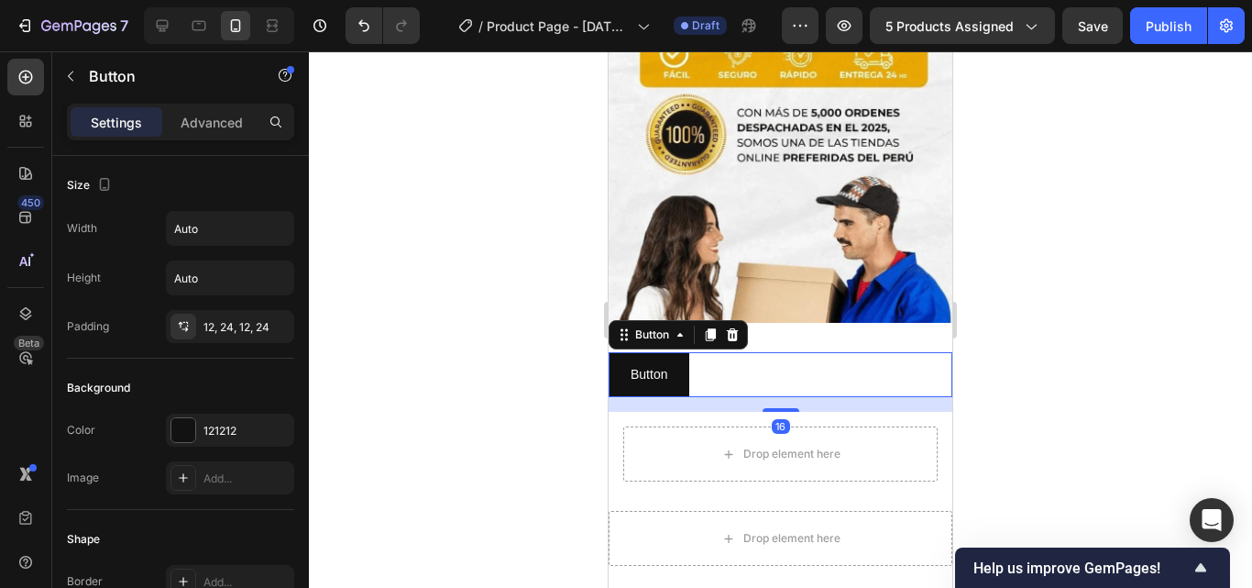
click at [802, 381] on div "Button Button 16" at bounding box center [781, 374] width 344 height 45
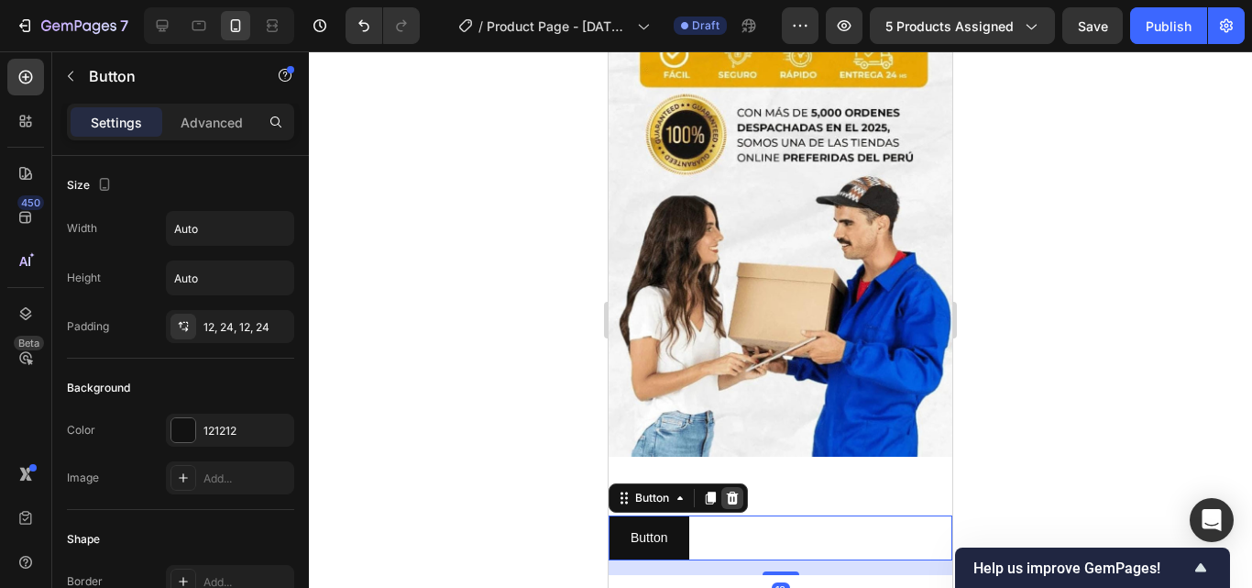
click at [731, 490] on icon at bounding box center [732, 497] width 15 height 15
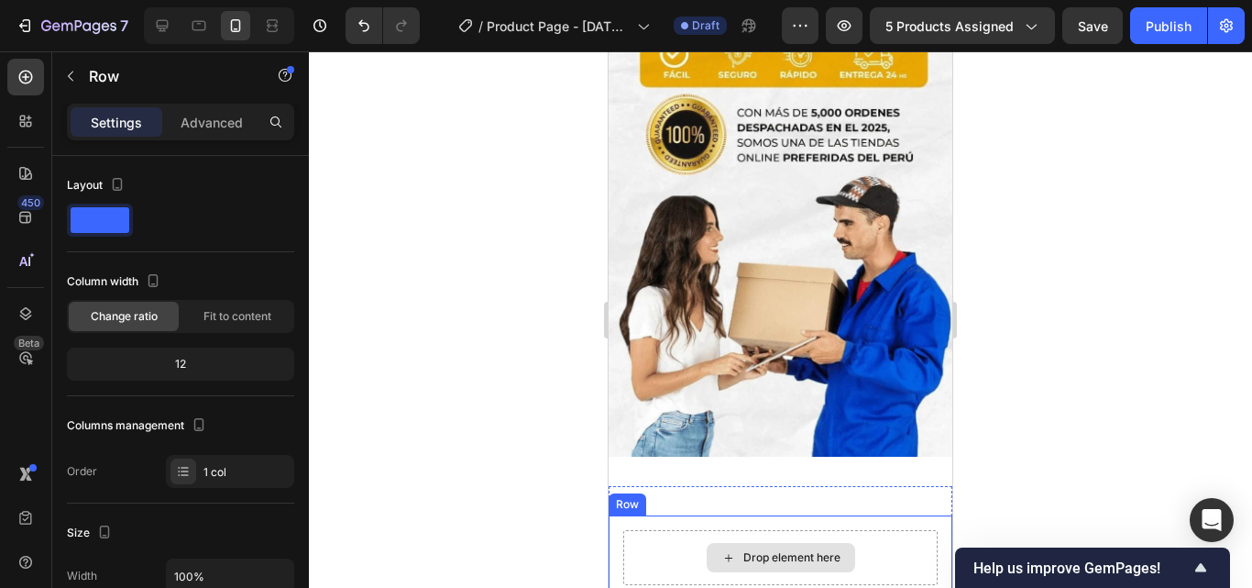
click at [732, 530] on div "Drop element here" at bounding box center [780, 557] width 314 height 55
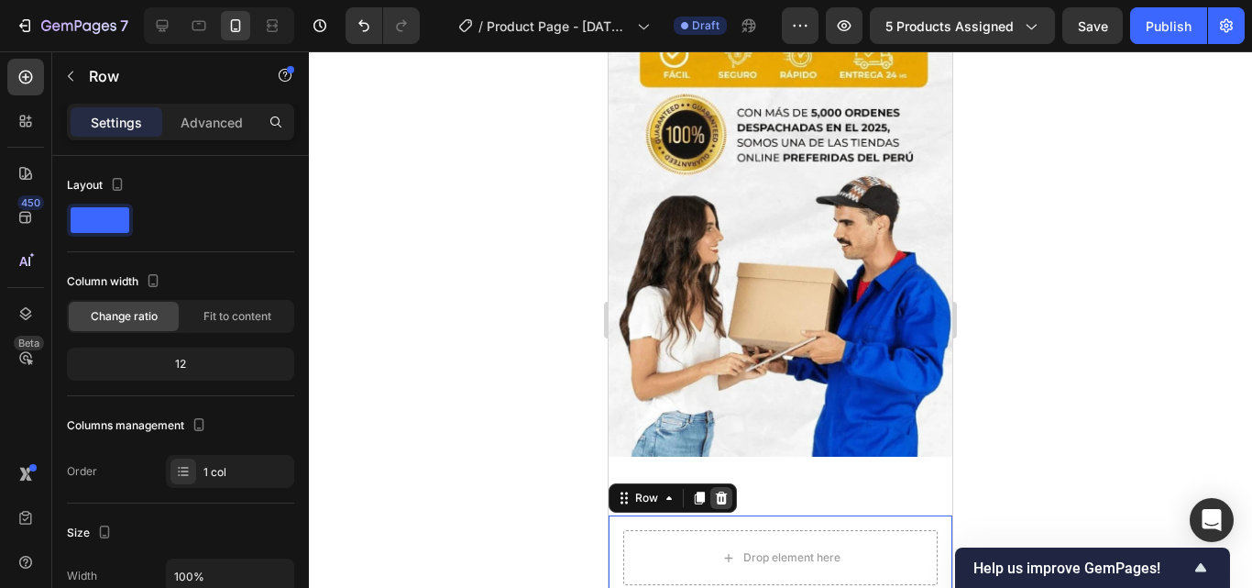
click at [727, 487] on div at bounding box center [721, 498] width 22 height 22
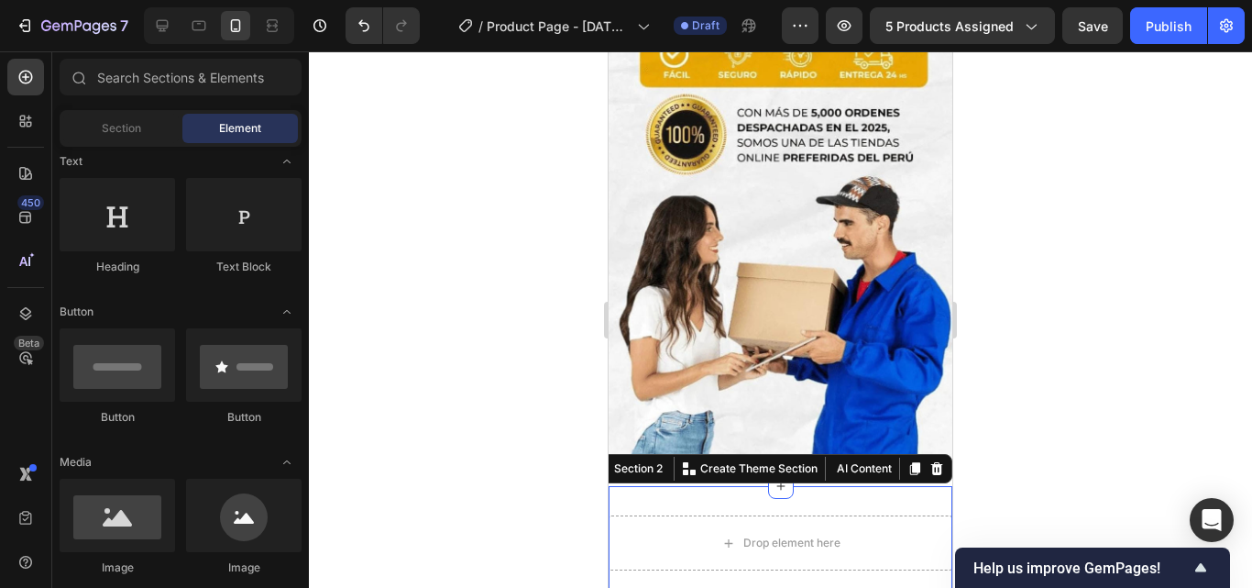
click at [721, 486] on div "Drop element here Row Section 2 You can create reusable sections Create Theme S…" at bounding box center [781, 550] width 344 height 128
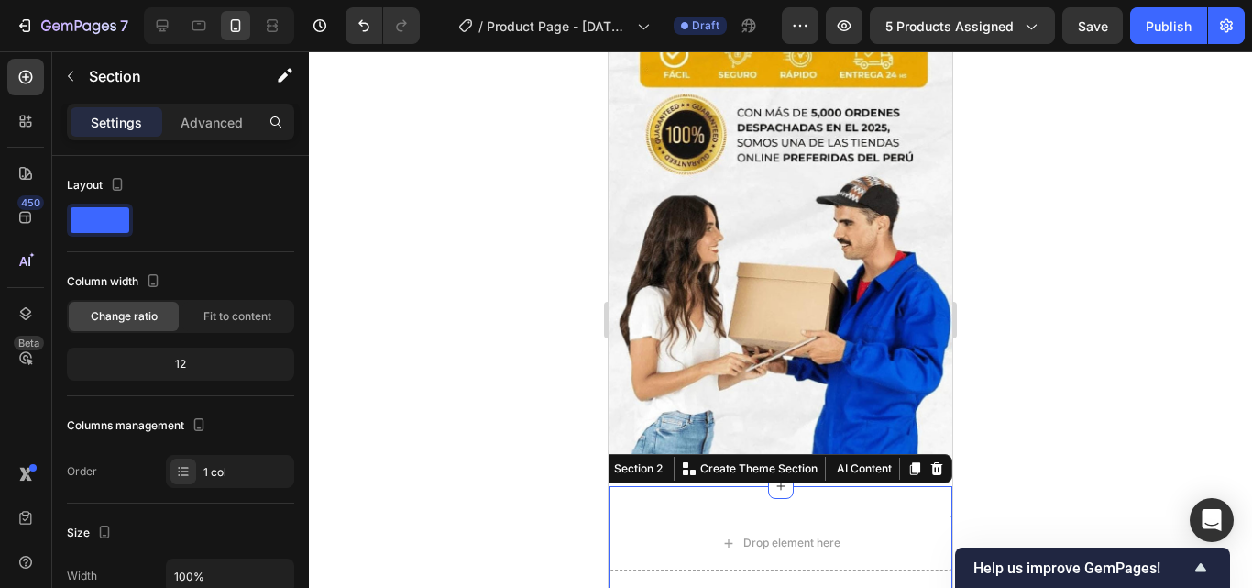
click at [929, 461] on icon at bounding box center [936, 468] width 15 height 15
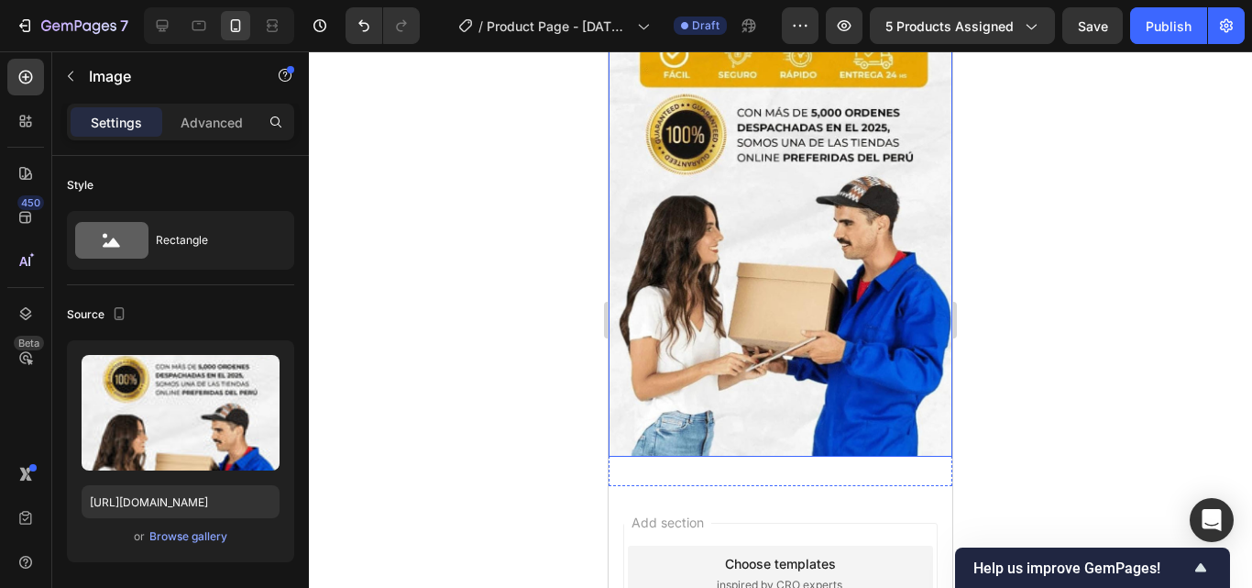
click at [780, 264] on img at bounding box center [781, 193] width 344 height 529
click at [803, 267] on img at bounding box center [781, 193] width 344 height 529
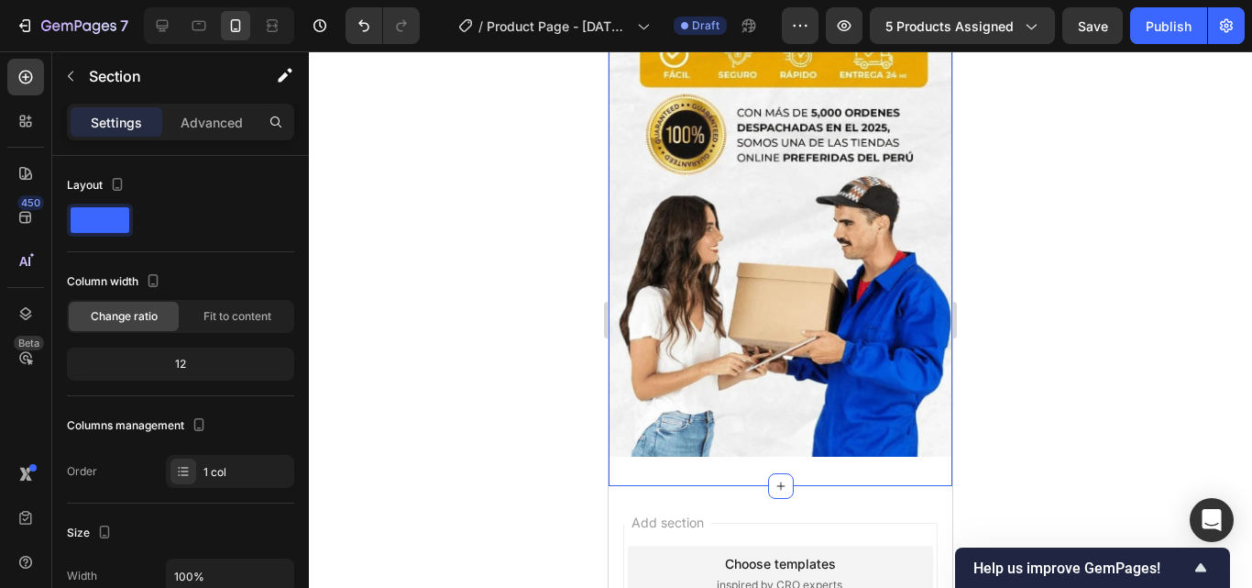
drag, startPoint x: 772, startPoint y: 321, endPoint x: 780, endPoint y: 282, distance: 39.4
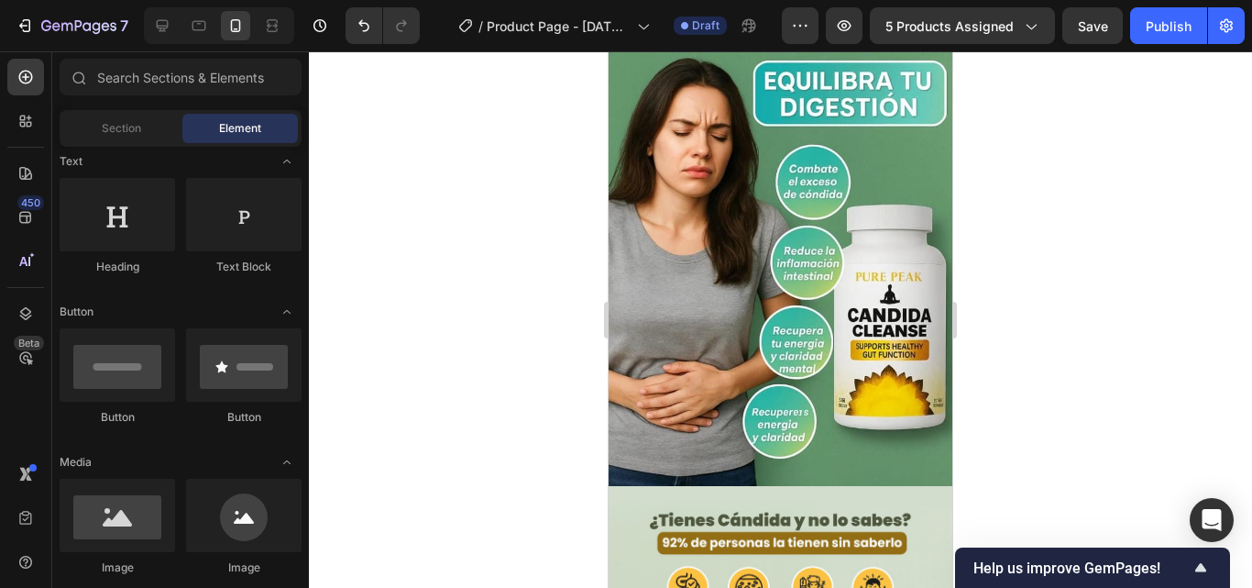
scroll to position [0, 0]
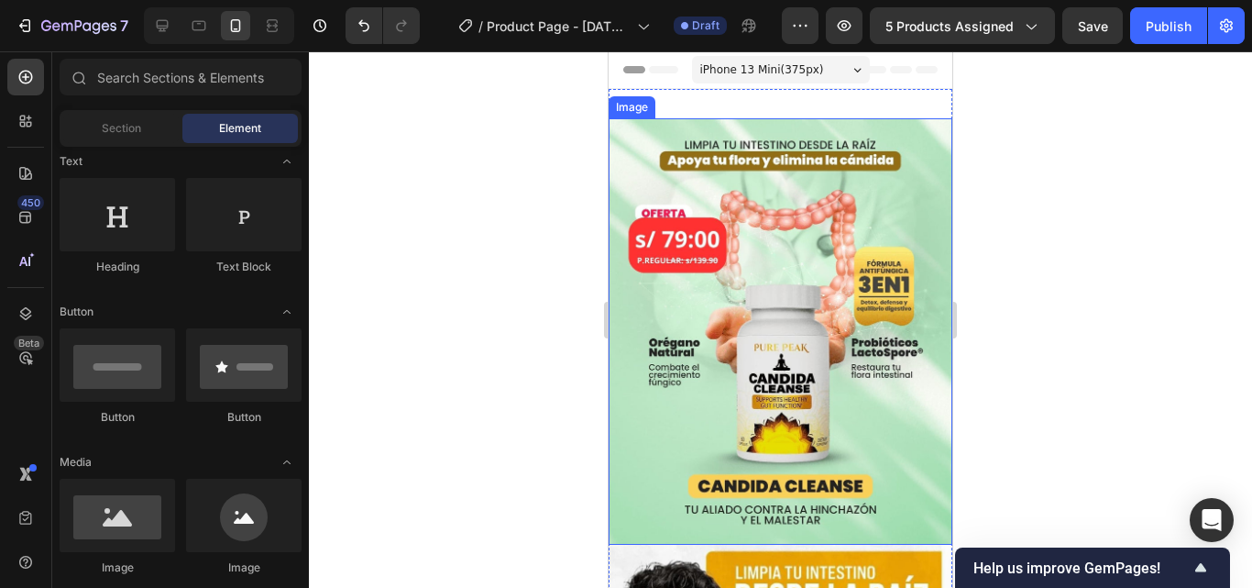
click at [880, 120] on img at bounding box center [781, 331] width 344 height 426
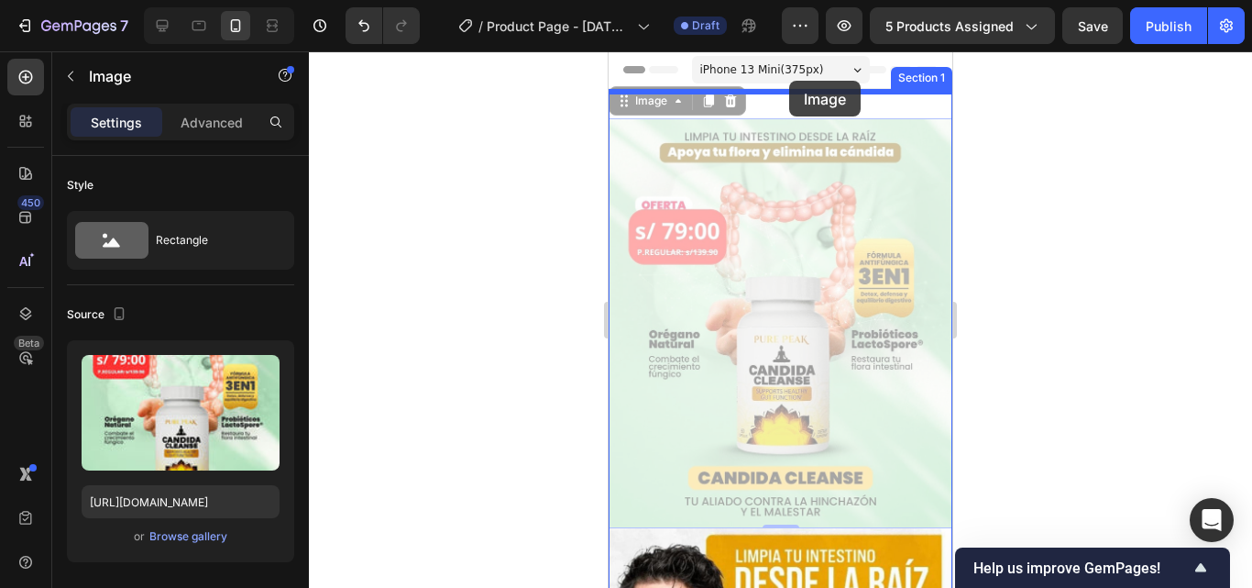
drag, startPoint x: 795, startPoint y: 120, endPoint x: 789, endPoint y: 81, distance: 39.8
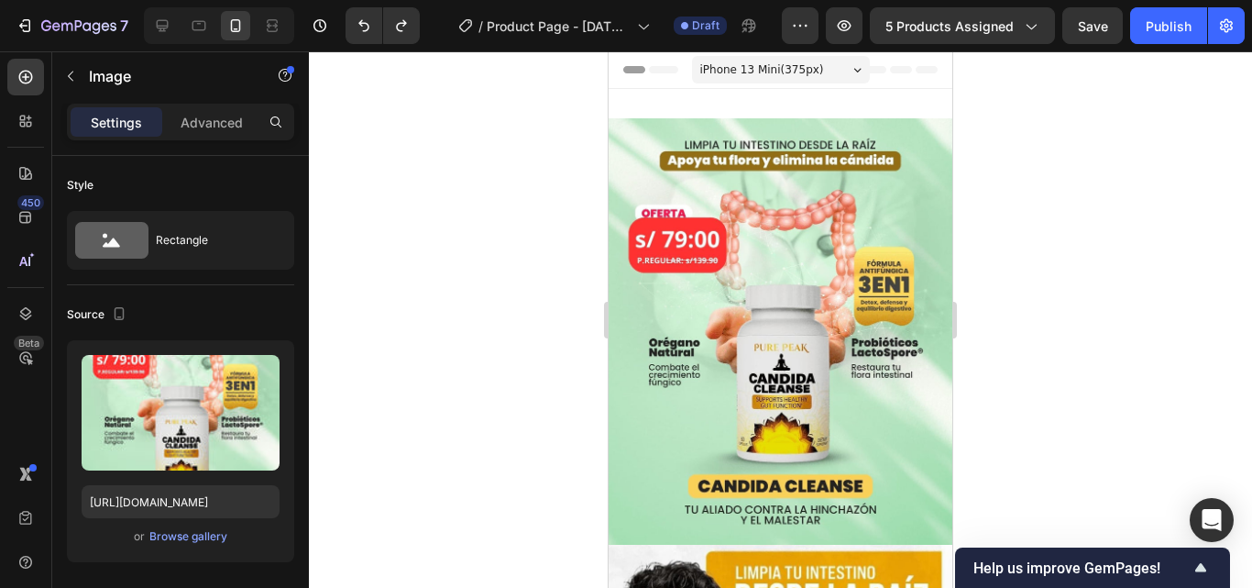
drag, startPoint x: 1128, startPoint y: 139, endPoint x: 1137, endPoint y: 62, distance: 77.4
click at [1129, 127] on div at bounding box center [780, 319] width 943 height 536
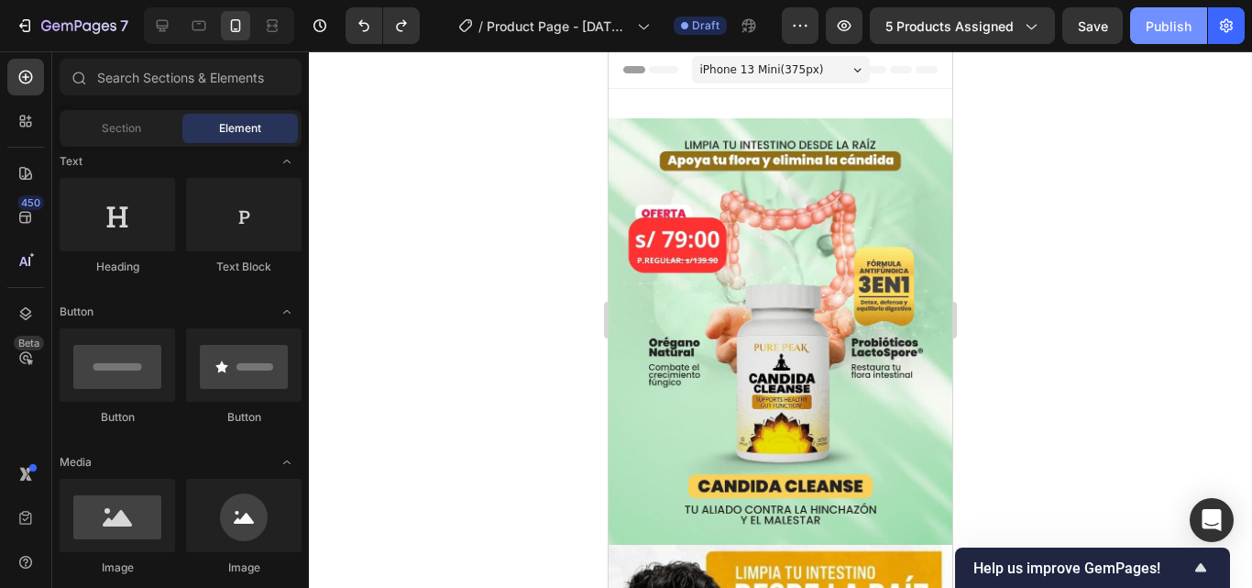
click at [1144, 27] on button "Publish" at bounding box center [1168, 25] width 77 height 37
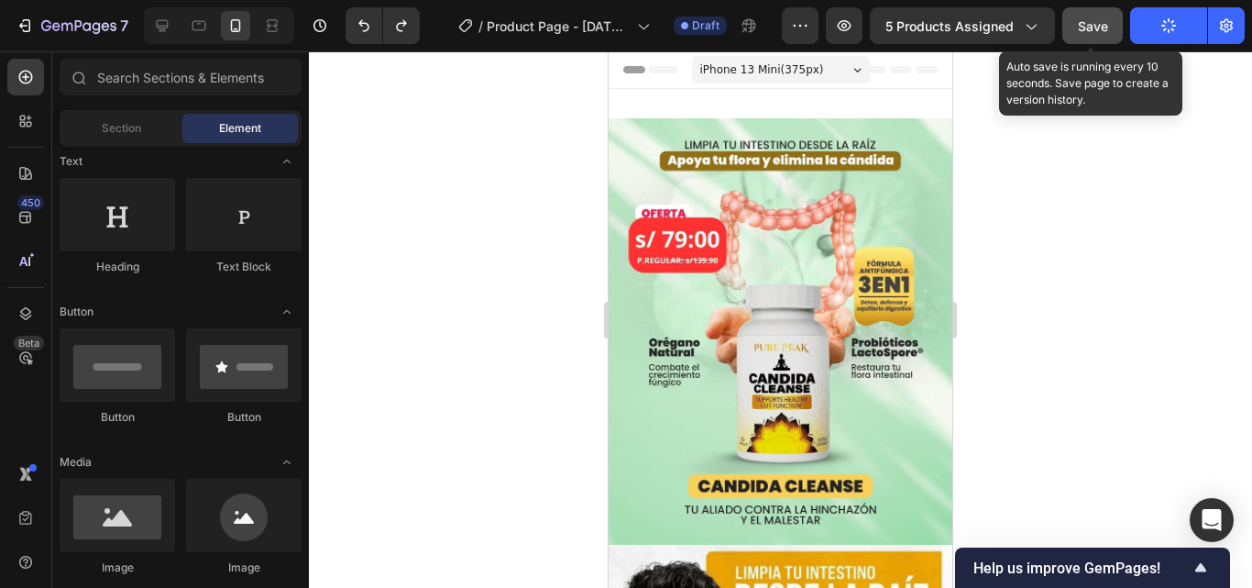
click at [1096, 31] on span "Save" at bounding box center [1093, 26] width 30 height 16
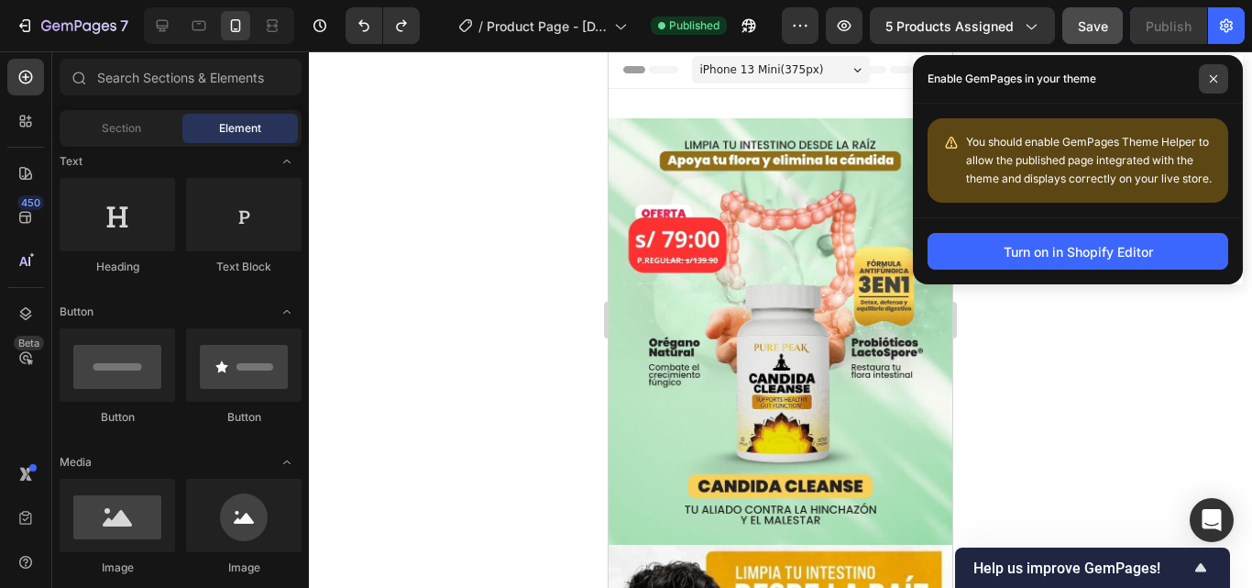
click at [1210, 82] on icon at bounding box center [1213, 78] width 9 height 9
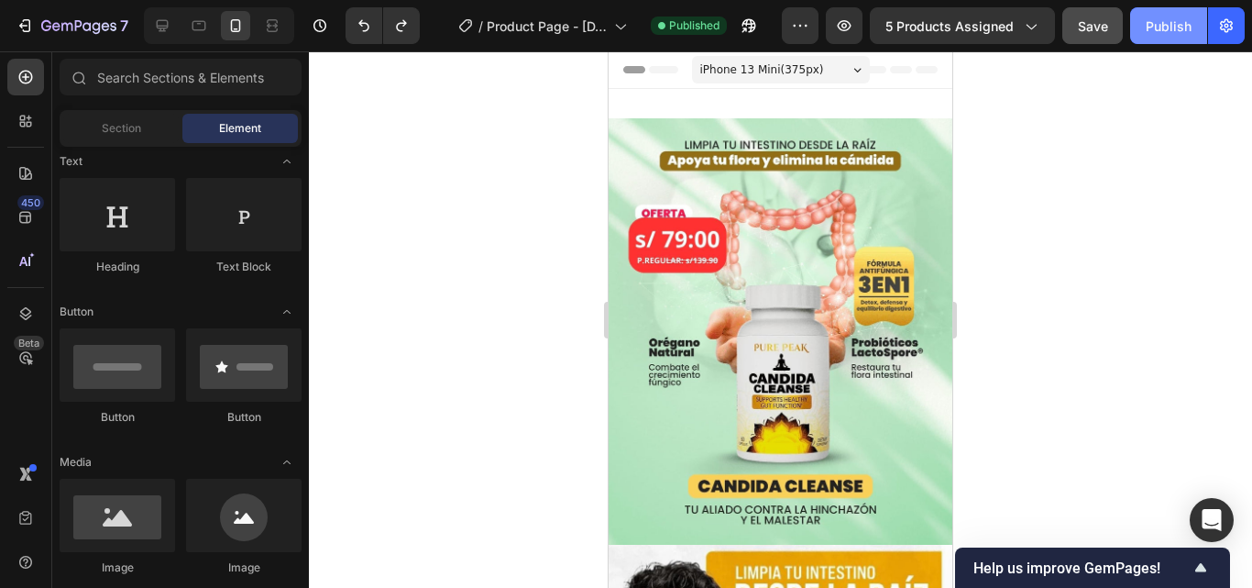
click at [1170, 30] on div "Publish" at bounding box center [1169, 25] width 46 height 19
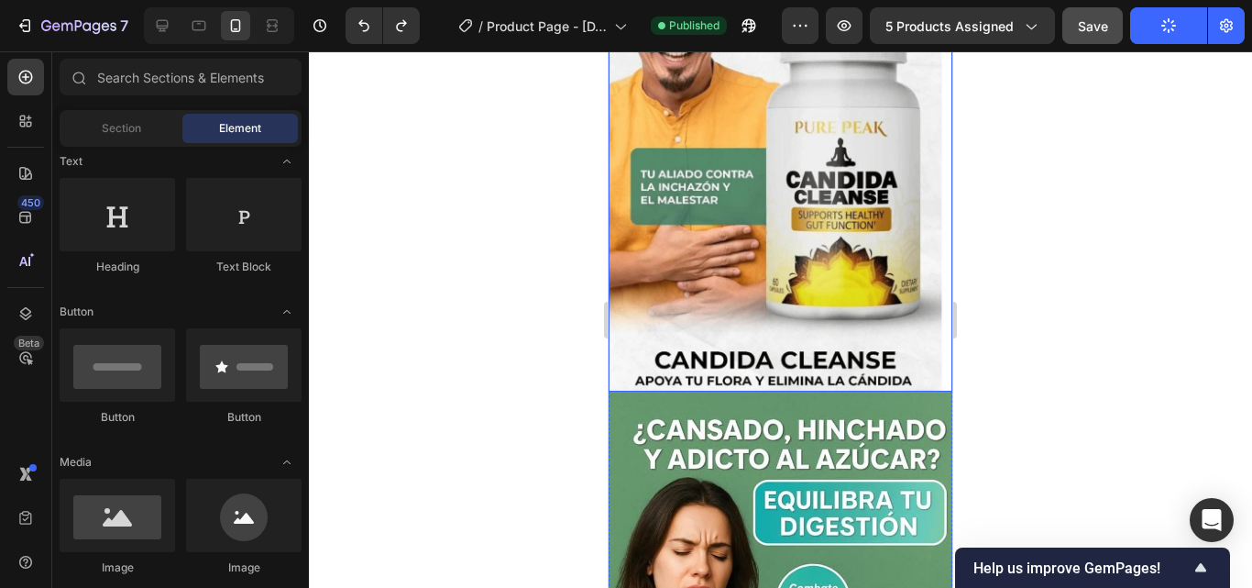
scroll to position [642, 0]
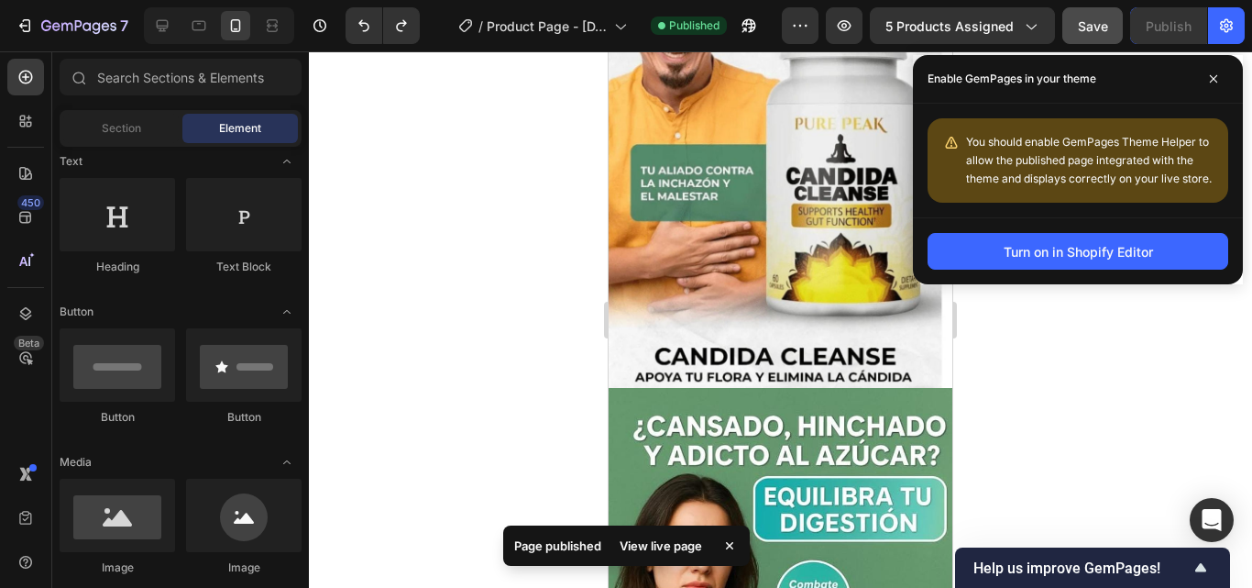
drag, startPoint x: 341, startPoint y: 126, endPoint x: 947, endPoint y: 207, distance: 611.2
click at [947, 207] on div "You should enable GemPages Theme Helper to allow the published page integrated …" at bounding box center [1078, 161] width 330 height 114
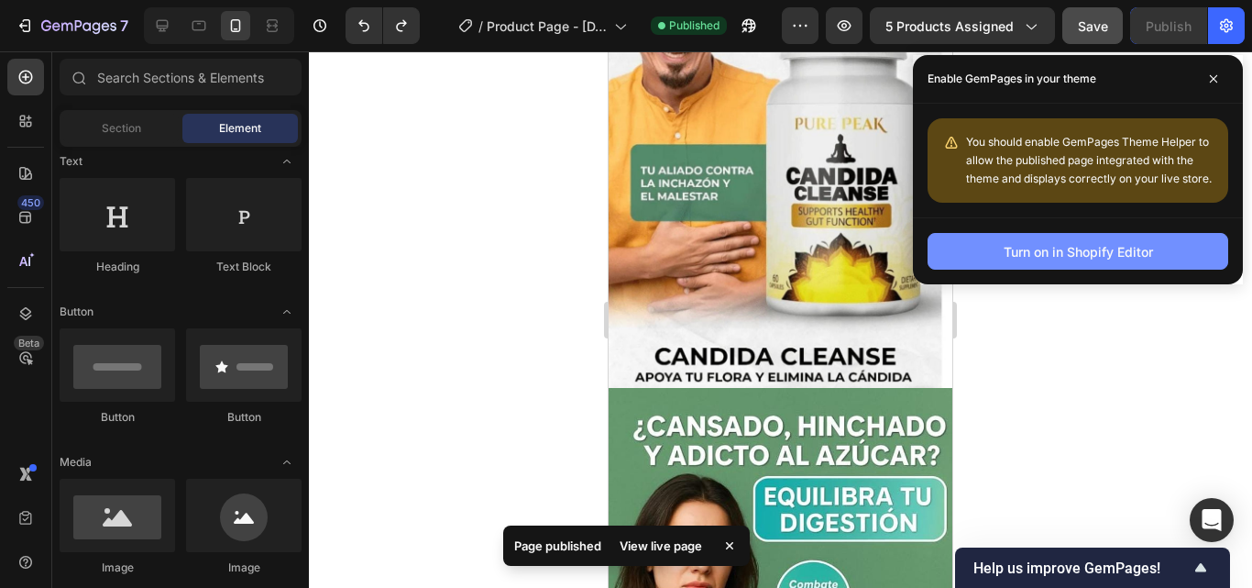
click at [981, 248] on button "Turn on in Shopify Editor" at bounding box center [1078, 251] width 301 height 37
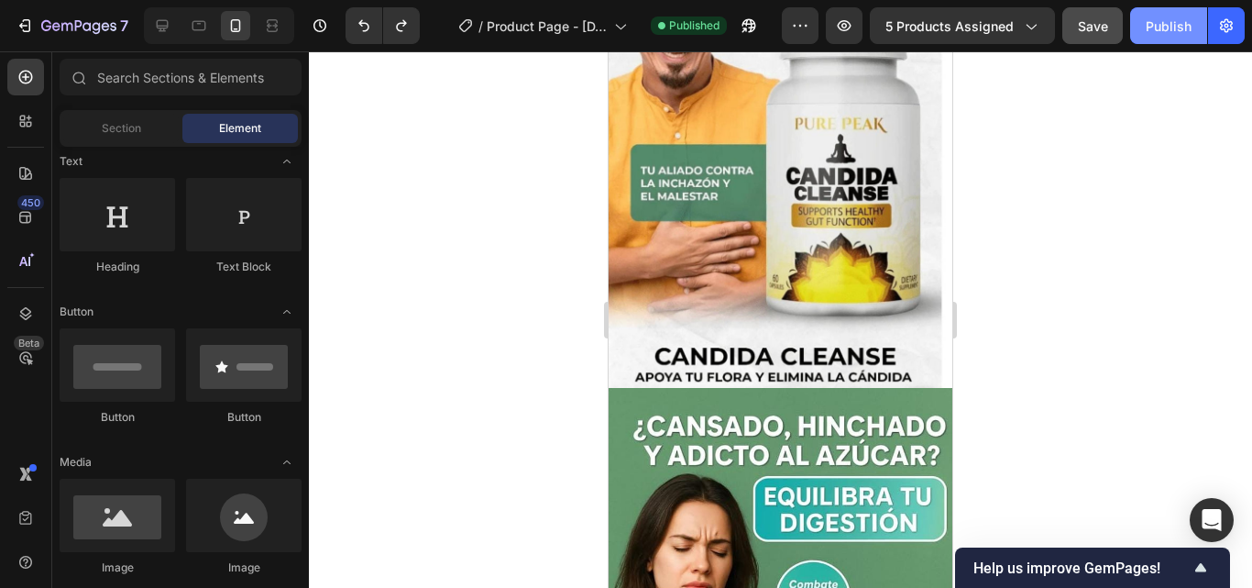
click at [1175, 16] on div "Publish" at bounding box center [1169, 25] width 46 height 19
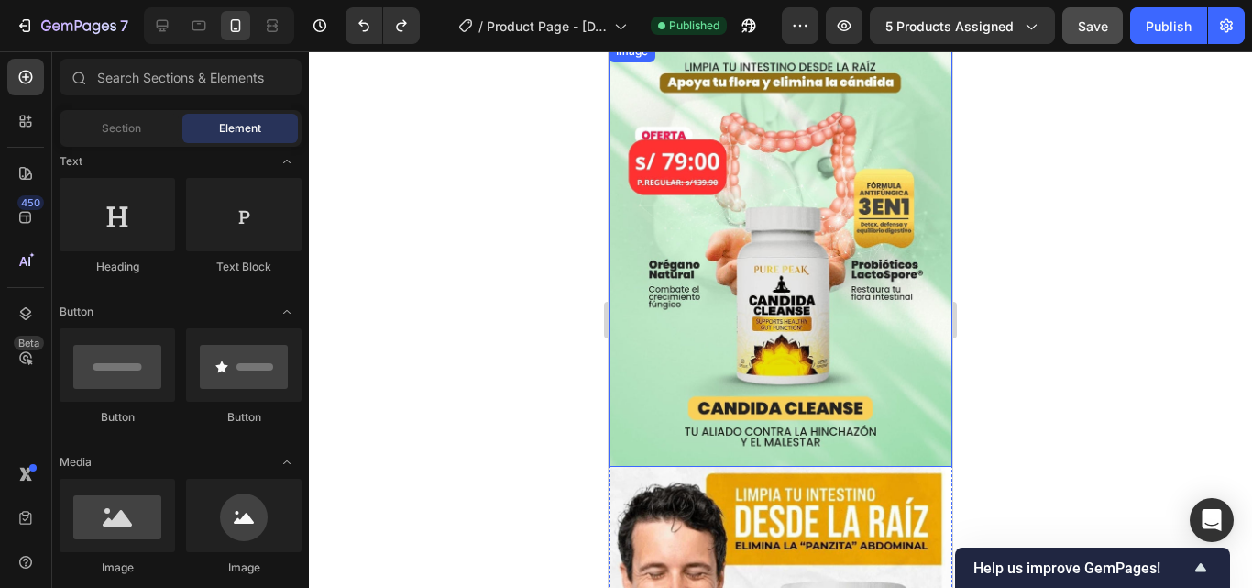
scroll to position [0, 0]
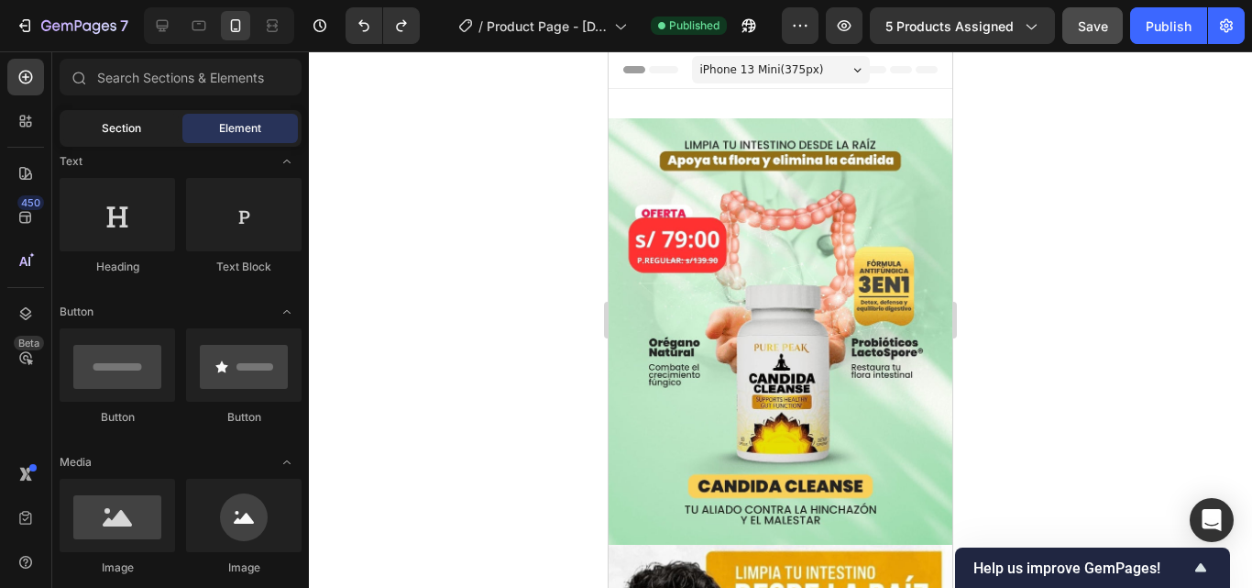
click at [103, 138] on div "Section" at bounding box center [120, 128] width 115 height 29
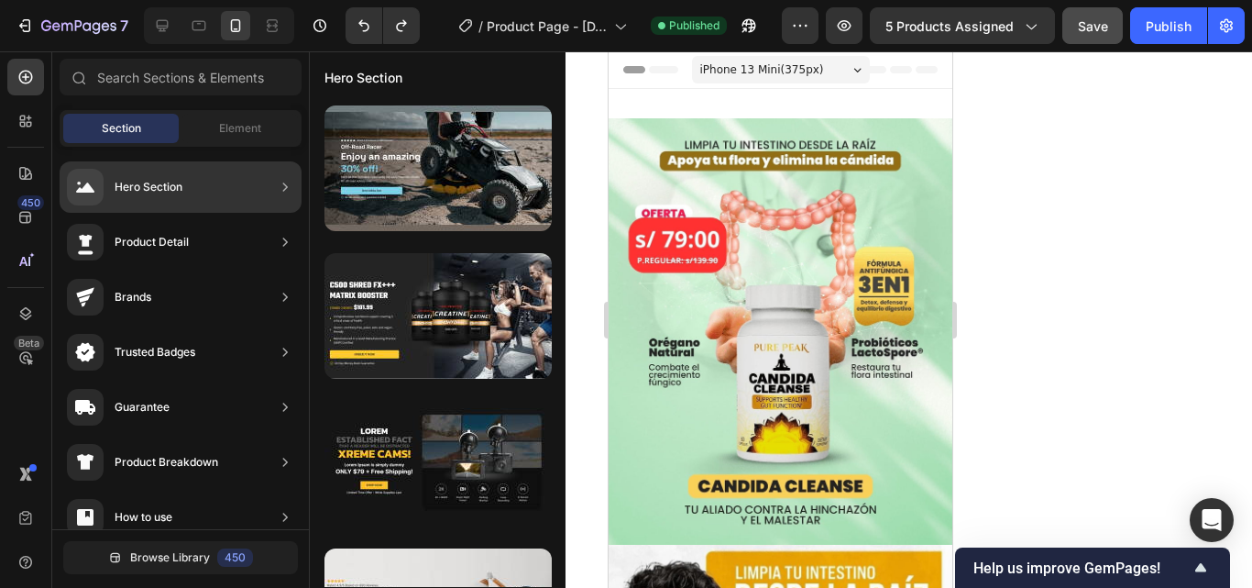
scroll to position [92, 0]
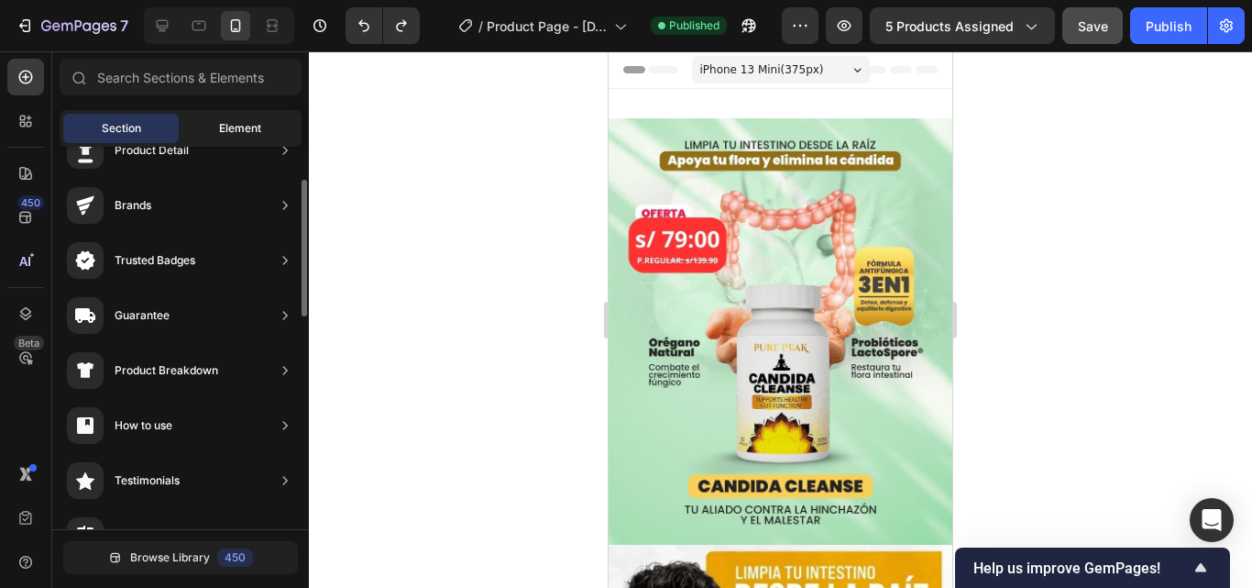
click at [224, 126] on span "Element" at bounding box center [240, 128] width 42 height 16
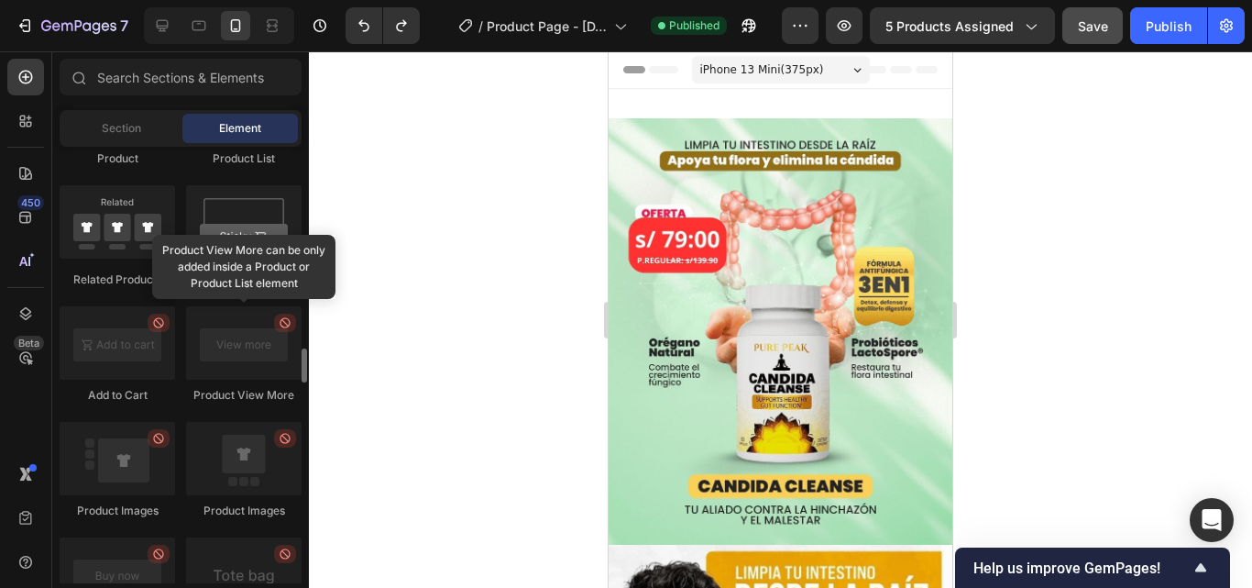
scroll to position [2475, 0]
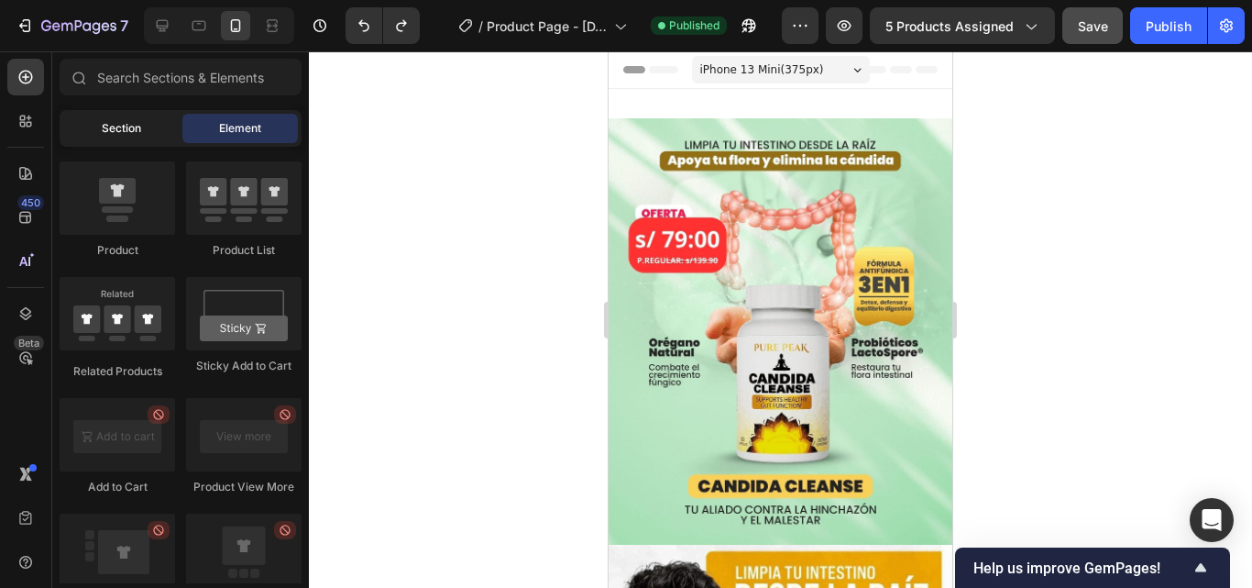
click at [147, 122] on div "Section" at bounding box center [120, 128] width 115 height 29
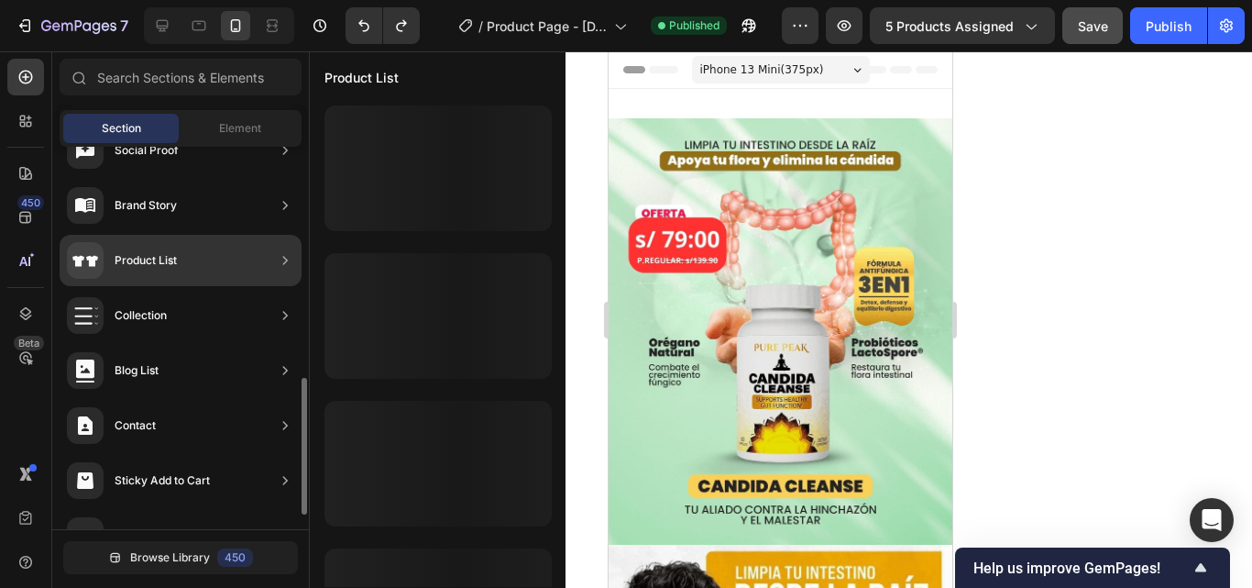
scroll to position [681, 0]
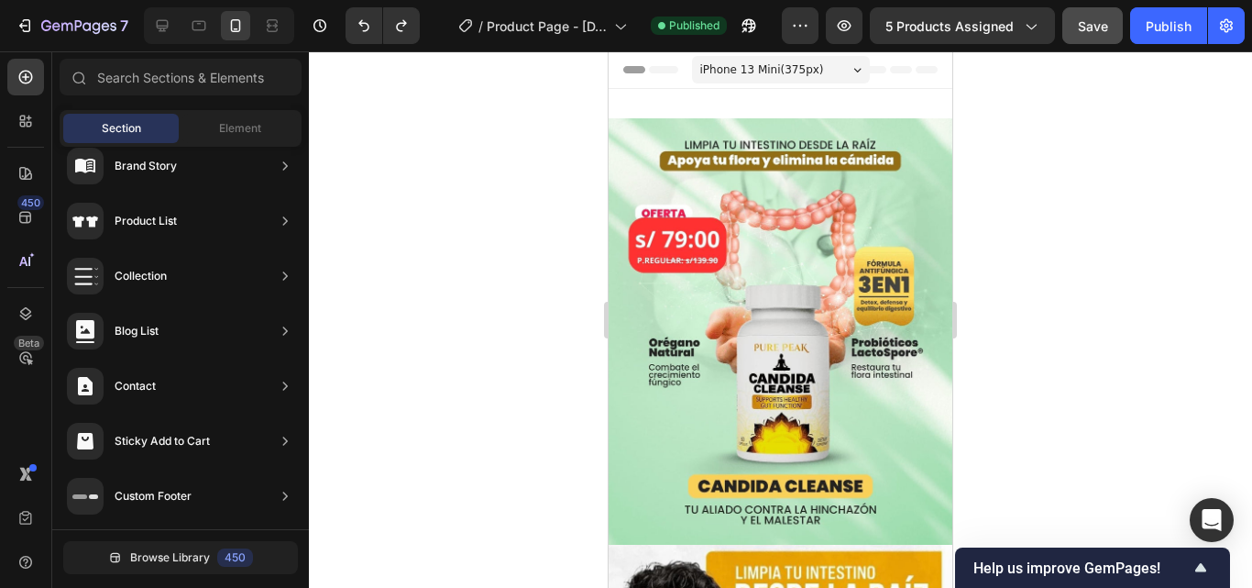
click at [245, 103] on div "Sections(18) Elements(84) Section Element Hero Section Product Detail Brands Tr…" at bounding box center [180, 322] width 257 height 526
click at [247, 115] on div "Element" at bounding box center [239, 128] width 115 height 29
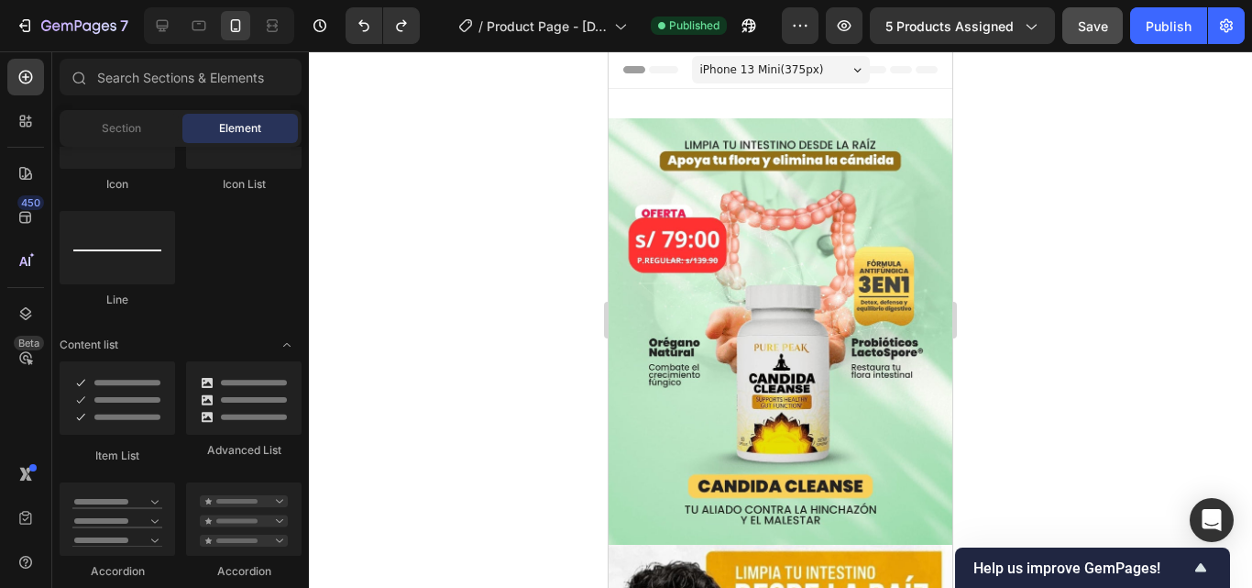
scroll to position [0, 0]
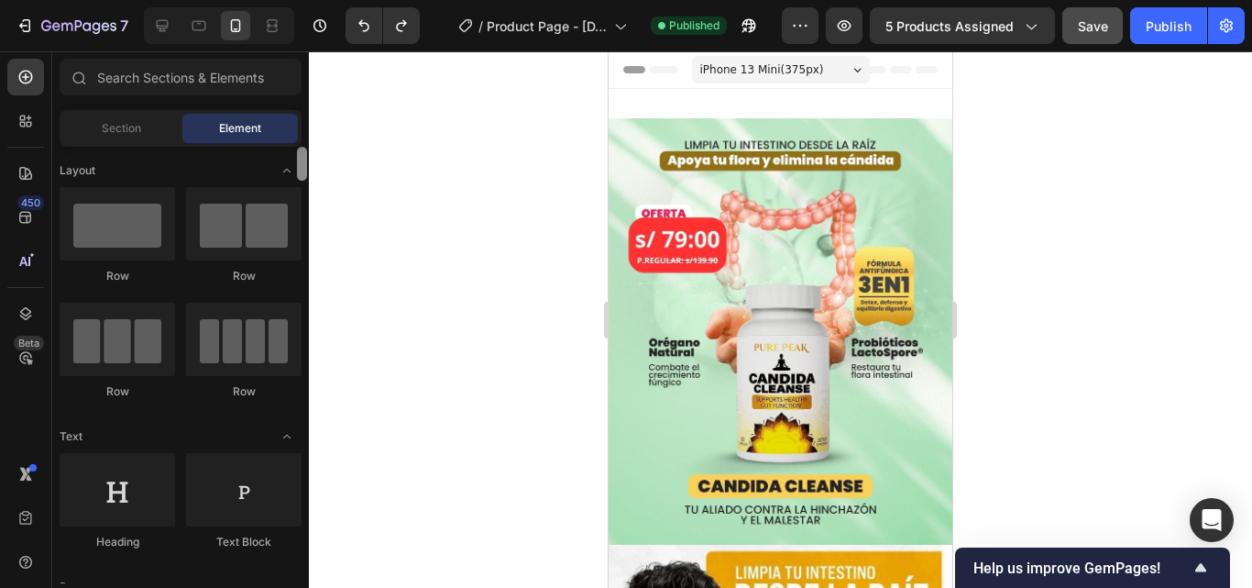
drag, startPoint x: 299, startPoint y: 330, endPoint x: 247, endPoint y: 129, distance: 207.4
click at [247, 129] on div "Sections(18) Elements(84) Section Element Hero Section Product Detail Brands Tr…" at bounding box center [180, 321] width 257 height 524
click at [170, 66] on input "text" at bounding box center [181, 77] width 242 height 37
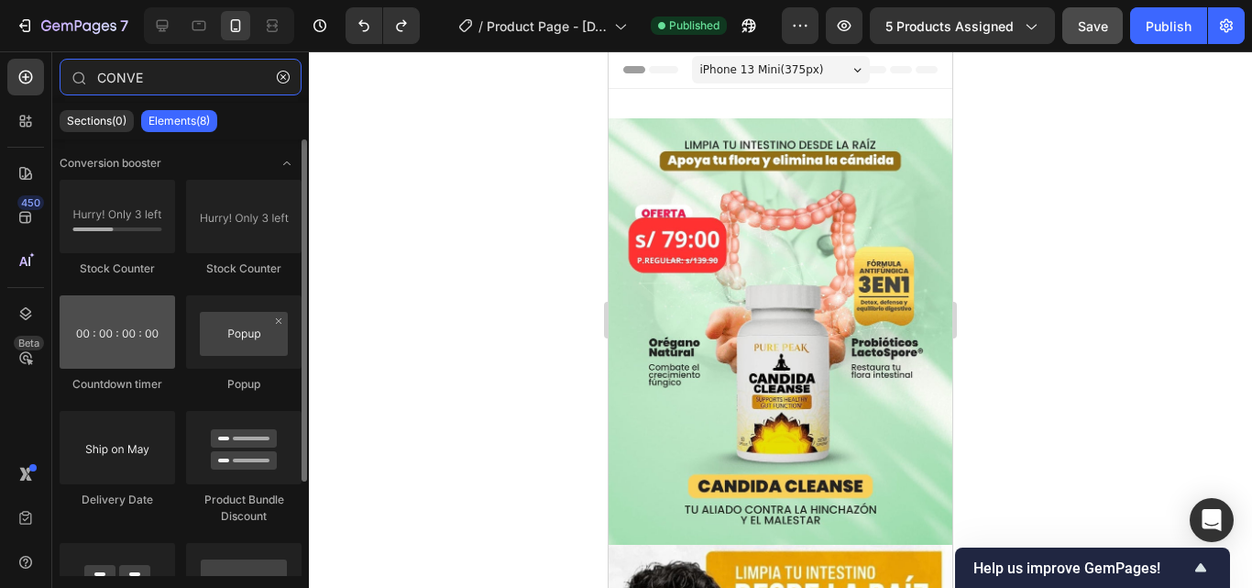
type input "CONVE"
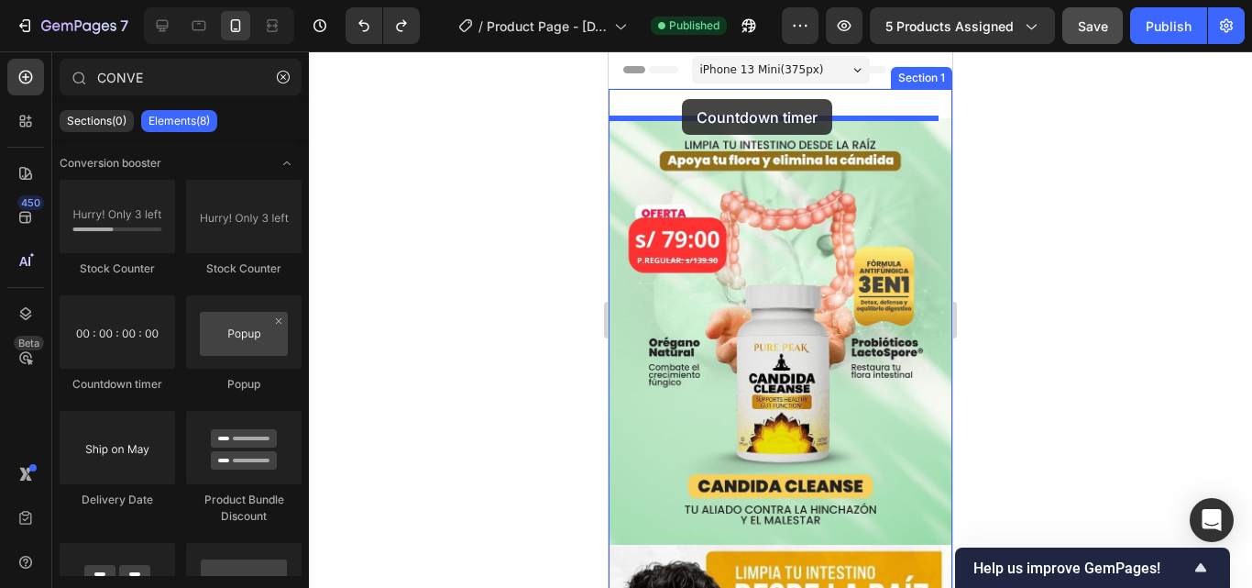
drag, startPoint x: 736, startPoint y: 406, endPoint x: 682, endPoint y: 99, distance: 311.8
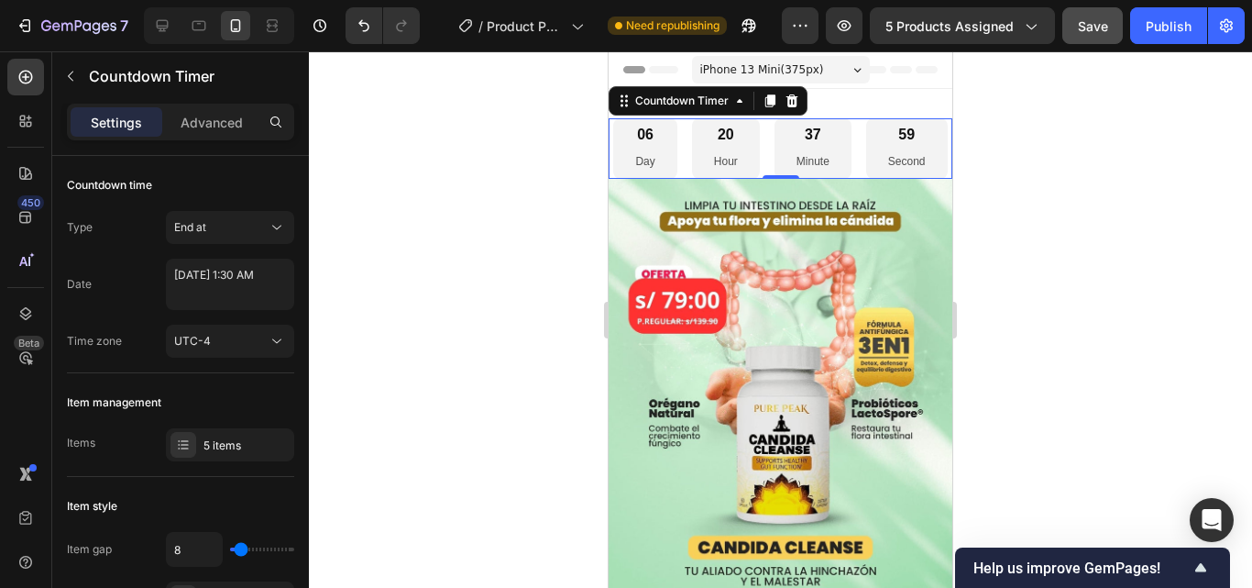
click at [931, 179] on div "06 Day 20 Hour 37 Minute 59 Second" at bounding box center [780, 148] width 334 height 60
drag, startPoint x: 904, startPoint y: 192, endPoint x: 885, endPoint y: 191, distance: 18.4
click at [903, 179] on div "06 Day 20 Hour 37 Minute 58 Second" at bounding box center [780, 148] width 334 height 60
click at [215, 124] on p "Advanced" at bounding box center [212, 122] width 62 height 19
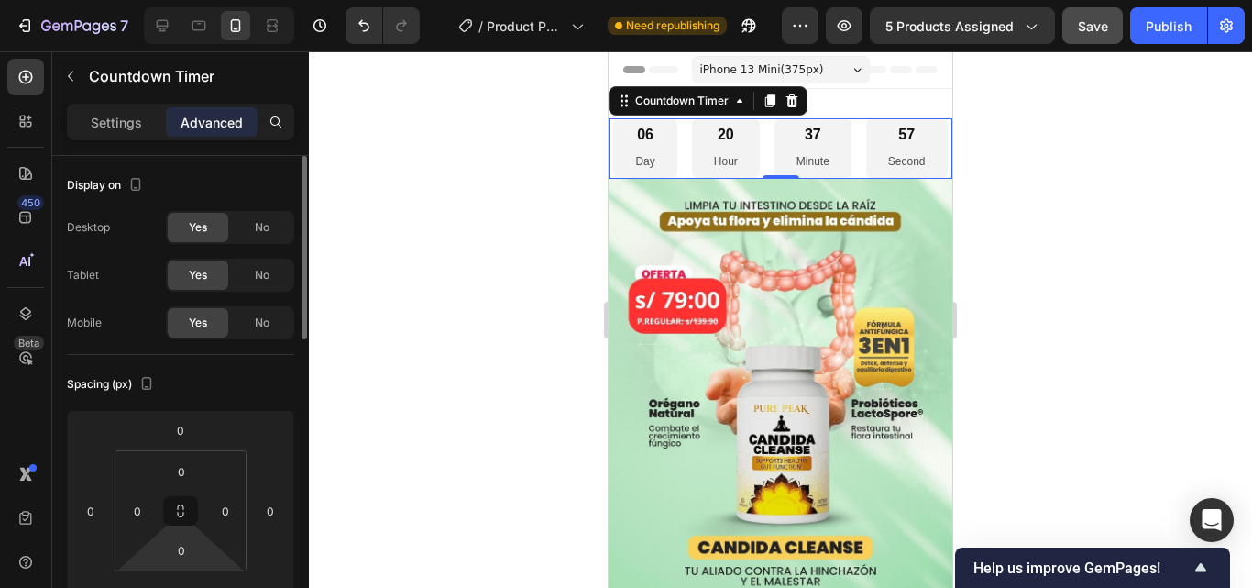
click at [170, 0] on html "7 / Product Page - [DATE] 02:37:45 Need republishing Preview 5 products assigne…" at bounding box center [626, 0] width 1252 height 0
click at [221, 0] on html "7 / Product Page - [DATE] 02:37:45 Need republishing Preview 5 products assigne…" at bounding box center [626, 0] width 1252 height 0
click at [679, 179] on div "06 Day 20 Hour 37 Minute 55 Second" at bounding box center [780, 148] width 334 height 60
click at [236, 519] on input "0" at bounding box center [225, 510] width 27 height 27
click at [863, 179] on div "06 Day 20 Hour 37 Minute 50 Second" at bounding box center [780, 148] width 334 height 60
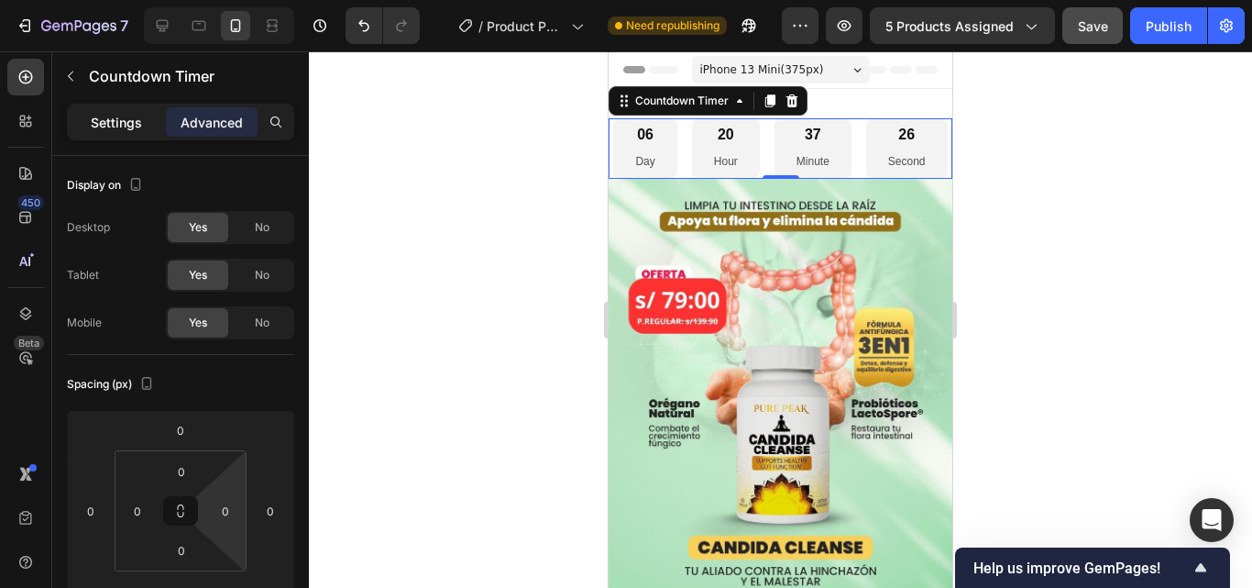
click at [121, 108] on div "Settings" at bounding box center [117, 121] width 92 height 29
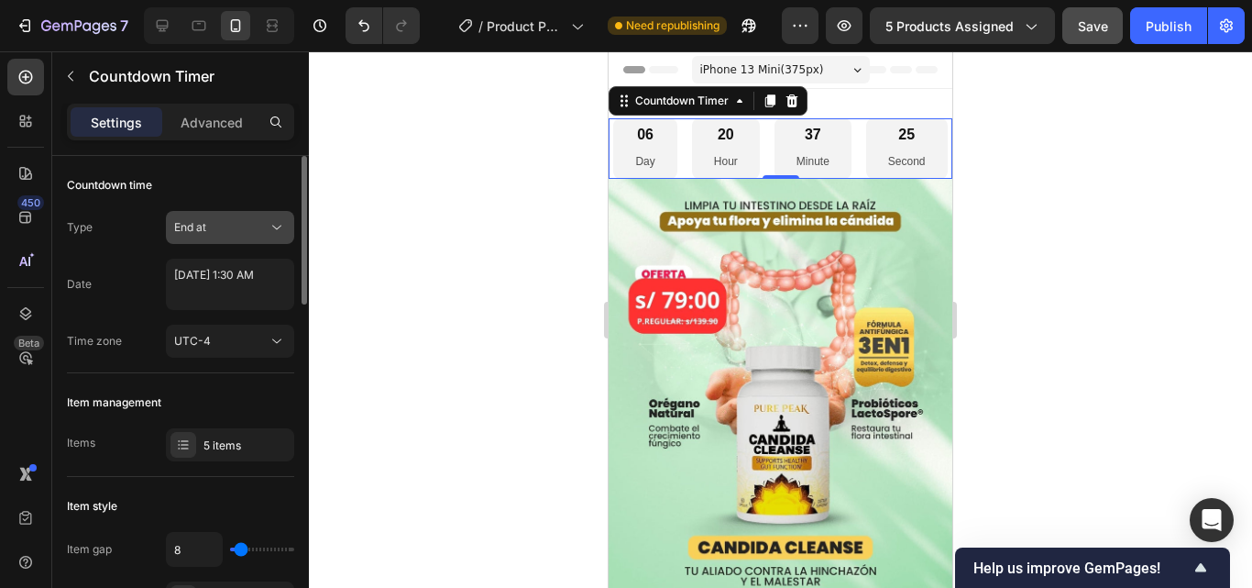
click at [225, 223] on div "End at" at bounding box center [220, 227] width 93 height 16
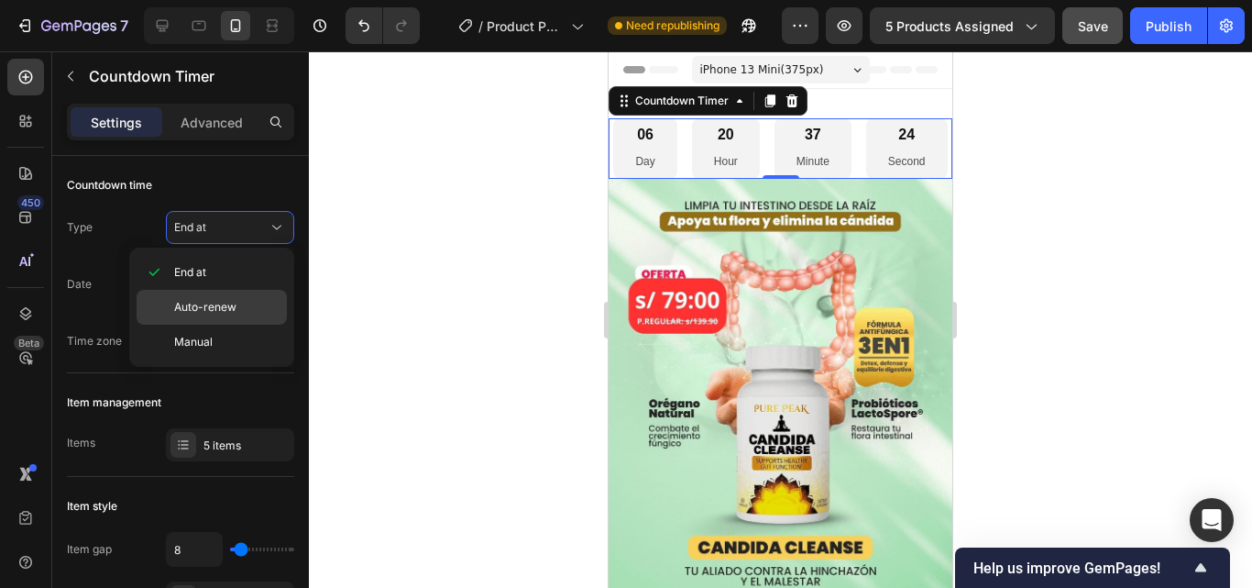
click at [254, 302] on p "Auto-renew" at bounding box center [226, 307] width 104 height 16
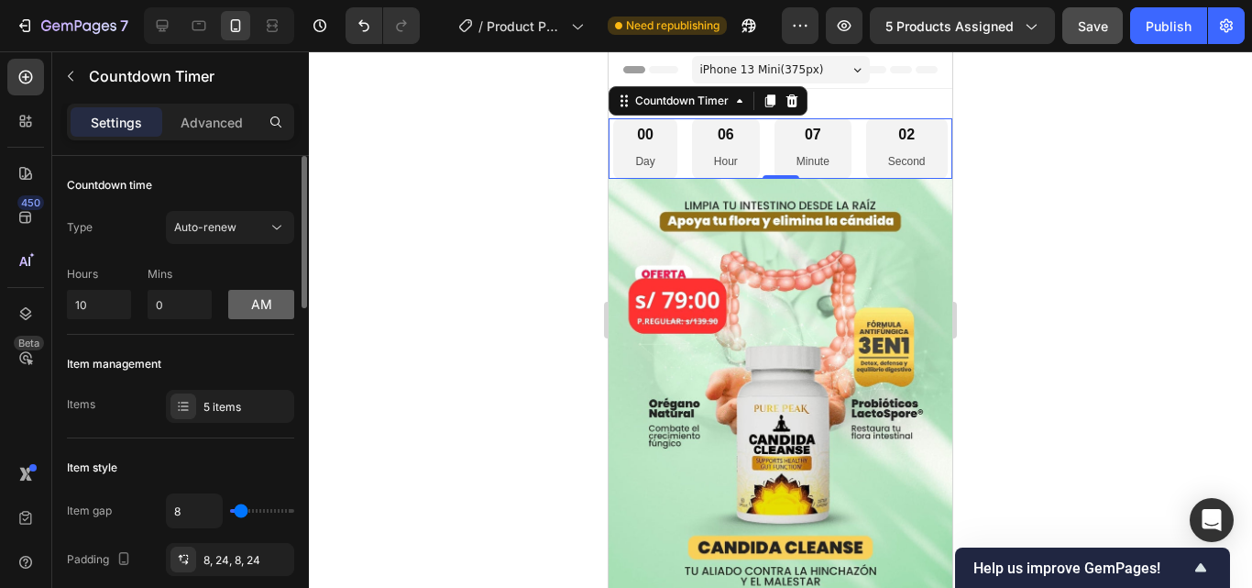
click at [234, 303] on button "am" at bounding box center [261, 304] width 66 height 29
click at [236, 302] on button "pm" at bounding box center [261, 304] width 66 height 29
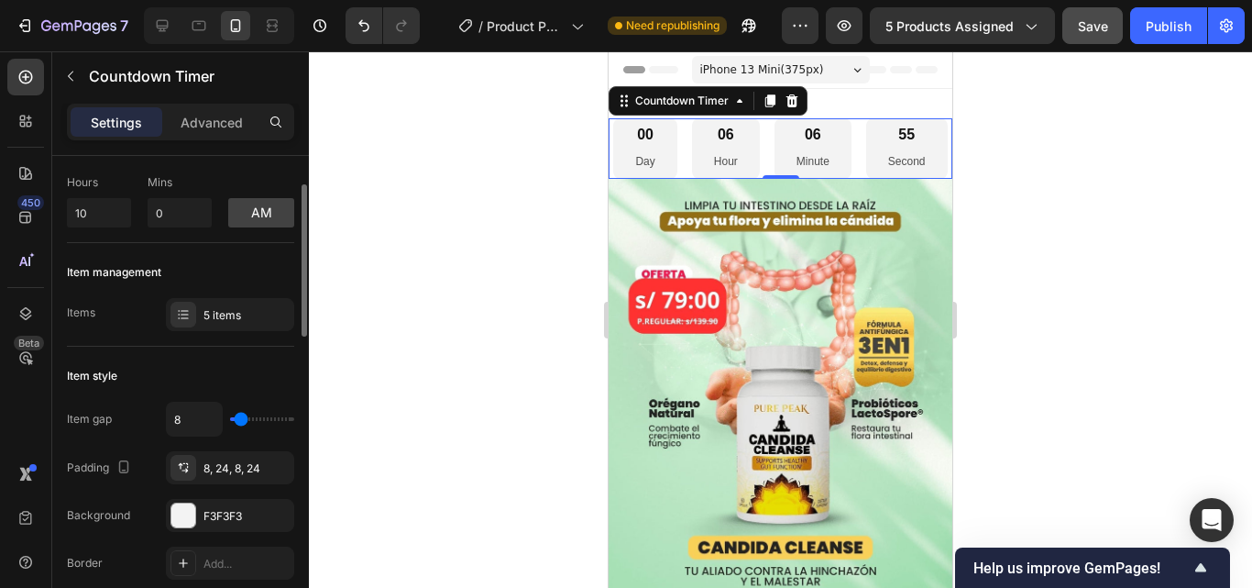
scroll to position [183, 0]
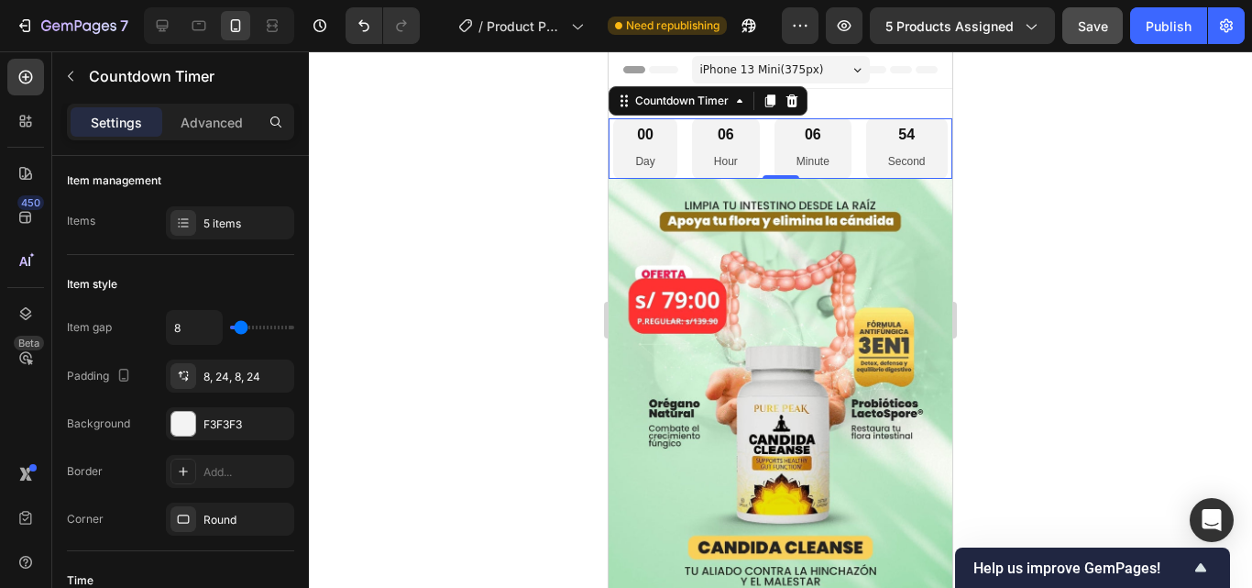
click at [209, 105] on div "Settings Advanced" at bounding box center [180, 122] width 227 height 37
click at [209, 121] on p "Advanced" at bounding box center [212, 122] width 62 height 19
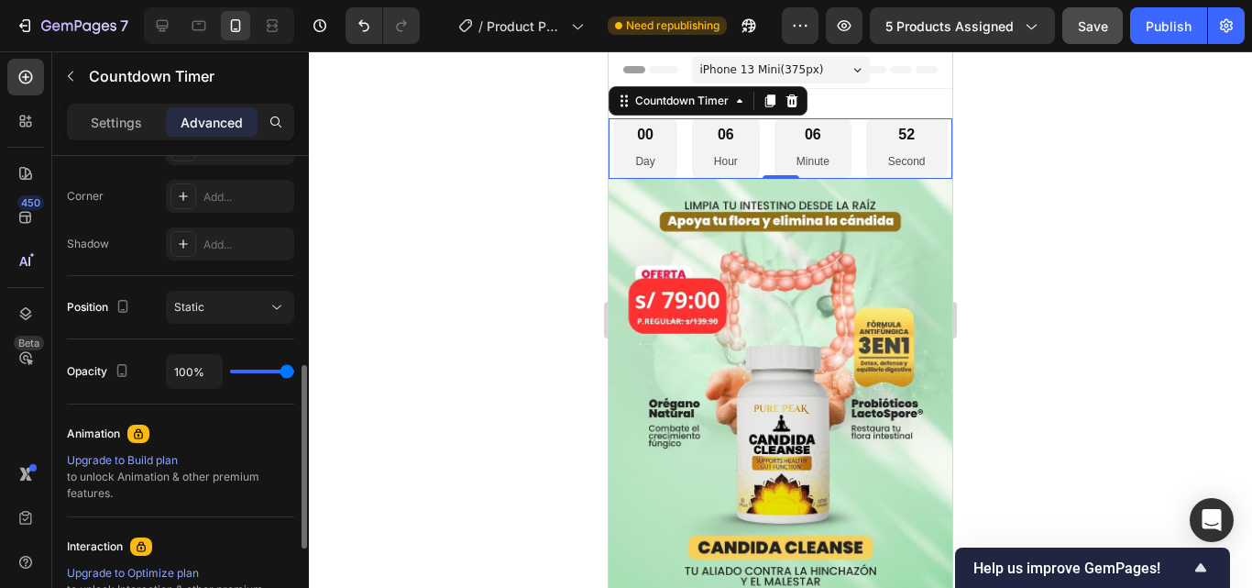
scroll to position [788, 0]
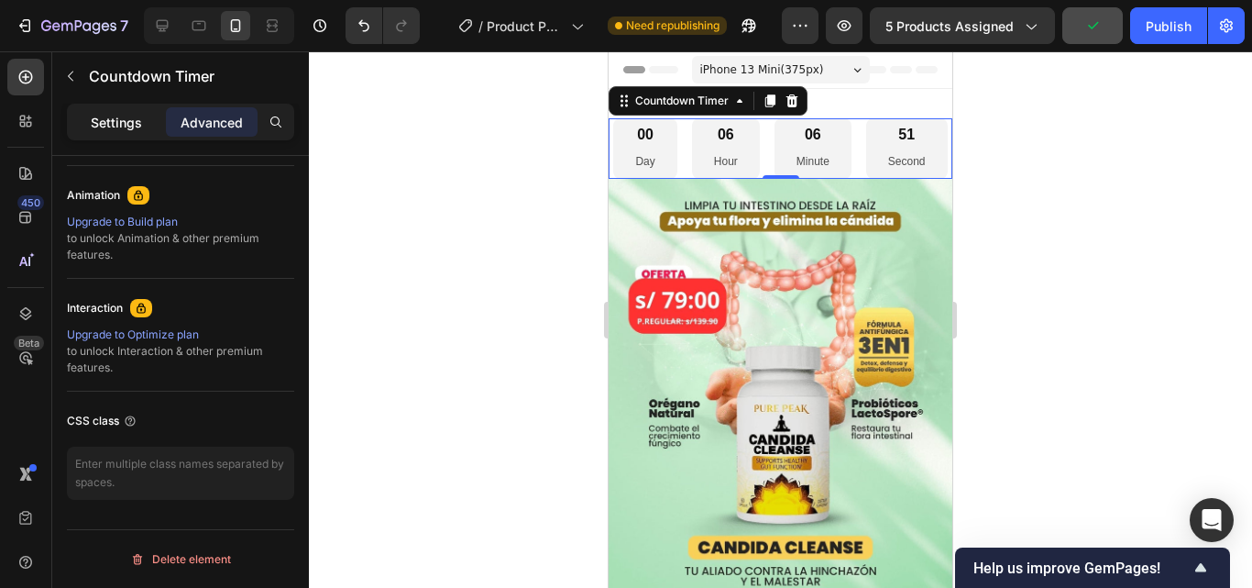
click at [140, 125] on p "Settings" at bounding box center [116, 122] width 51 height 19
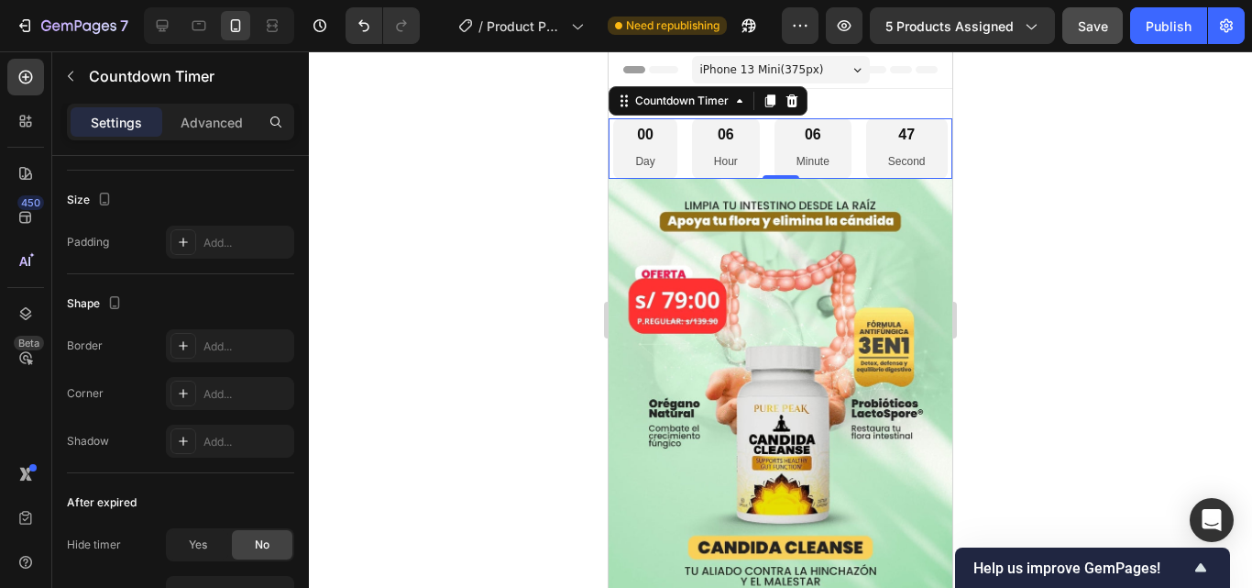
scroll to position [1052, 0]
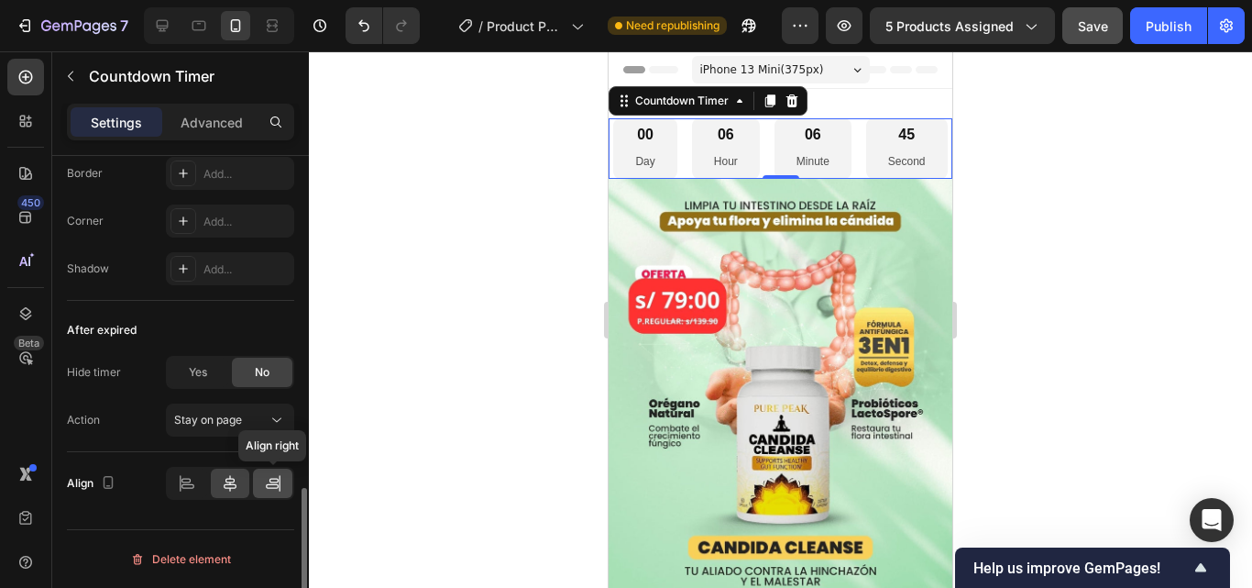
click at [279, 481] on icon at bounding box center [273, 483] width 18 height 18
click at [247, 478] on div at bounding box center [230, 482] width 39 height 29
click at [241, 419] on span "Stay on page" at bounding box center [208, 419] width 68 height 14
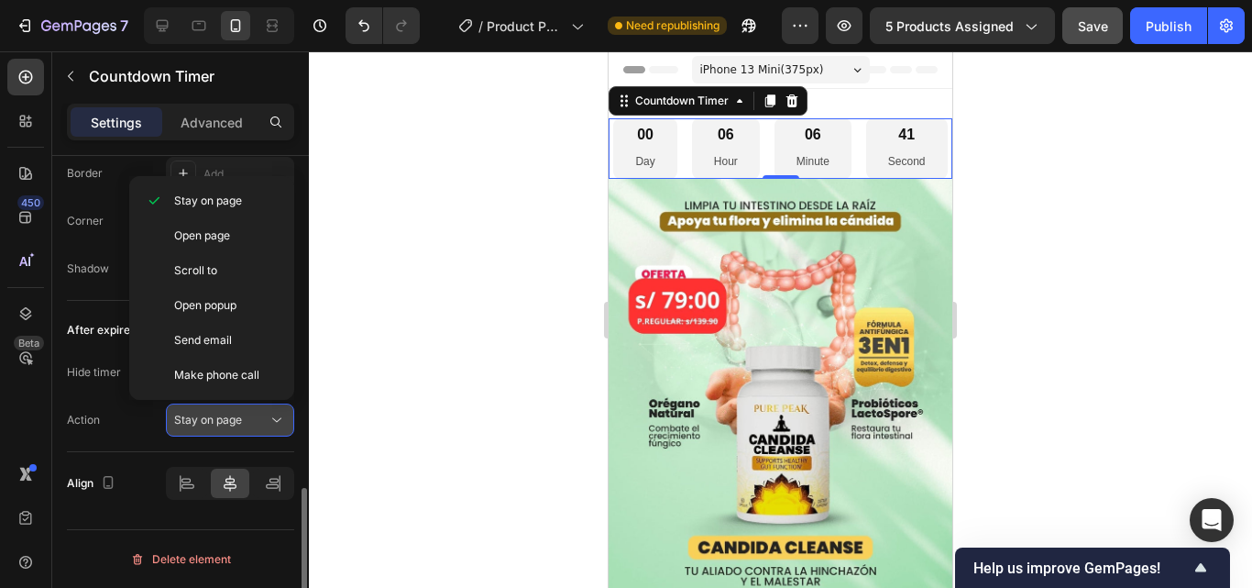
click at [241, 419] on span "Stay on page" at bounding box center [208, 419] width 68 height 14
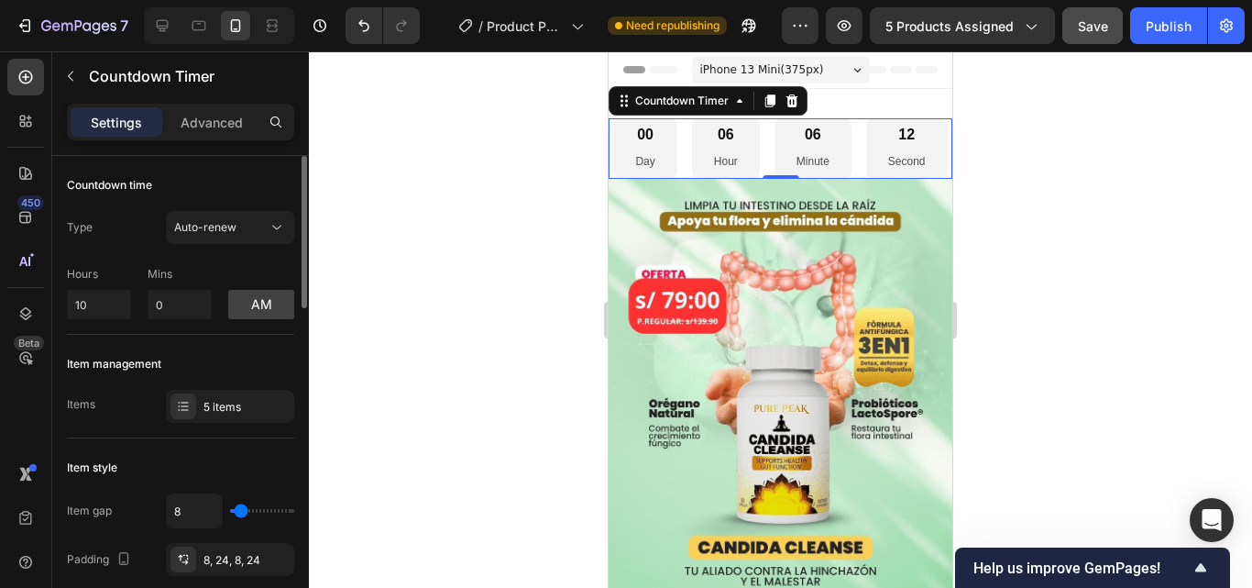
scroll to position [92, 0]
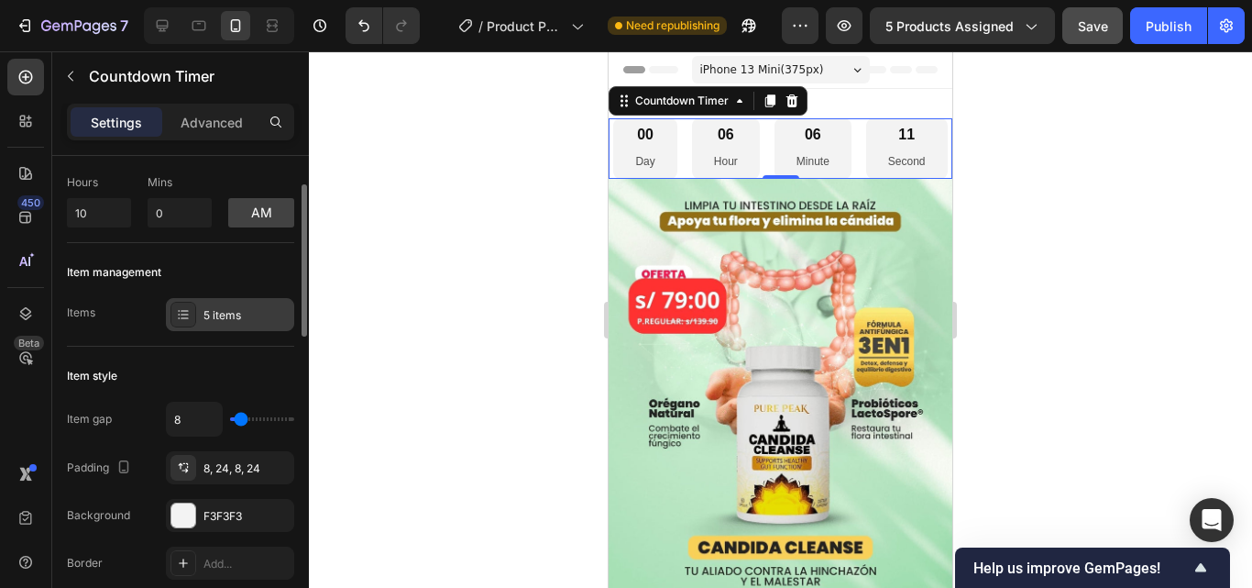
click at [236, 313] on div "5 items" at bounding box center [246, 315] width 86 height 16
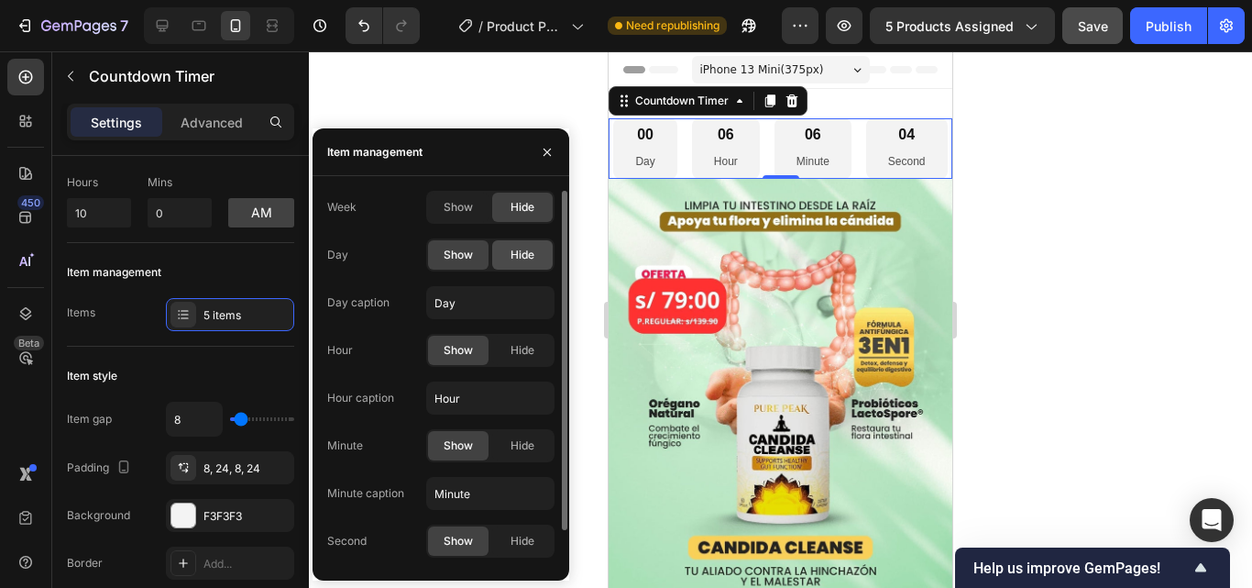
click at [502, 257] on div "Hide" at bounding box center [522, 254] width 60 height 29
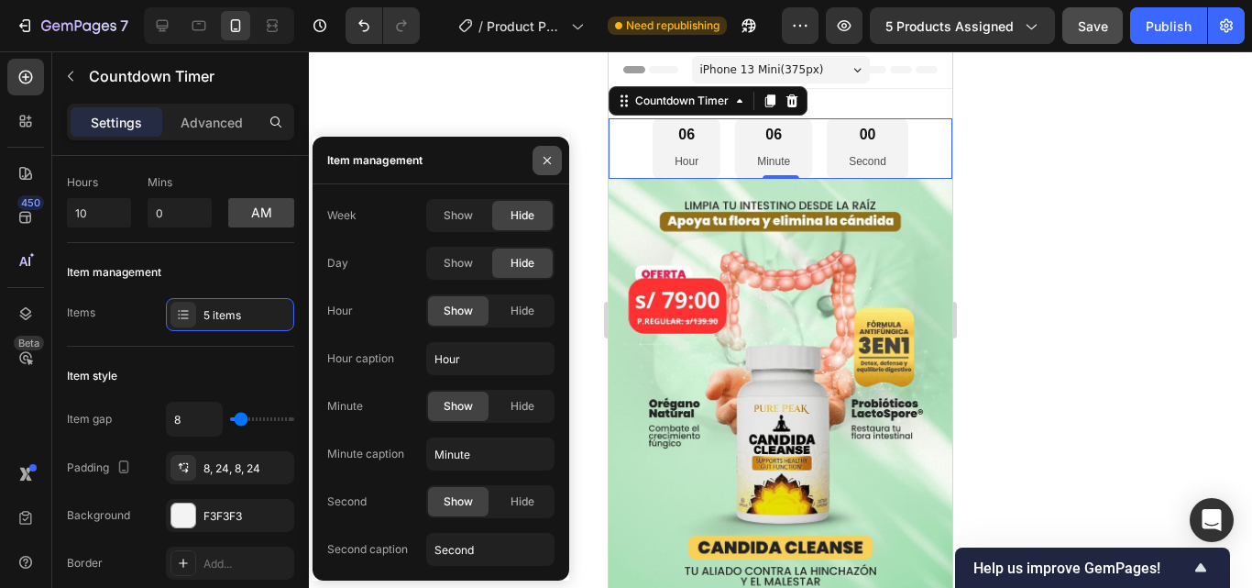
click at [552, 165] on icon "button" at bounding box center [547, 160] width 15 height 15
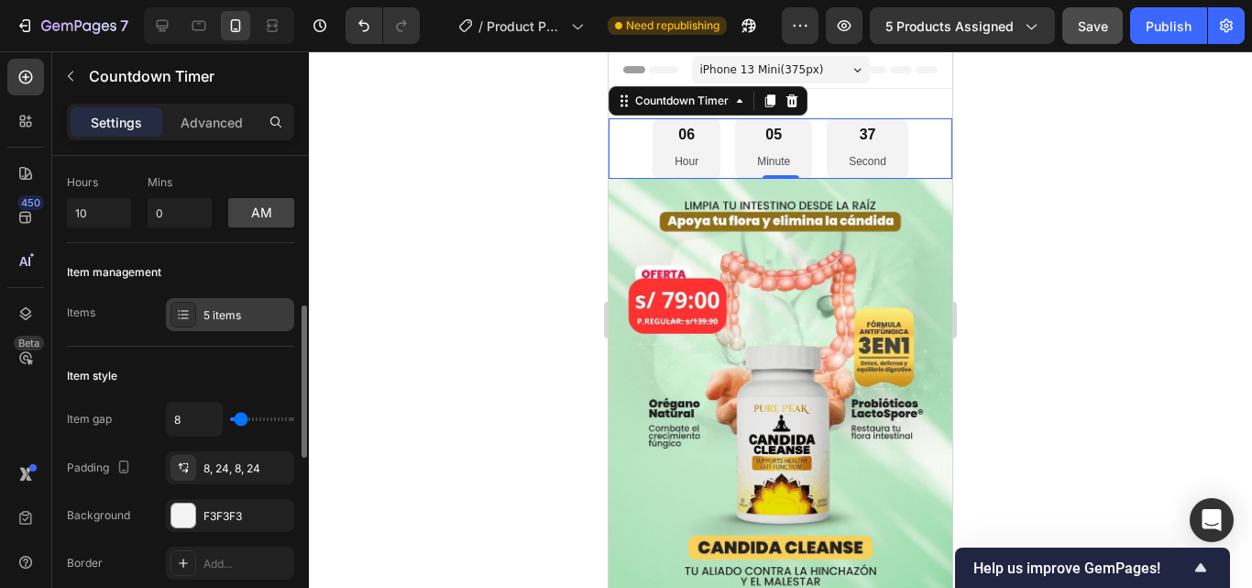
scroll to position [183, 0]
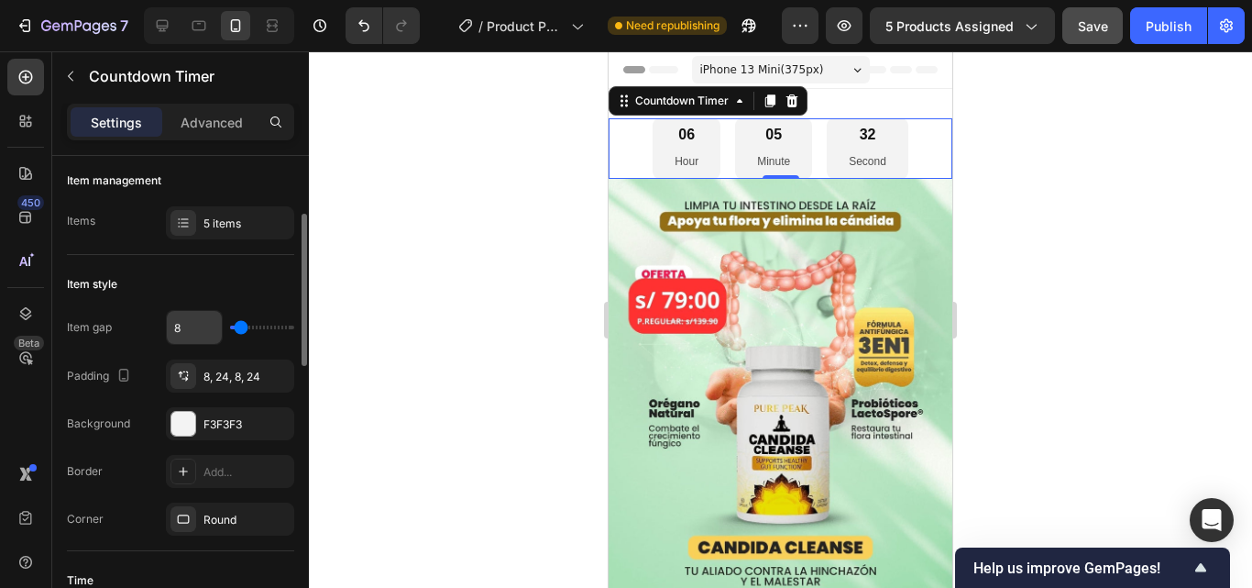
click at [198, 324] on input "8" at bounding box center [194, 327] width 55 height 33
type input "1"
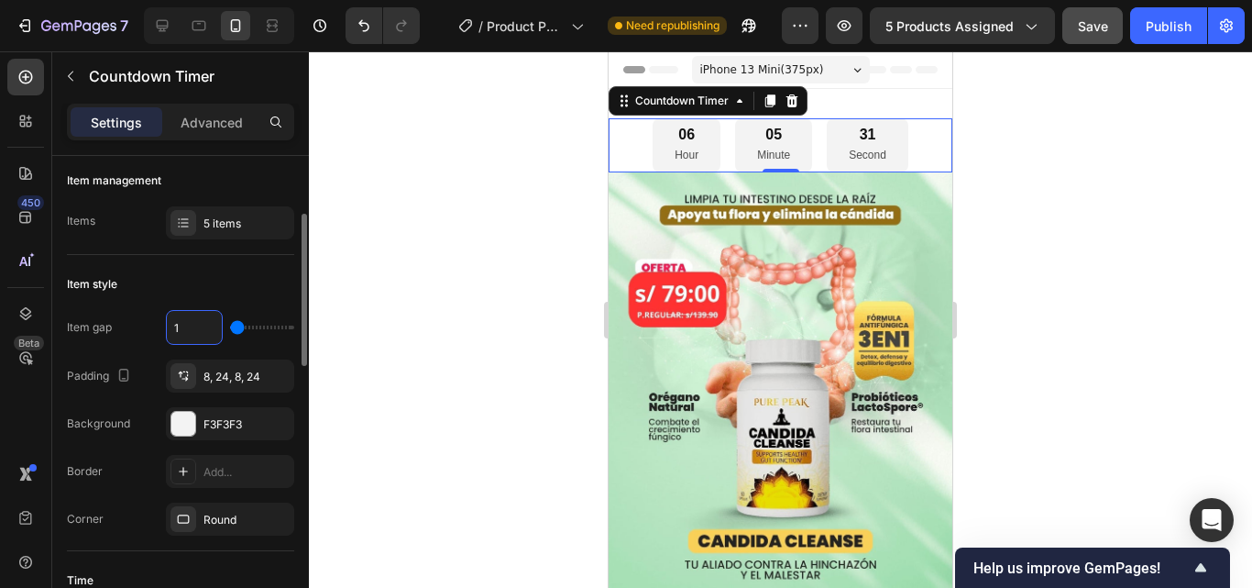
type input "10"
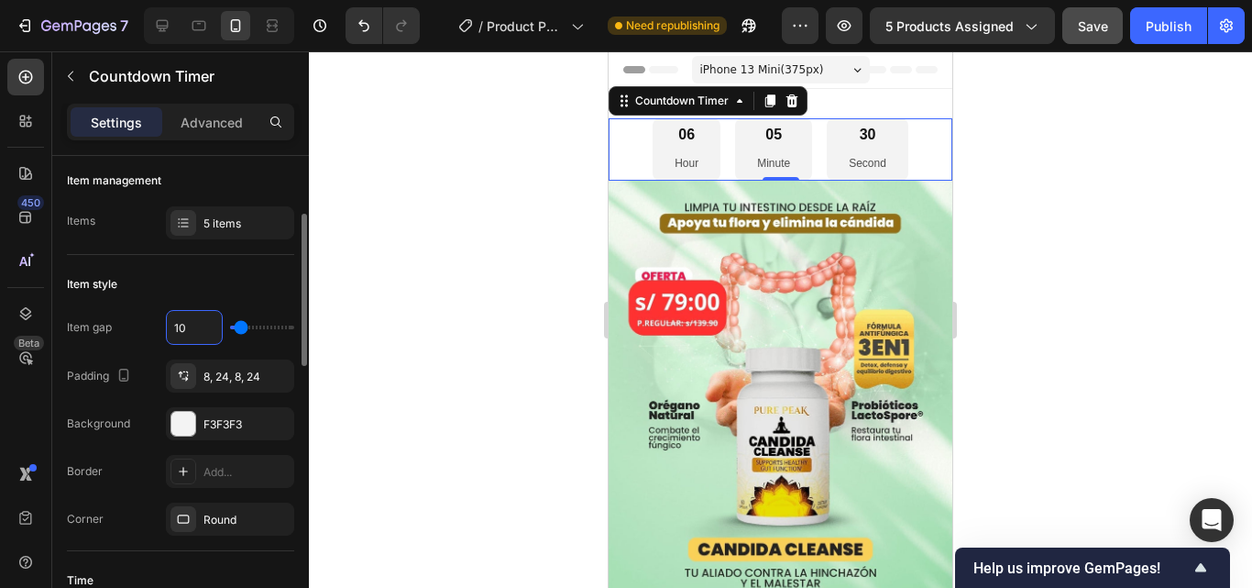
type input "10"
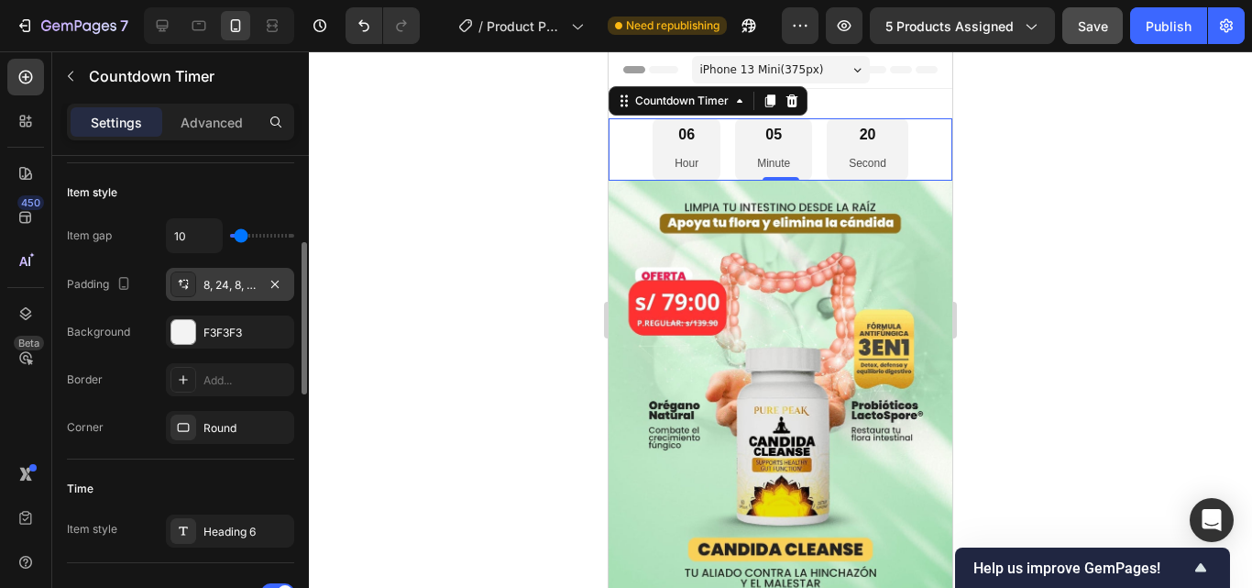
click at [233, 283] on div "8, 24, 8, 24" at bounding box center [229, 285] width 53 height 16
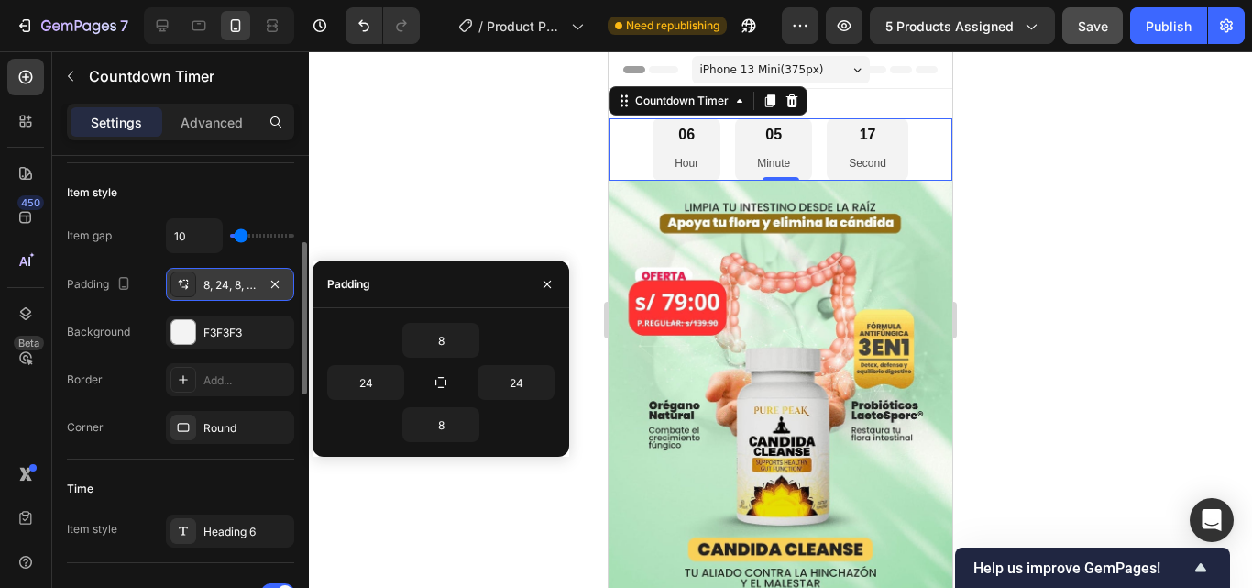
click at [187, 287] on icon at bounding box center [183, 284] width 15 height 15
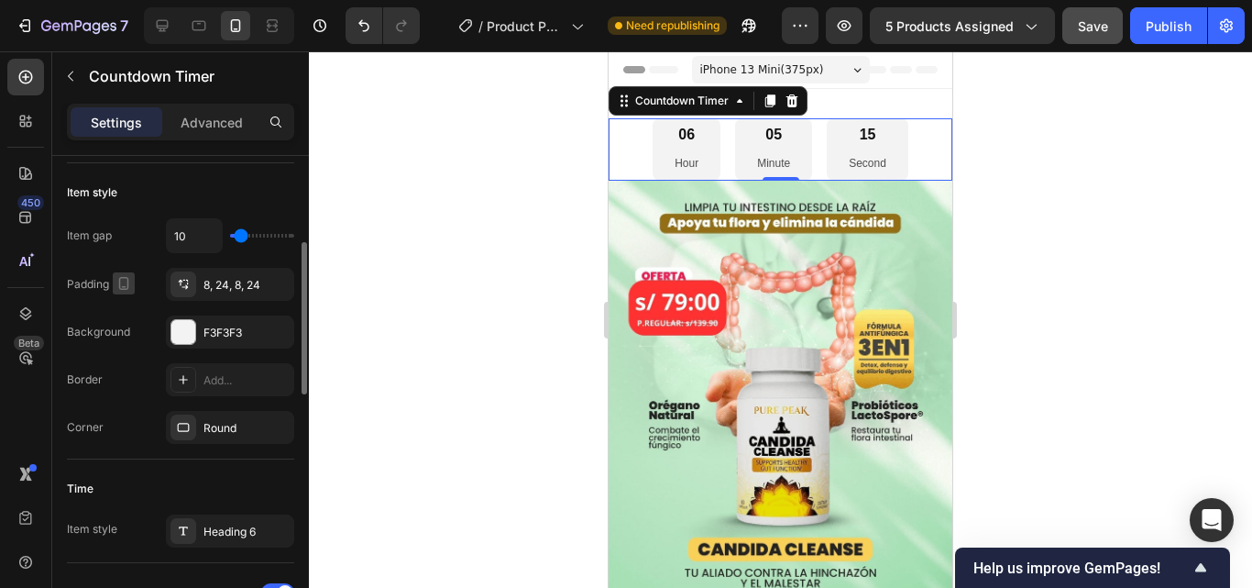
click at [124, 283] on icon "button" at bounding box center [124, 283] width 18 height 18
click at [236, 267] on div "Item gap 10 Padding 8, 24, 8, 24 Background F3F3F3 Border Add... Corner Round" at bounding box center [180, 330] width 227 height 225
click at [208, 275] on div "8, 24, 8, 24" at bounding box center [230, 284] width 128 height 33
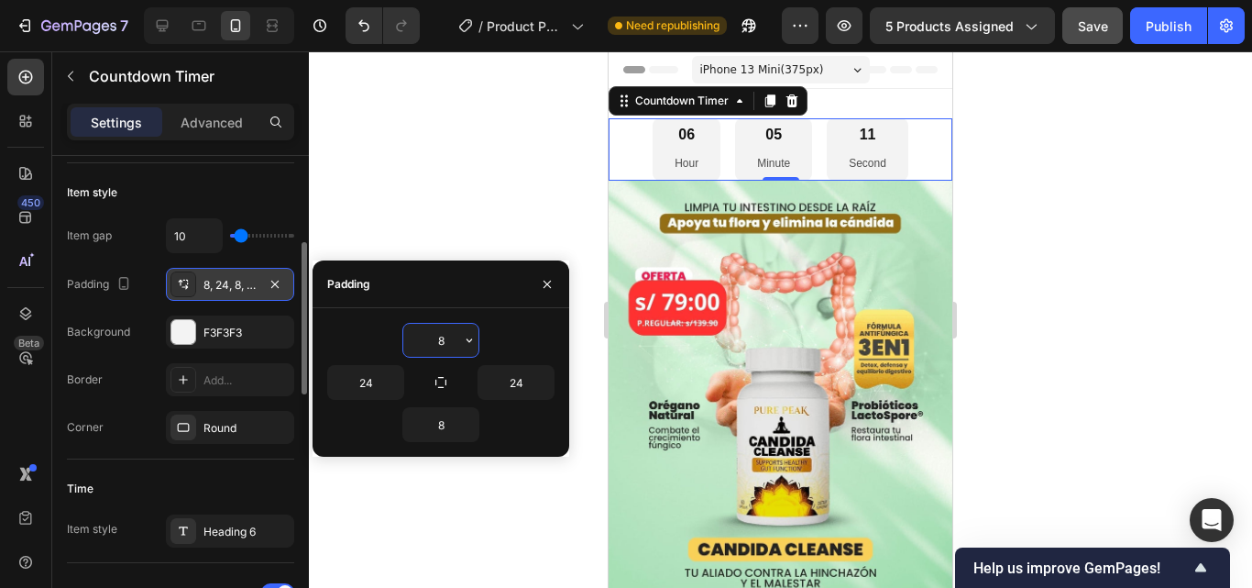
click at [202, 277] on div "8, 24, 8, 24" at bounding box center [230, 284] width 128 height 33
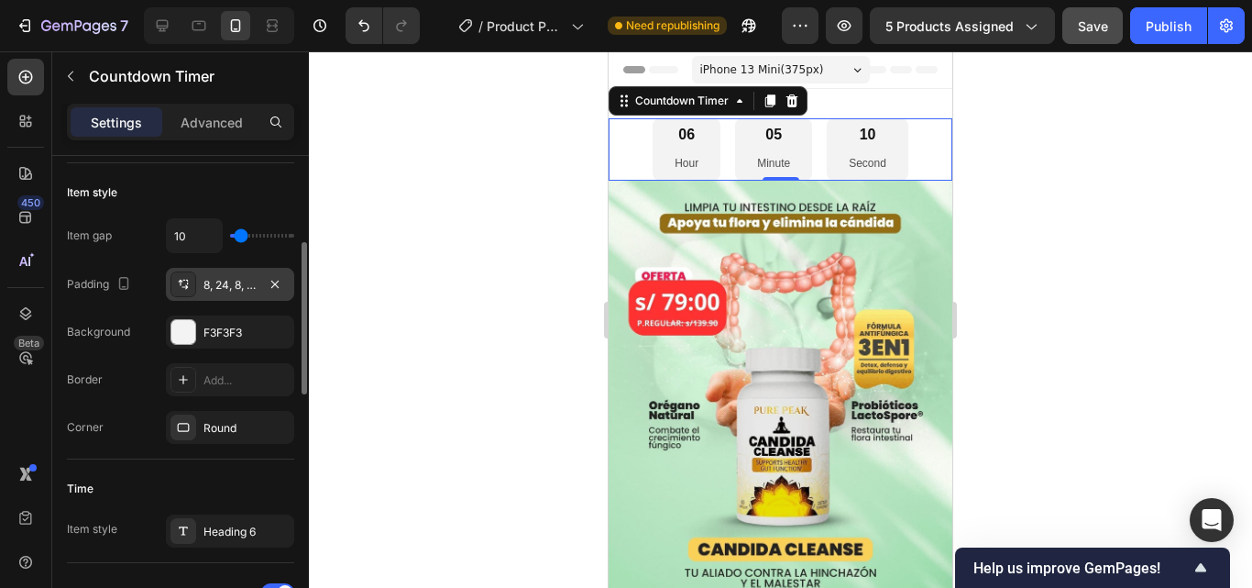
click at [184, 280] on icon at bounding box center [184, 280] width 2 height 1
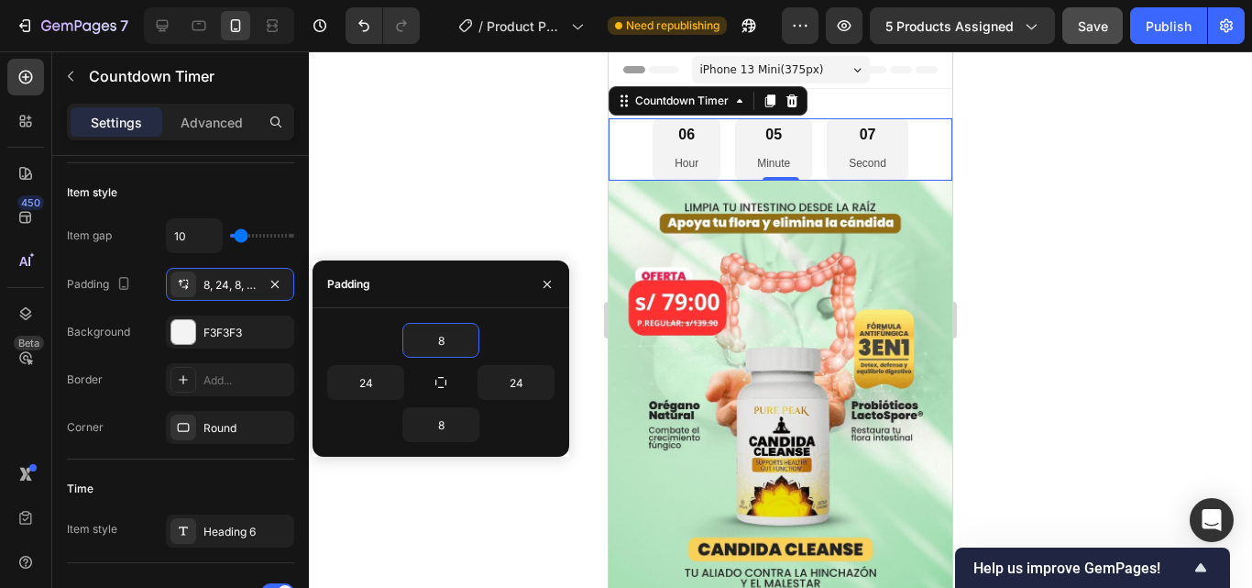
type input "4"
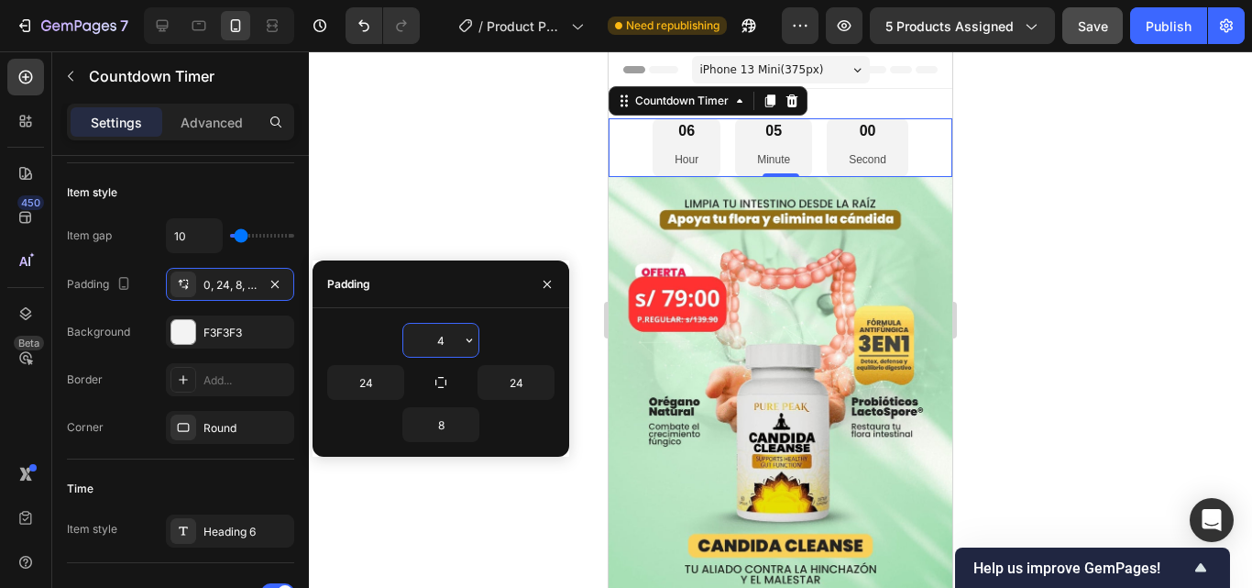
type input "4"
click at [379, 382] on input "24" at bounding box center [365, 382] width 75 height 33
type input "35"
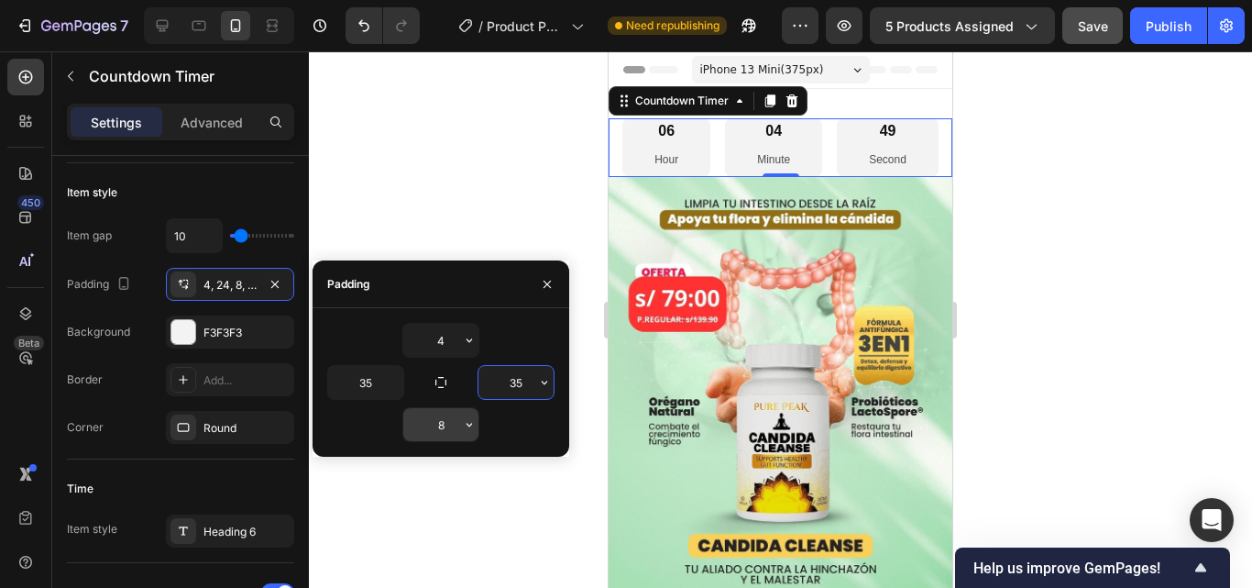
type input "35"
click at [436, 427] on input "8" at bounding box center [440, 424] width 75 height 33
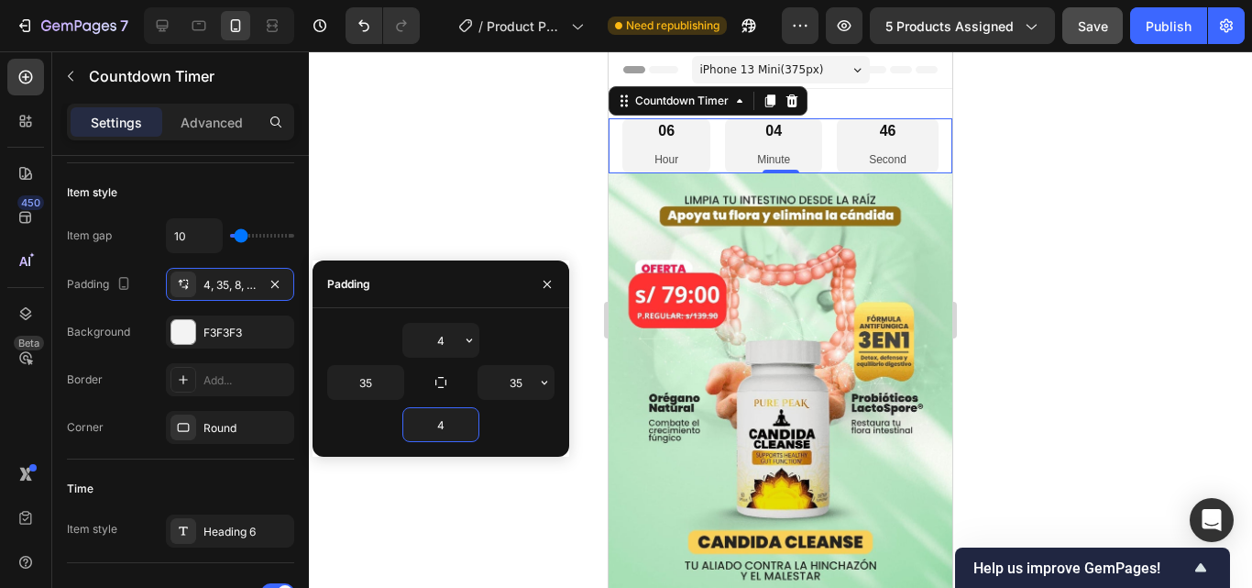
type input "4"
click at [524, 421] on div "4" at bounding box center [440, 424] width 227 height 35
click at [544, 278] on icon "button" at bounding box center [547, 284] width 15 height 15
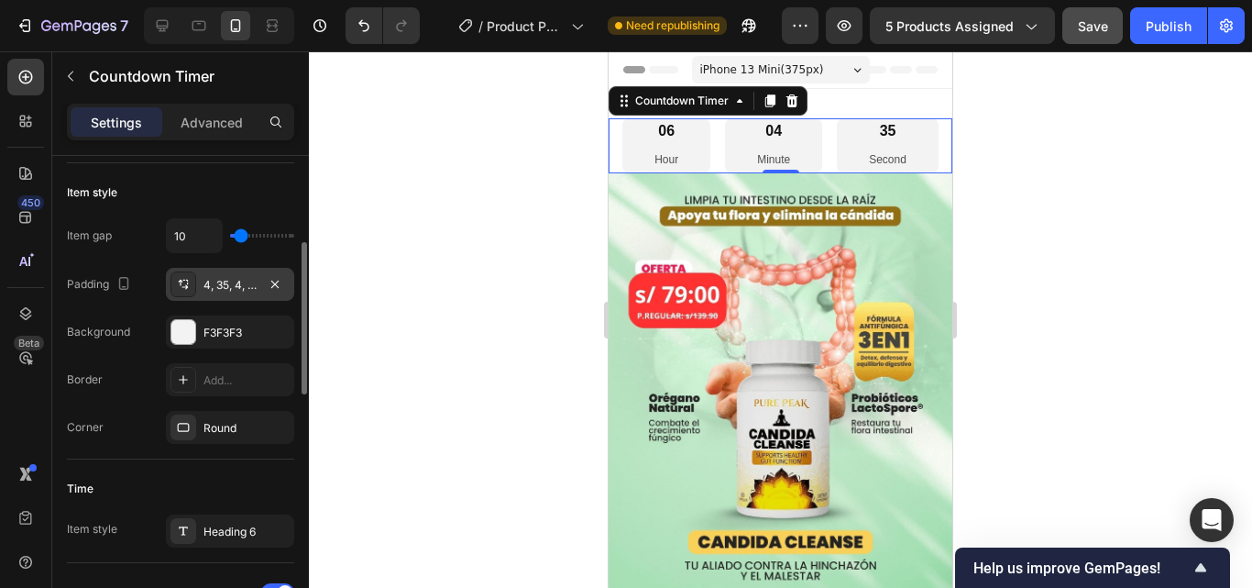
click at [250, 288] on div "4, 35, 4, 35" at bounding box center [229, 285] width 53 height 16
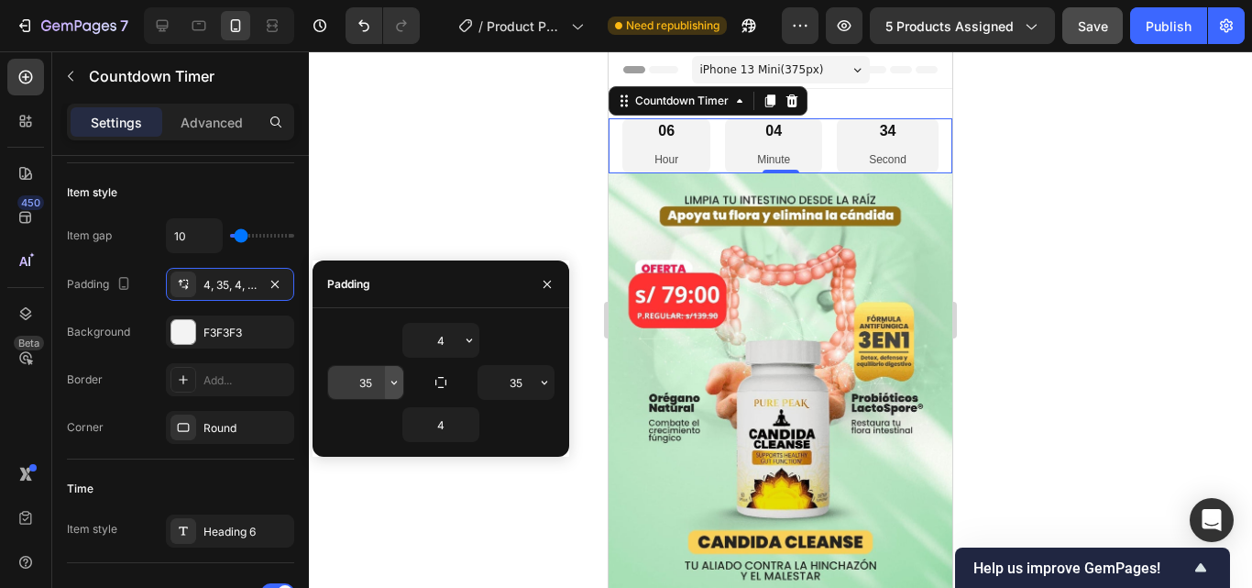
click at [385, 385] on button "button" at bounding box center [394, 382] width 18 height 33
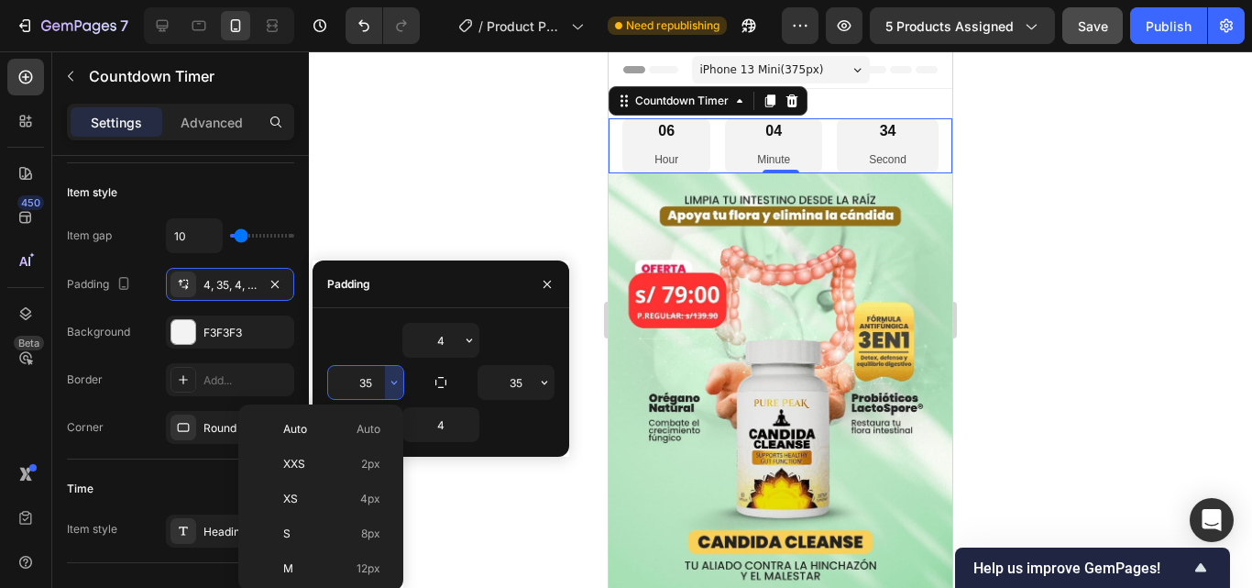
click at [375, 378] on input "35" at bounding box center [365, 382] width 75 height 33
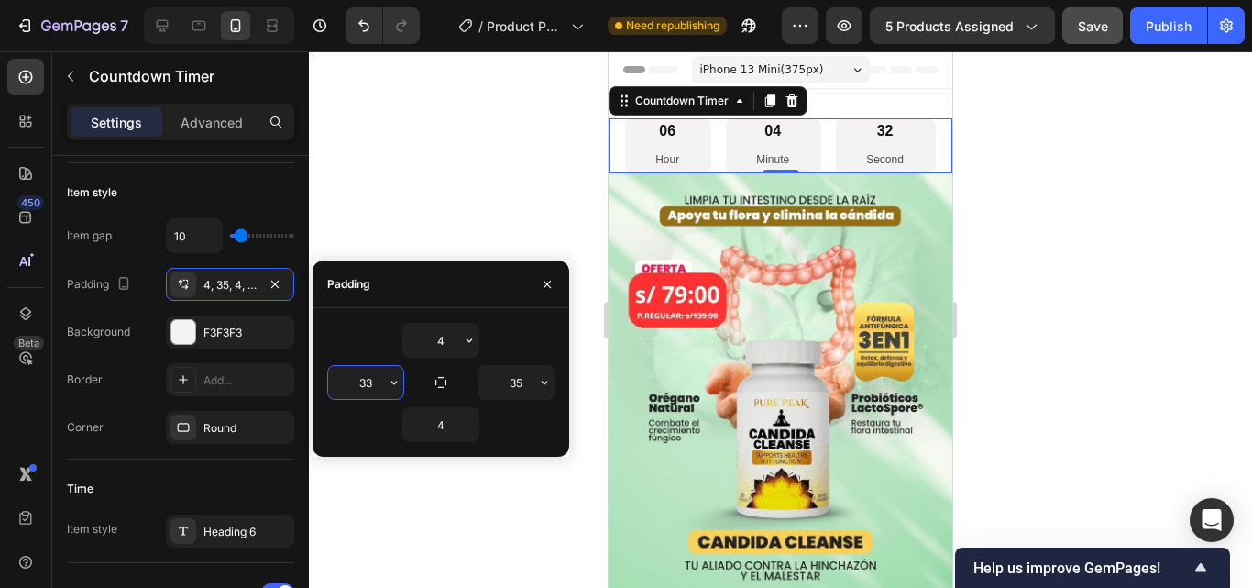
type input "33"
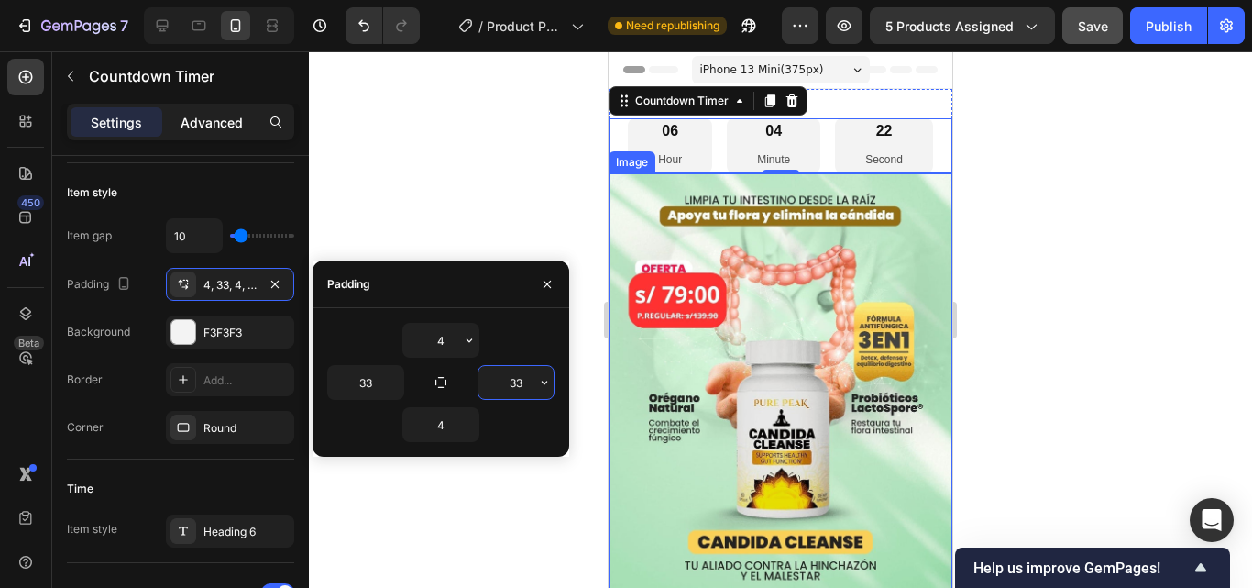
click at [240, 129] on p "Advanced" at bounding box center [212, 122] width 62 height 19
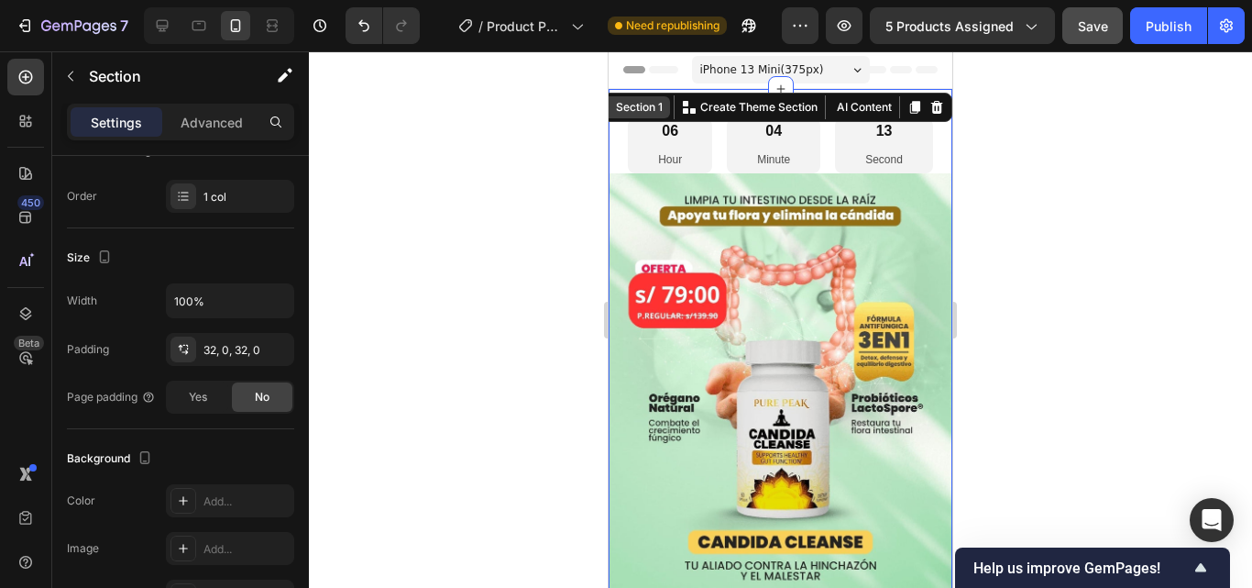
click at [897, 101] on div "Section 1 You can create reusable sections Create Theme Section AI Content Writ…" at bounding box center [770, 107] width 363 height 29
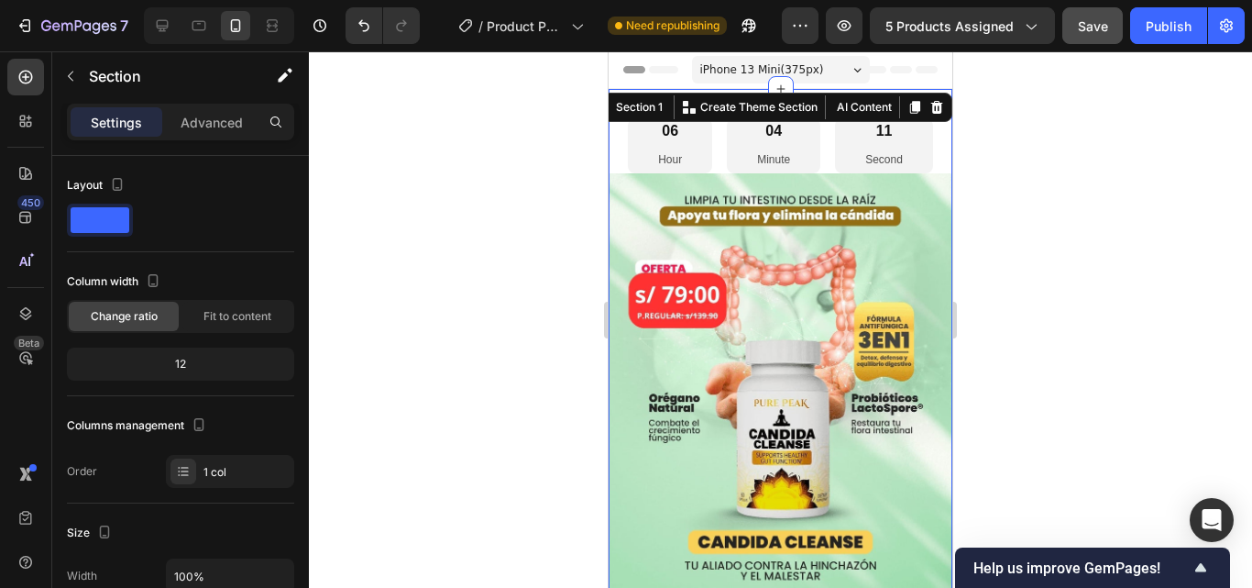
click at [1065, 165] on div at bounding box center [780, 319] width 943 height 536
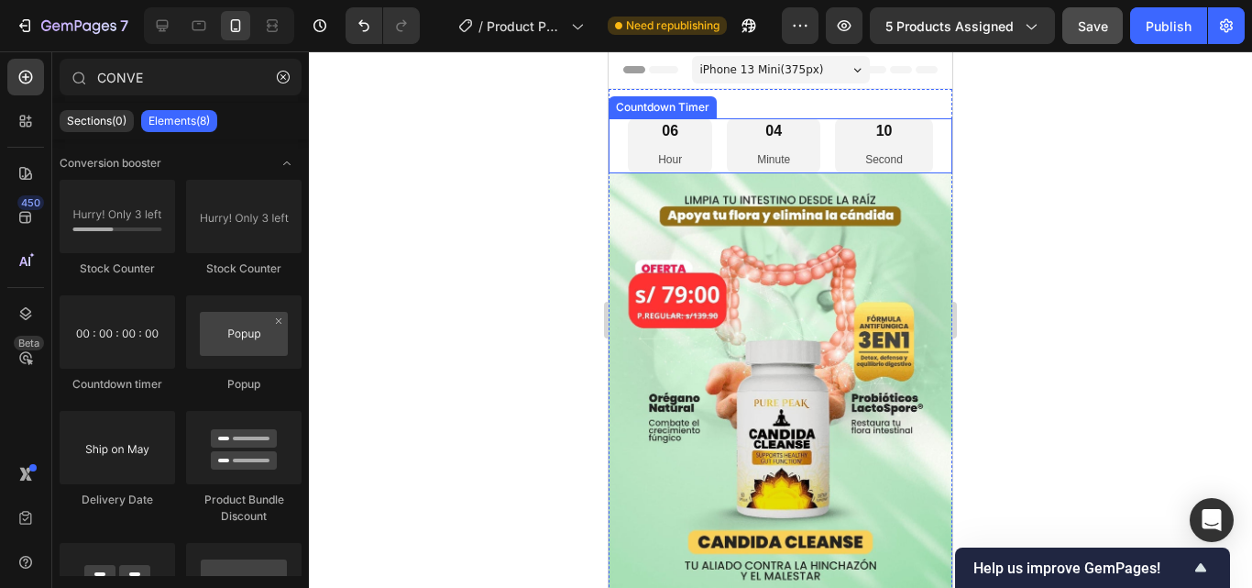
click at [823, 122] on div "06 Hour 04 Minute 10 Second" at bounding box center [780, 145] width 305 height 55
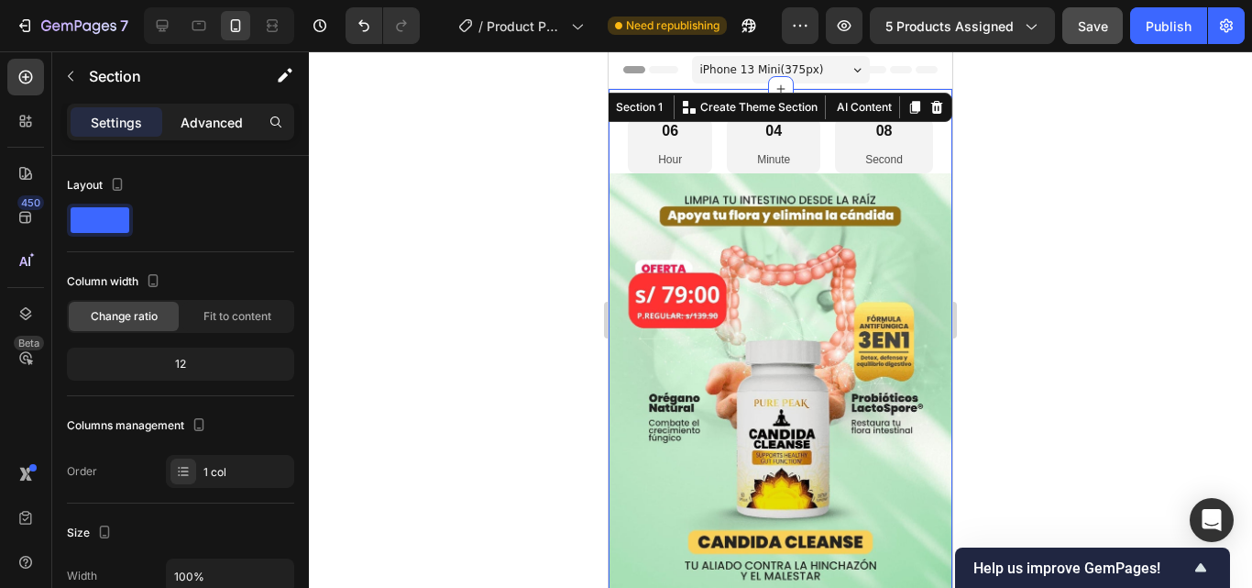
click at [197, 121] on p "Advanced" at bounding box center [212, 122] width 62 height 19
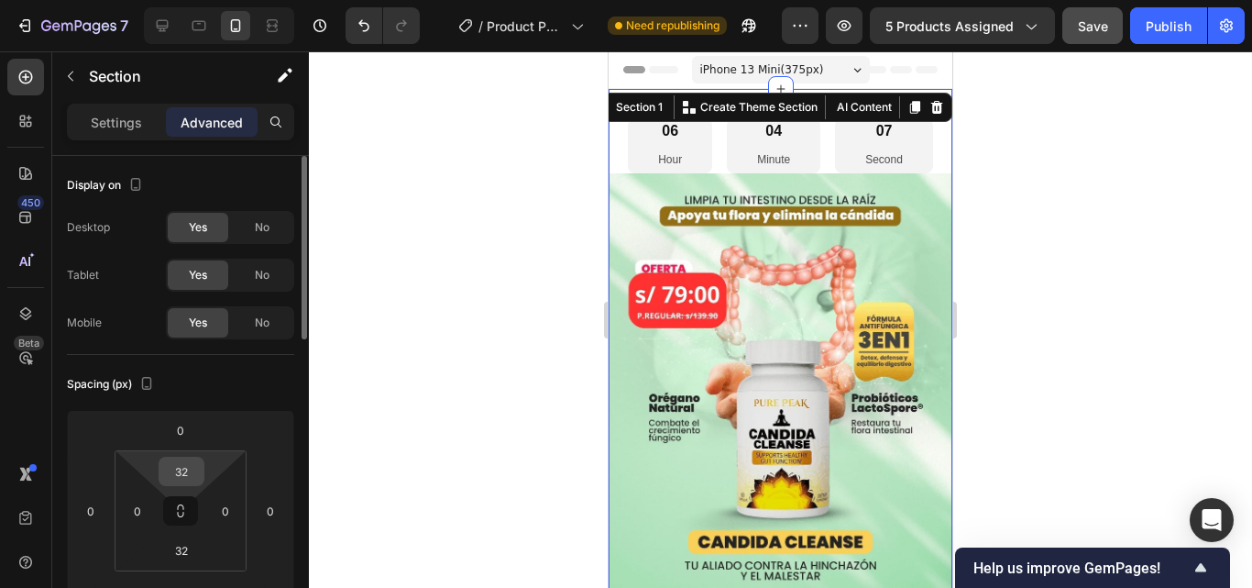
click at [184, 474] on input "32" at bounding box center [181, 470] width 37 height 27
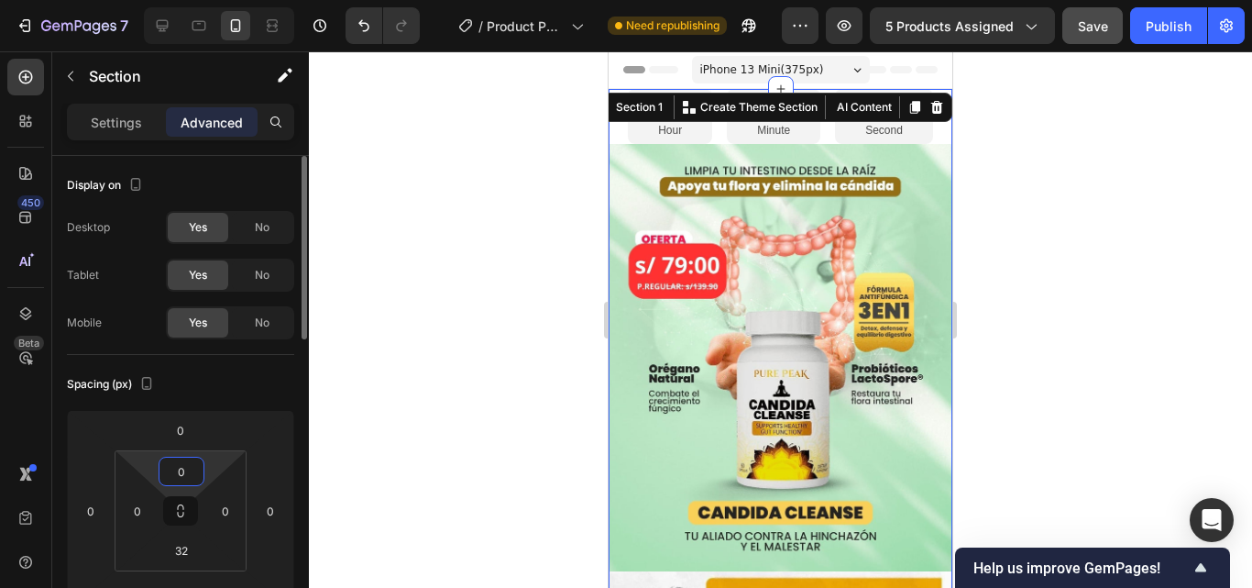
type input "0"
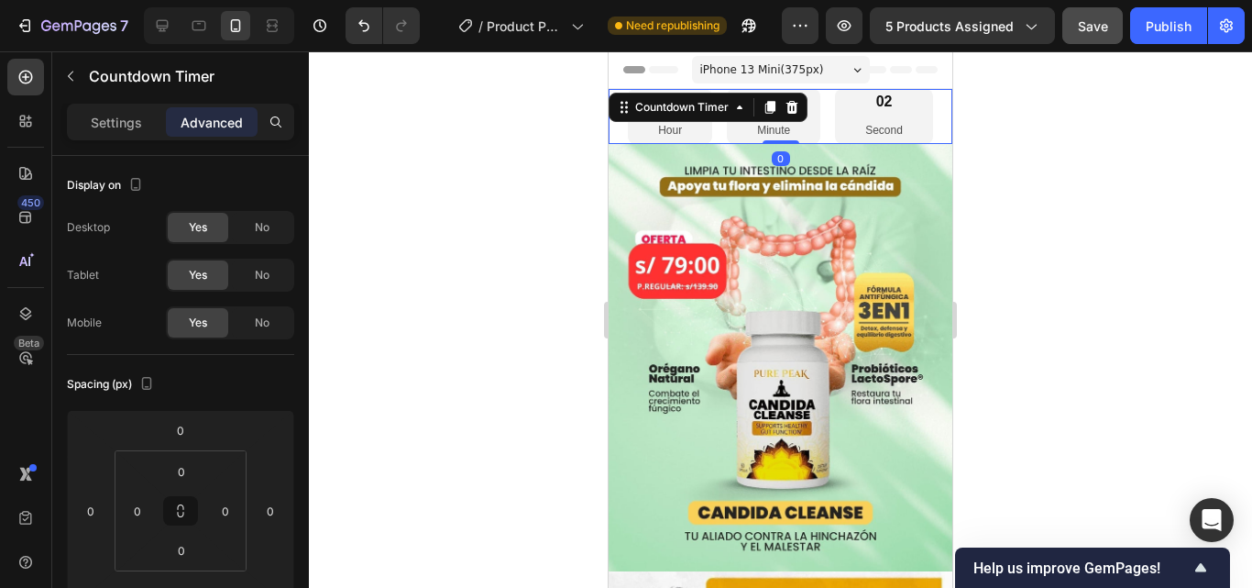
click at [927, 139] on div "06 Hour 04 Minute 02 Second" at bounding box center [781, 116] width 344 height 55
click at [928, 115] on div "06 Hour 03 Minute 59 Second" at bounding box center [781, 116] width 344 height 55
click at [915, 108] on div "58 Second" at bounding box center [884, 116] width 98 height 55
click at [139, 128] on p "Settings" at bounding box center [116, 122] width 51 height 19
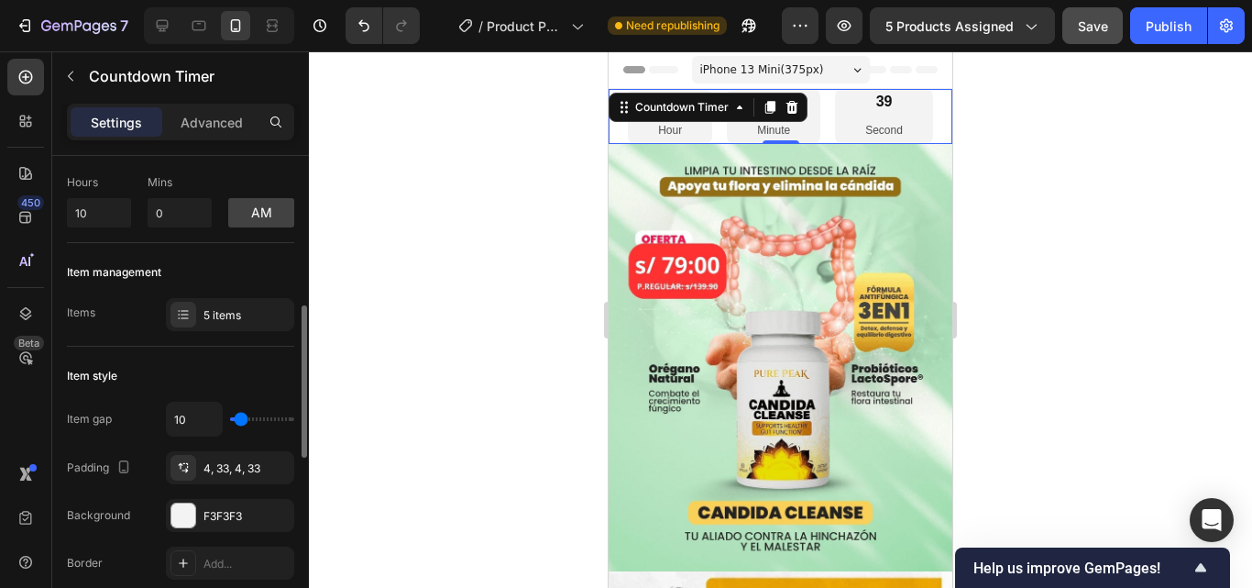
scroll to position [183, 0]
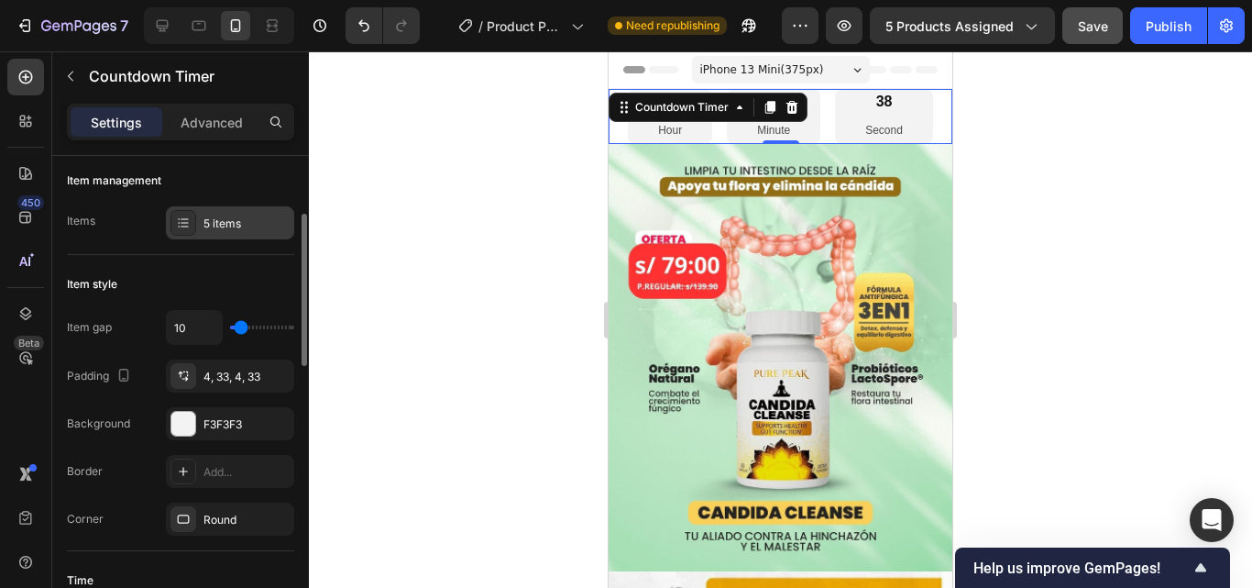
click at [228, 217] on div "5 items" at bounding box center [246, 223] width 86 height 16
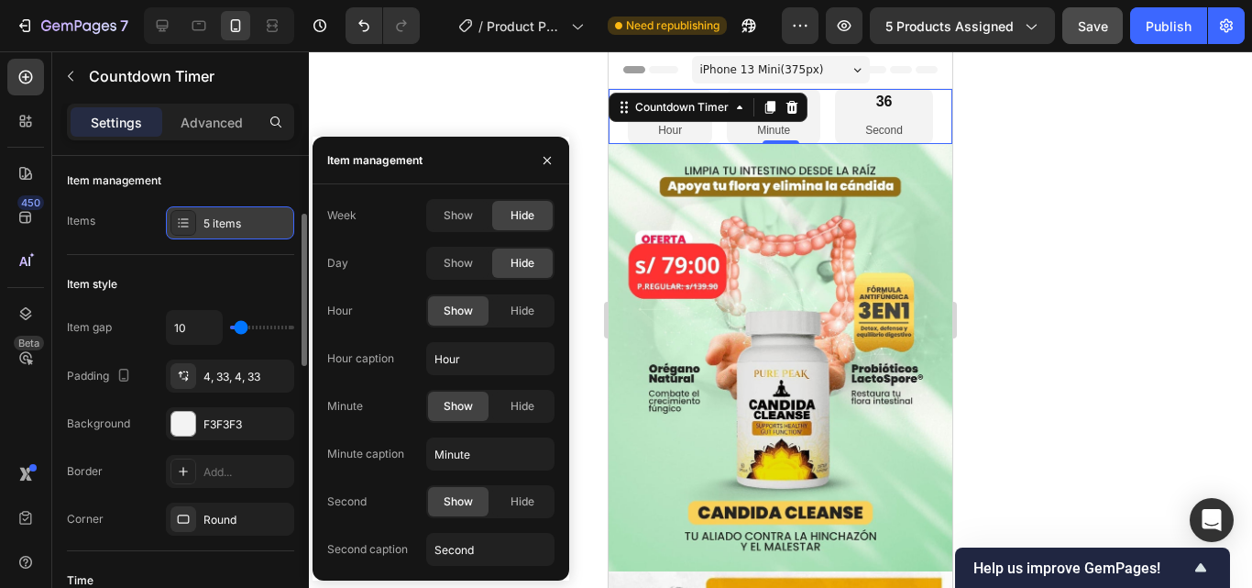
click at [228, 217] on div "5 items" at bounding box center [246, 223] width 86 height 16
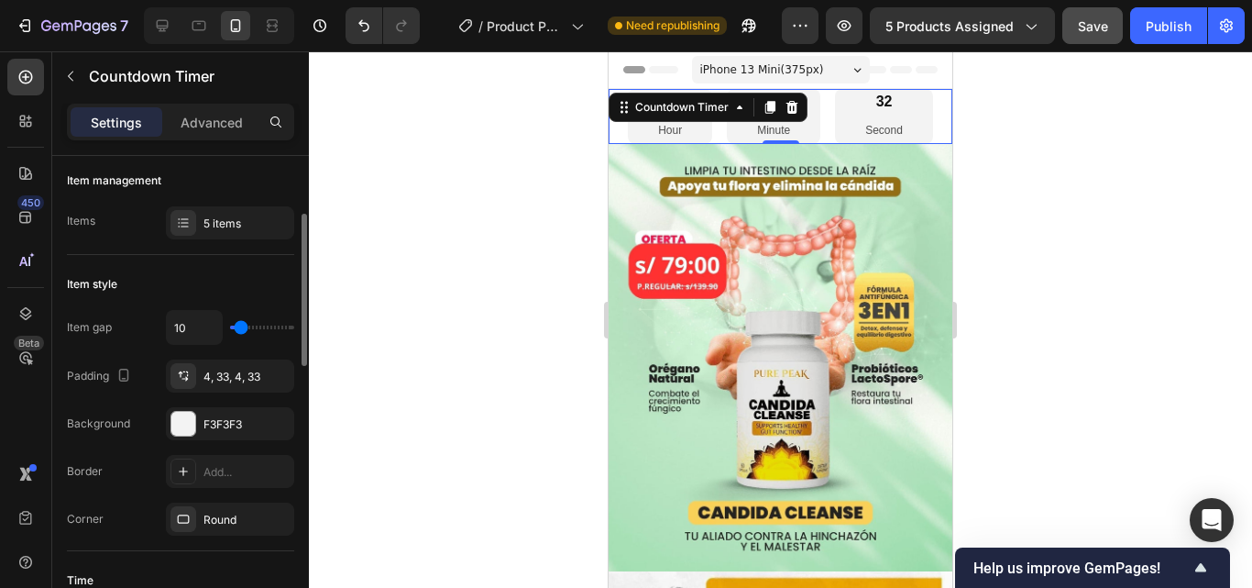
type input "7"
type input "9"
type input "13"
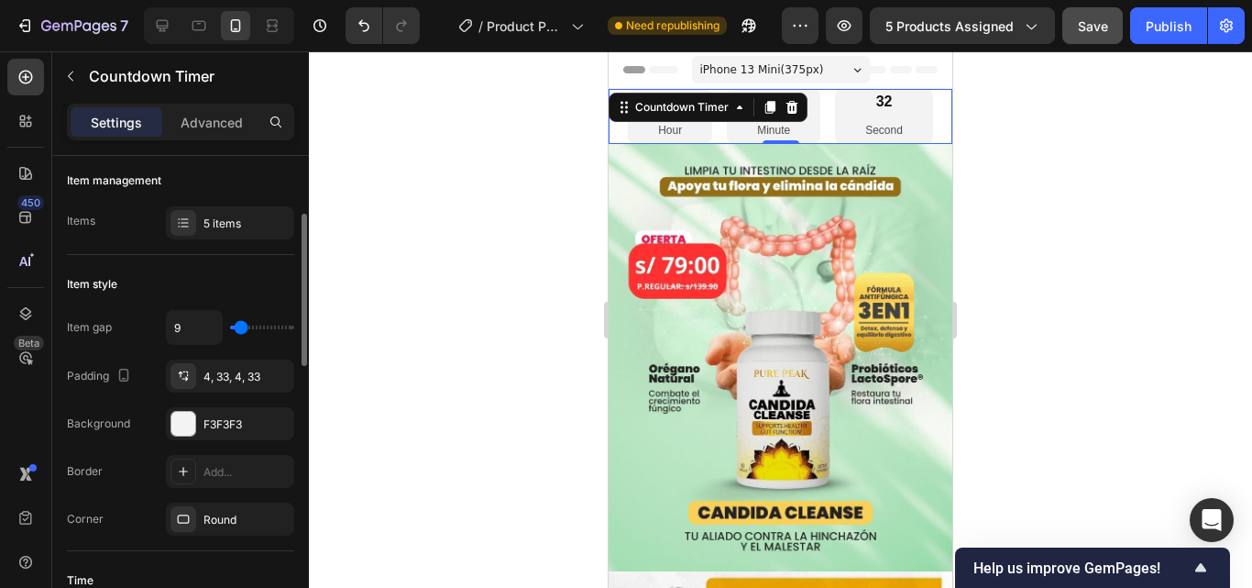
type input "13"
type input "16"
type input "20"
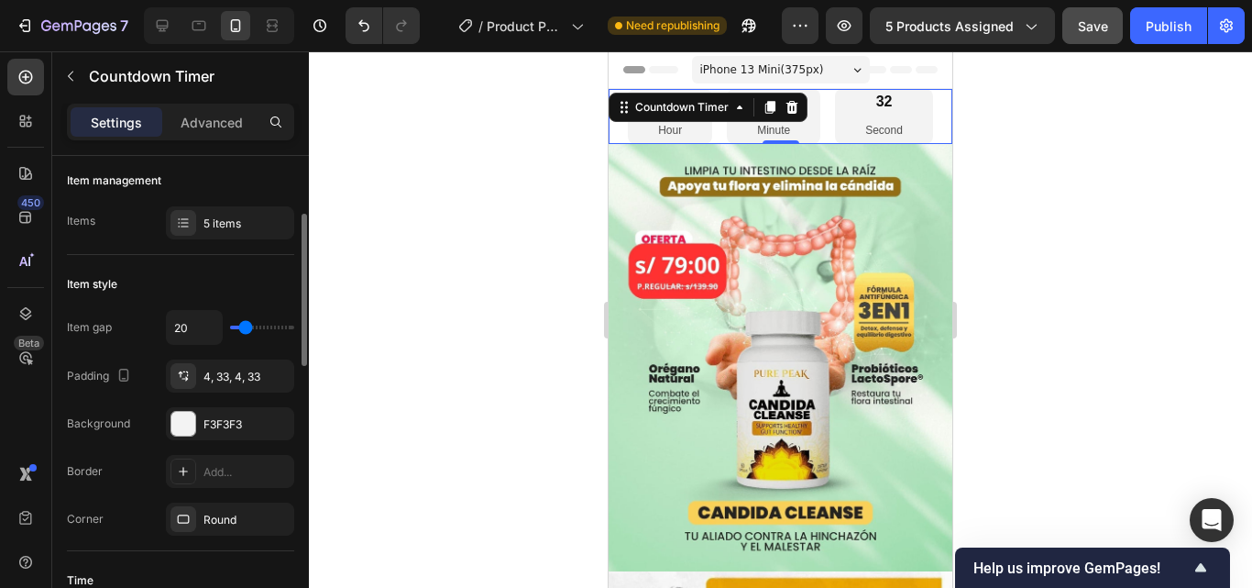
type input "22"
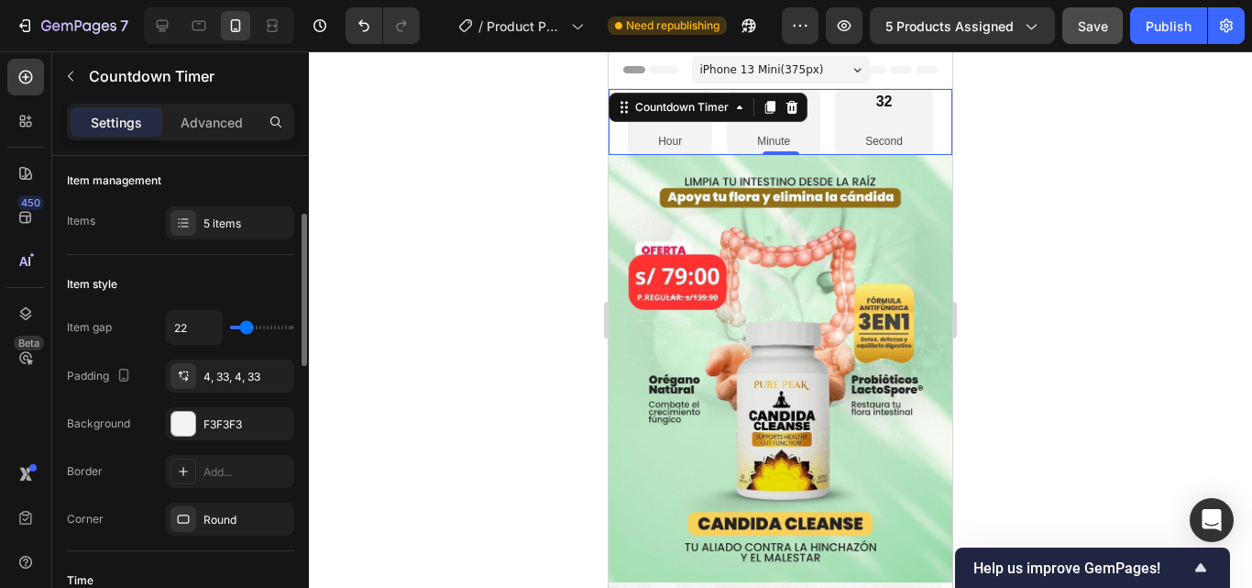
type input "29"
type input "33"
type input "38"
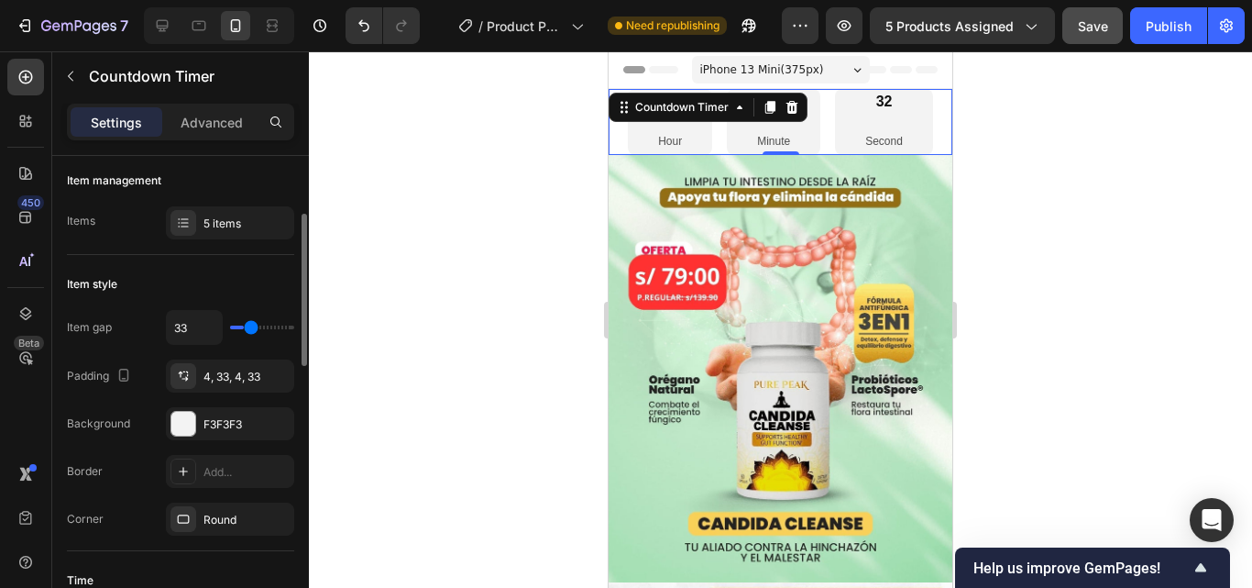
type input "38"
type input "40"
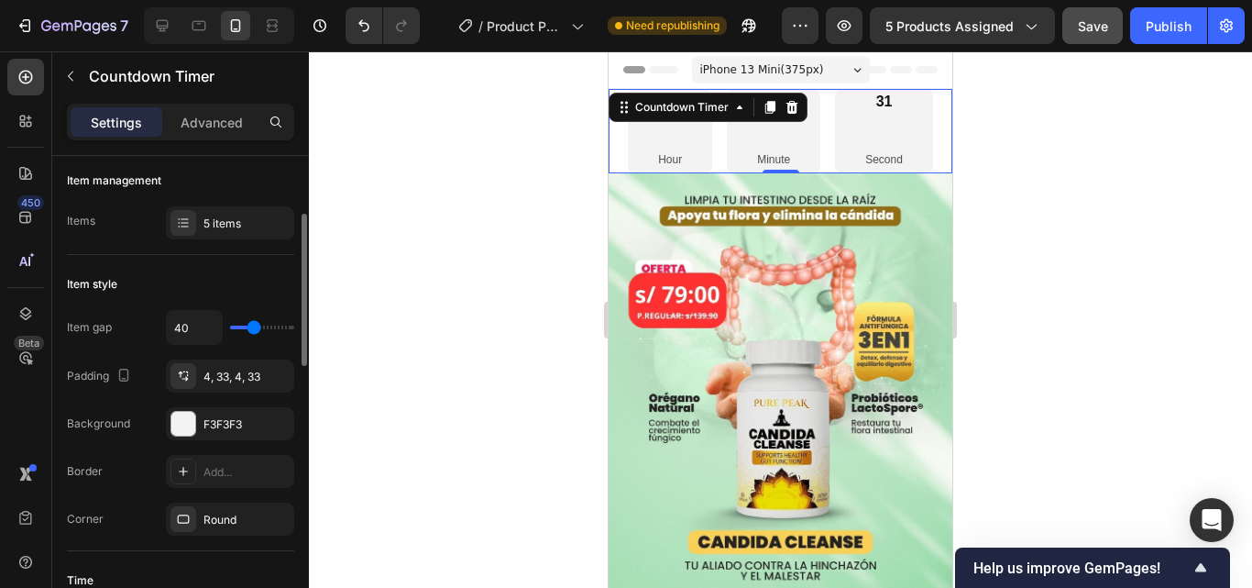
type input "42"
type input "40"
type input "38"
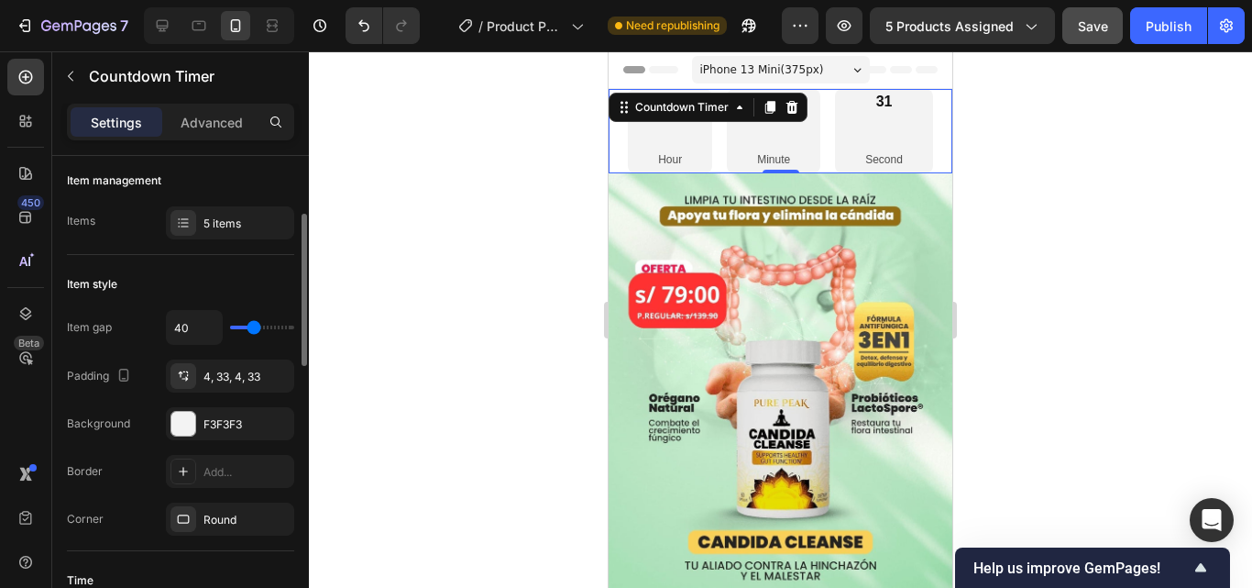
type input "38"
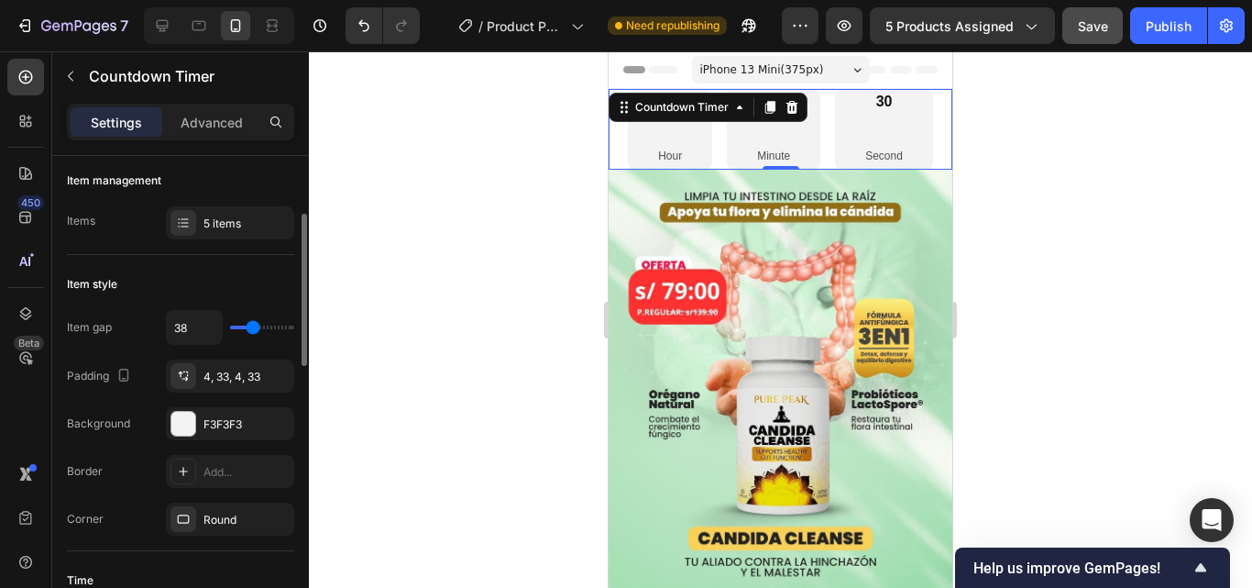
type input "36"
type input "33"
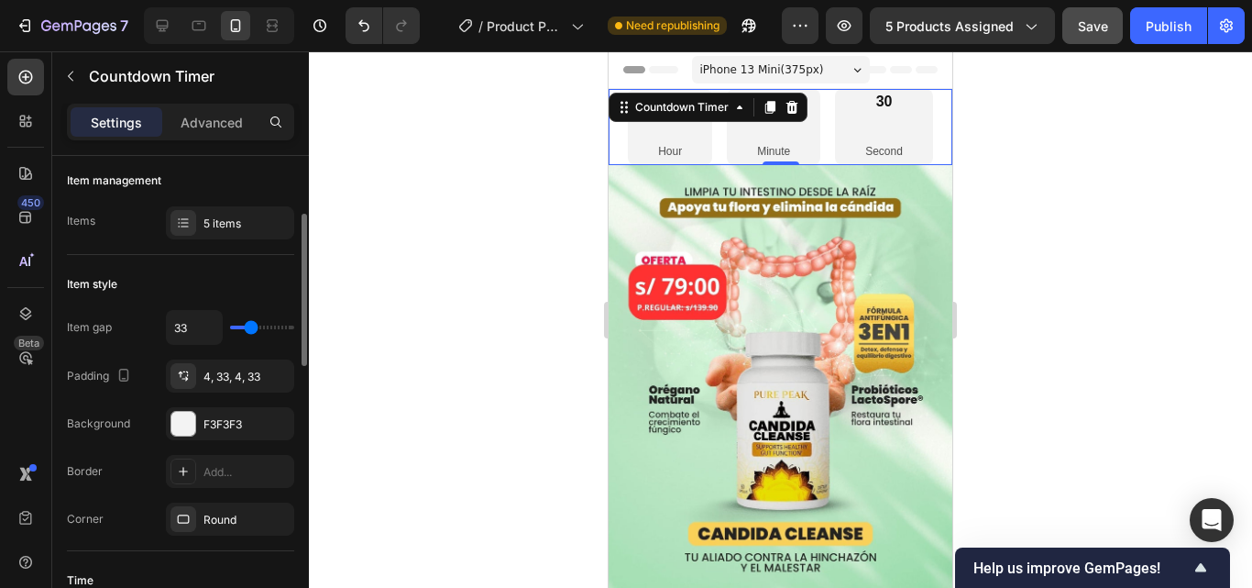
type input "31"
type input "24"
type input "18"
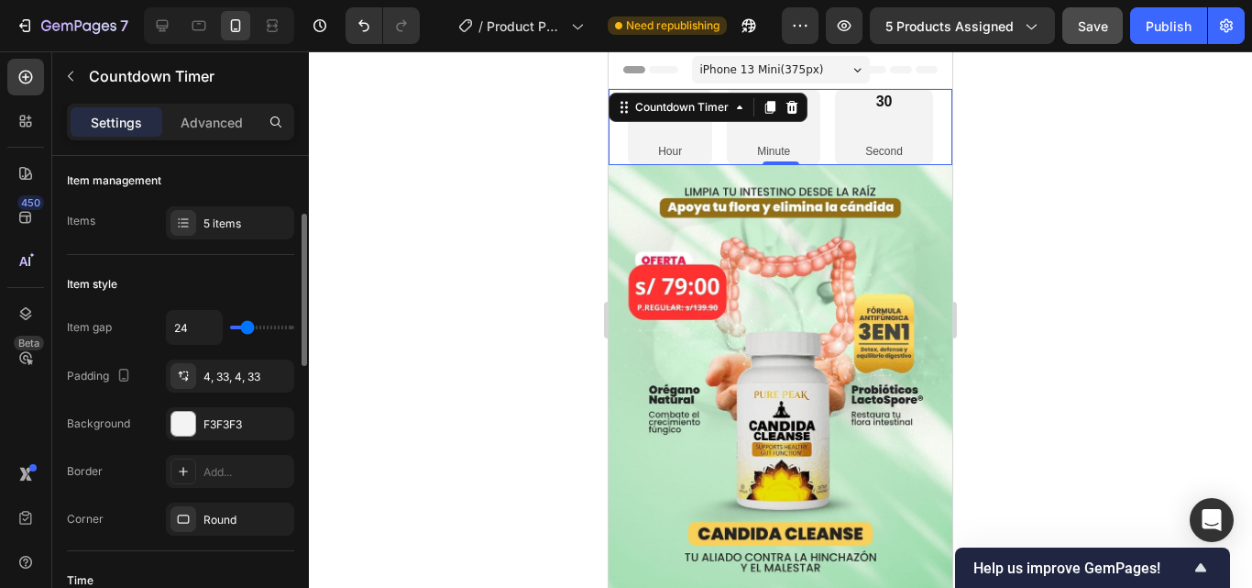
type input "18"
type input "16"
type input "11"
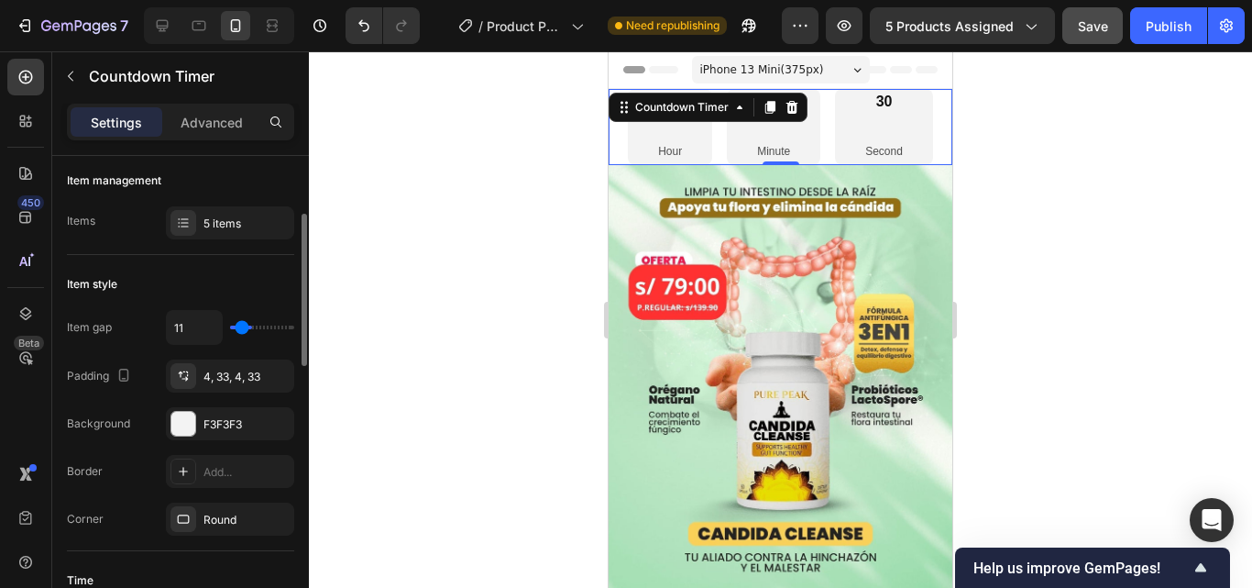
type input "9"
type input "7"
type input "4"
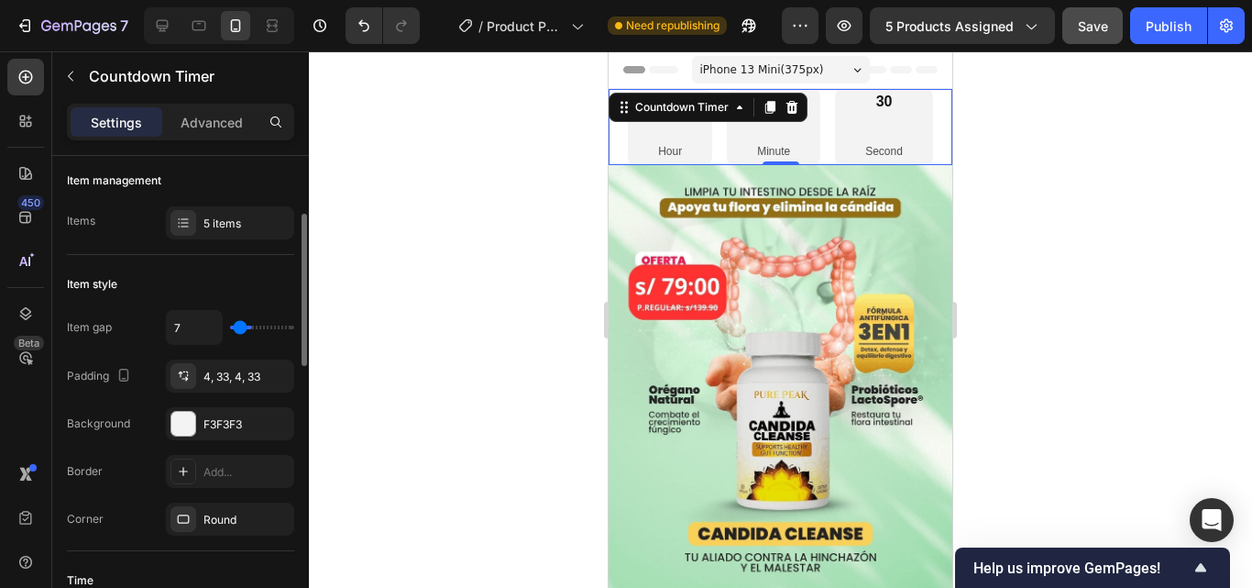
type input "4"
type input "2"
type input "0"
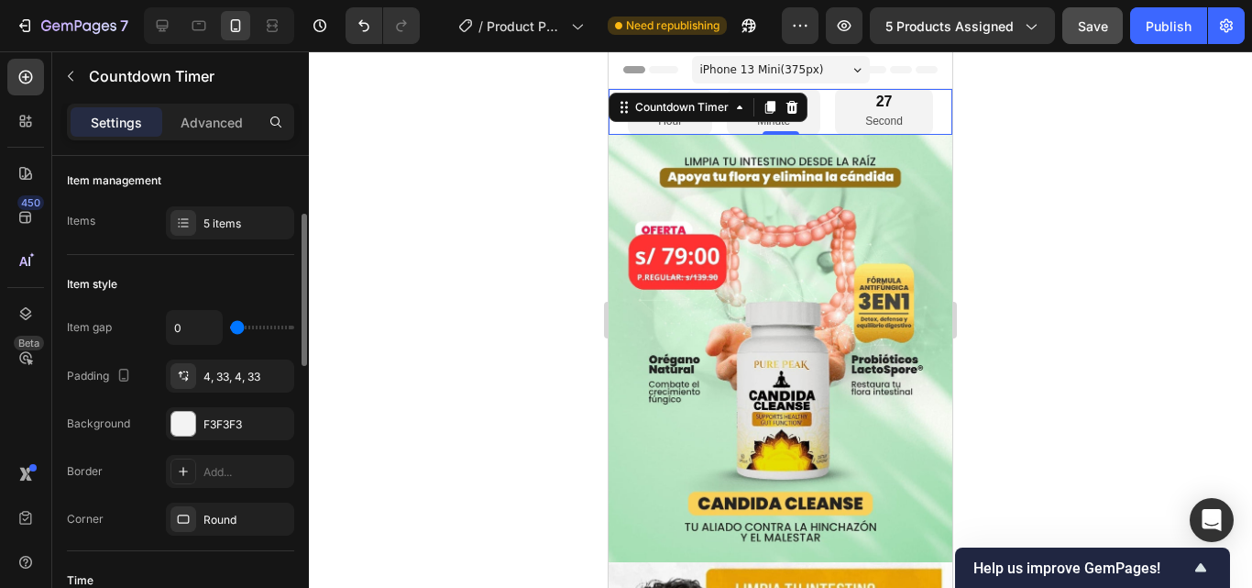
type input "2"
type input "4"
type input "7"
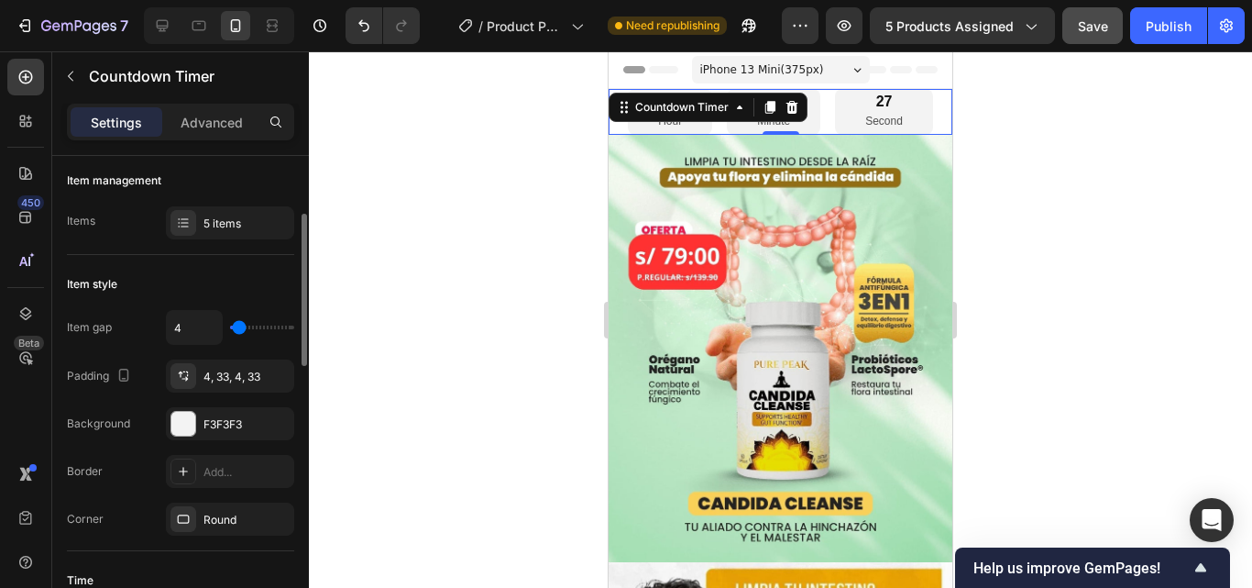
type input "7"
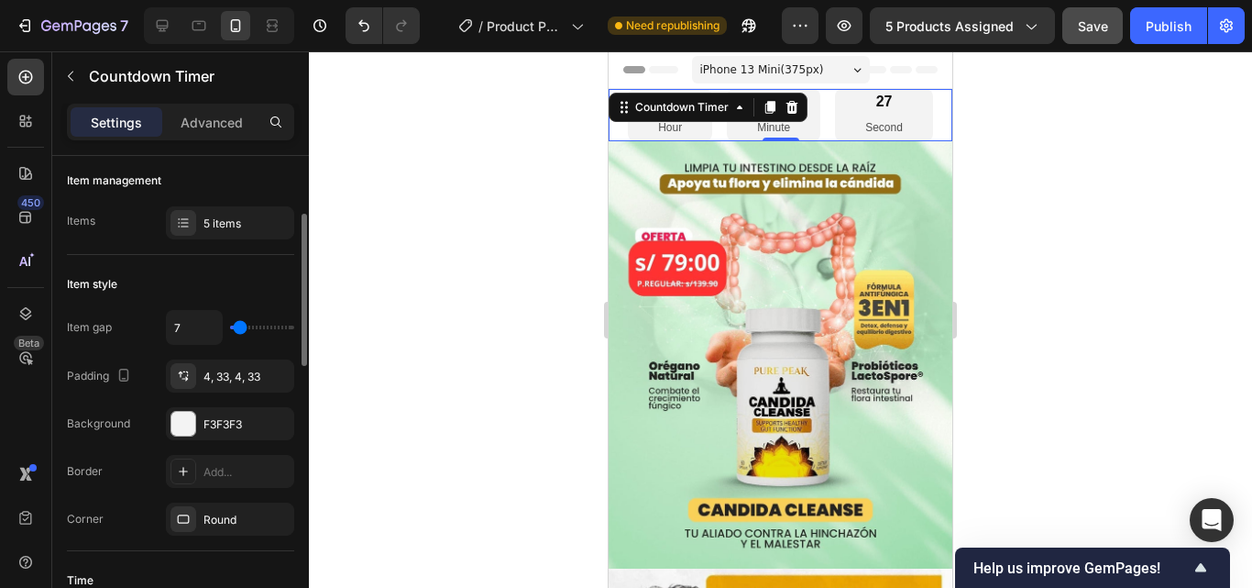
type input "11"
type input "16"
type input "18"
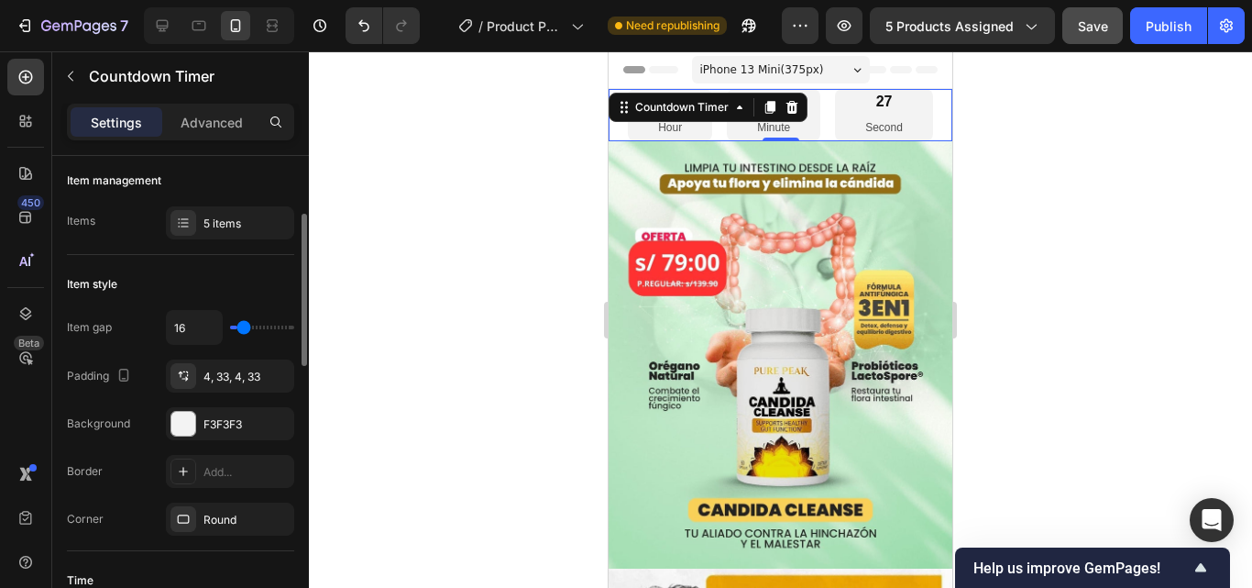
type input "18"
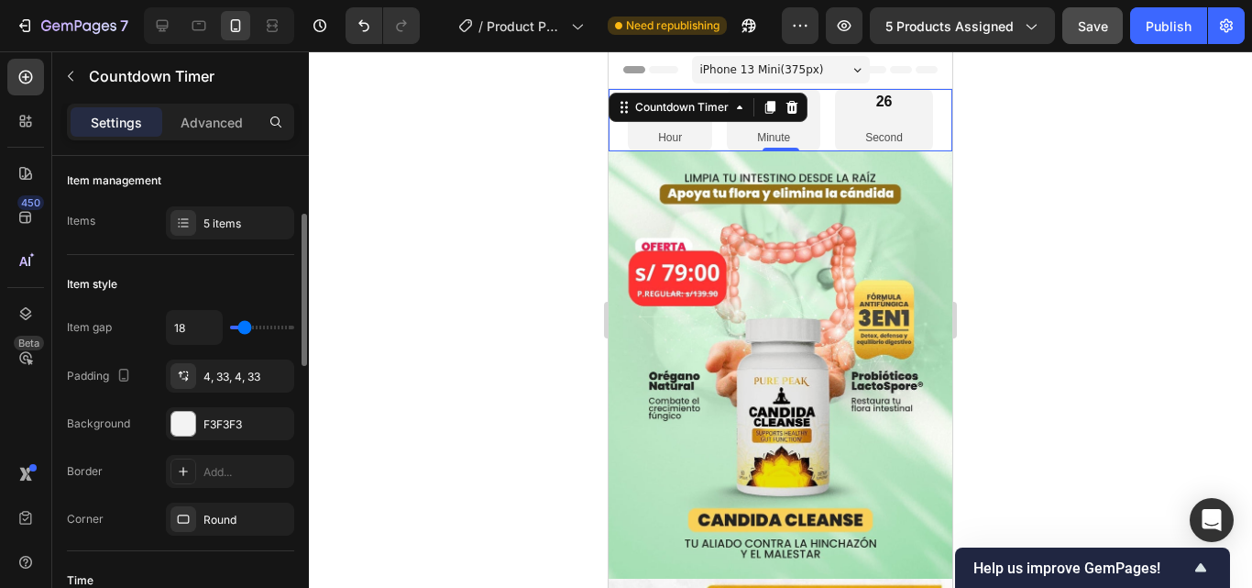
type input "13"
type input "11"
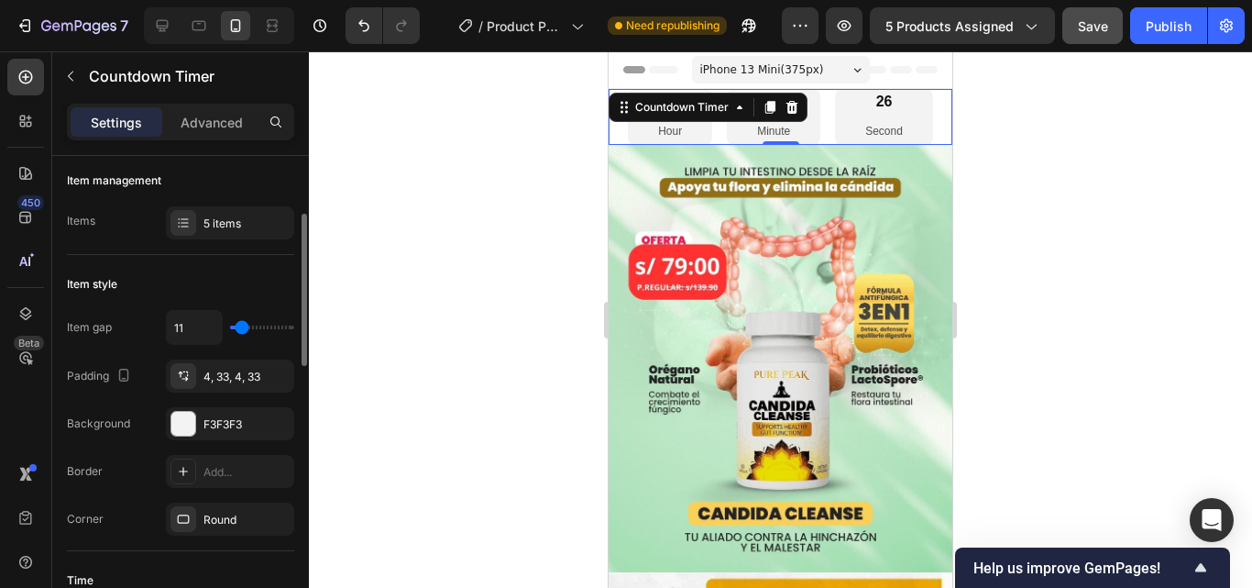
type input "7"
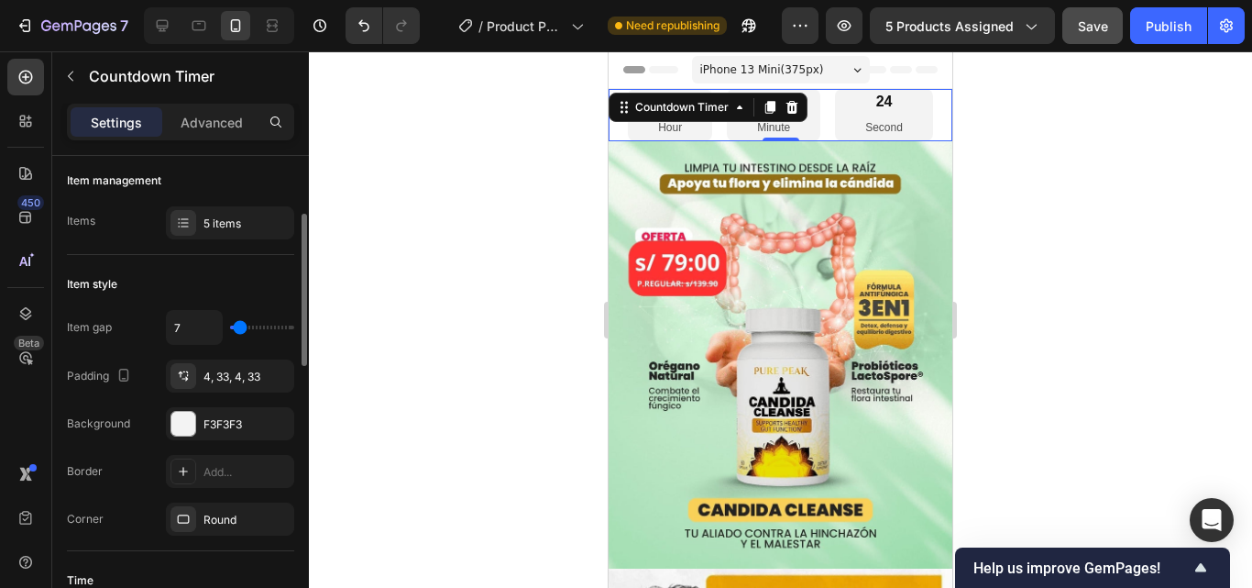
type input "9"
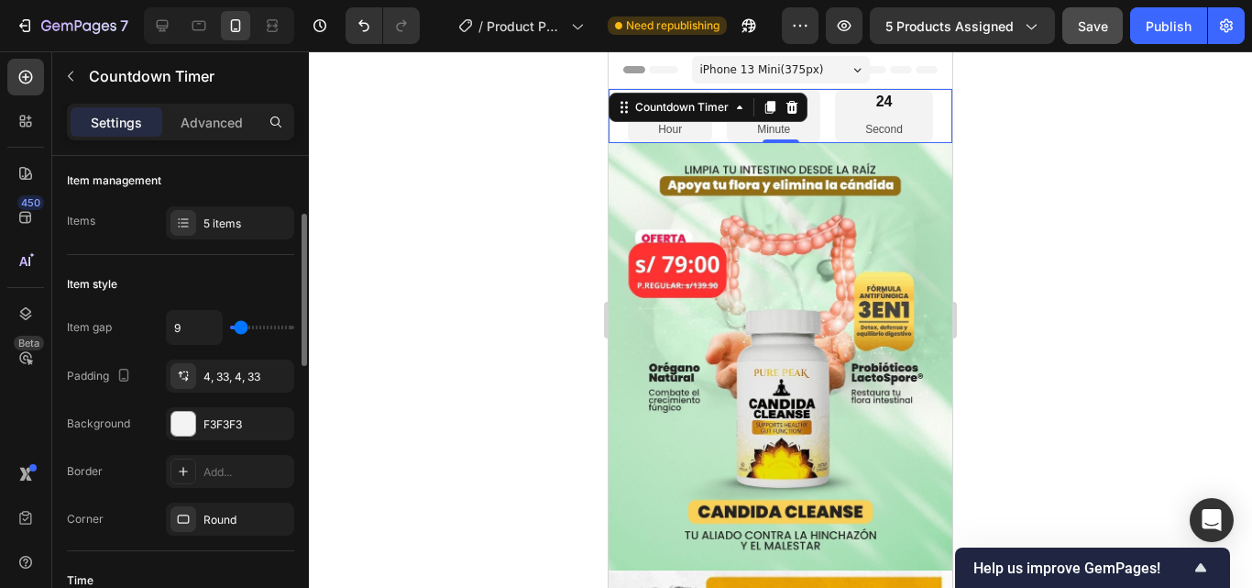
type input "11"
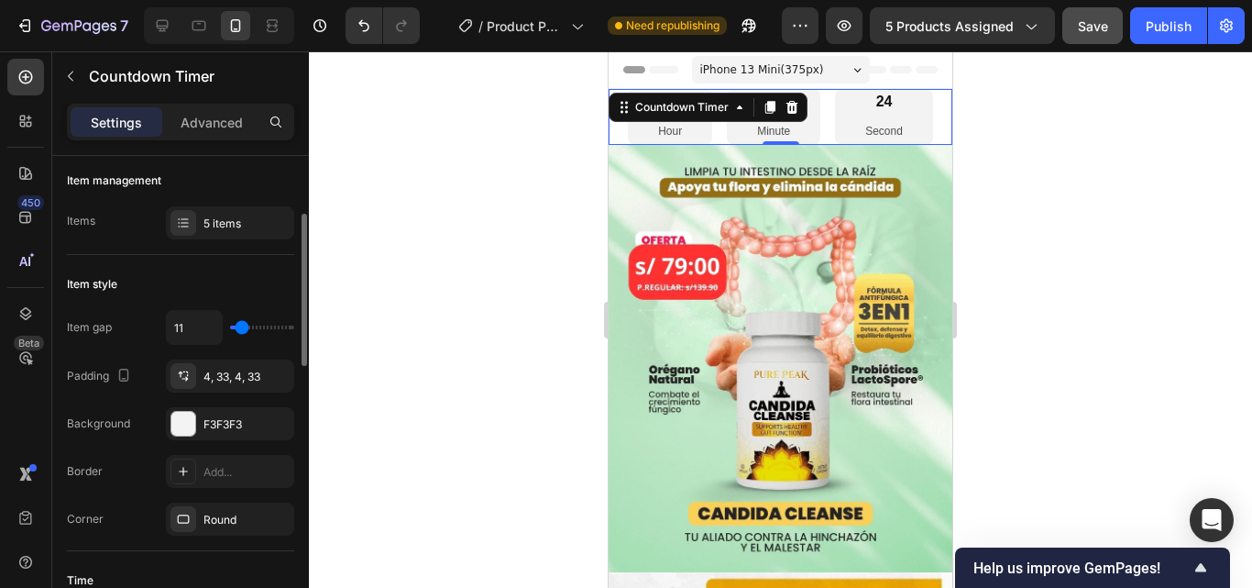
type input "13"
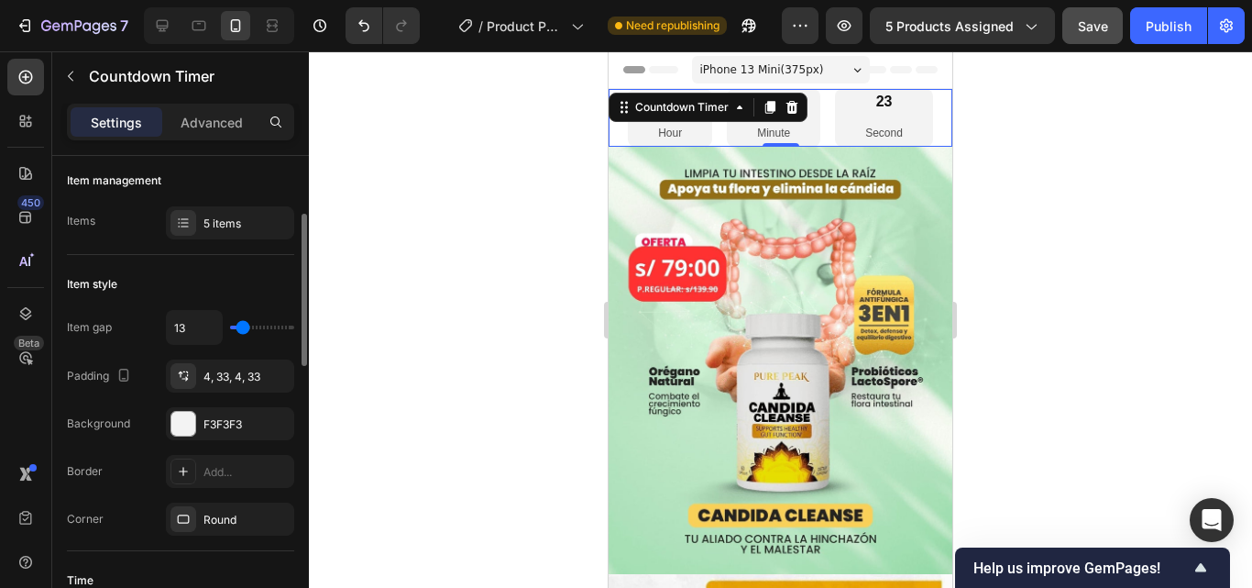
type input "16"
type input "20"
type input "24"
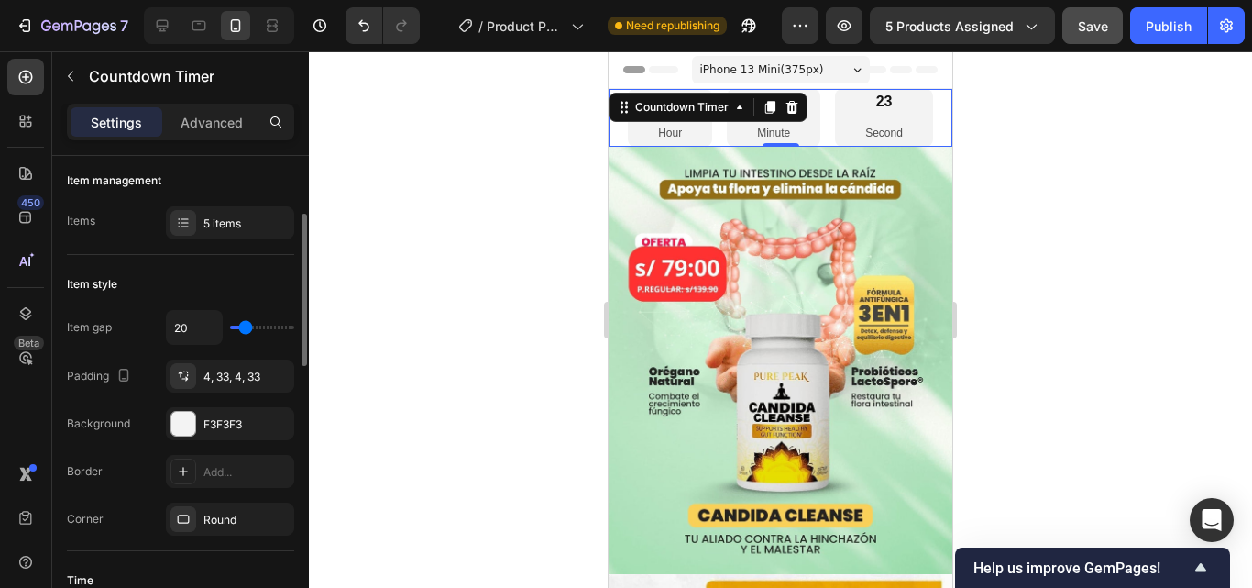
type input "24"
type input "31"
type input "33"
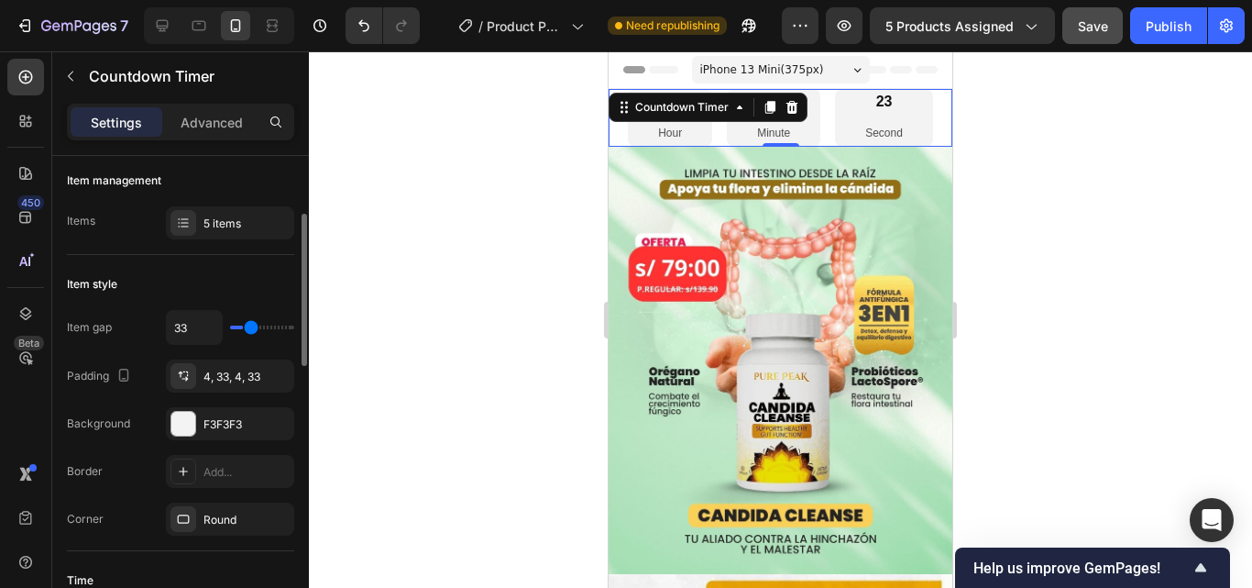
type input "38"
type input "40"
type input "44"
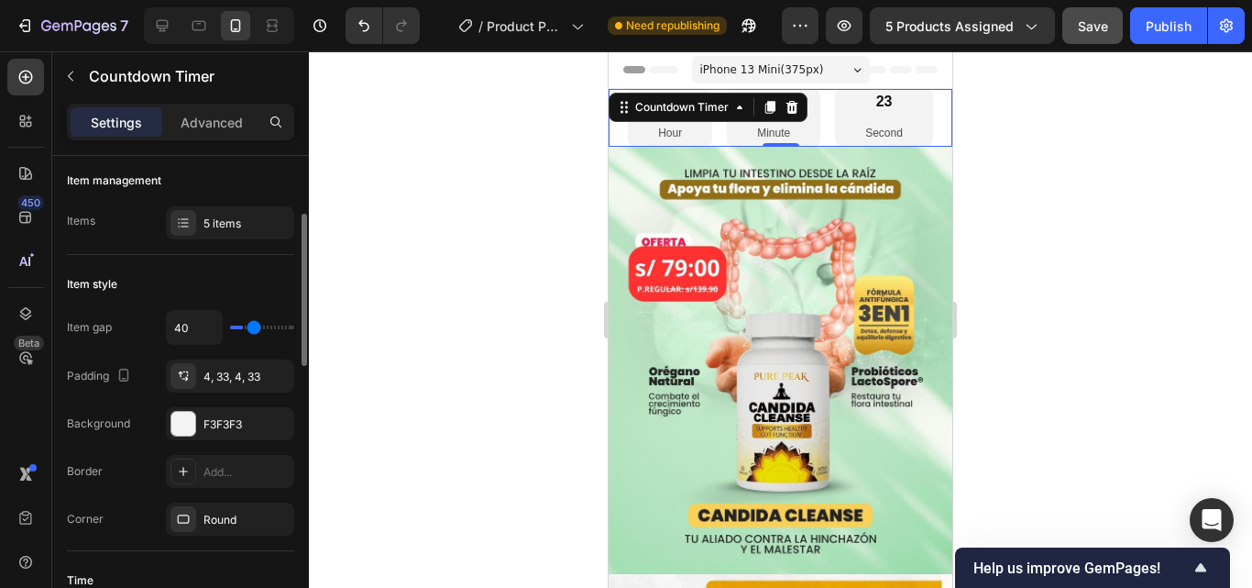
type input "44"
type input "47"
type input "49"
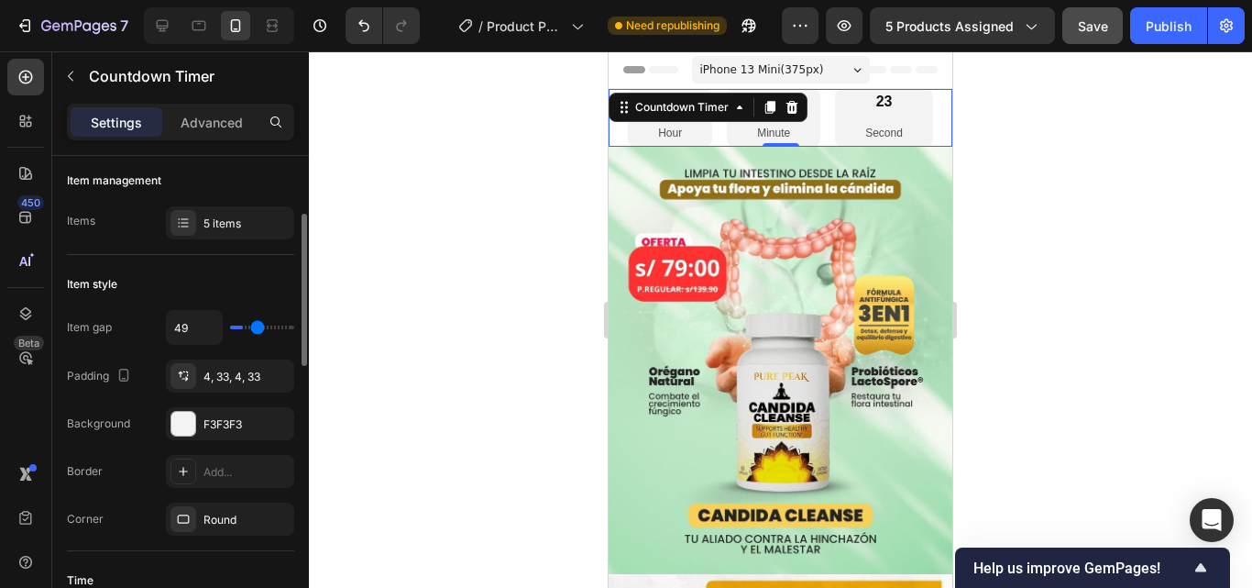
type input "53"
type input "58"
type input "62"
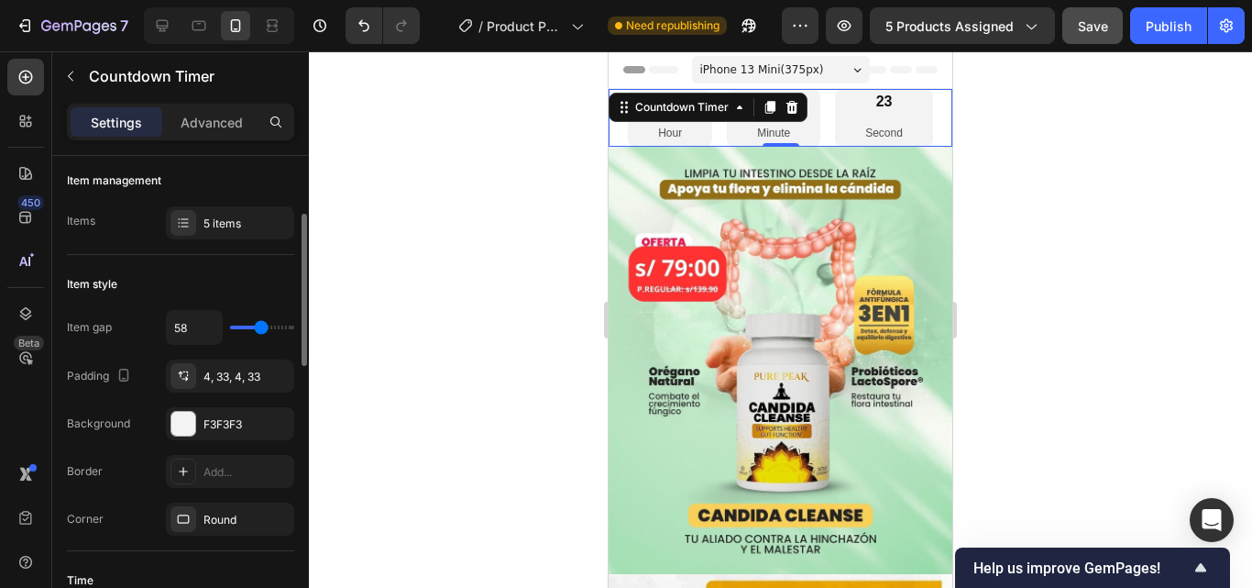
type input "62"
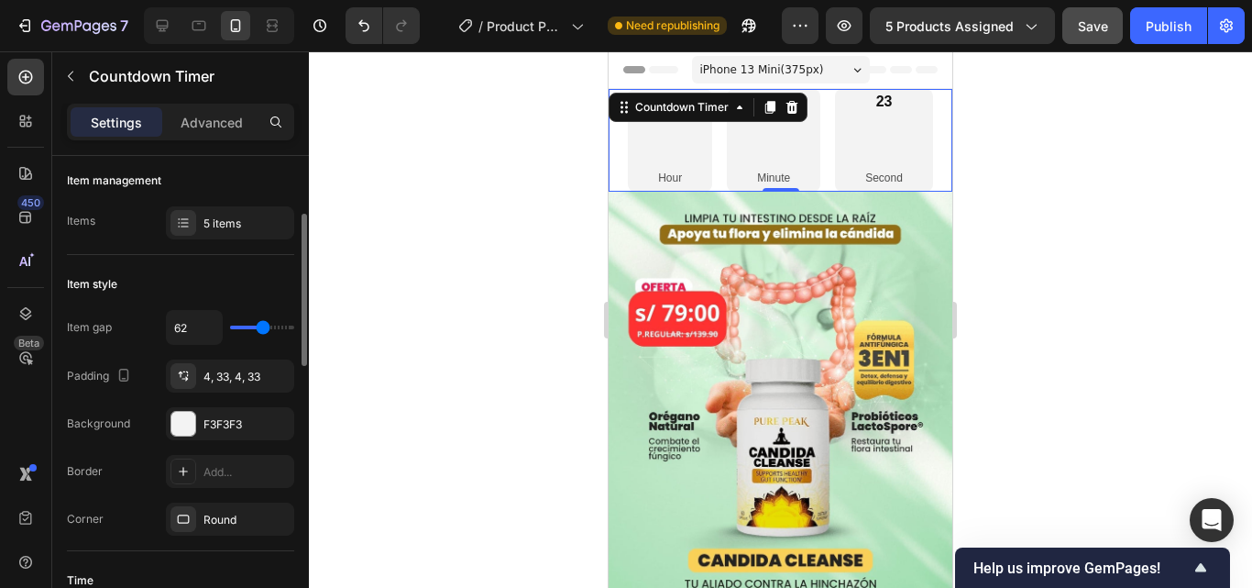
type input "64"
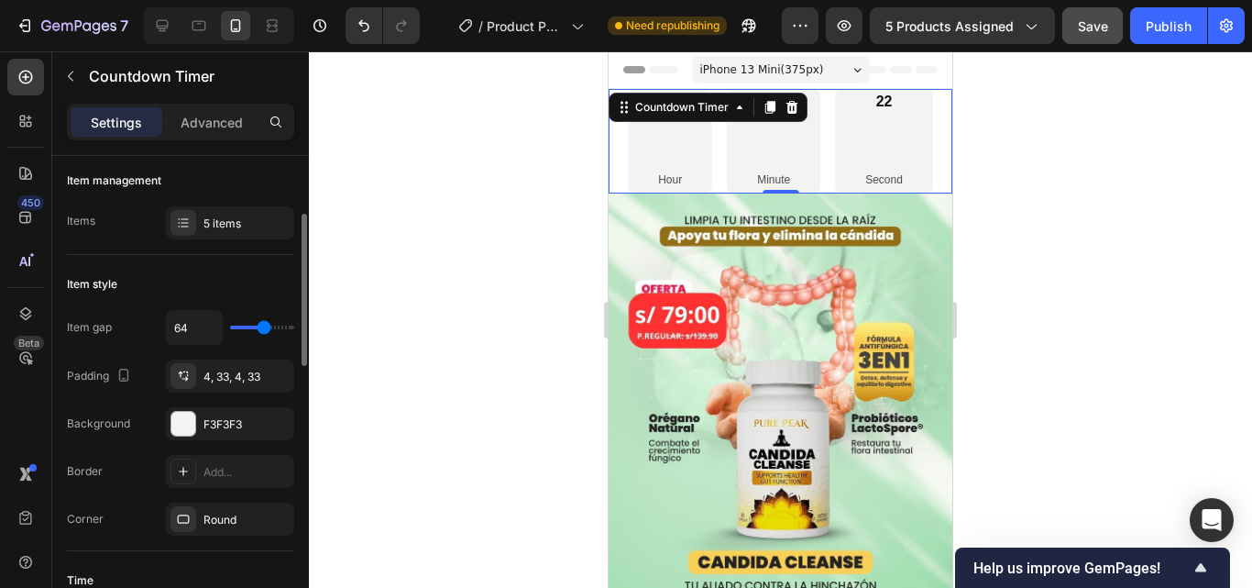
type input "58"
type input "53"
type input "47"
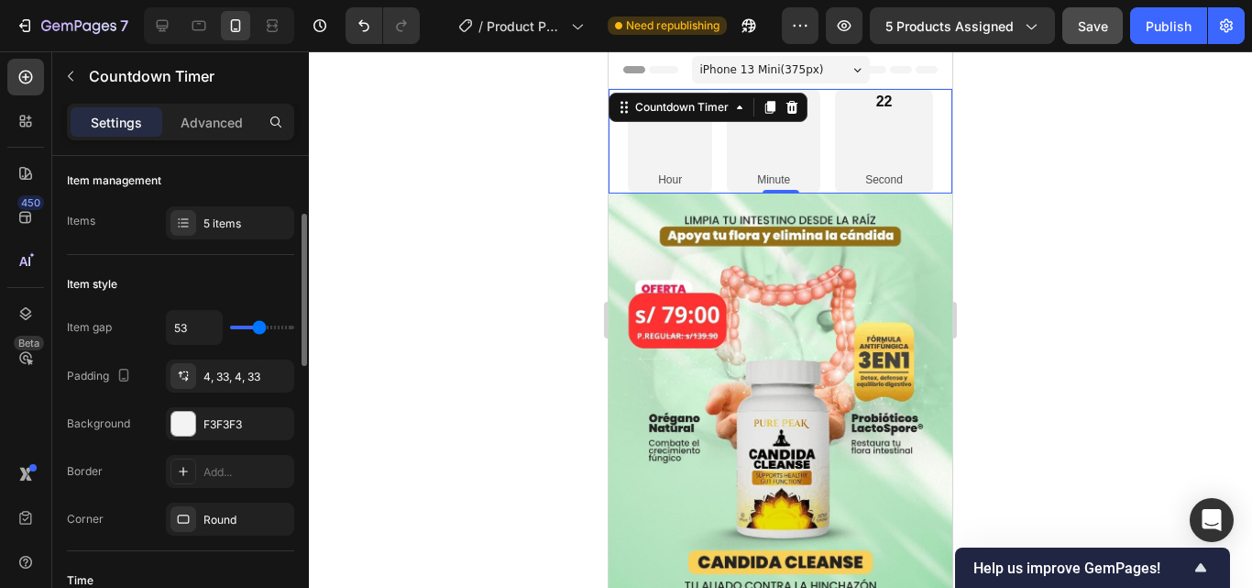
type input "47"
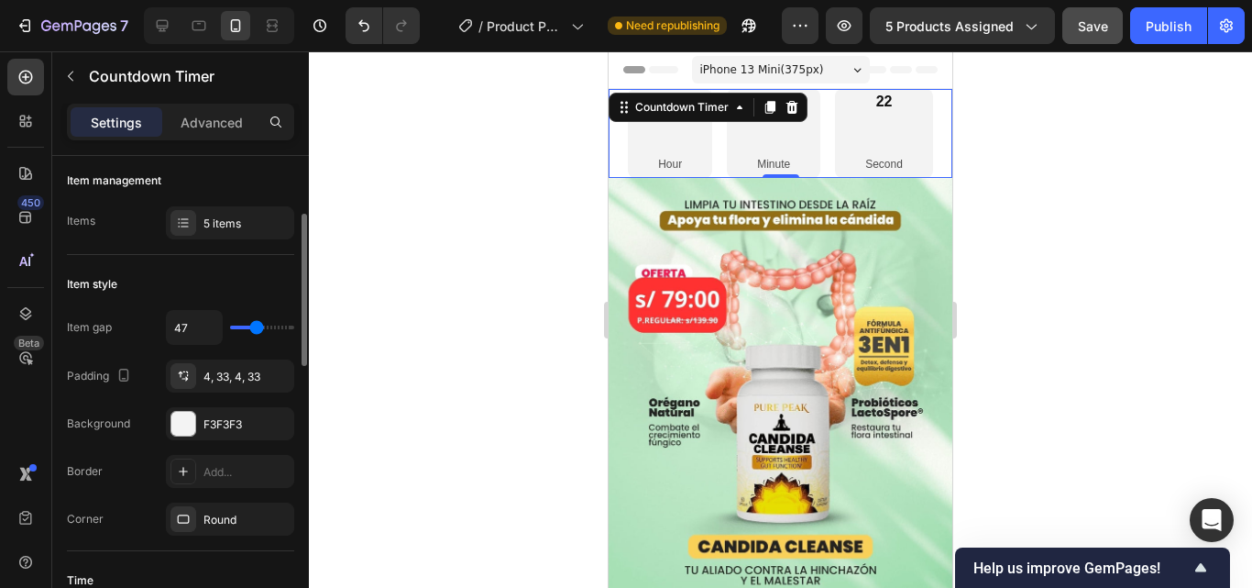
type input "40"
type input "36"
type input "29"
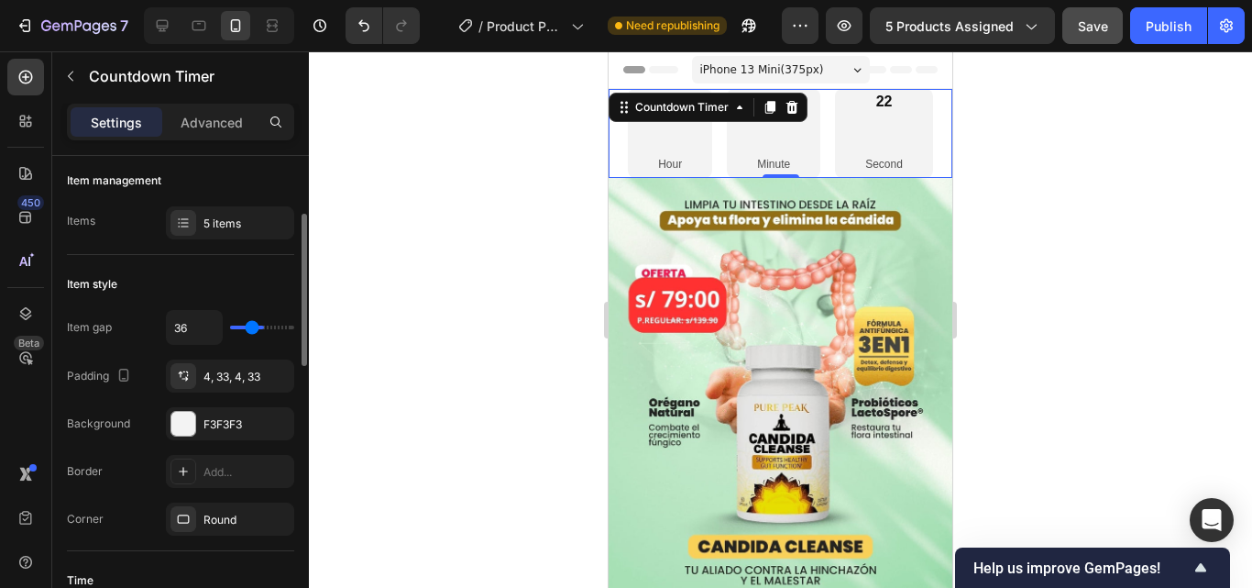
type input "29"
type input "24"
type input "20"
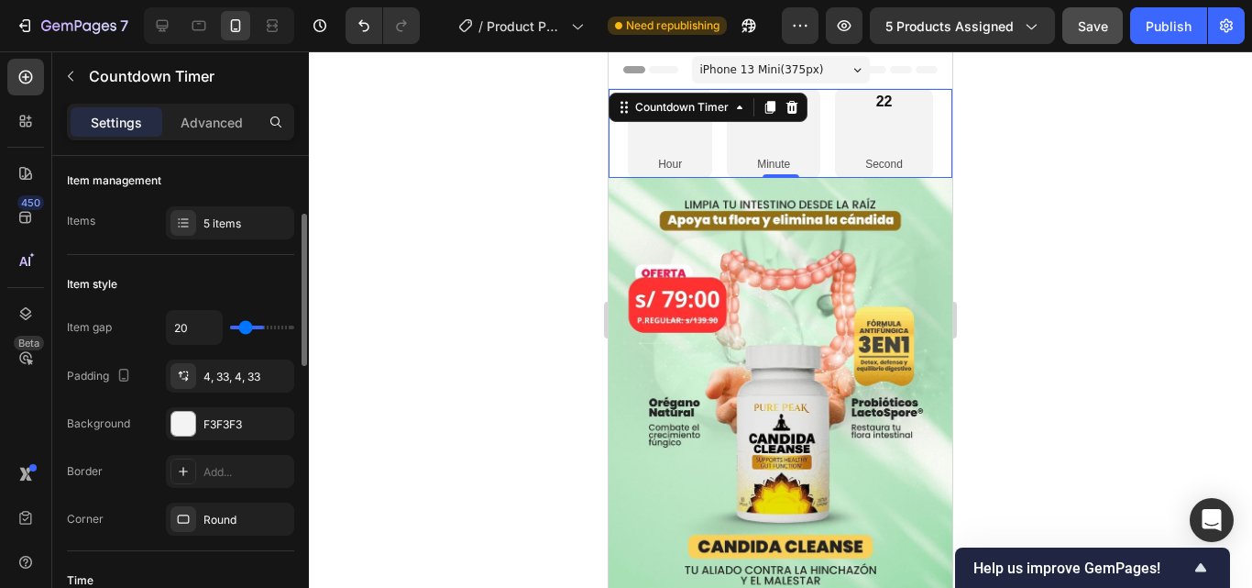
type input "16"
type input "13"
type input "11"
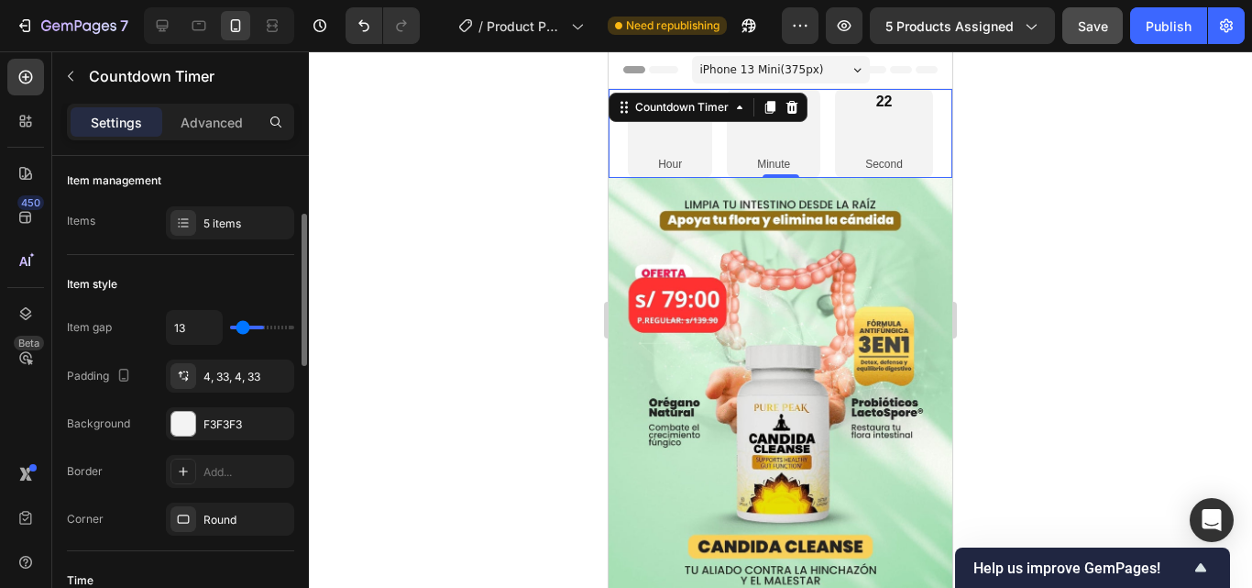
type input "11"
type input "7"
type input "4"
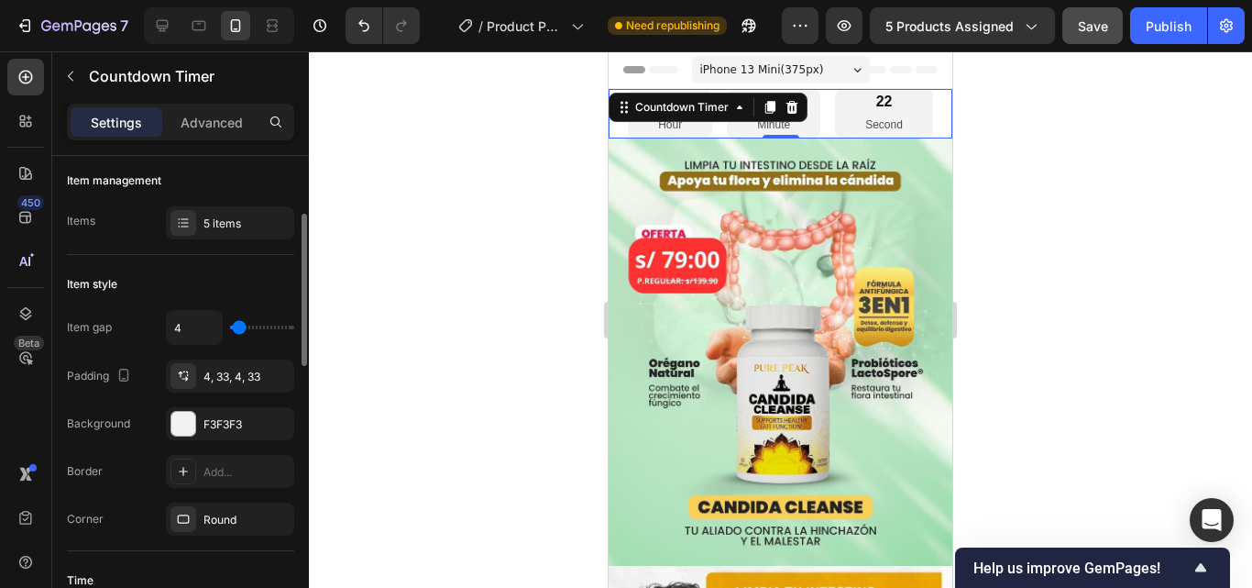
type input "0"
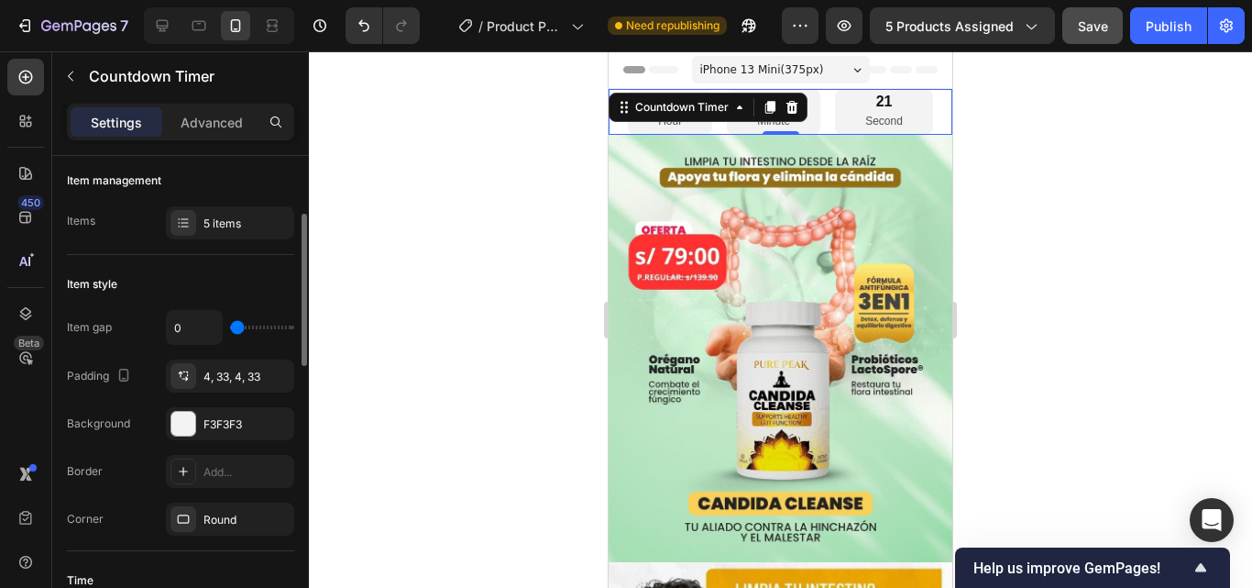
drag, startPoint x: 238, startPoint y: 333, endPoint x: 235, endPoint y: 321, distance: 12.5
type input "0"
click at [236, 325] on input "range" at bounding box center [262, 327] width 64 height 4
click at [248, 421] on div "F3F3F3" at bounding box center [229, 424] width 53 height 16
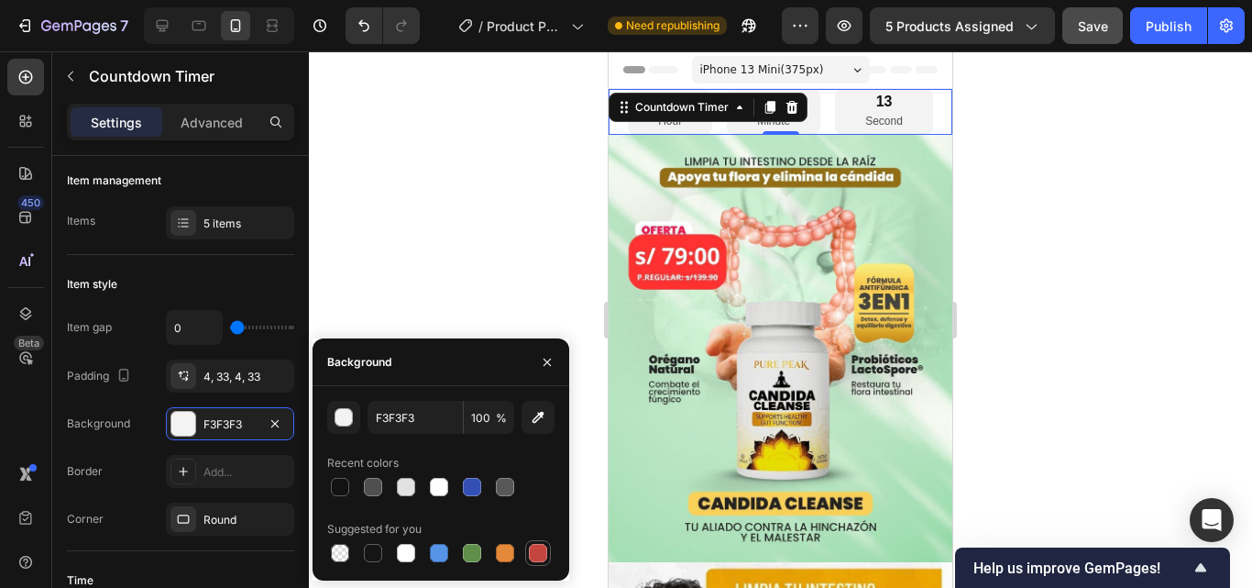
click at [533, 545] on div at bounding box center [538, 553] width 18 height 18
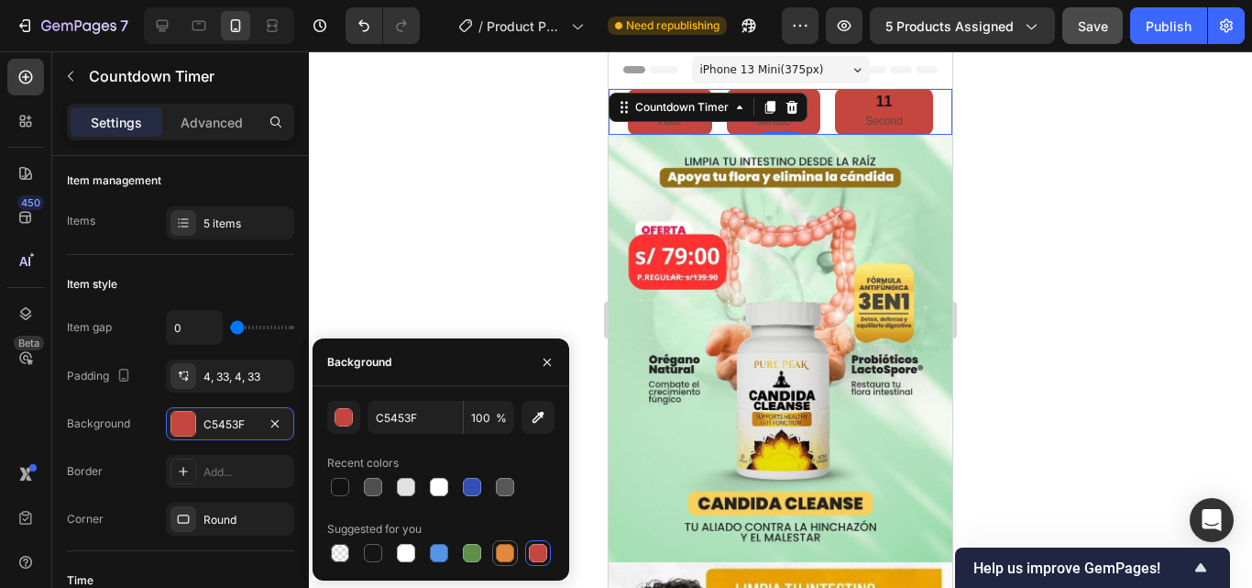
click at [496, 548] on div at bounding box center [505, 553] width 18 height 18
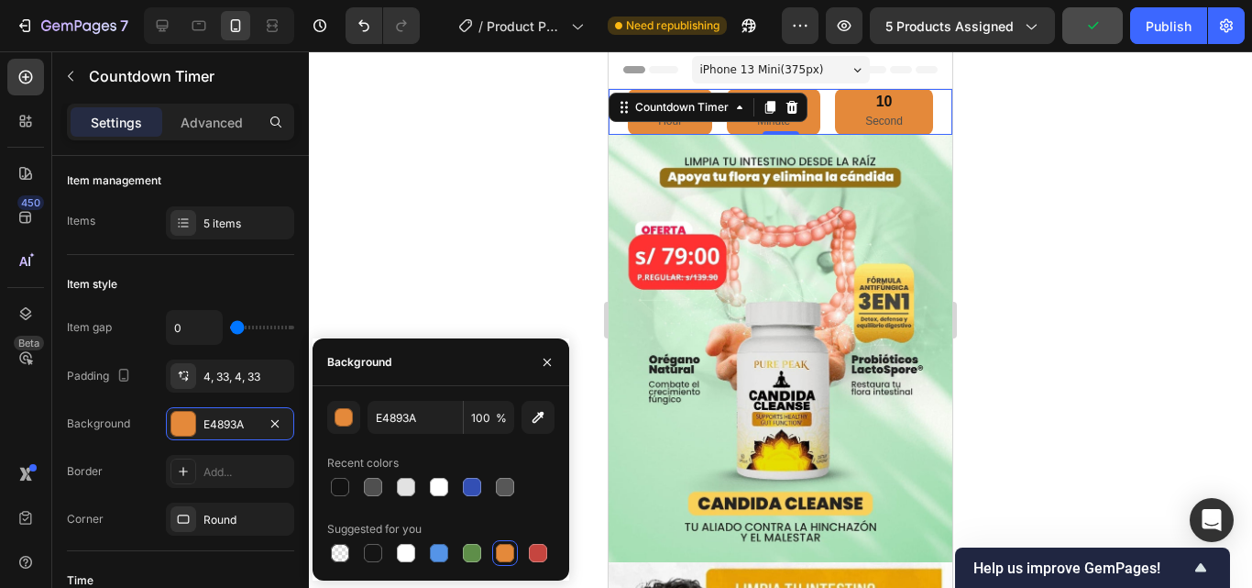
click at [519, 553] on div at bounding box center [440, 553] width 227 height 26
click at [529, 553] on div at bounding box center [538, 553] width 18 height 18
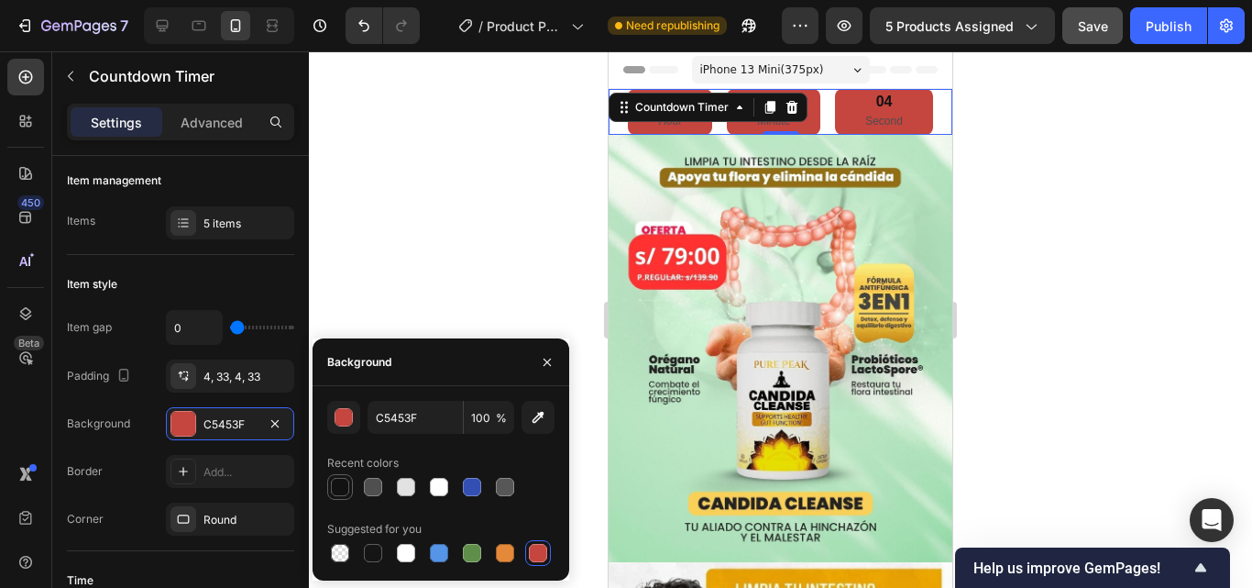
click at [346, 491] on div at bounding box center [340, 487] width 18 height 18
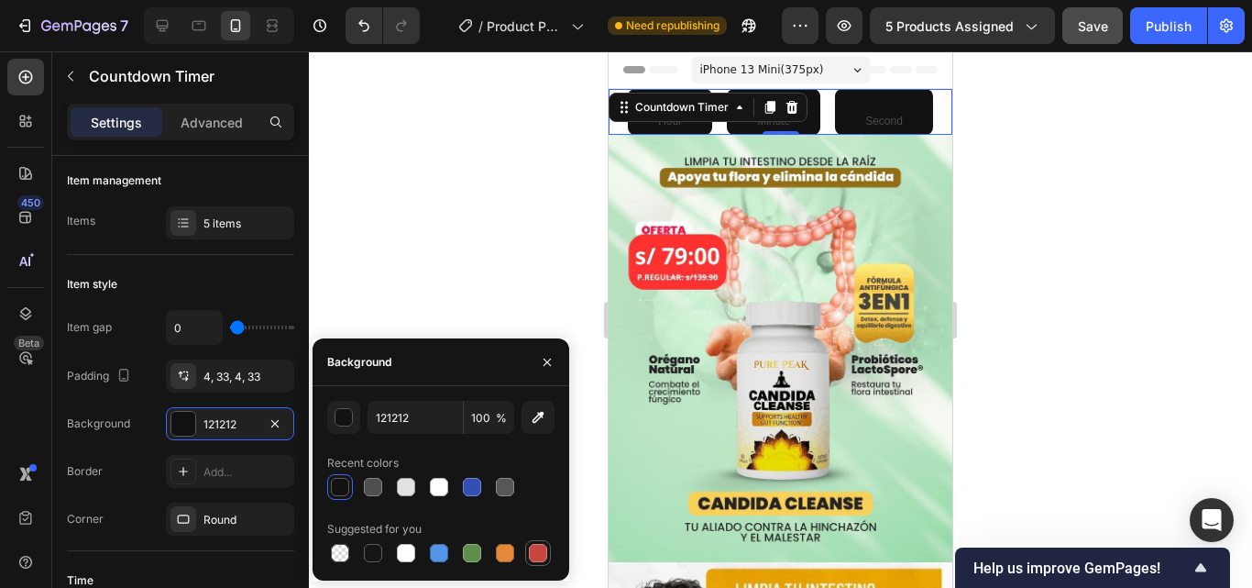
click at [540, 544] on div at bounding box center [538, 553] width 18 height 18
type input "C5453F"
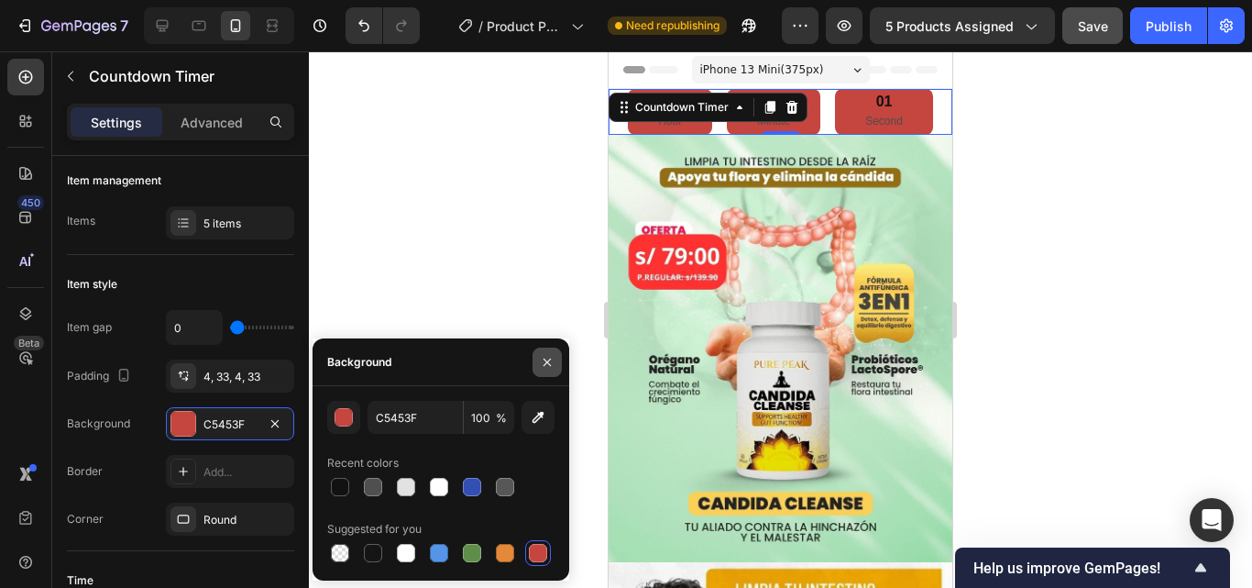
click at [547, 375] on button "button" at bounding box center [547, 361] width 29 height 29
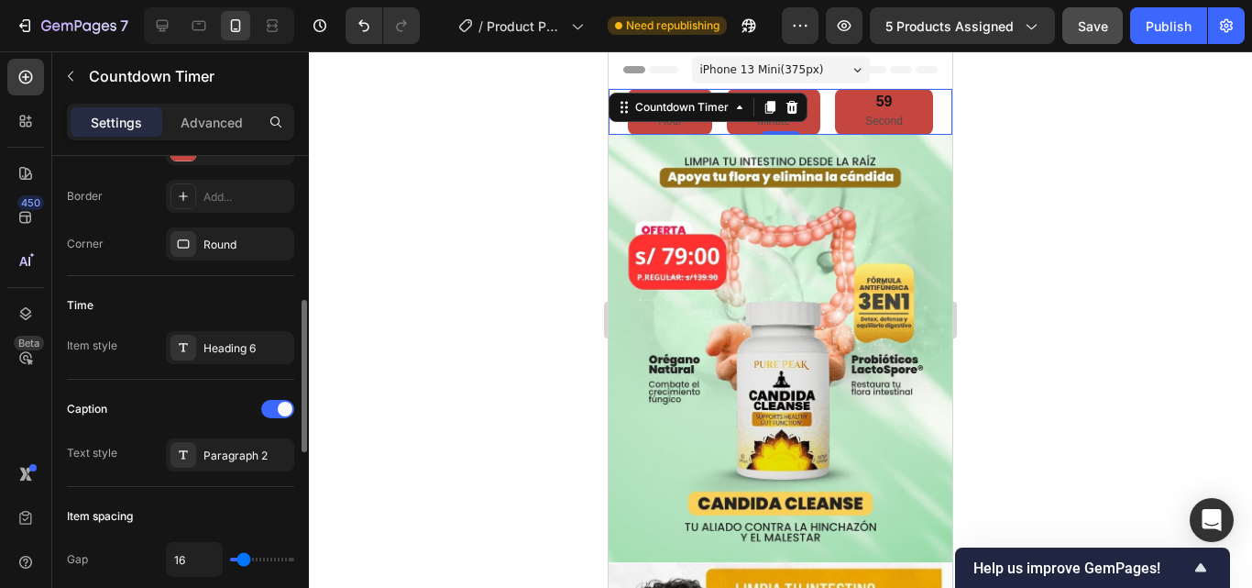
scroll to position [550, 0]
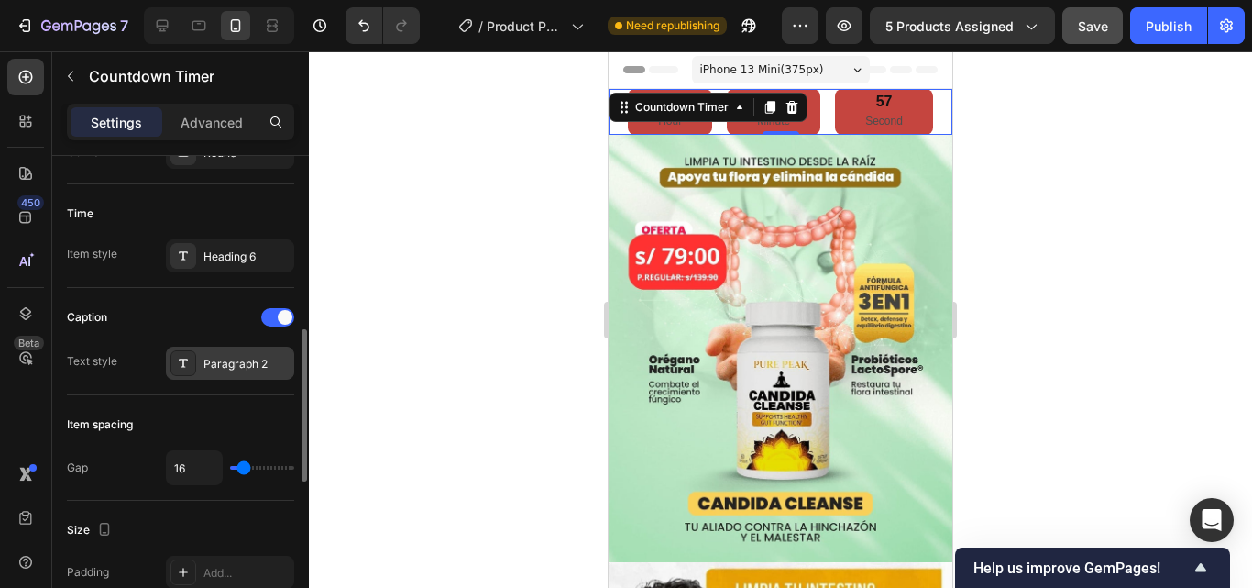
click at [258, 365] on div "Paragraph 2" at bounding box center [246, 364] width 86 height 16
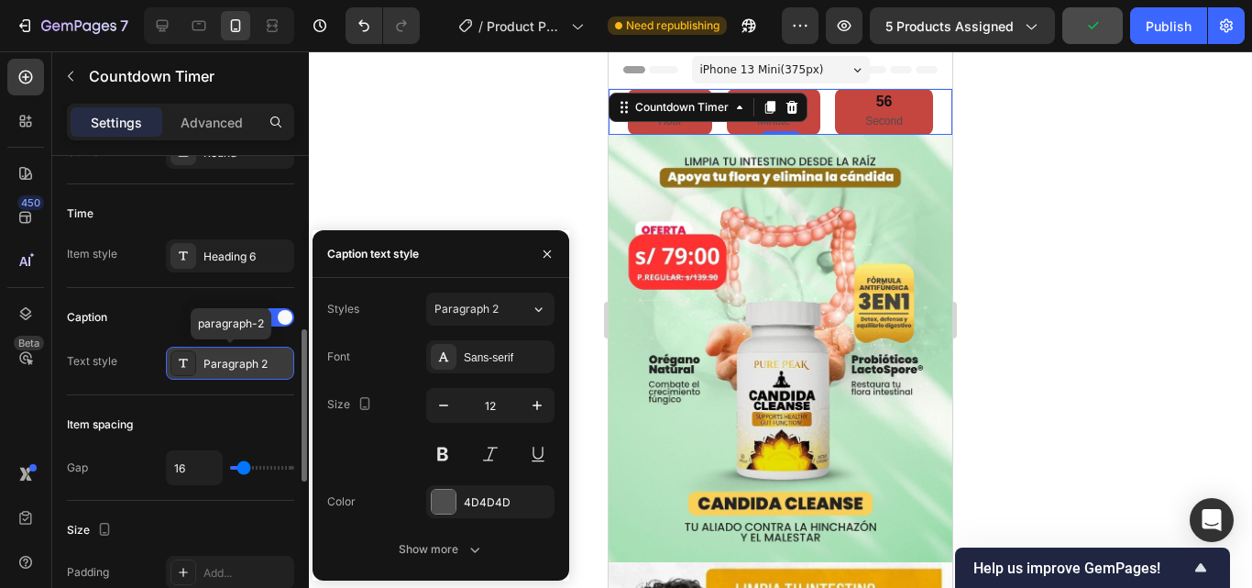
click at [258, 365] on div "Paragraph 2" at bounding box center [246, 364] width 86 height 16
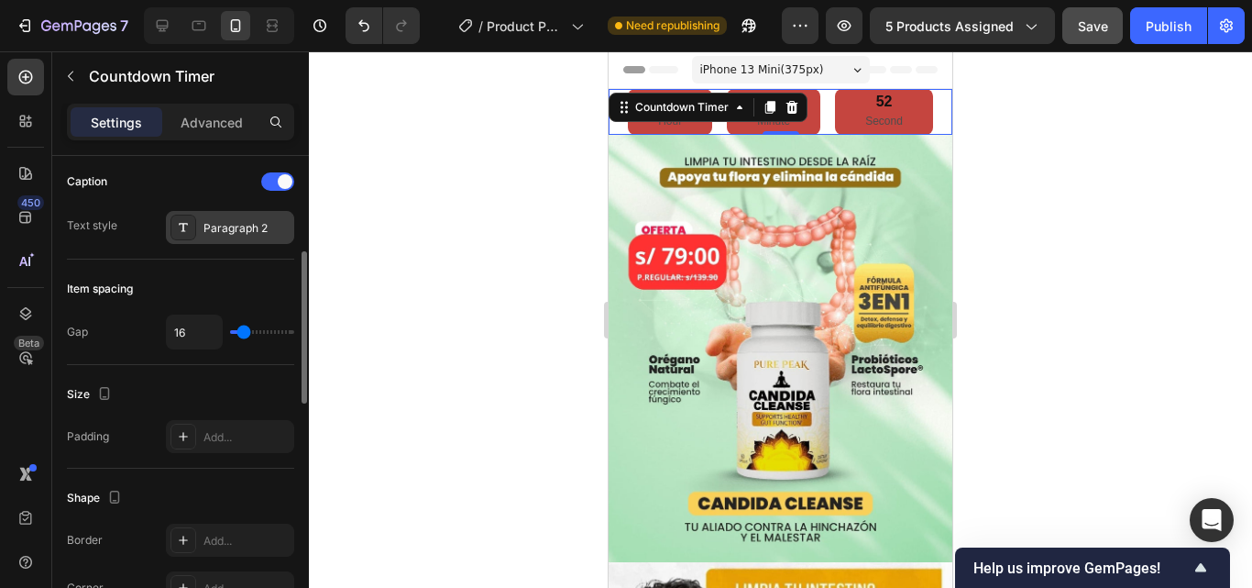
scroll to position [594, 0]
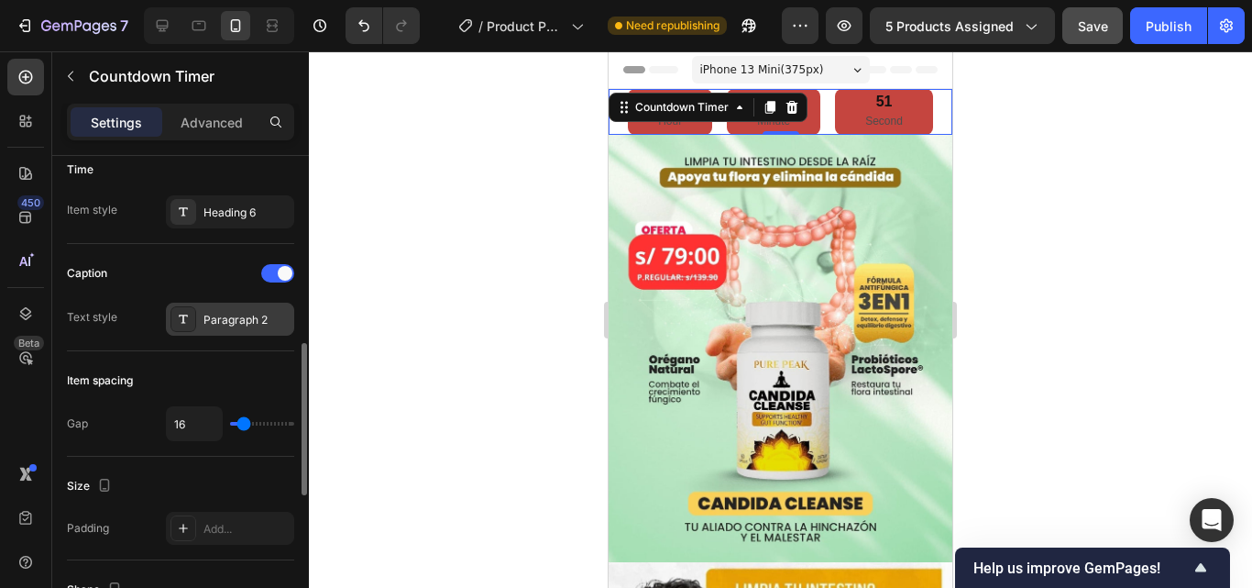
click at [251, 326] on div "Paragraph 2" at bounding box center [246, 320] width 86 height 16
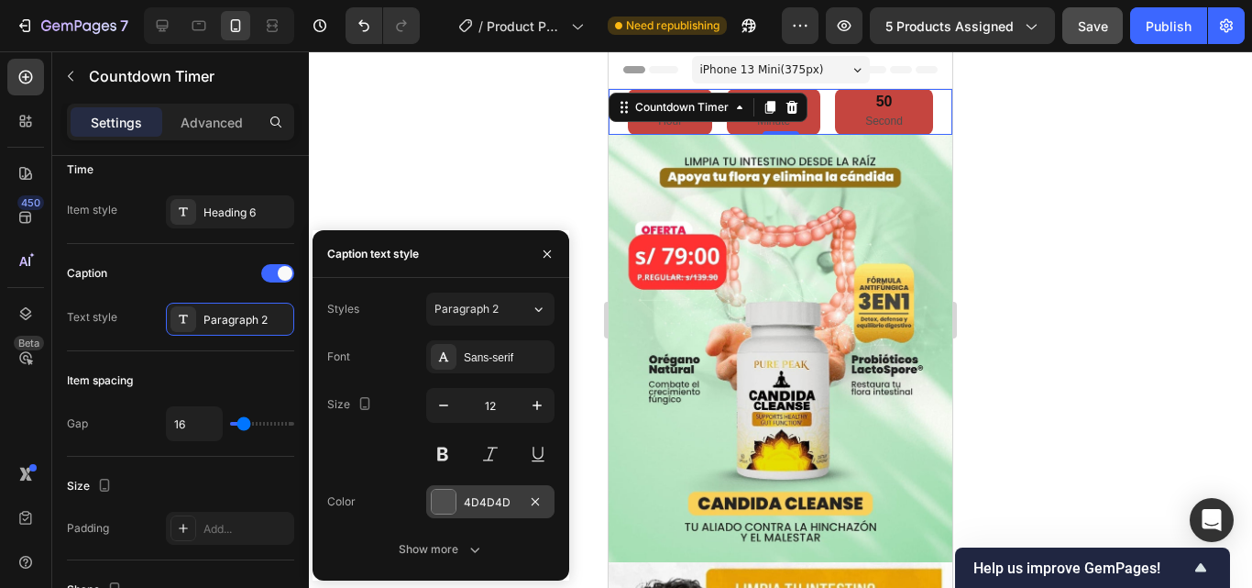
click at [449, 506] on div at bounding box center [444, 501] width 24 height 24
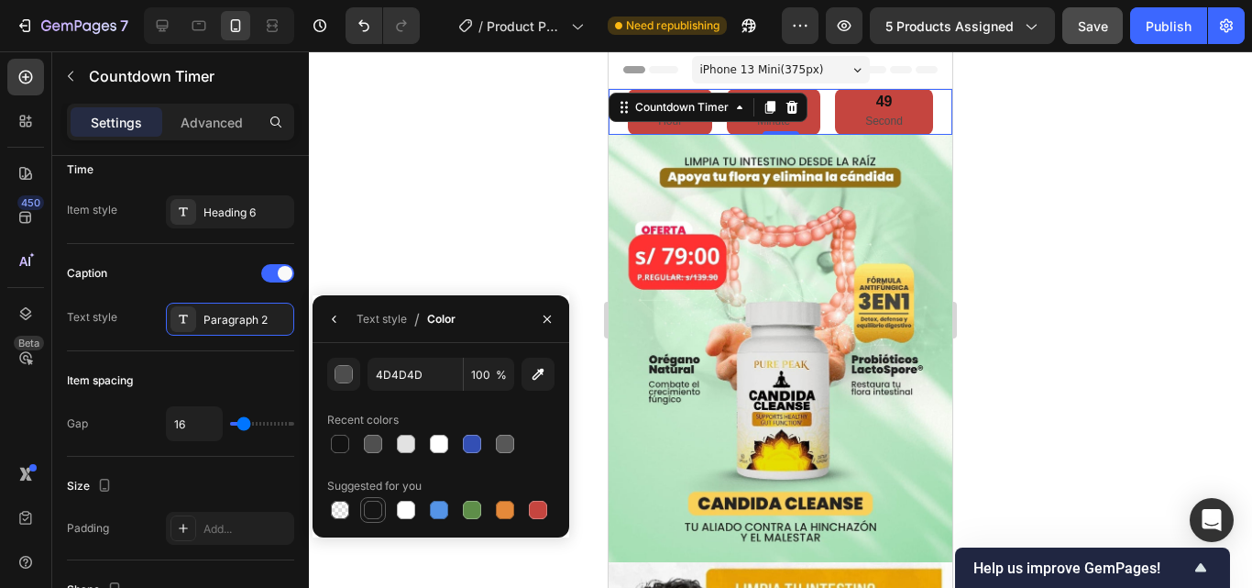
click at [372, 500] on div at bounding box center [373, 509] width 18 height 18
type input "151515"
click at [378, 325] on div "Text style" at bounding box center [382, 319] width 50 height 16
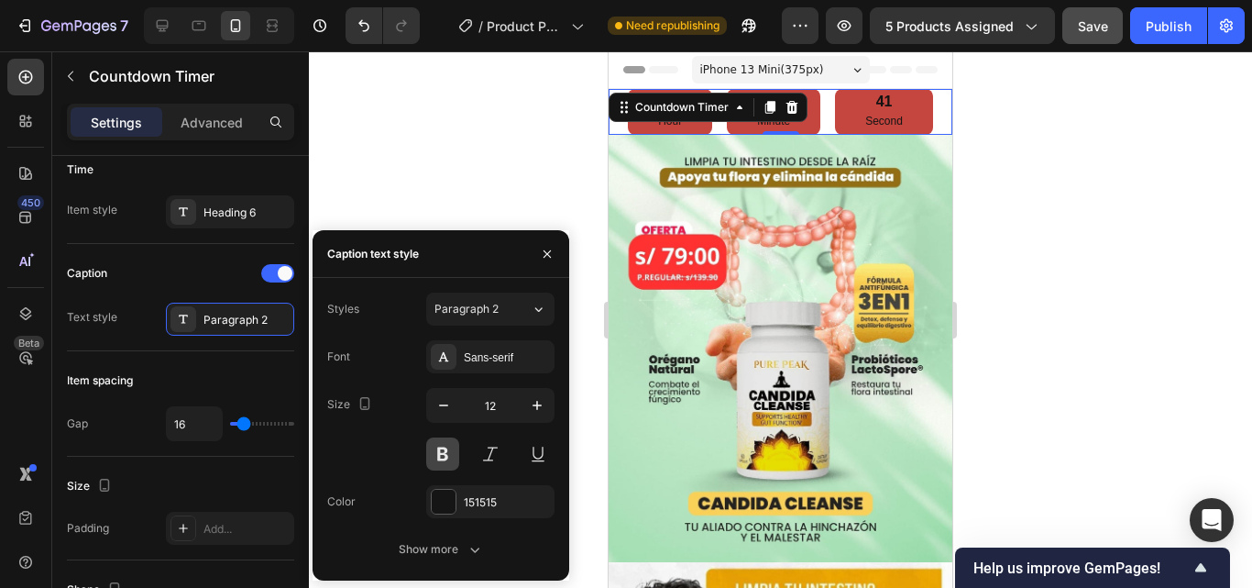
click at [445, 456] on button at bounding box center [442, 453] width 33 height 33
click at [543, 249] on icon "button" at bounding box center [547, 254] width 15 height 15
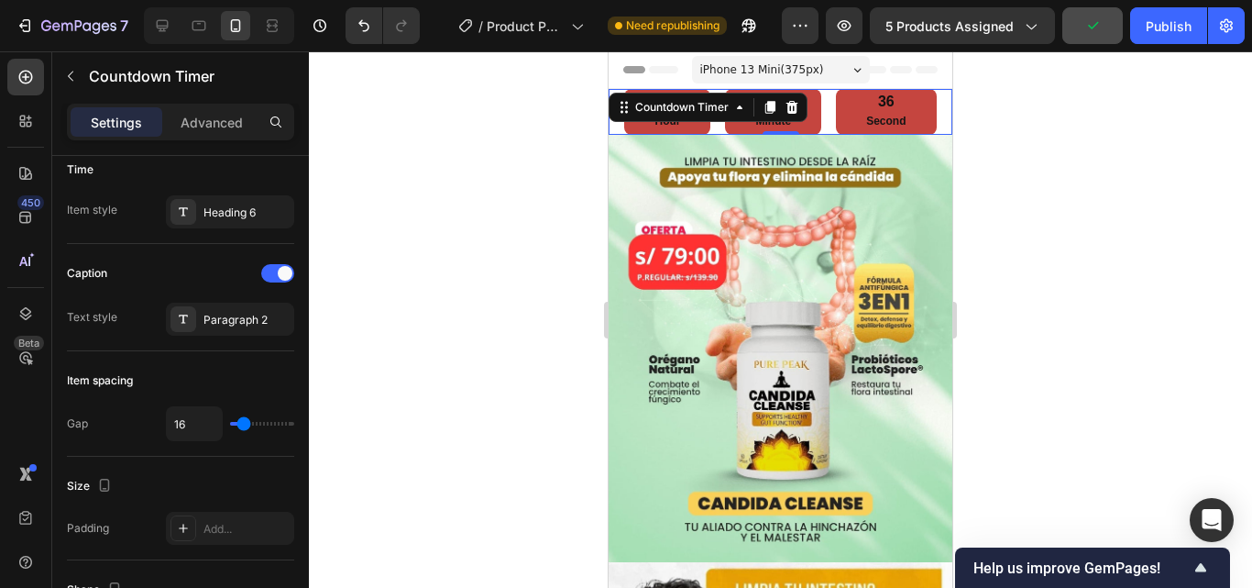
click at [906, 121] on div "36 Second" at bounding box center [886, 112] width 100 height 46
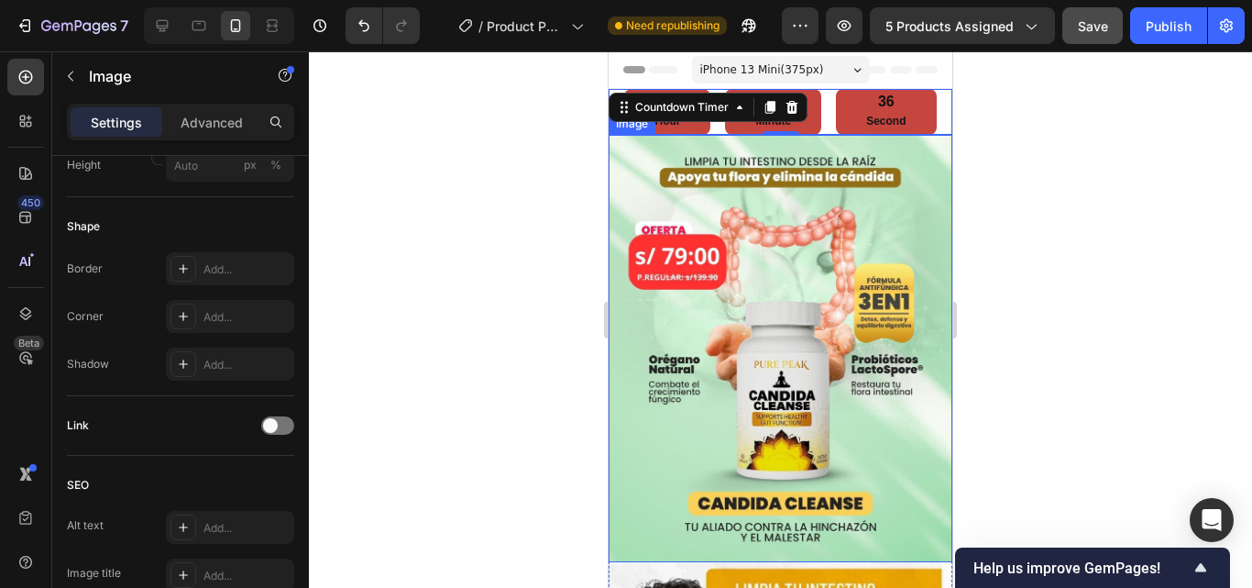
click at [638, 258] on img at bounding box center [781, 348] width 344 height 426
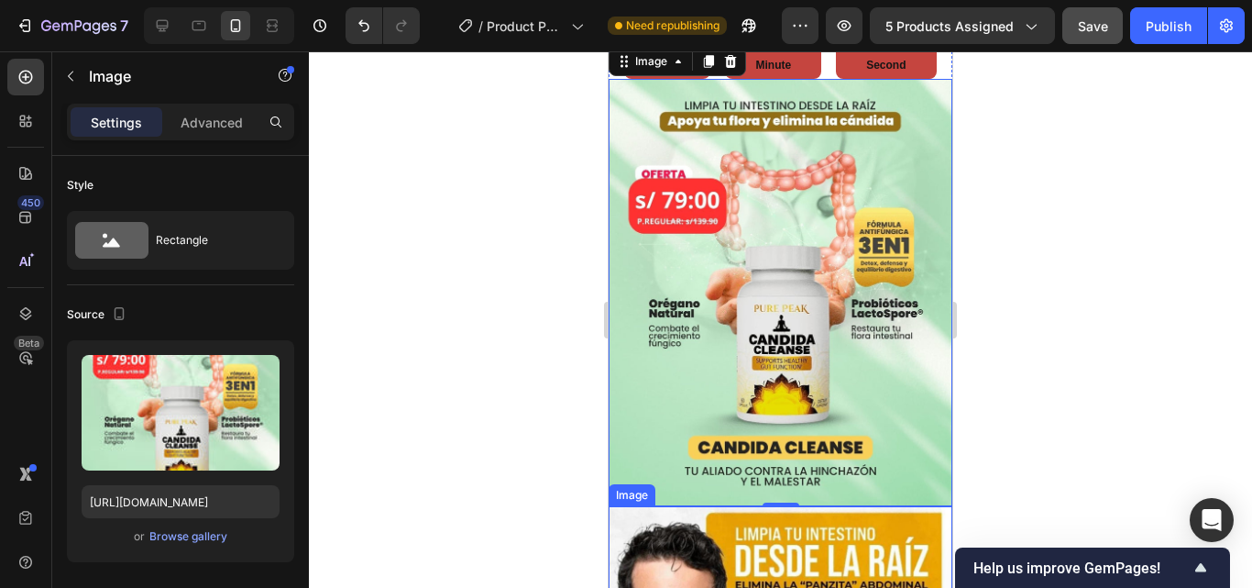
scroll to position [0, 0]
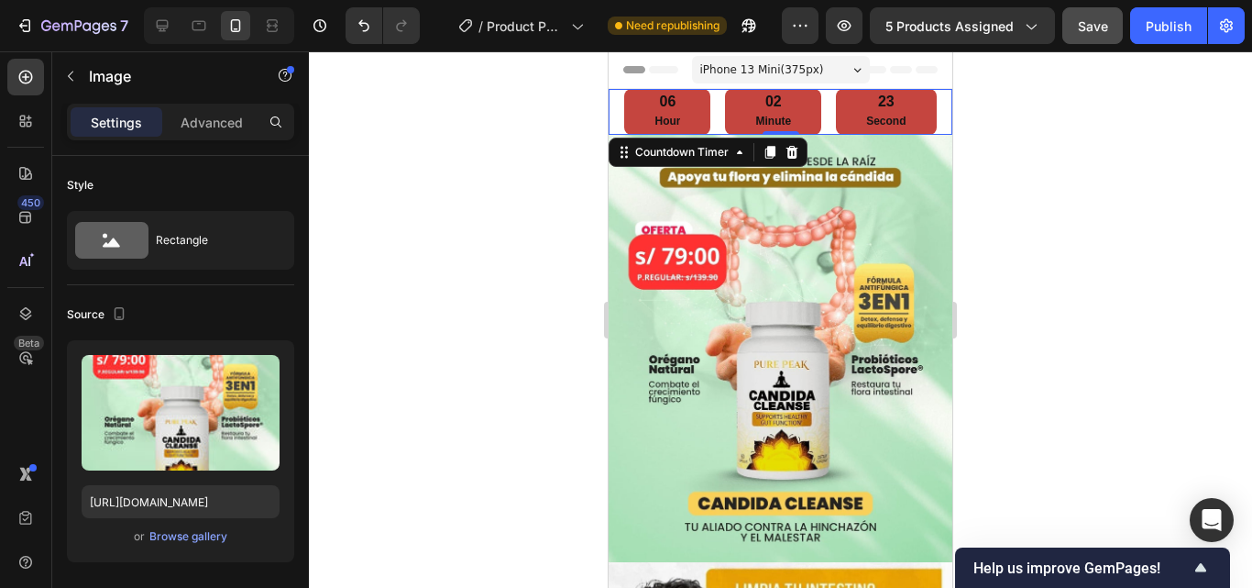
click at [761, 120] on p "Minute" at bounding box center [773, 122] width 36 height 20
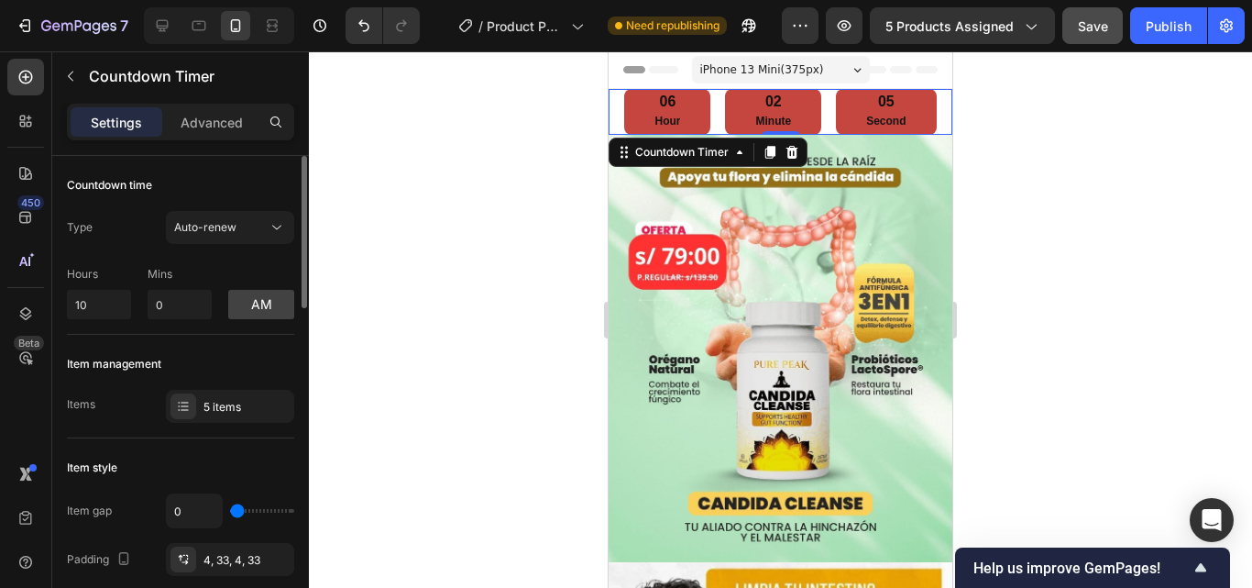
scroll to position [92, 0]
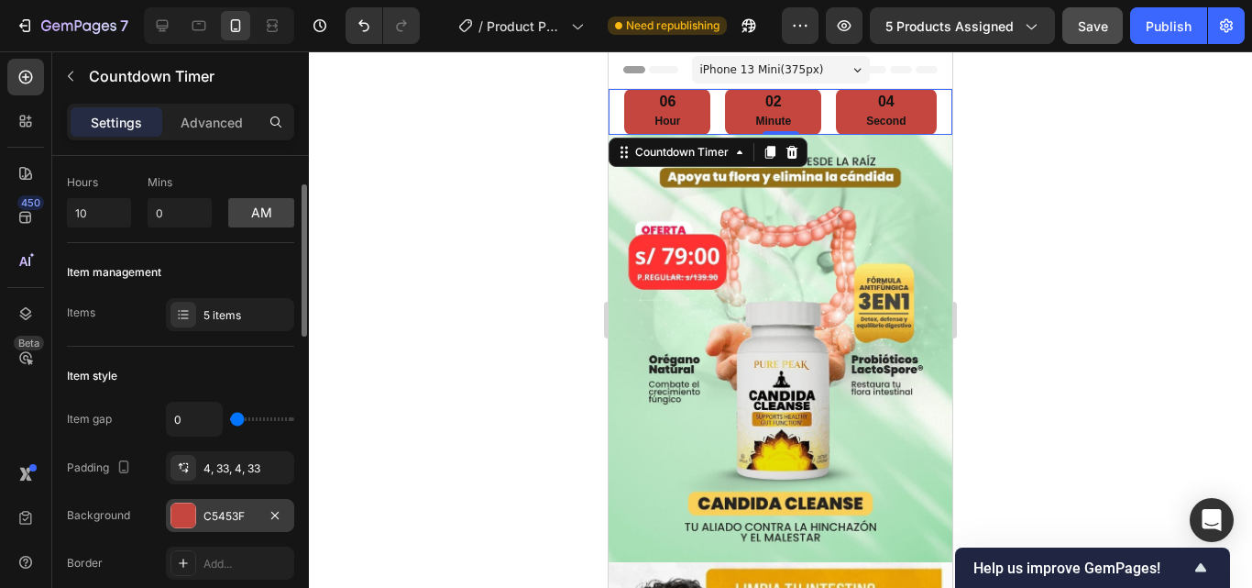
click at [225, 508] on div "C5453F" at bounding box center [229, 516] width 53 height 16
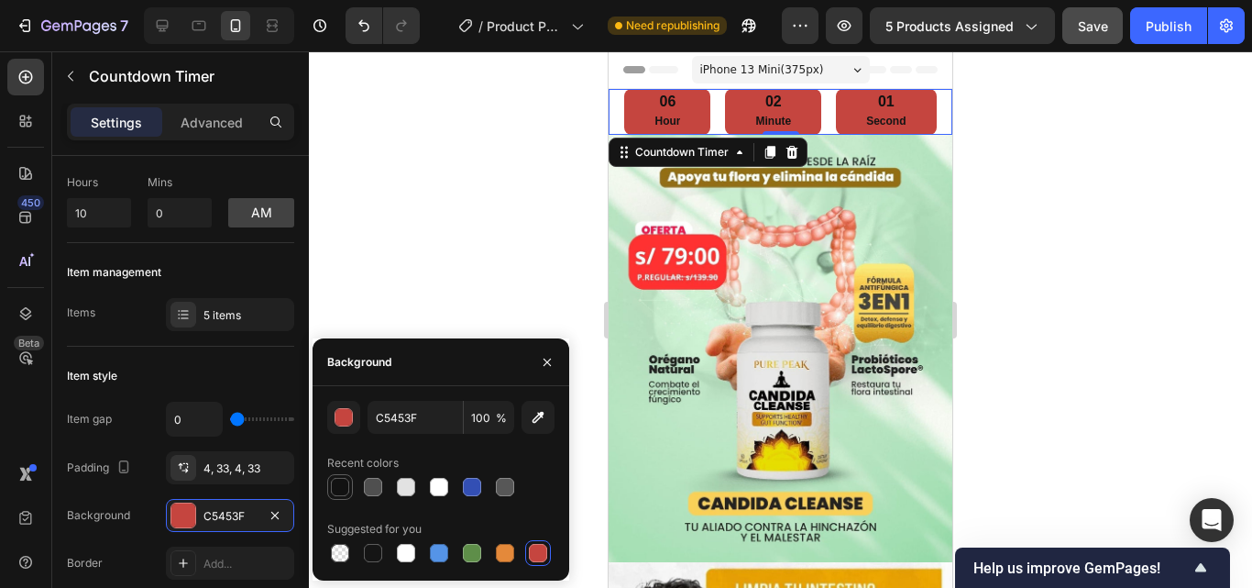
click at [345, 489] on div at bounding box center [340, 487] width 18 height 18
type input "121212"
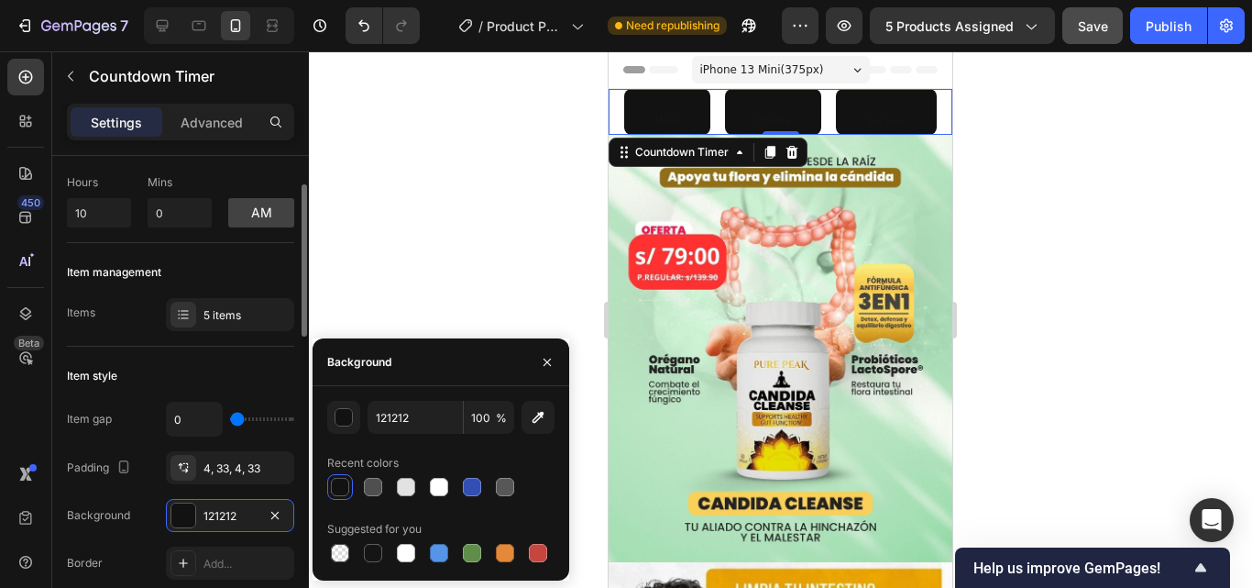
click at [243, 389] on div "Item style" at bounding box center [180, 375] width 227 height 29
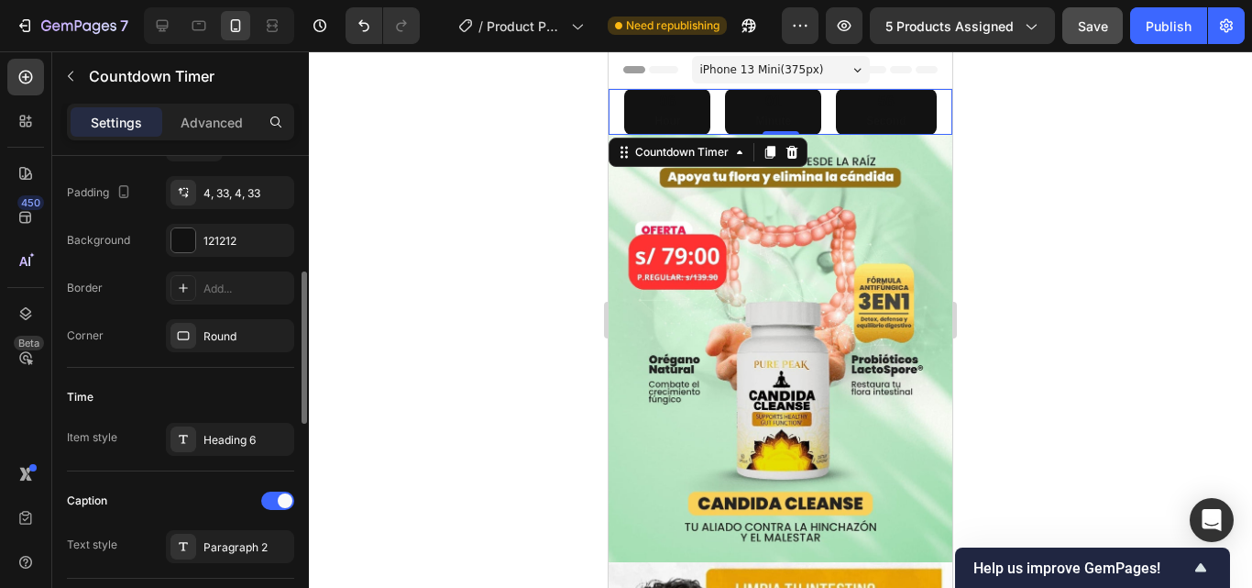
scroll to position [458, 0]
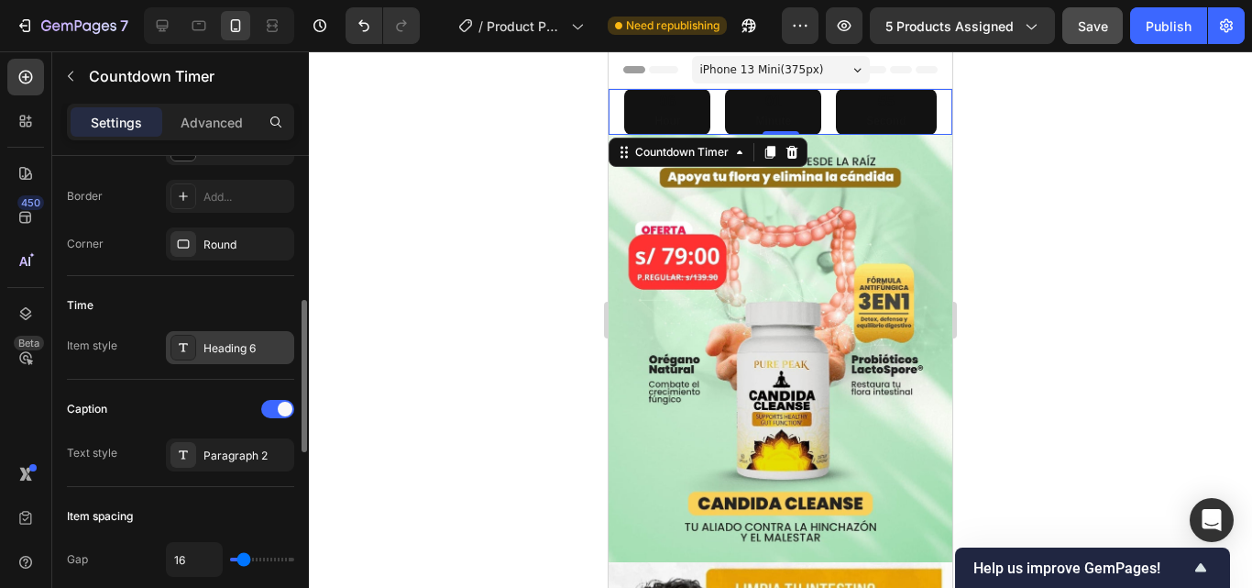
click at [245, 350] on div "Heading 6" at bounding box center [246, 348] width 86 height 16
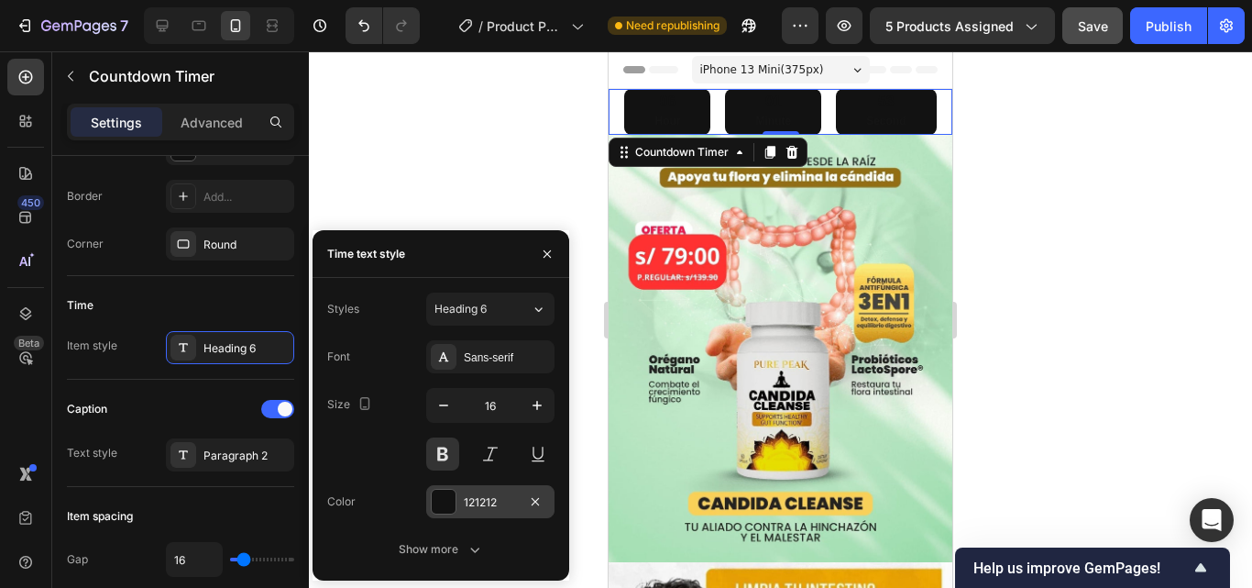
click at [467, 514] on div "121212" at bounding box center [490, 501] width 128 height 33
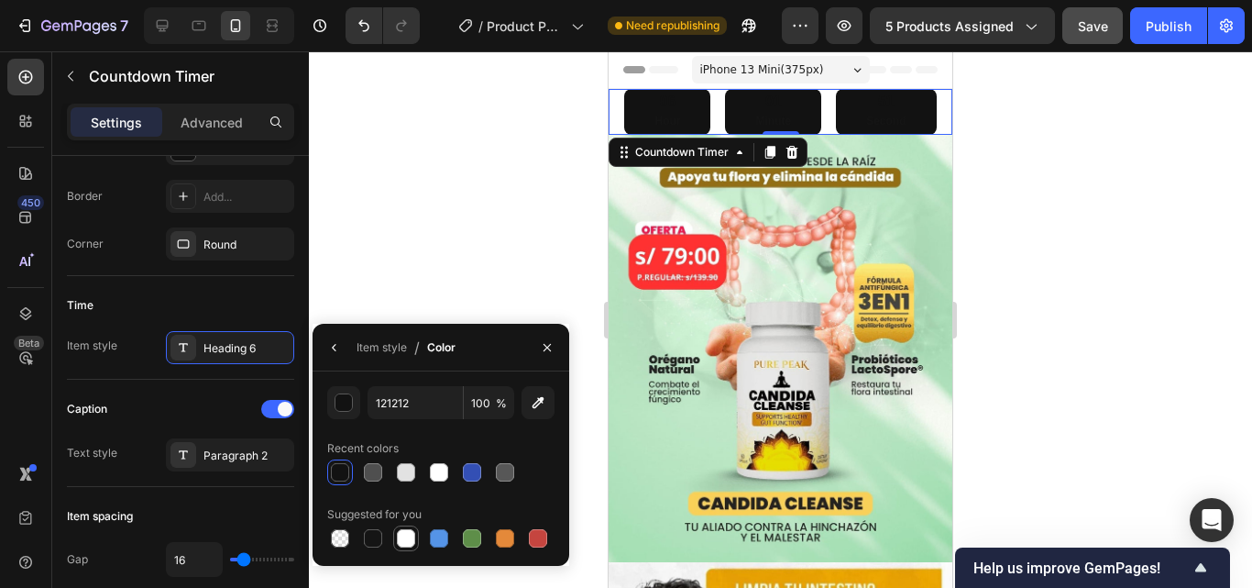
click at [405, 537] on div at bounding box center [406, 538] width 18 height 18
click at [496, 527] on div at bounding box center [505, 538] width 22 height 22
type input "E4893A"
click at [547, 349] on icon "button" at bounding box center [547, 347] width 15 height 15
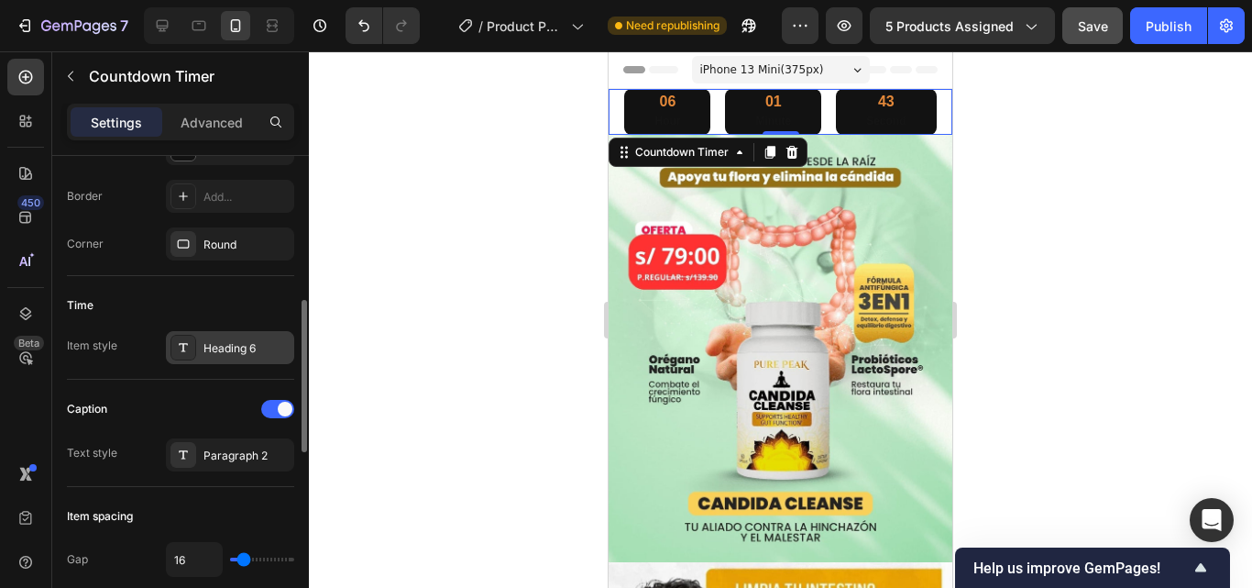
click at [257, 359] on div "Heading 6" at bounding box center [230, 347] width 128 height 33
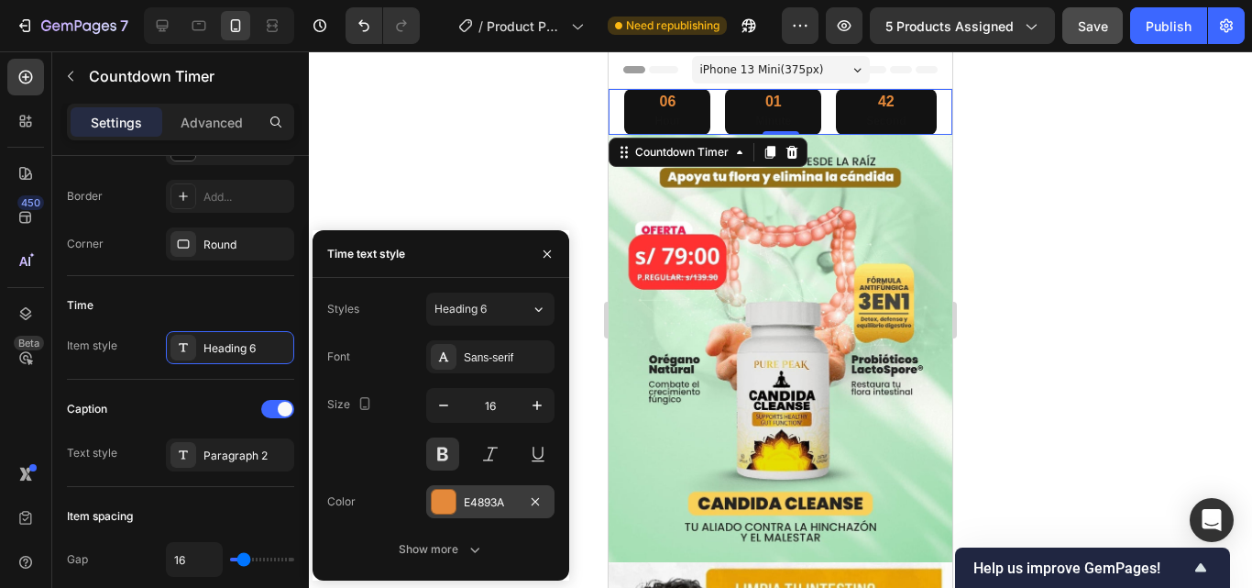
click at [447, 508] on div at bounding box center [444, 501] width 24 height 24
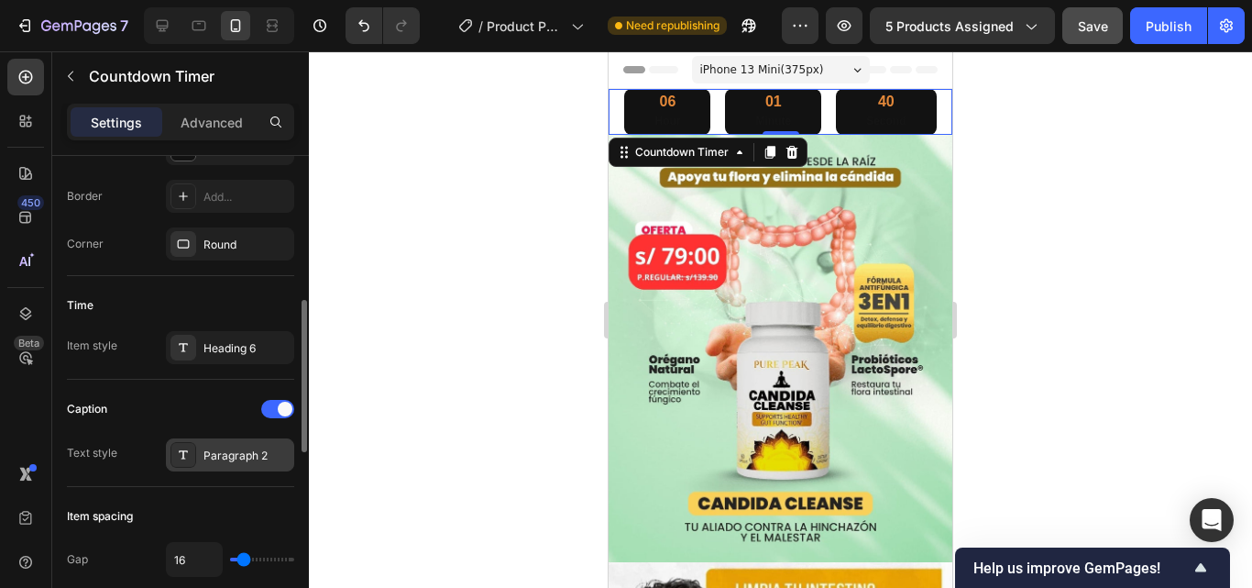
click at [224, 456] on div "Paragraph 2" at bounding box center [246, 455] width 86 height 16
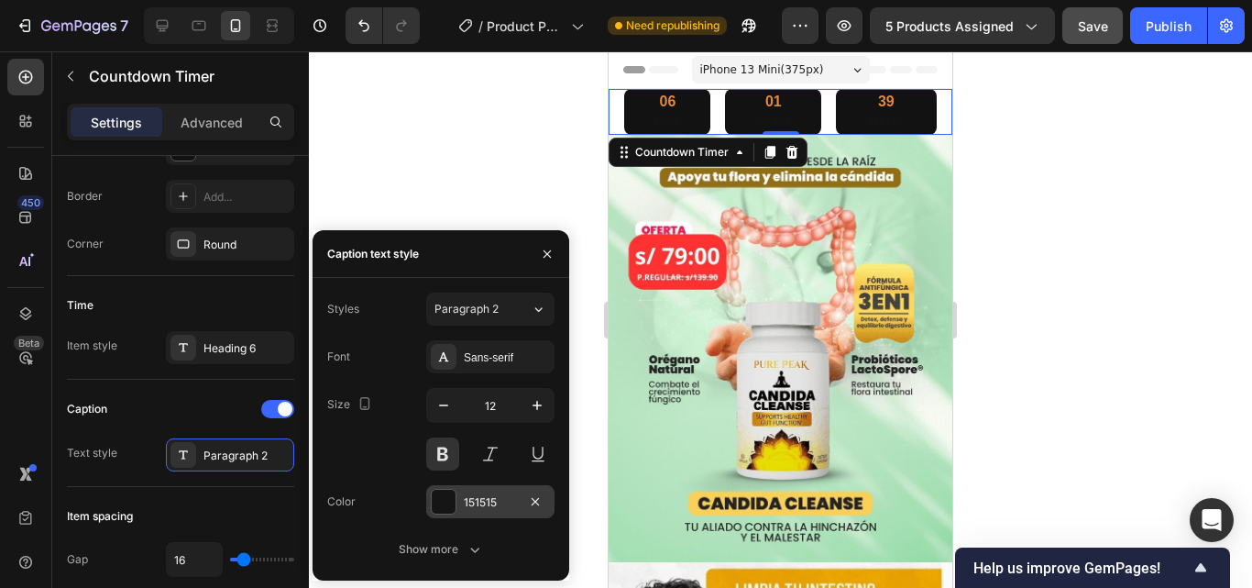
click at [466, 490] on div "151515" at bounding box center [490, 501] width 128 height 33
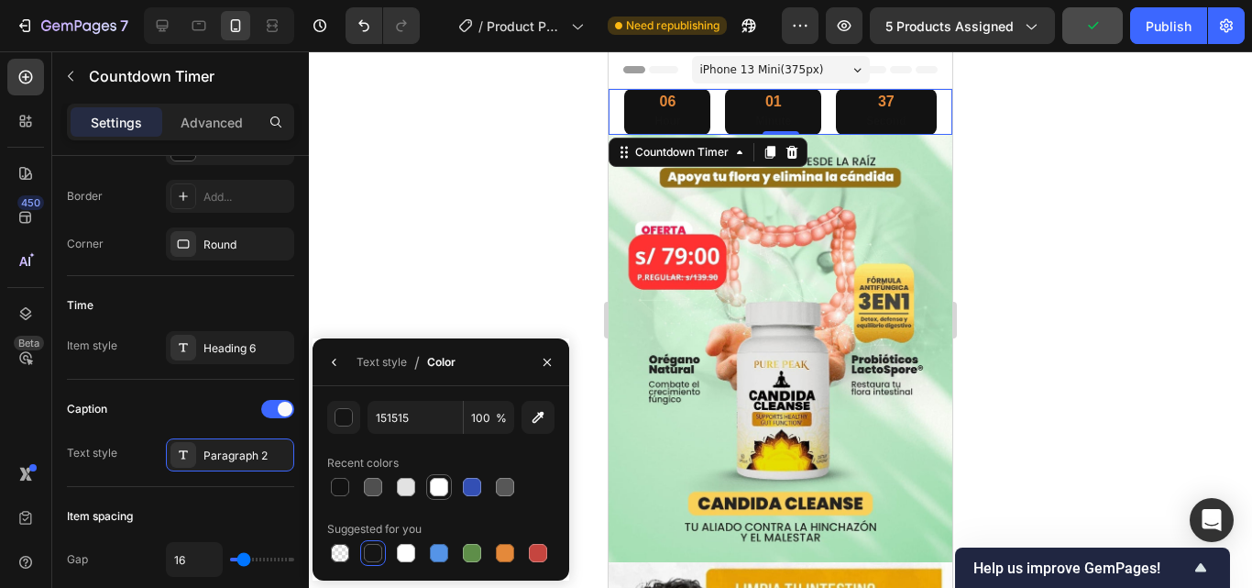
click at [433, 495] on div at bounding box center [439, 487] width 18 height 18
type input "FFFFFF"
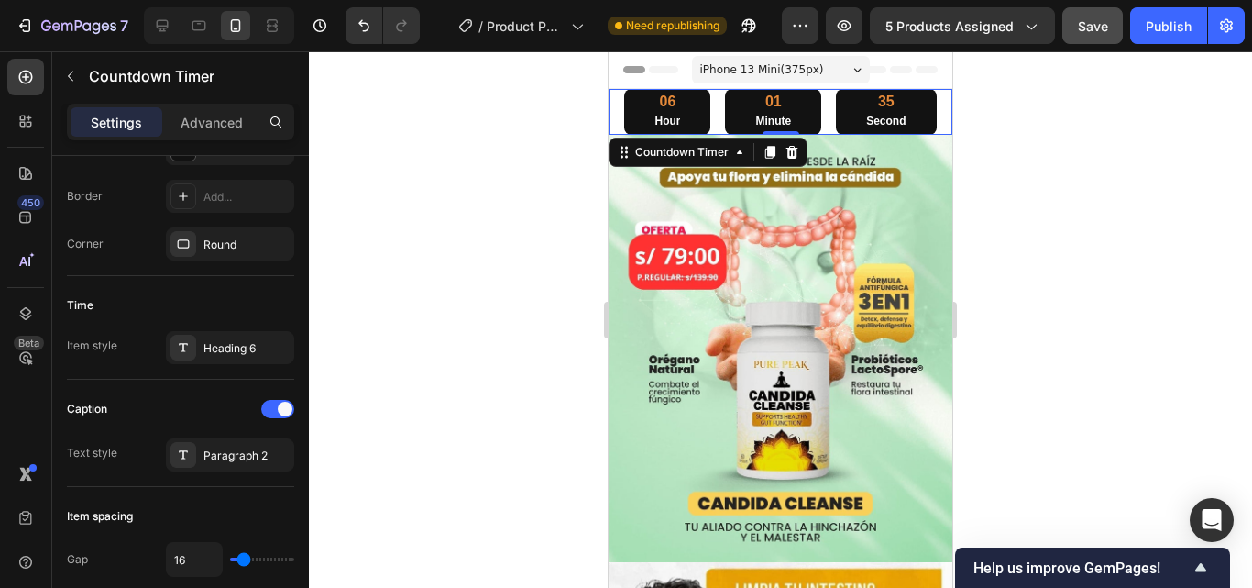
click at [488, 309] on div at bounding box center [780, 319] width 943 height 536
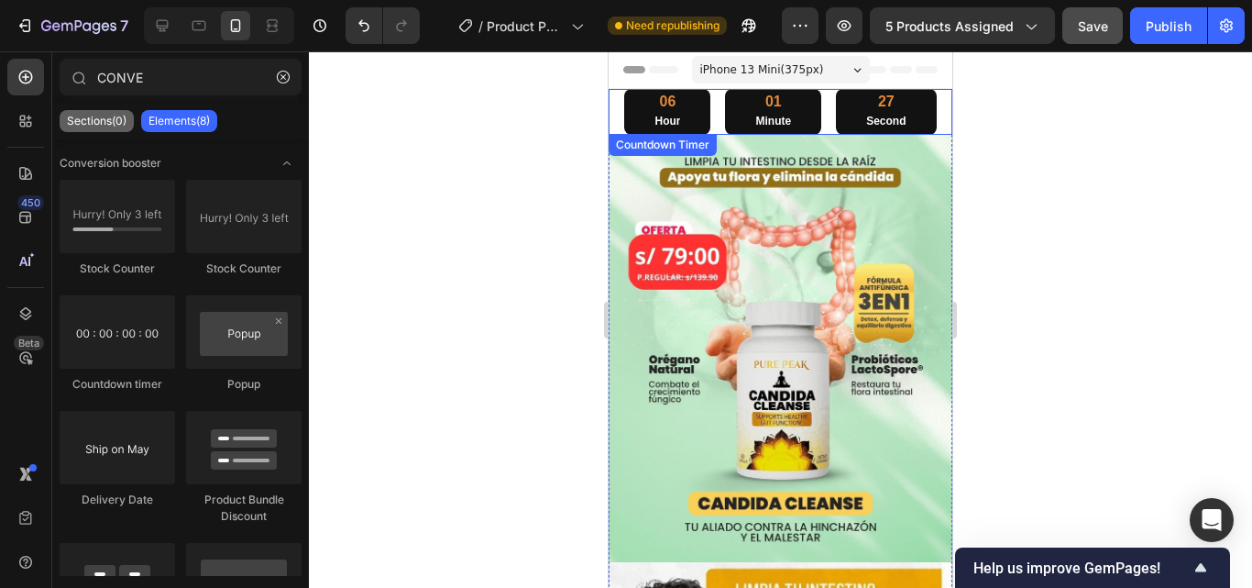
click at [102, 125] on p "Sections(0)" at bounding box center [97, 121] width 60 height 15
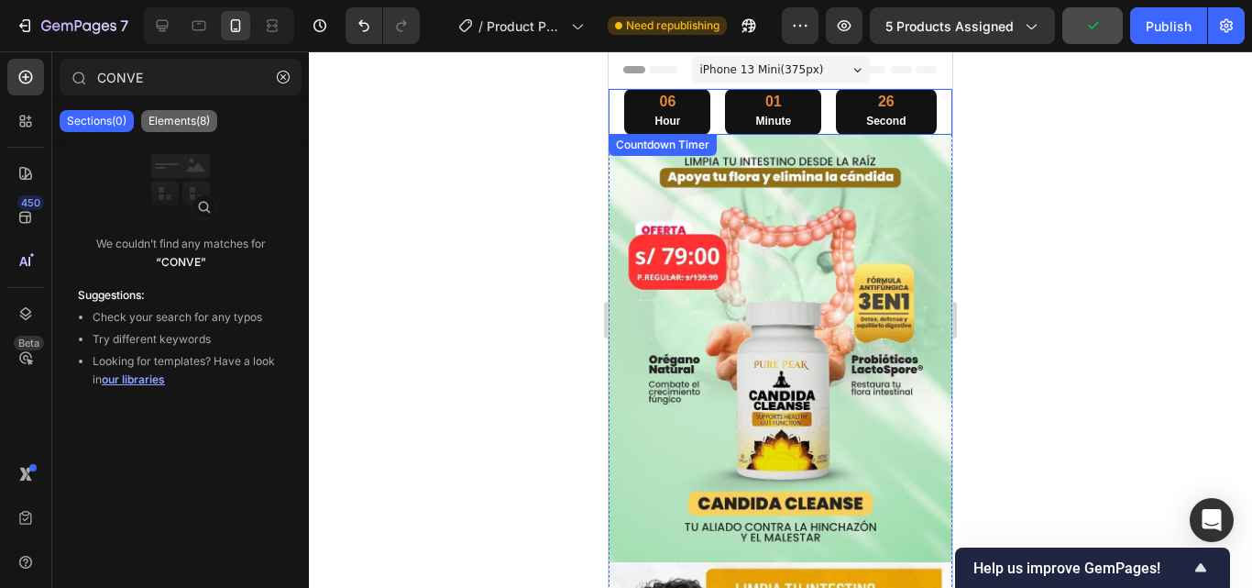
click at [167, 123] on p "Elements(8)" at bounding box center [178, 121] width 61 height 15
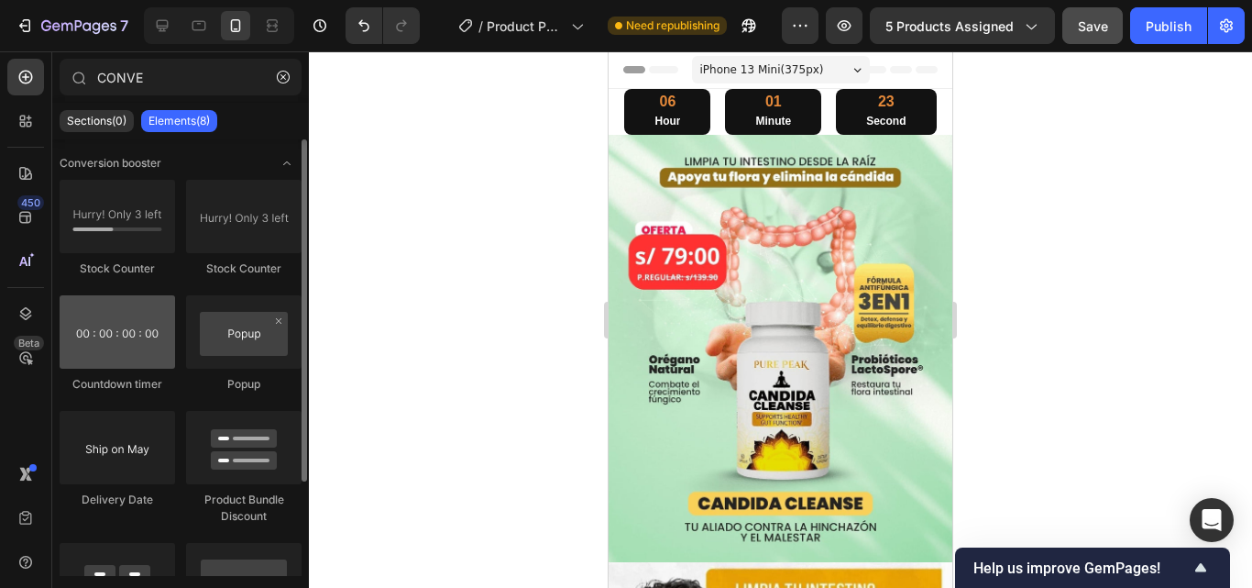
click at [154, 333] on div at bounding box center [117, 331] width 115 height 73
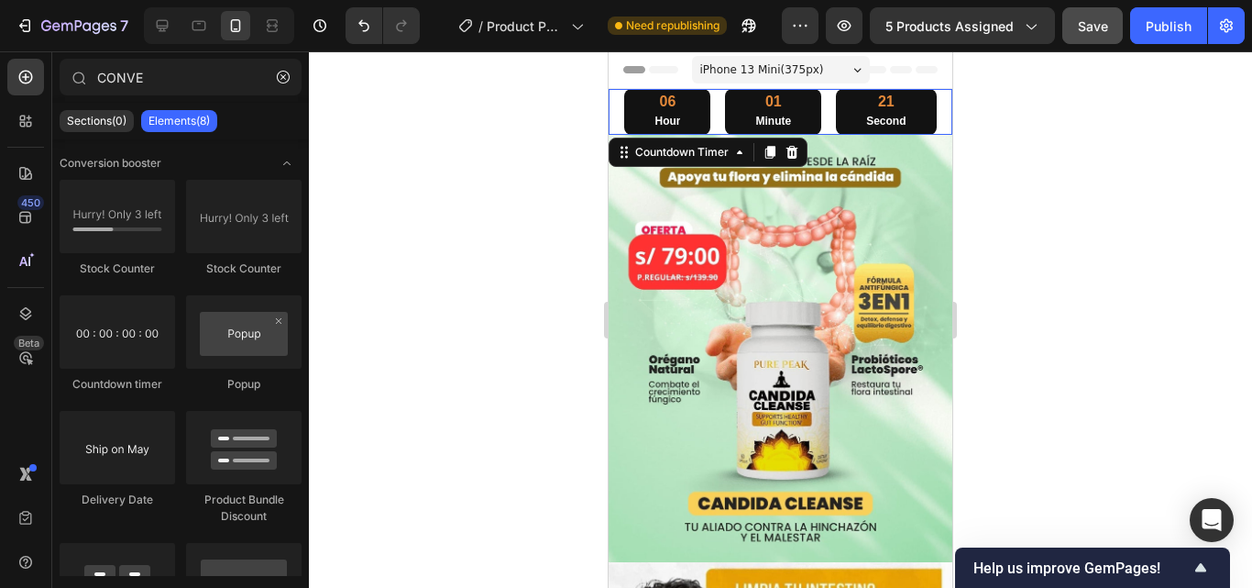
click at [725, 97] on div "01 Minute" at bounding box center [773, 112] width 96 height 46
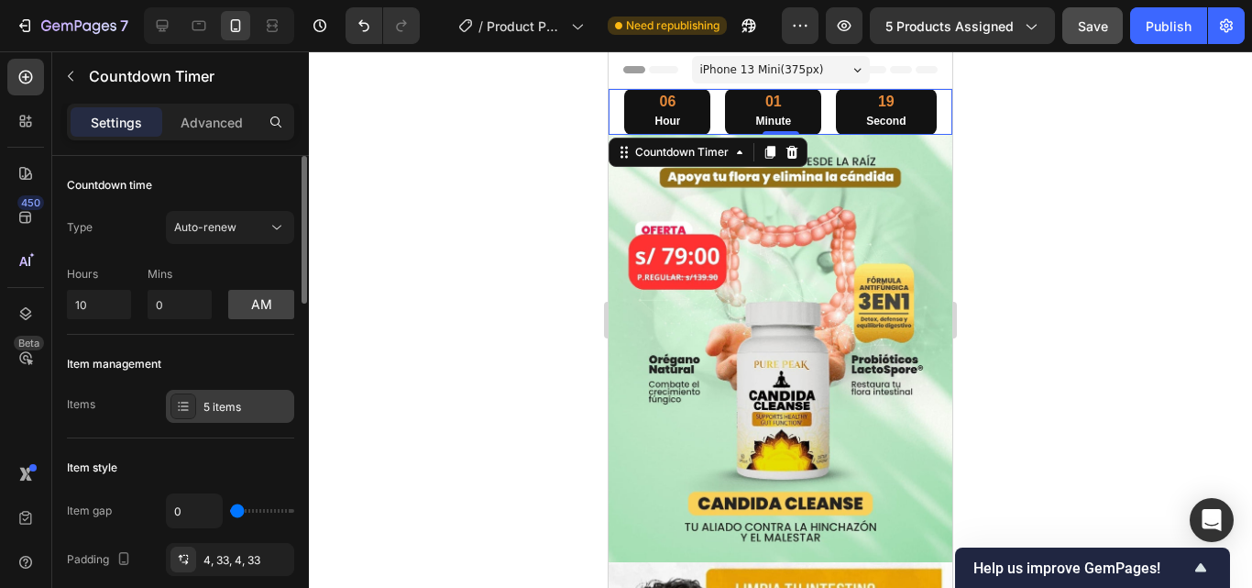
click at [179, 393] on div at bounding box center [183, 406] width 26 height 26
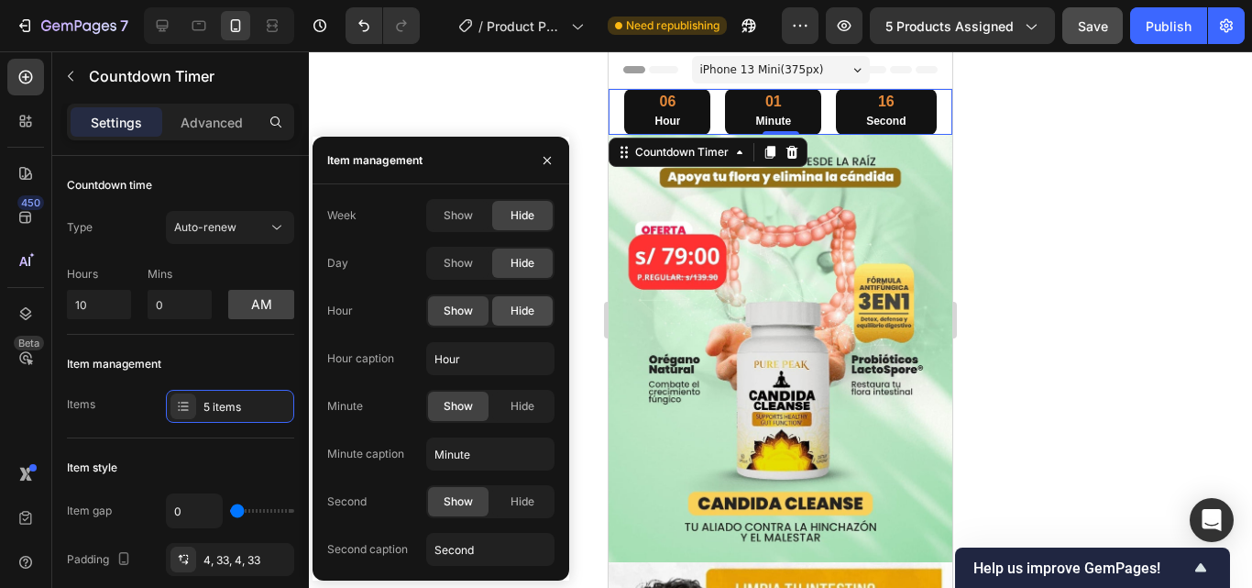
click at [511, 309] on span "Hide" at bounding box center [523, 310] width 24 height 16
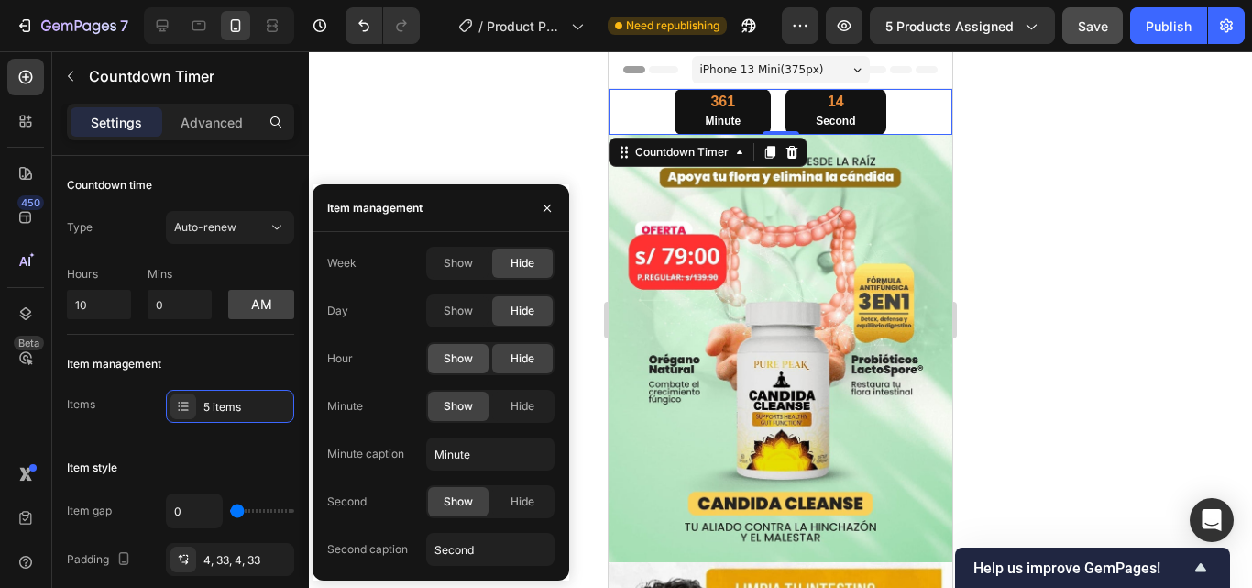
click at [460, 360] on span "Show" at bounding box center [458, 358] width 29 height 16
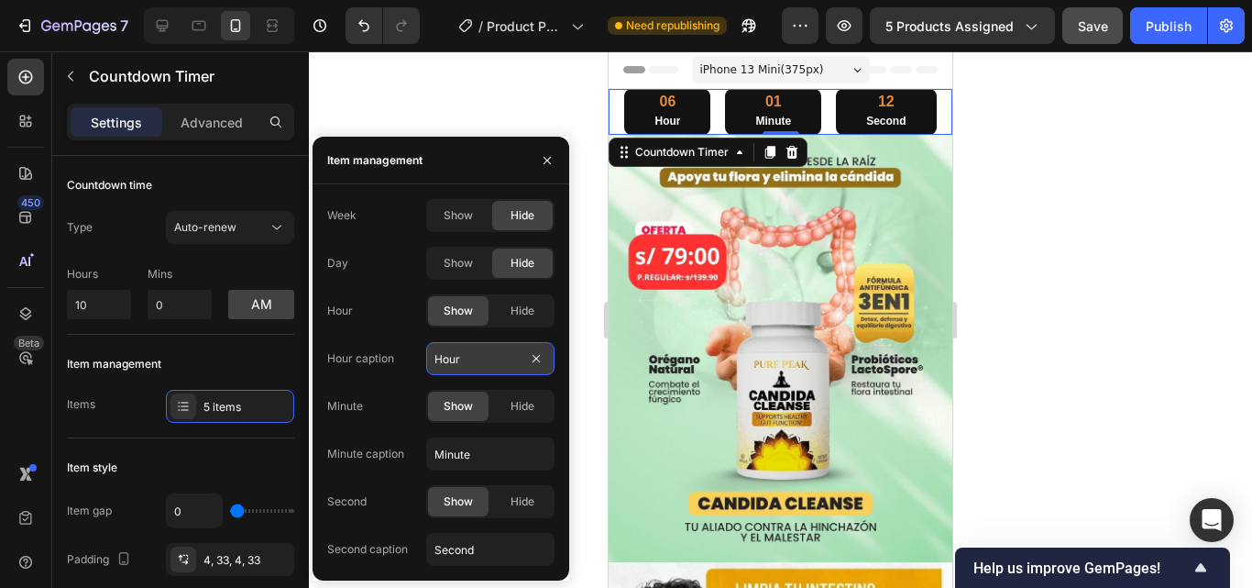
click at [510, 364] on input "Hour" at bounding box center [490, 358] width 128 height 33
click at [508, 414] on div "Hide" at bounding box center [522, 405] width 60 height 29
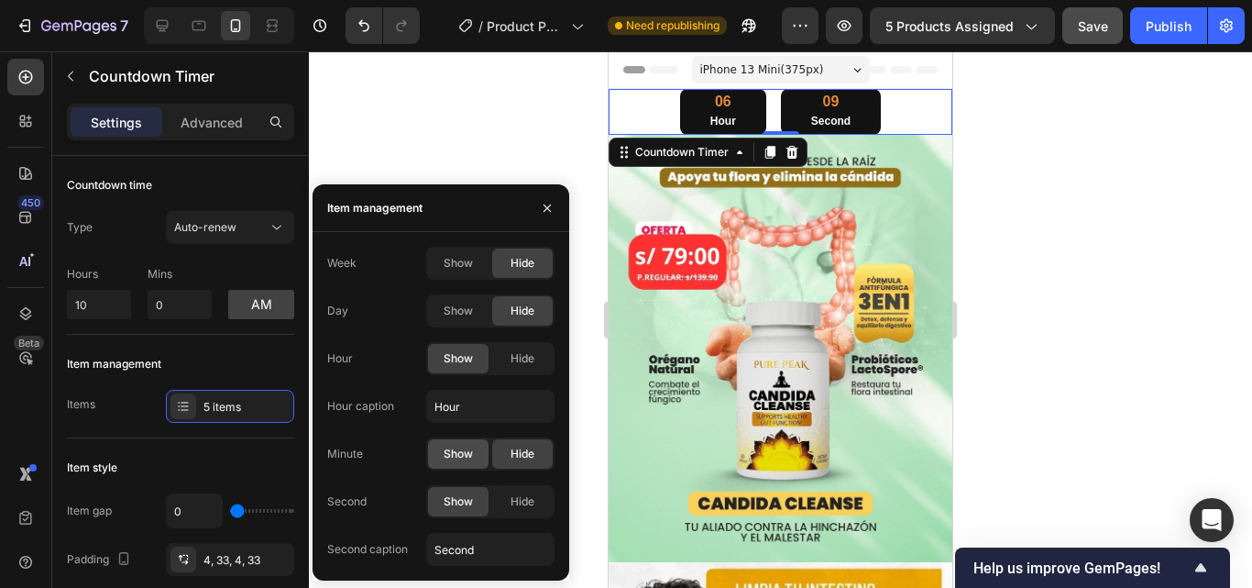
click at [469, 459] on span "Show" at bounding box center [458, 453] width 29 height 16
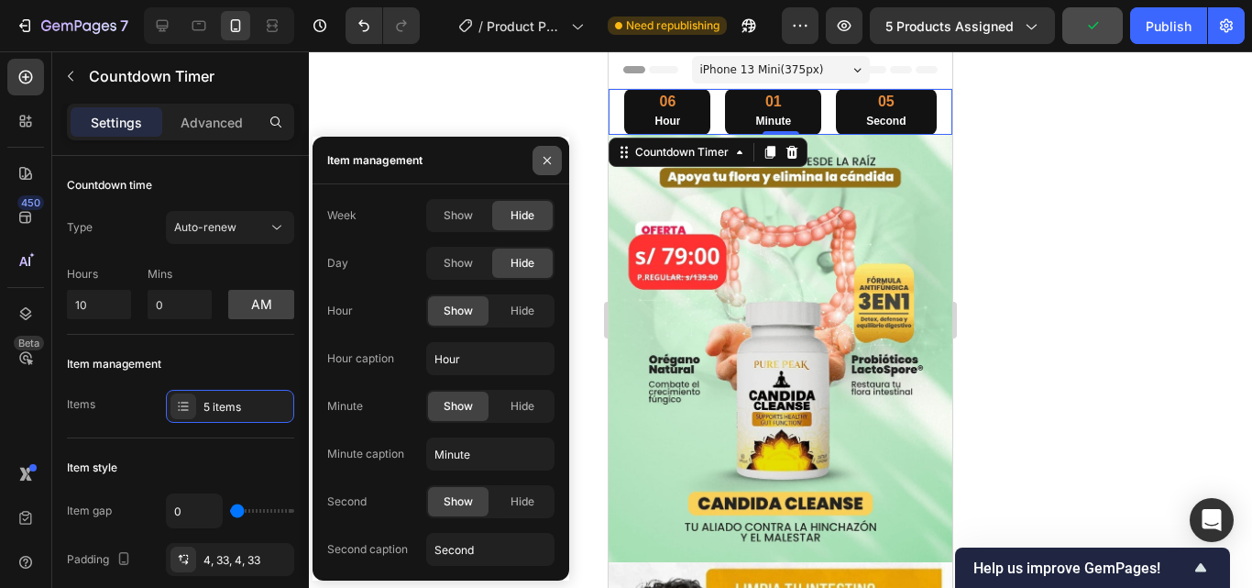
click at [552, 166] on icon "button" at bounding box center [547, 160] width 15 height 15
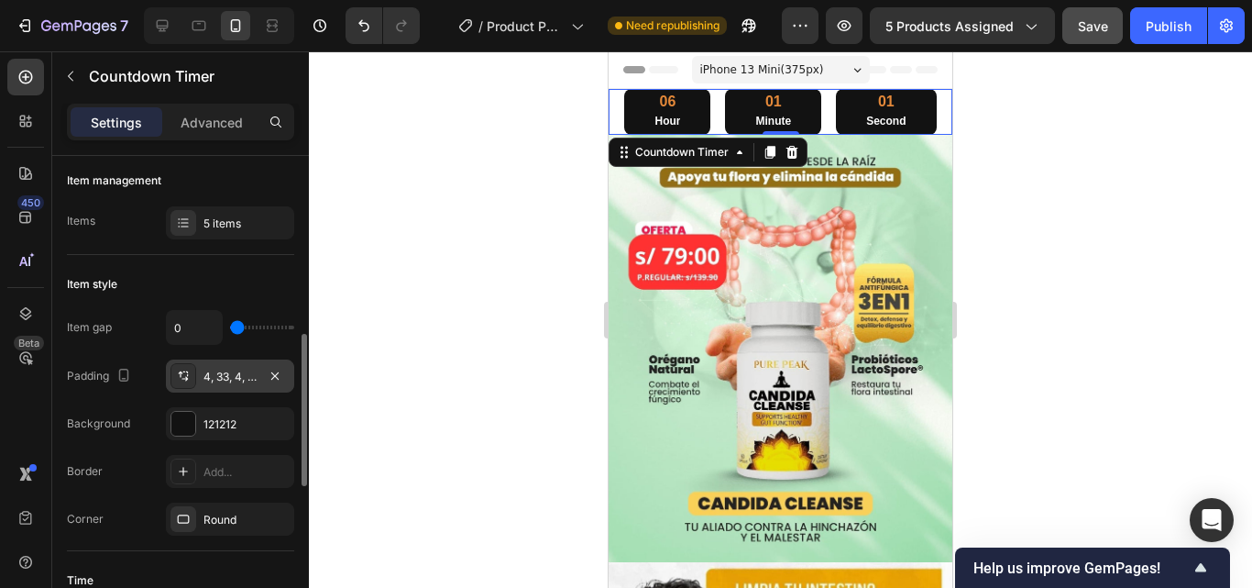
scroll to position [275, 0]
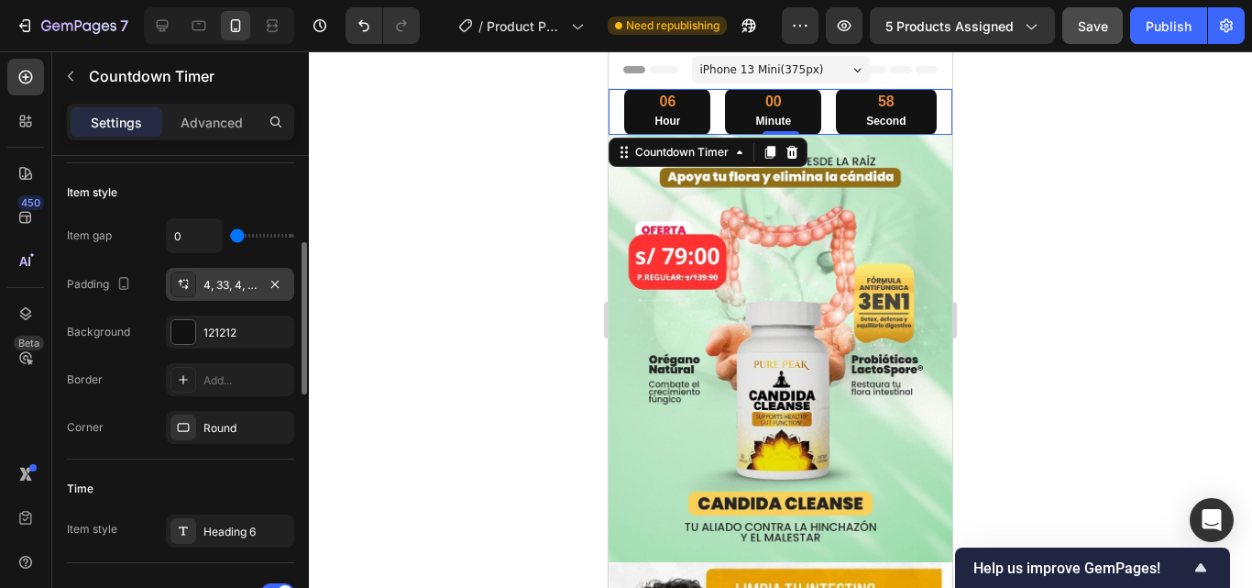
click at [260, 289] on div "4, 33, 4, 33" at bounding box center [230, 284] width 128 height 33
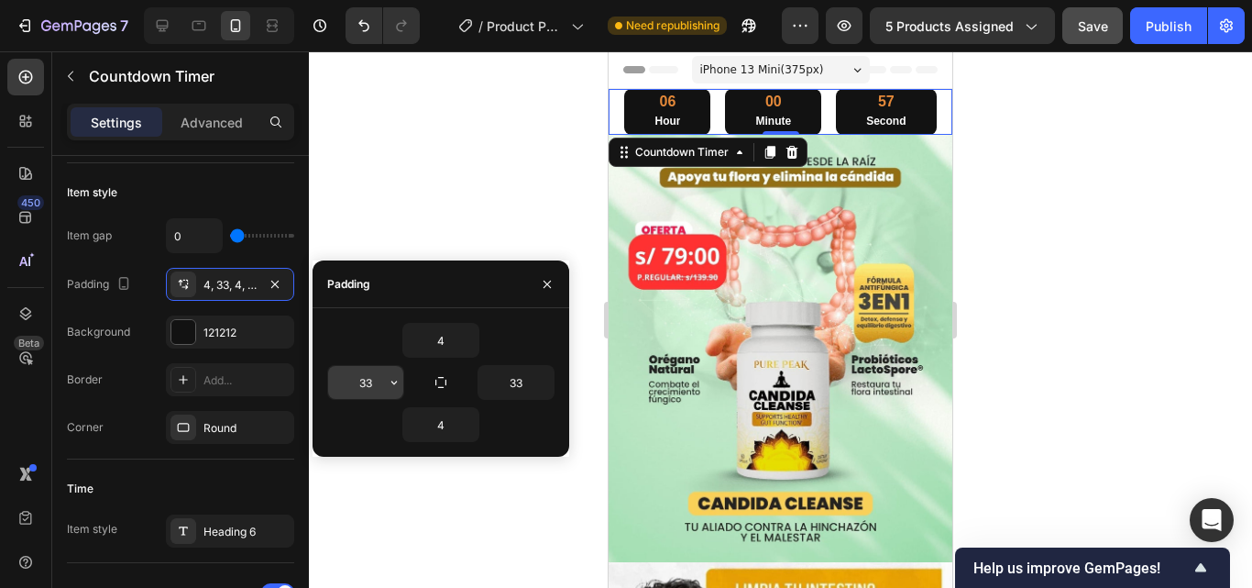
click at [371, 383] on input "33" at bounding box center [365, 382] width 75 height 33
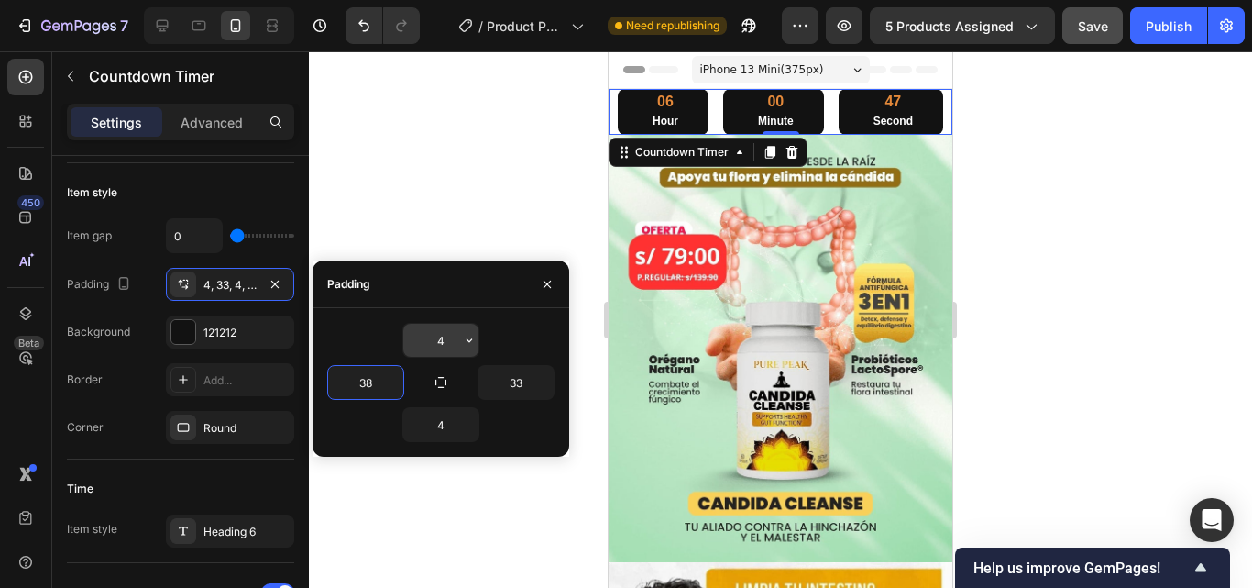
type input "38"
click at [454, 343] on input "4" at bounding box center [440, 340] width 75 height 33
type input "5"
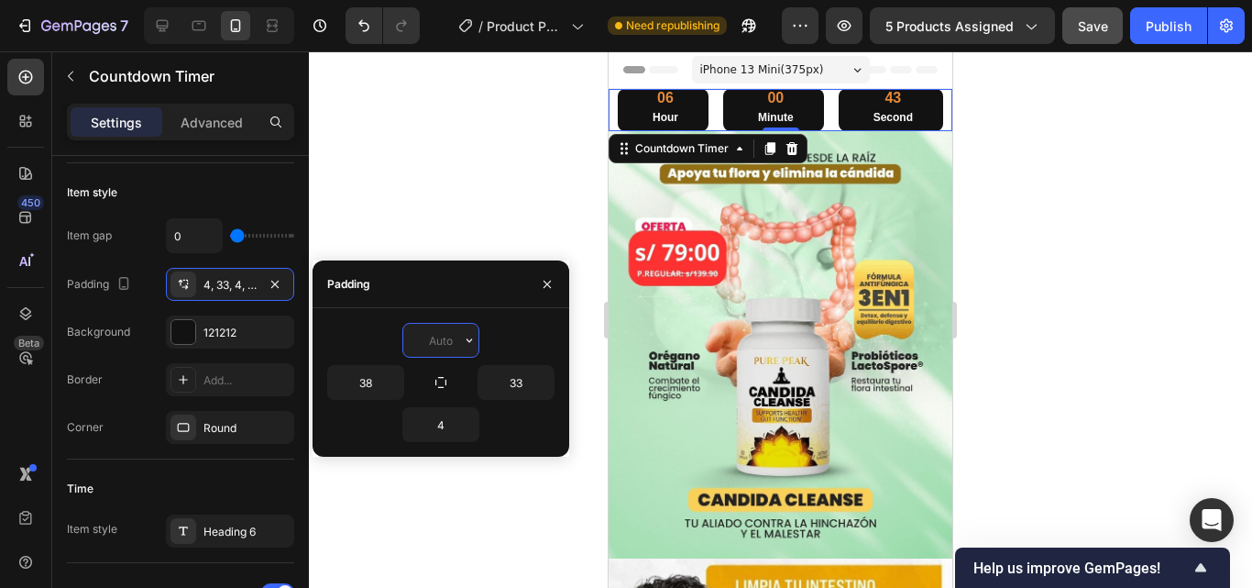
type input "8"
type input "4"
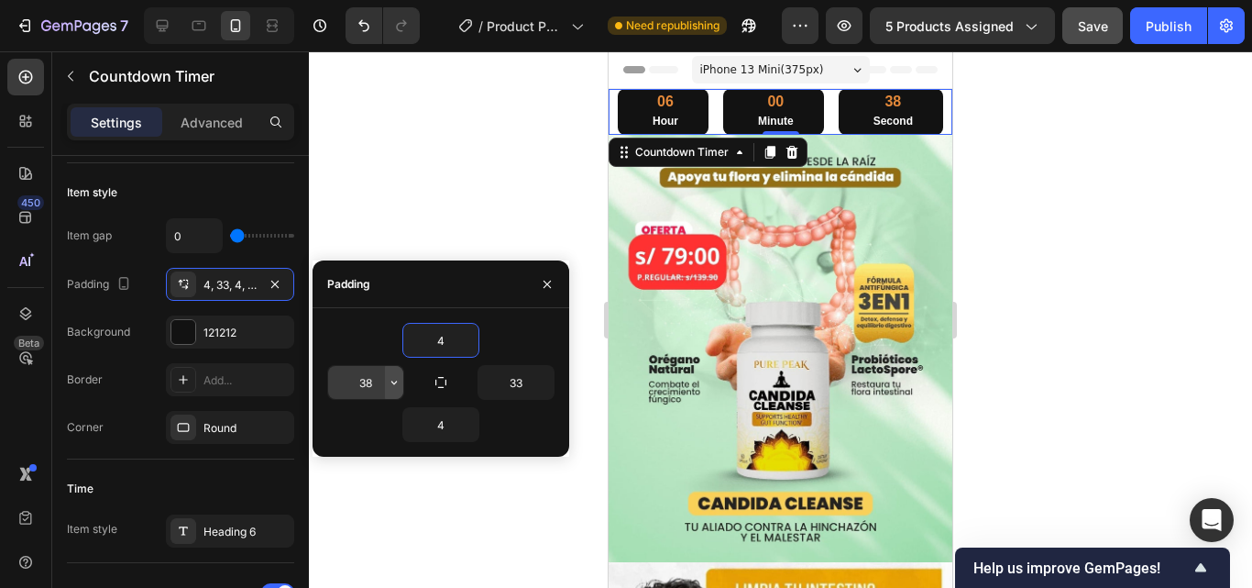
click at [390, 380] on icon "button" at bounding box center [394, 382] width 15 height 15
click at [377, 384] on input "38" at bounding box center [365, 382] width 75 height 33
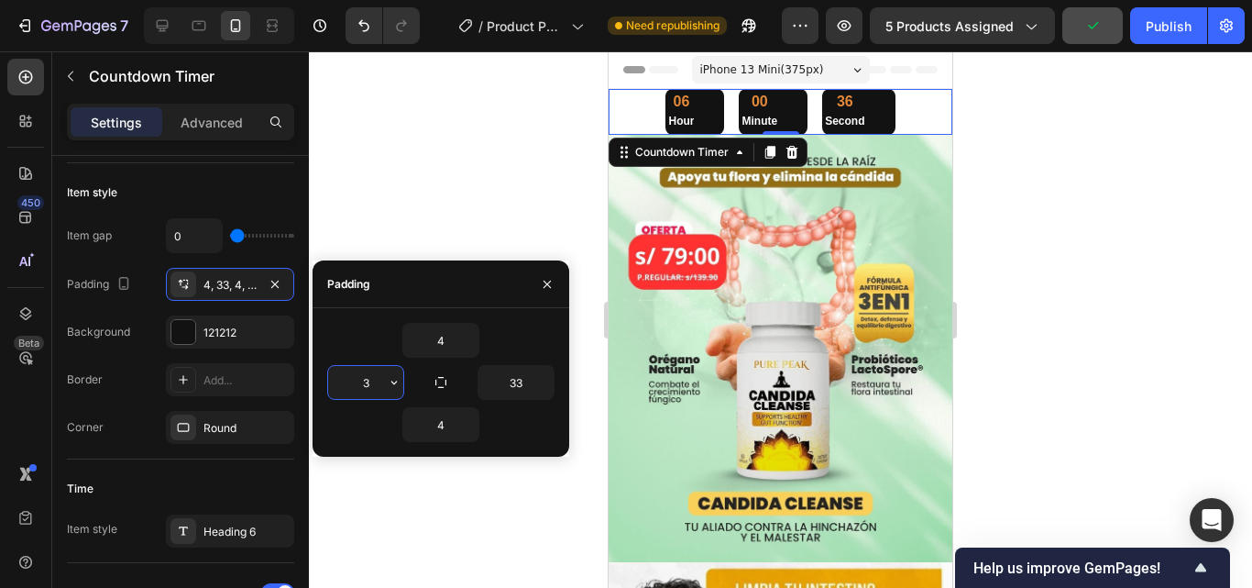
type input "35"
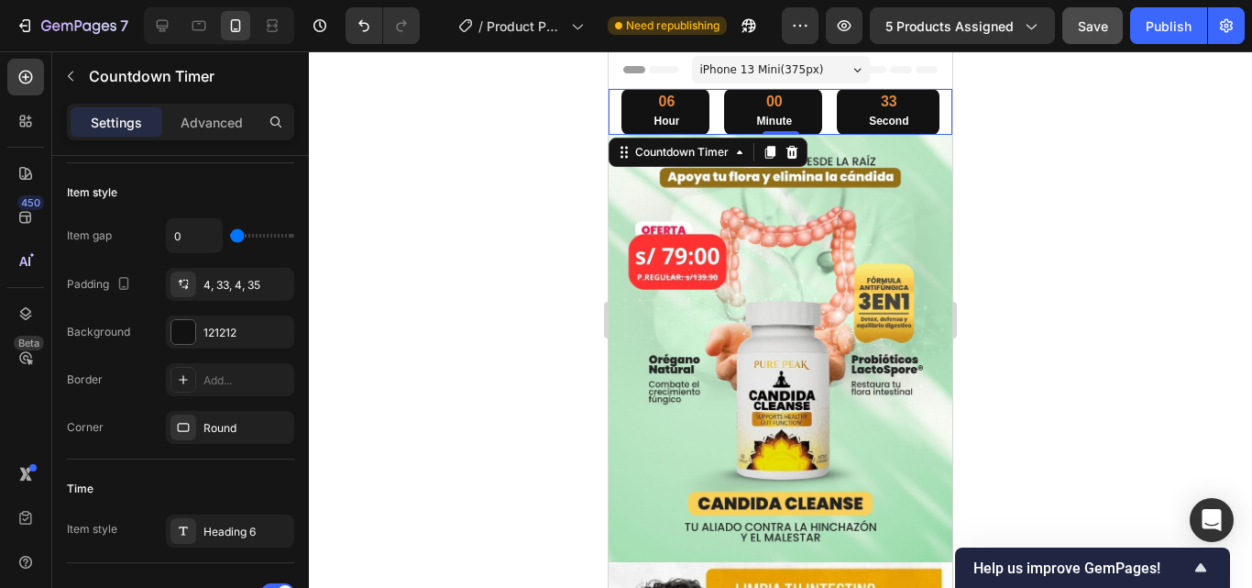
drag, startPoint x: 344, startPoint y: 512, endPoint x: 333, endPoint y: 488, distance: 27.1
click at [346, 512] on div at bounding box center [780, 319] width 943 height 536
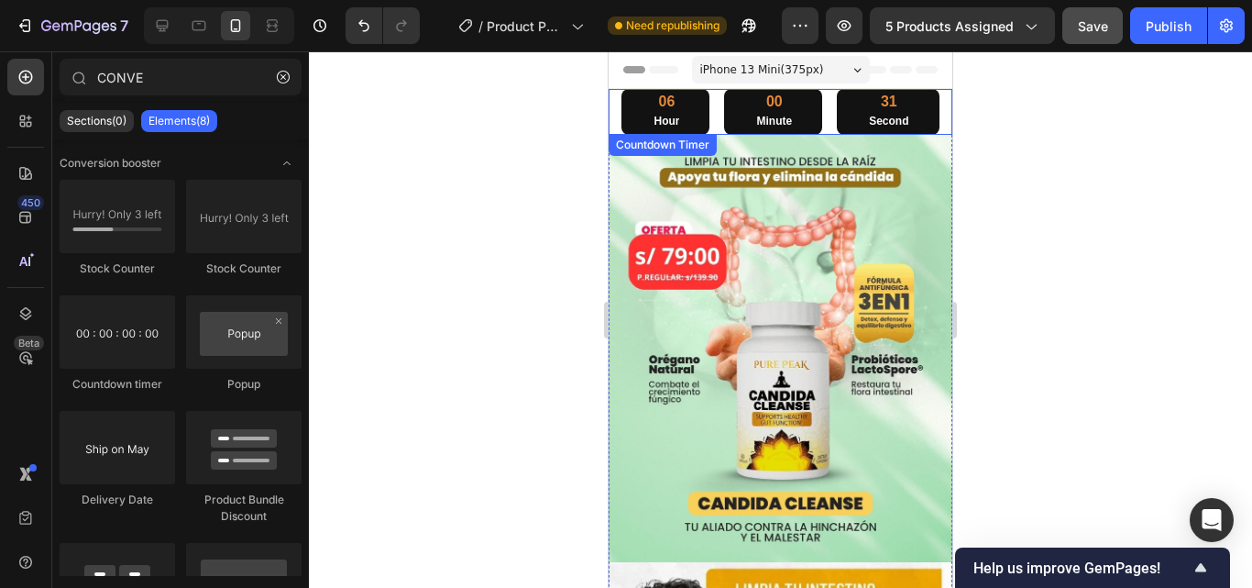
click at [724, 105] on div "00 Minute" at bounding box center [773, 112] width 98 height 46
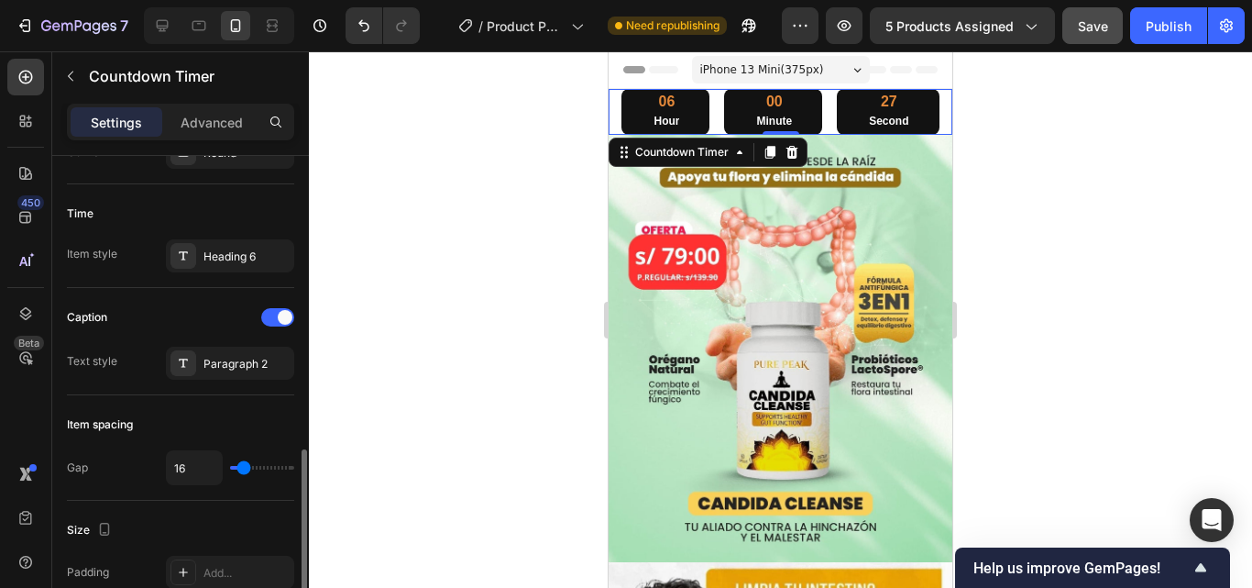
scroll to position [642, 0]
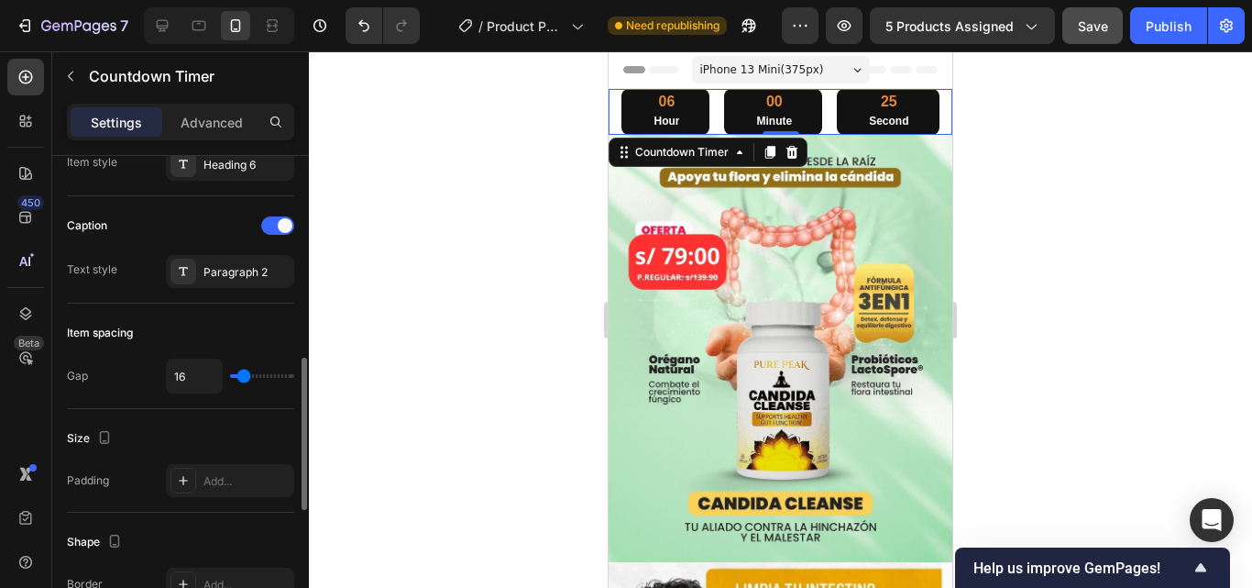
type input "27"
type input "29"
type input "31"
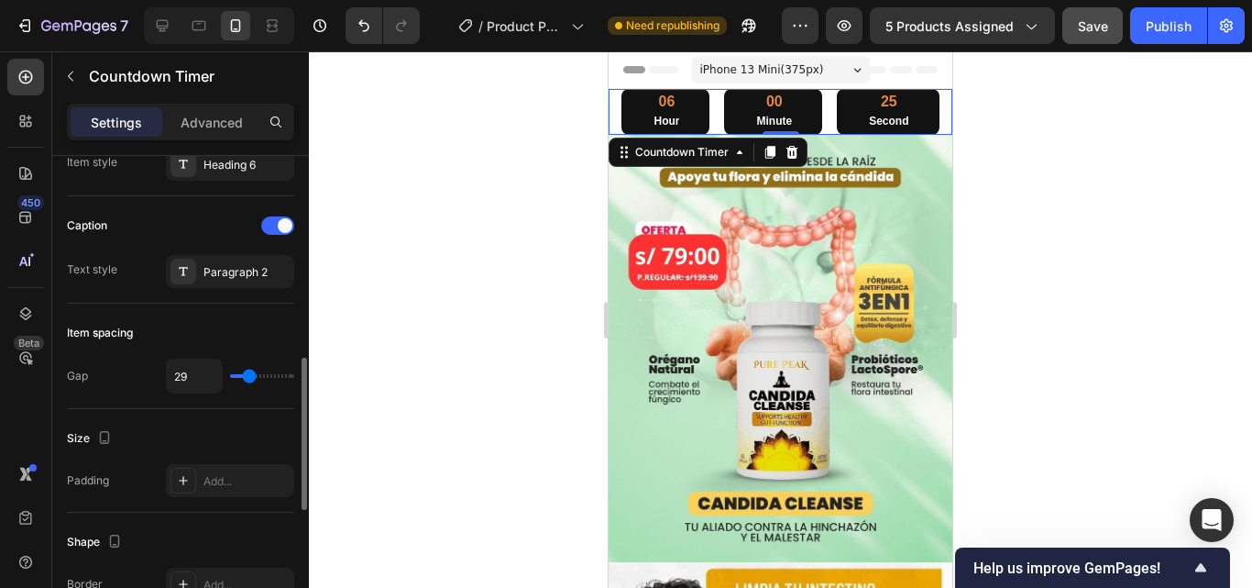
type input "31"
type input "33"
type input "36"
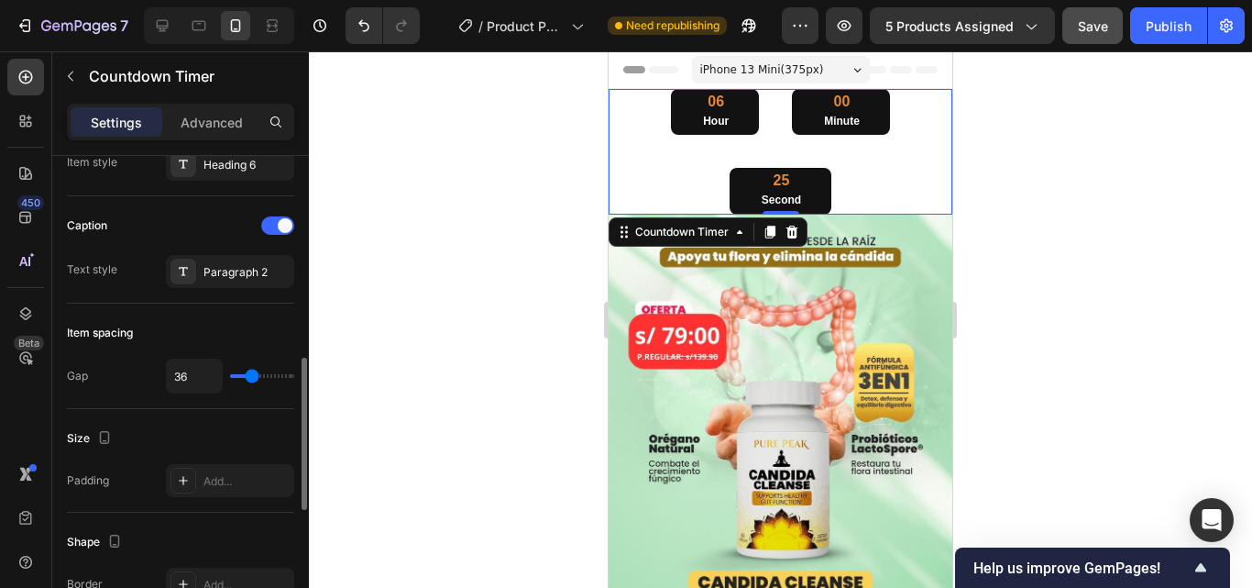
type input "38"
type input "40"
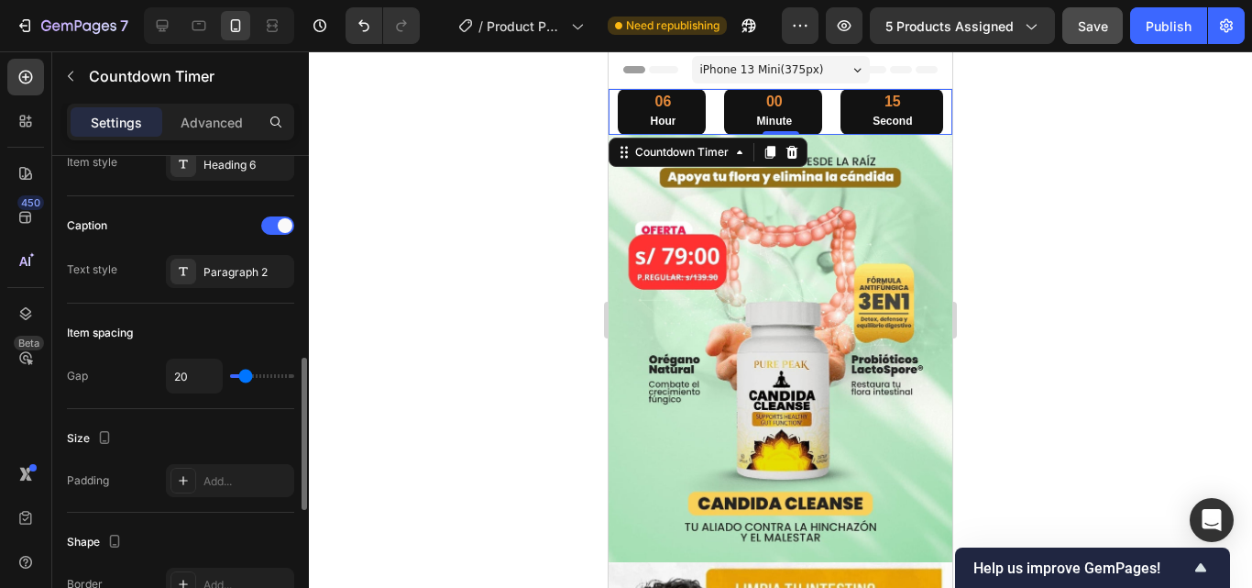
click at [246, 376] on input "range" at bounding box center [262, 376] width 64 height 4
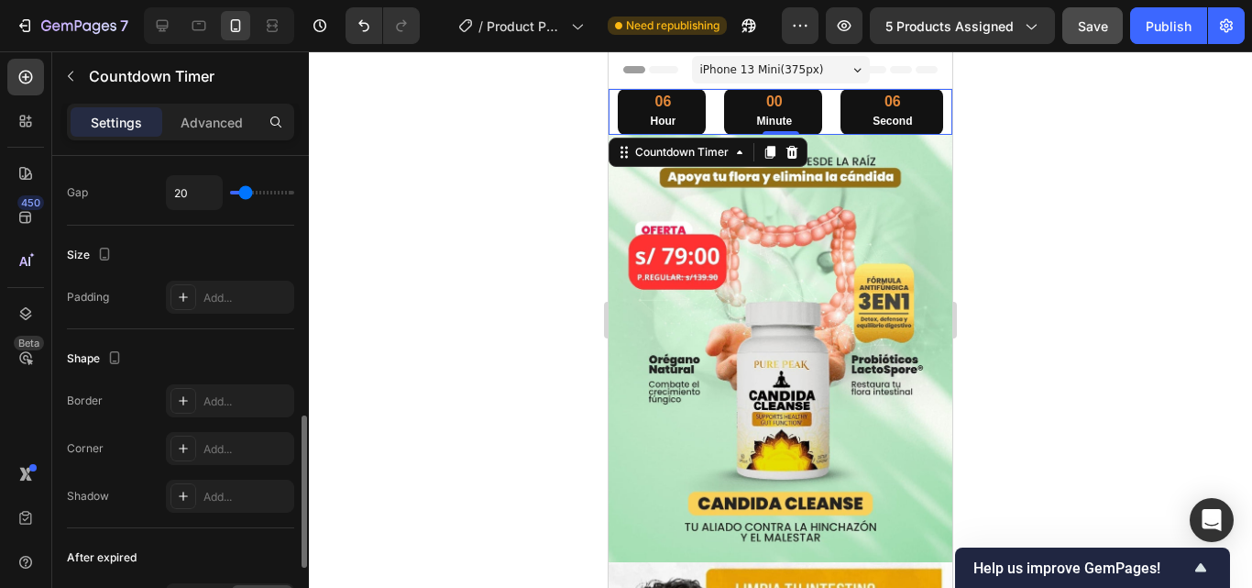
scroll to position [1052, 0]
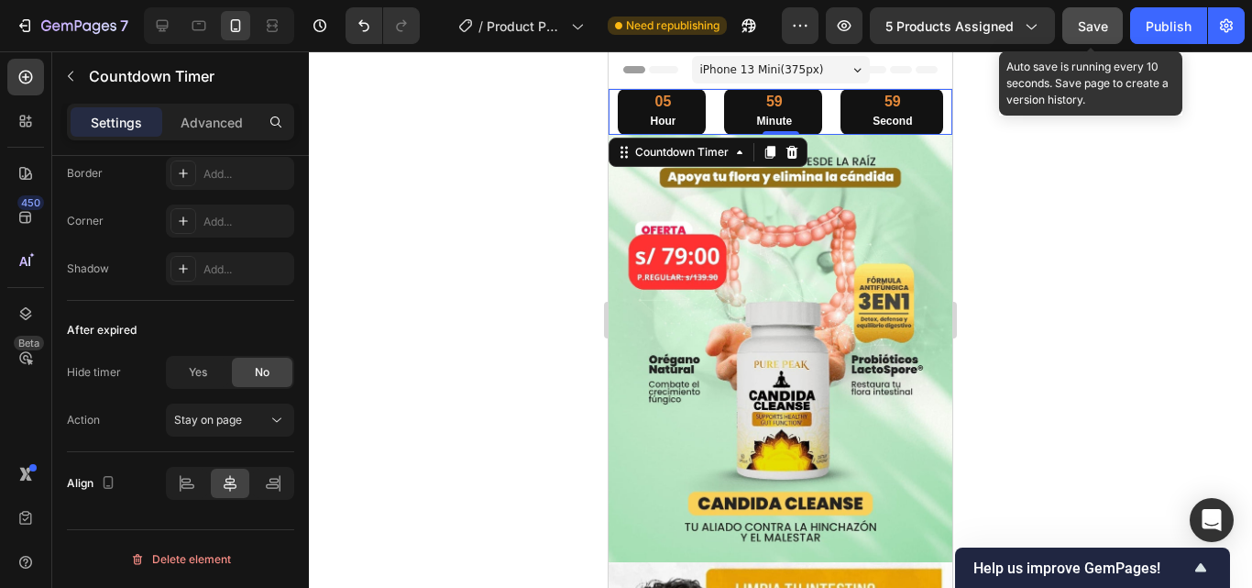
click at [1096, 25] on span "Save" at bounding box center [1093, 26] width 30 height 16
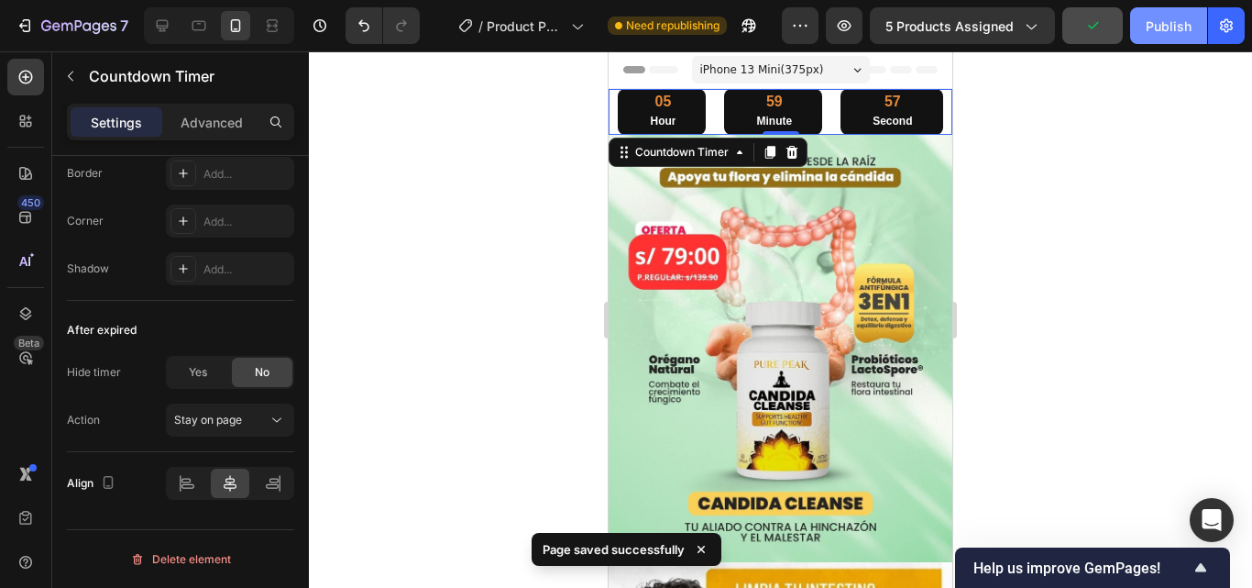
click at [1163, 38] on button "Publish" at bounding box center [1168, 25] width 77 height 37
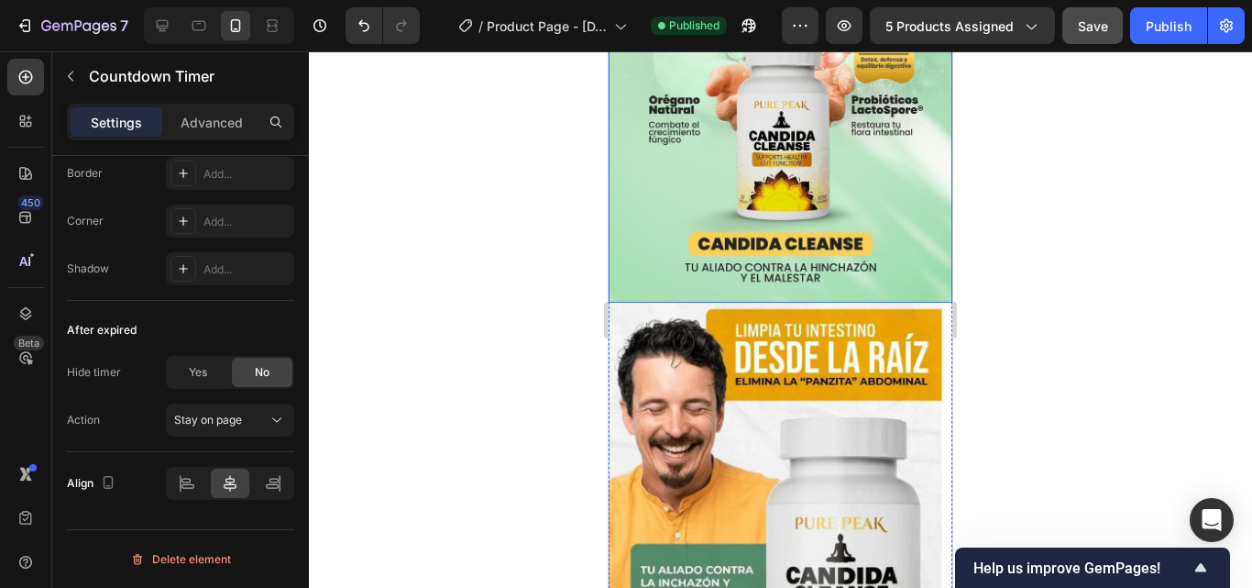
scroll to position [275, 0]
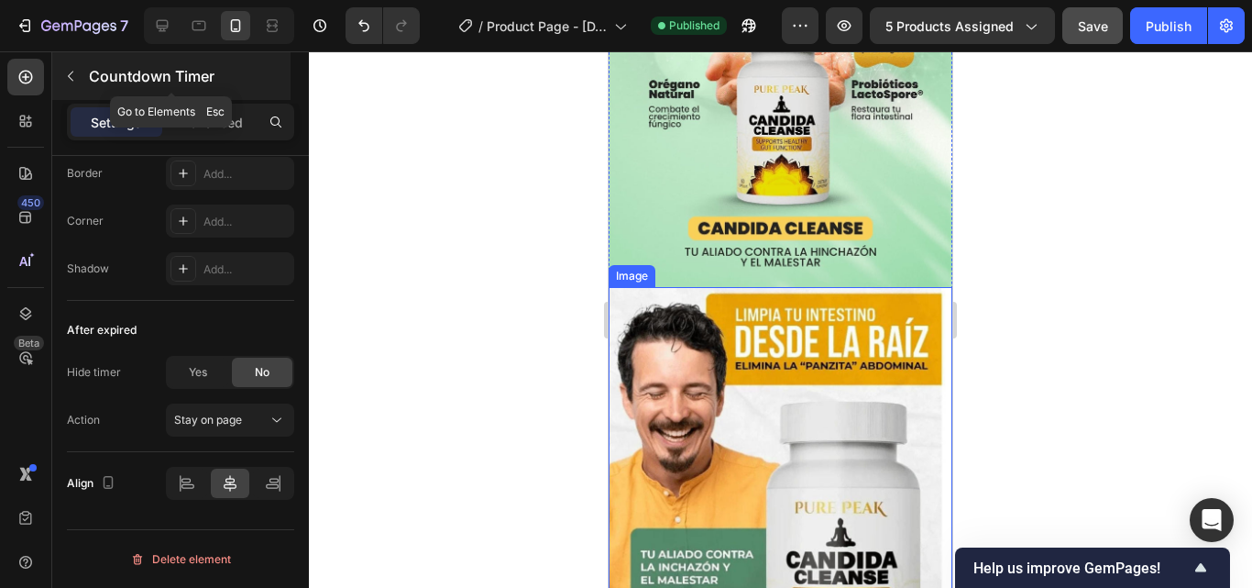
click at [89, 89] on div "Countdown Timer" at bounding box center [171, 76] width 238 height 48
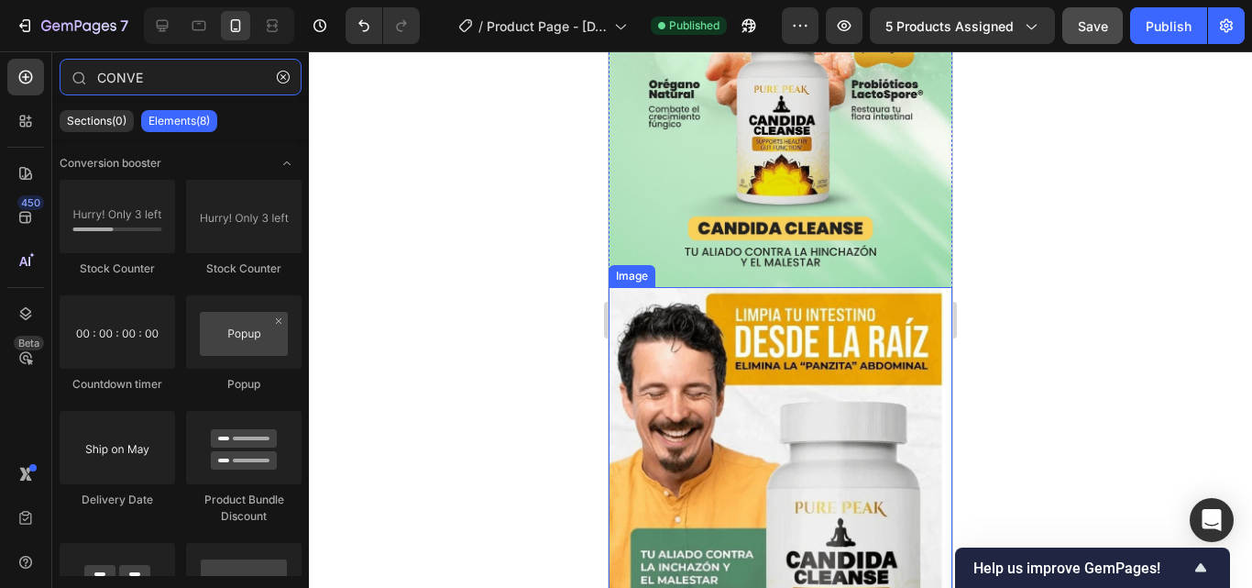
drag, startPoint x: 258, startPoint y: 82, endPoint x: 0, endPoint y: 79, distance: 258.5
click at [0, 79] on div "450 Beta CONVE Sections(0) Elements(8) We couldn’t find any matches for “CONVE”…" at bounding box center [154, 319] width 309 height 536
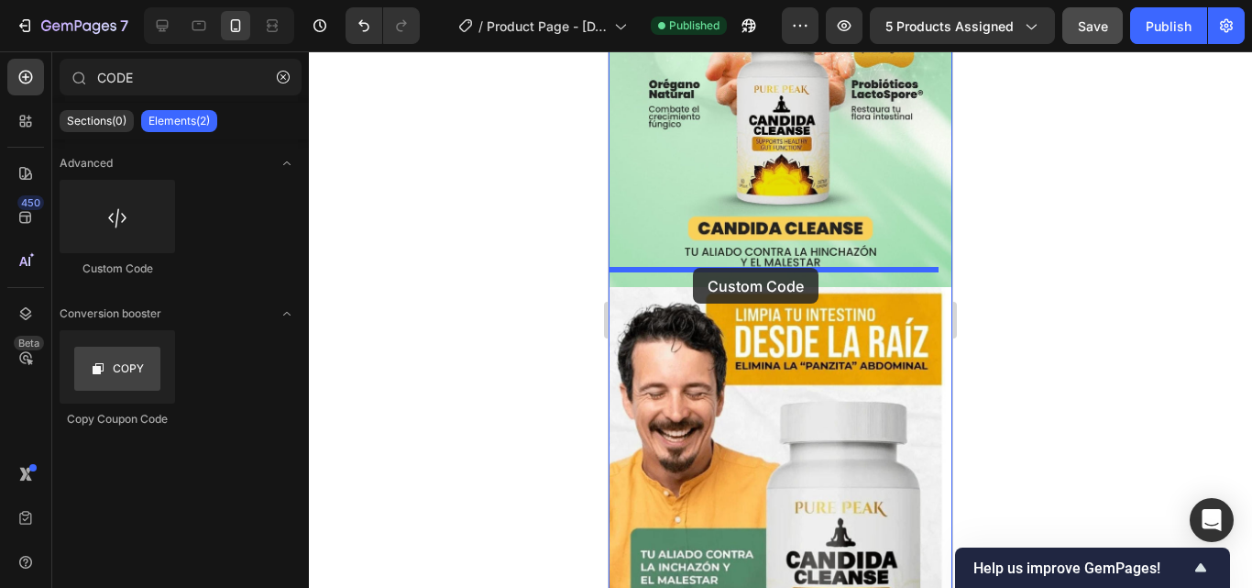
drag, startPoint x: 729, startPoint y: 274, endPoint x: 693, endPoint y: 268, distance: 36.3
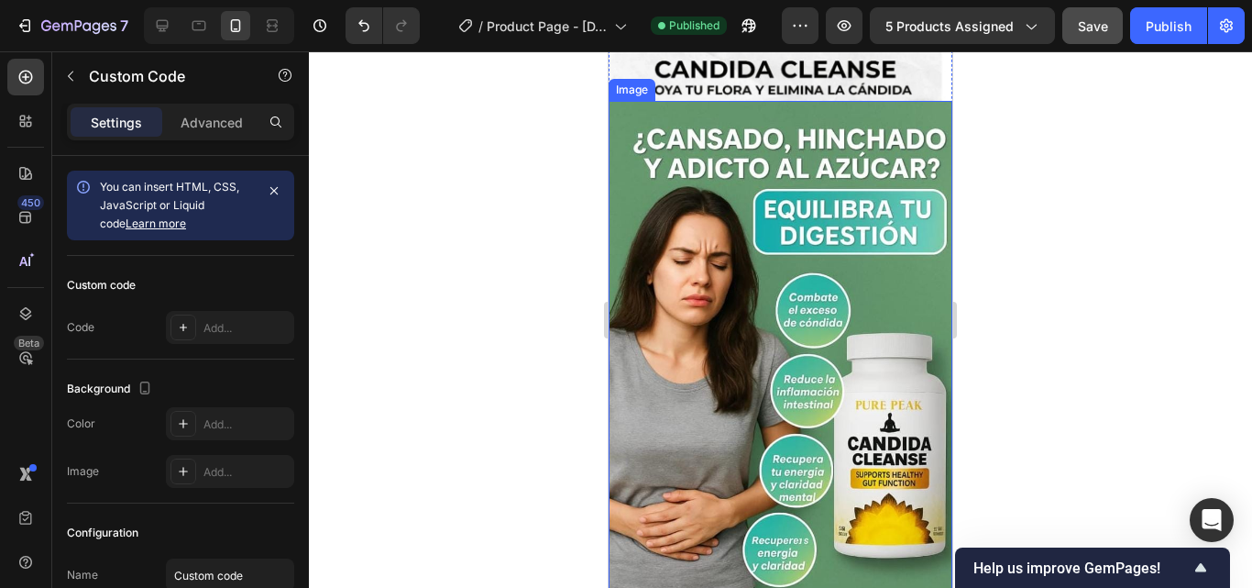
scroll to position [1100, 0]
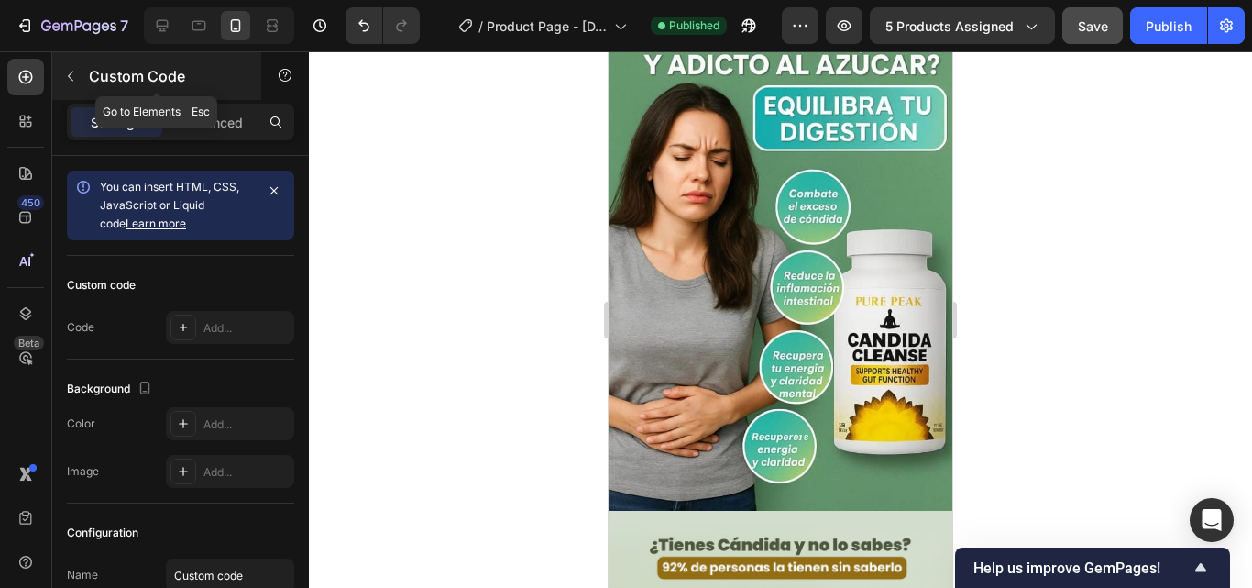
click at [76, 69] on icon "button" at bounding box center [70, 76] width 15 height 15
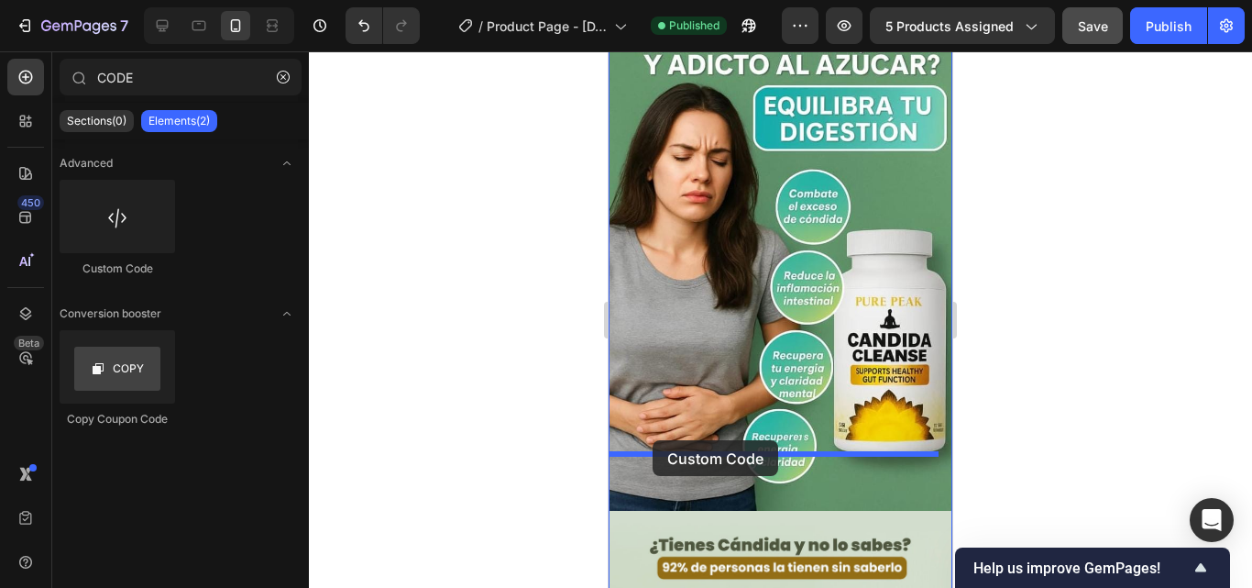
drag, startPoint x: 709, startPoint y: 272, endPoint x: 653, endPoint y: 440, distance: 177.1
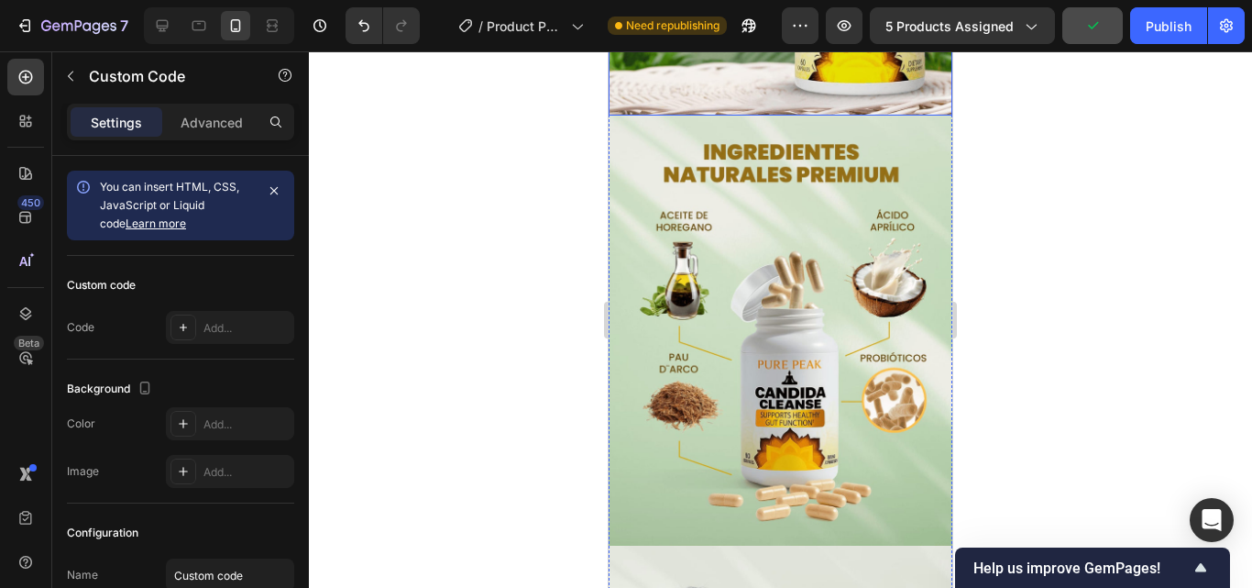
scroll to position [2016, 0]
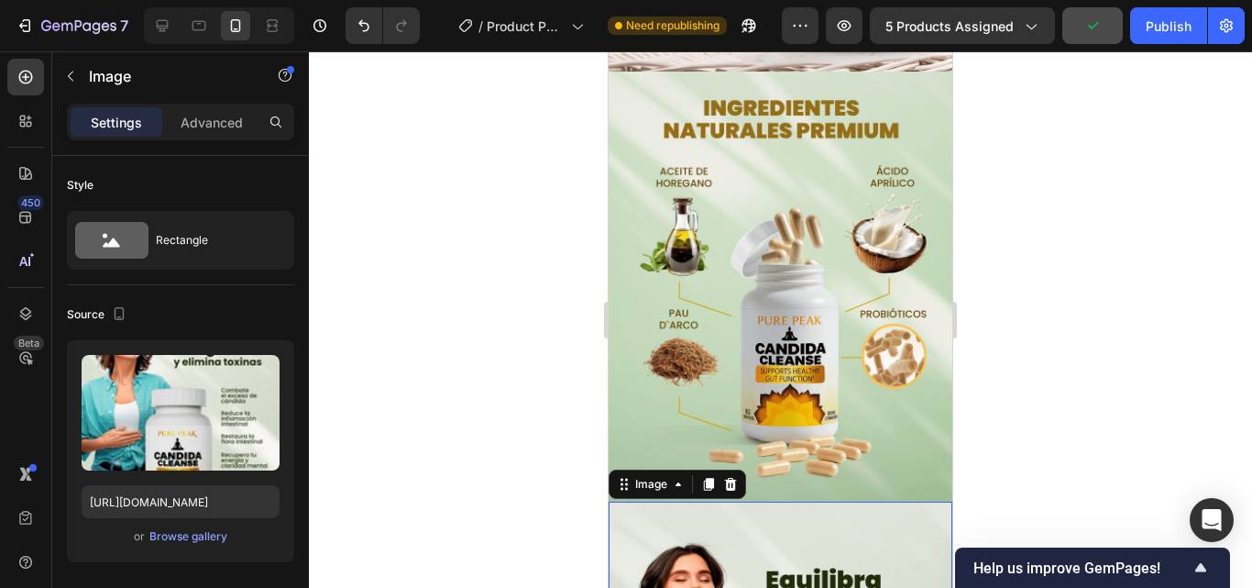
click at [75, 78] on icon "button" at bounding box center [70, 76] width 15 height 15
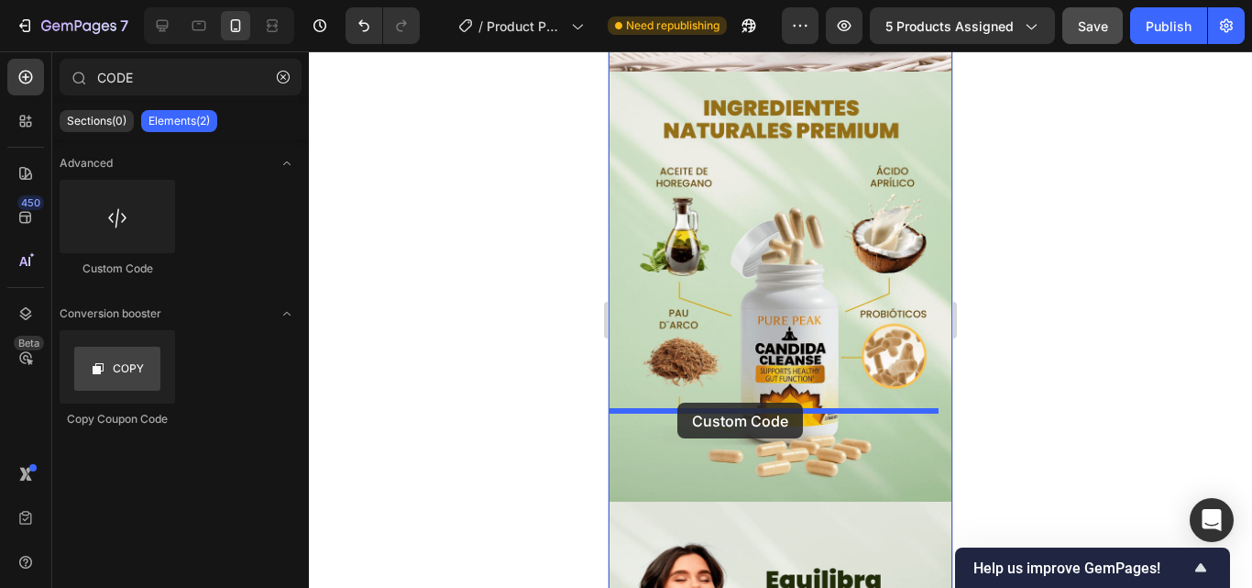
drag, startPoint x: 722, startPoint y: 252, endPoint x: 677, endPoint y: 402, distance: 156.9
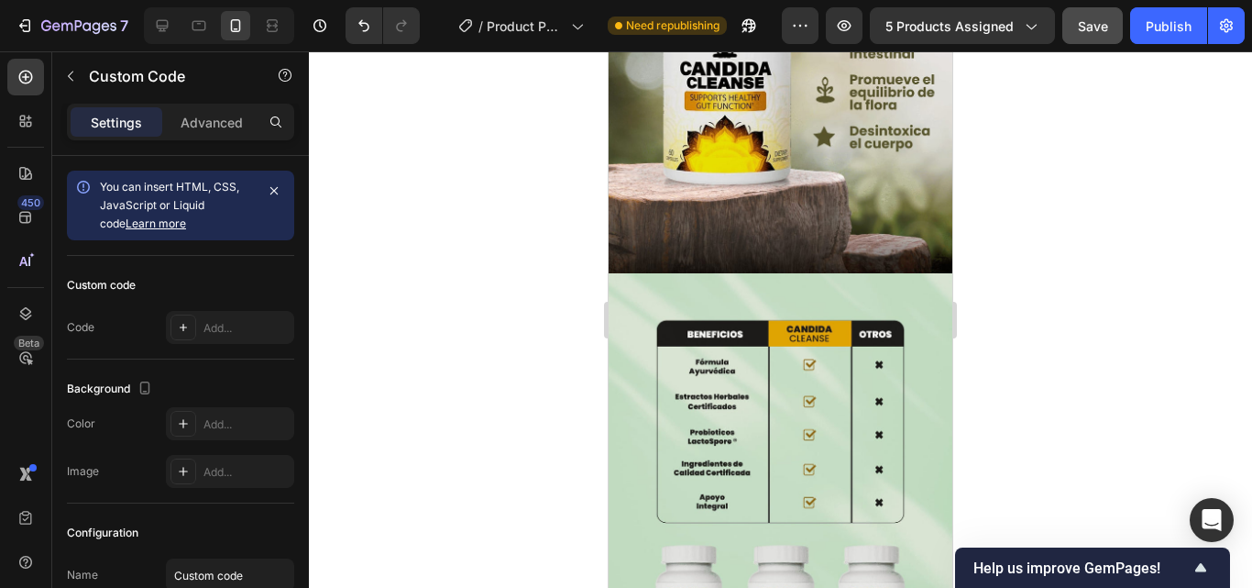
scroll to position [3116, 0]
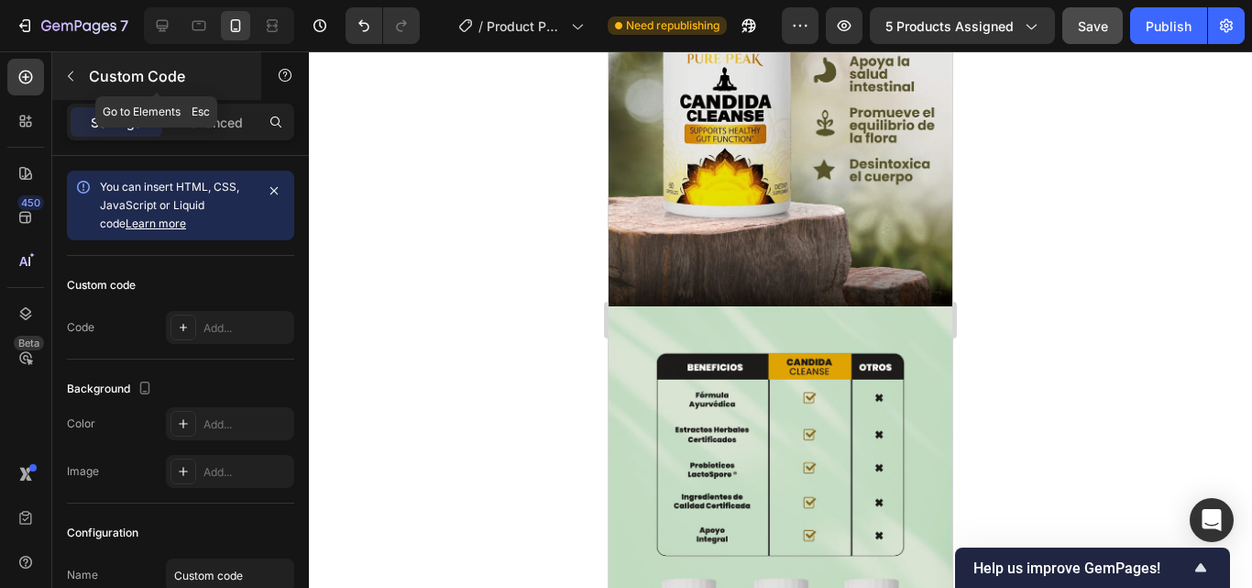
click at [67, 85] on button "button" at bounding box center [70, 75] width 29 height 29
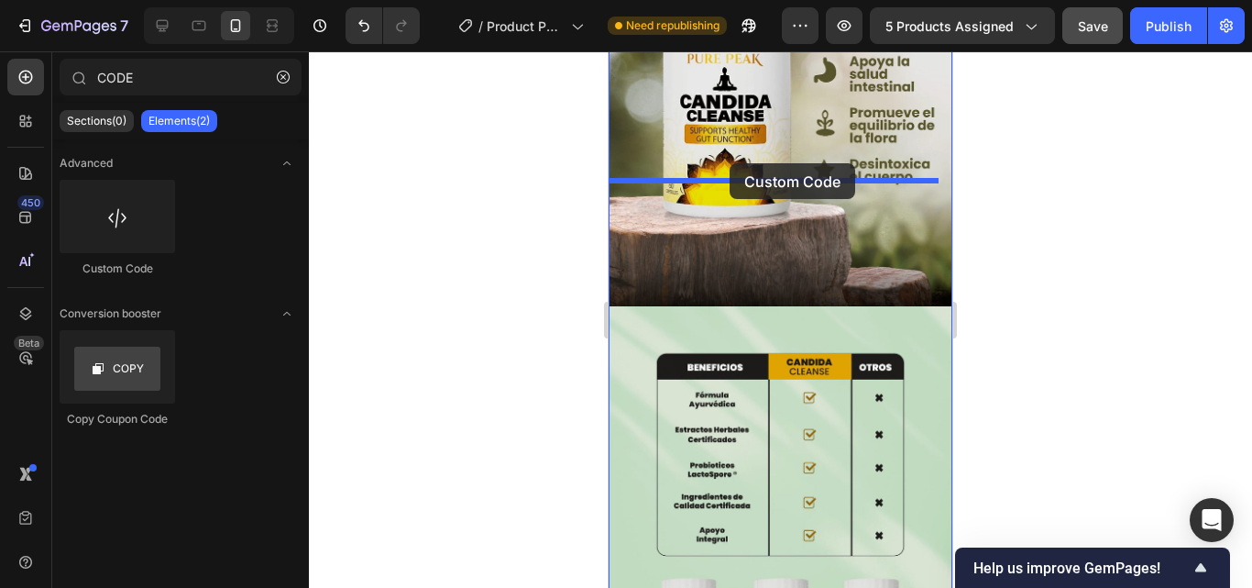
drag, startPoint x: 723, startPoint y: 294, endPoint x: 730, endPoint y: 163, distance: 131.2
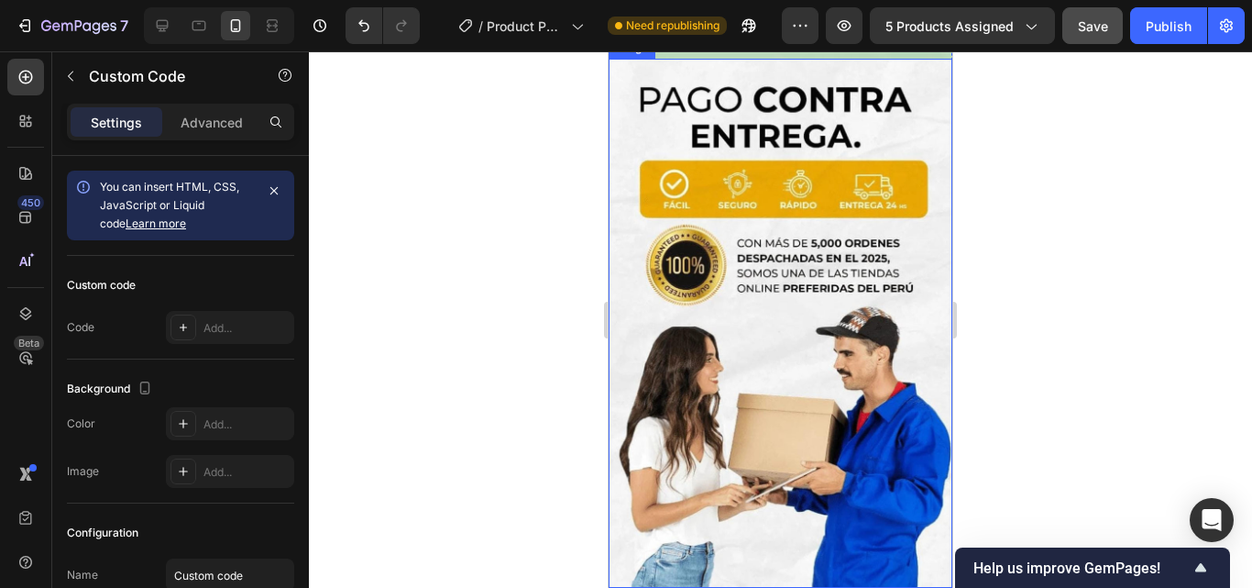
scroll to position [3850, 0]
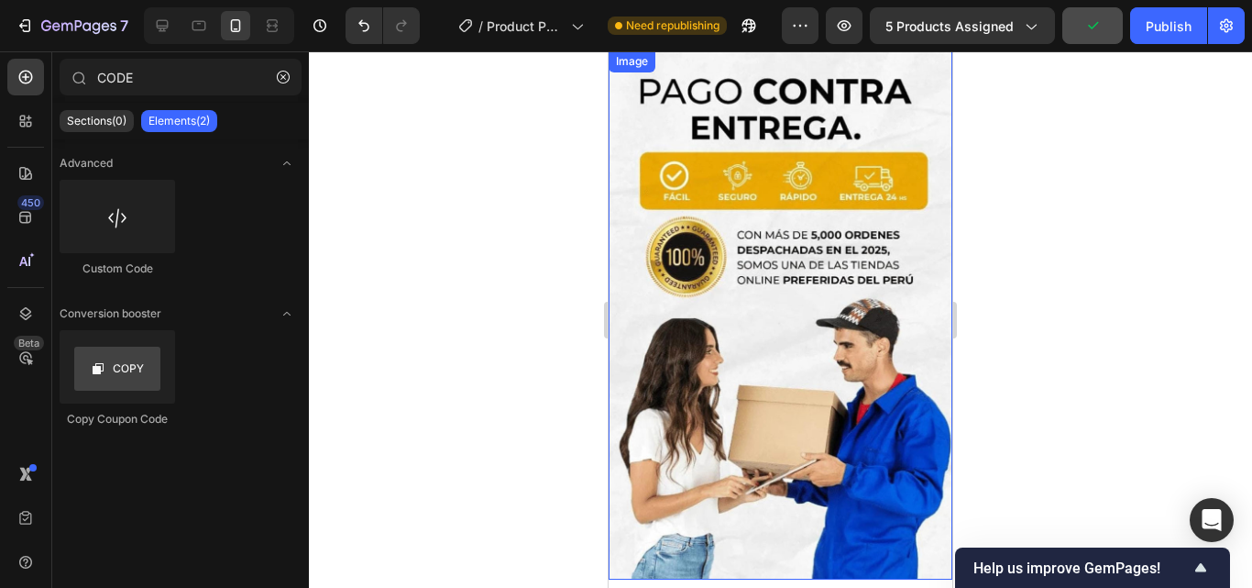
click at [705, 386] on img at bounding box center [781, 314] width 344 height 529
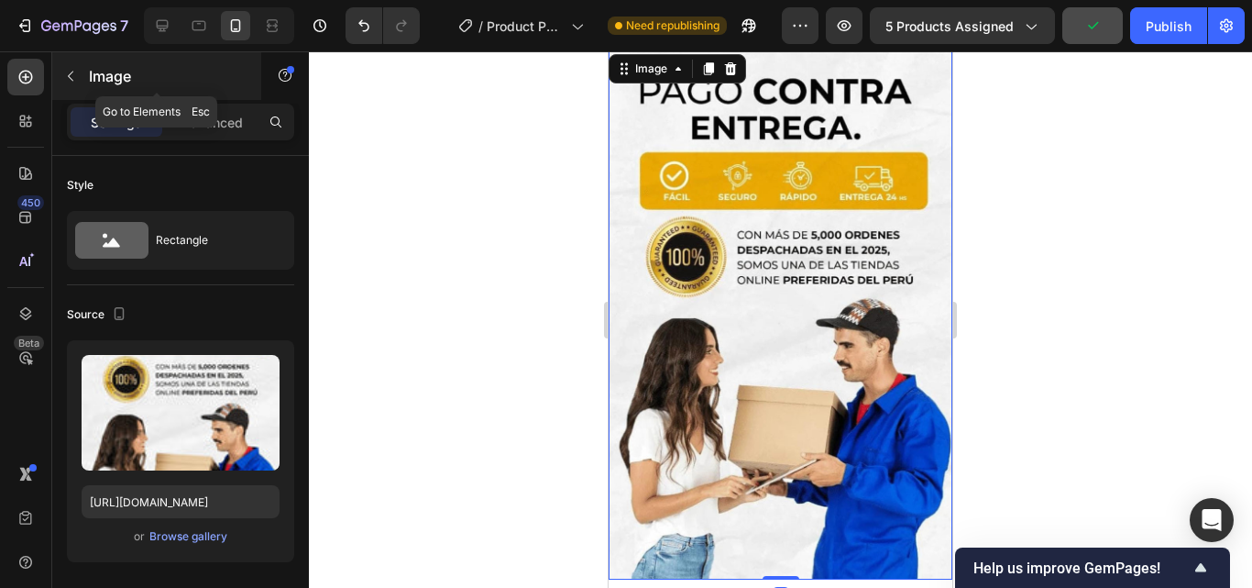
click at [80, 63] on button "button" at bounding box center [70, 75] width 29 height 29
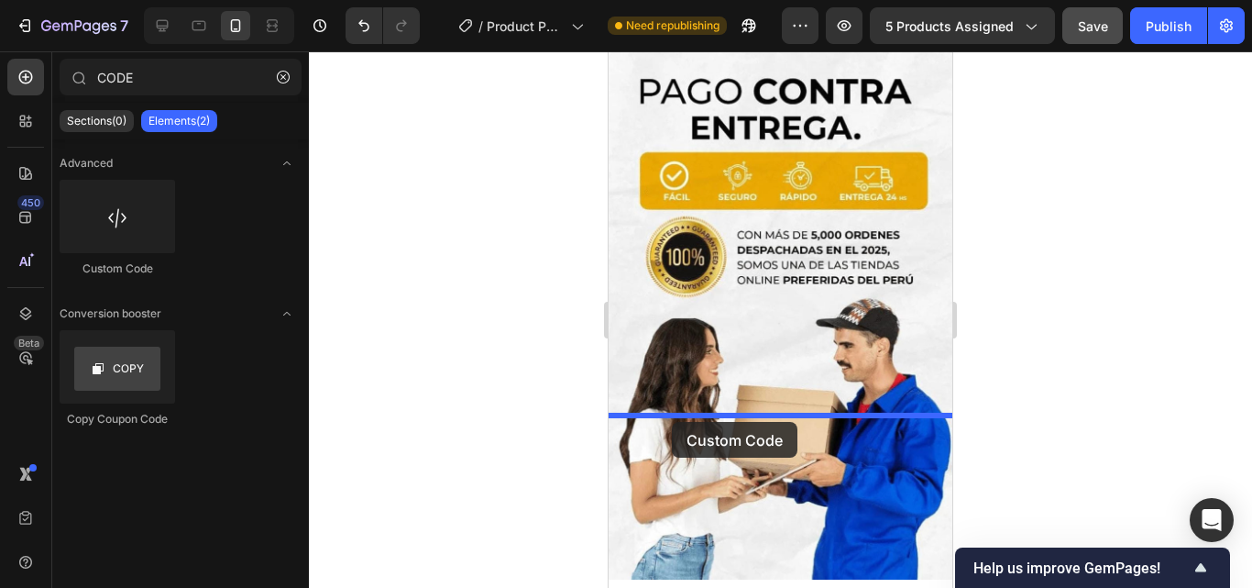
drag, startPoint x: 733, startPoint y: 280, endPoint x: 672, endPoint y: 422, distance: 153.9
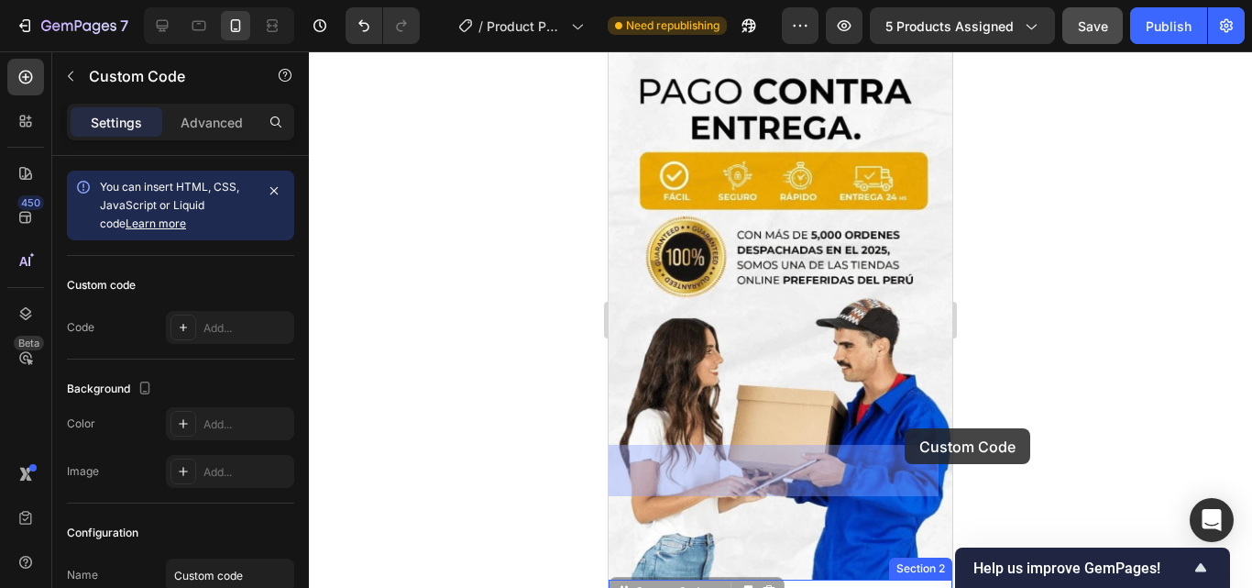
drag, startPoint x: 892, startPoint y: 462, endPoint x: 905, endPoint y: 428, distance: 36.3
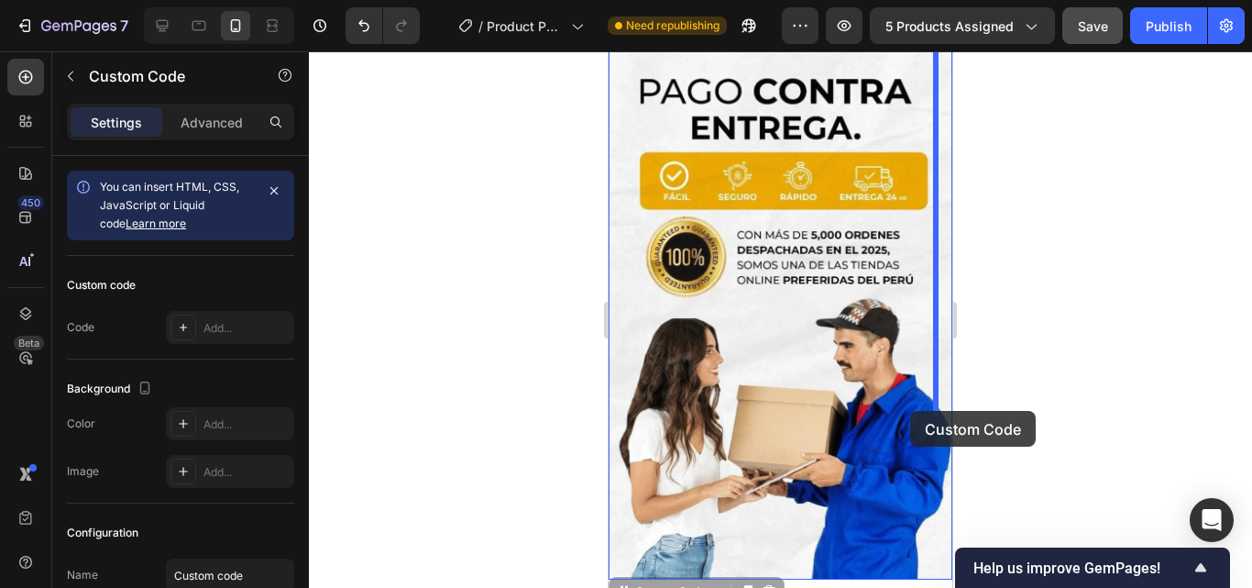
drag, startPoint x: 905, startPoint y: 467, endPoint x: 910, endPoint y: 411, distance: 56.2
drag, startPoint x: 898, startPoint y: 458, endPoint x: 903, endPoint y: 411, distance: 47.9
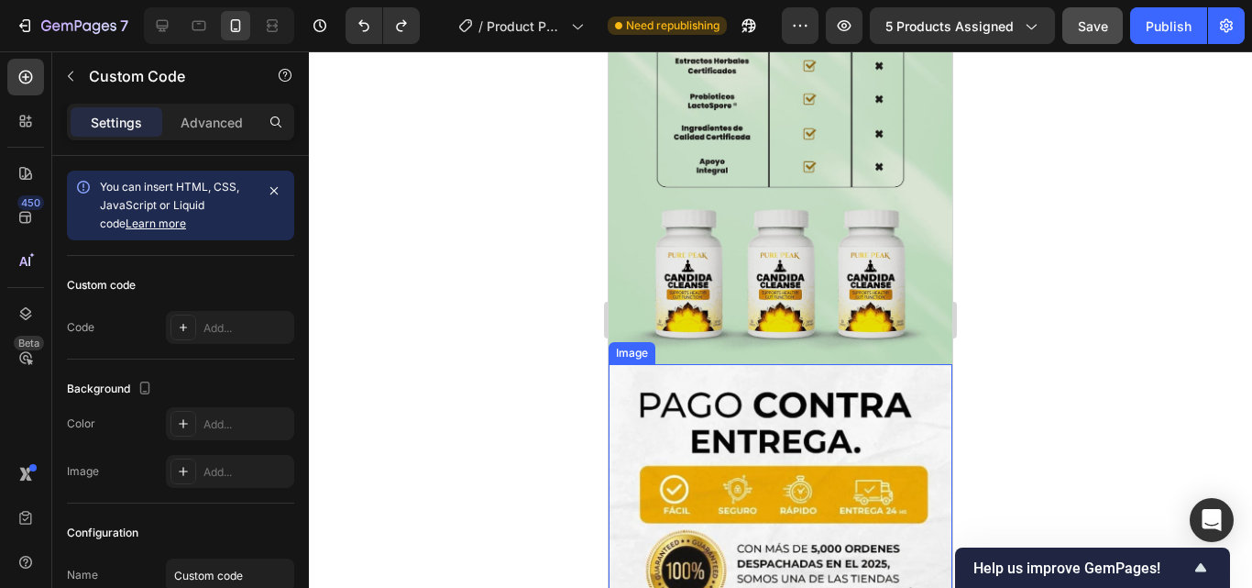
scroll to position [3966, 0]
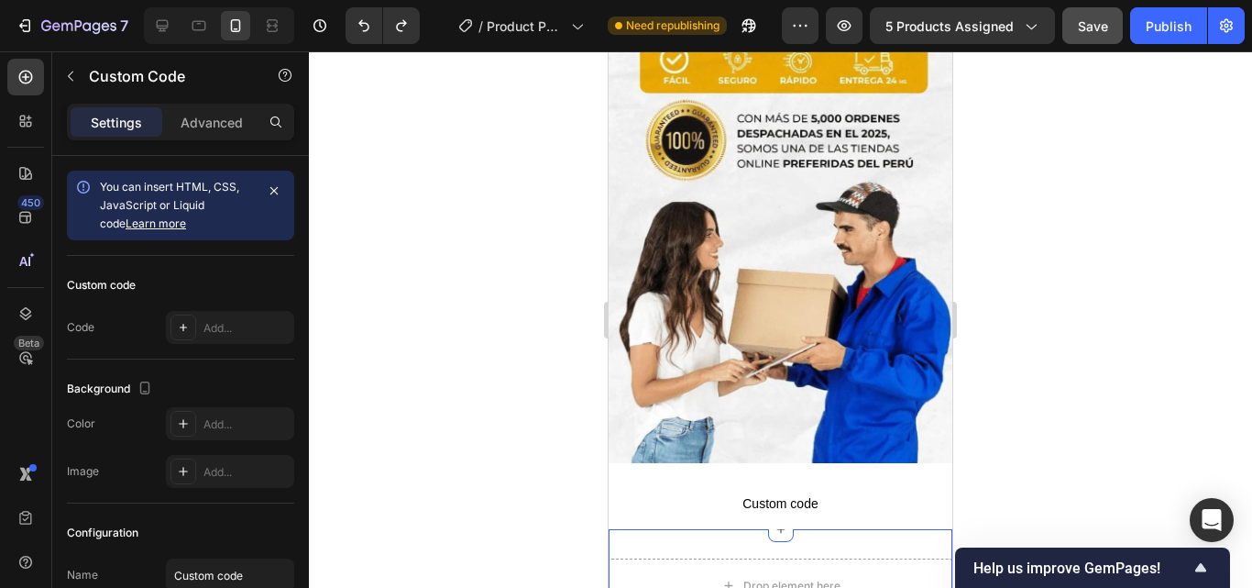
click at [801, 529] on div "Drop element here Section 2" at bounding box center [781, 586] width 344 height 114
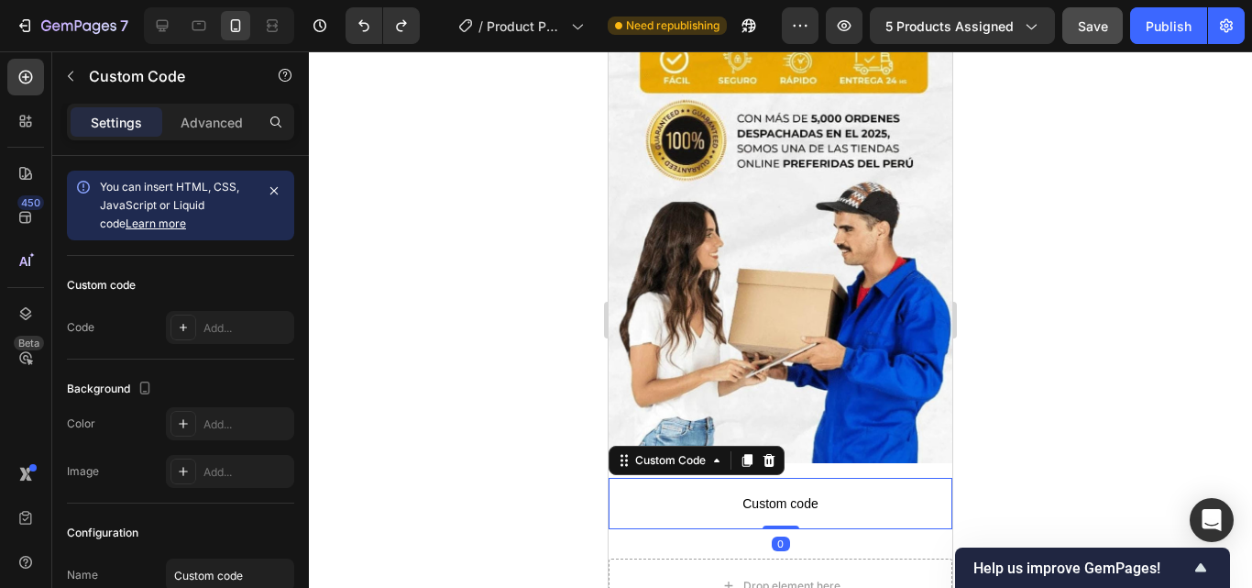
click at [759, 478] on p "Custom code" at bounding box center [781, 503] width 344 height 51
drag, startPoint x: 222, startPoint y: 104, endPoint x: 221, endPoint y: 115, distance: 10.1
click at [221, 105] on div "Settings Advanced" at bounding box center [180, 122] width 227 height 37
click at [221, 123] on p "Advanced" at bounding box center [212, 122] width 62 height 19
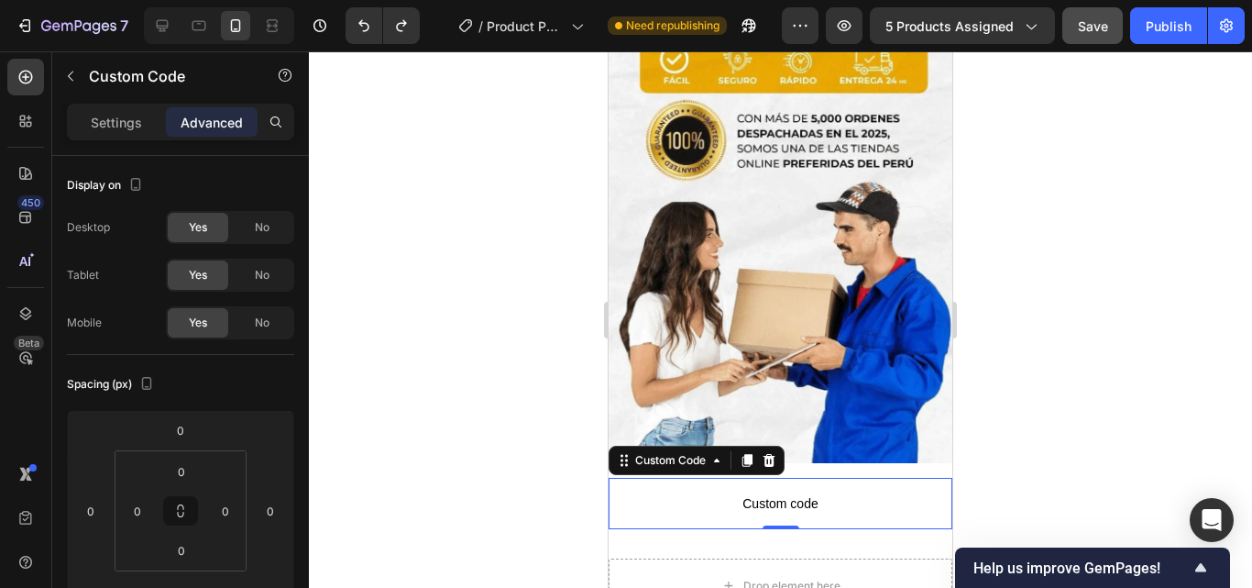
click at [920, 492] on span "Custom code" at bounding box center [781, 503] width 344 height 22
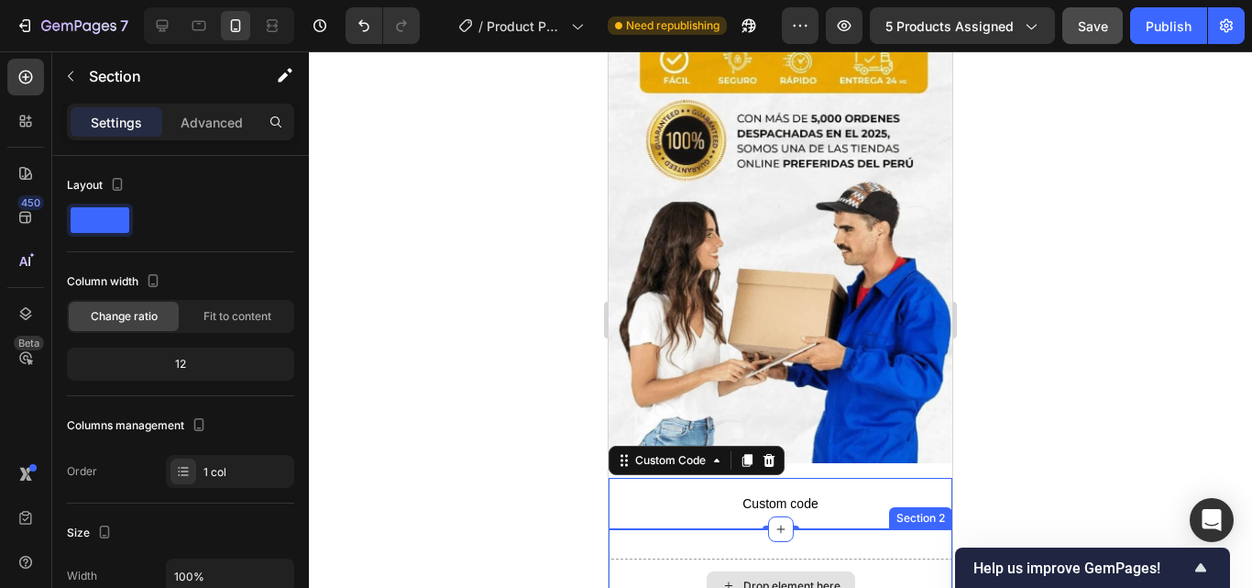
click at [664, 558] on div "Drop element here" at bounding box center [781, 585] width 344 height 55
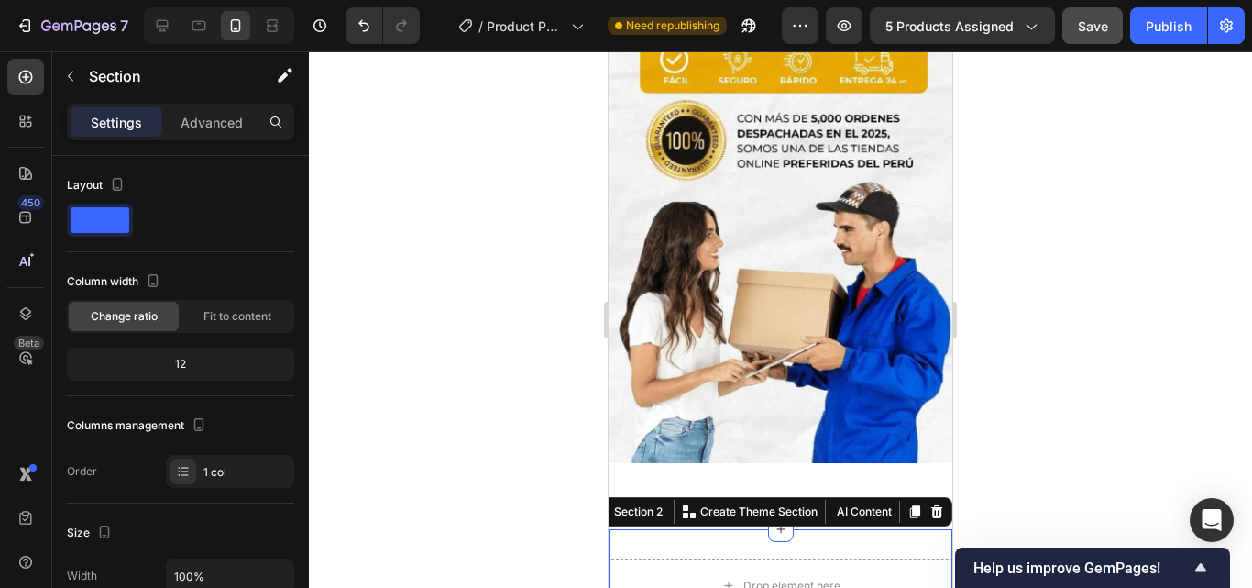
click at [1023, 357] on div at bounding box center [780, 319] width 943 height 536
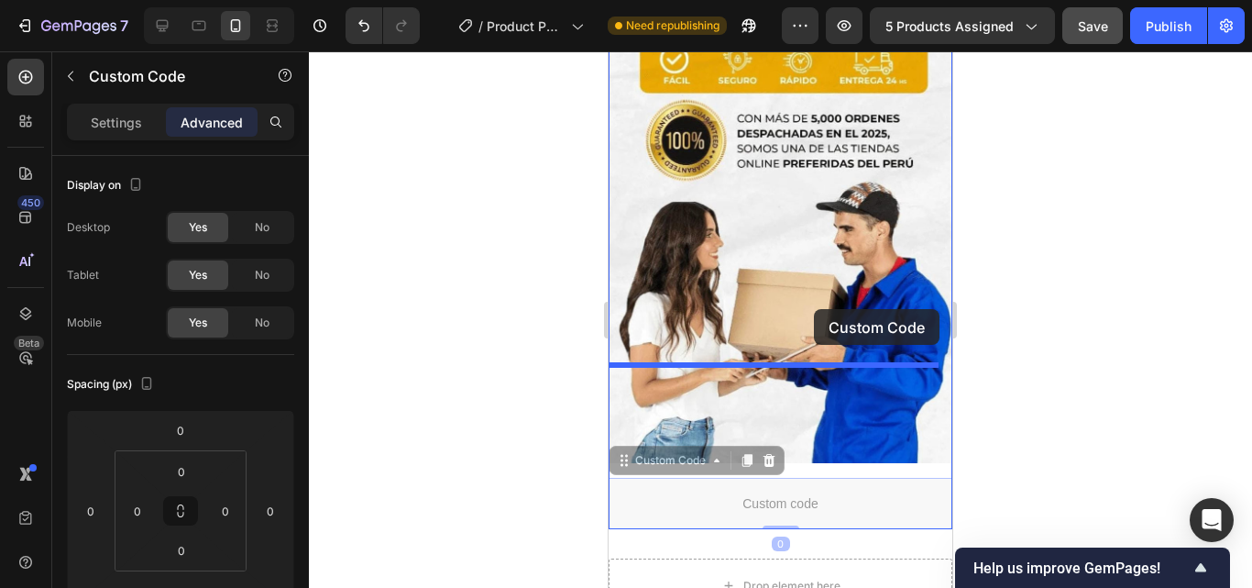
drag, startPoint x: 806, startPoint y: 343, endPoint x: 814, endPoint y: 309, distance: 34.9
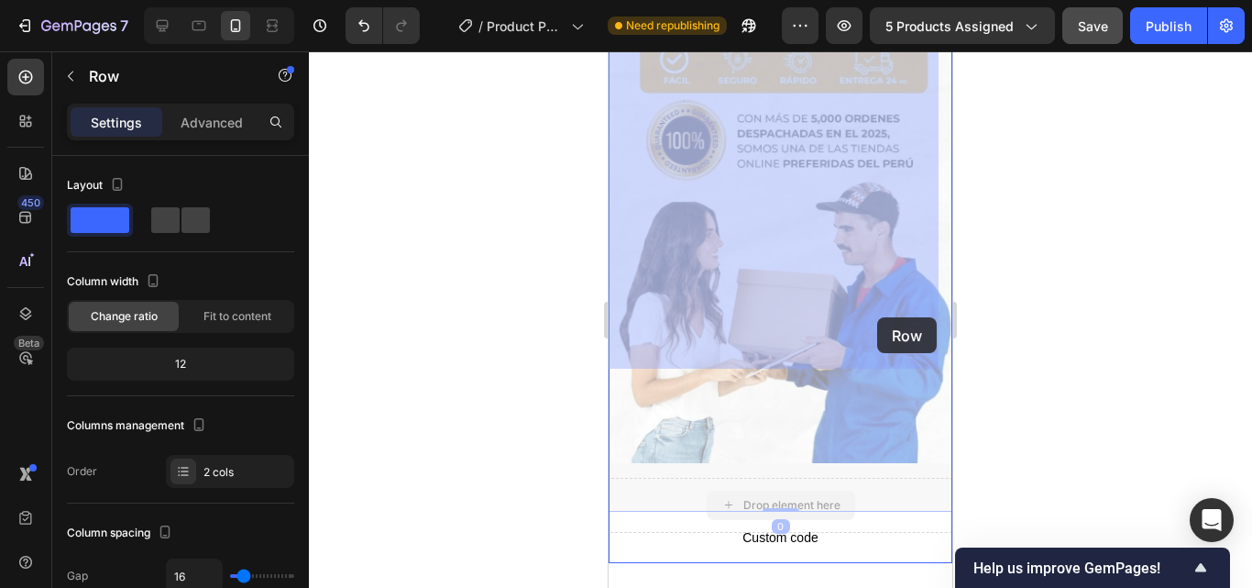
drag, startPoint x: 873, startPoint y: 331, endPoint x: 877, endPoint y: 317, distance: 14.5
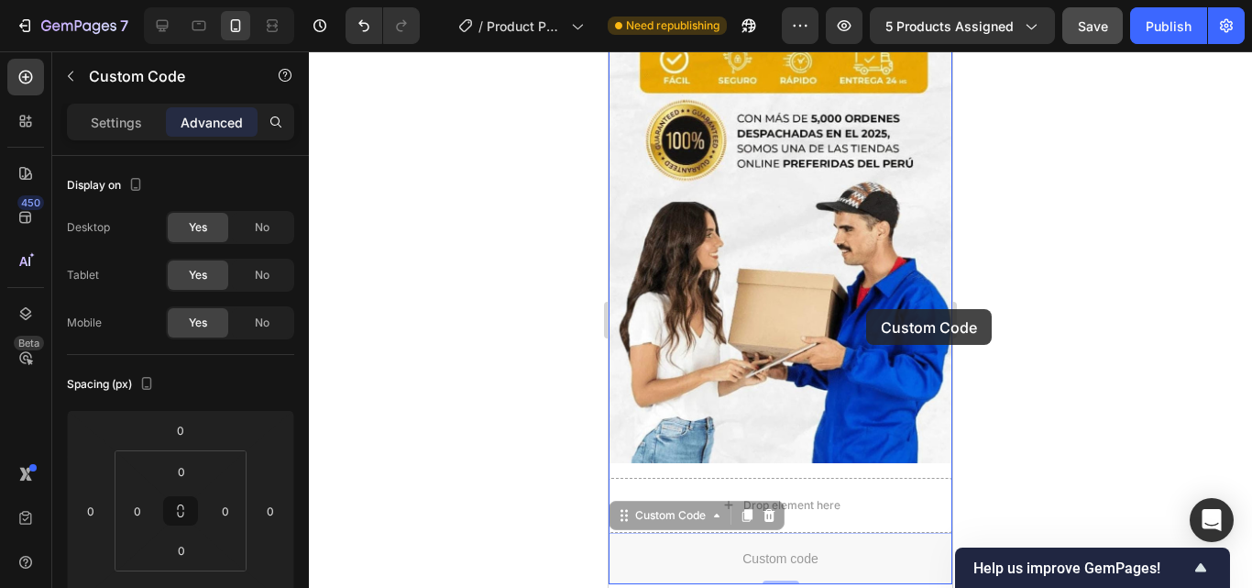
drag, startPoint x: 846, startPoint y: 399, endPoint x: 866, endPoint y: 309, distance: 92.1
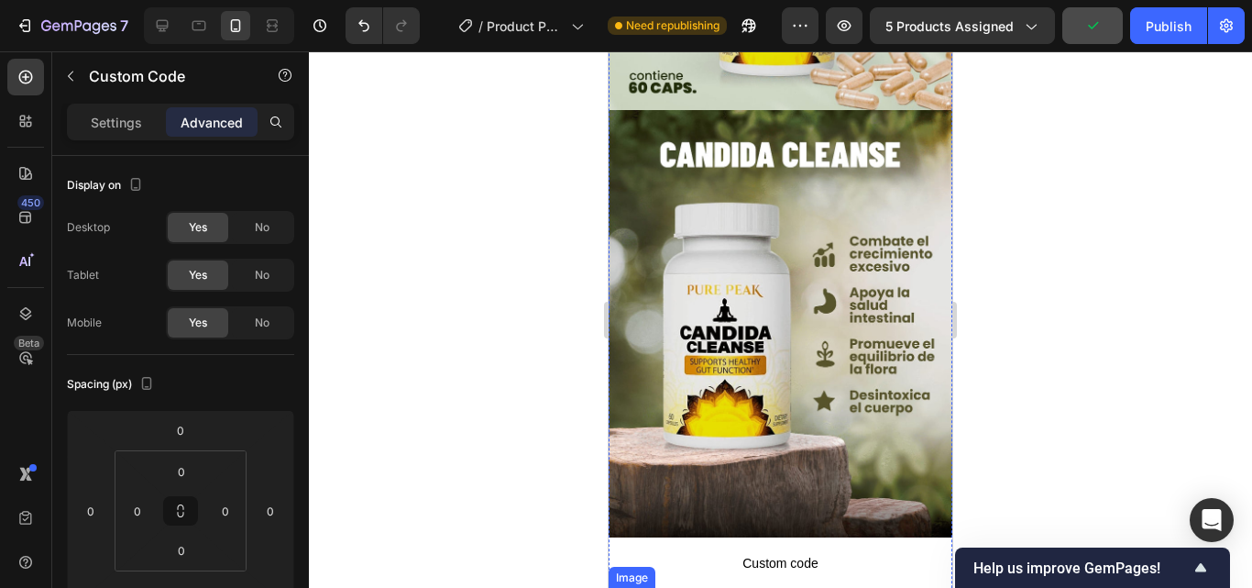
scroll to position [2866, 0]
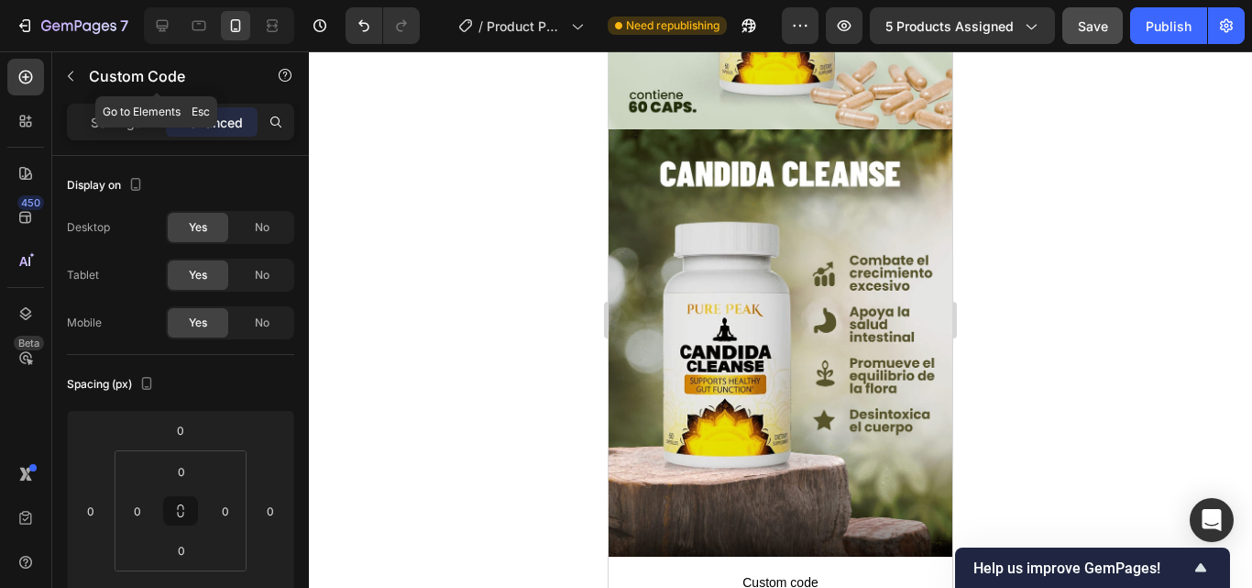
click at [74, 72] on icon "button" at bounding box center [70, 76] width 15 height 15
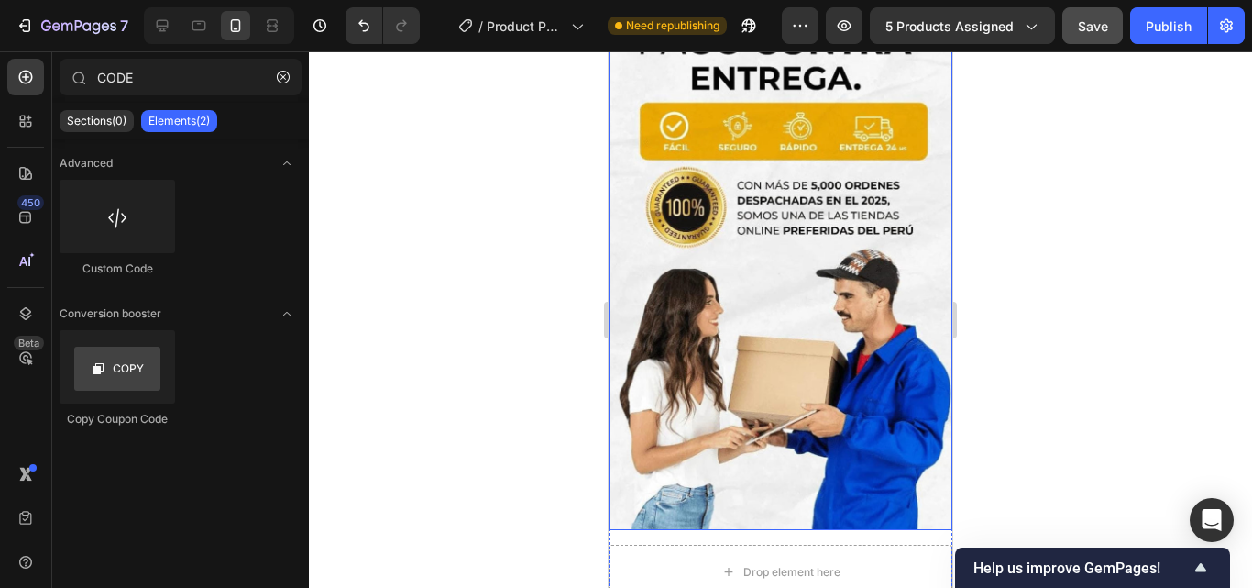
scroll to position [3966, 0]
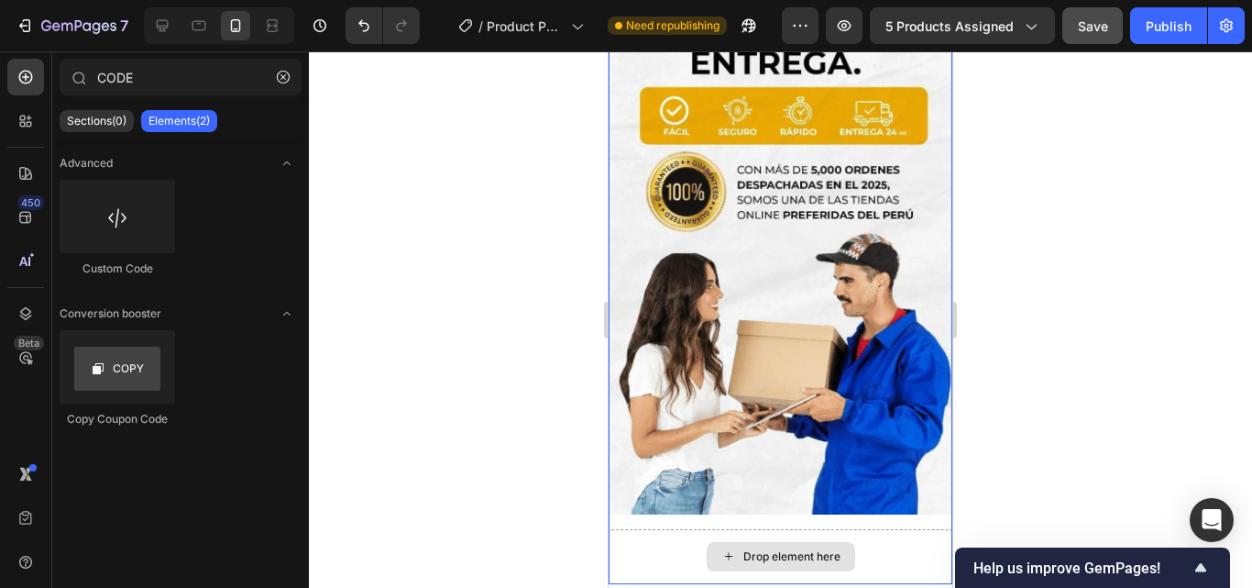
click at [721, 548] on icon at bounding box center [728, 556] width 15 height 16
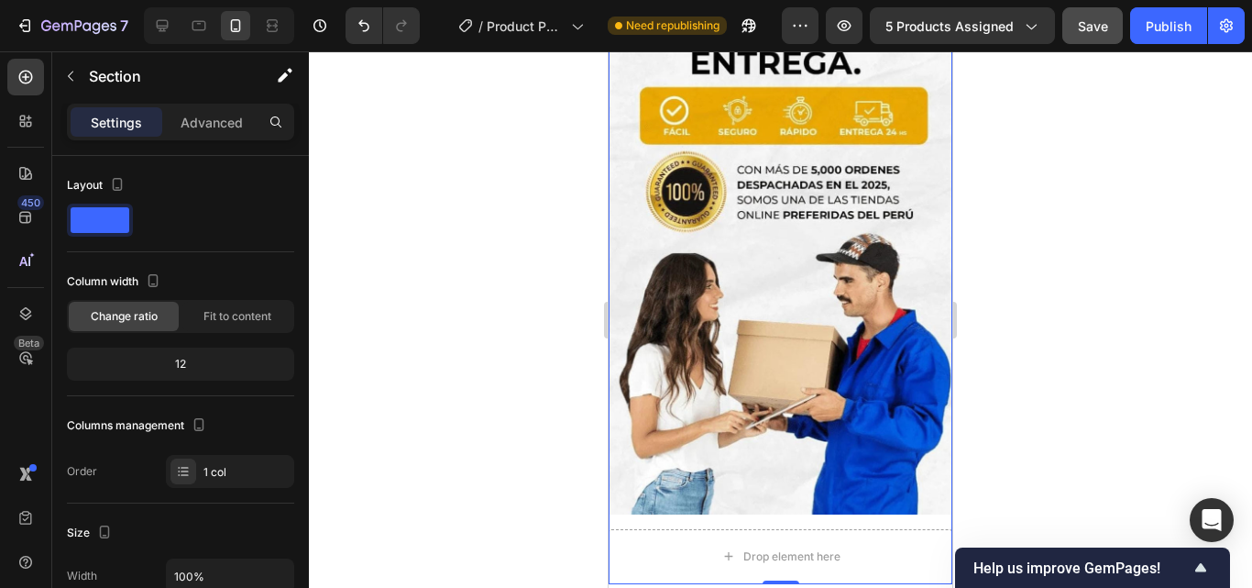
click at [832, 355] on div "Image Drop element here Row 0" at bounding box center [781, 284] width 344 height 599
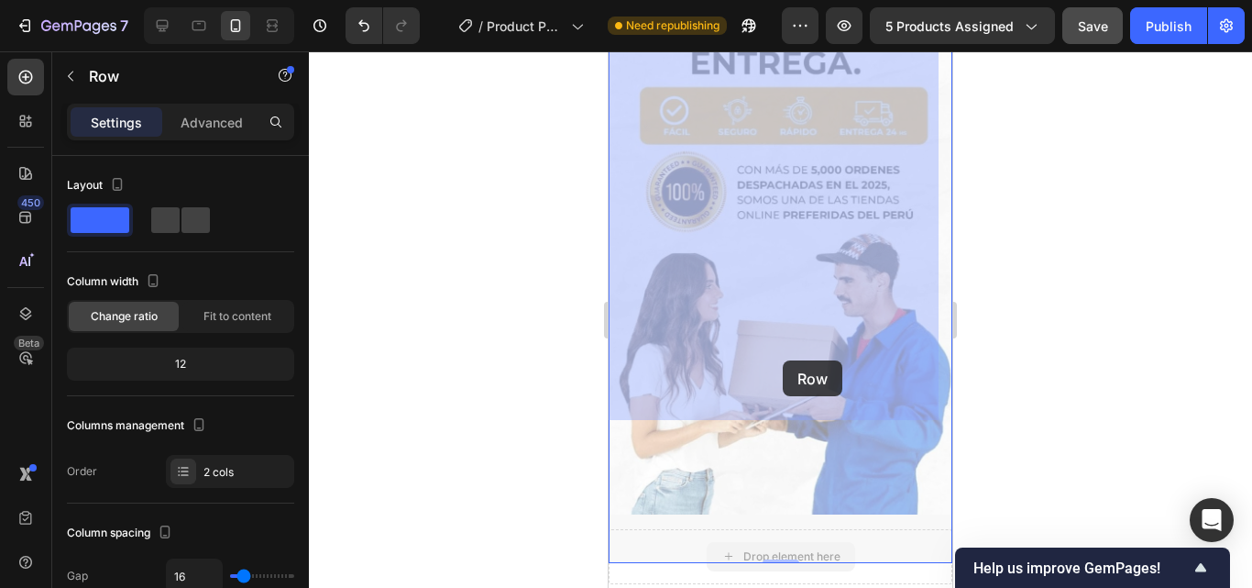
drag, startPoint x: 782, startPoint y: 411, endPoint x: 781, endPoint y: 398, distance: 12.9
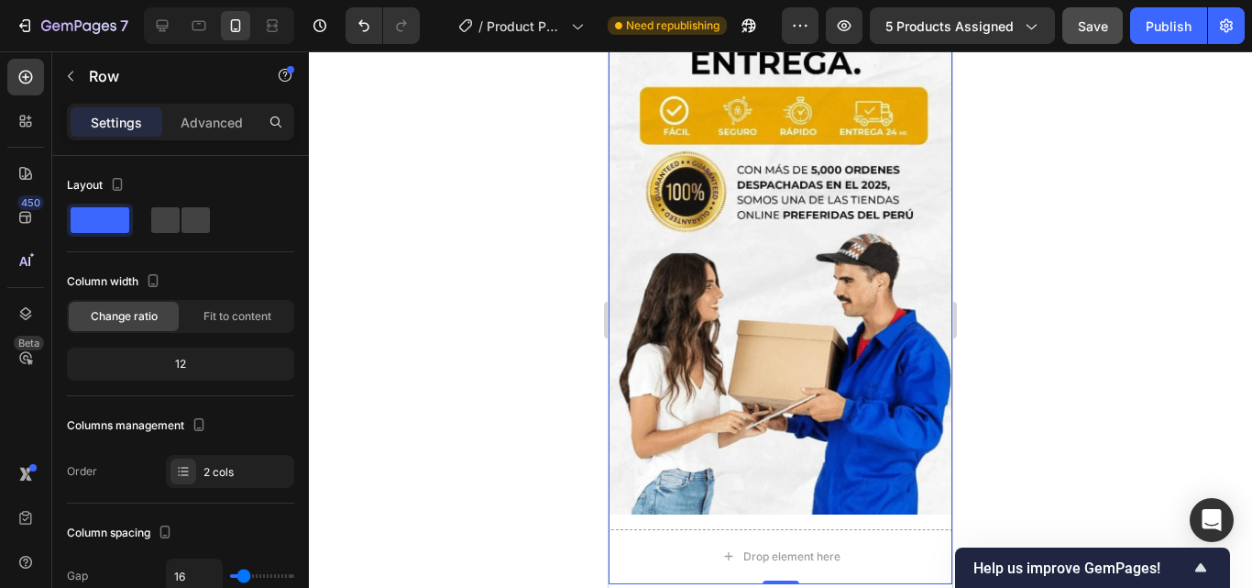
drag, startPoint x: 785, startPoint y: 416, endPoint x: 786, endPoint y: 335, distance: 80.7
click at [786, 335] on div "Image Drop element here Row 0" at bounding box center [781, 284] width 344 height 599
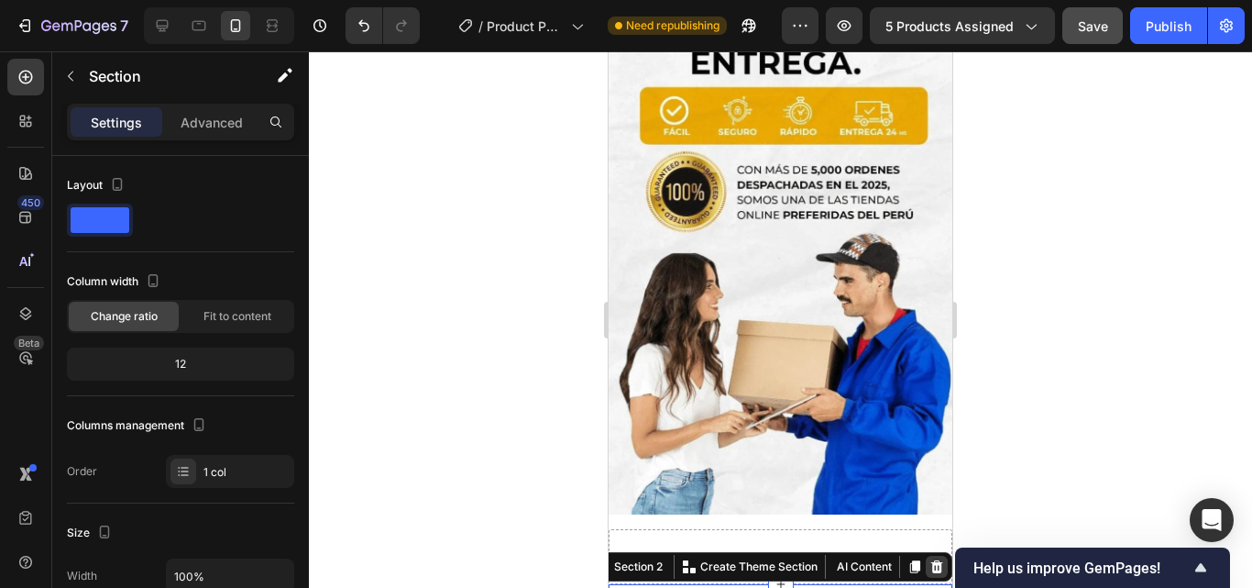
click at [931, 560] on icon at bounding box center [937, 566] width 12 height 13
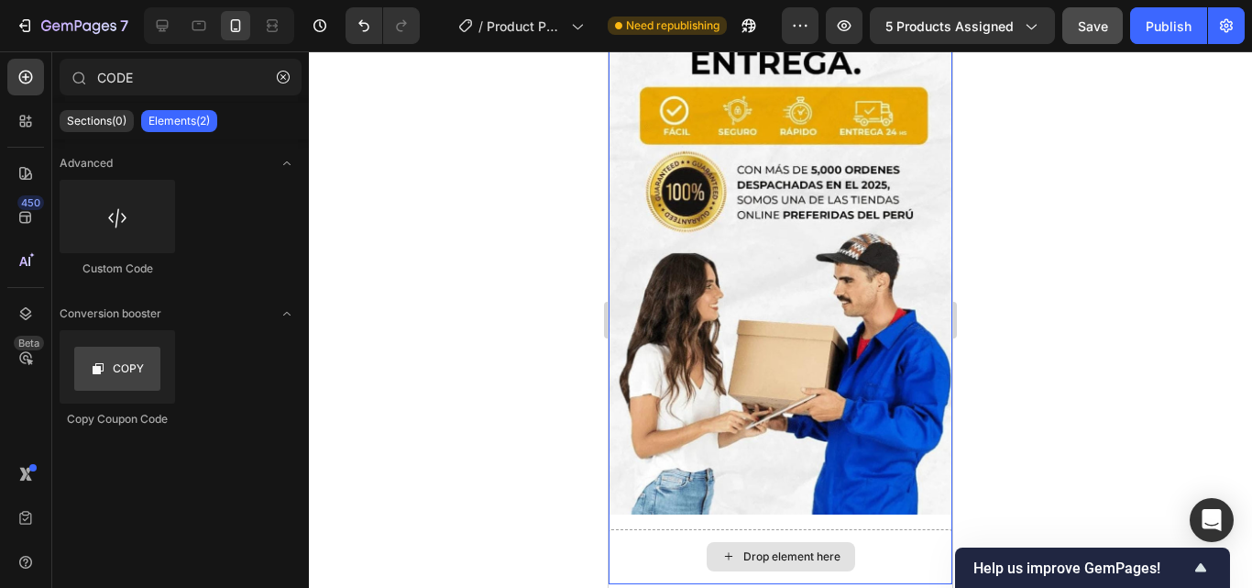
click at [874, 529] on div "Drop element here" at bounding box center [781, 556] width 344 height 55
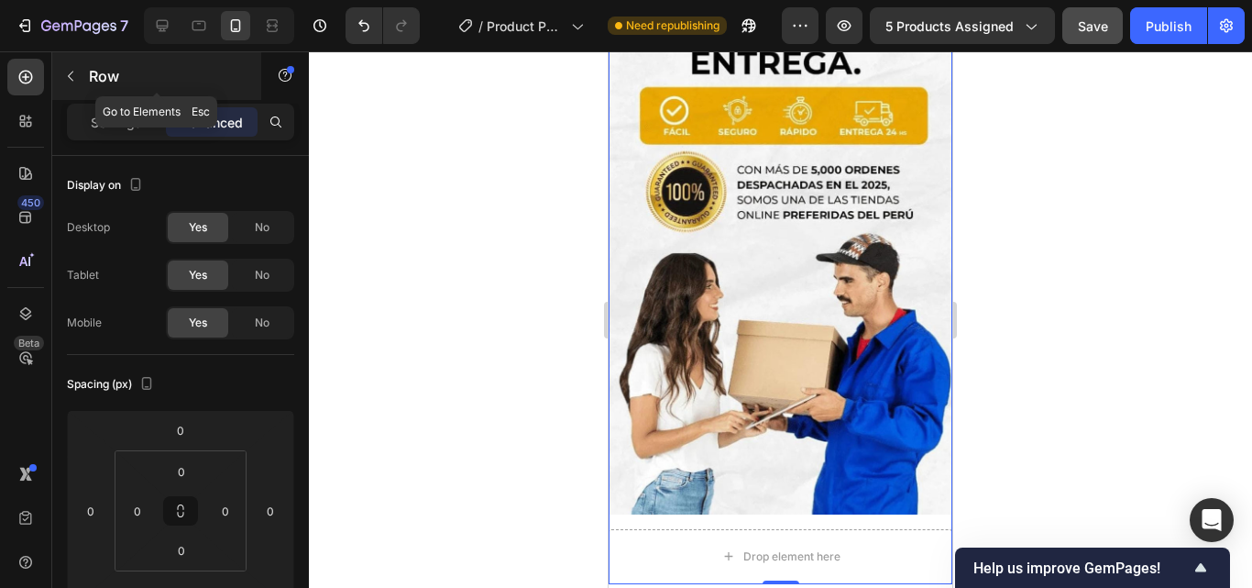
click at [72, 65] on button "button" at bounding box center [70, 75] width 29 height 29
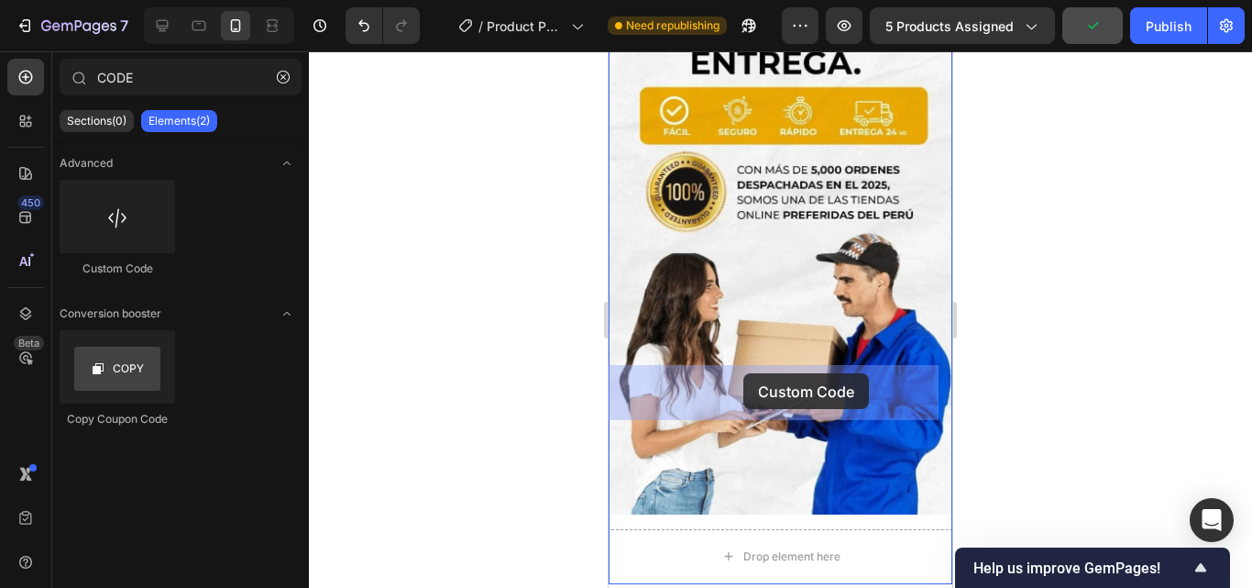
drag, startPoint x: 731, startPoint y: 292, endPoint x: 743, endPoint y: 373, distance: 81.7
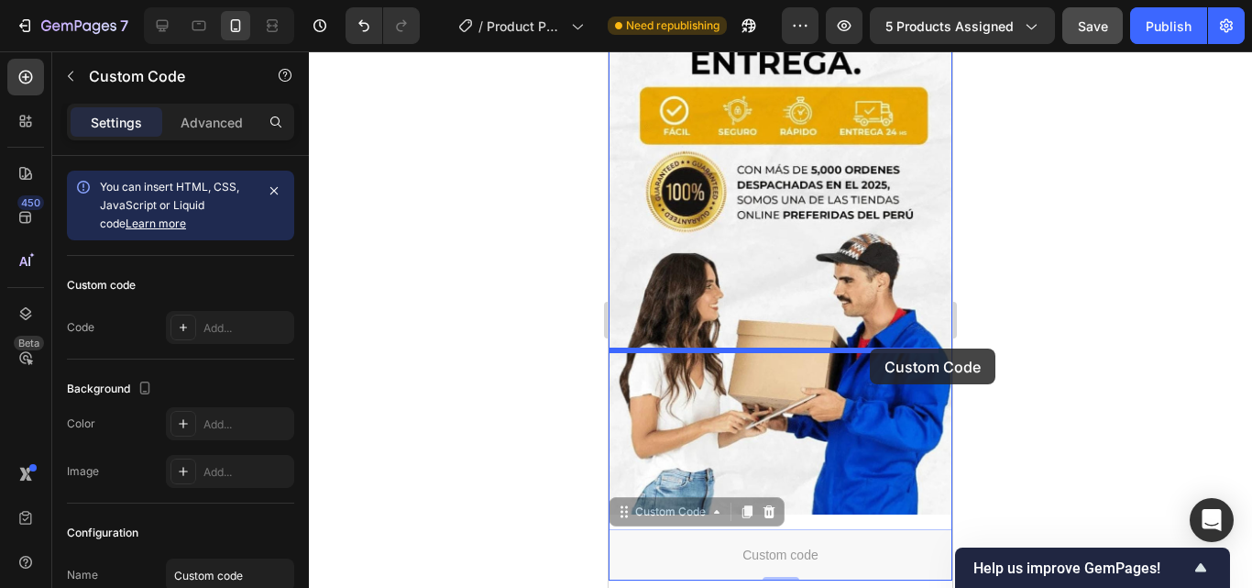
drag, startPoint x: 851, startPoint y: 382, endPoint x: 870, endPoint y: 348, distance: 39.0
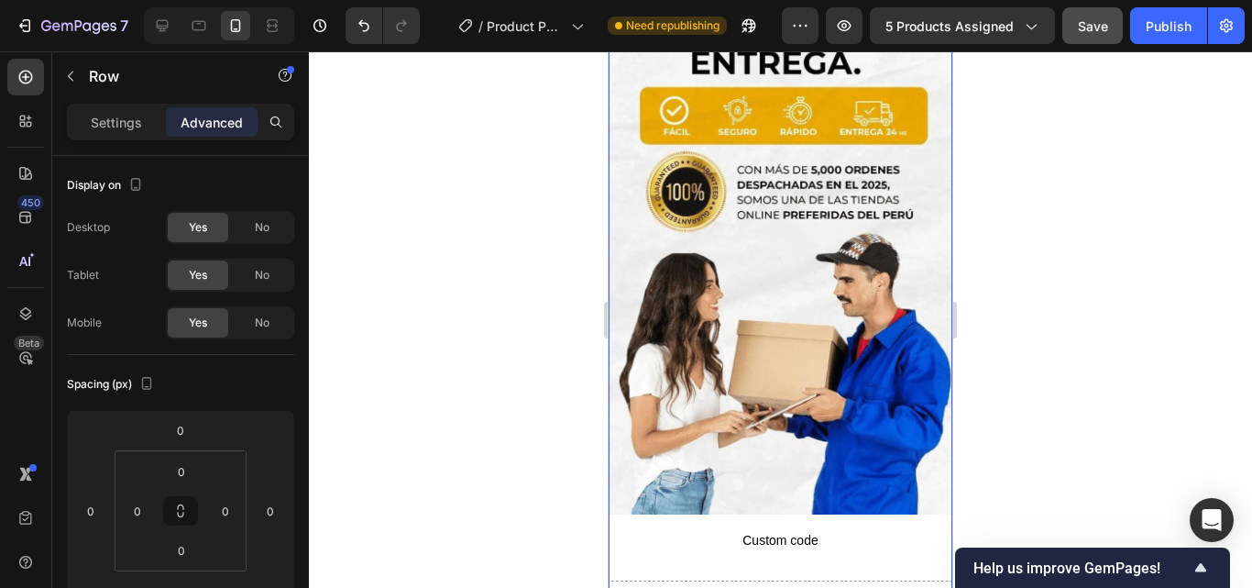
drag, startPoint x: 777, startPoint y: 467, endPoint x: 792, endPoint y: 405, distance: 63.1
click at [792, 405] on div "Image Custom code Custom Code Drop element here Row 0" at bounding box center [781, 310] width 344 height 650
drag, startPoint x: 765, startPoint y: 467, endPoint x: 789, endPoint y: 413, distance: 59.1
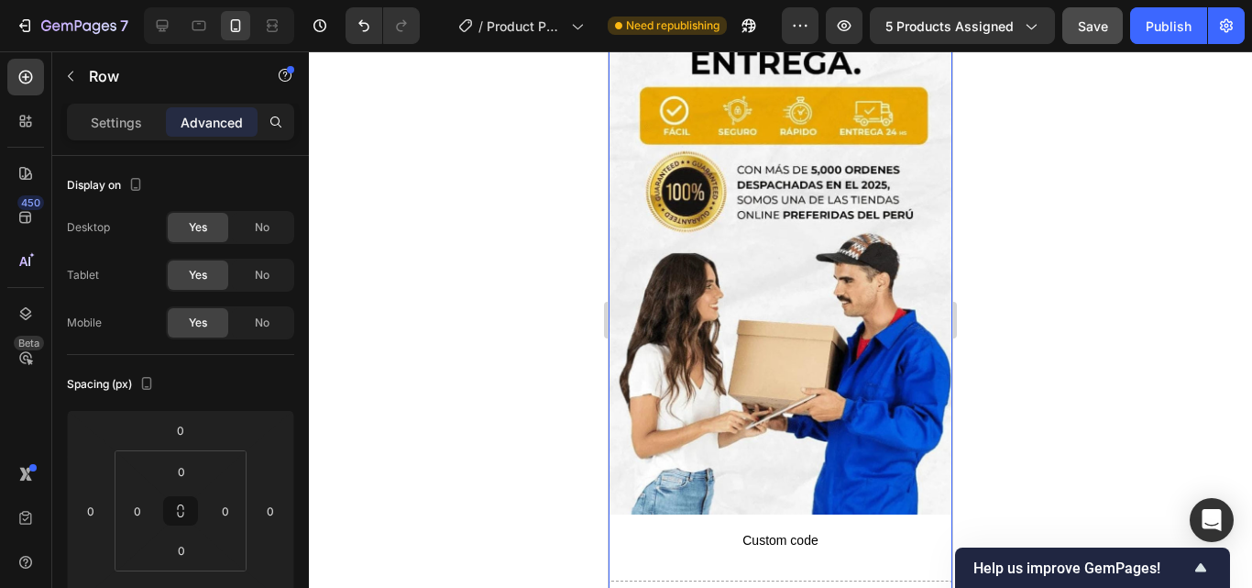
click at [786, 413] on div "Image Custom code Custom Code Drop element here Row 0" at bounding box center [781, 310] width 344 height 650
drag, startPoint x: 776, startPoint y: 469, endPoint x: 786, endPoint y: 417, distance: 53.0
click at [786, 417] on div "Image Custom code Custom Code Drop element here Row 0" at bounding box center [781, 310] width 344 height 650
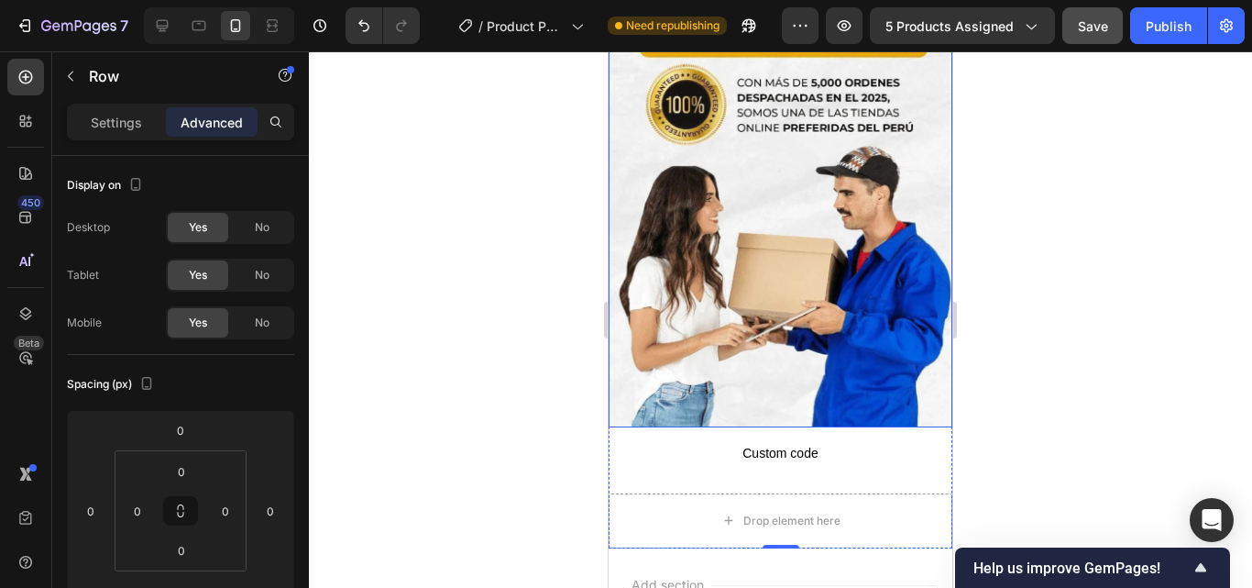
scroll to position [4058, 0]
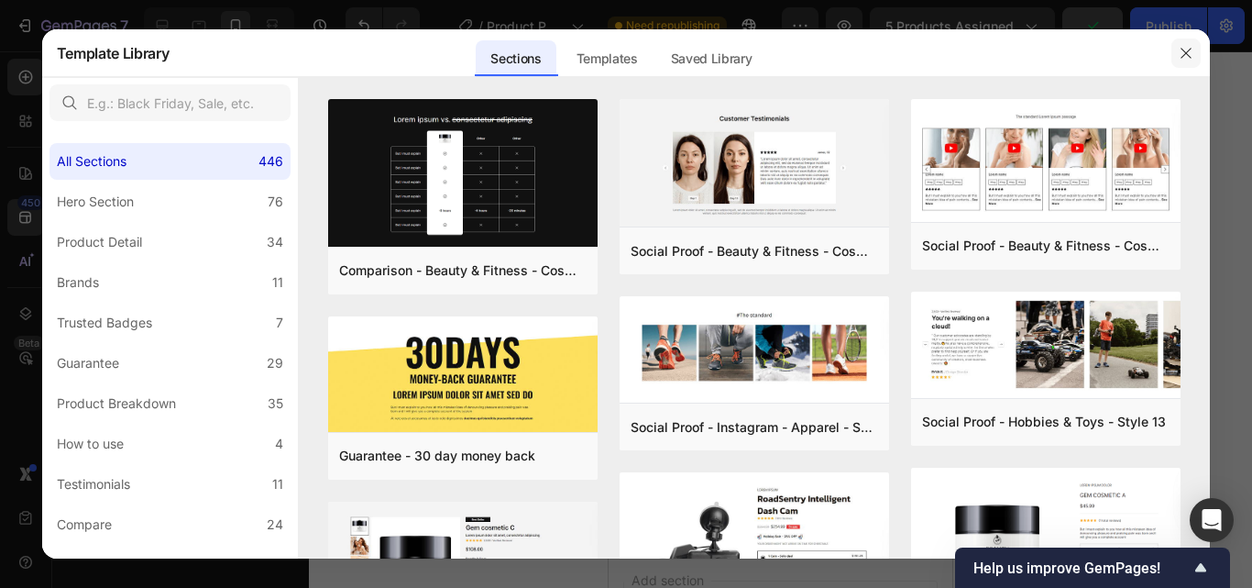
click at [1187, 54] on icon "button" at bounding box center [1186, 53] width 15 height 15
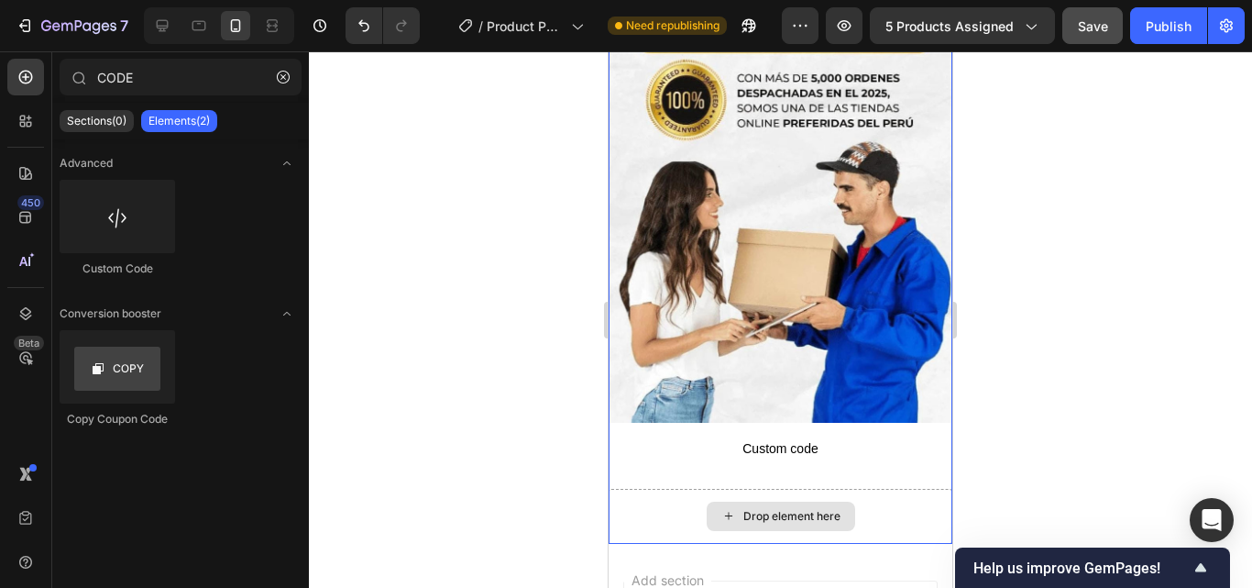
click at [863, 489] on div "Drop element here" at bounding box center [781, 516] width 344 height 55
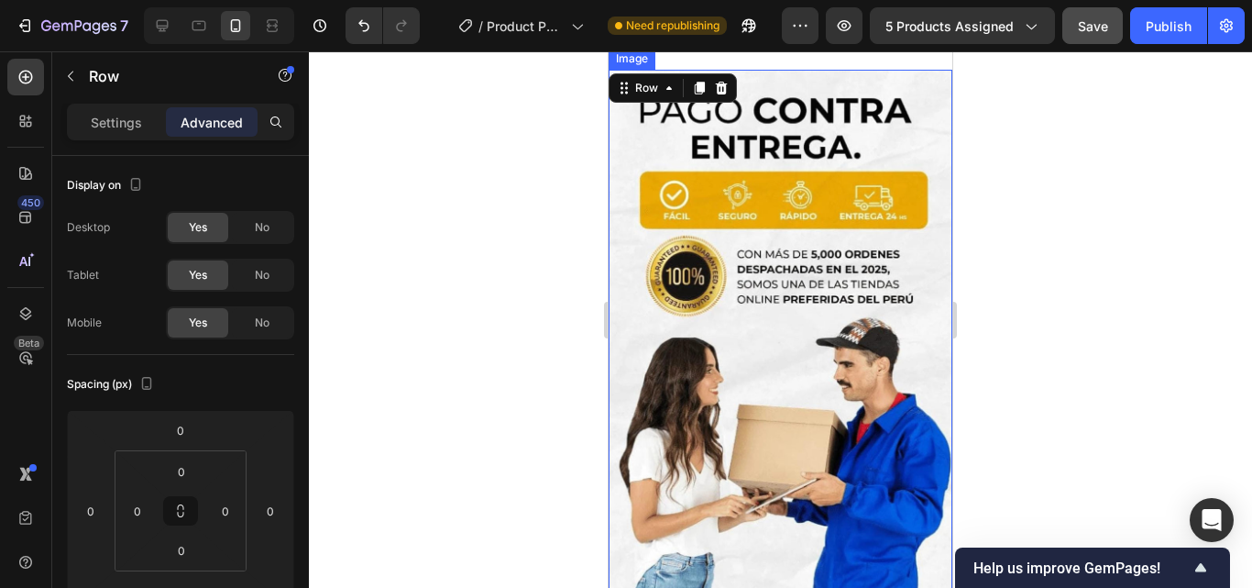
scroll to position [3966, 0]
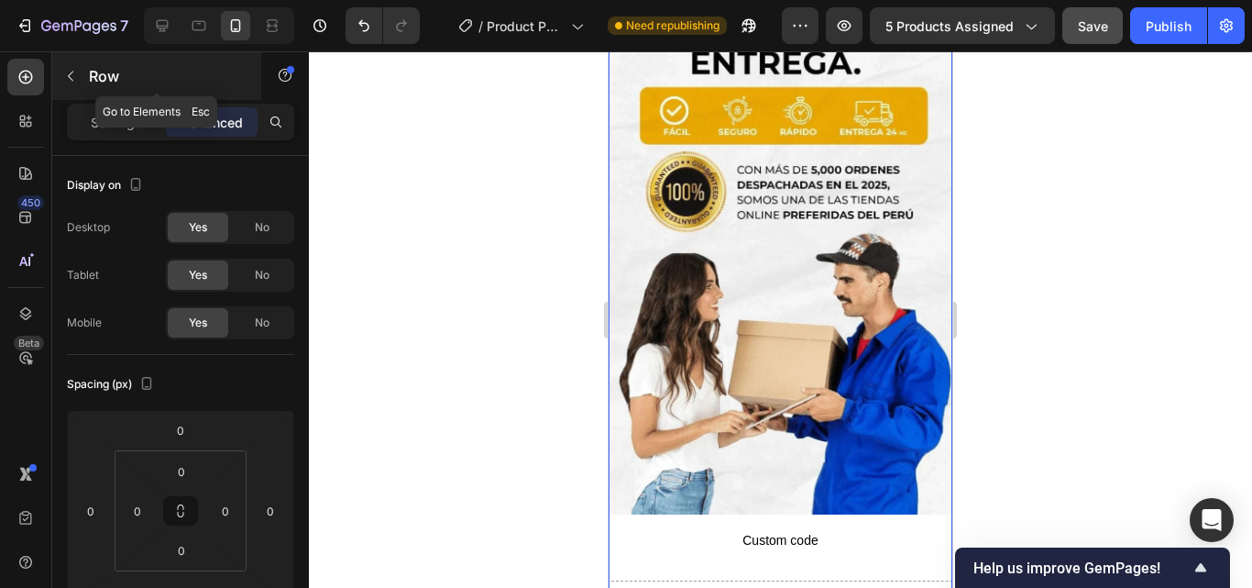
click at [68, 67] on button "button" at bounding box center [70, 75] width 29 height 29
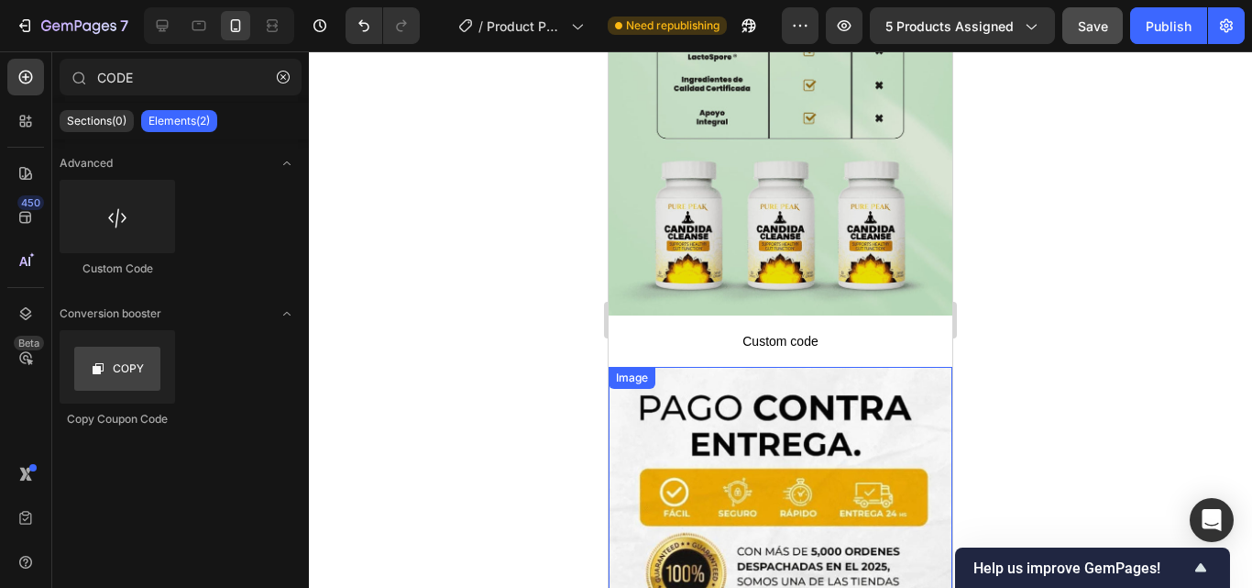
scroll to position [3508, 0]
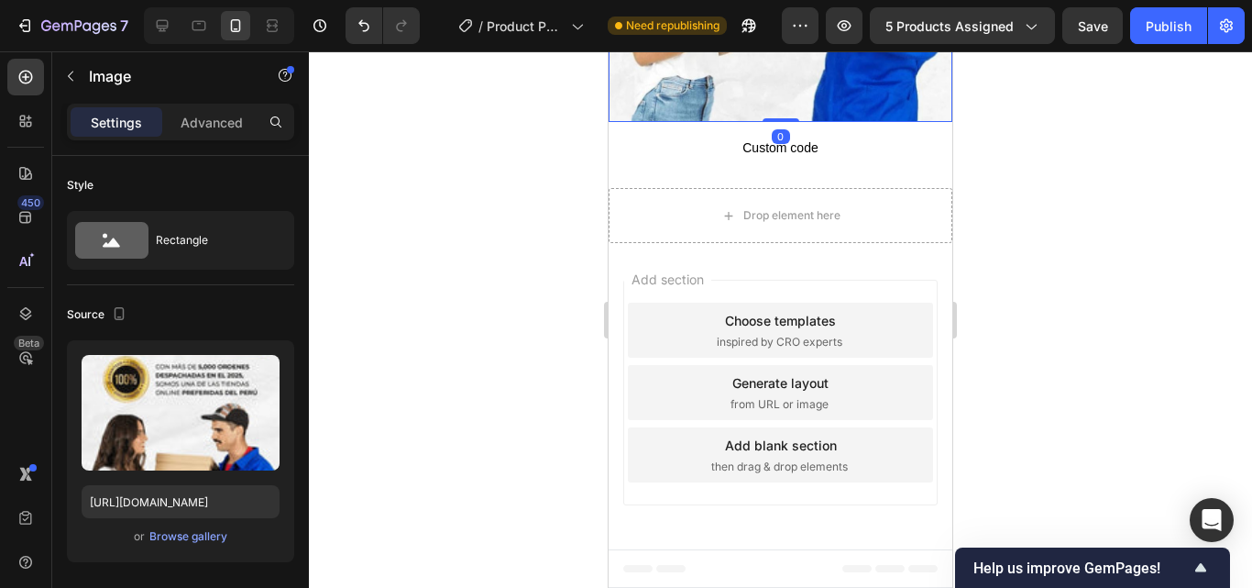
scroll to position [3874, 0]
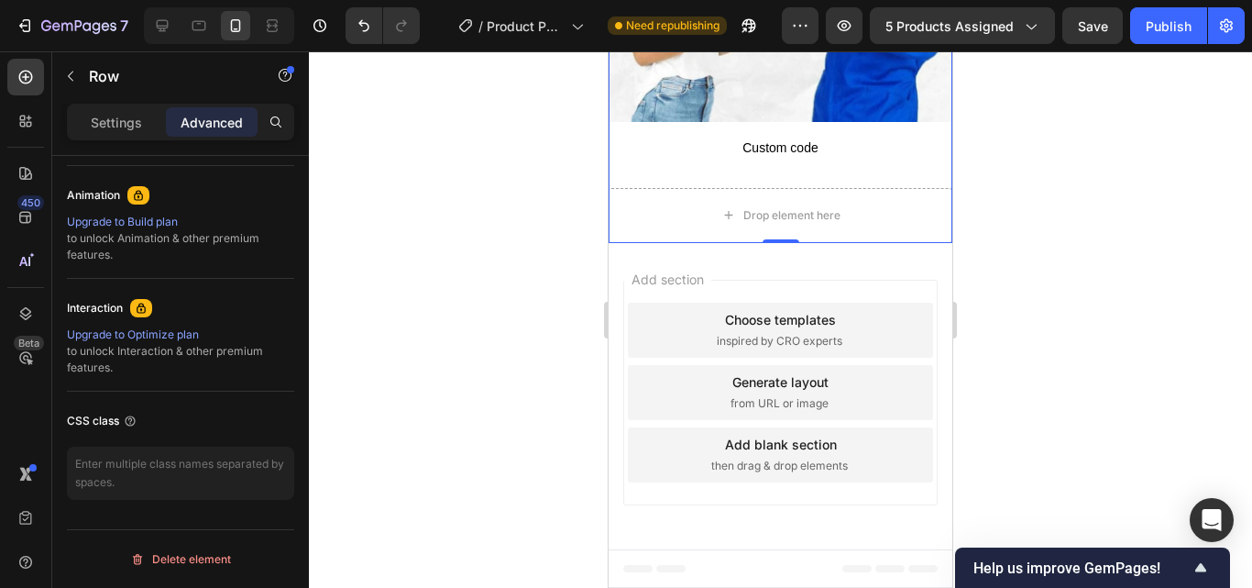
scroll to position [4047, 0]
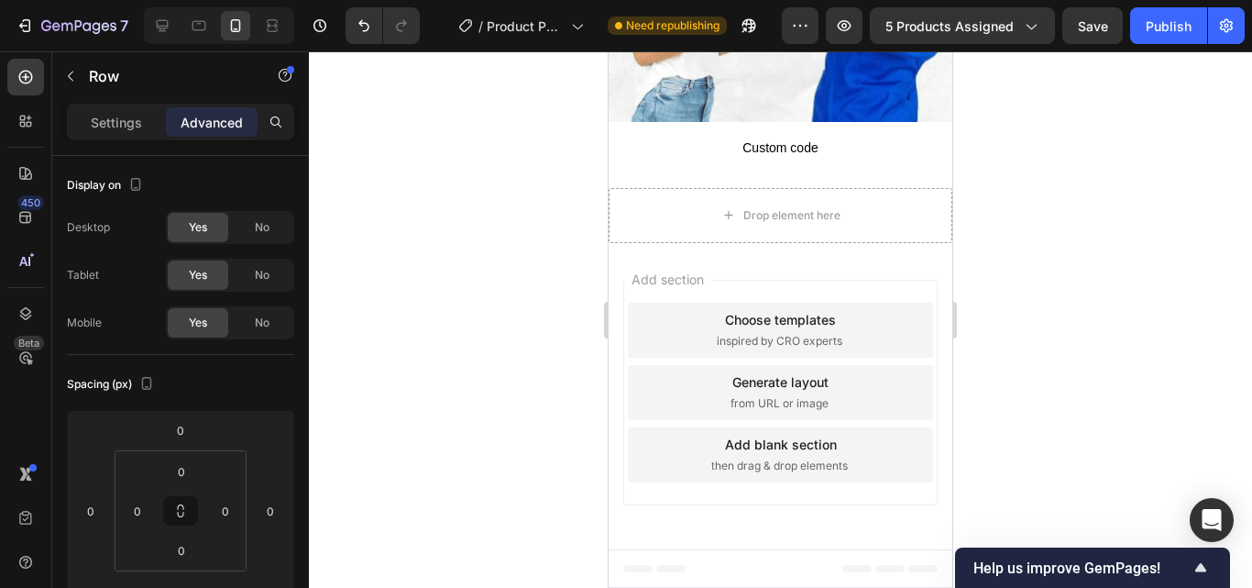
scroll to position [3680, 0]
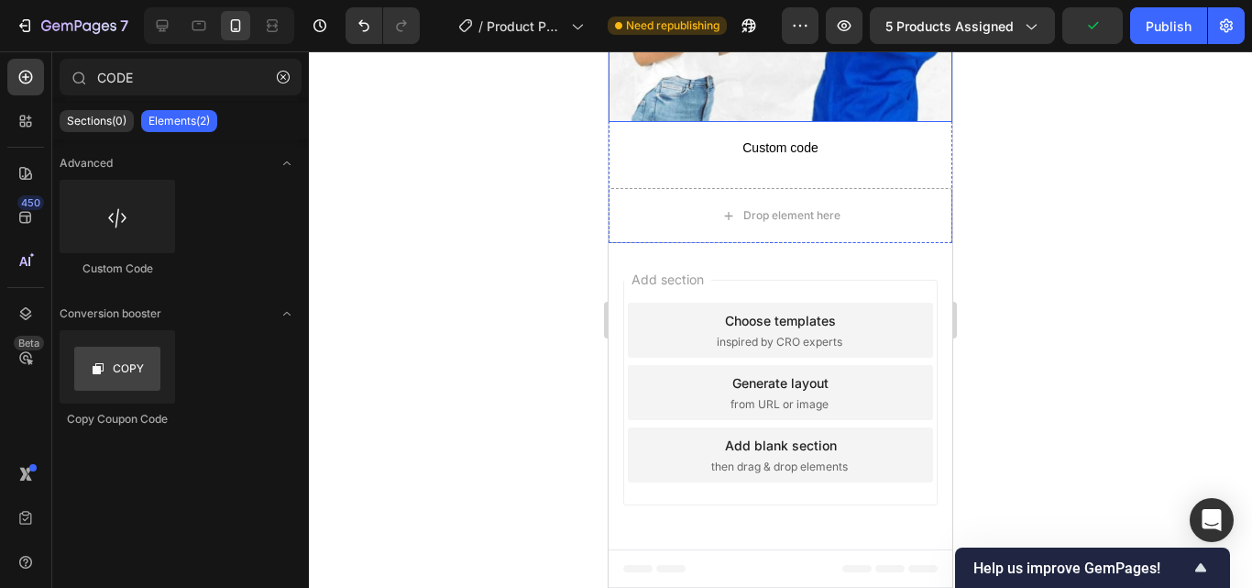
scroll to position [3497, 0]
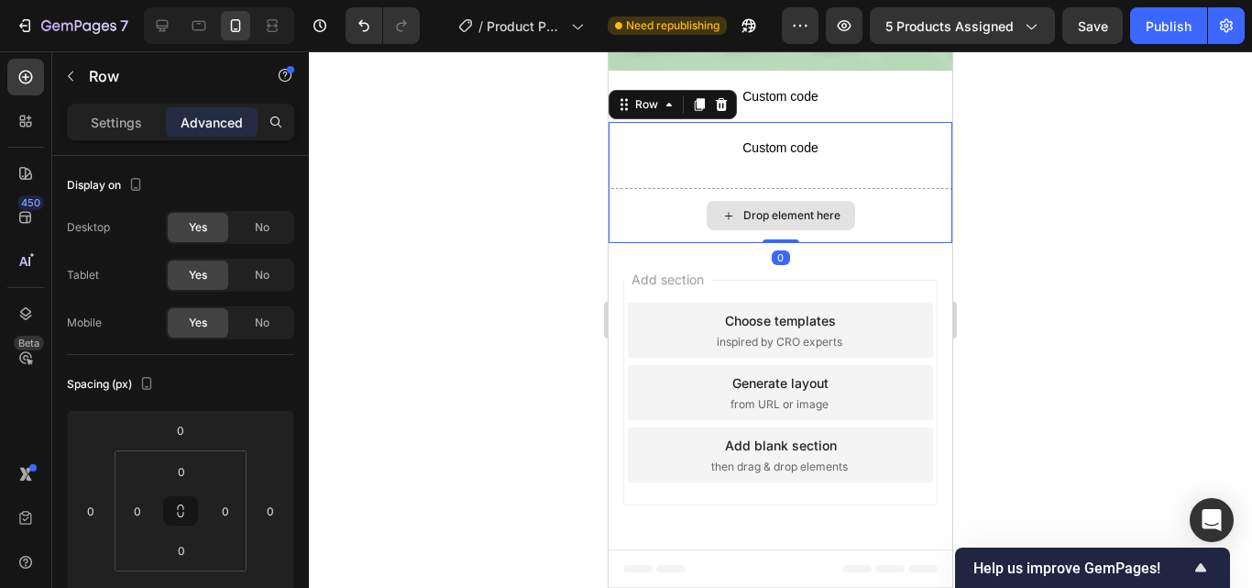
click at [880, 243] on div "Drop element here" at bounding box center [781, 215] width 344 height 55
click at [724, 112] on icon at bounding box center [721, 104] width 15 height 15
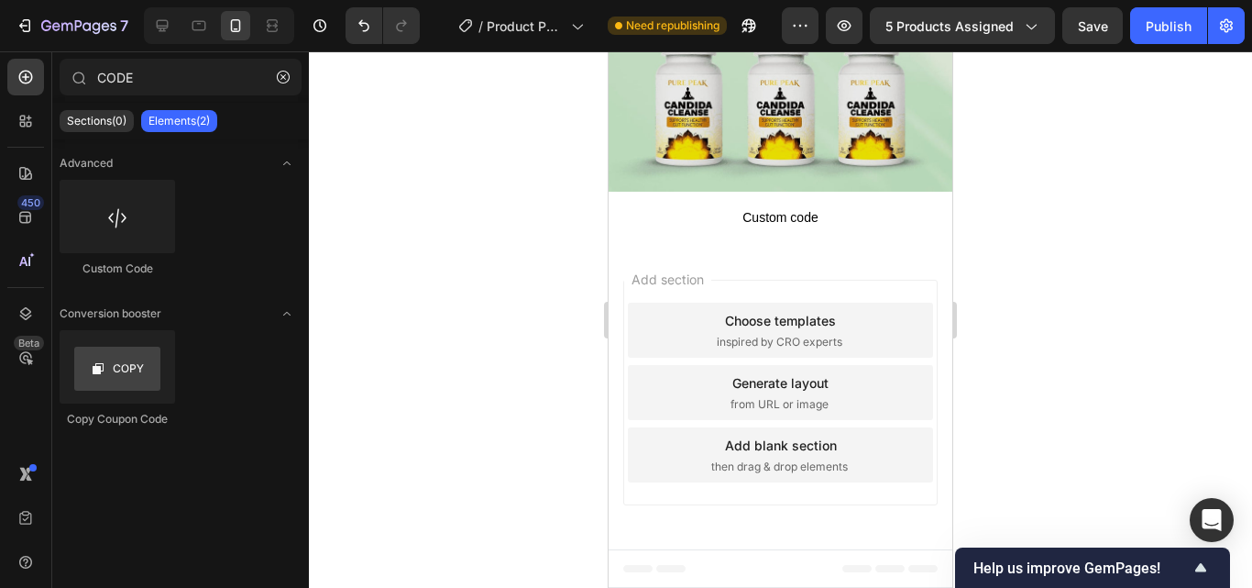
click at [819, 338] on div "Add section Choose templates inspired by CRO experts Generate layout from URL o…" at bounding box center [781, 396] width 344 height 306
click at [104, 111] on div "Sections(0)" at bounding box center [97, 121] width 74 height 22
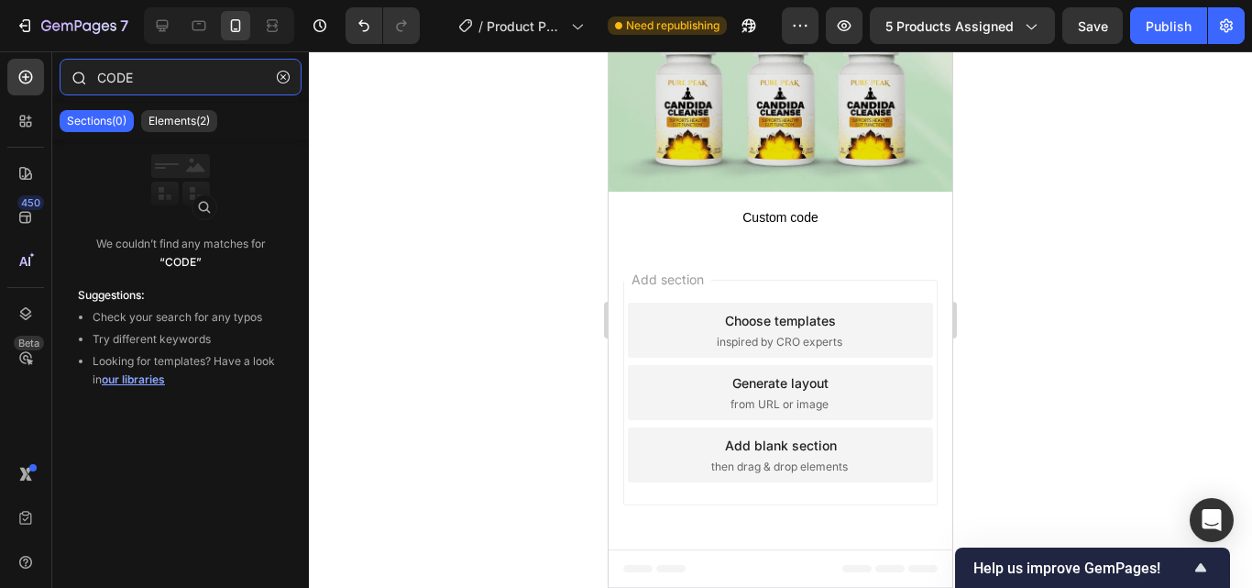
click at [144, 82] on input "CODE" at bounding box center [181, 77] width 242 height 37
drag, startPoint x: 168, startPoint y: 82, endPoint x: 89, endPoint y: 78, distance: 78.9
click at [90, 78] on div "CODE" at bounding box center [180, 81] width 257 height 44
click at [295, 74] on button "button" at bounding box center [283, 76] width 29 height 29
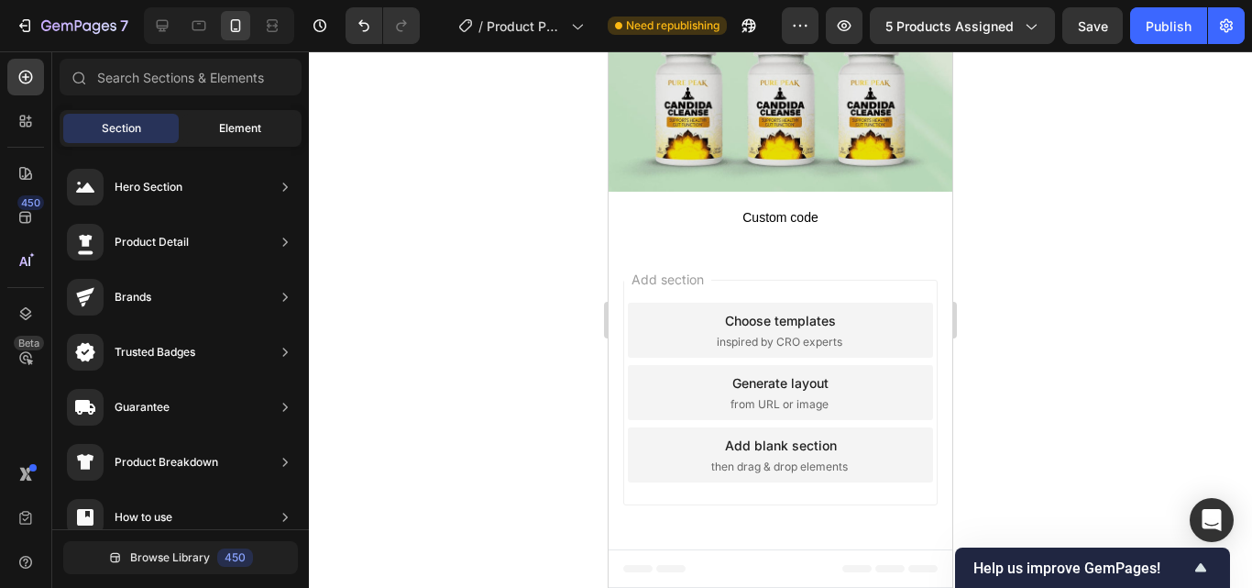
click at [232, 114] on div "Element" at bounding box center [239, 128] width 115 height 29
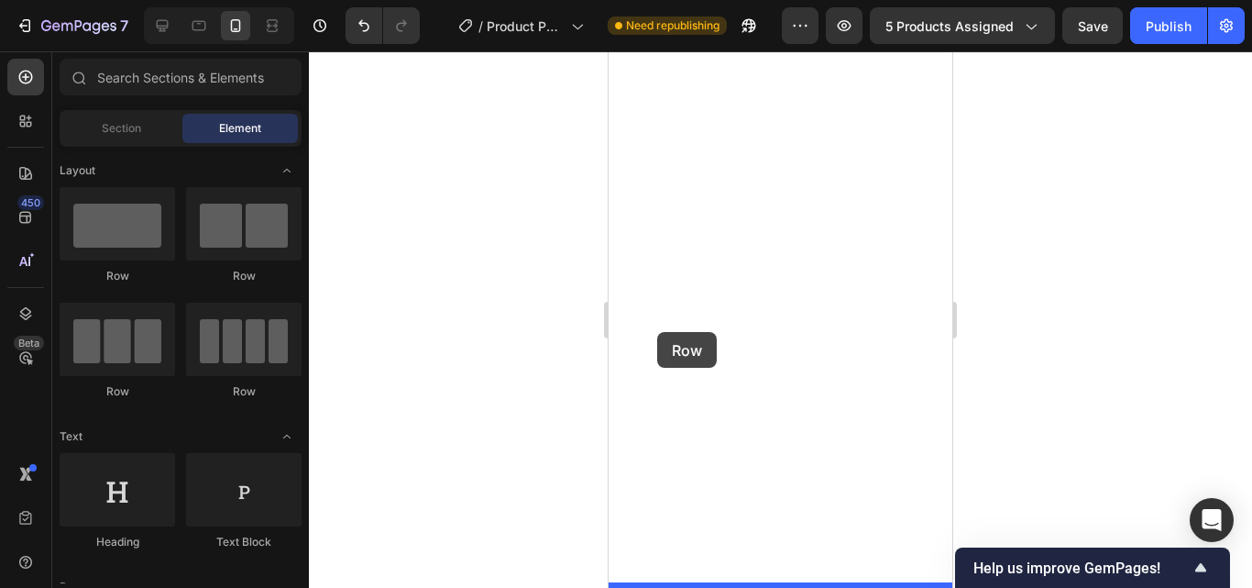
drag, startPoint x: 727, startPoint y: 300, endPoint x: 657, endPoint y: 332, distance: 76.7
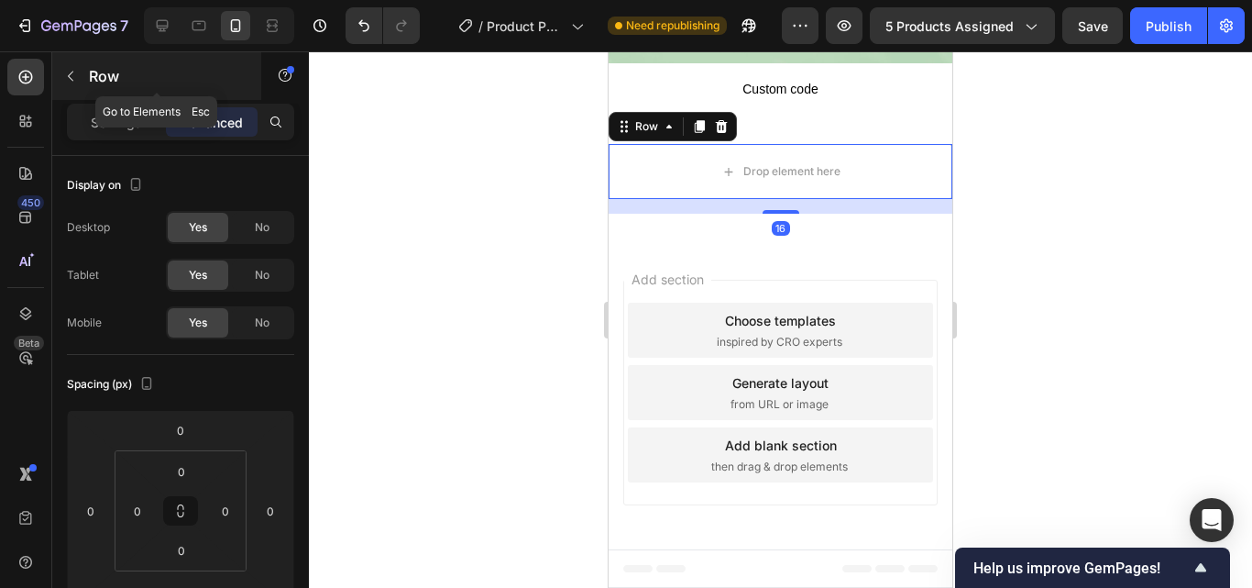
click at [74, 80] on icon "button" at bounding box center [70, 76] width 15 height 15
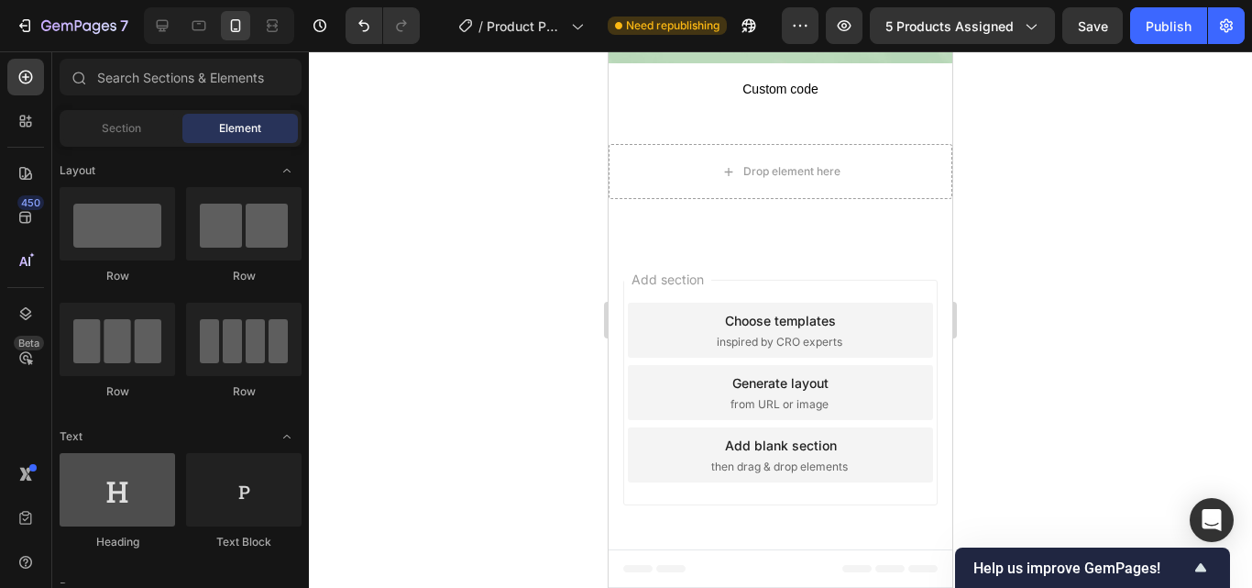
scroll to position [367, 0]
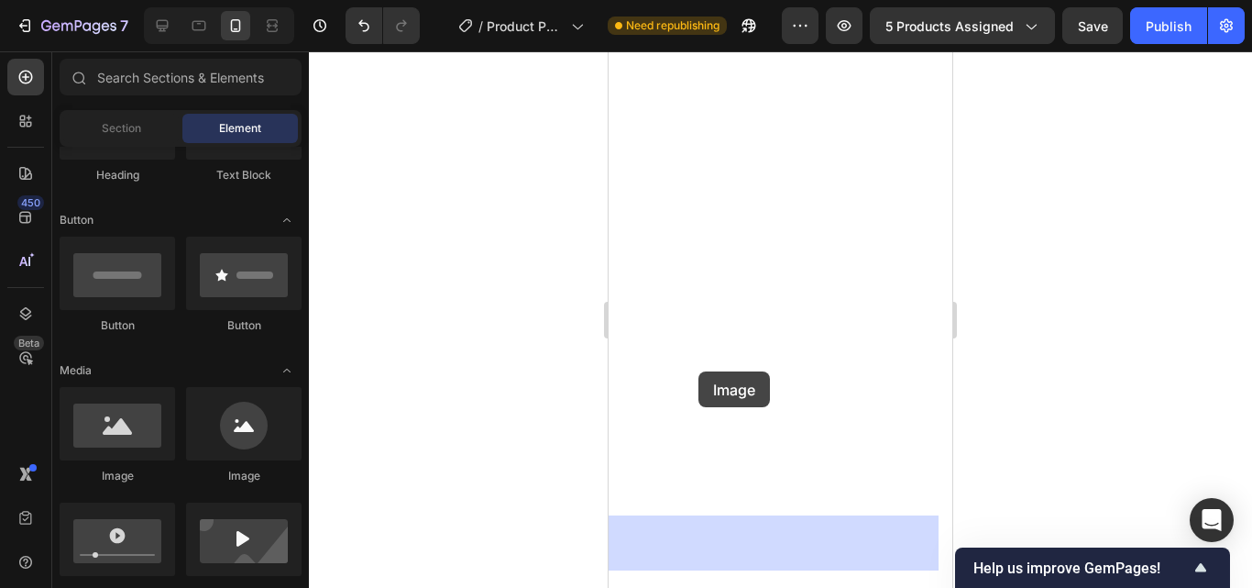
drag, startPoint x: 720, startPoint y: 500, endPoint x: 698, endPoint y: 371, distance: 130.2
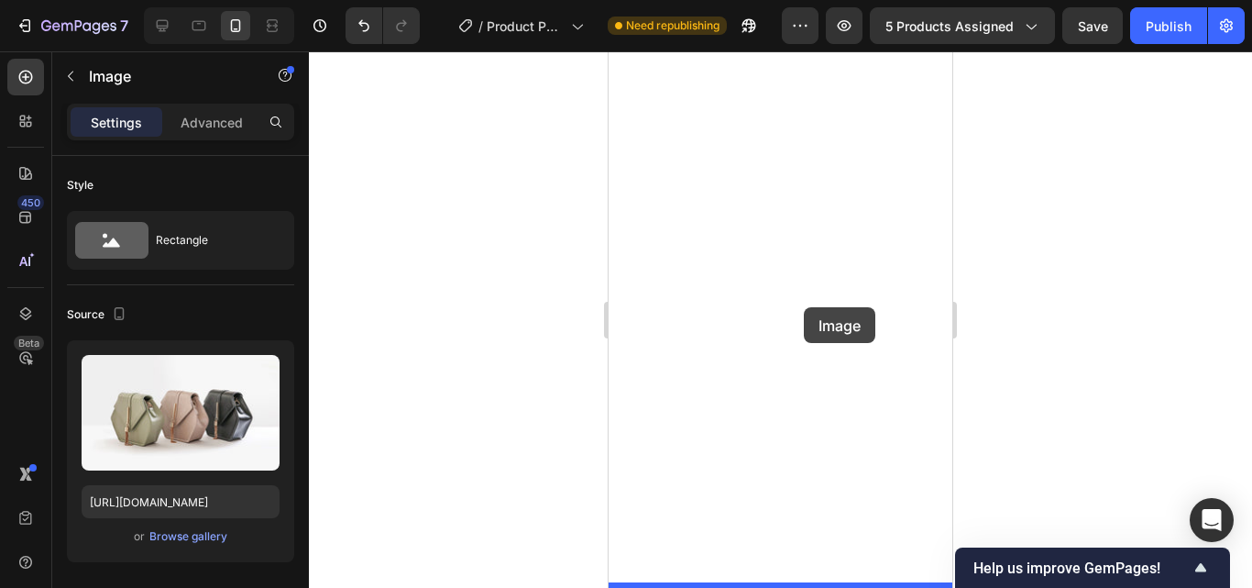
drag, startPoint x: 801, startPoint y: 354, endPoint x: 804, endPoint y: 307, distance: 46.8
drag, startPoint x: 826, startPoint y: 376, endPoint x: 838, endPoint y: 304, distance: 72.5
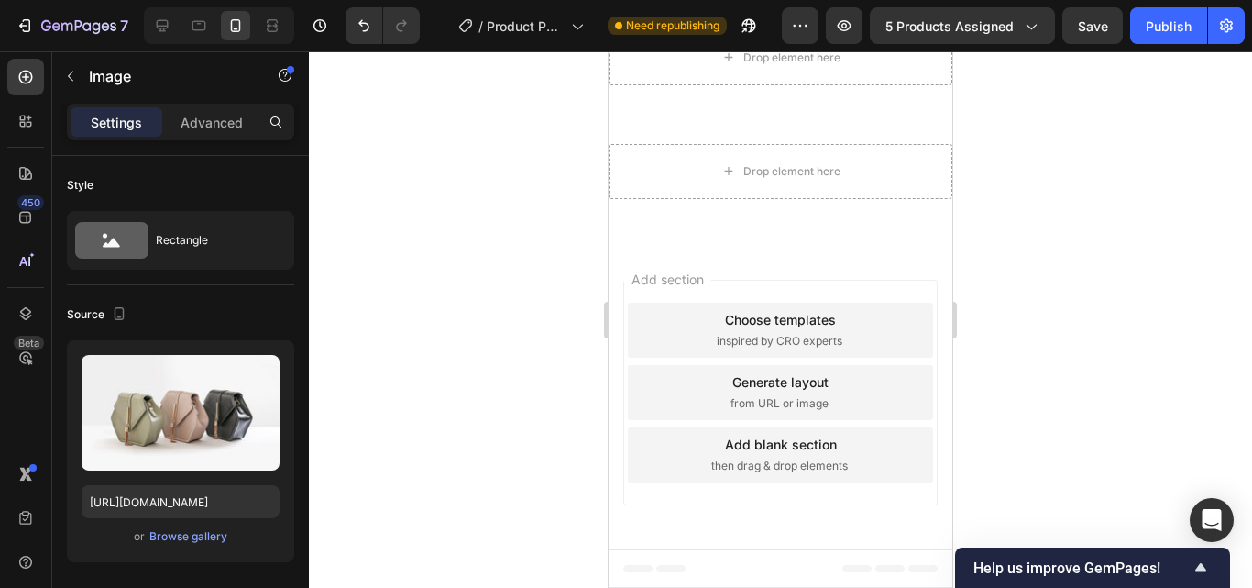
click at [190, 539] on div "Browse gallery" at bounding box center [188, 536] width 78 height 16
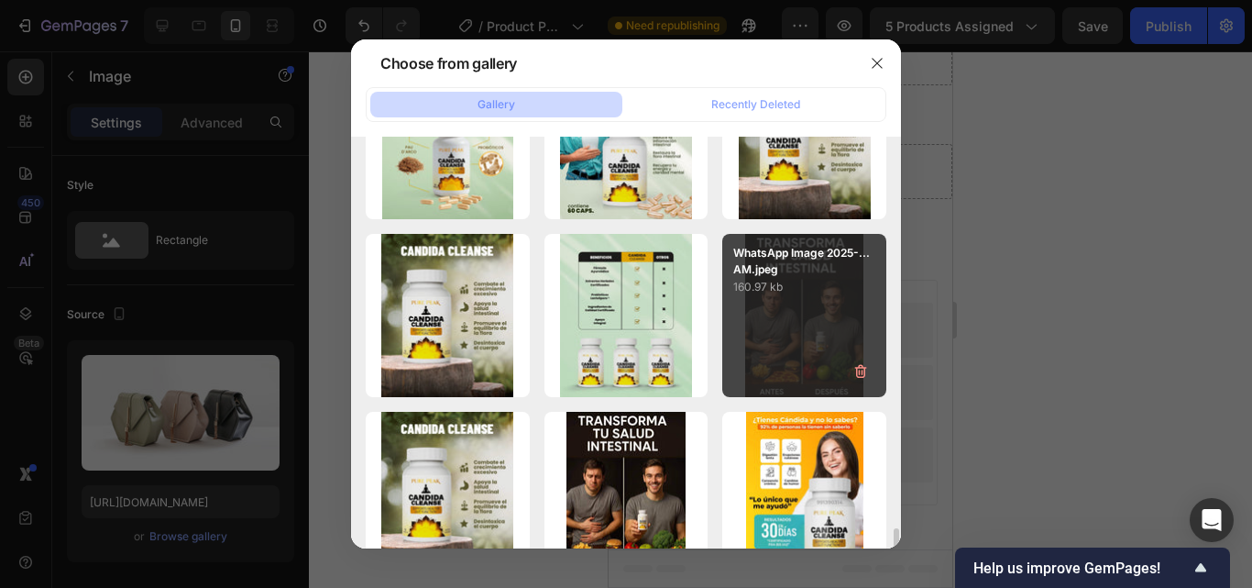
scroll to position [495, 0]
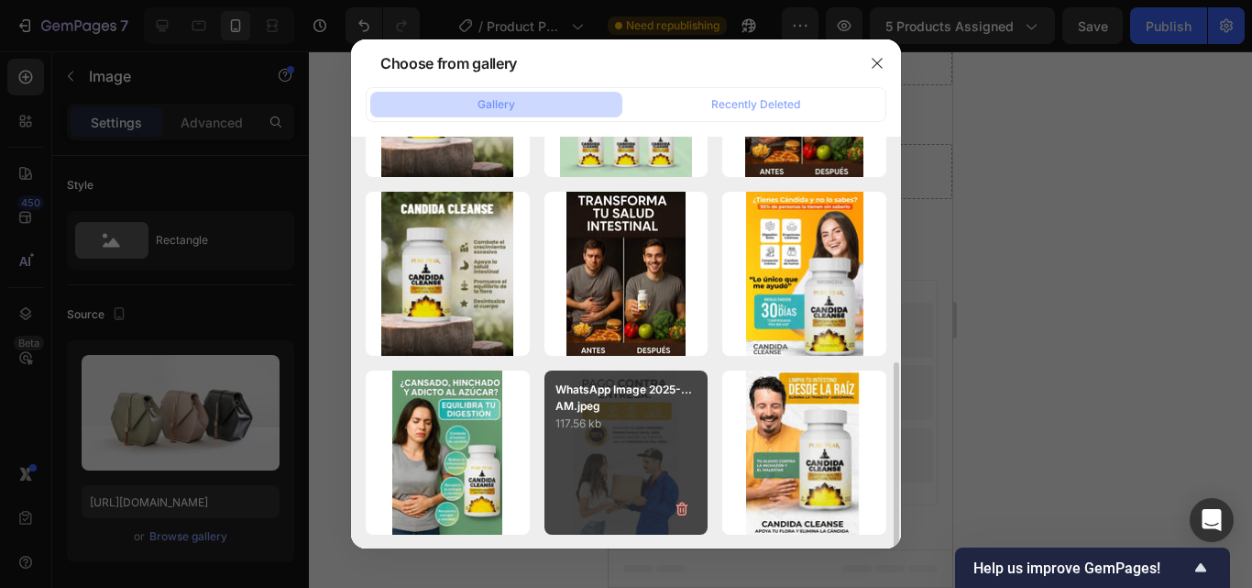
click at [611, 451] on div "WhatsApp Image 2025-...AM.jpeg 117.56 kb" at bounding box center [626, 452] width 164 height 164
type input "[URL][DOMAIN_NAME]"
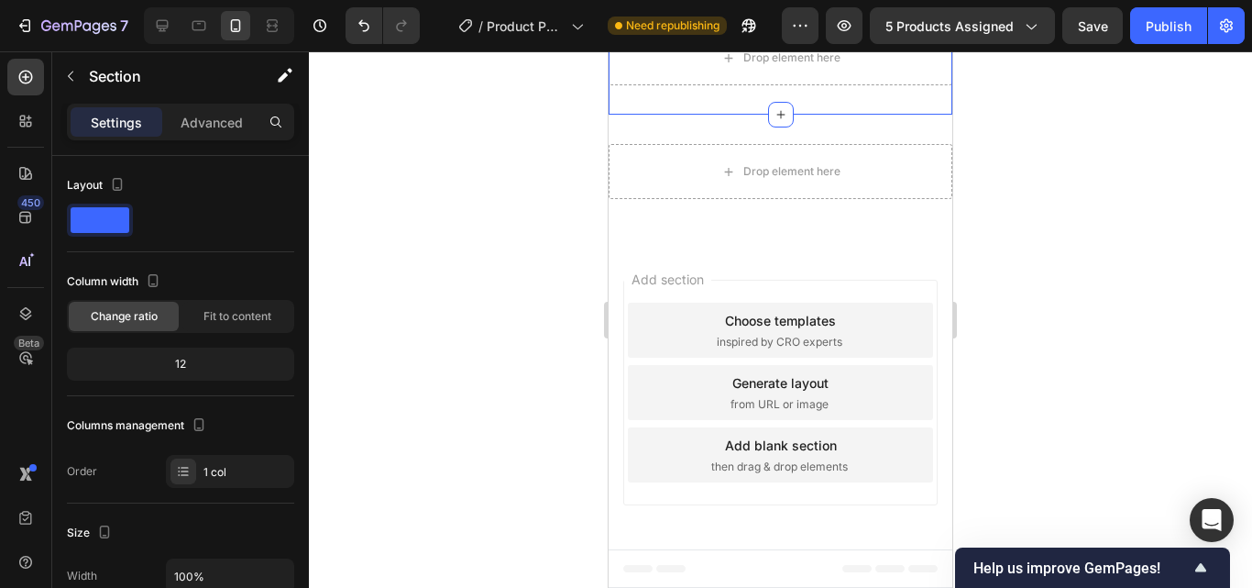
click at [813, 115] on div "Drop element here Section 2 You can create reusable sections Create Theme Secti…" at bounding box center [781, 58] width 344 height 114
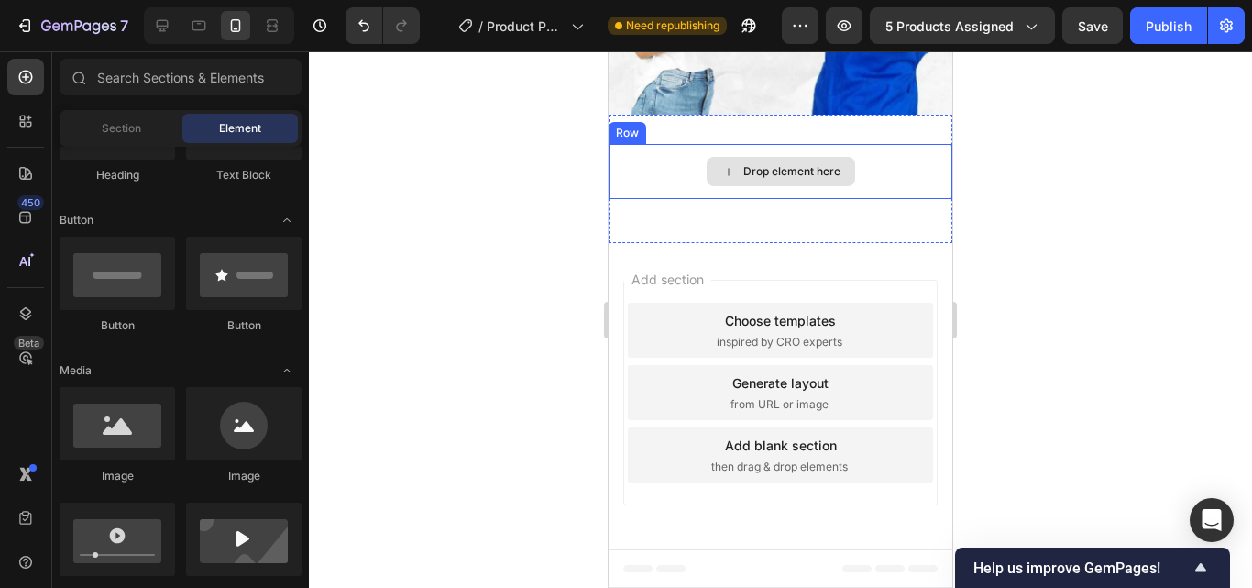
click at [839, 186] on div "Drop element here" at bounding box center [781, 171] width 148 height 29
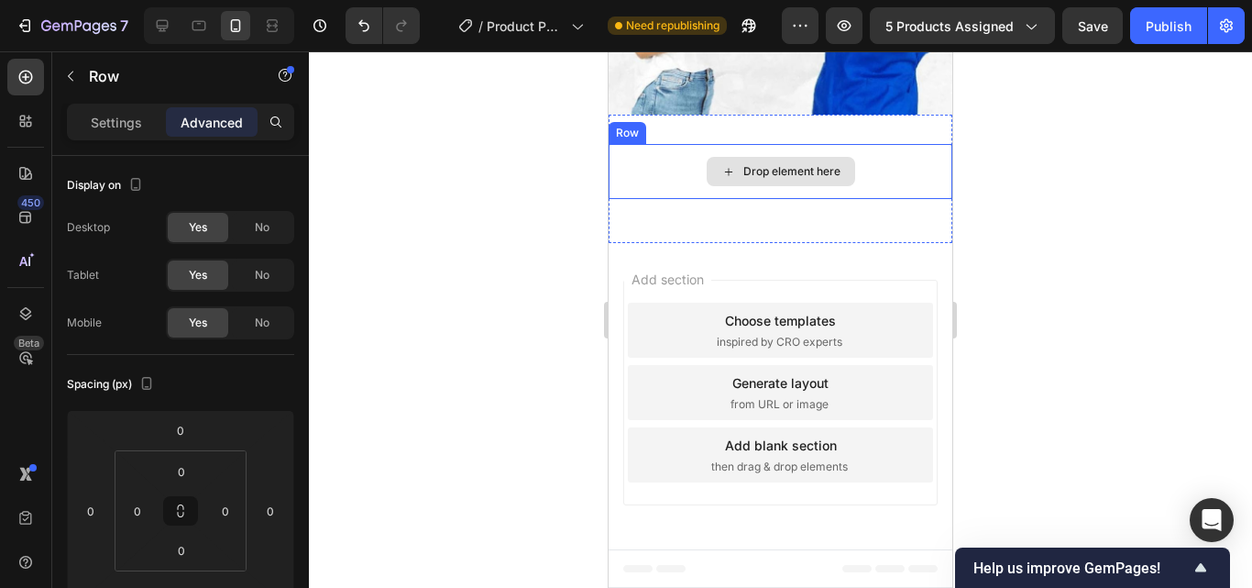
click at [879, 199] on div "Drop element here" at bounding box center [781, 171] width 344 height 55
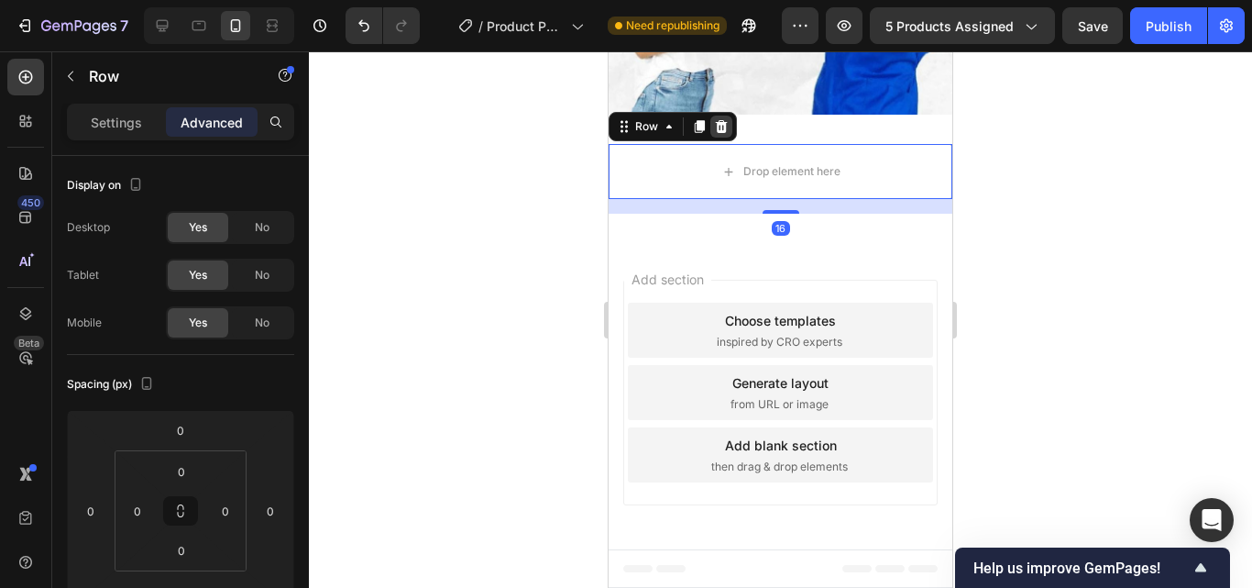
click at [730, 137] on div at bounding box center [721, 126] width 22 height 22
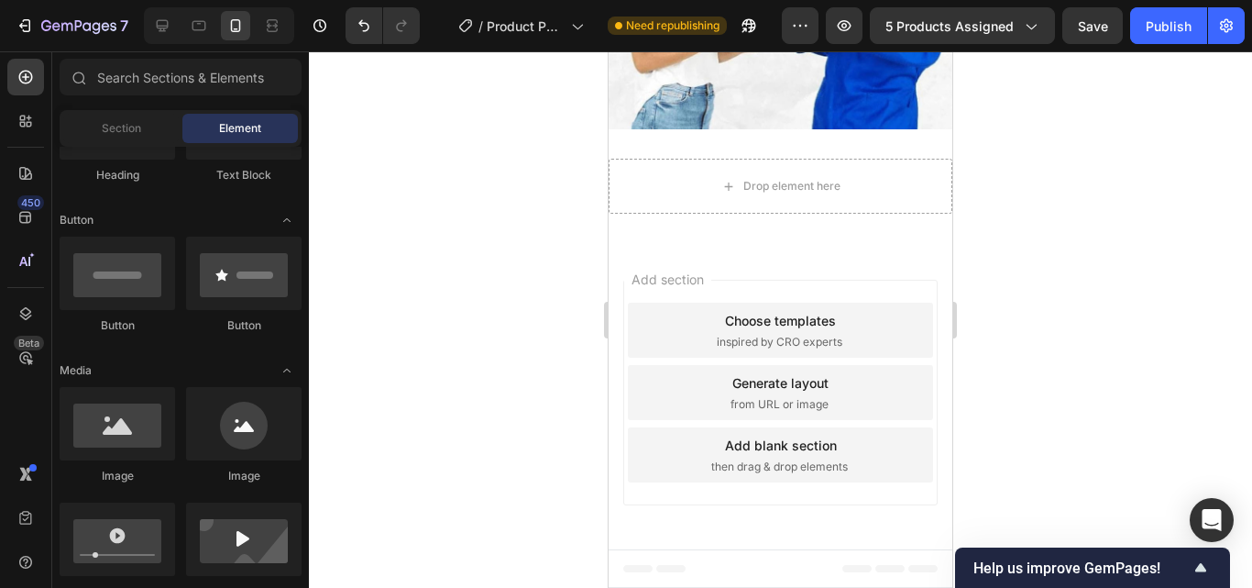
scroll to position [3955, 0]
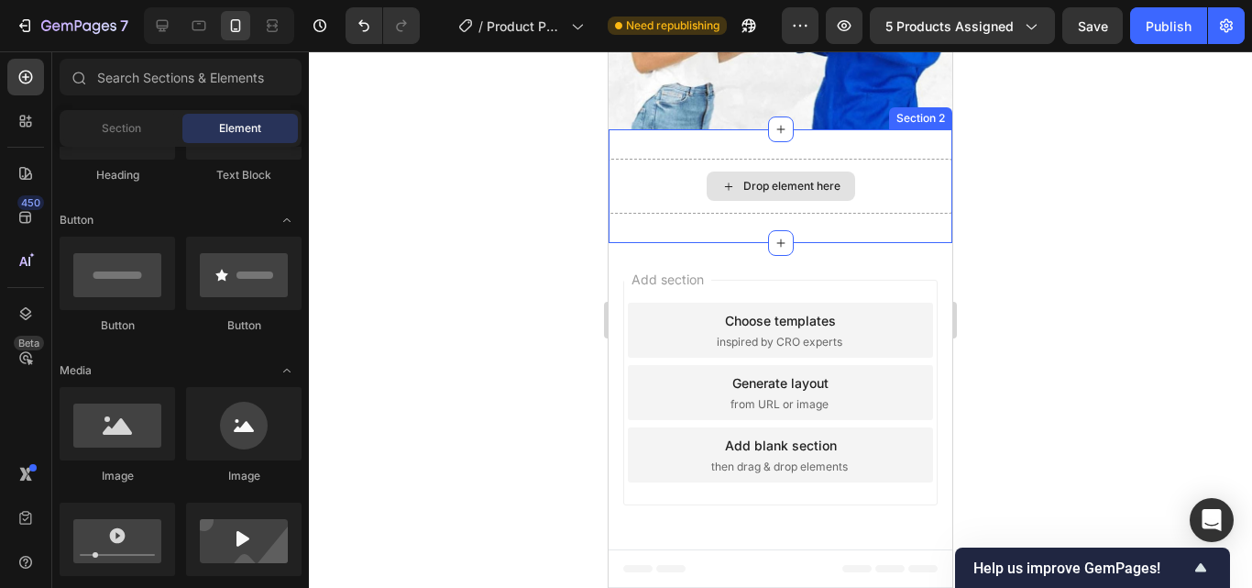
click at [676, 243] on div "Drop element here Section 2" at bounding box center [781, 186] width 344 height 114
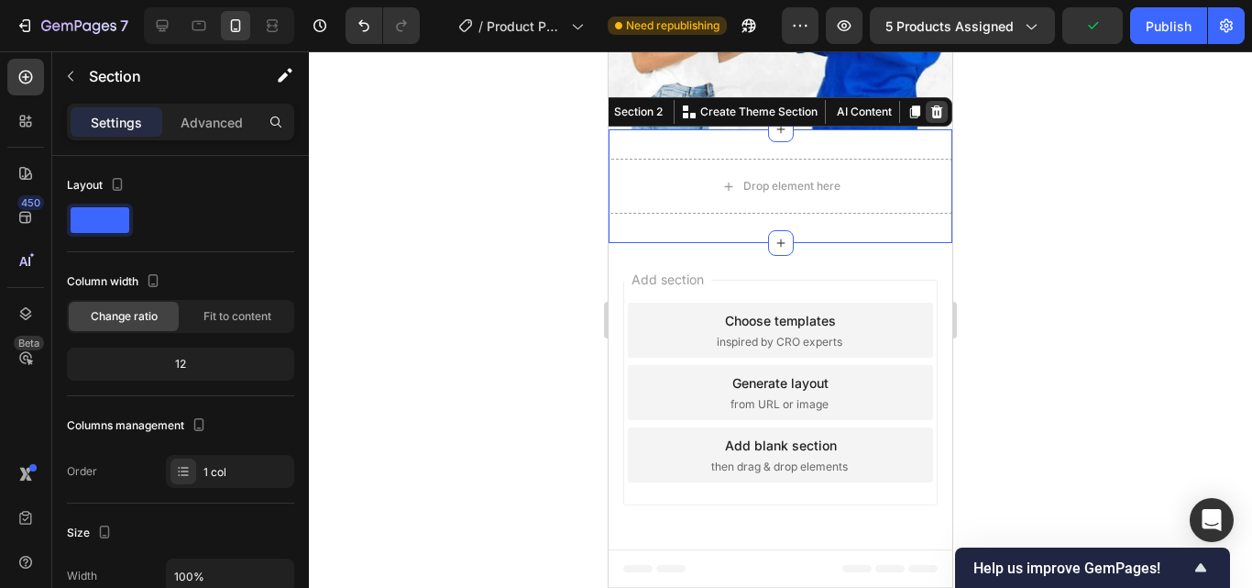
click at [929, 119] on icon at bounding box center [936, 111] width 15 height 15
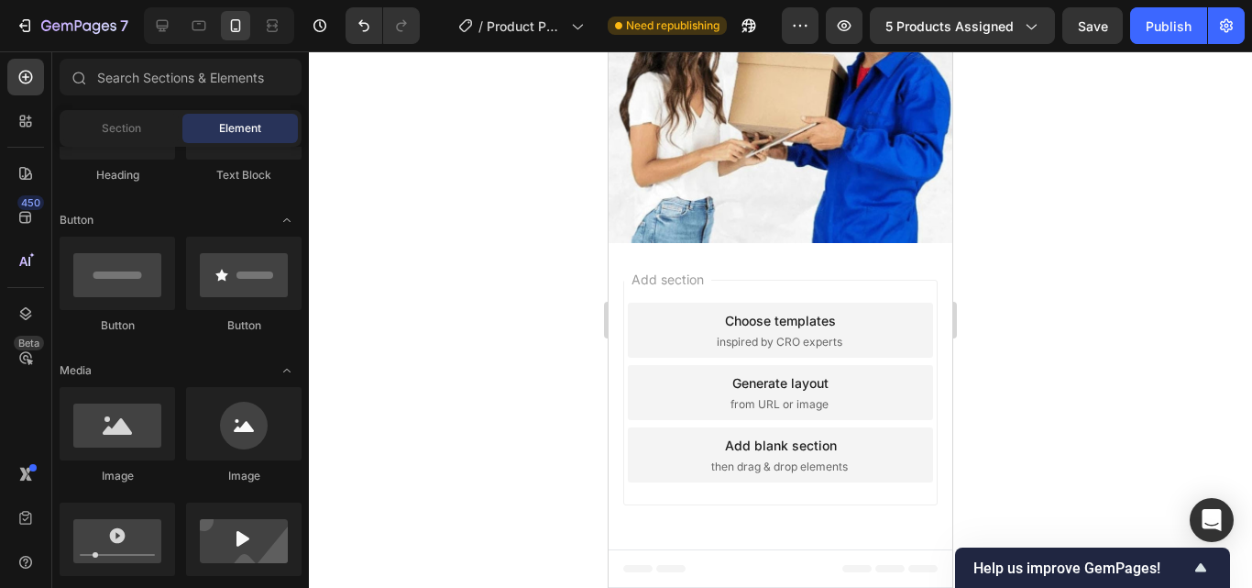
scroll to position [3588, 0]
click at [99, 122] on div "Section" at bounding box center [120, 128] width 115 height 29
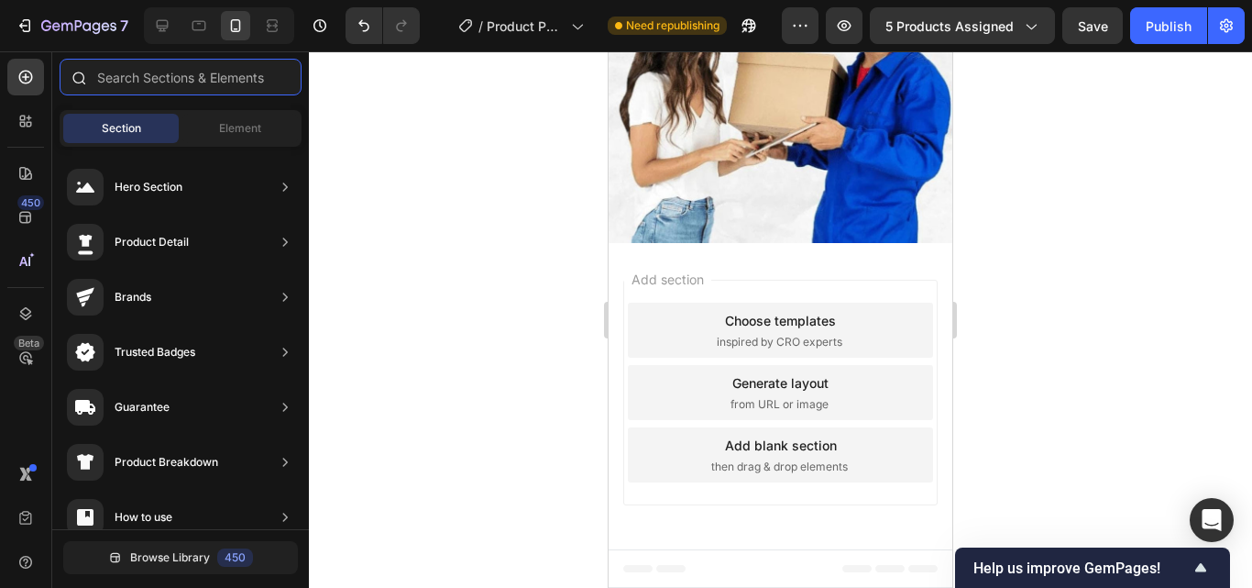
click at [157, 75] on input "text" at bounding box center [181, 77] width 242 height 37
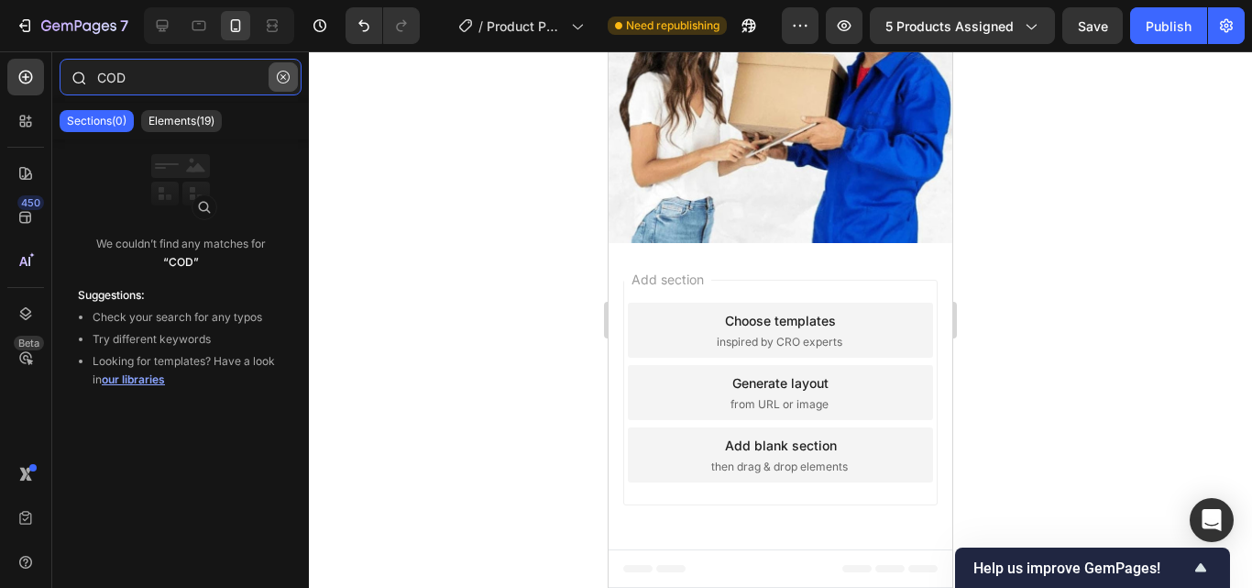
type input "COD"
click at [288, 70] on button "button" at bounding box center [283, 76] width 29 height 29
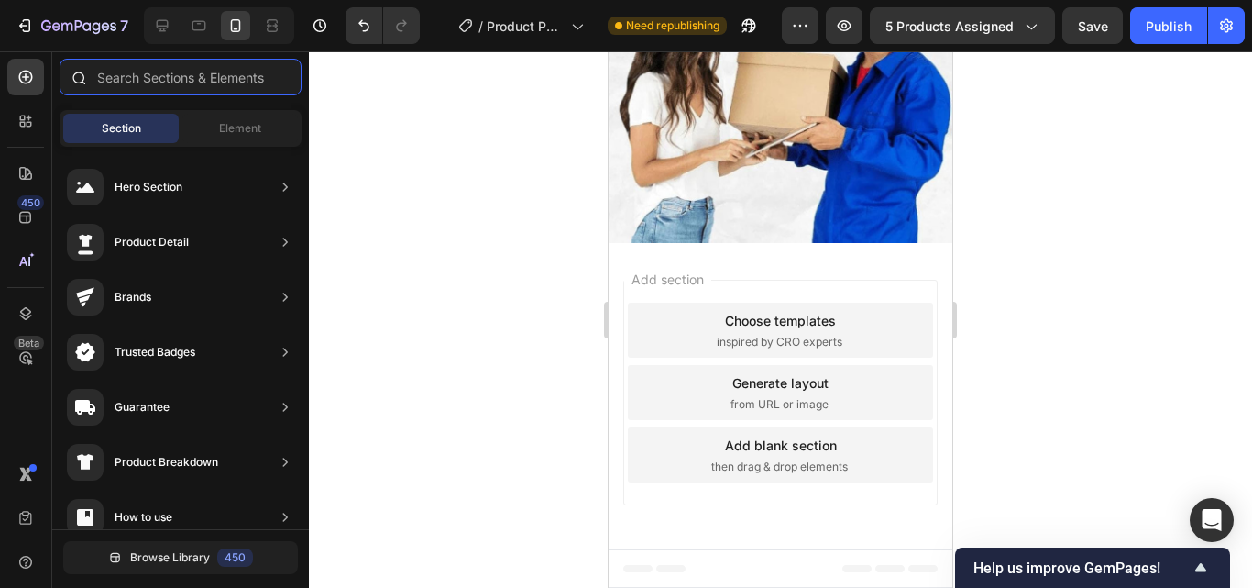
click at [136, 86] on input "text" at bounding box center [181, 77] width 242 height 37
click at [227, 122] on span "Element" at bounding box center [240, 128] width 42 height 16
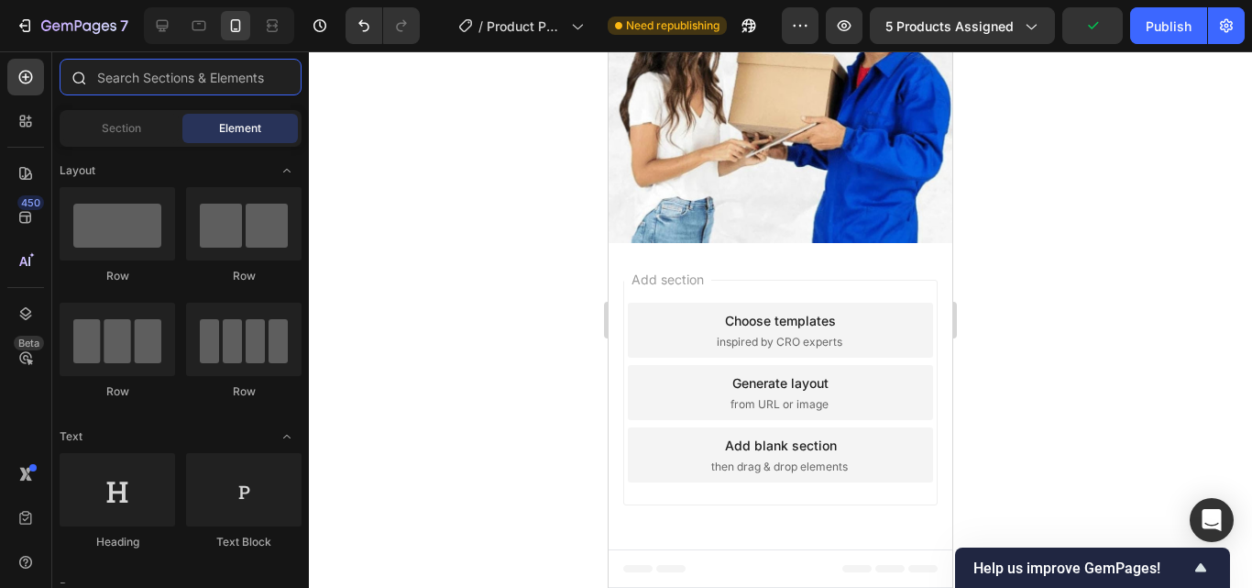
click at [199, 76] on input "text" at bounding box center [181, 77] width 242 height 37
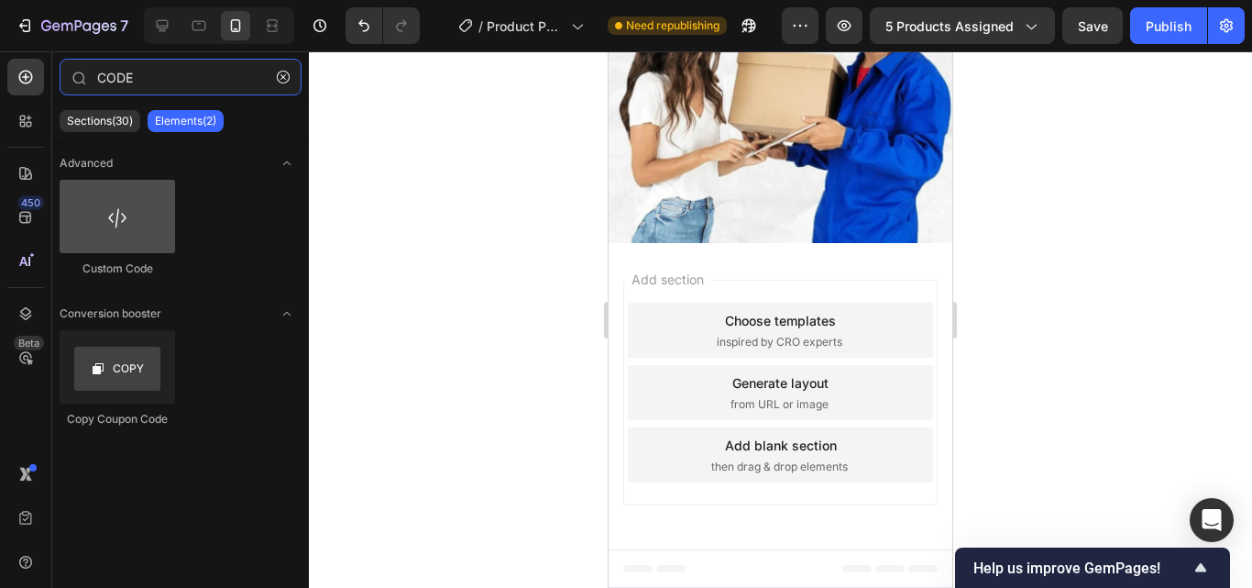
type input "CODE"
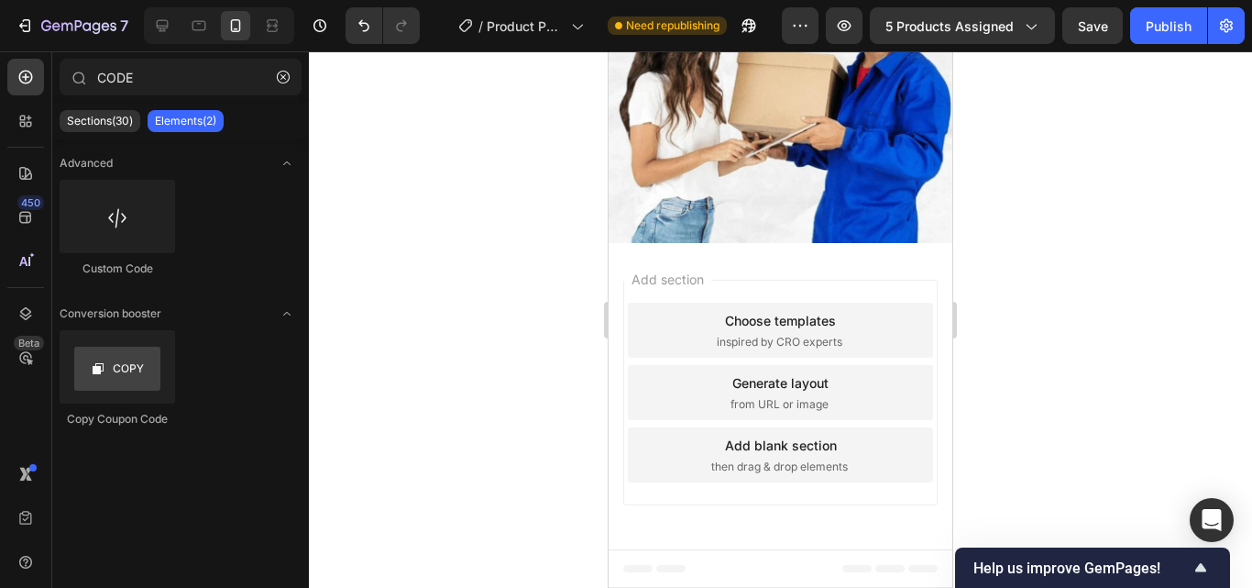
scroll to position [4073, 0]
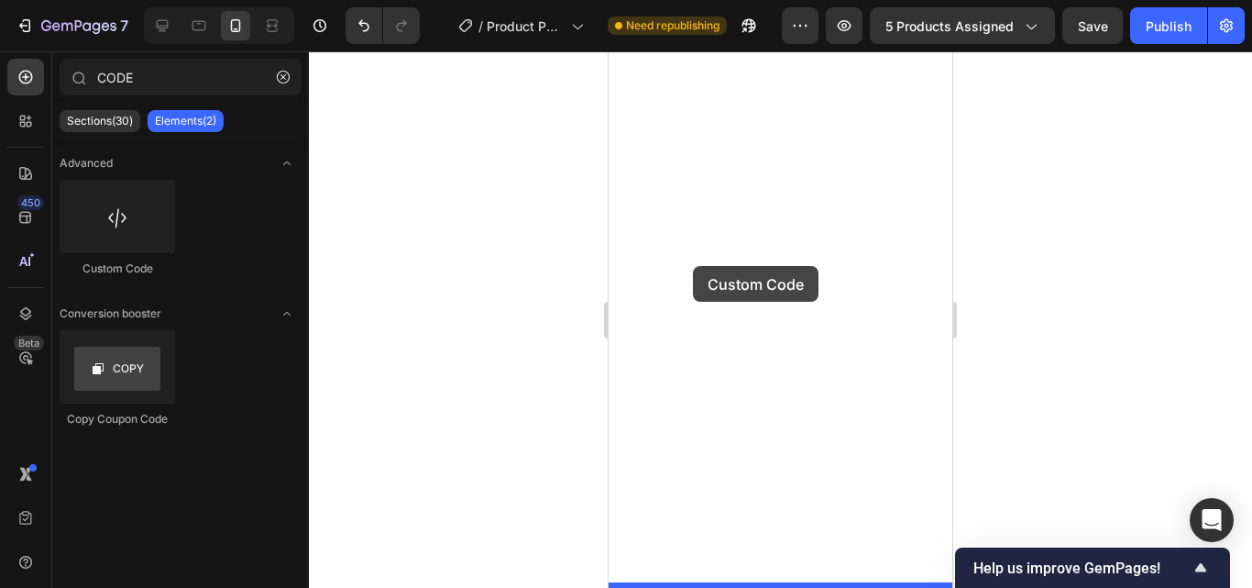
drag, startPoint x: 720, startPoint y: 273, endPoint x: 693, endPoint y: 265, distance: 27.8
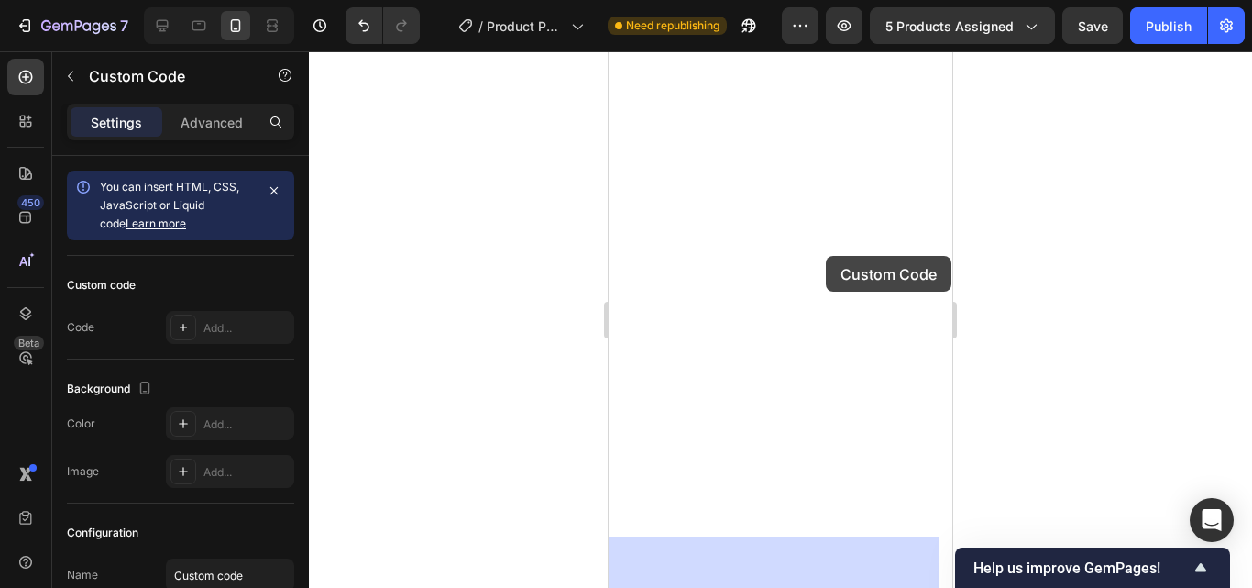
drag, startPoint x: 823, startPoint y: 301, endPoint x: 826, endPoint y: 256, distance: 45.0
drag, startPoint x: 830, startPoint y: 286, endPoint x: 834, endPoint y: 250, distance: 36.0
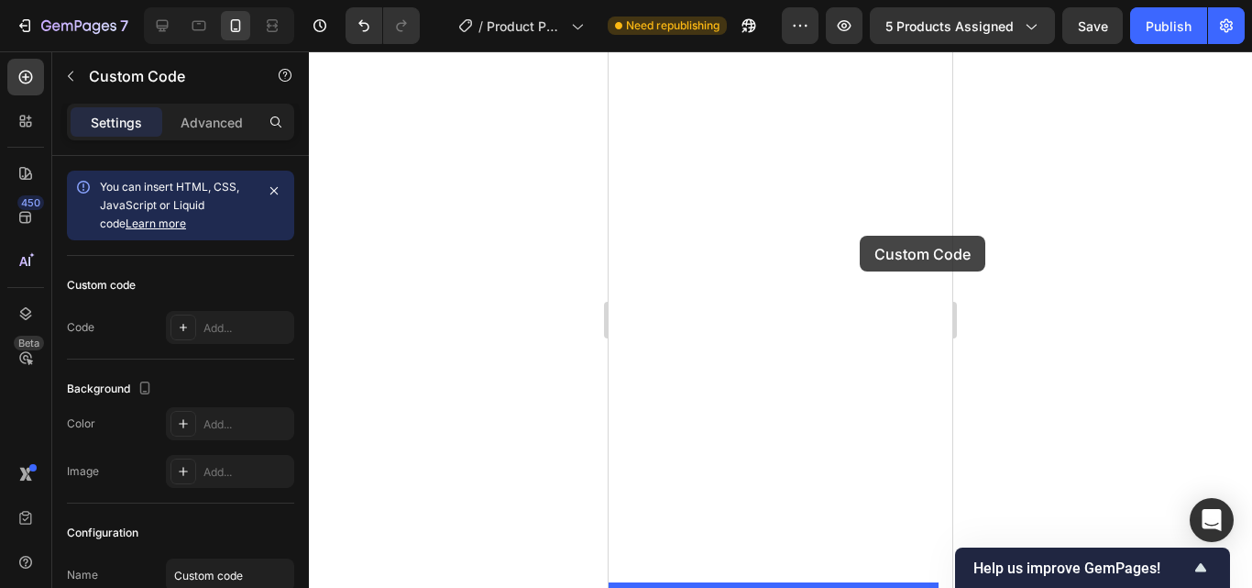
drag, startPoint x: 852, startPoint y: 274, endPoint x: 860, endPoint y: 236, distance: 39.4
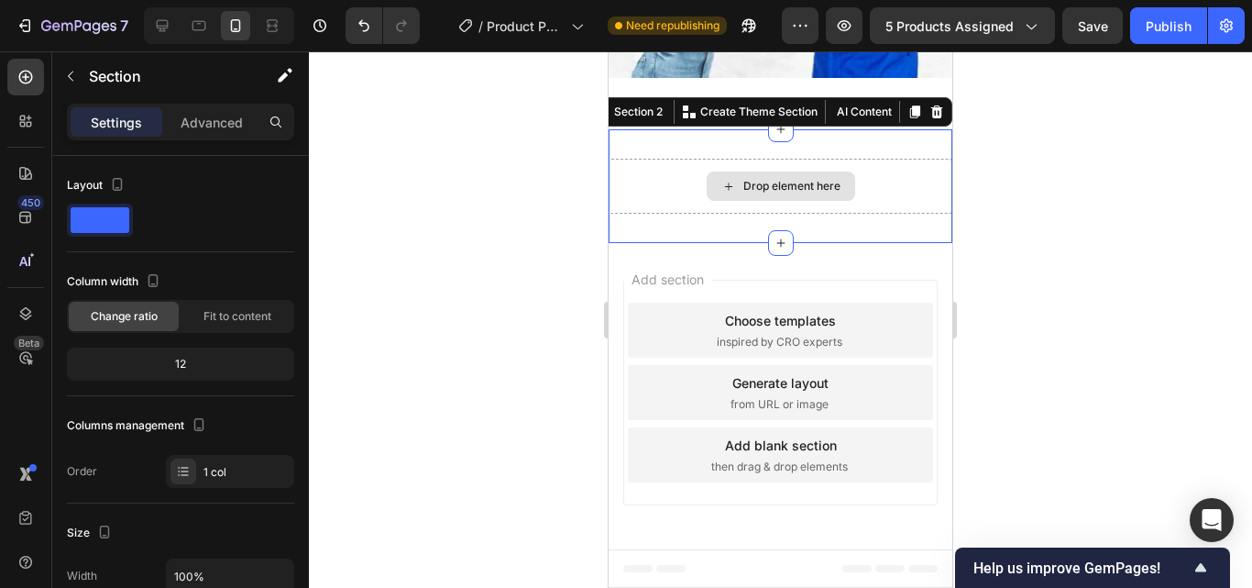
click at [876, 214] on div "Drop element here" at bounding box center [781, 186] width 344 height 55
click at [926, 123] on div at bounding box center [937, 112] width 22 height 22
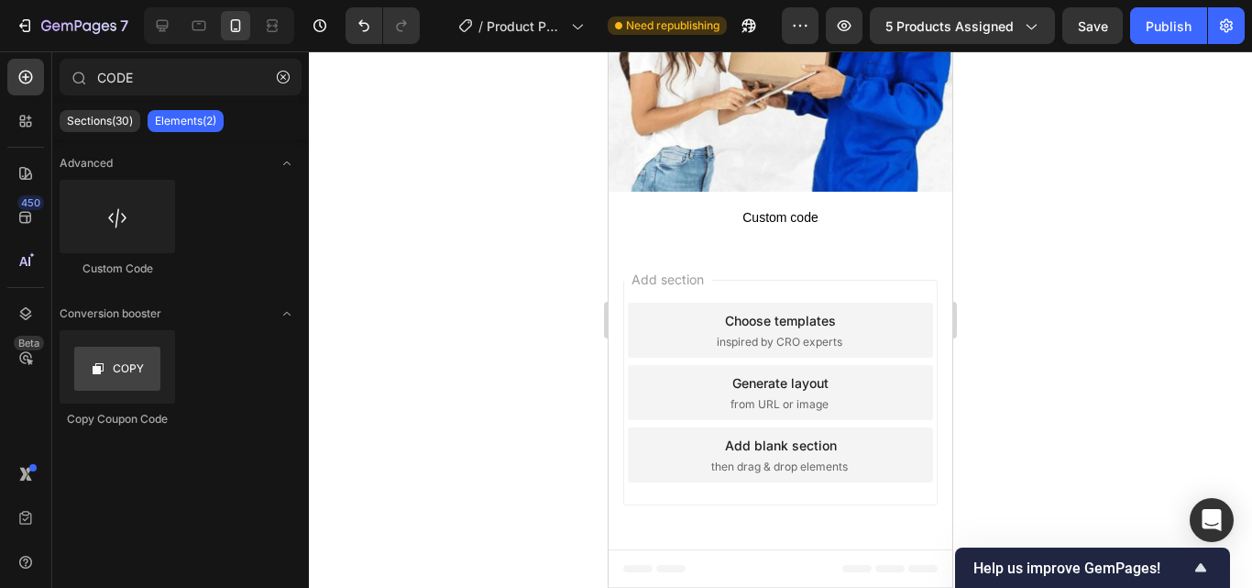
click at [830, 306] on div "Add section Choose templates inspired by CRO experts Generate layout from URL o…" at bounding box center [781, 396] width 344 height 306
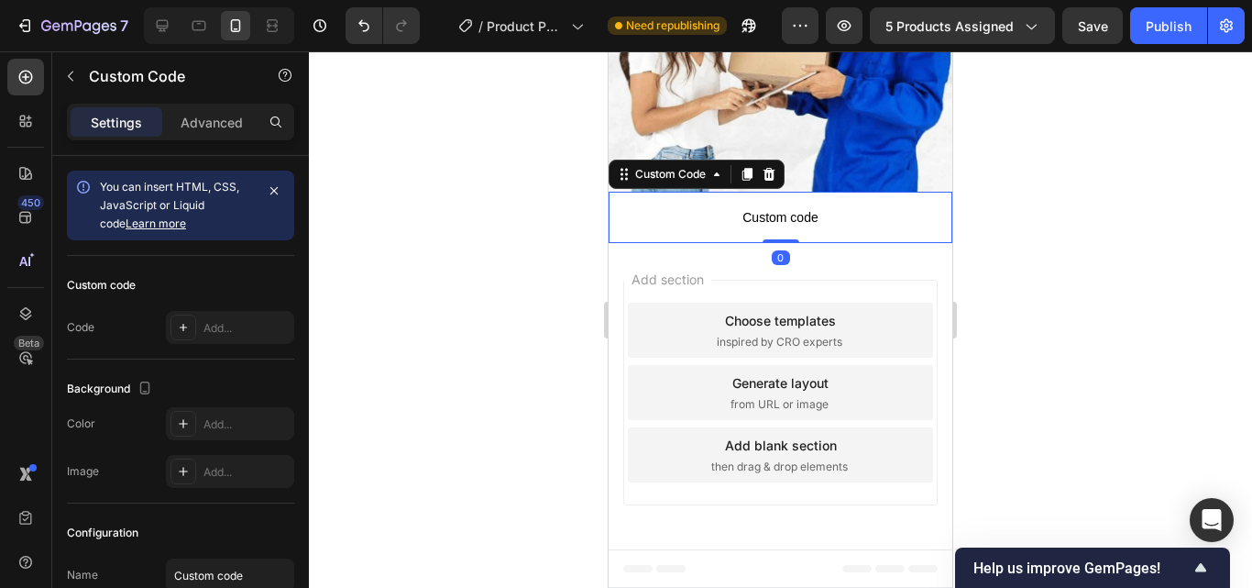
click at [764, 228] on span "Custom code" at bounding box center [781, 217] width 344 height 22
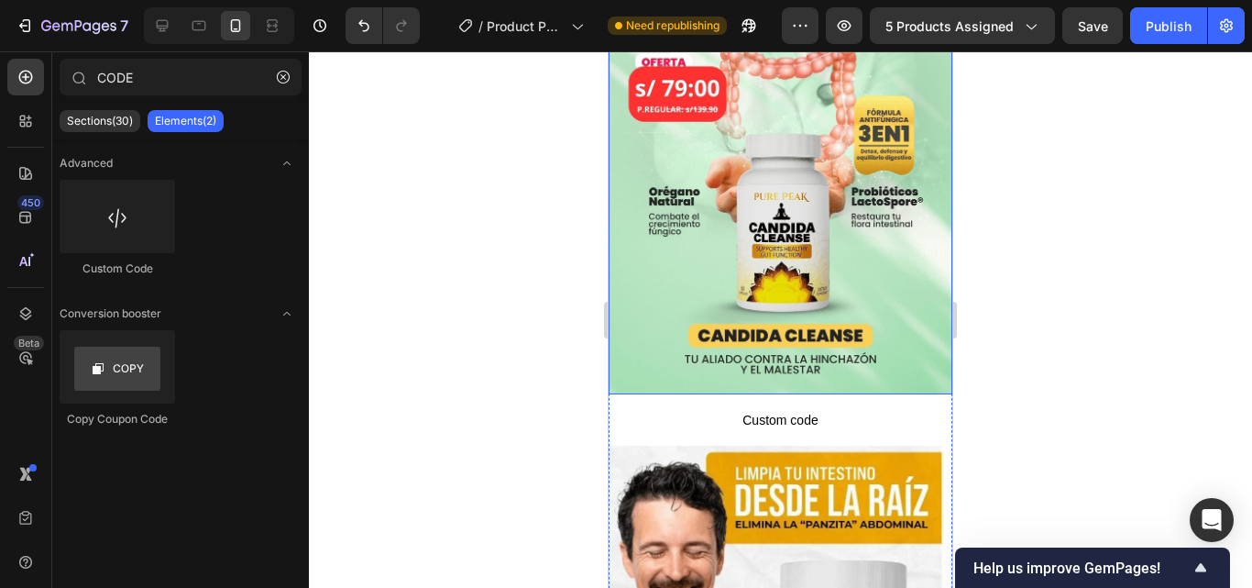
scroll to position [183, 0]
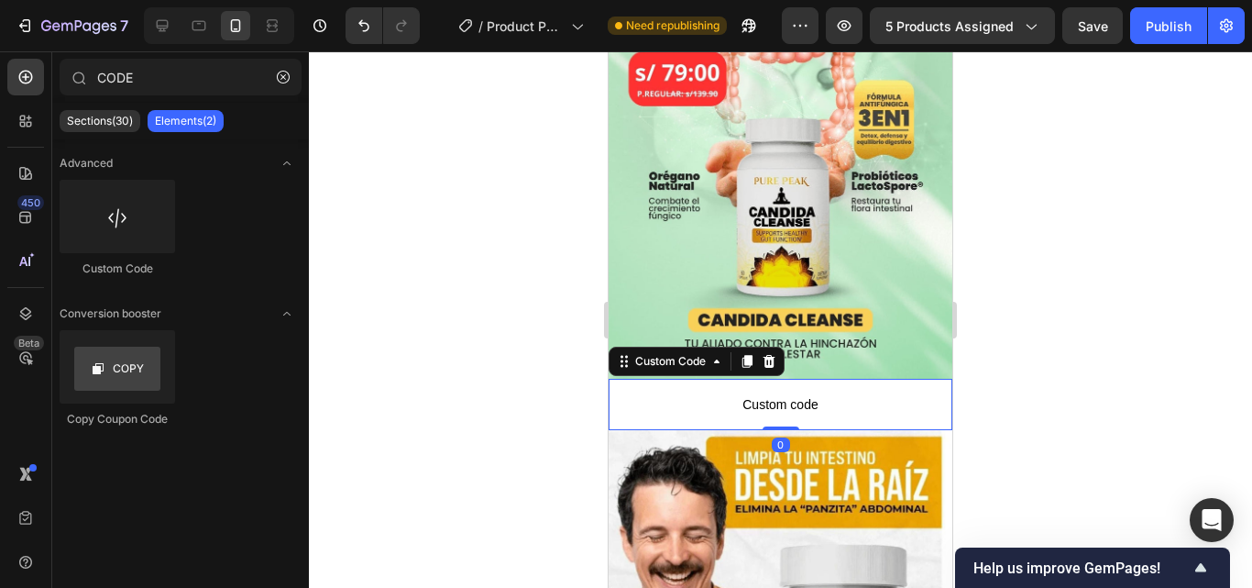
click at [775, 396] on span "Custom code" at bounding box center [781, 404] width 344 height 22
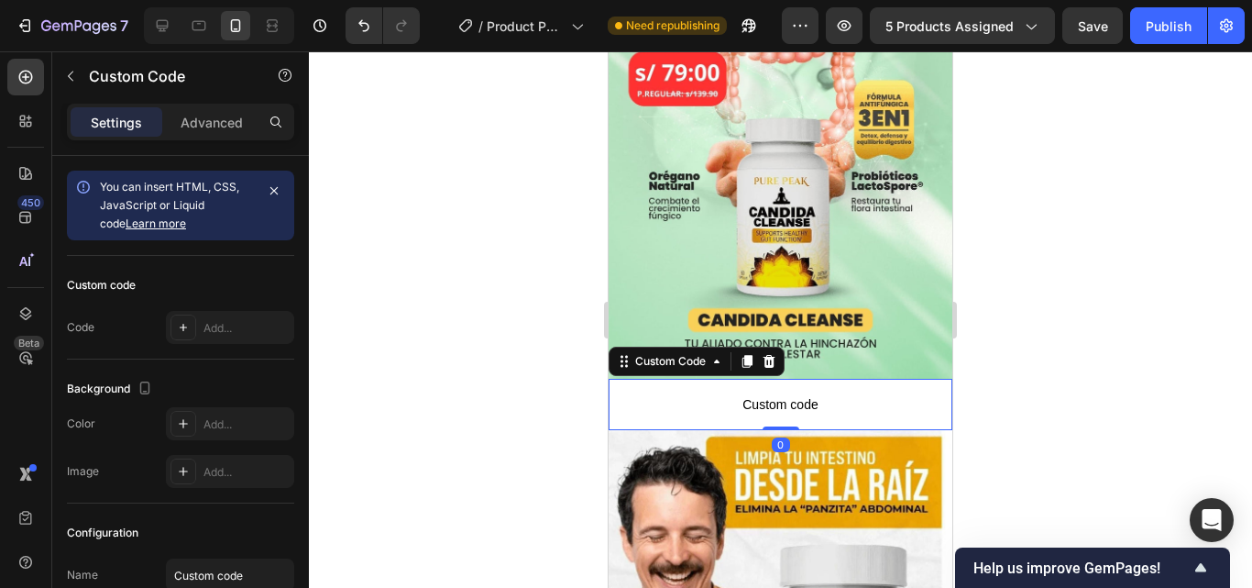
click at [742, 393] on span "Custom code" at bounding box center [781, 404] width 344 height 22
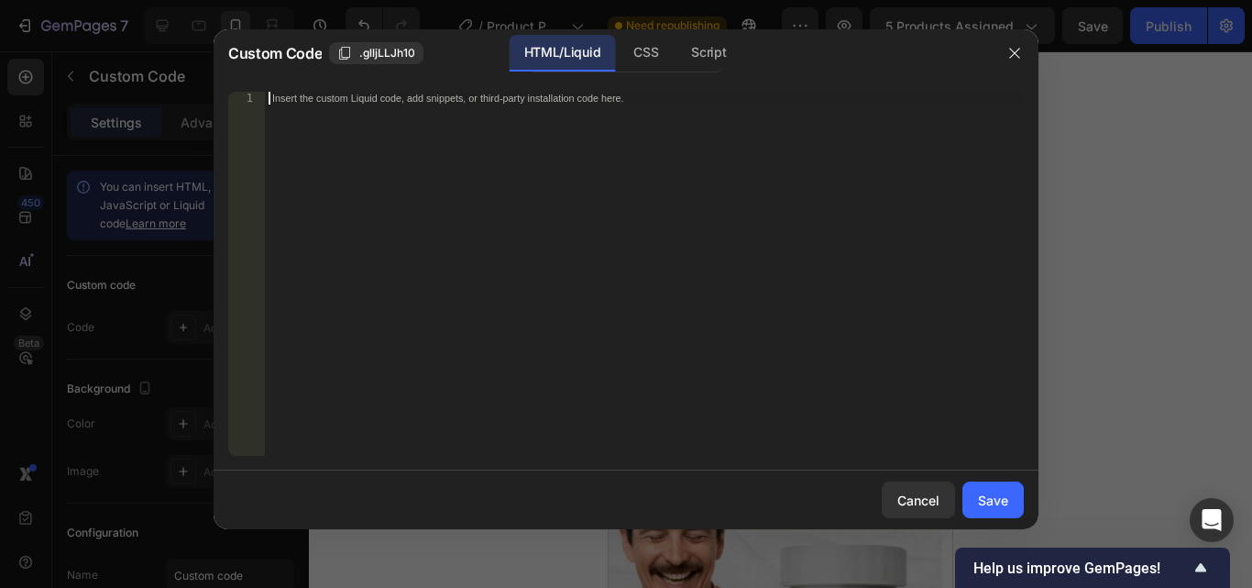
click at [742, 377] on div "Insert the custom Liquid code, add snippets, or third-party installation code h…" at bounding box center [644, 287] width 759 height 390
click at [586, 268] on div "Insert the custom Liquid code, add snippets, or third-party installation code h…" at bounding box center [644, 287] width 759 height 390
paste textarea "<div id="_rsi-cod-form-embed-custom-hook"></div>"
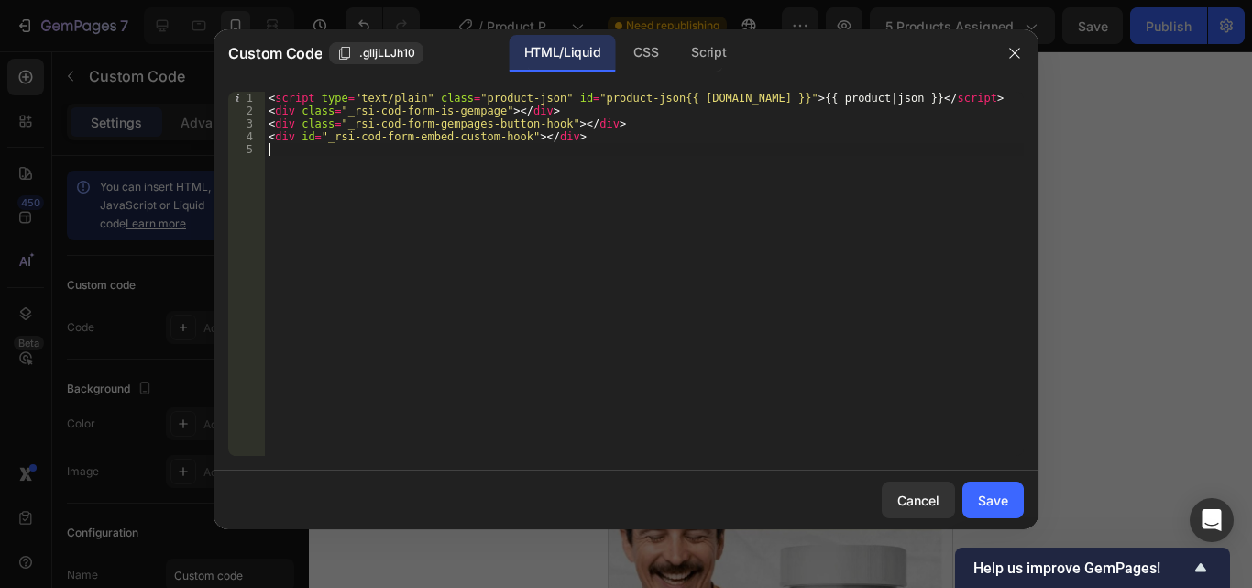
type textarea "<div id="_rsi-cod-form-embed-custom-hook"></div>"
click at [992, 497] on div "Save" at bounding box center [993, 499] width 30 height 19
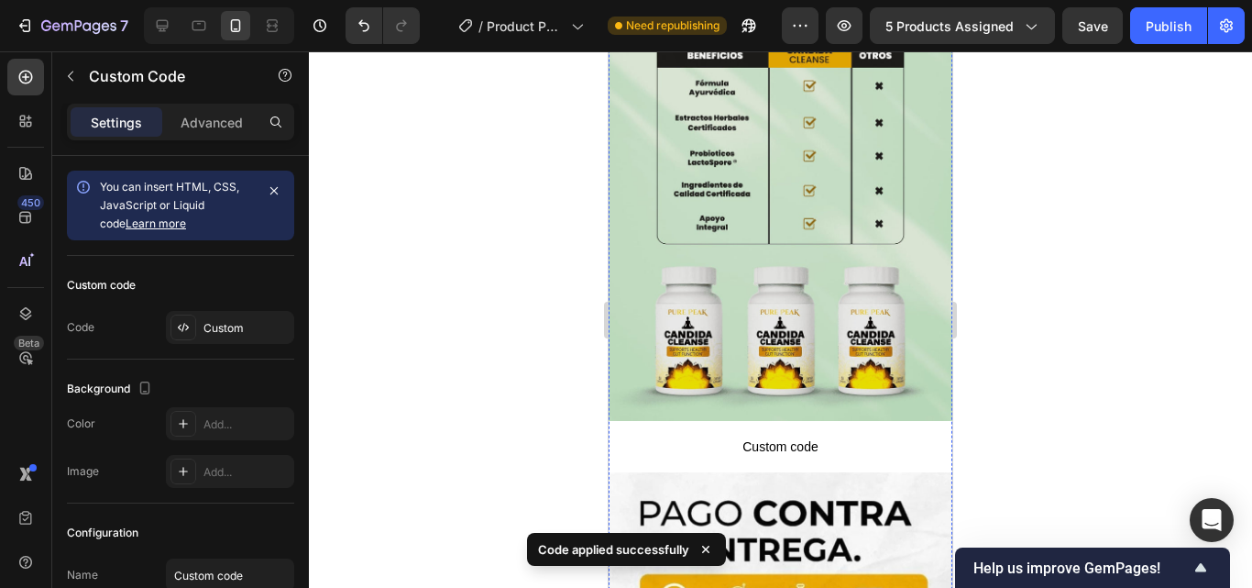
scroll to position [1283, 0]
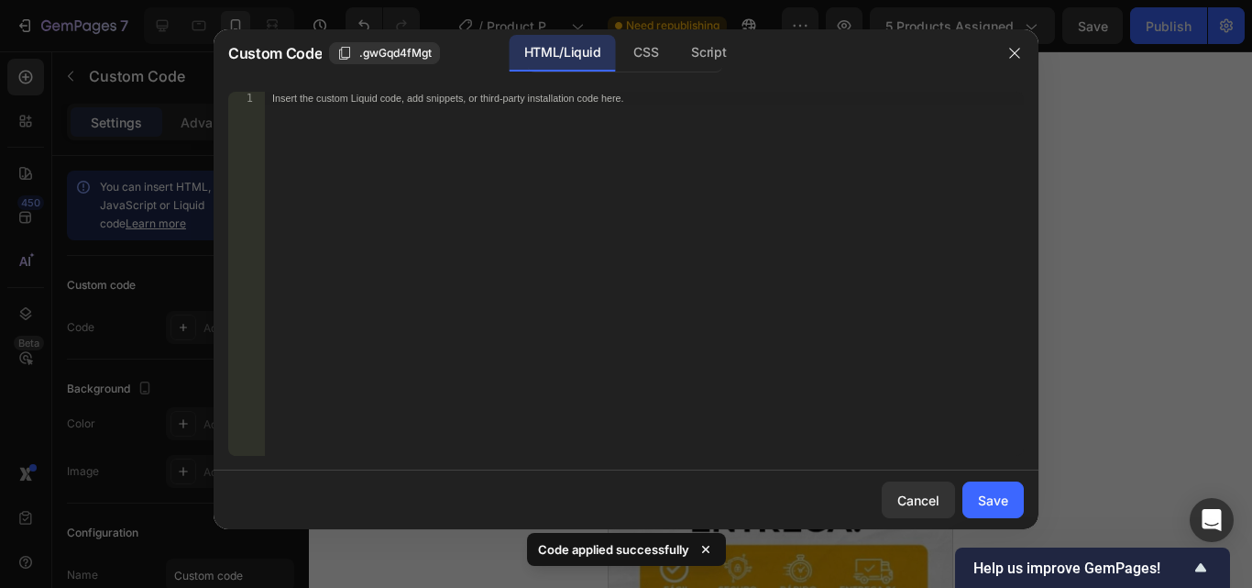
click at [710, 255] on div "Insert the custom Liquid code, add snippets, or third-party installation code h…" at bounding box center [644, 287] width 759 height 390
paste textarea "<div id="_rsi-cod-form-embed-custom-hook"></div>"
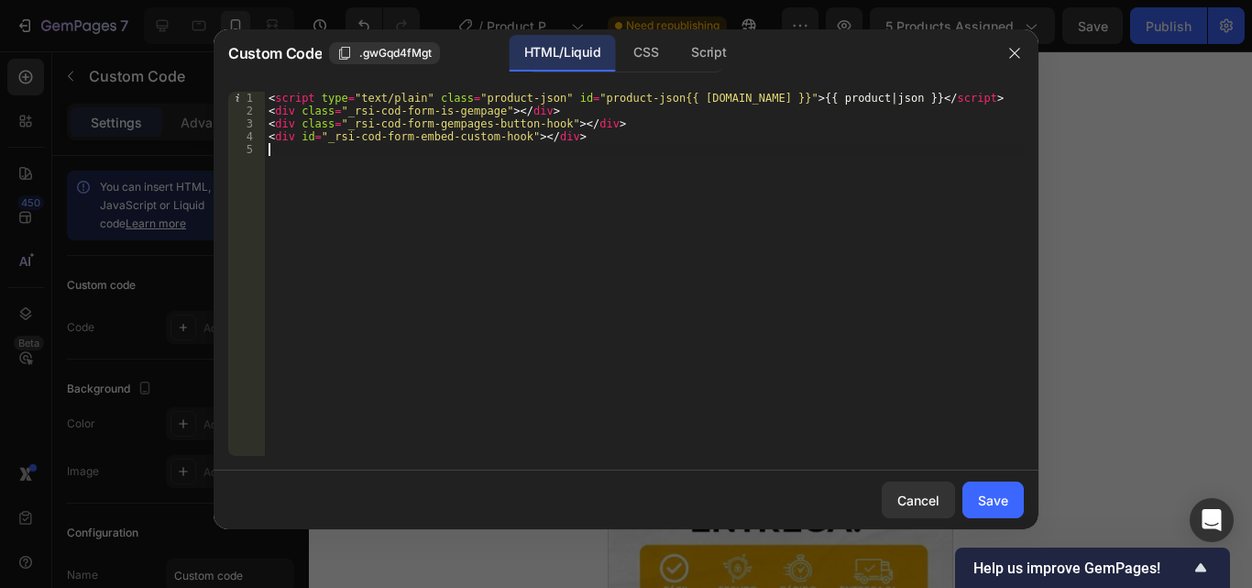
type textarea "<div id="_rsi-cod-form-embed-custom-hook"></div>"
click at [1006, 498] on div "Save" at bounding box center [993, 499] width 30 height 19
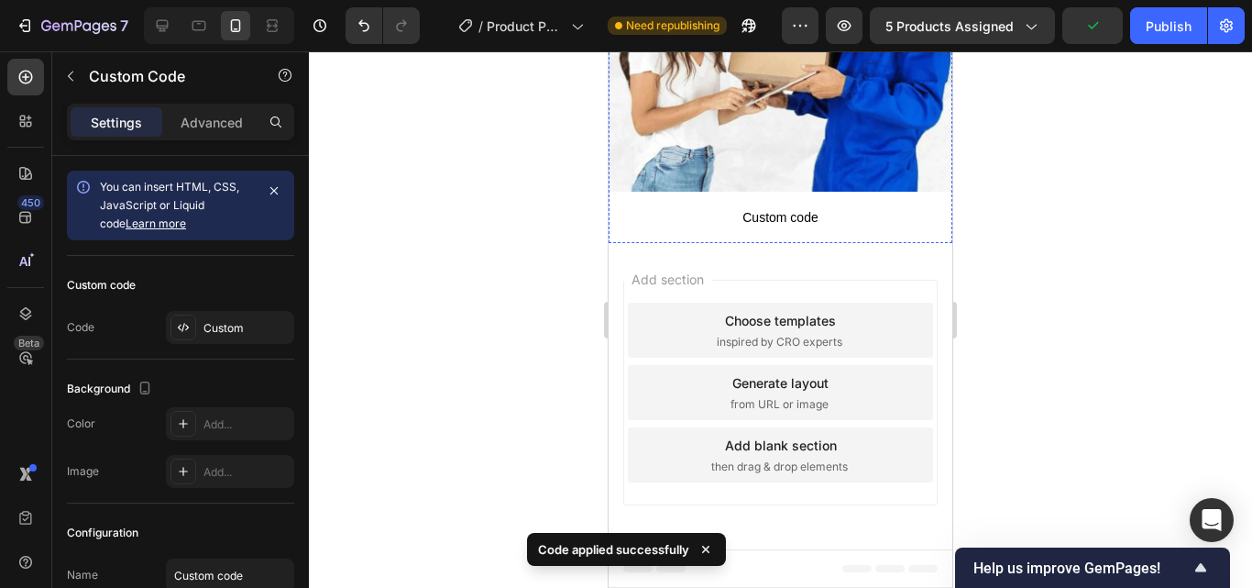
scroll to position [2200, 0]
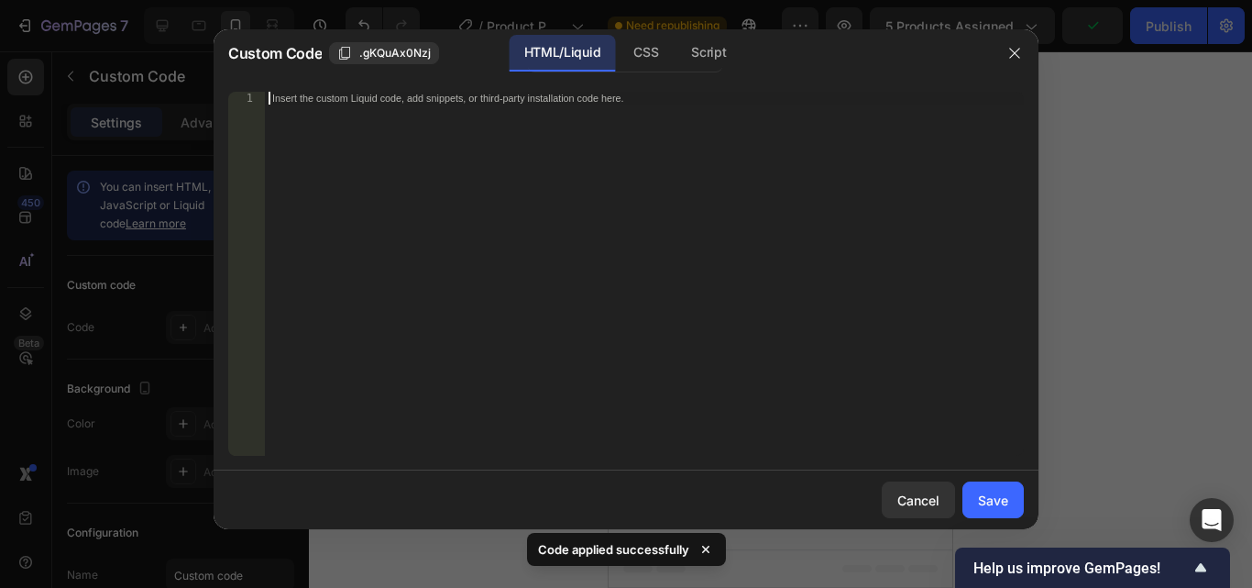
click at [676, 192] on div "Insert the custom Liquid code, add snippets, or third-party installation code h…" at bounding box center [644, 287] width 759 height 390
paste textarea "<div id="_rsi-cod-form-embed-custom-hook"></div>"
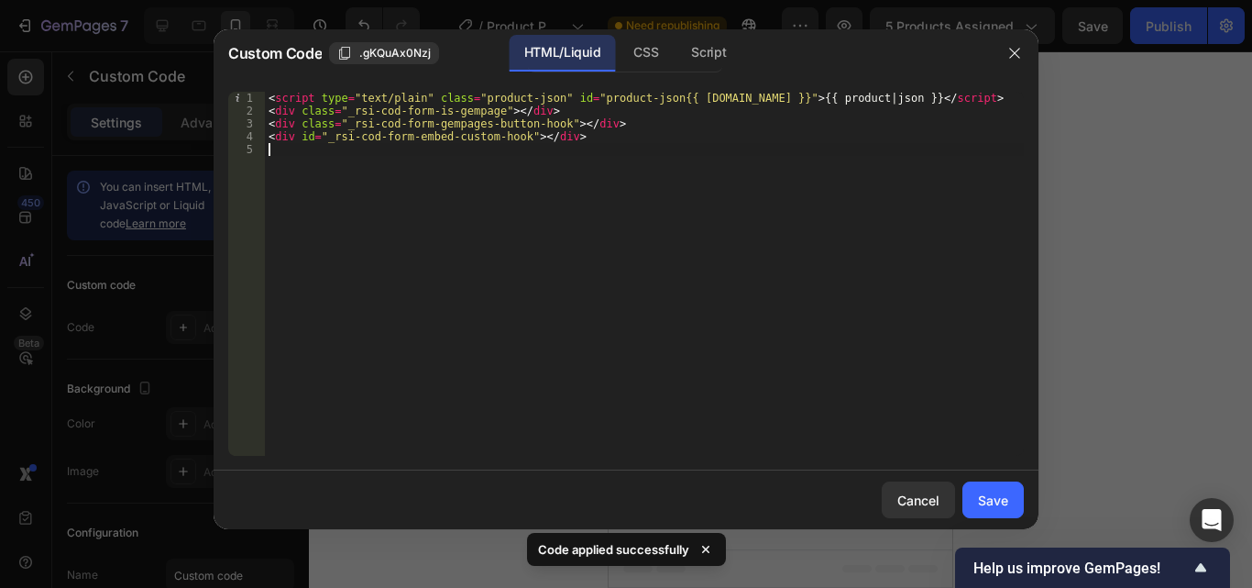
type textarea "<div id="_rsi-cod-form-embed-custom-hook"></div>"
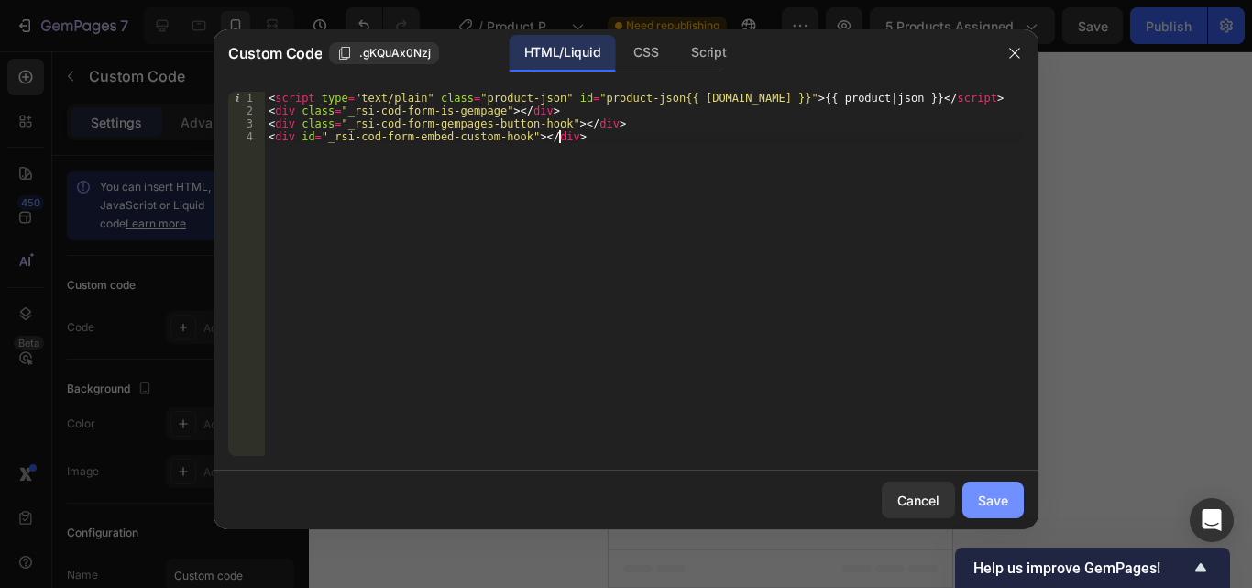
click at [1017, 501] on button "Save" at bounding box center [992, 499] width 61 height 37
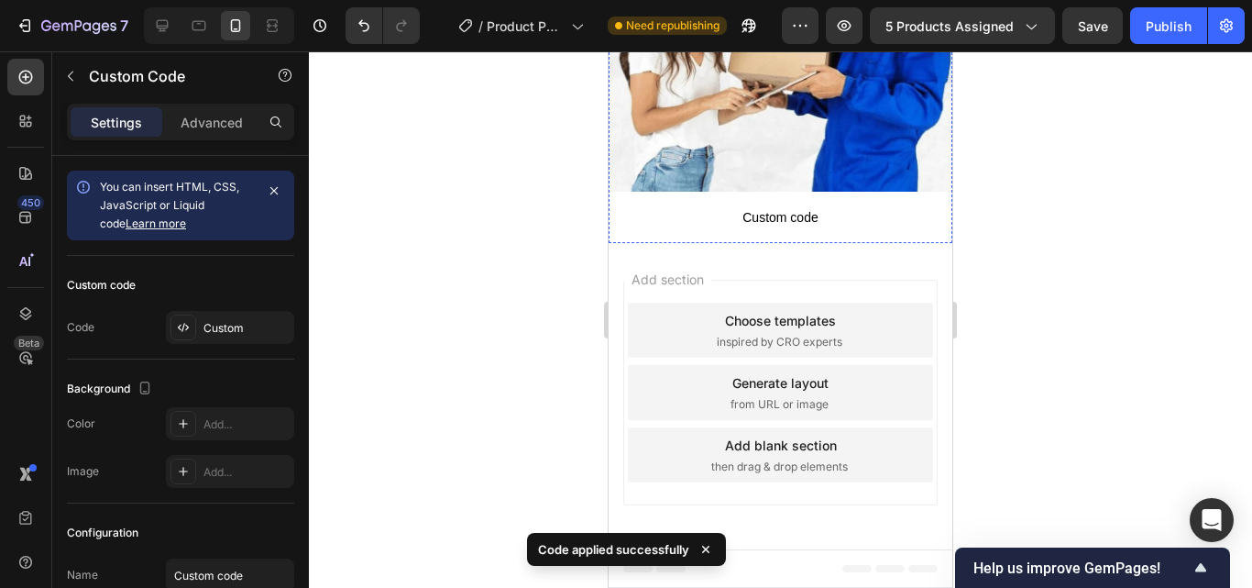
scroll to position [2933, 0]
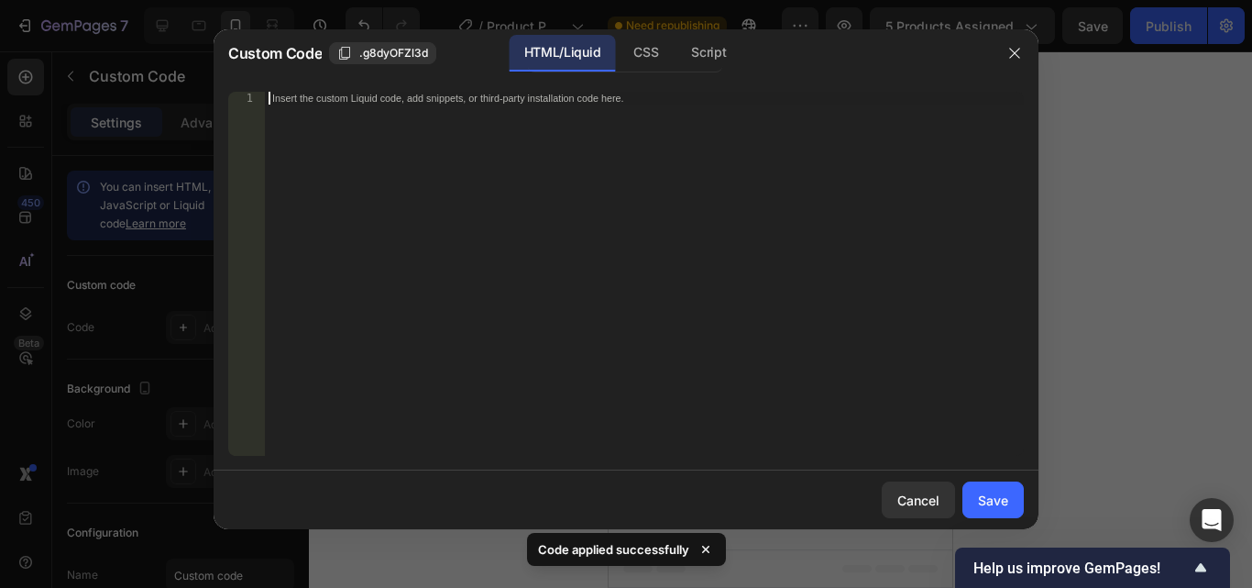
click at [671, 261] on div "Insert the custom Liquid code, add snippets, or third-party installation code h…" at bounding box center [644, 287] width 759 height 390
paste textarea "<div id="_rsi-cod-form-embed-custom-hook"></div>"
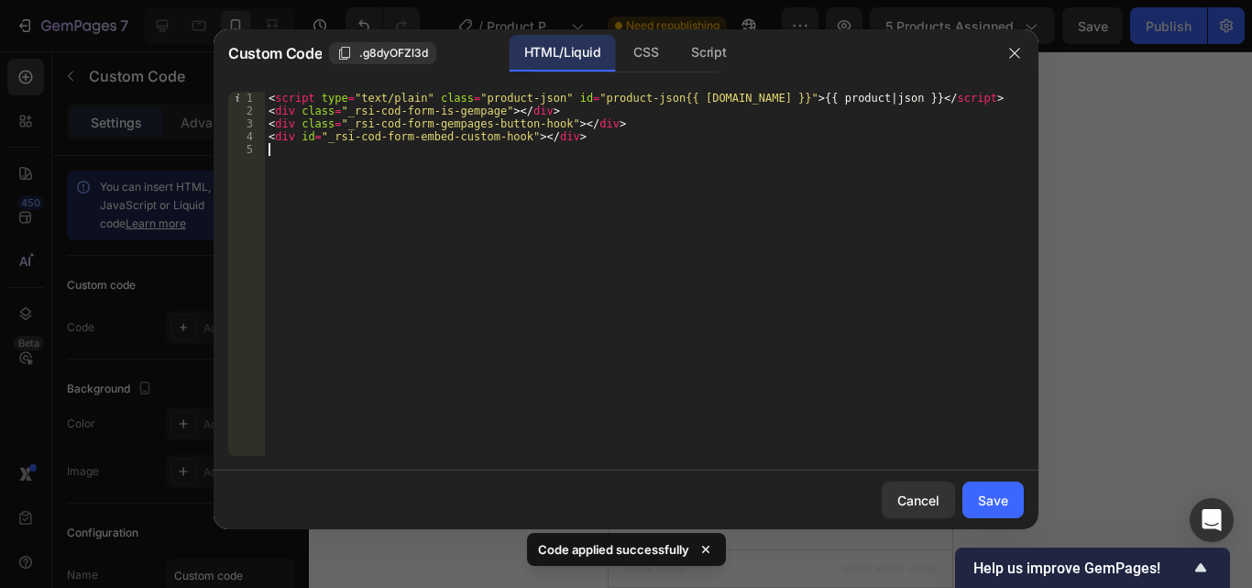
type textarea "<div id="_rsi-cod-form-embed-custom-hook"></div>"
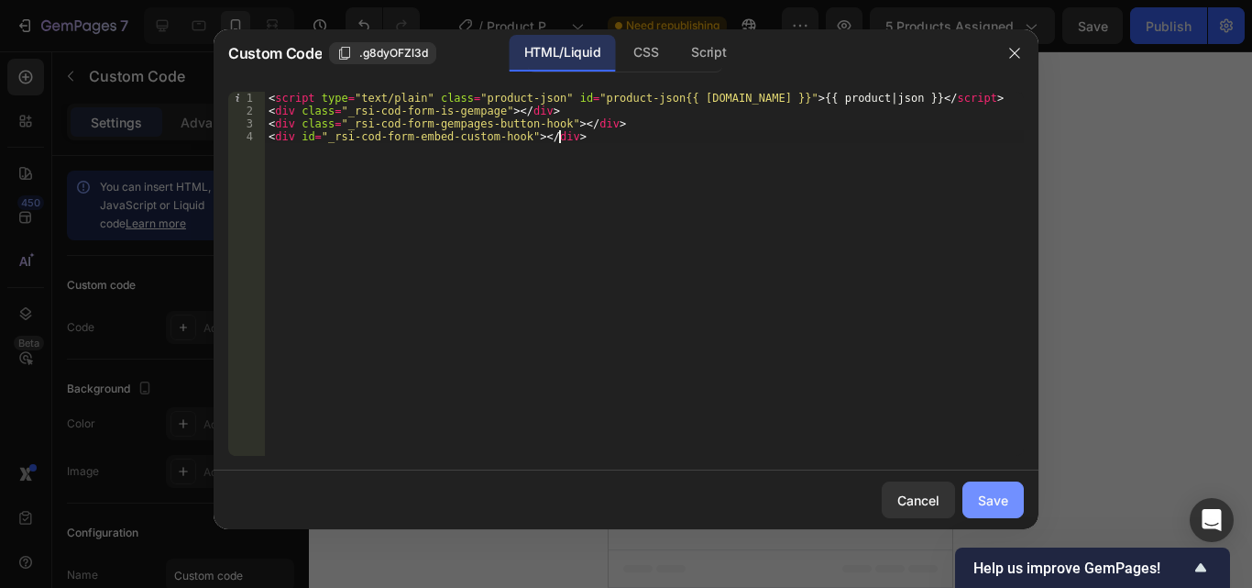
click at [1014, 506] on button "Save" at bounding box center [992, 499] width 61 height 37
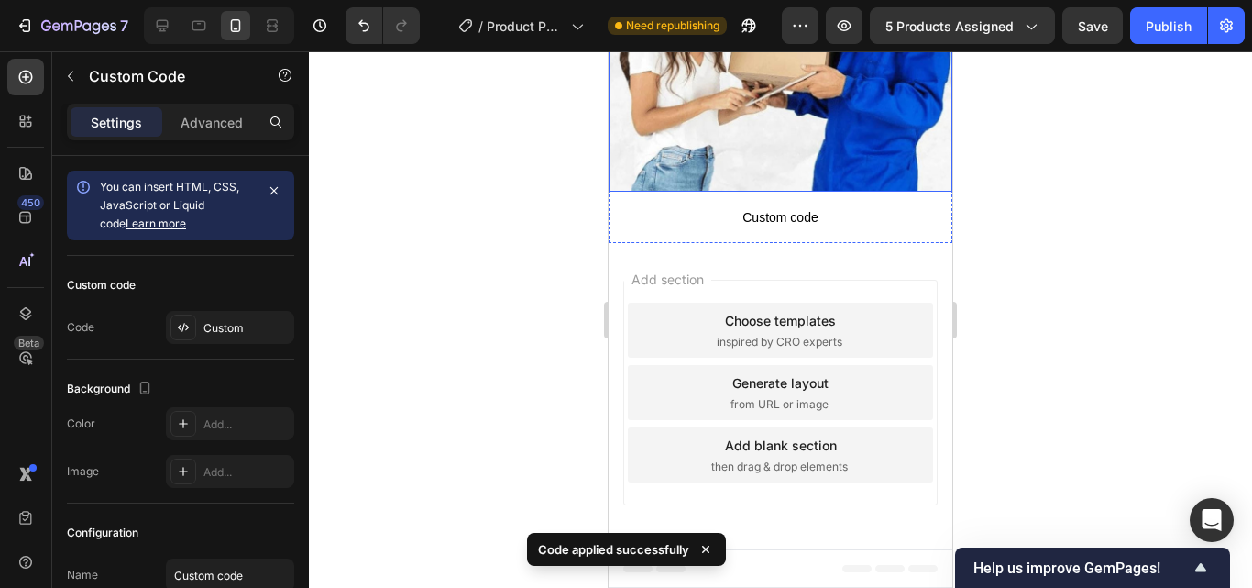
scroll to position [3575, 0]
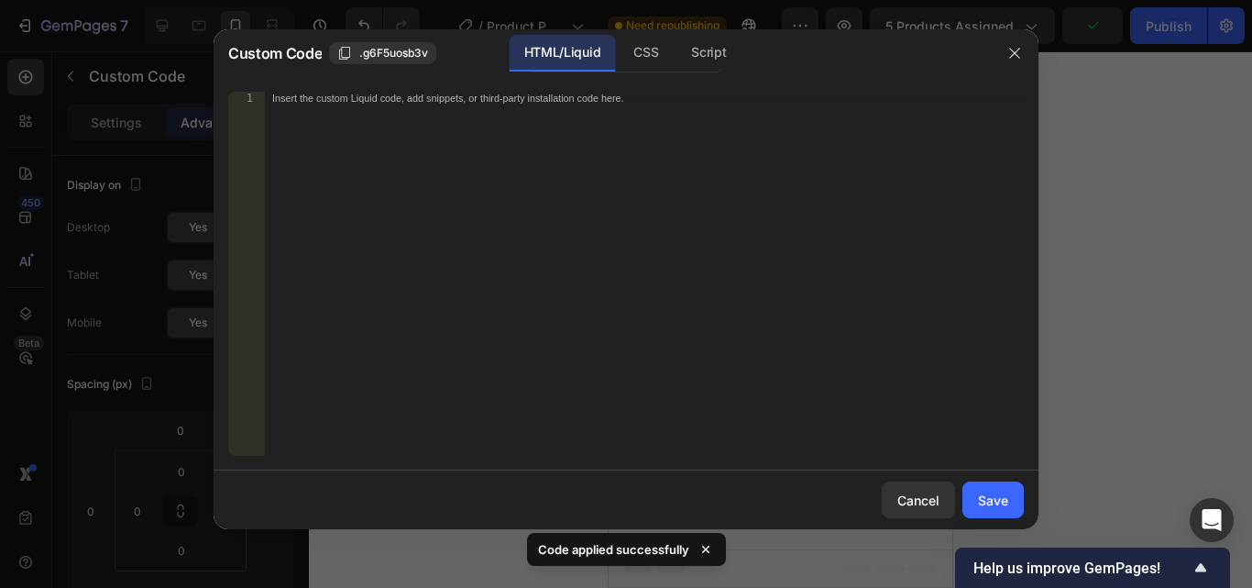
click at [718, 193] on div "Insert the custom Liquid code, add snippets, or third-party installation code h…" at bounding box center [644, 287] width 759 height 390
paste textarea "<div id="_rsi-cod-form-embed-custom-hook"></div>"
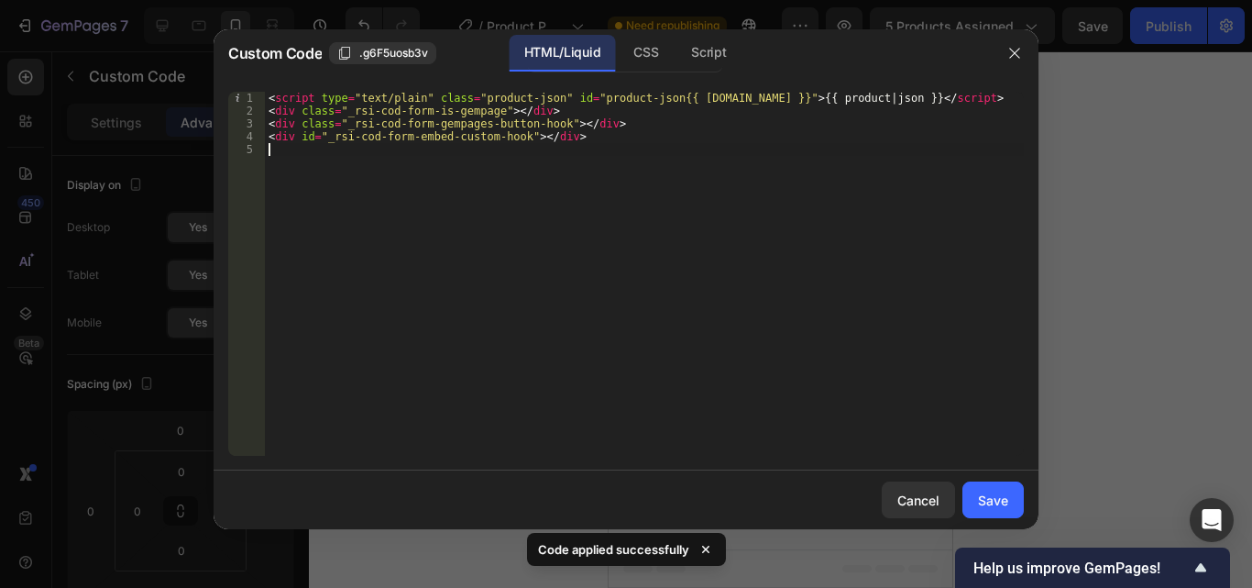
type textarea "<div id="_rsi-cod-form-embed-custom-hook"></div>"
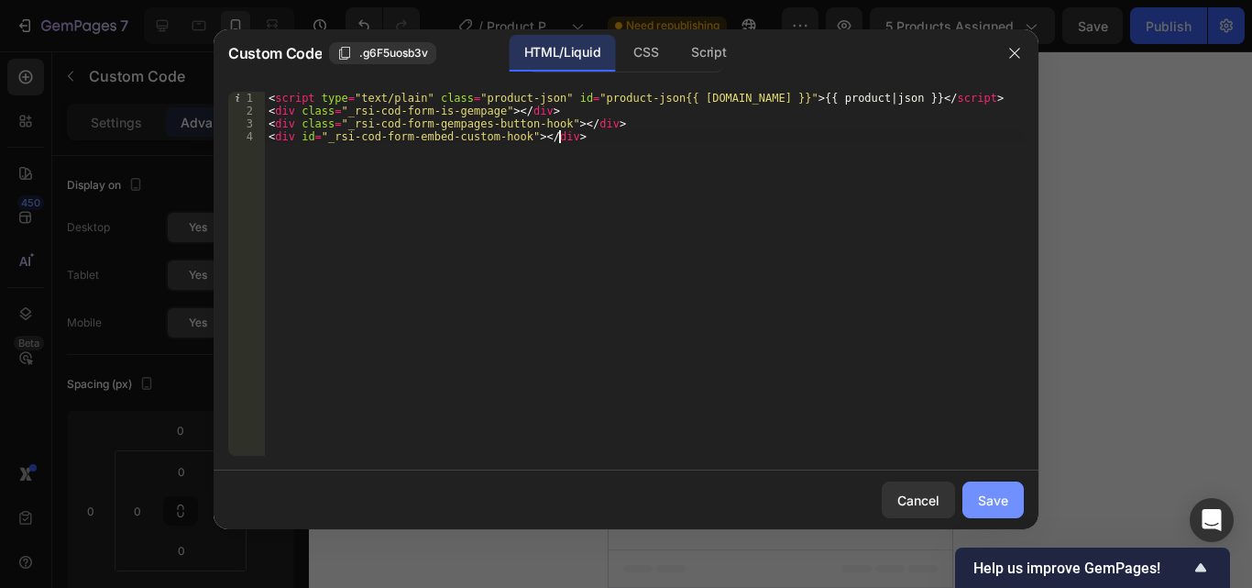
click at [1005, 497] on div "Save" at bounding box center [993, 499] width 30 height 19
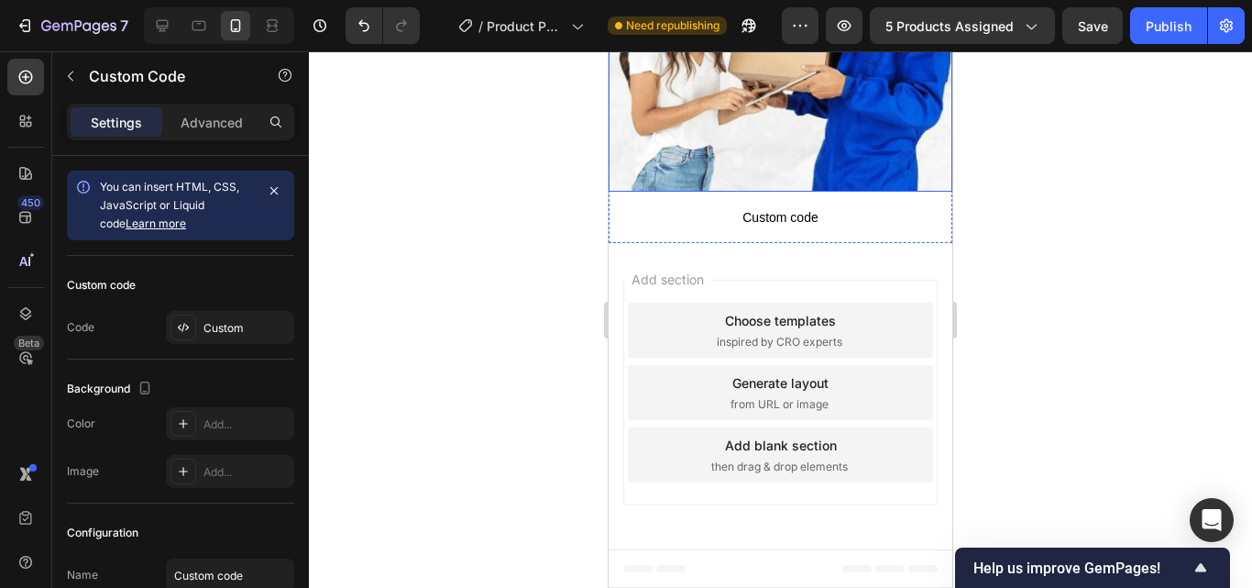
scroll to position [4033, 0]
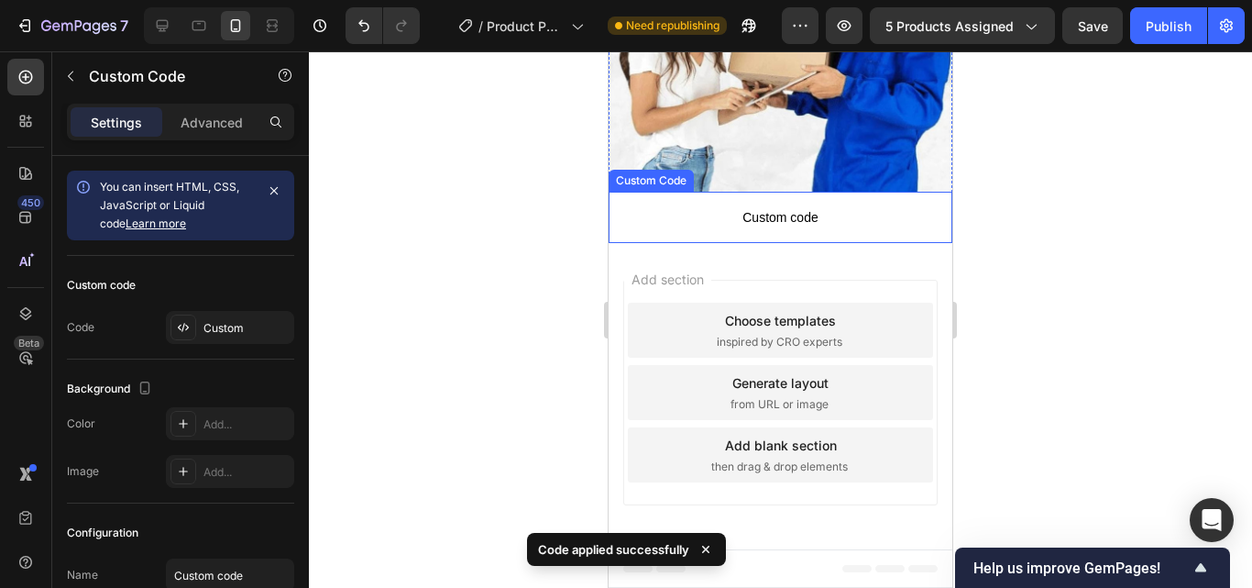
click at [807, 228] on span "Custom code" at bounding box center [781, 217] width 344 height 22
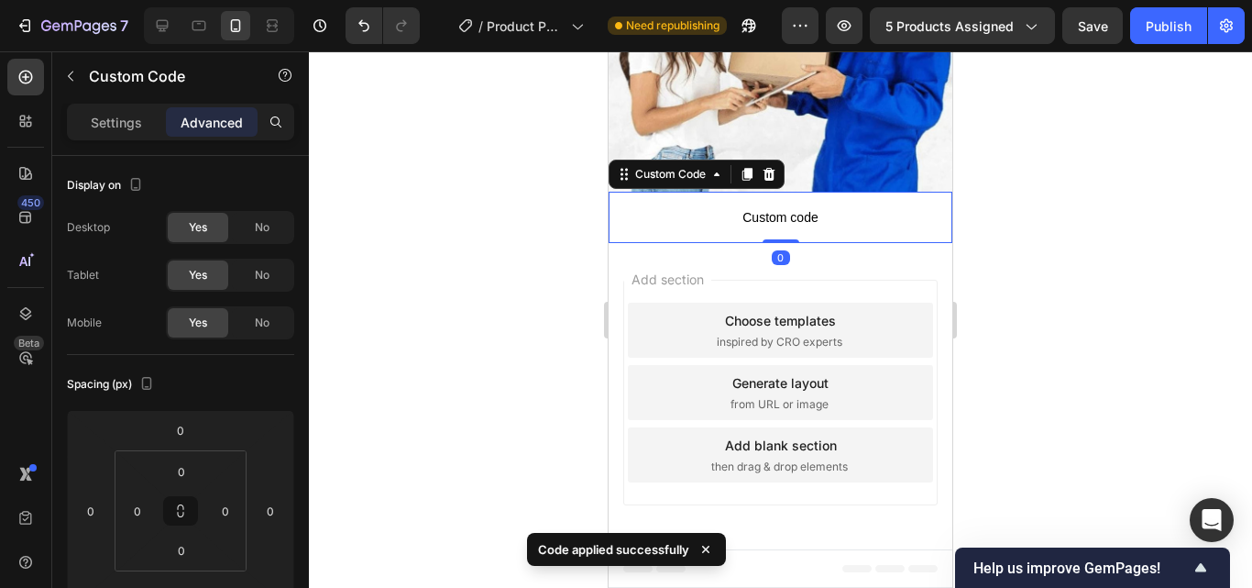
click at [797, 228] on span "Custom code" at bounding box center [781, 217] width 344 height 22
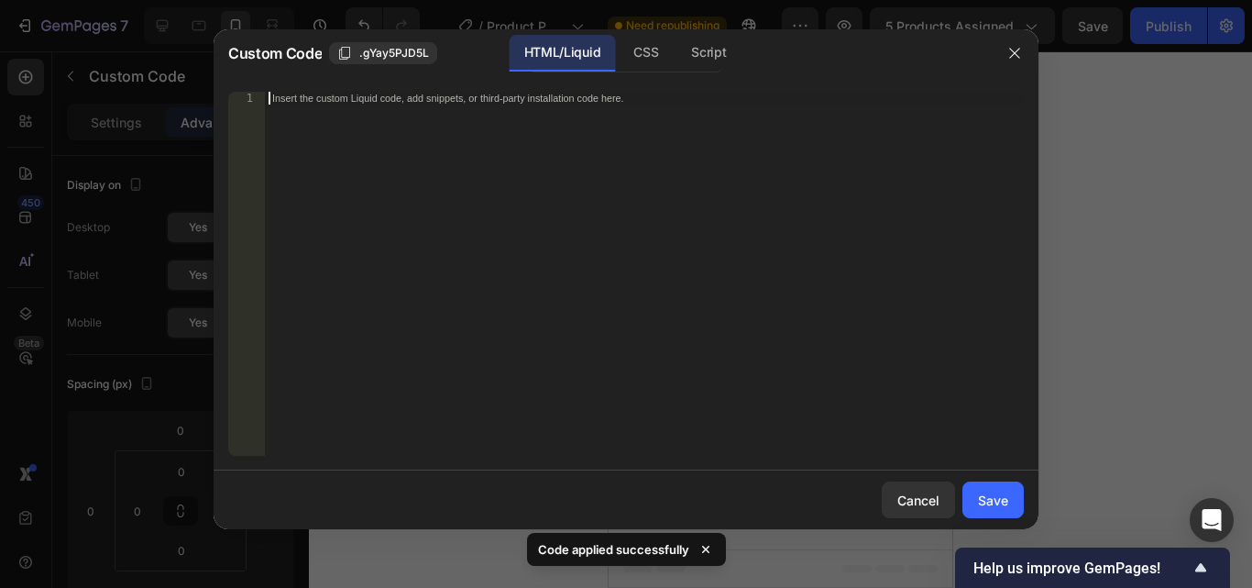
click at [639, 198] on div "Insert the custom Liquid code, add snippets, or third-party installation code h…" at bounding box center [644, 287] width 759 height 390
paste textarea "<div id="_rsi-cod-form-embed-custom-hook"></div>"
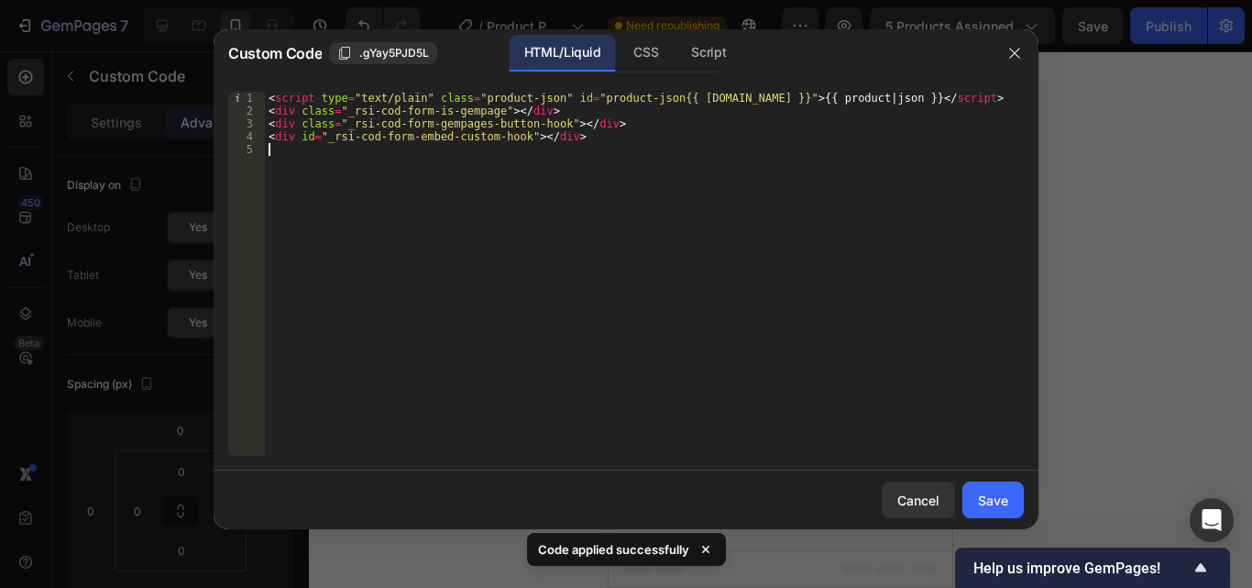
type textarea "<div id="_rsi-cod-form-embed-custom-hook"></div>"
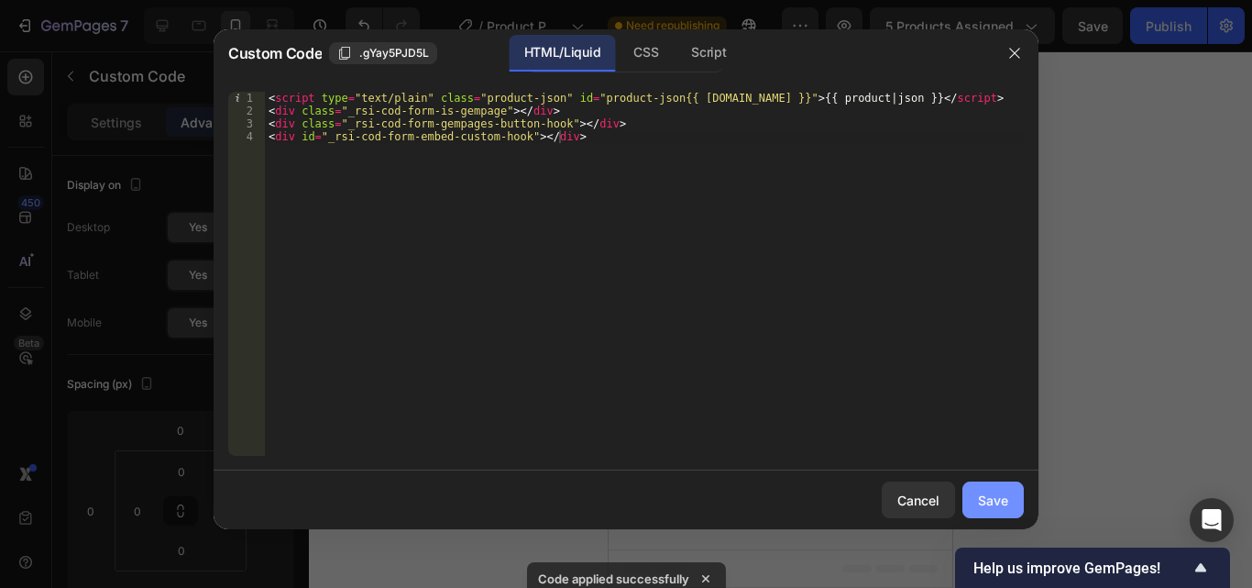
click at [997, 497] on div "Save" at bounding box center [993, 499] width 30 height 19
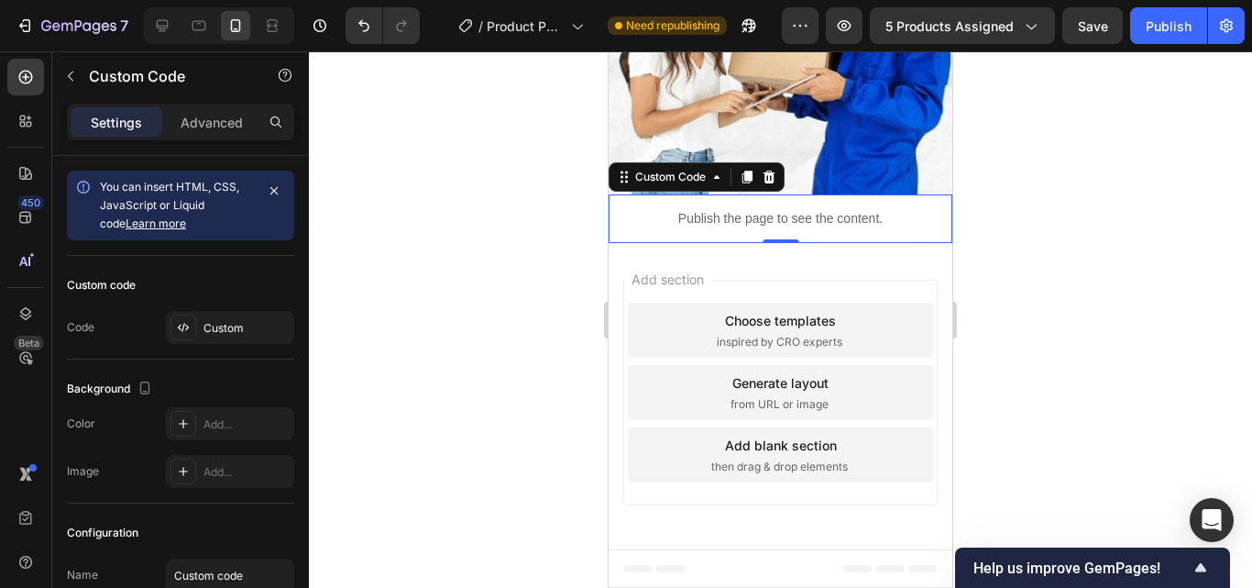
scroll to position [4108, 0]
click at [829, 277] on div "Add section Choose templates inspired by CRO experts Generate layout from URL o…" at bounding box center [781, 396] width 344 height 306
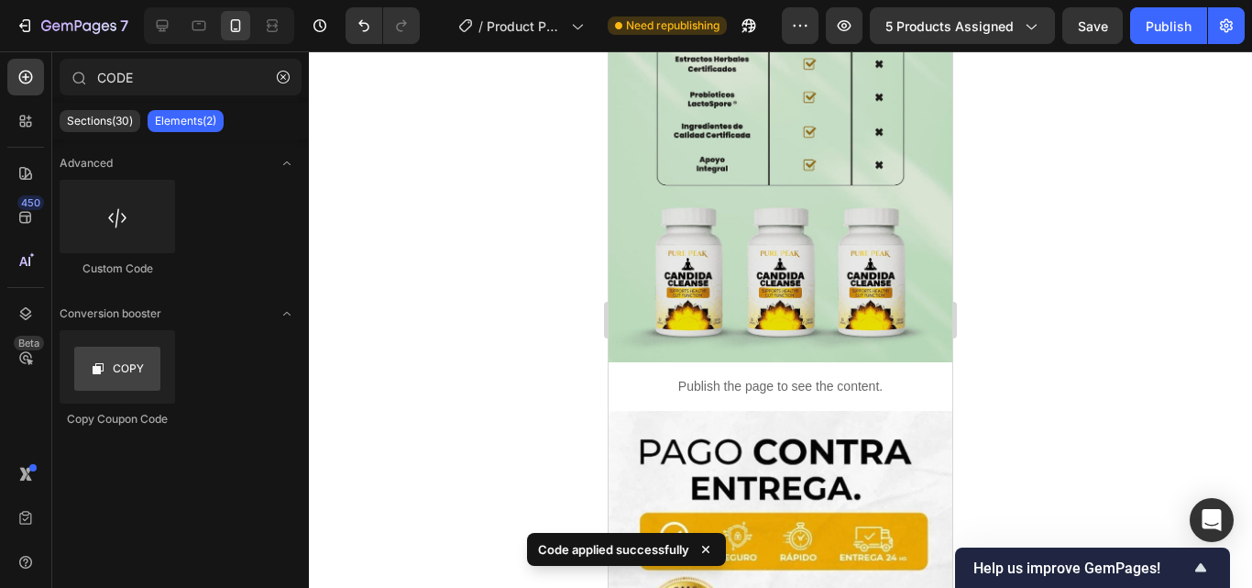
scroll to position [0, 0]
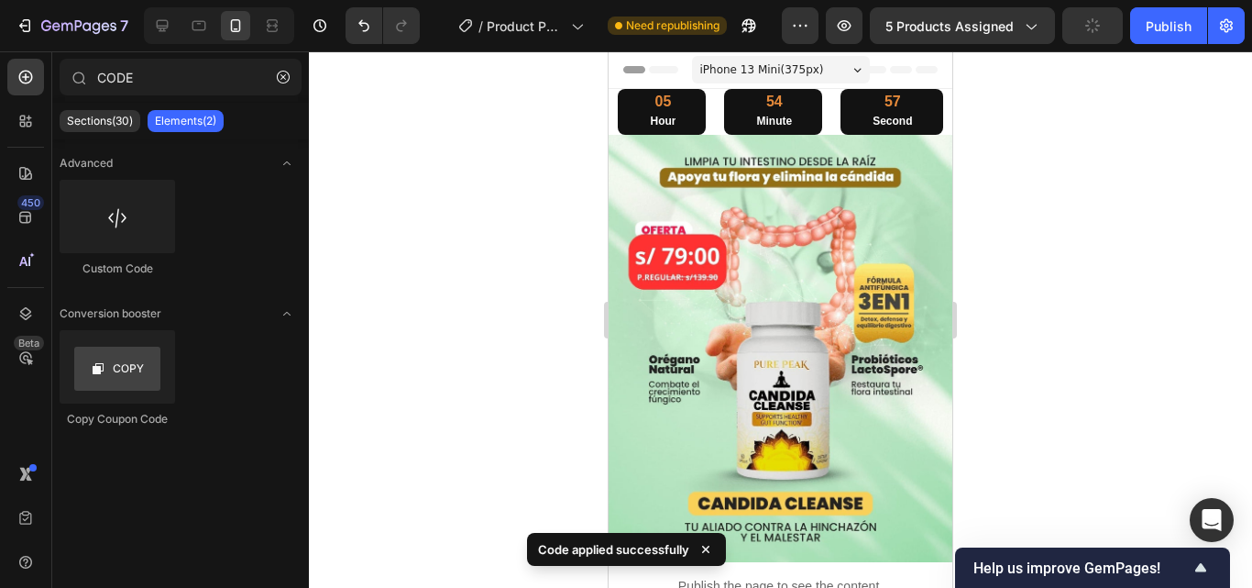
drag, startPoint x: 943, startPoint y: 380, endPoint x: 1703, endPoint y: 72, distance: 819.9
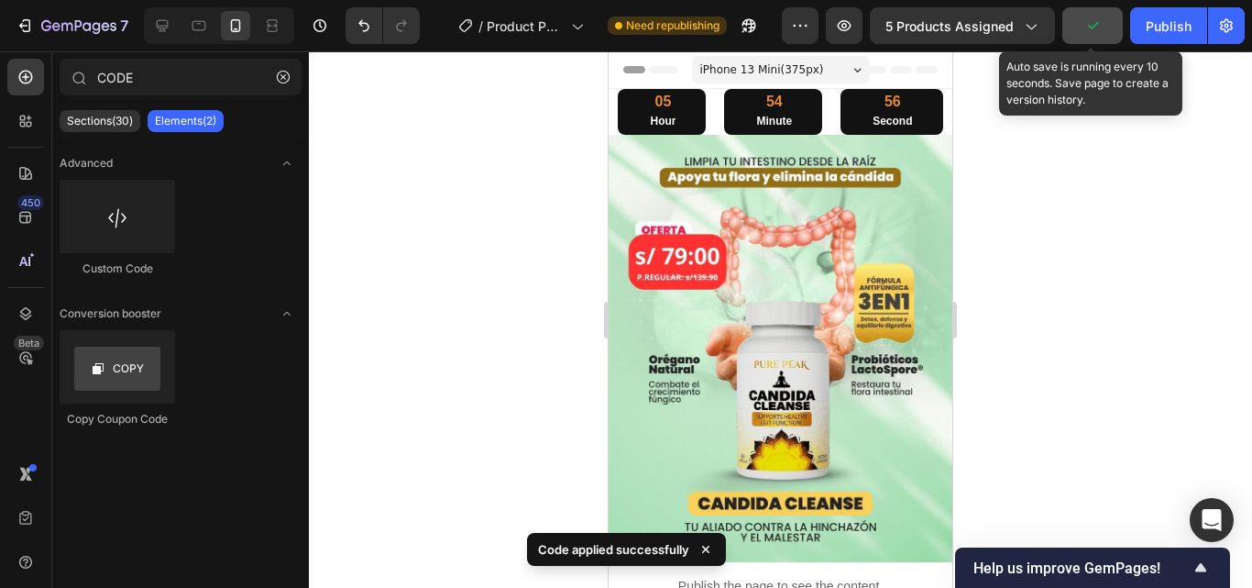
click at [1112, 38] on button "button" at bounding box center [1092, 25] width 60 height 37
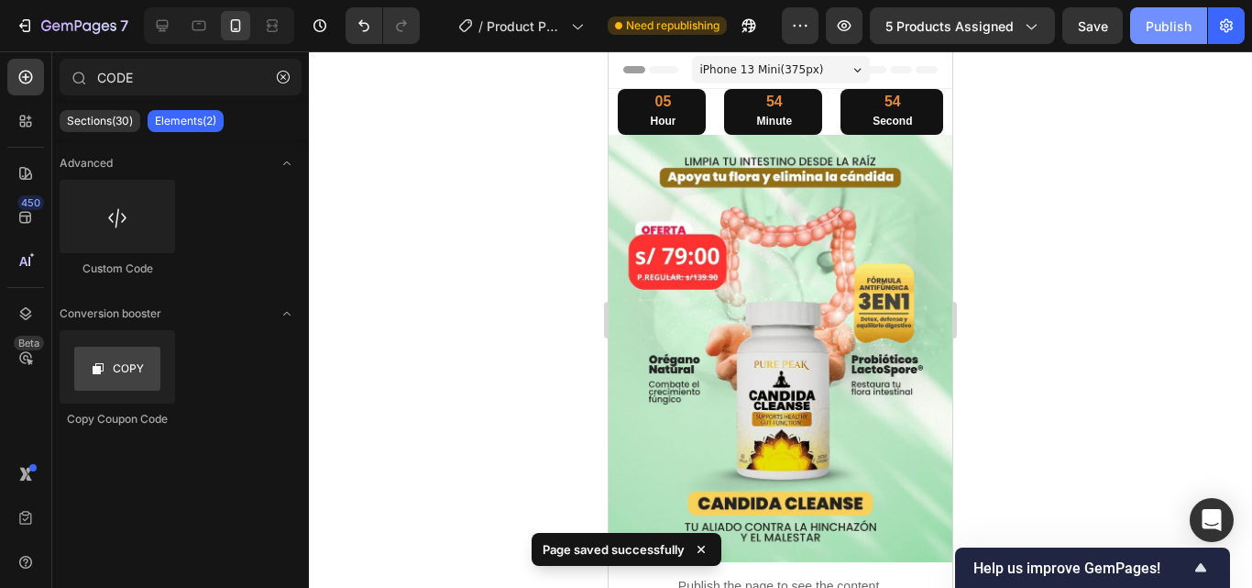
click at [1147, 38] on button "Publish" at bounding box center [1168, 25] width 77 height 37
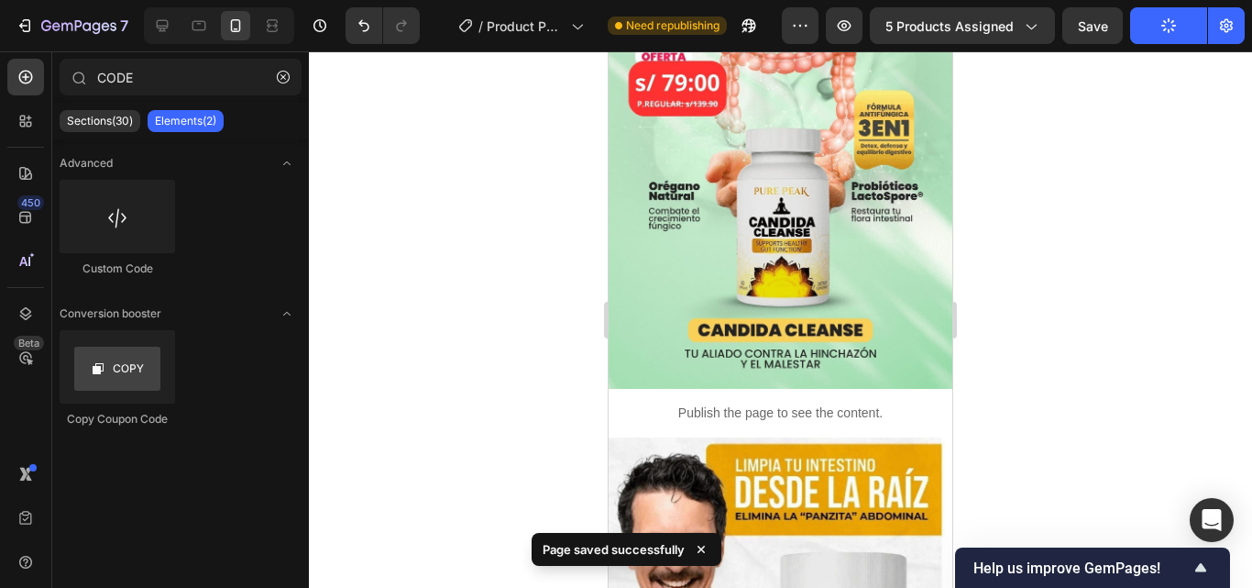
scroll to position [183, 0]
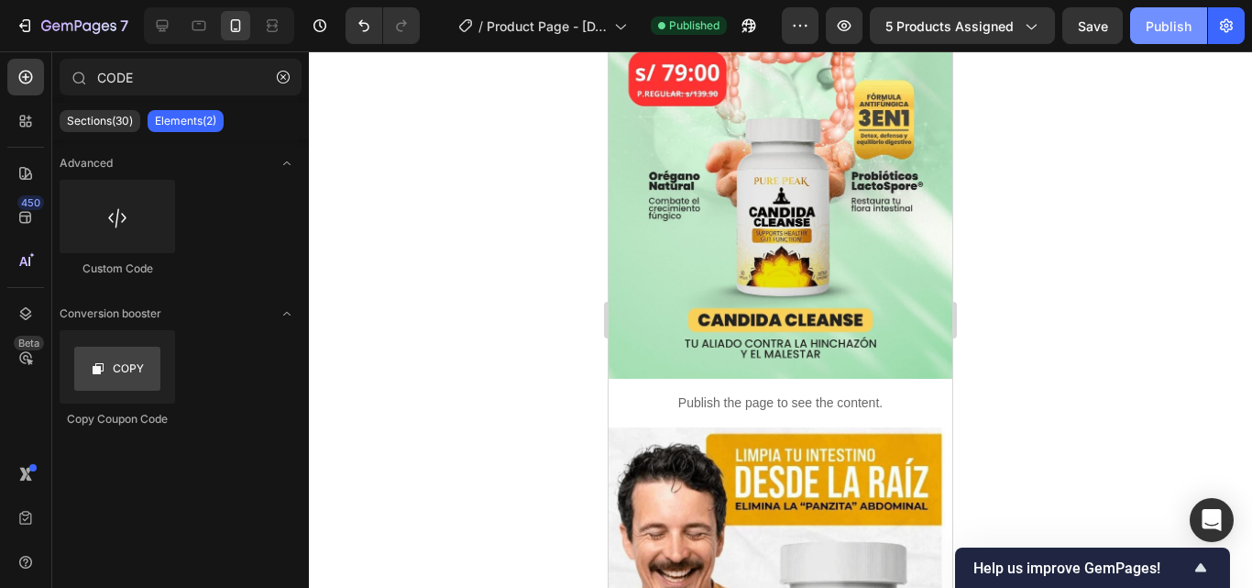
click at [1162, 26] on div "Publish" at bounding box center [1169, 25] width 46 height 19
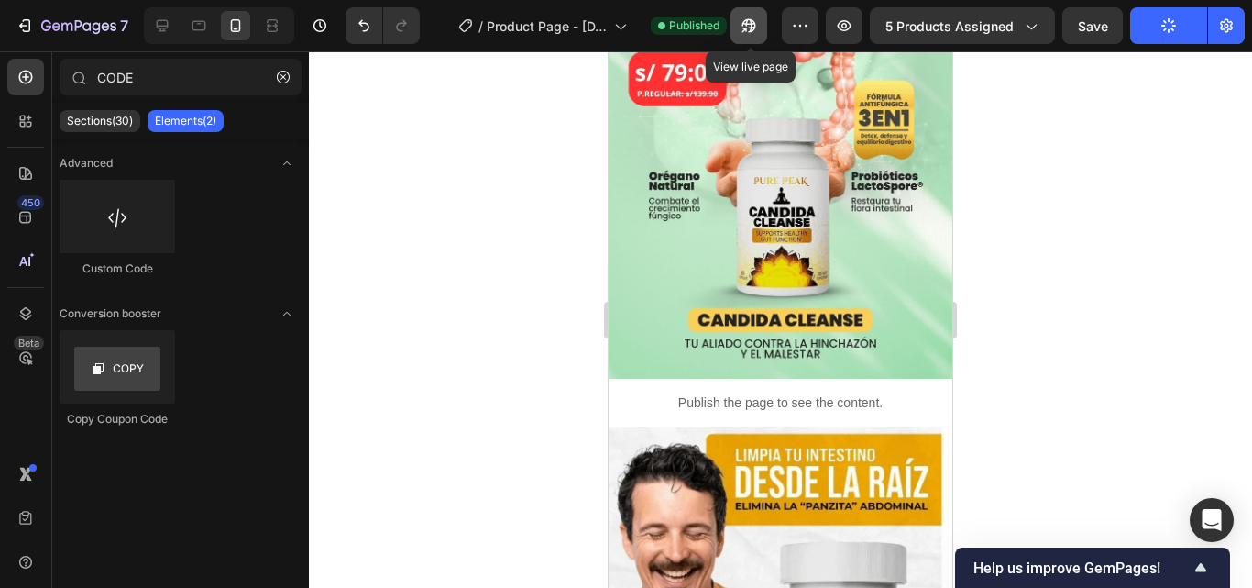
click at [756, 30] on icon "button" at bounding box center [749, 26] width 14 height 14
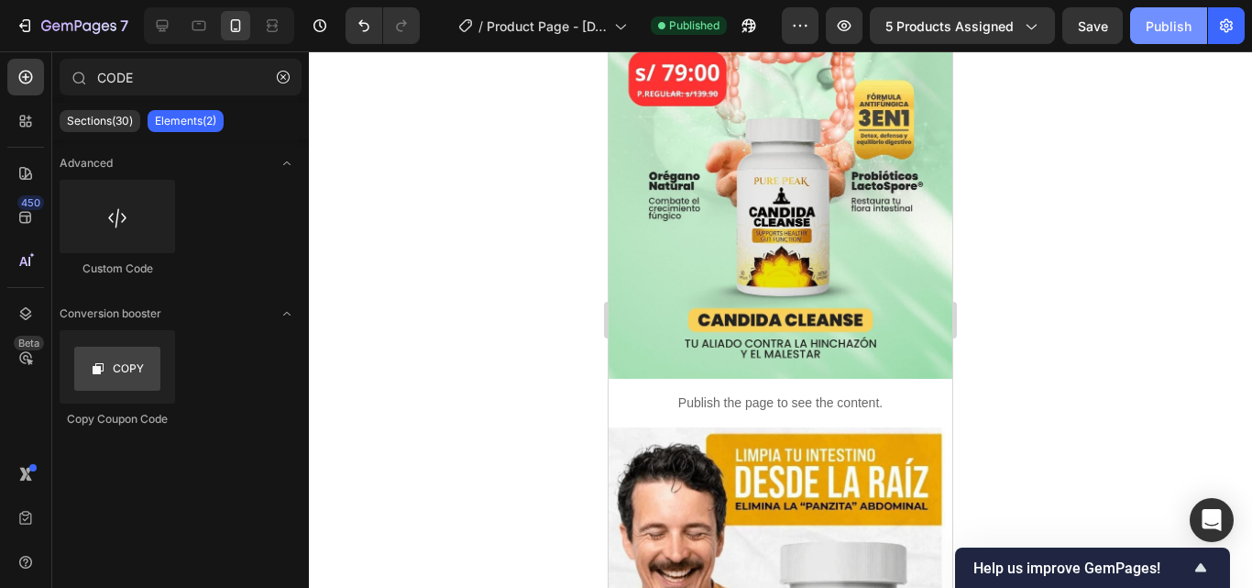
click at [1148, 27] on div "Publish" at bounding box center [1169, 25] width 46 height 19
